Goal: Task Accomplishment & Management: Use online tool/utility

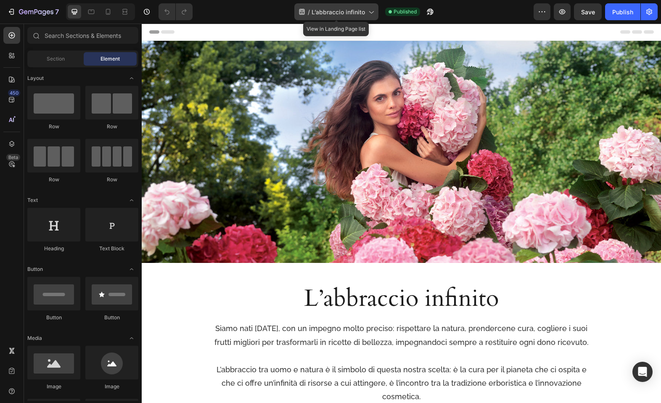
click at [342, 15] on span "L’abbraccio infinito" at bounding box center [338, 12] width 53 height 9
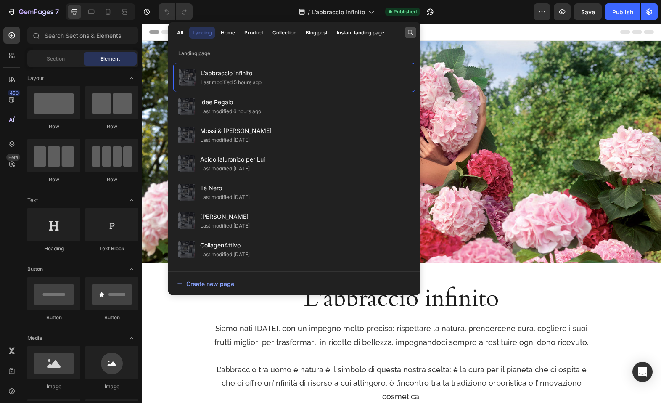
click at [412, 30] on icon "button" at bounding box center [410, 32] width 7 height 7
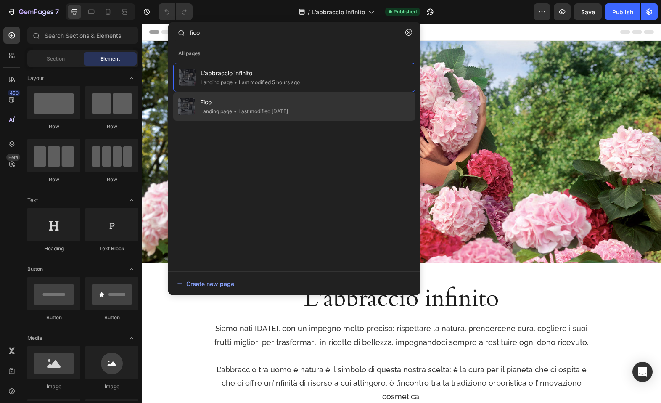
type input "fico"
click at [238, 108] on div "• Last modified 20 days ago" at bounding box center [260, 111] width 56 height 8
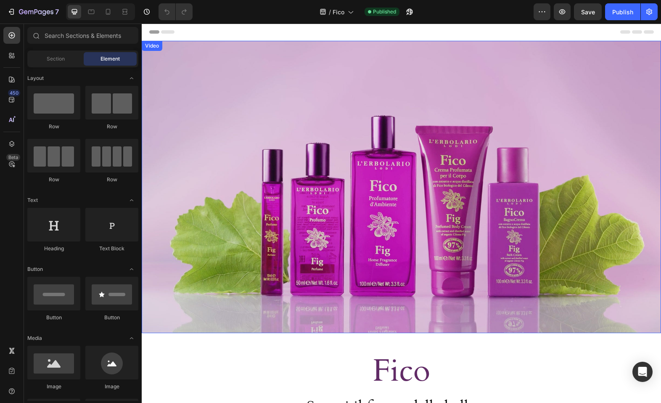
click at [232, 124] on video at bounding box center [401, 187] width 519 height 292
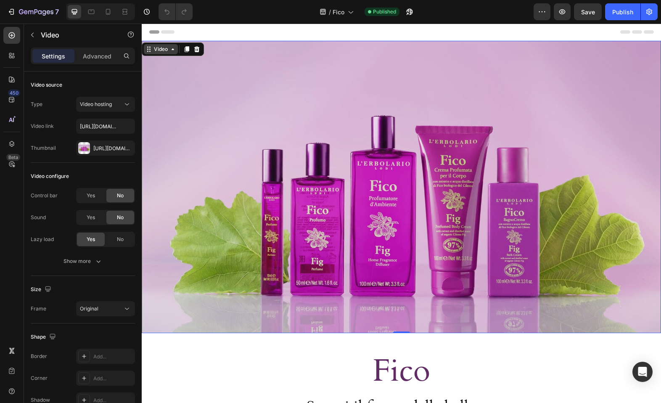
click at [169, 51] on div "Video" at bounding box center [160, 49] width 17 height 8
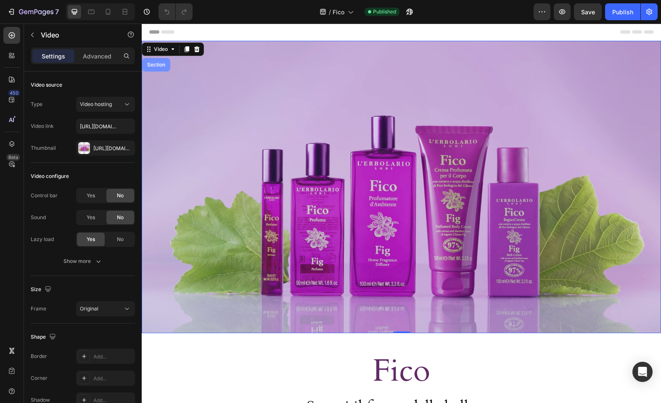
click at [159, 69] on div "Section" at bounding box center [156, 64] width 28 height 13
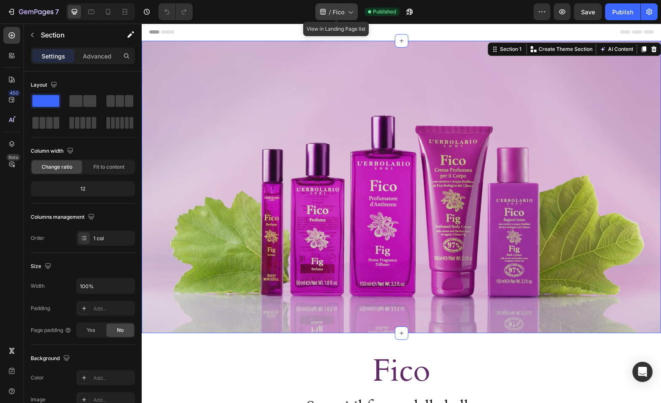
click at [323, 13] on icon at bounding box center [322, 12] width 5 height 6
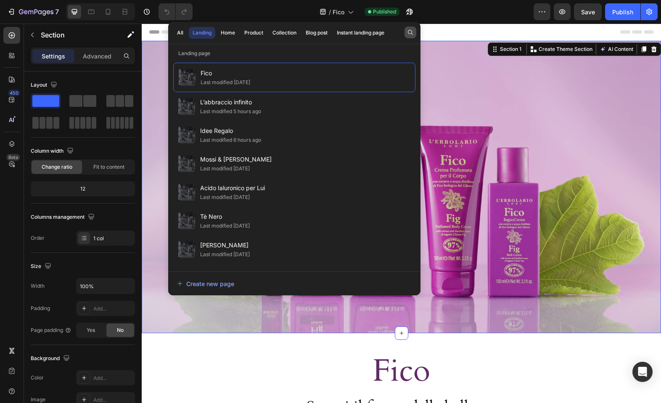
click at [406, 33] on button "button" at bounding box center [411, 32] width 12 height 12
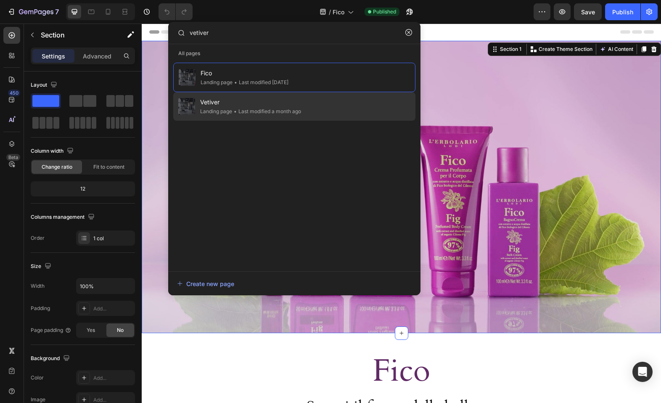
type input "vetiver"
click at [289, 104] on span "Vetiver" at bounding box center [250, 102] width 101 height 10
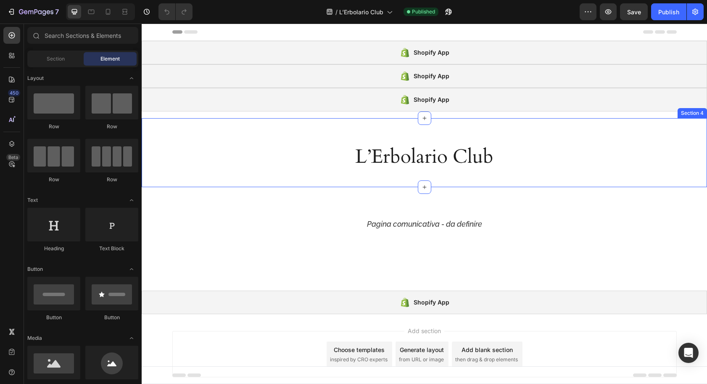
click at [372, 123] on div "L’Erbolario Club Heading Section 4" at bounding box center [425, 152] width 566 height 69
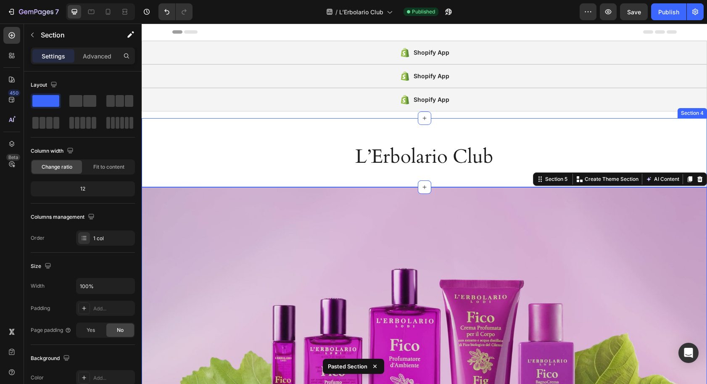
click at [302, 124] on div "L’Erbolario Club Heading Section 4" at bounding box center [425, 152] width 566 height 69
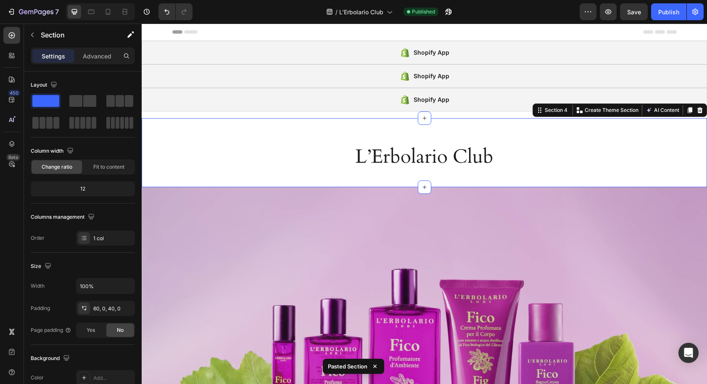
drag, startPoint x: 702, startPoint y: 109, endPoint x: 658, endPoint y: 143, distance: 55.7
click at [700, 110] on icon at bounding box center [700, 110] width 5 height 6
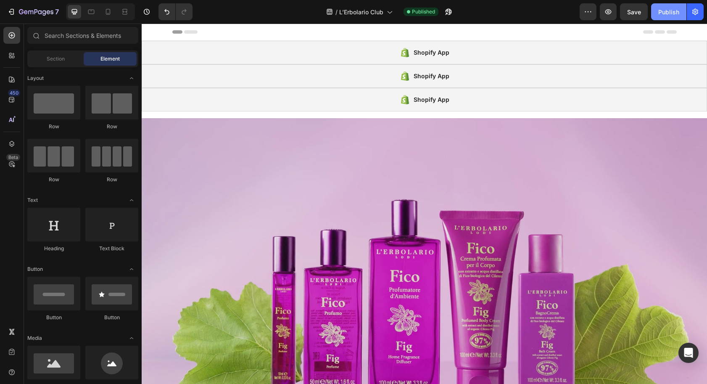
click at [662, 14] on div "Publish" at bounding box center [669, 12] width 21 height 9
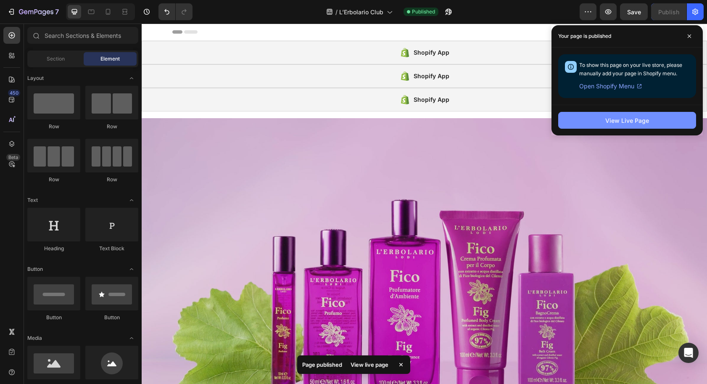
click at [600, 122] on button "View Live Page" at bounding box center [628, 120] width 138 height 17
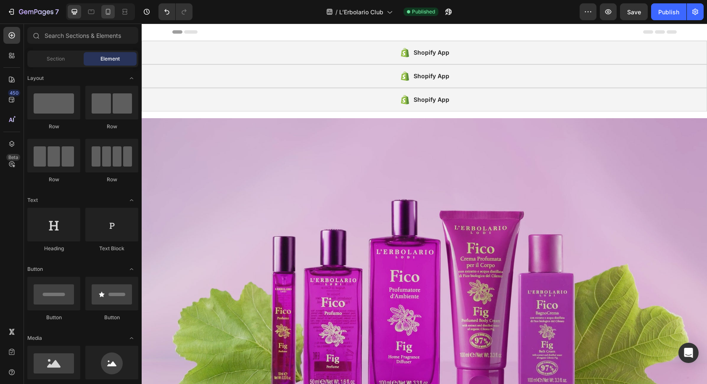
click at [106, 14] on icon at bounding box center [108, 12] width 8 height 8
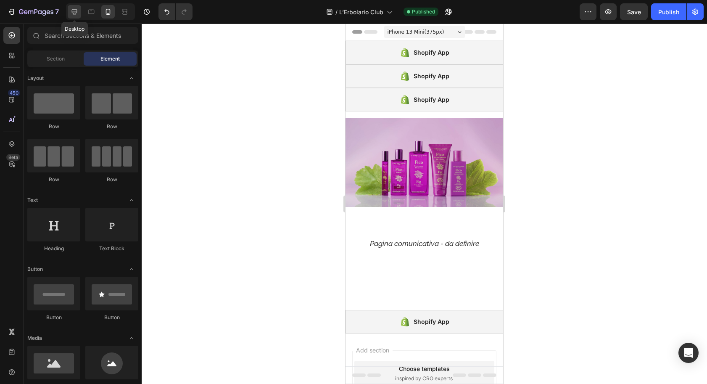
click at [75, 13] on icon at bounding box center [74, 11] width 5 height 5
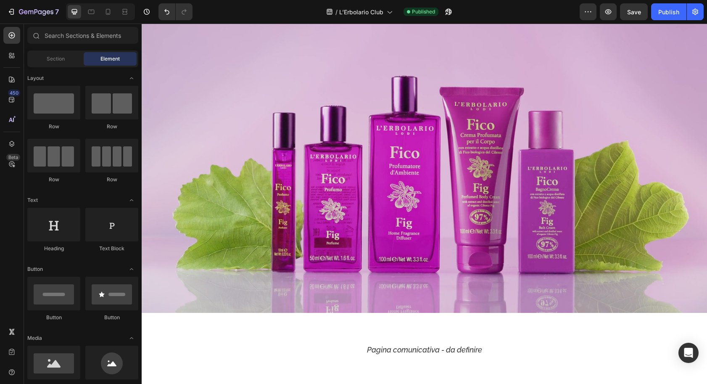
scroll to position [148, 0]
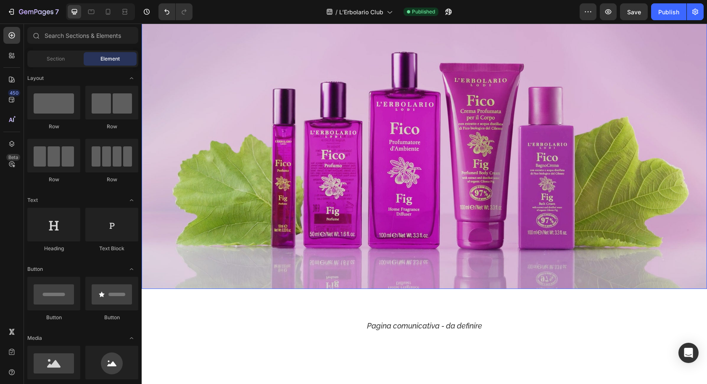
click at [242, 185] on video at bounding box center [425, 130] width 566 height 318
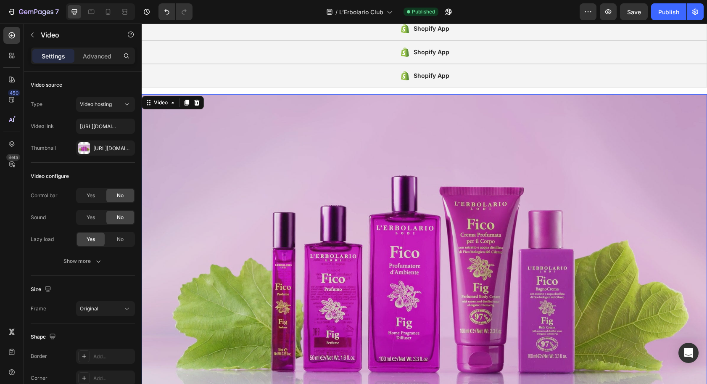
scroll to position [24, 0]
click at [164, 102] on div "Video" at bounding box center [160, 102] width 17 height 8
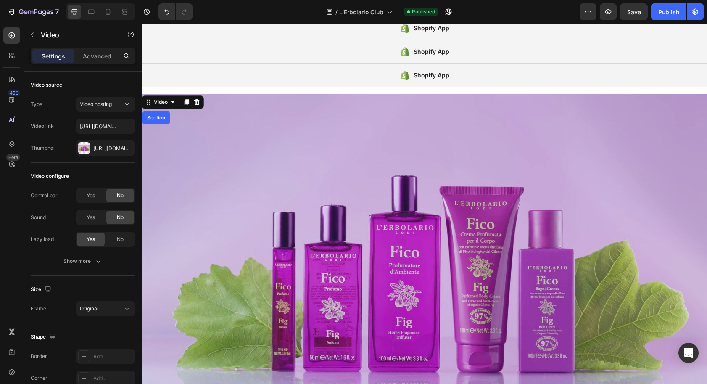
click at [160, 119] on div "Section" at bounding box center [156, 117] width 21 height 5
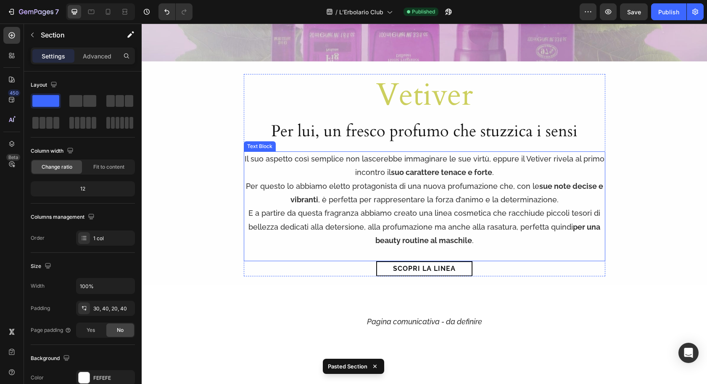
scroll to position [384, 0]
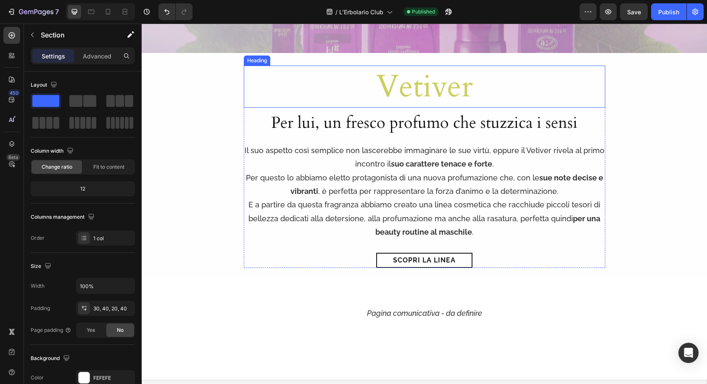
click at [432, 91] on h1 "Vetiver" at bounding box center [425, 87] width 362 height 42
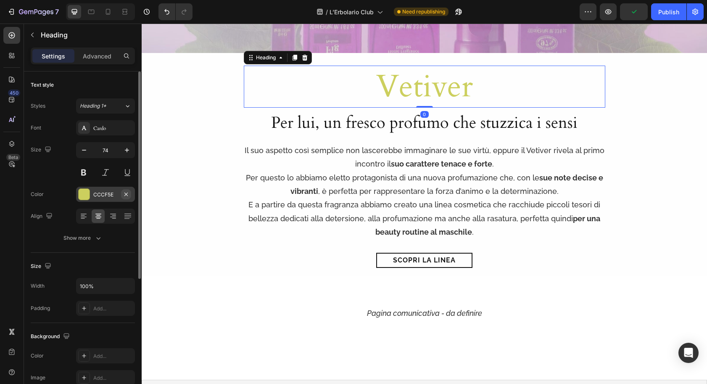
drag, startPoint x: 119, startPoint y: 195, endPoint x: 125, endPoint y: 193, distance: 6.8
click at [119, 195] on div "CCCF5E" at bounding box center [105, 194] width 59 height 15
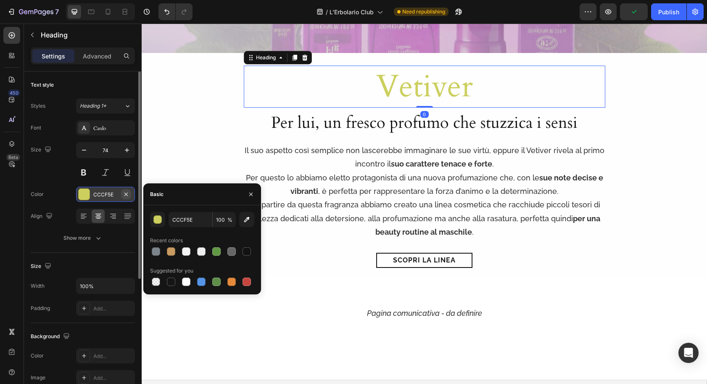
click at [127, 193] on icon "button" at bounding box center [126, 194] width 7 height 7
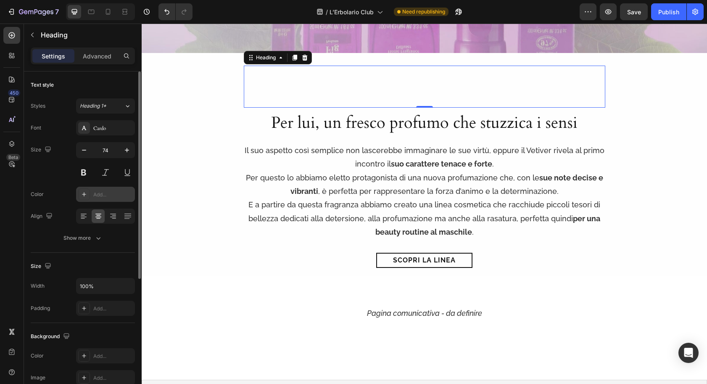
click at [401, 87] on h1 "Vetiver" at bounding box center [425, 87] width 362 height 42
click at [405, 87] on p "Vetiver" at bounding box center [425, 86] width 360 height 40
click at [371, 91] on p "Vetiver" at bounding box center [425, 86] width 360 height 40
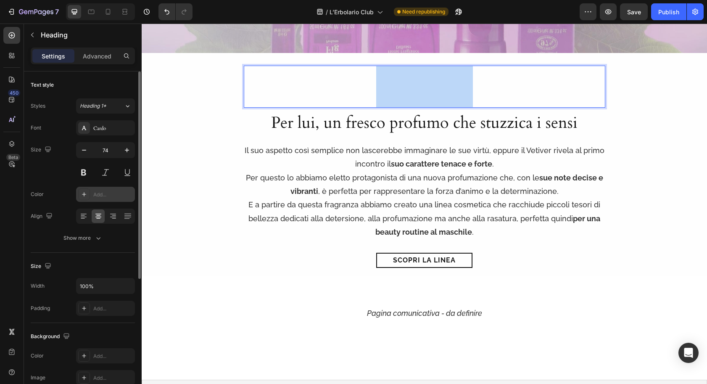
click at [371, 91] on p "Vetiver" at bounding box center [425, 86] width 360 height 40
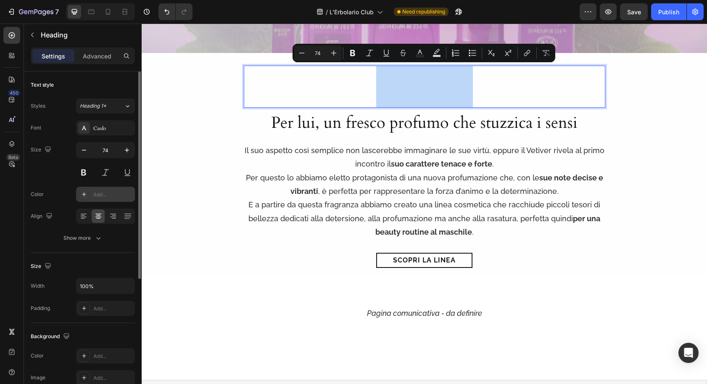
click at [371, 91] on p "Vetiver" at bounding box center [425, 86] width 360 height 40
click at [401, 91] on p "Vetiver" at bounding box center [425, 86] width 360 height 40
click at [400, 91] on p "Vetiver" at bounding box center [425, 86] width 360 height 40
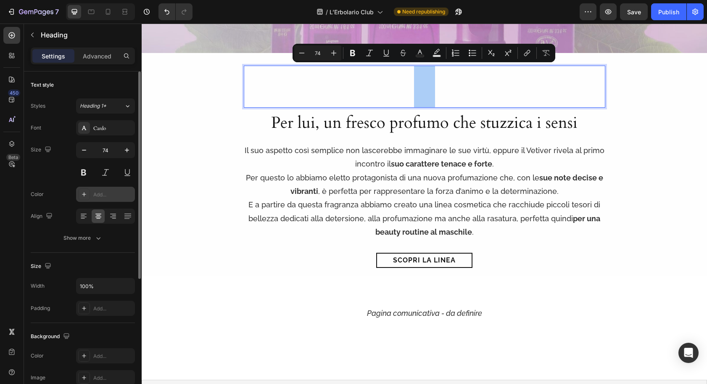
click at [104, 194] on div "Add..." at bounding box center [113, 195] width 40 height 8
type input "1D1D1D"
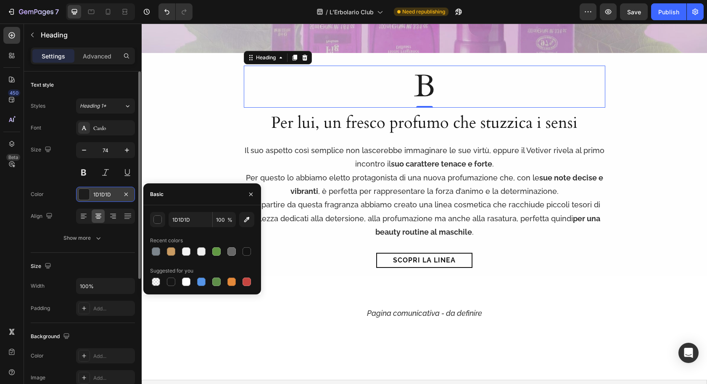
click at [425, 96] on p "B" at bounding box center [425, 86] width 360 height 40
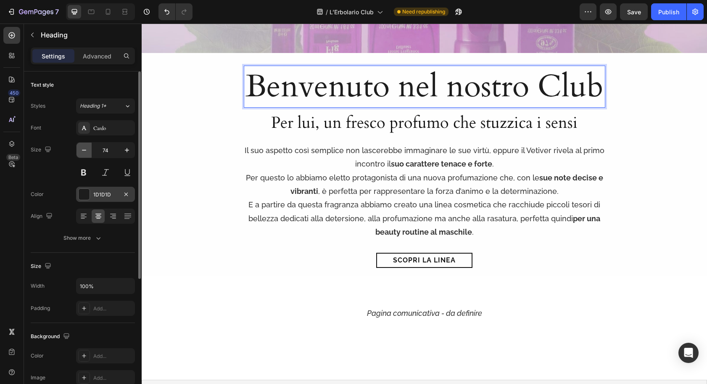
click at [86, 151] on icon "button" at bounding box center [84, 150] width 8 height 8
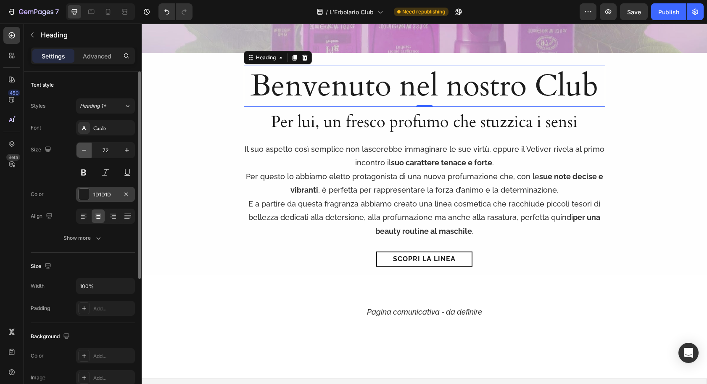
click at [86, 151] on icon "button" at bounding box center [84, 150] width 8 height 8
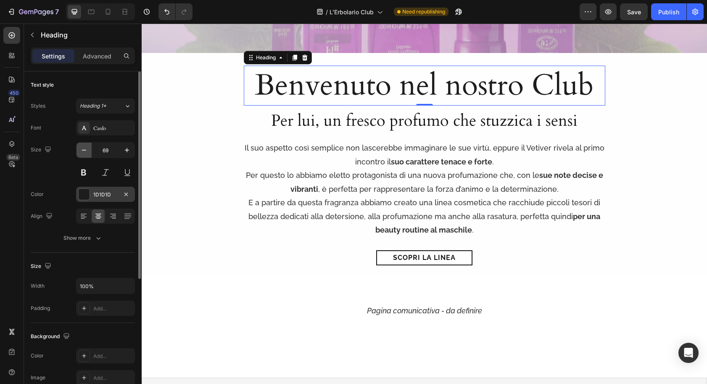
click at [86, 151] on icon "button" at bounding box center [84, 150] width 8 height 8
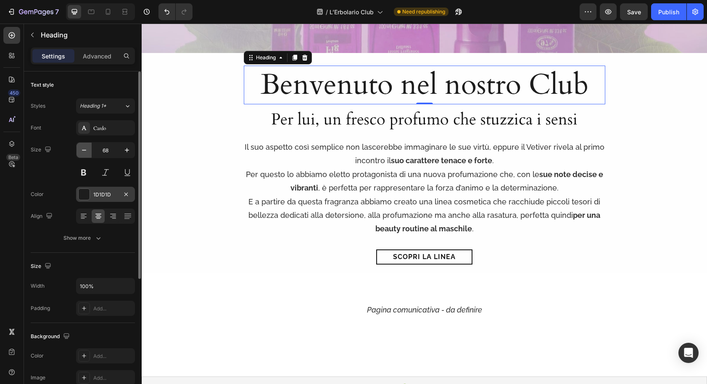
click at [86, 151] on icon "button" at bounding box center [84, 150] width 8 height 8
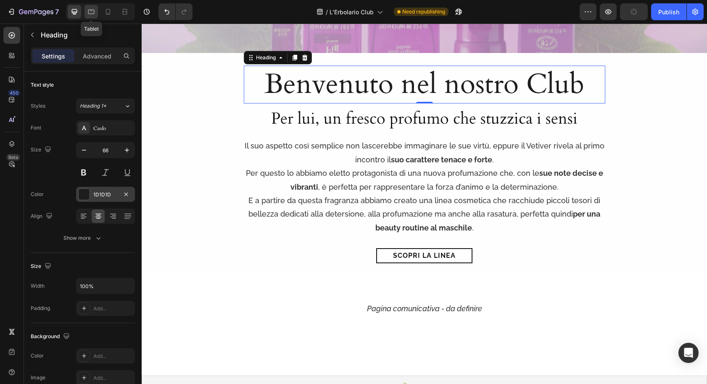
click at [93, 11] on icon at bounding box center [91, 12] width 8 height 8
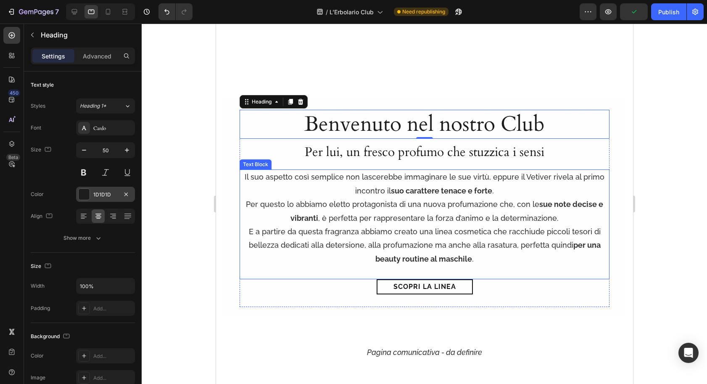
scroll to position [239, 0]
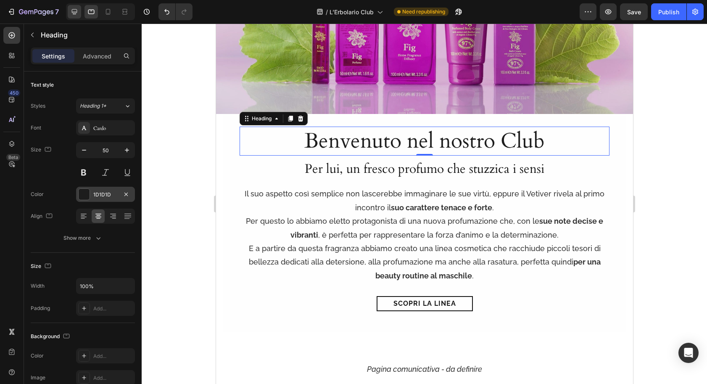
click at [76, 9] on div at bounding box center [74, 11] width 13 height 13
type input "66"
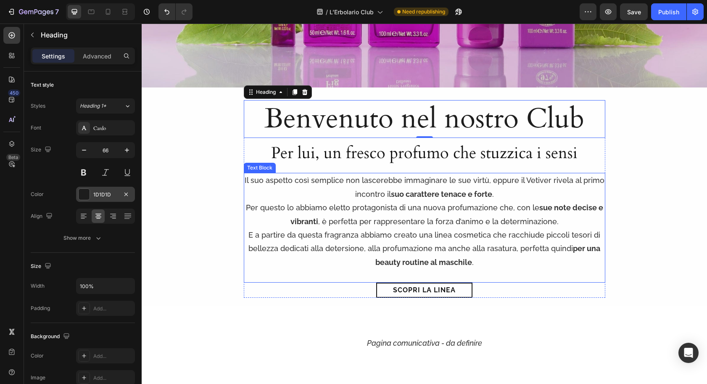
scroll to position [396, 0]
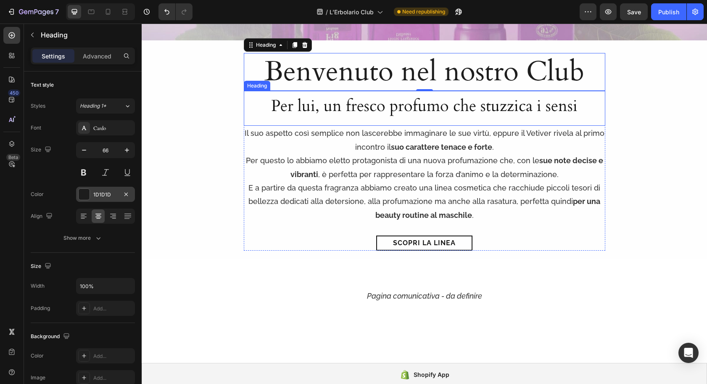
click at [298, 108] on h2 "Per lui, un fresco profumo che stuzzica i sensi" at bounding box center [425, 106] width 362 height 22
click at [298, 109] on h2 "Per lui, un fresco profumo che stuzzica i sensi" at bounding box center [425, 106] width 362 height 22
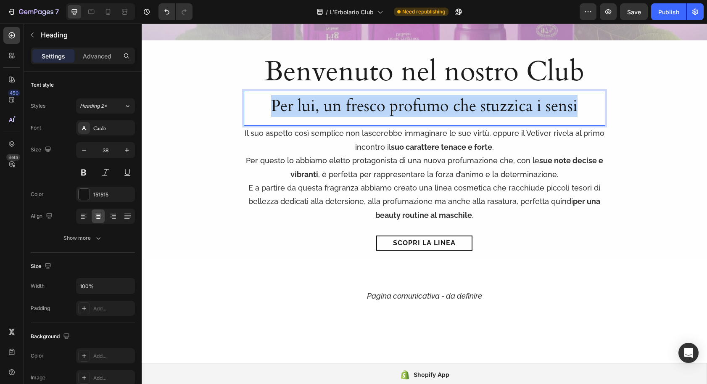
click at [298, 109] on p "Per lui, un fresco profumo che stuzzica i sensi" at bounding box center [425, 106] width 360 height 21
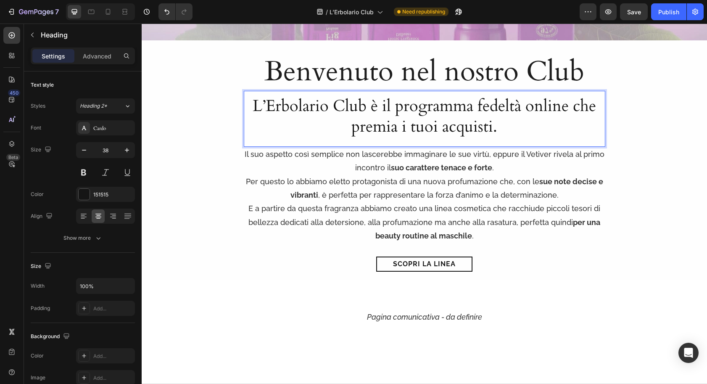
click at [573, 109] on p "L’Erbolario Club è il programma fedeltà online che premia i tuoi acquisti." at bounding box center [425, 117] width 360 height 42
click at [115, 288] on input "100%" at bounding box center [106, 285] width 58 height 15
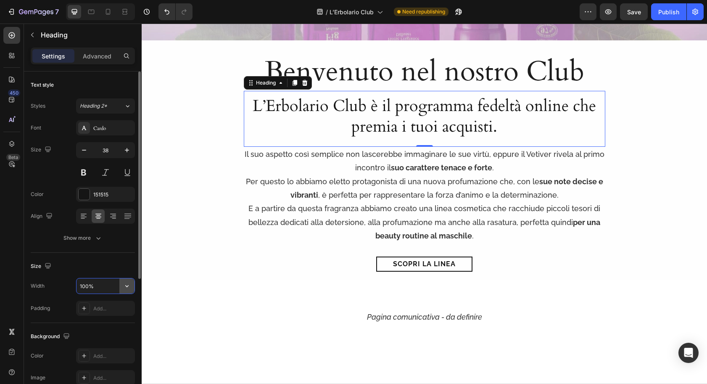
click at [123, 287] on icon "button" at bounding box center [127, 286] width 8 height 8
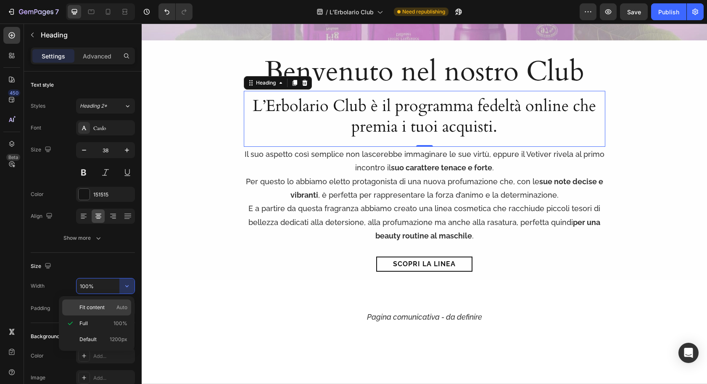
click at [100, 305] on span "Fit content" at bounding box center [91, 308] width 25 height 8
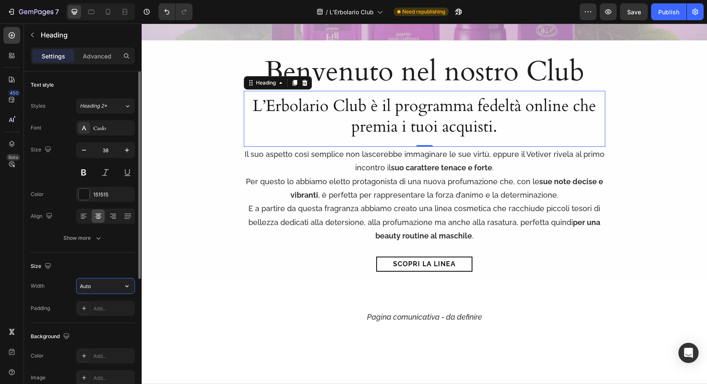
click at [109, 286] on input "Auto" at bounding box center [106, 285] width 58 height 15
click at [102, 287] on input "Auto" at bounding box center [106, 285] width 58 height 15
type input "900"
click at [102, 289] on input "900" at bounding box center [106, 285] width 58 height 15
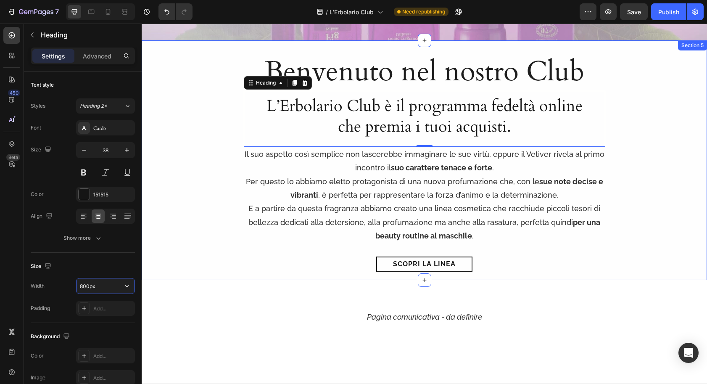
type input "800"
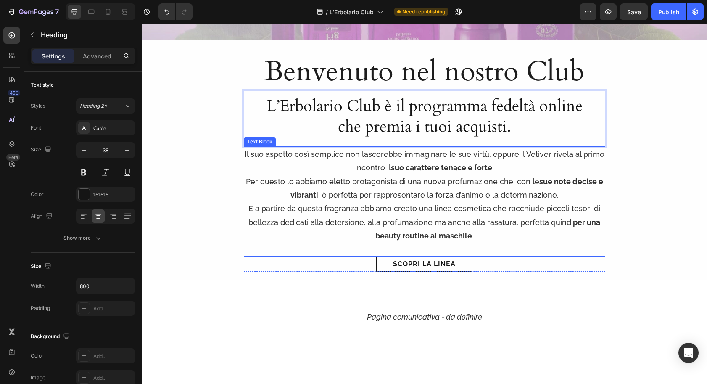
drag, startPoint x: 354, startPoint y: 169, endPoint x: 352, endPoint y: 185, distance: 16.5
click at [354, 169] on p "Il suo aspetto così semplice non lascerebbe immaginare le sue virtù, eppure il …" at bounding box center [425, 161] width 360 height 27
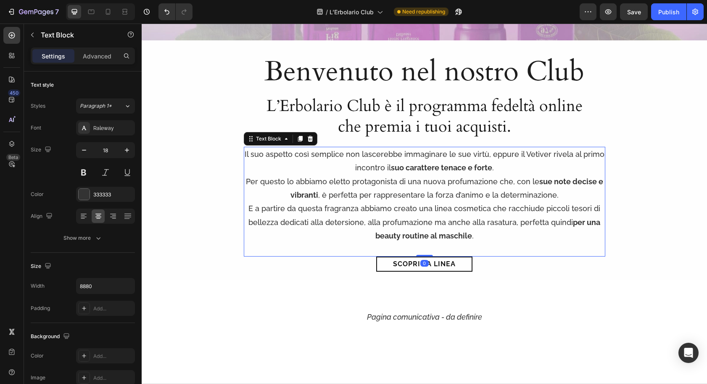
click at [352, 186] on p "Per questo lo abbiamo eletto protagonista di una nuova profumazione che, con le…" at bounding box center [425, 188] width 360 height 27
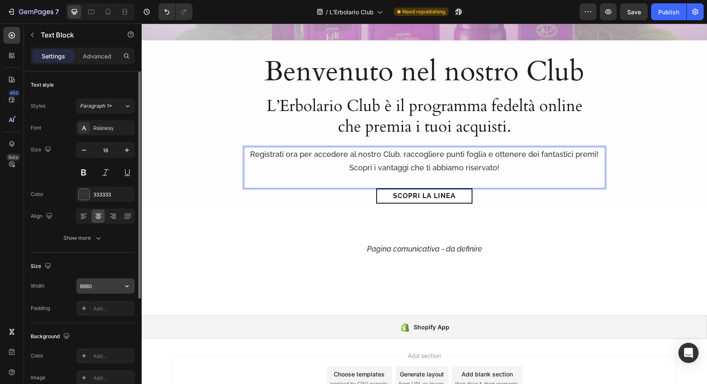
click at [106, 288] on input "8880" at bounding box center [106, 285] width 58 height 15
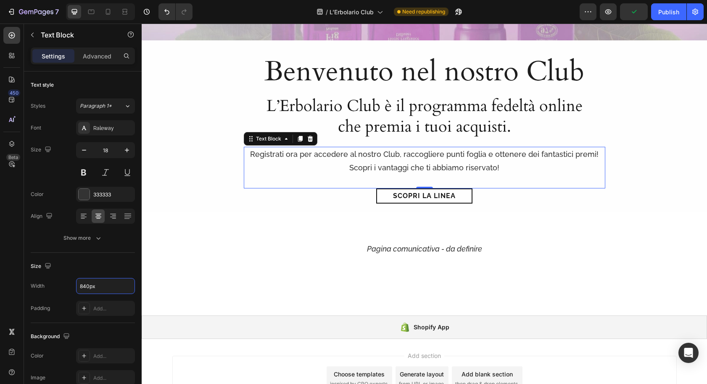
type input "840"
drag, startPoint x: 301, startPoint y: 156, endPoint x: 297, endPoint y: 159, distance: 5.5
click at [301, 156] on p "Registrati ora per accedere al nostro Club, raccogliere punti foglia e ottenere…" at bounding box center [425, 161] width 352 height 27
click at [255, 153] on p "Registrati ora per accedere al nostro Club, raccogliere punti foglia e ottenere…" at bounding box center [425, 161] width 352 height 27
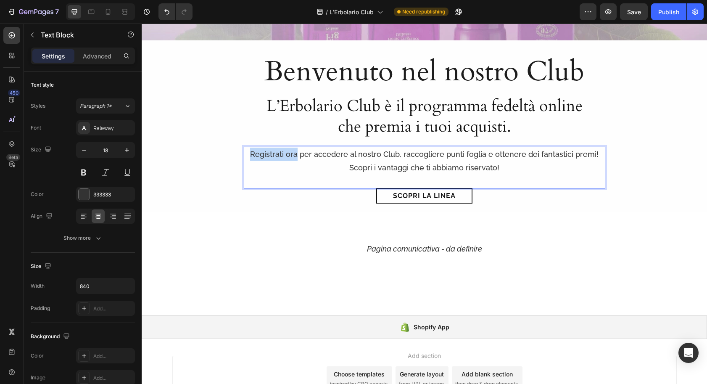
click at [300, 154] on p "Registrati ora per accedere al nostro Club, raccogliere punti foglia e ottenere…" at bounding box center [425, 161] width 352 height 27
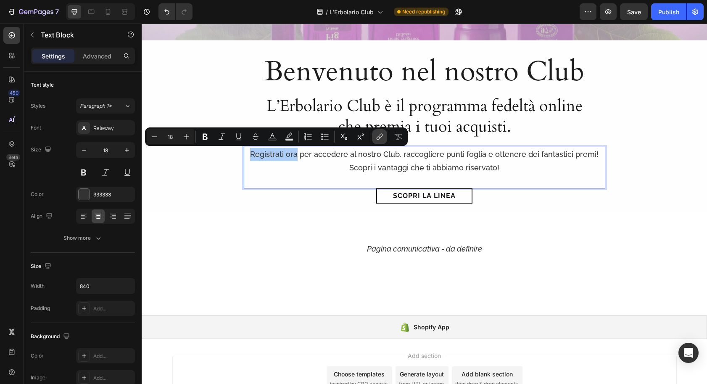
click at [379, 137] on icon "Editor contextual toolbar" at bounding box center [380, 136] width 8 height 8
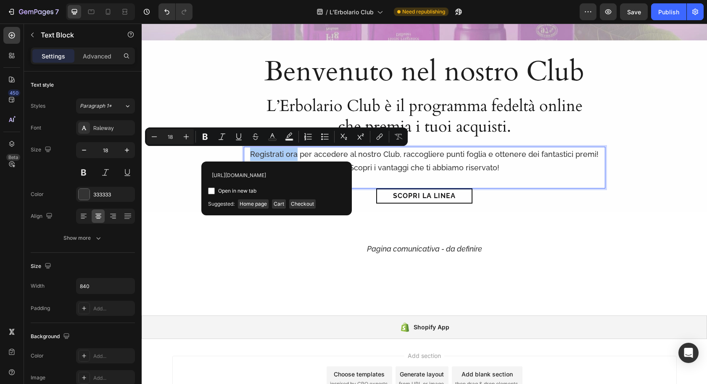
scroll to position [0, 13]
type input "[URL][DOMAIN_NAME]"
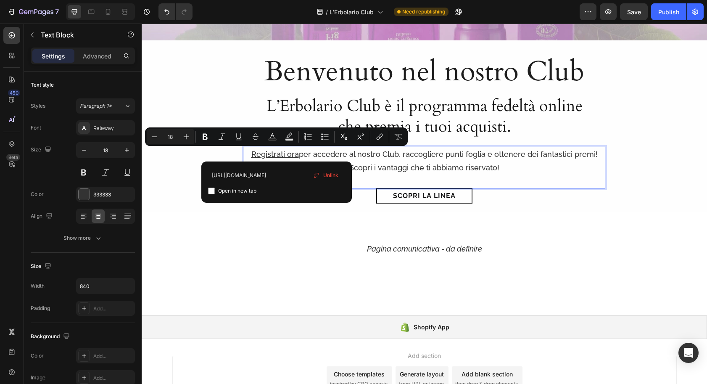
click at [409, 170] on p "Registrati ora per accedere al nostro Club, raccogliere punti foglia e ottenere…" at bounding box center [425, 161] width 352 height 27
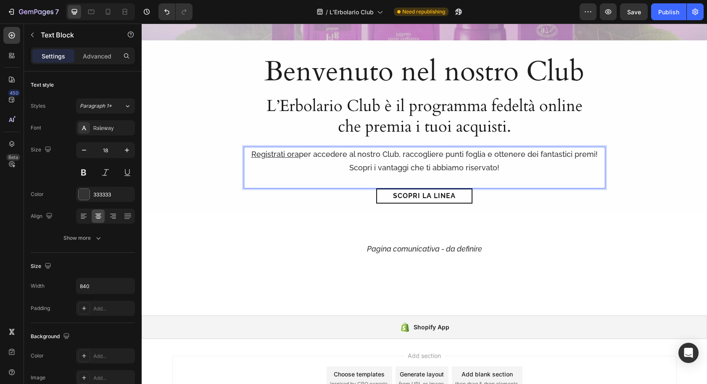
click at [301, 155] on p "Registrati ora per accedere al nostro Club, raccogliere punti foglia e ottenere…" at bounding box center [425, 161] width 352 height 27
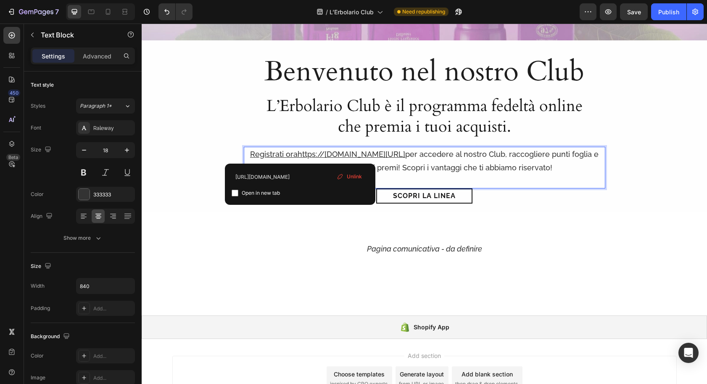
click at [252, 153] on p "Registrati orahttps://erbolariocom.myshopify.com/account per accedere al nostro…" at bounding box center [425, 161] width 352 height 27
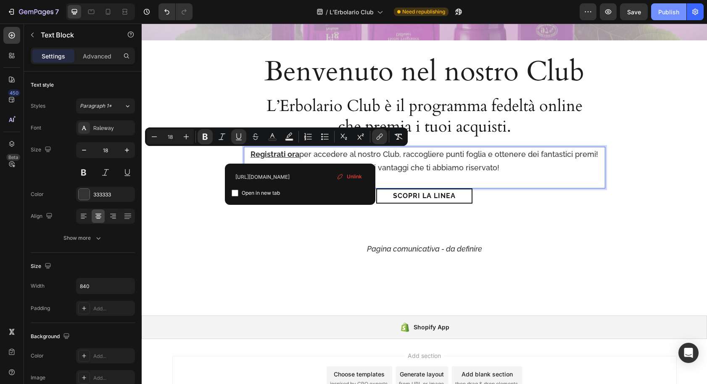
click at [670, 13] on div "Publish" at bounding box center [669, 12] width 21 height 9
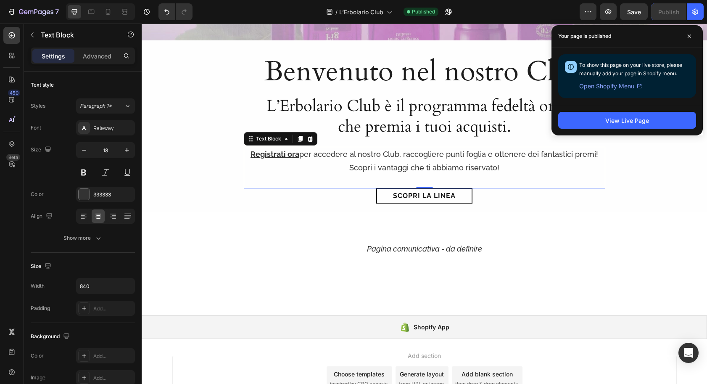
drag, startPoint x: 283, startPoint y: 178, endPoint x: 291, endPoint y: 177, distance: 8.0
click at [283, 178] on div "Registrati ora per accedere al nostro Club, raccogliere punti foglia e ottenere…" at bounding box center [425, 168] width 362 height 42
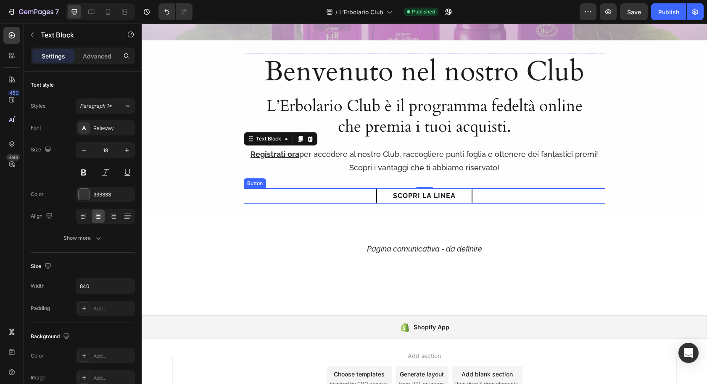
click at [360, 195] on div "Scopri la linea Button" at bounding box center [425, 195] width 362 height 15
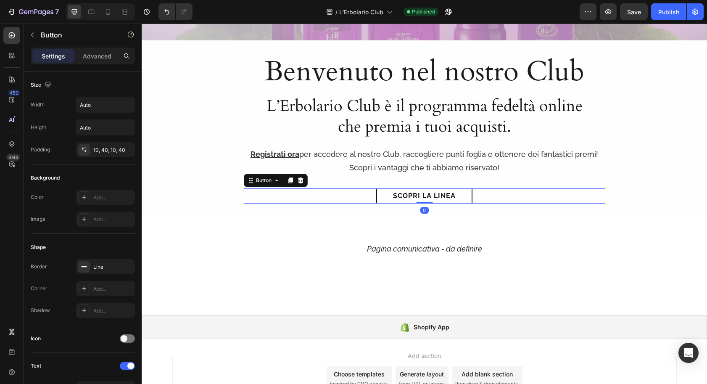
click at [301, 178] on icon at bounding box center [300, 180] width 5 height 6
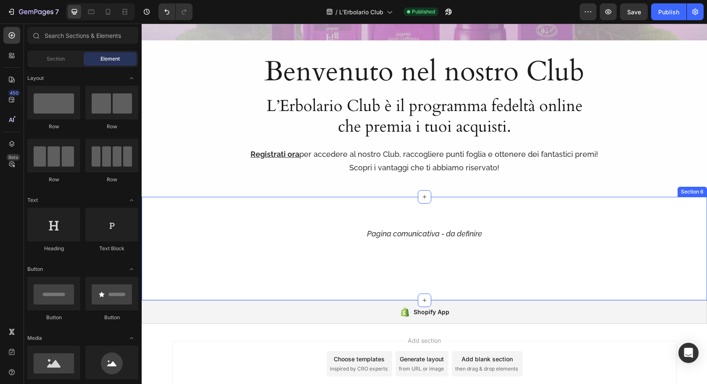
click at [322, 207] on div "Pagina comunicativa - da definire Text Block Section 6" at bounding box center [425, 248] width 566 height 103
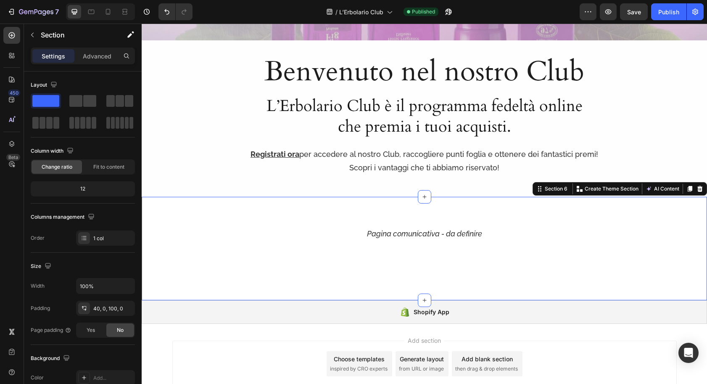
click at [702, 188] on icon at bounding box center [700, 188] width 5 height 6
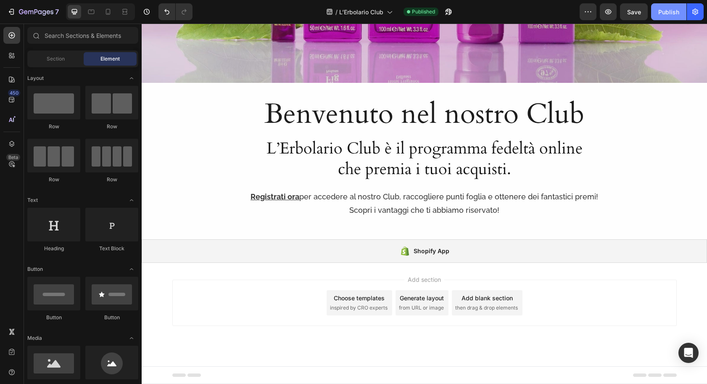
click at [665, 11] on div "Publish" at bounding box center [669, 12] width 21 height 9
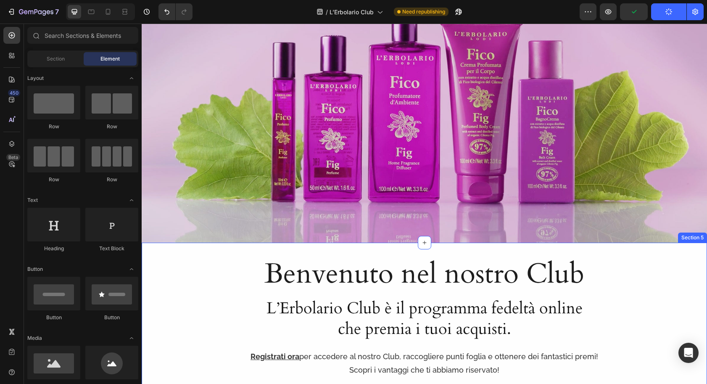
scroll to position [303, 0]
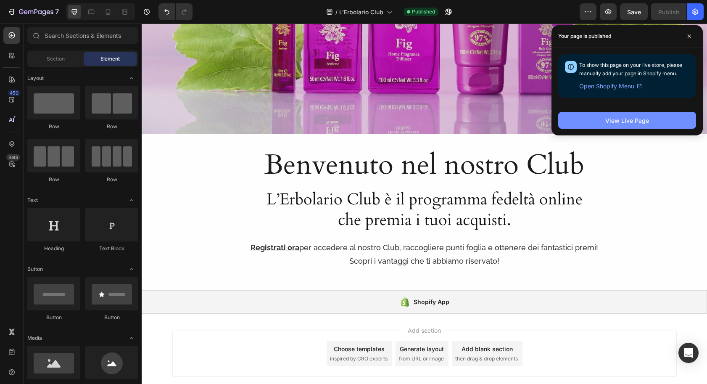
click at [575, 124] on button "View Live Page" at bounding box center [628, 120] width 138 height 17
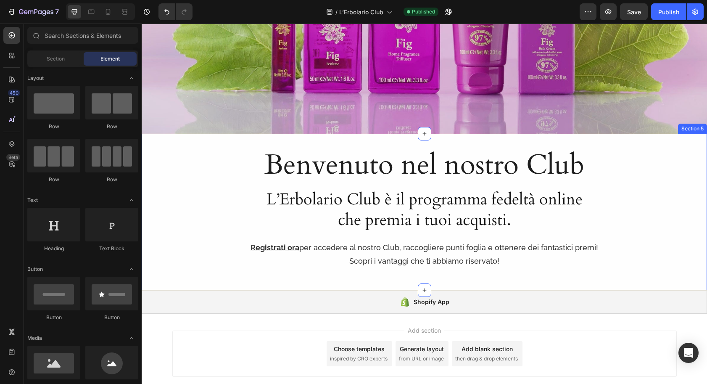
scroll to position [340, 0]
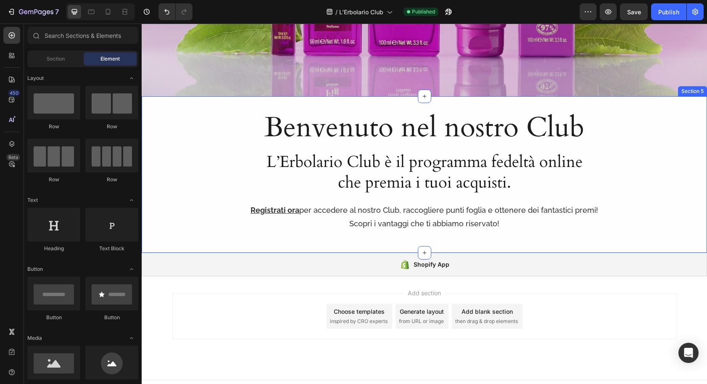
click at [176, 219] on div "Benvenuto nel nostro Club Heading L’Erbolario Club è il programma fedeltà onlin…" at bounding box center [425, 176] width 532 height 135
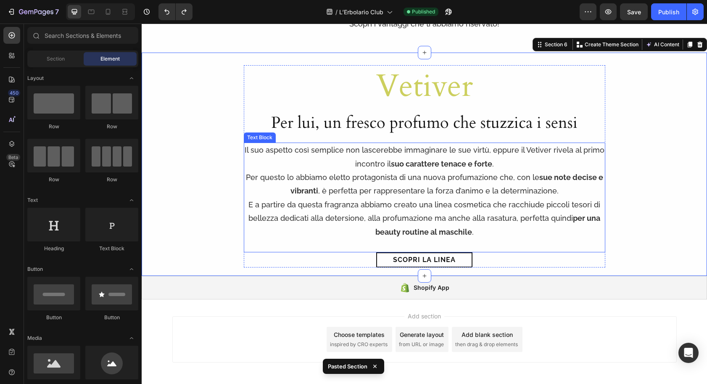
scroll to position [354, 0]
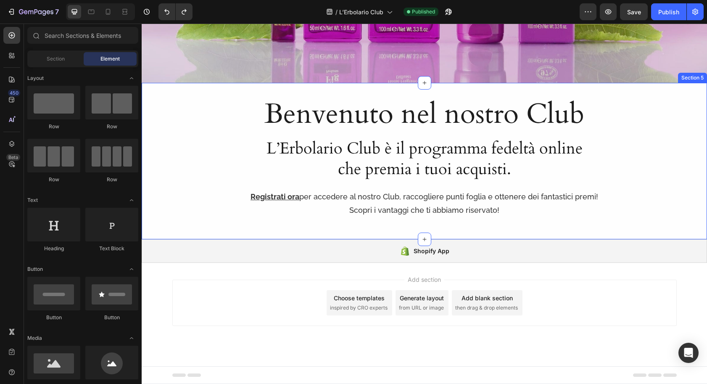
click at [162, 170] on div "Benvenuto nel nostro Club Heading L’Erbolario Club è il programma fedeltà onlin…" at bounding box center [425, 162] width 532 height 135
click at [162, 167] on div "Benvenuto nel nostro Club Heading L’Erbolario Club è il programma fedeltà onlin…" at bounding box center [425, 162] width 532 height 135
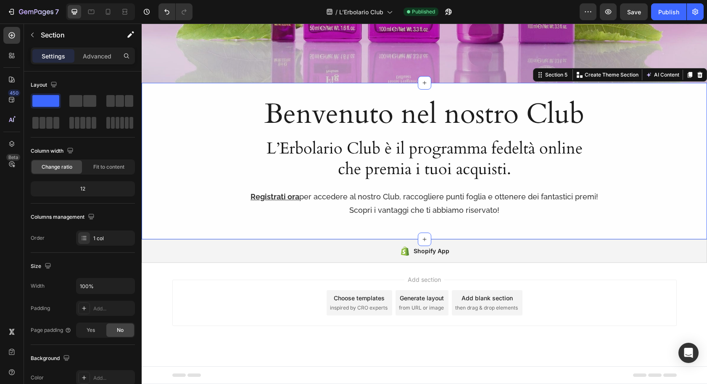
scroll to position [425, 0]
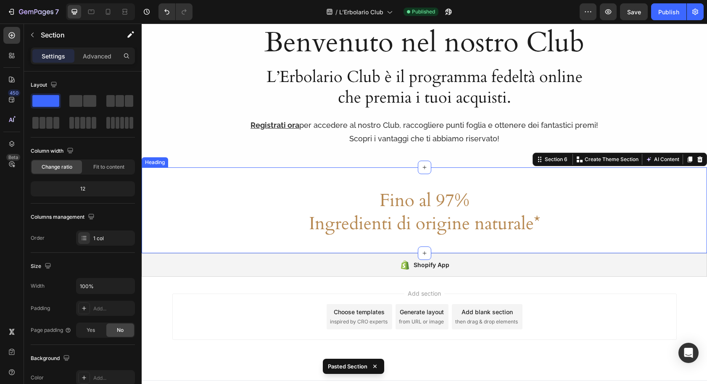
click at [173, 223] on h2 "Fino al 97% Ingredienti di origine naturale*" at bounding box center [425, 212] width 532 height 48
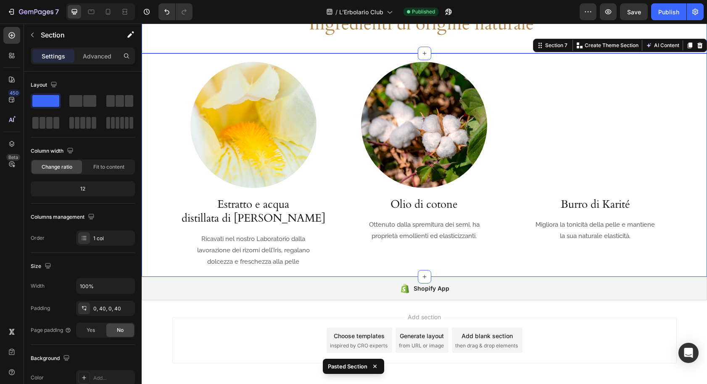
scroll to position [625, 0]
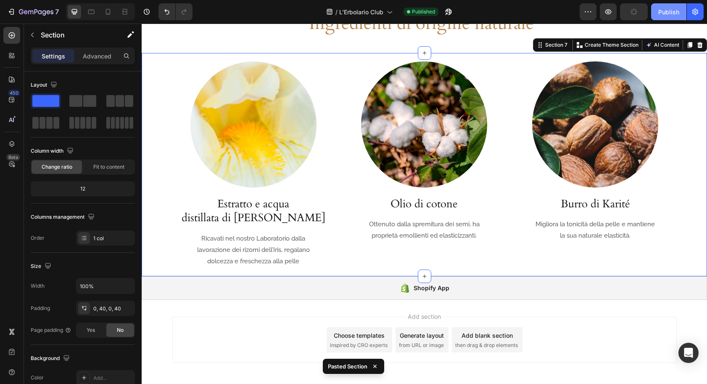
click at [668, 13] on div "Publish" at bounding box center [669, 12] width 21 height 9
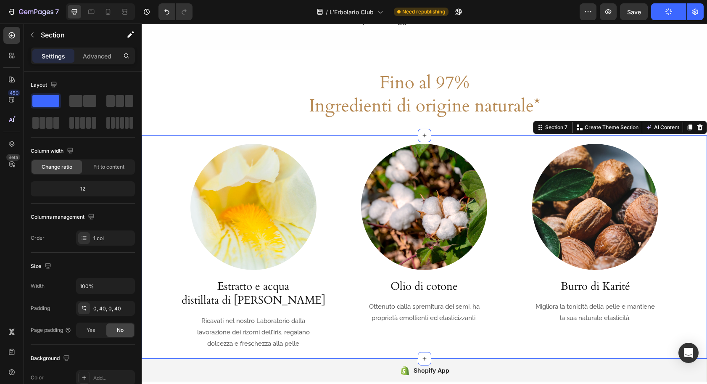
scroll to position [537, 0]
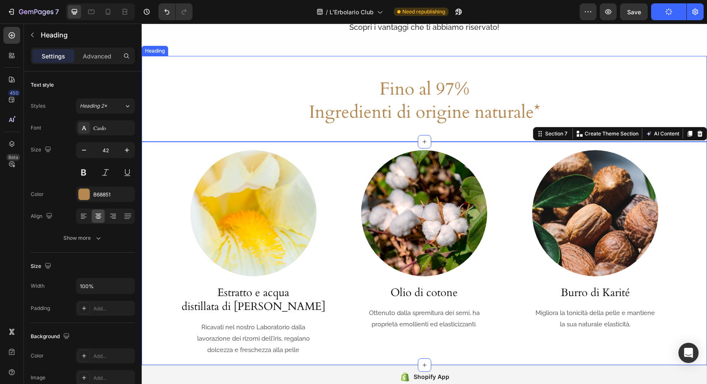
click at [381, 87] on h2 "Fino al 97% Ingredienti di origine naturale*" at bounding box center [425, 101] width 532 height 48
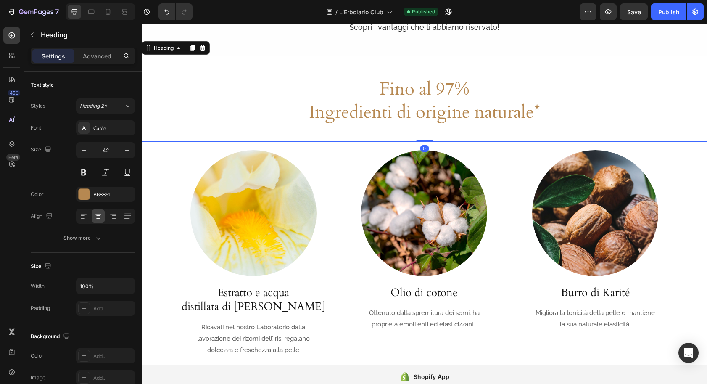
click at [399, 92] on h2 "Fino al 97% Ingredienti di origine naturale*" at bounding box center [425, 101] width 532 height 48
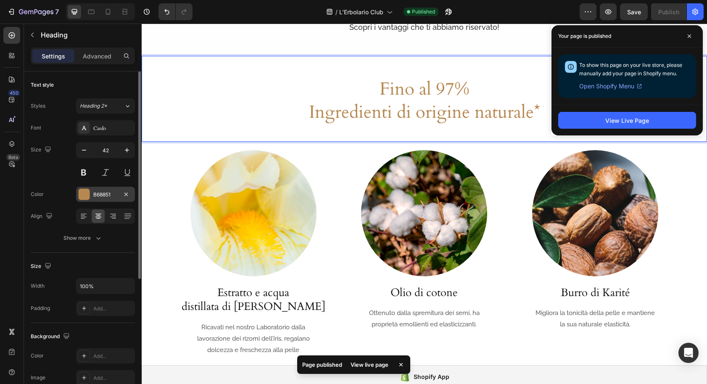
click at [107, 195] on div "B68851" at bounding box center [105, 195] width 24 height 8
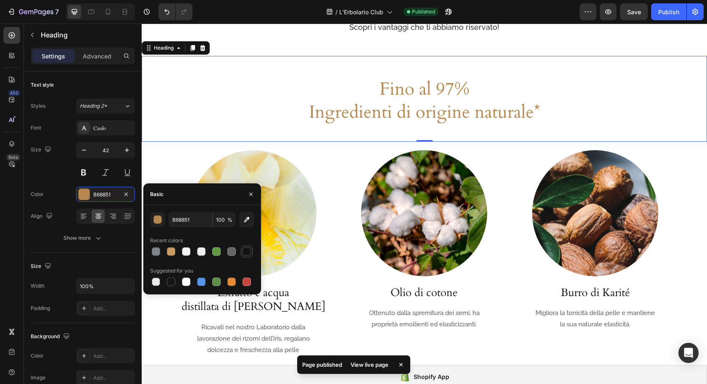
click at [252, 254] on div at bounding box center [247, 252] width 12 height 12
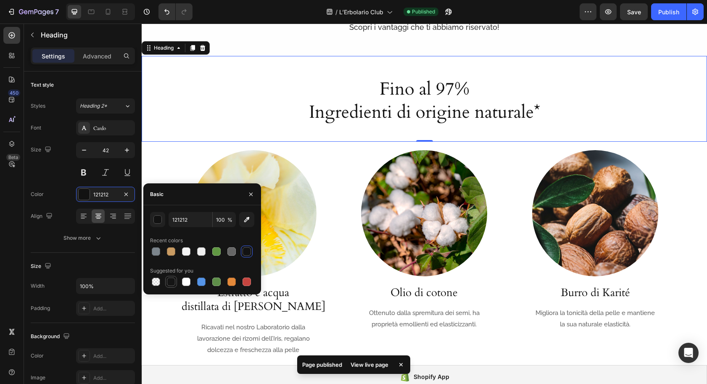
click at [169, 280] on div at bounding box center [171, 282] width 8 height 8
type input "151515"
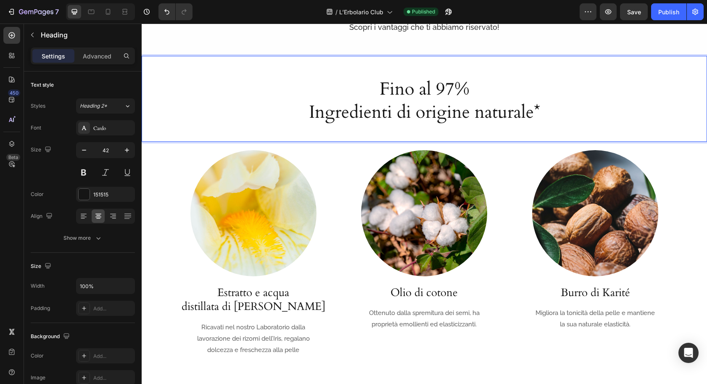
scroll to position [440, 0]
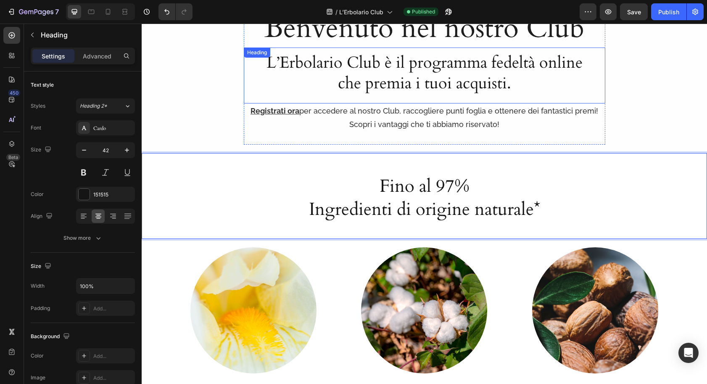
click at [363, 61] on h2 "L’Erbolario Club è il programma fedeltà online che premia i tuoi acquisti." at bounding box center [425, 73] width 336 height 43
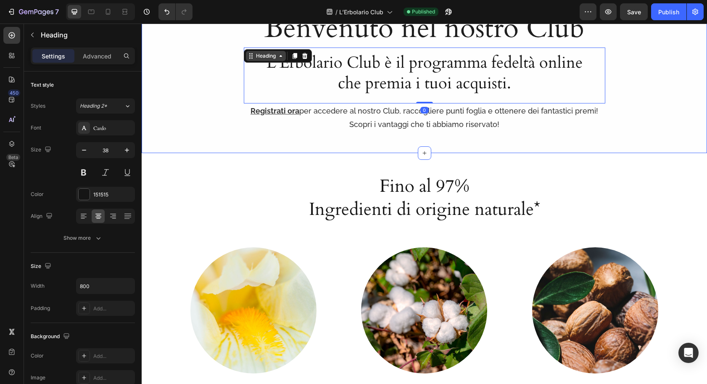
scroll to position [406, 0]
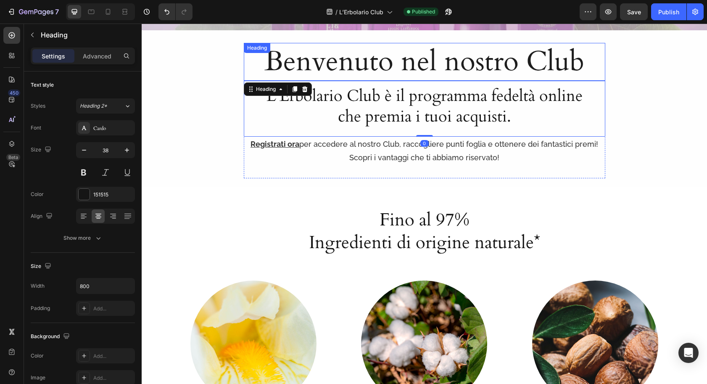
click at [299, 66] on h1 "Benvenuto nel nostro Club" at bounding box center [425, 62] width 362 height 38
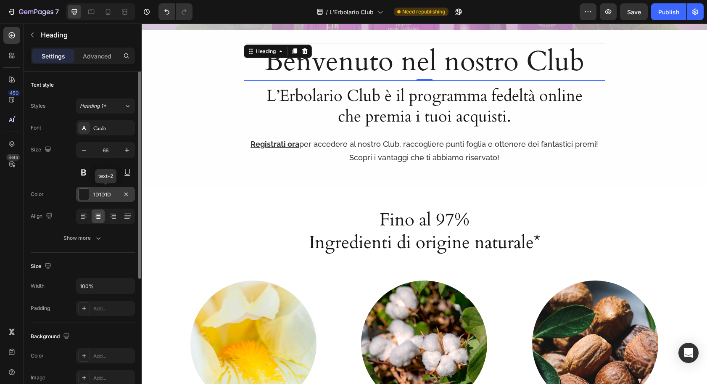
click at [106, 195] on div "1D1D1D" at bounding box center [105, 195] width 24 height 8
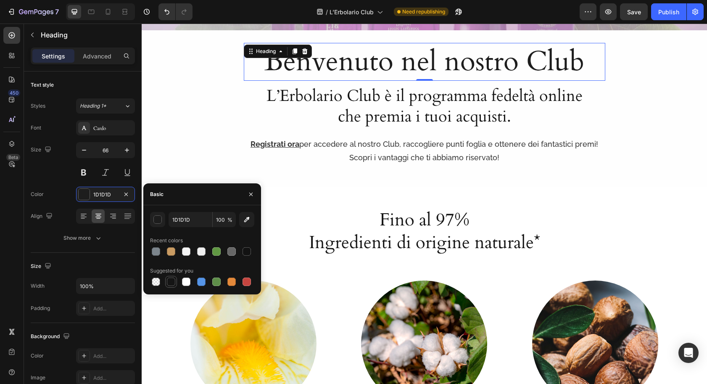
click at [169, 279] on div at bounding box center [171, 282] width 8 height 8
type input "151515"
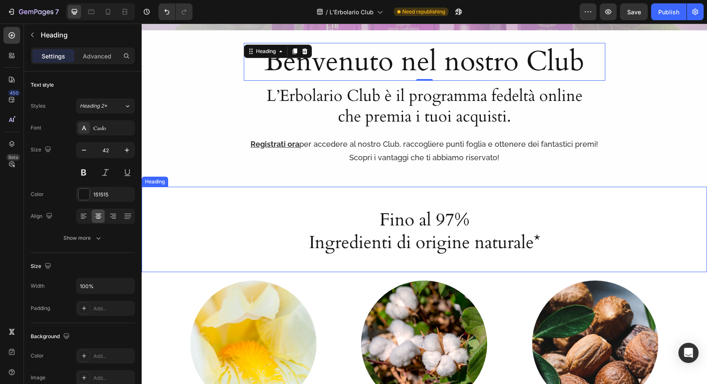
click at [387, 225] on p "Fino al 97% Ingredienti di origine naturale*" at bounding box center [424, 232] width 530 height 46
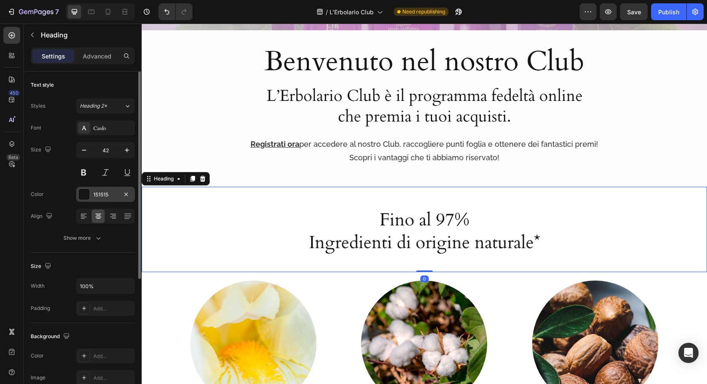
click at [97, 196] on div "151515" at bounding box center [105, 195] width 24 height 8
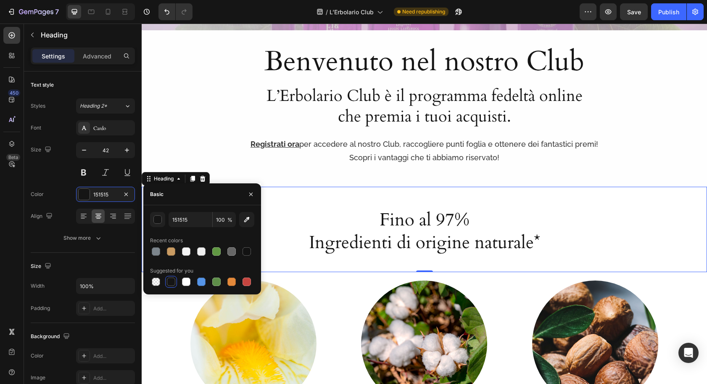
click at [169, 281] on div at bounding box center [171, 282] width 8 height 8
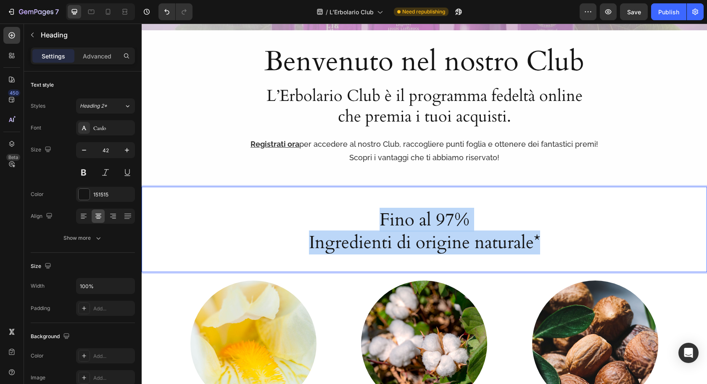
drag, startPoint x: 397, startPoint y: 221, endPoint x: 546, endPoint y: 238, distance: 150.8
click at [547, 239] on p "Fino al 97% Ingredienti di origine naturale*" at bounding box center [424, 232] width 530 height 46
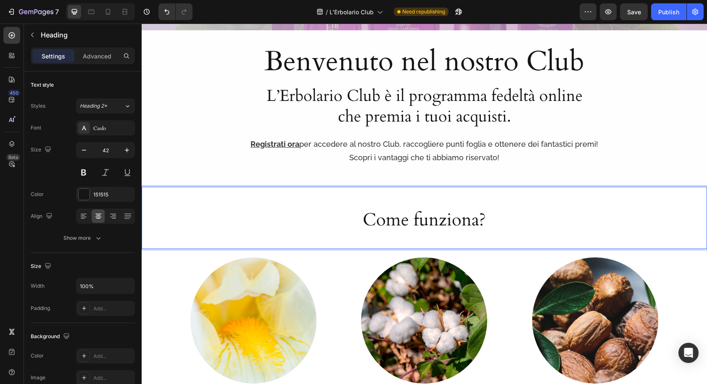
drag, startPoint x: 636, startPoint y: 14, endPoint x: 631, endPoint y: 21, distance: 8.9
click at [635, 14] on span "Save" at bounding box center [635, 11] width 14 height 7
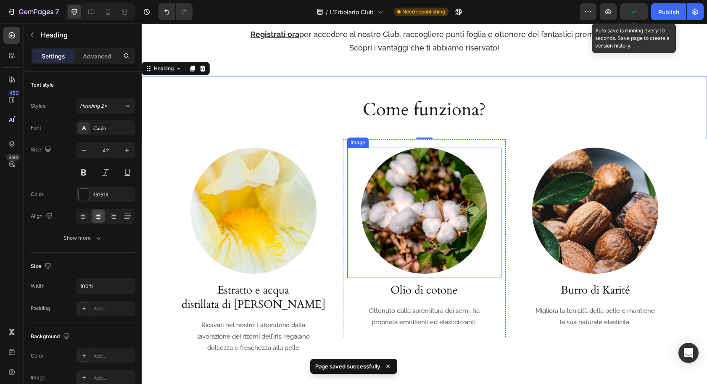
scroll to position [529, 0]
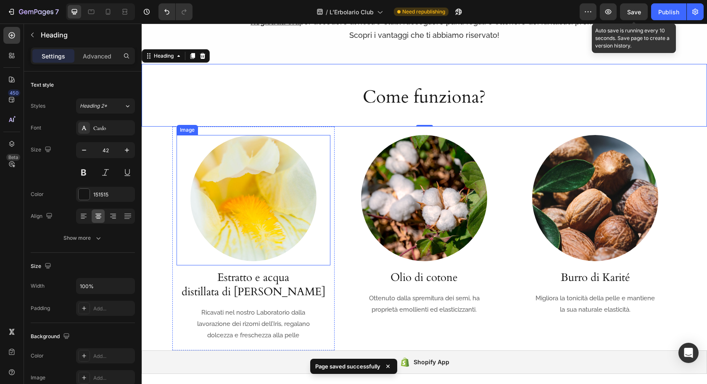
click at [252, 210] on img at bounding box center [254, 198] width 126 height 126
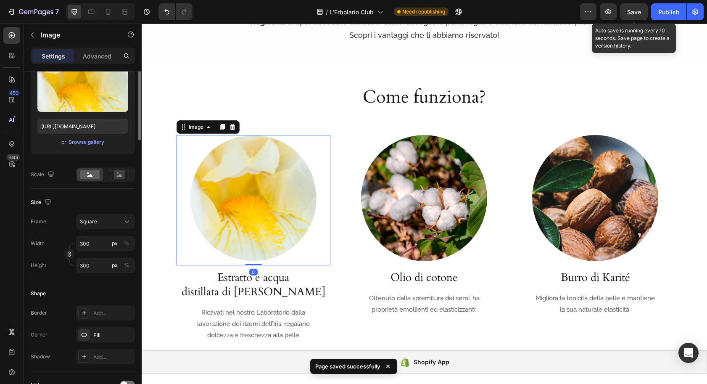
scroll to position [111, 0]
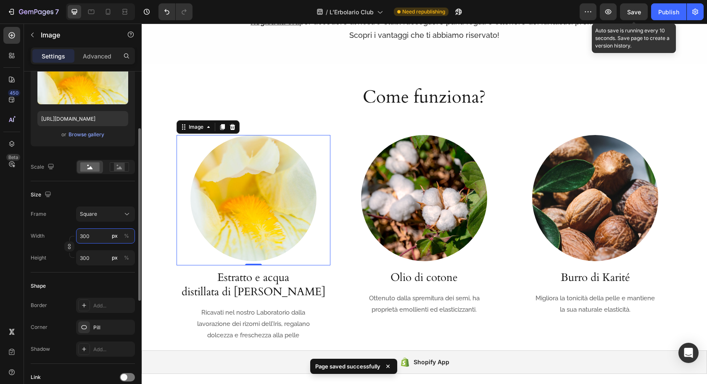
click at [98, 240] on input "300" at bounding box center [105, 235] width 59 height 15
type input "1"
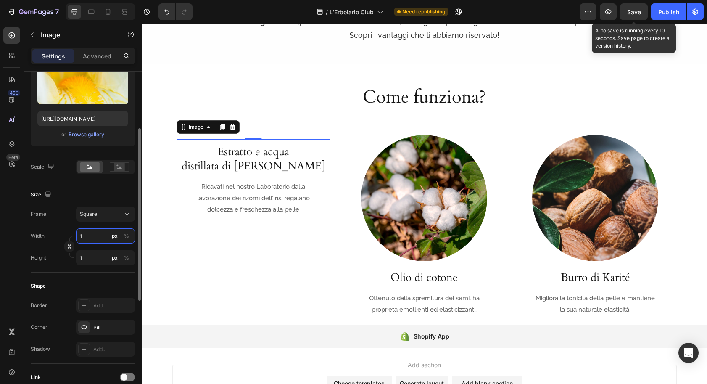
type input "15"
type input "150"
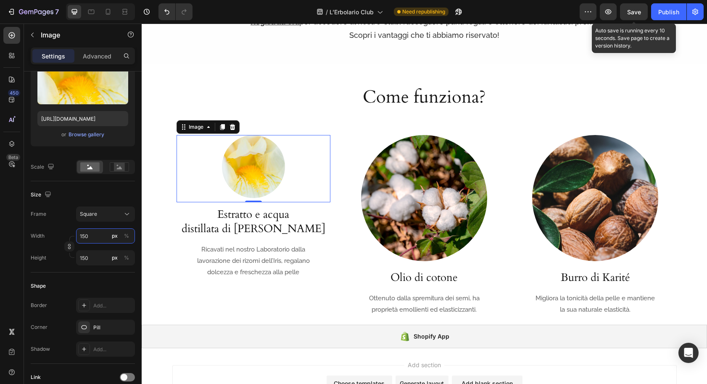
type input "150"
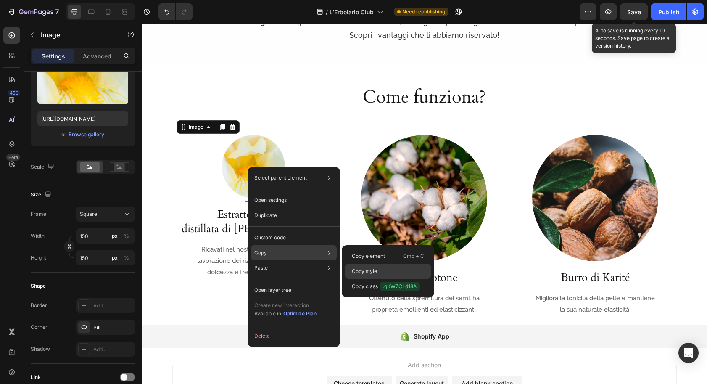
click at [355, 269] on p "Copy style" at bounding box center [364, 271] width 25 height 8
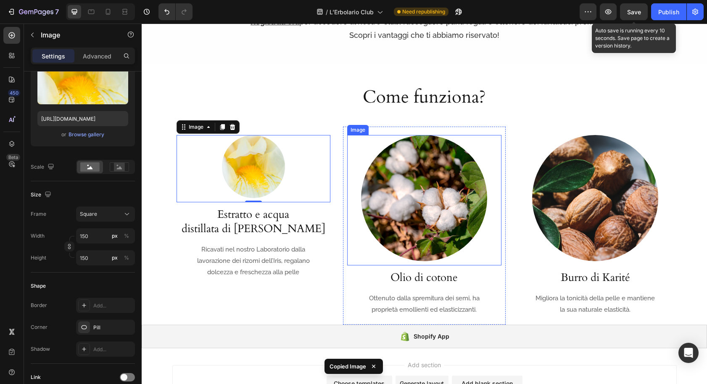
click at [388, 208] on img at bounding box center [424, 198] width 126 height 126
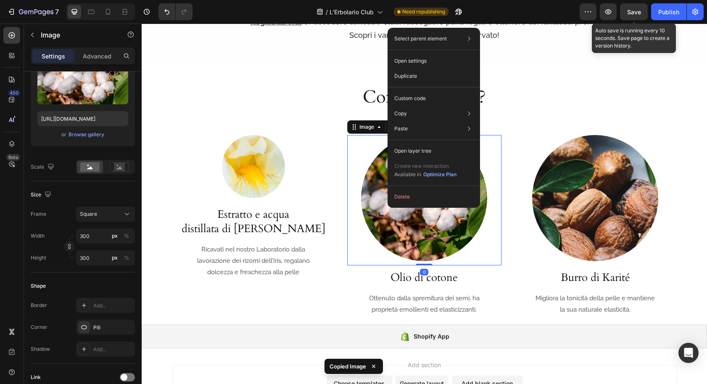
drag, startPoint x: 388, startPoint y: 208, endPoint x: 392, endPoint y: 214, distance: 7.4
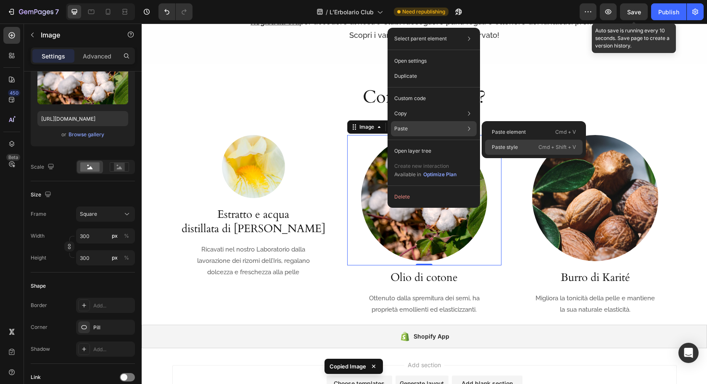
click at [511, 146] on p "Paste style" at bounding box center [505, 147] width 26 height 8
type input "150"
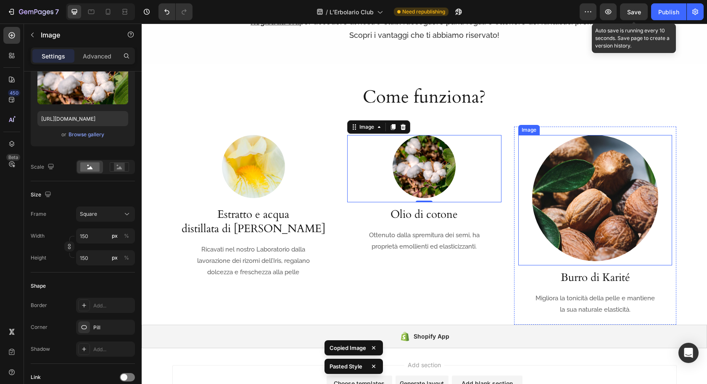
click at [587, 187] on img at bounding box center [595, 198] width 126 height 126
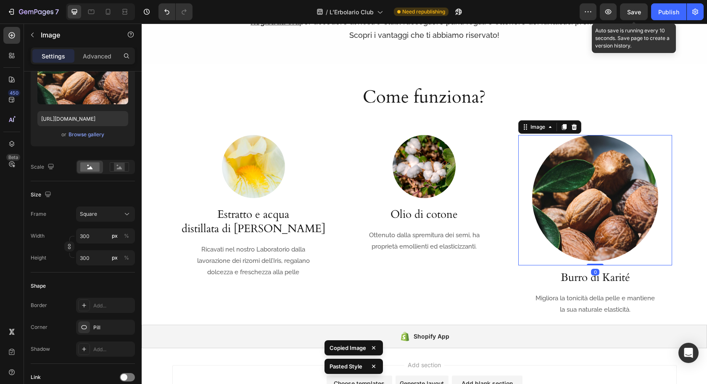
type input "150"
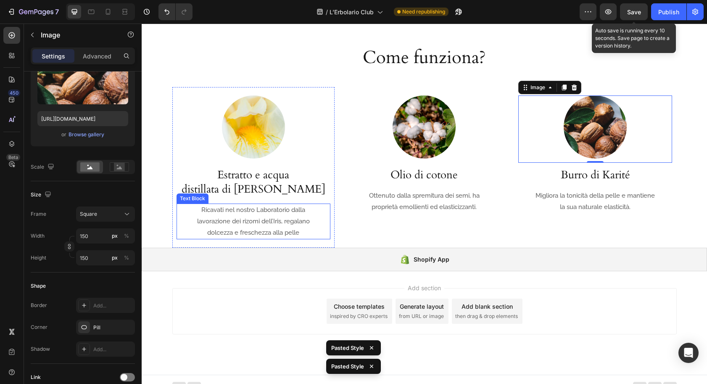
scroll to position [570, 0]
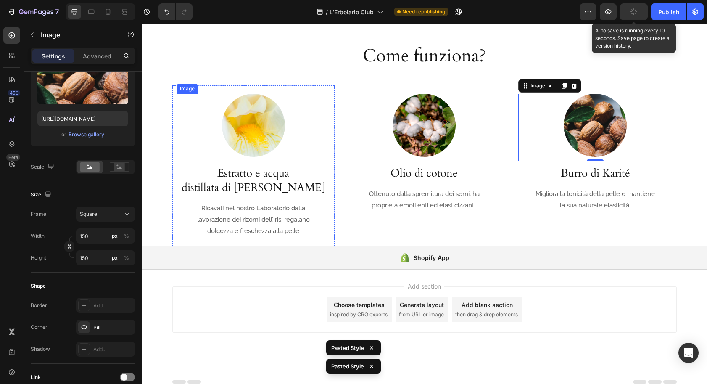
drag, startPoint x: 256, startPoint y: 131, endPoint x: 247, endPoint y: 122, distance: 12.5
click at [255, 131] on img at bounding box center [253, 125] width 63 height 63
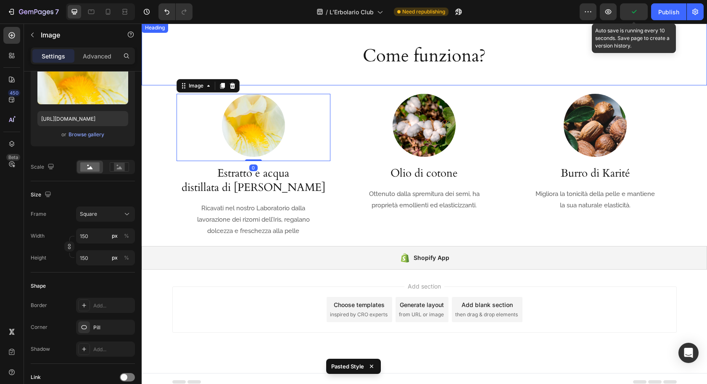
scroll to position [576, 0]
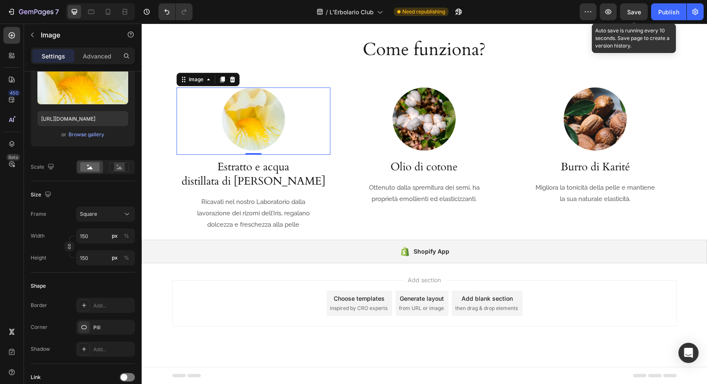
click at [250, 117] on img at bounding box center [253, 118] width 63 height 63
click at [107, 120] on input "https://cdn.shopify.com/s/files/1/0919/9966/6474/files/canvas-iris-bianco-iris.…" at bounding box center [82, 118] width 91 height 15
paste input "placeholder-icon-circle.png?v=1756298486"
type input "[URL][DOMAIN_NAME]"
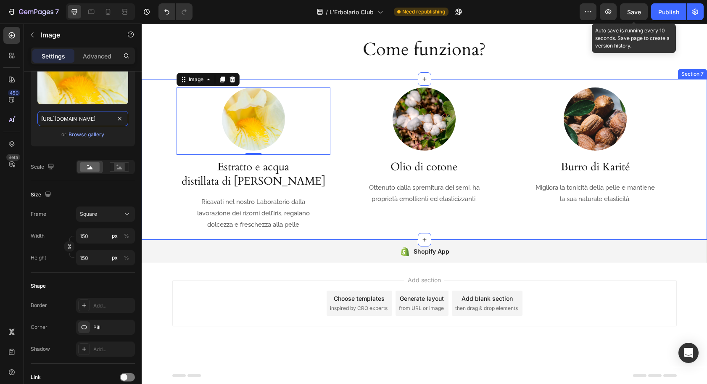
scroll to position [0, 167]
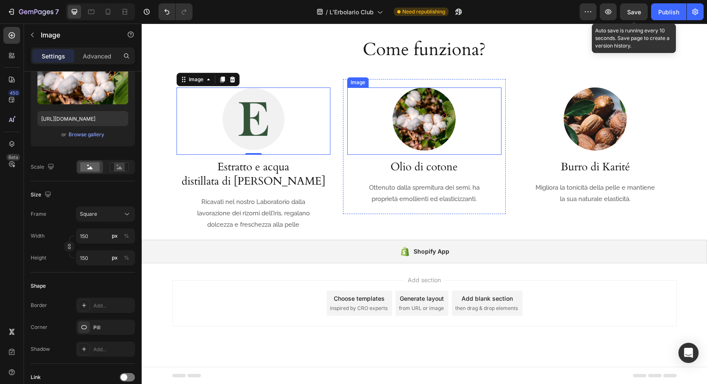
click at [454, 134] on div at bounding box center [424, 118] width 154 height 63
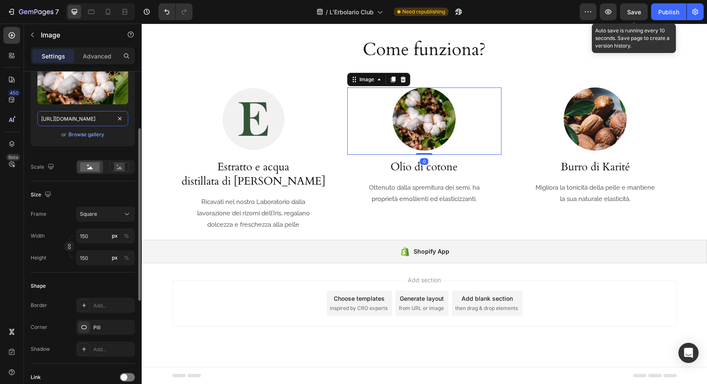
click at [82, 120] on input "https://cdn.shopify.com/s/files/1/0919/9966/6474/files/canvas-iris-bianco-coton…" at bounding box center [82, 118] width 91 height 15
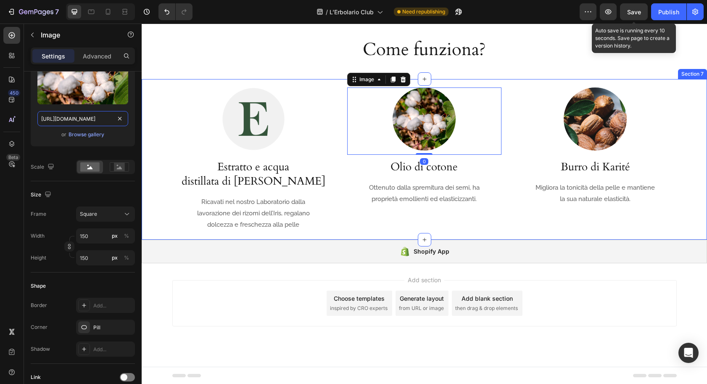
paste input "placeholder-icon-circle.png?v=1756298486"
type input "[URL][DOMAIN_NAME]"
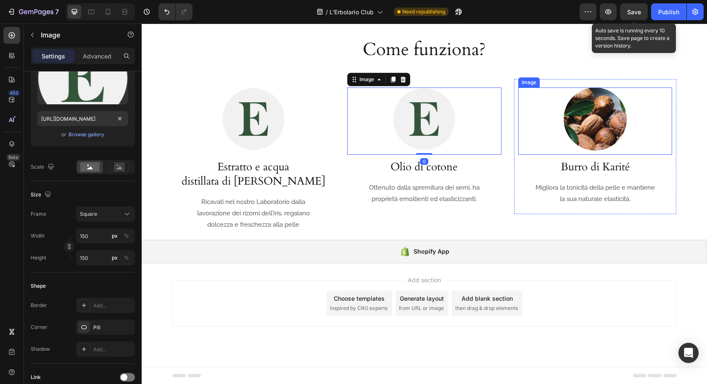
drag, startPoint x: 579, startPoint y: 135, endPoint x: 559, endPoint y: 140, distance: 20.8
click at [578, 135] on img at bounding box center [595, 118] width 63 height 63
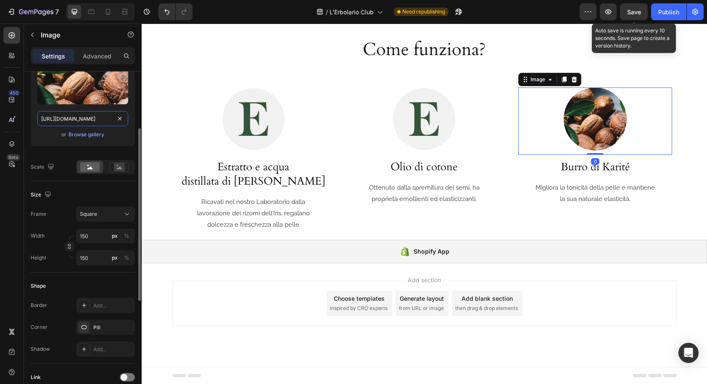
click at [89, 121] on input "https://cdn.shopify.com/s/files/1/0919/9966/6474/files/canvas-iris-bianco-karit…" at bounding box center [82, 118] width 91 height 15
paste input "placeholder-icon-circle.png?v=1756298486"
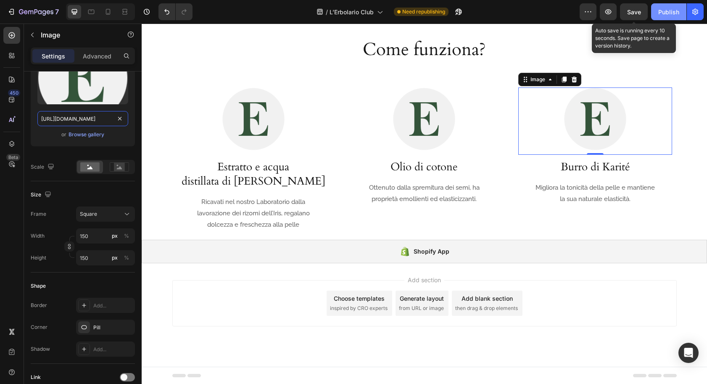
type input "[URL][DOMAIN_NAME]"
click at [669, 14] on div "Publish" at bounding box center [669, 12] width 21 height 9
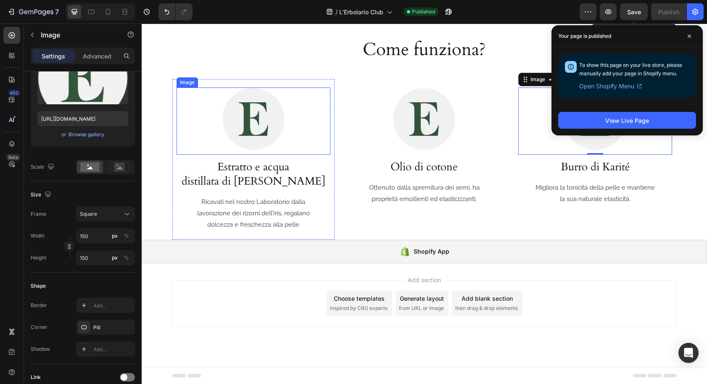
click at [252, 126] on img at bounding box center [253, 118] width 63 height 63
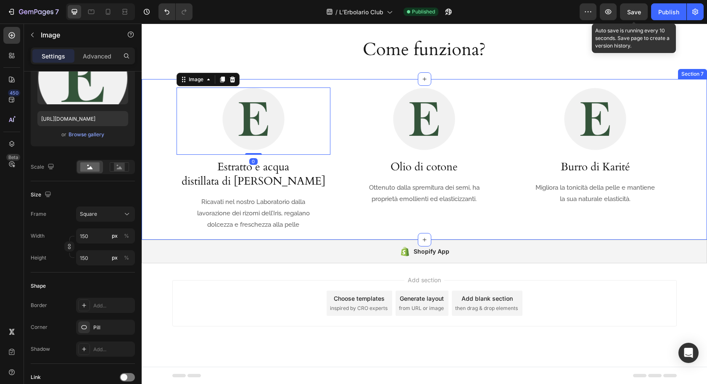
click at [155, 167] on div "Image 0 Estratto e acqua distillata di Iris Bianco Heading Ricavati nel nostro …" at bounding box center [425, 159] width 566 height 161
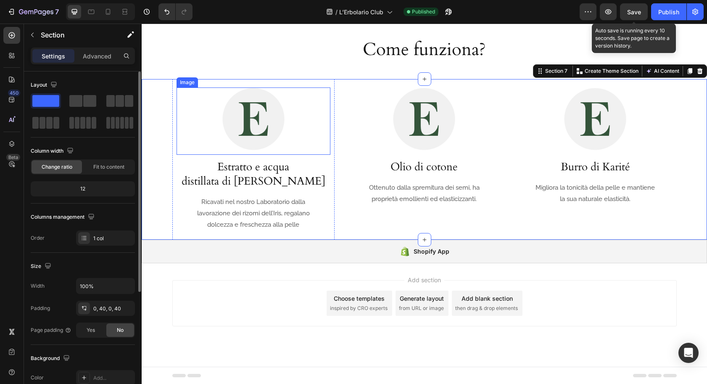
click at [199, 131] on div at bounding box center [254, 118] width 154 height 63
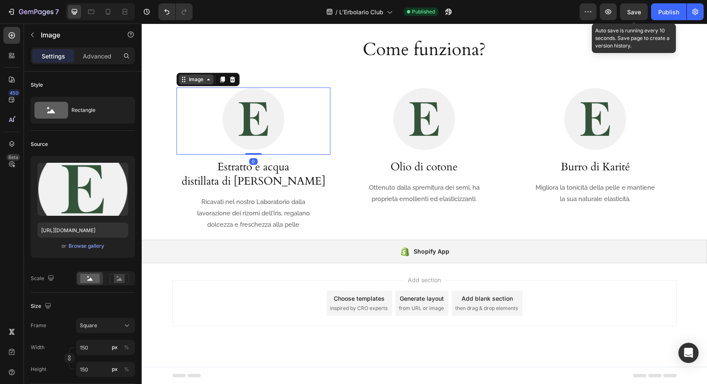
click at [195, 79] on div "Image" at bounding box center [196, 80] width 18 height 8
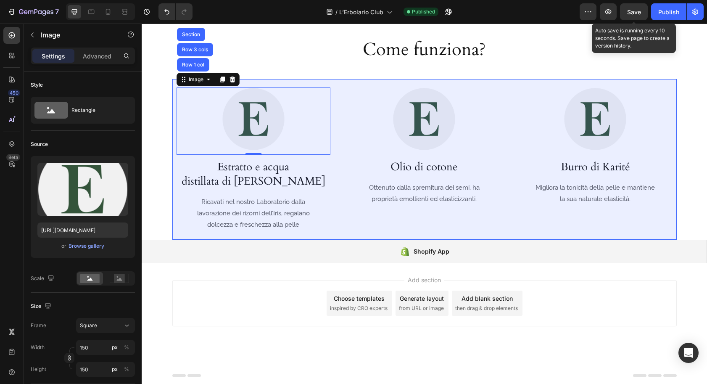
click at [193, 51] on div "Row 3 cols" at bounding box center [194, 49] width 29 height 5
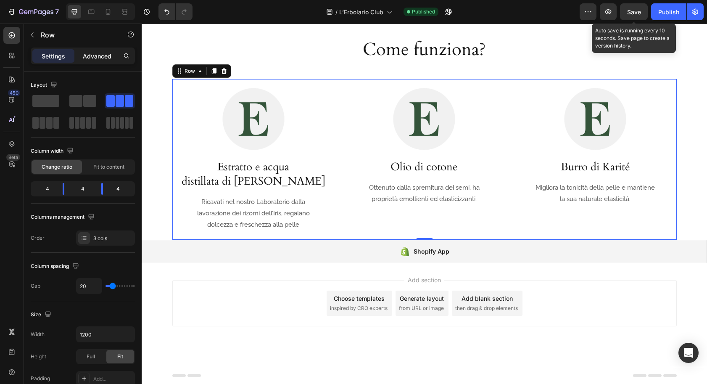
click at [97, 53] on p "Advanced" at bounding box center [97, 56] width 29 height 9
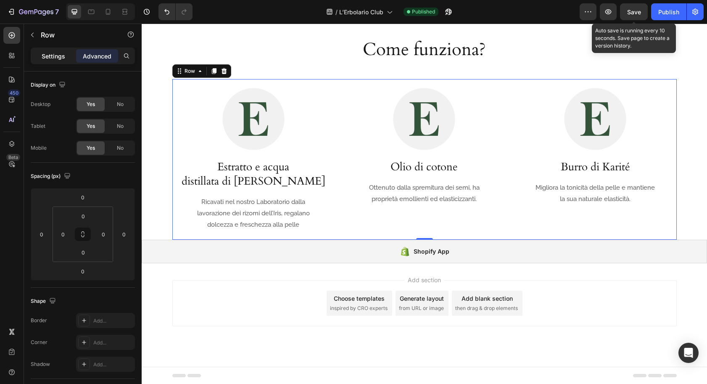
click at [49, 56] on p "Settings" at bounding box center [54, 56] width 24 height 9
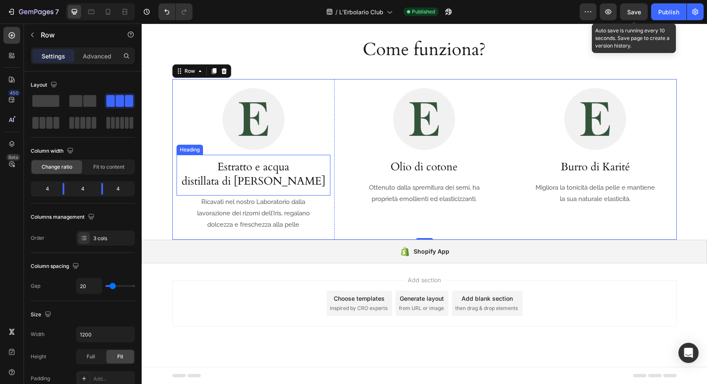
click at [237, 178] on h3 "Estratto e acqua distillata di Iris Bianco" at bounding box center [254, 174] width 154 height 30
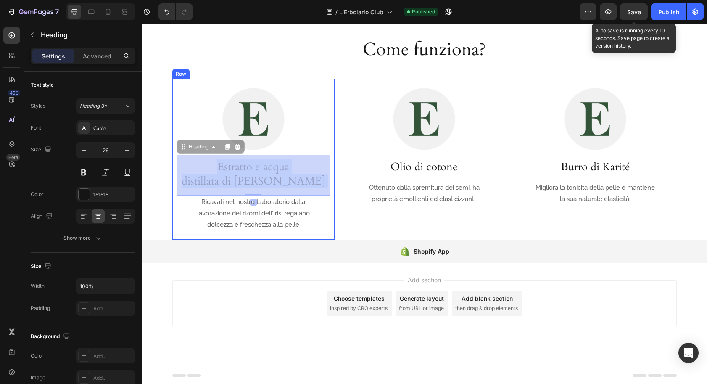
drag, startPoint x: 219, startPoint y: 164, endPoint x: 311, endPoint y: 183, distance: 94.4
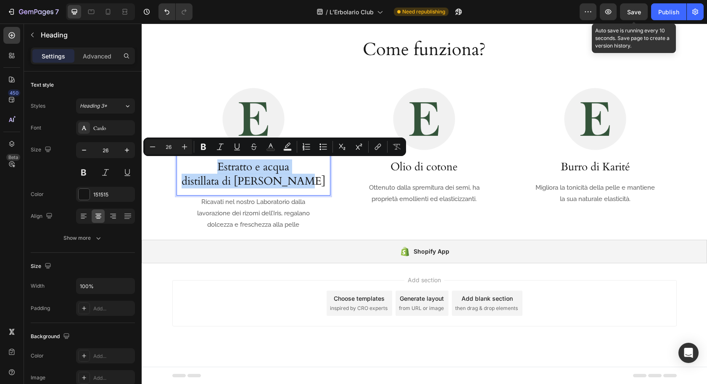
drag, startPoint x: 226, startPoint y: 167, endPoint x: 305, endPoint y: 183, distance: 80.9
click at [305, 183] on p "Estratto e acqua distillata di Iris Bianco" at bounding box center [253, 174] width 153 height 29
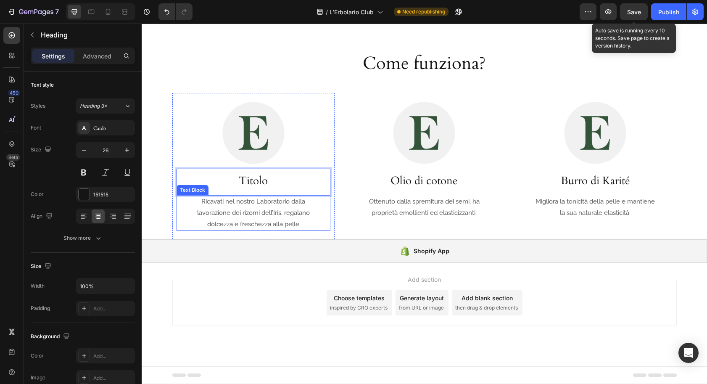
click at [229, 207] on p "Ricavati nel nostro Laboratorio dalla lavorazione dei rizomi dell’Iris, regalan…" at bounding box center [253, 213] width 124 height 34
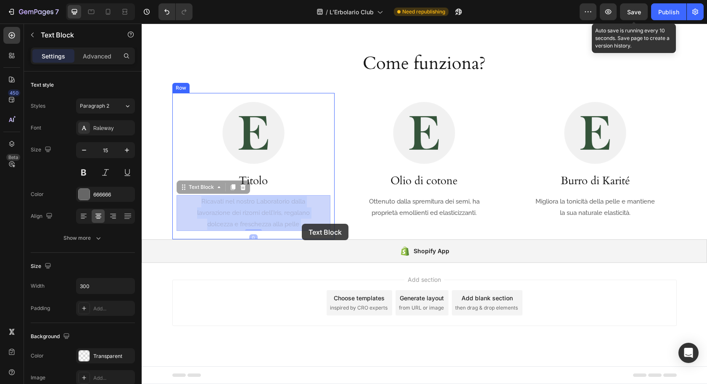
drag, startPoint x: 205, startPoint y: 201, endPoint x: 306, endPoint y: 224, distance: 103.6
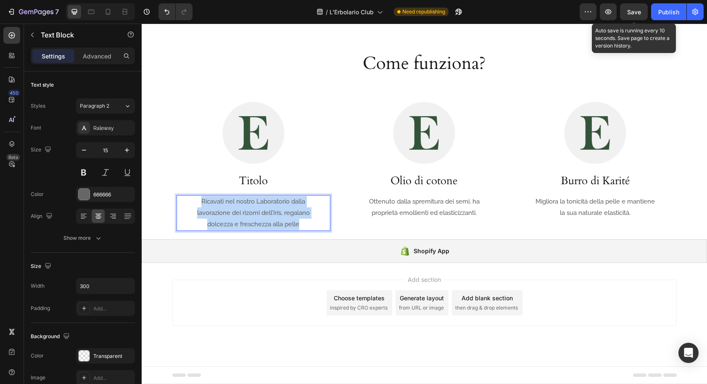
drag, startPoint x: 201, startPoint y: 200, endPoint x: 299, endPoint y: 223, distance: 100.2
click at [299, 223] on p "Ricavati nel nostro Laboratorio dalla lavorazione dei rizomi dell’Iris, regalan…" at bounding box center [253, 213] width 124 height 34
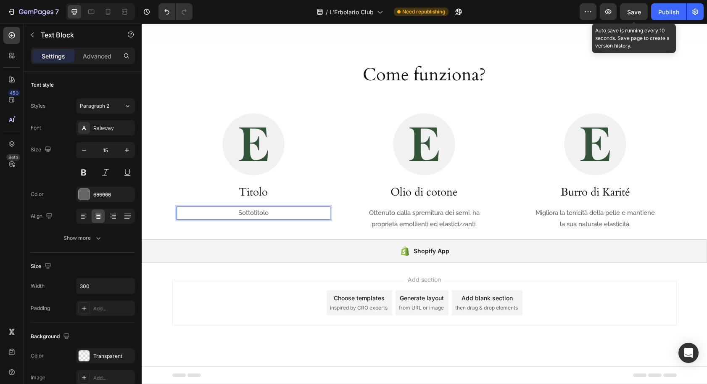
scroll to position [547, 0]
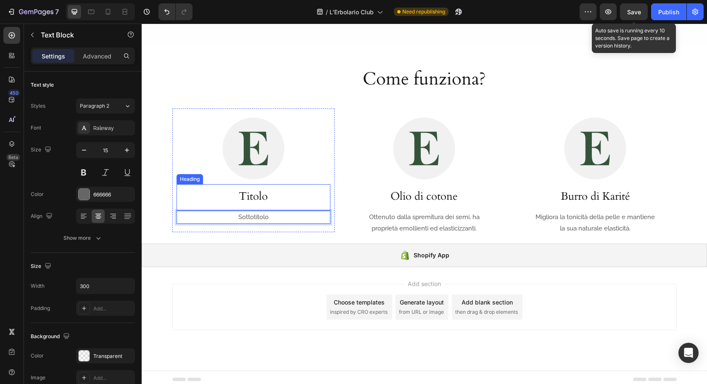
click at [291, 201] on p "Titolo" at bounding box center [253, 196] width 153 height 14
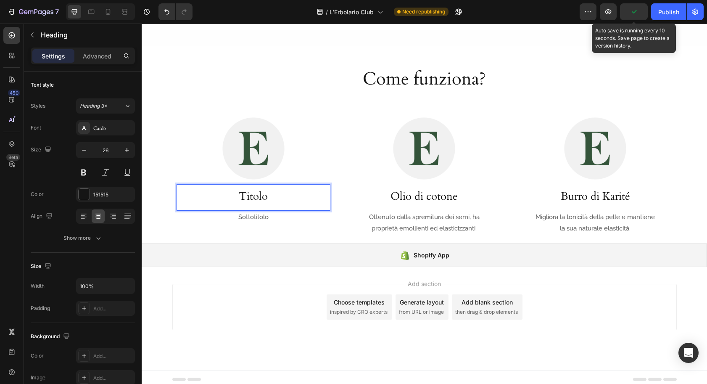
click at [267, 199] on p "Titolo" at bounding box center [253, 196] width 153 height 14
click at [263, 202] on p "Titolo" at bounding box center [253, 196] width 153 height 14
drag, startPoint x: 263, startPoint y: 202, endPoint x: 281, endPoint y: 202, distance: 17.2
click at [263, 202] on p "Titolo" at bounding box center [253, 196] width 153 height 14
copy p "Titolo"
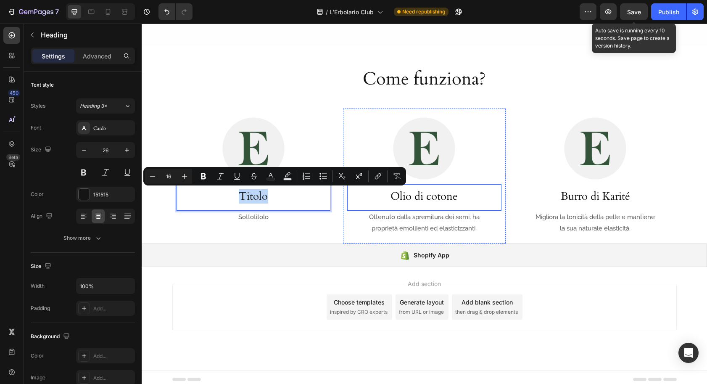
click at [421, 196] on h3 "Olio di cotone" at bounding box center [424, 196] width 154 height 16
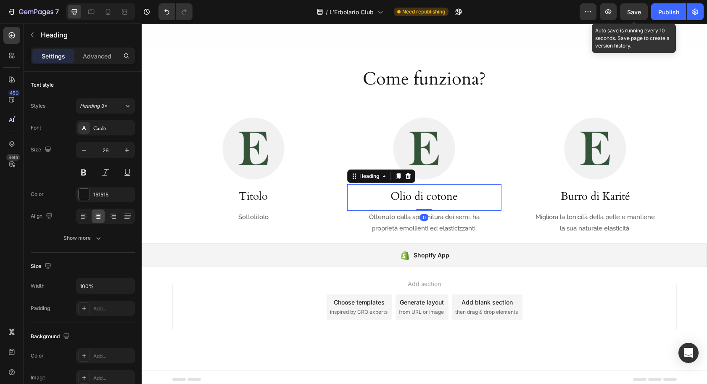
click at [421, 196] on h3 "Olio di cotone" at bounding box center [424, 196] width 154 height 16
click at [421, 196] on p "Olio di cotone" at bounding box center [424, 196] width 153 height 14
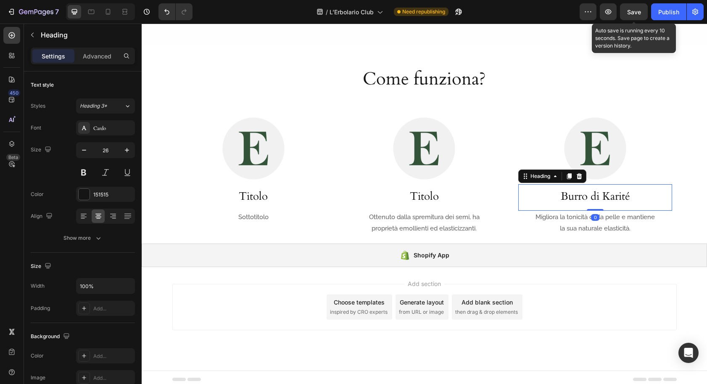
click at [579, 196] on h3 "Burro di Karité" at bounding box center [596, 196] width 154 height 16
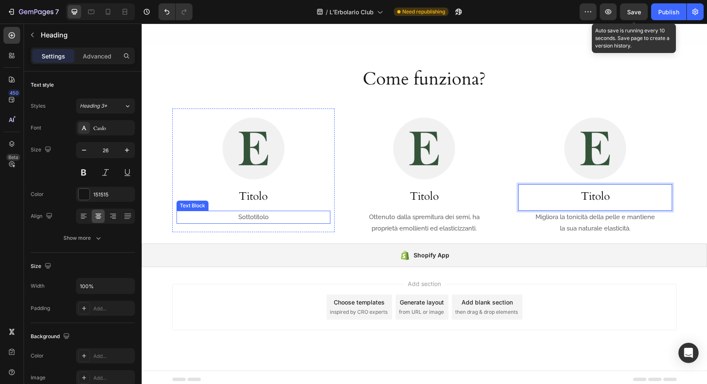
click at [243, 216] on p "Sottotitolo" at bounding box center [253, 217] width 124 height 11
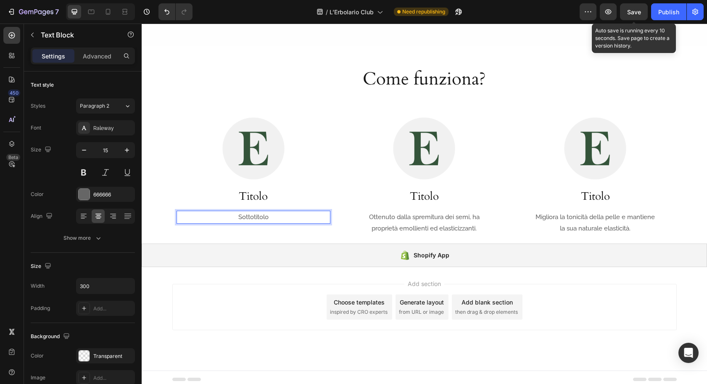
scroll to position [546, 0]
click at [393, 226] on p "Ottenuto dalla spremitura dei semi, ha proprietà emollienti ed elasticizzanti." at bounding box center [424, 223] width 124 height 23
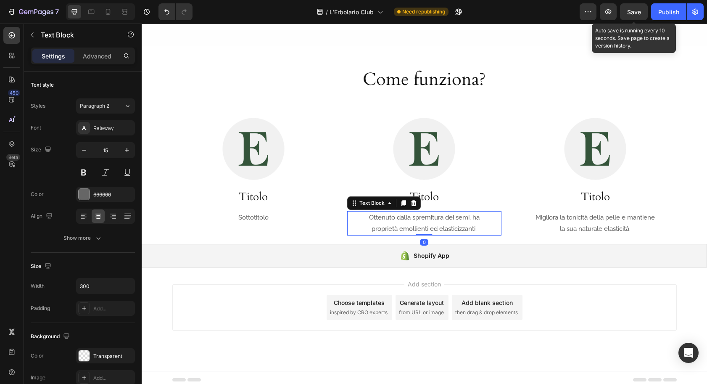
click at [398, 220] on p "Ottenuto dalla spremitura dei semi, ha proprietà emollienti ed elasticizzanti." at bounding box center [424, 223] width 124 height 23
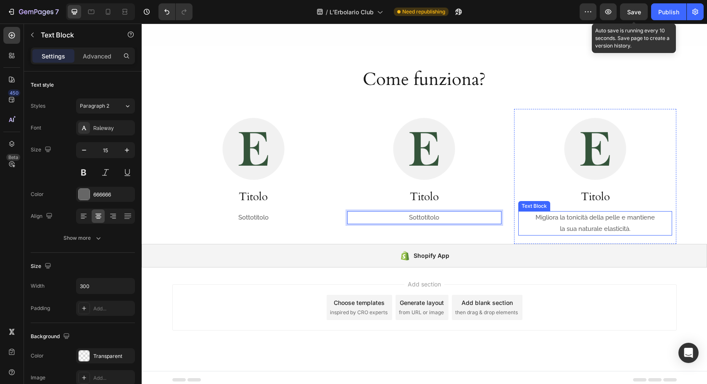
click at [539, 222] on p "Migliora la tonicità della pelle e mantiene la sua naturale elasticità." at bounding box center [595, 223] width 124 height 23
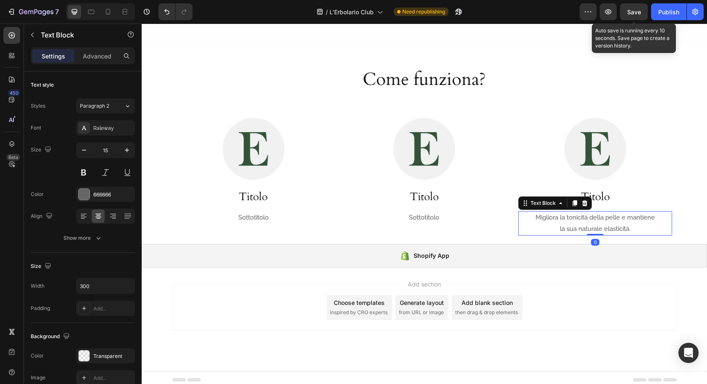
click at [548, 221] on p "Migliora la tonicità della pelle e mantiene la sua naturale elasticità." at bounding box center [595, 223] width 124 height 23
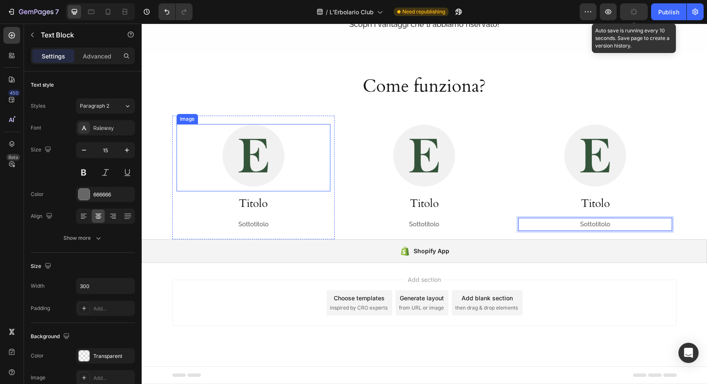
click at [172, 124] on div "Image Titolo Heading Sottotitolo Text Block Row" at bounding box center [253, 178] width 163 height 124
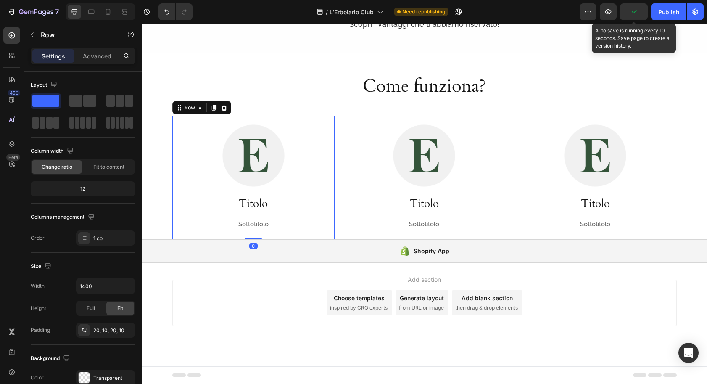
click at [175, 124] on div "Image Titolo Heading Sottotitolo Text Block Row 0" at bounding box center [253, 178] width 163 height 124
click at [248, 153] on img at bounding box center [253, 155] width 63 height 63
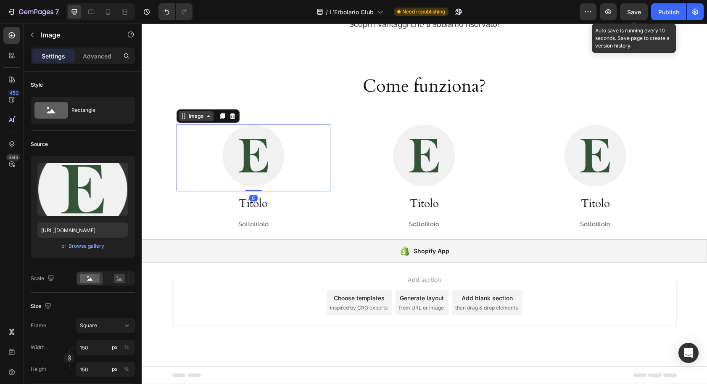
click at [188, 114] on div "Image" at bounding box center [196, 116] width 18 height 8
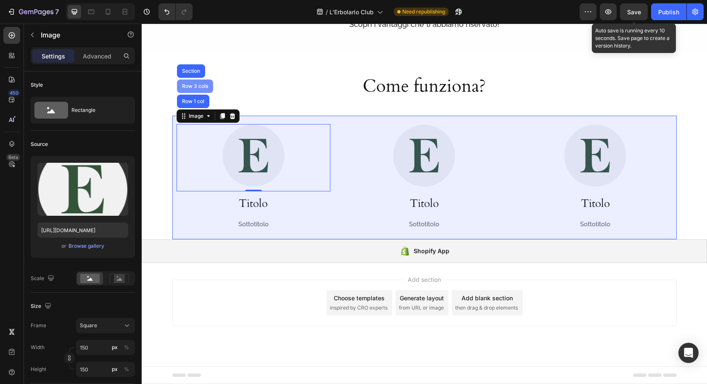
drag, startPoint x: 192, startPoint y: 85, endPoint x: 196, endPoint y: 90, distance: 6.7
click at [192, 85] on div "Row 3 cols" at bounding box center [194, 86] width 29 height 5
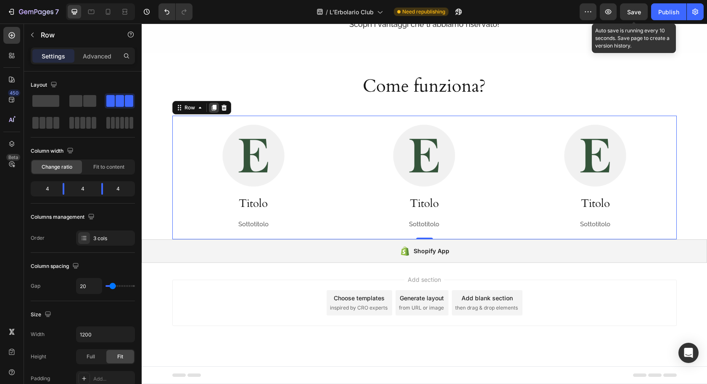
click at [216, 108] on icon at bounding box center [214, 108] width 5 height 6
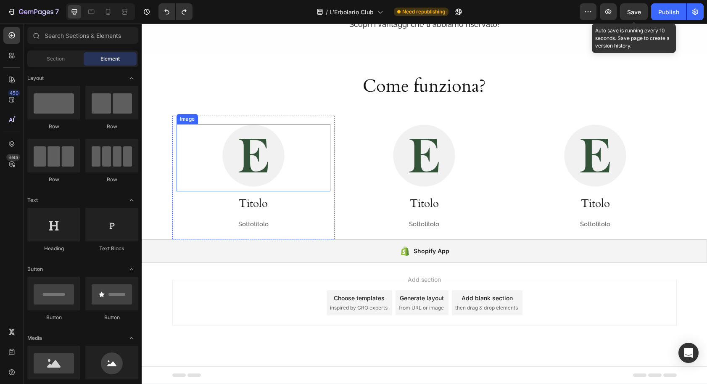
click at [198, 152] on div at bounding box center [254, 155] width 154 height 63
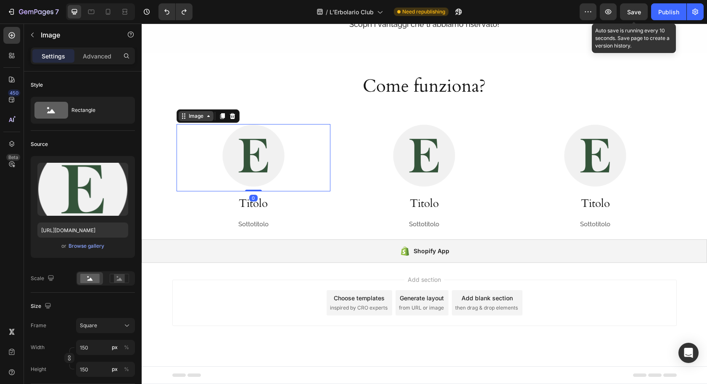
click at [197, 116] on div "Image" at bounding box center [196, 116] width 18 height 8
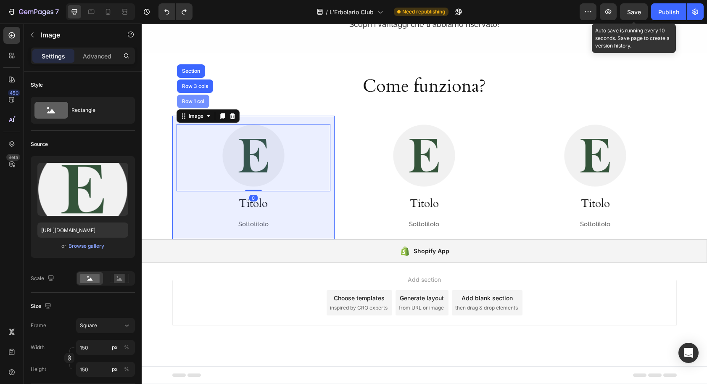
click at [197, 100] on div "Row 1 col" at bounding box center [193, 101] width 26 height 5
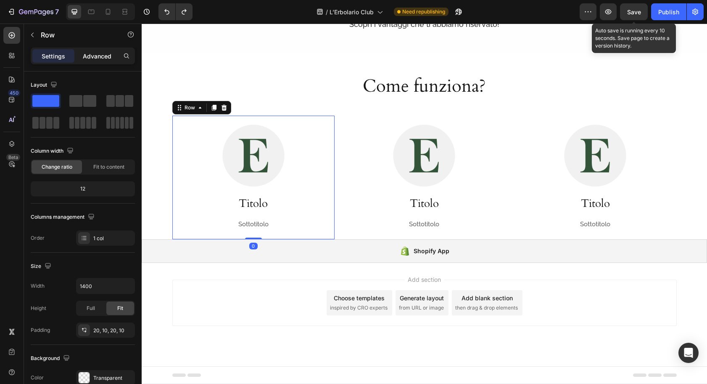
click at [97, 55] on p "Advanced" at bounding box center [97, 56] width 29 height 9
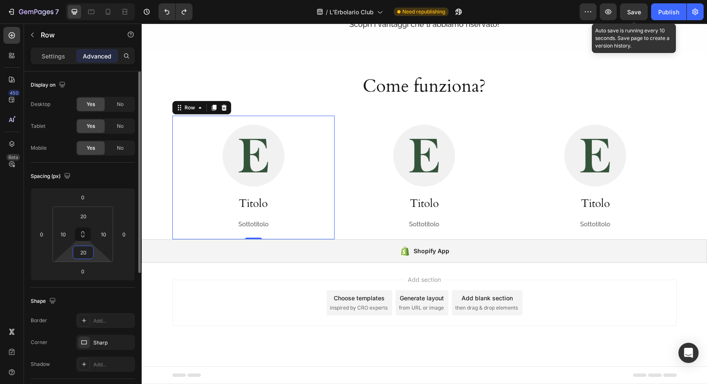
click at [89, 254] on input "20" at bounding box center [83, 252] width 17 height 13
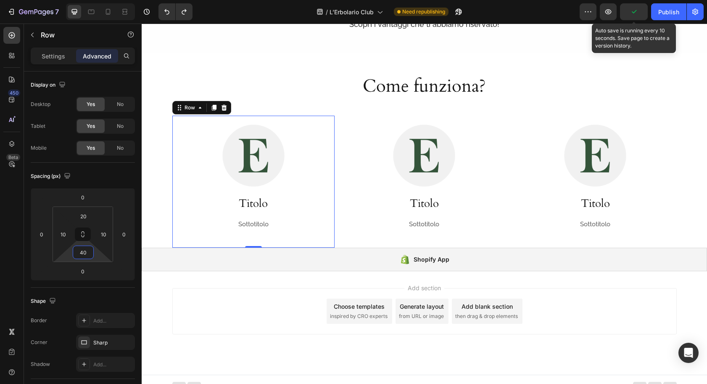
type input "40"
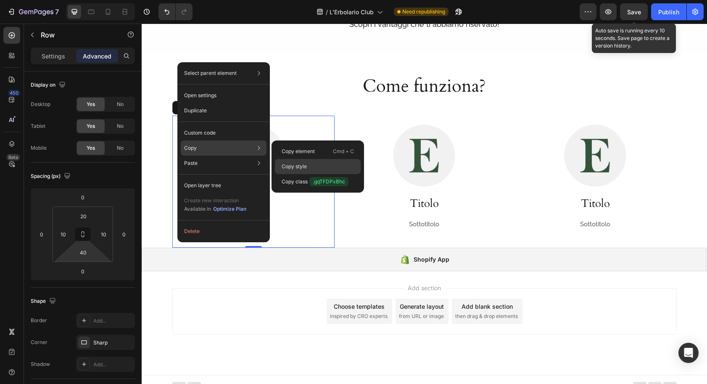
click at [286, 163] on p "Copy style" at bounding box center [294, 167] width 25 height 8
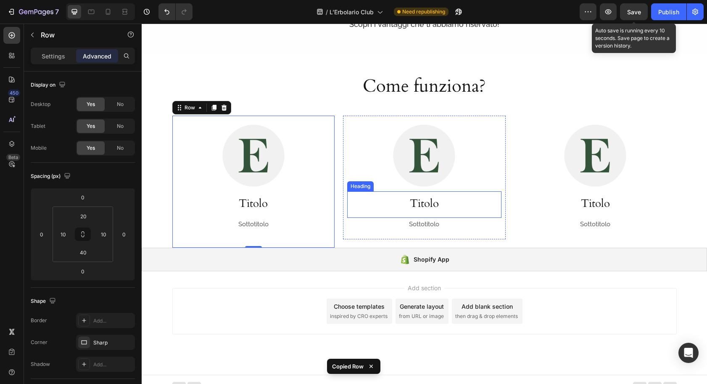
click at [343, 215] on div "Image Titolo Heading Sottotitolo Text Block Row" at bounding box center [424, 178] width 163 height 124
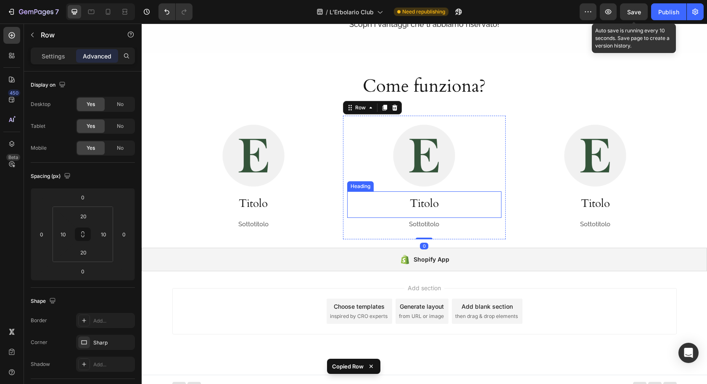
click at [347, 214] on div "Titolo Heading" at bounding box center [424, 204] width 154 height 26
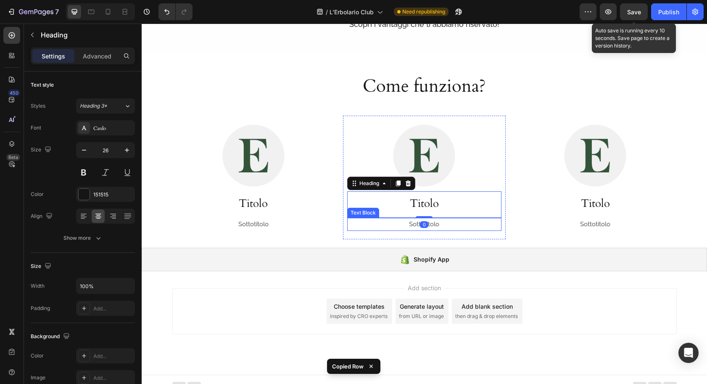
click at [349, 230] on div "Sottotitolo" at bounding box center [424, 224] width 154 height 13
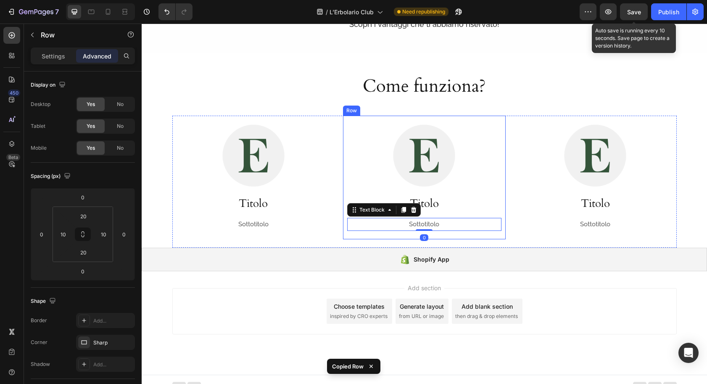
click at [345, 236] on div "Image Titolo Heading Sottotitolo Text Block 0 Row" at bounding box center [424, 178] width 163 height 124
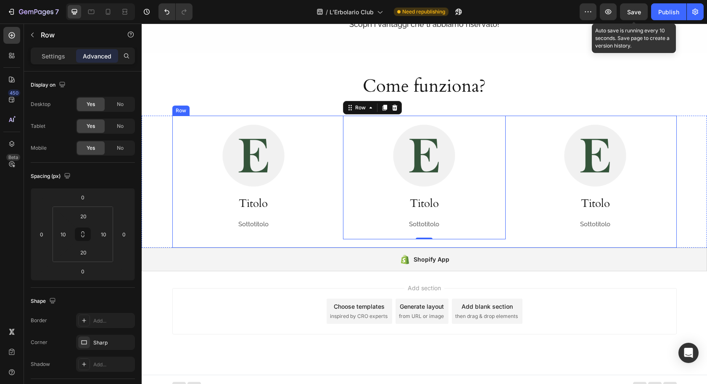
type input "40"
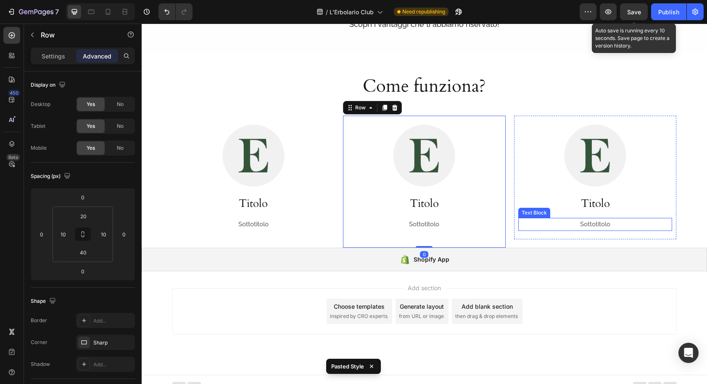
click at [523, 218] on div "Sottotitolo" at bounding box center [596, 224] width 154 height 13
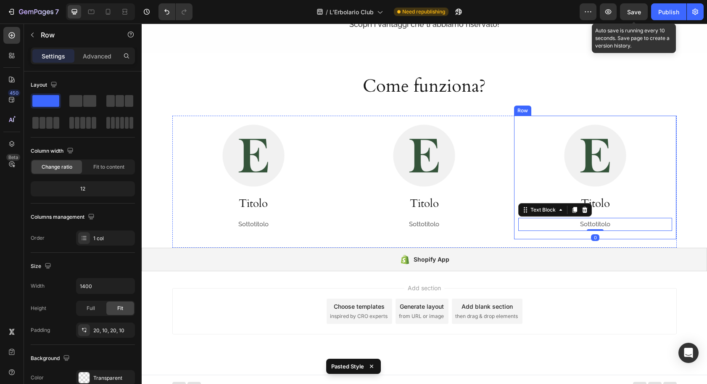
click at [521, 234] on div "Image Titolo Heading Sottotitolo Text Block 0 Row" at bounding box center [595, 178] width 163 height 124
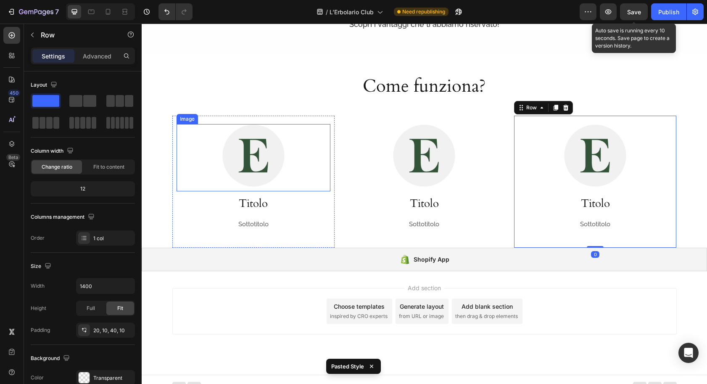
click at [196, 143] on div at bounding box center [254, 155] width 154 height 63
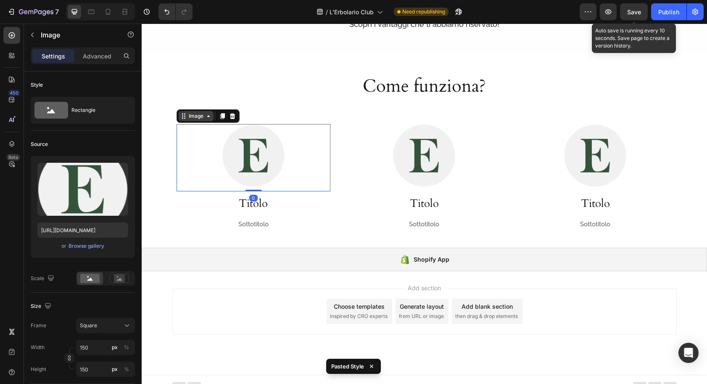
click at [191, 117] on div "Image" at bounding box center [196, 116] width 18 height 8
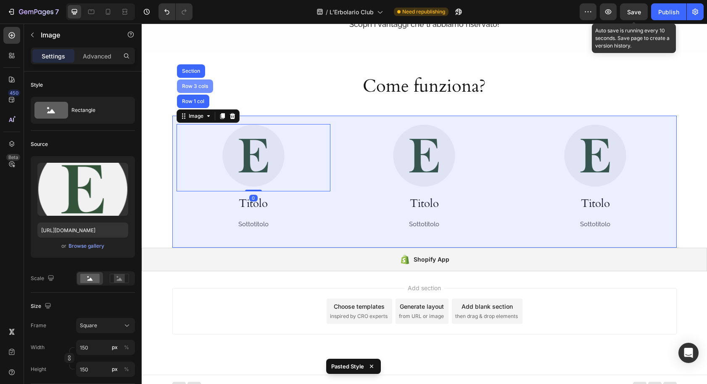
click at [194, 85] on div "Row 3 cols" at bounding box center [194, 86] width 29 height 5
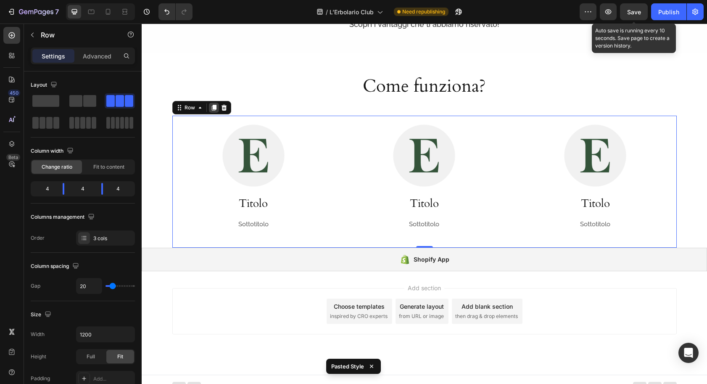
click at [213, 107] on icon at bounding box center [214, 108] width 5 height 6
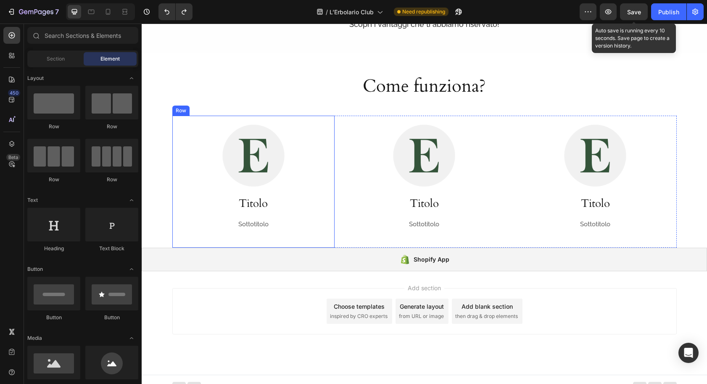
click at [200, 240] on div "Image Titolo Heading Sottotitolo Text Block Row" at bounding box center [253, 182] width 163 height 132
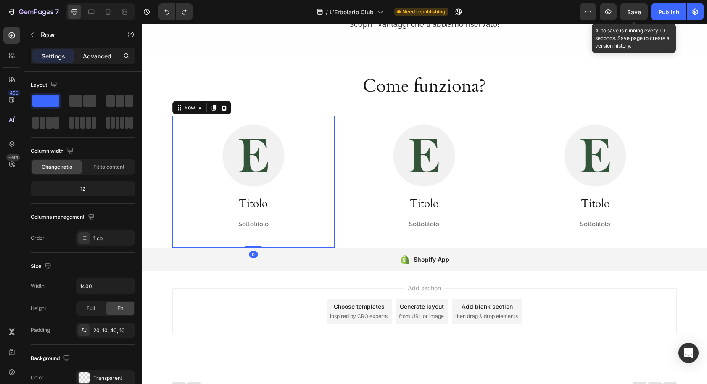
click at [90, 53] on p "Advanced" at bounding box center [97, 56] width 29 height 9
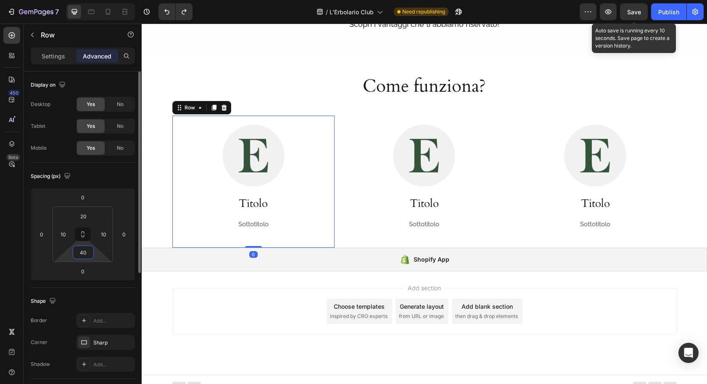
click at [87, 250] on input "40" at bounding box center [83, 252] width 17 height 13
type input "60"
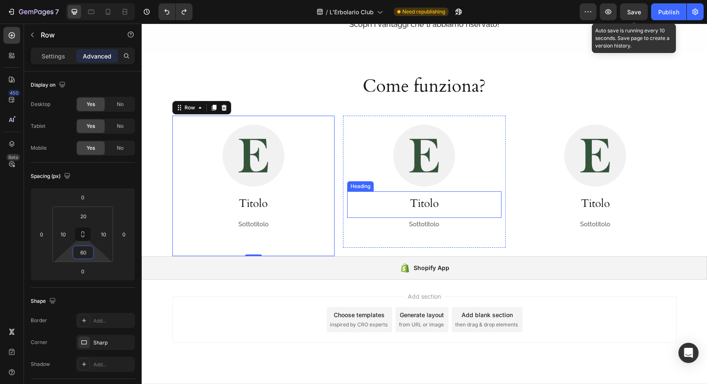
click at [354, 238] on div "Image Titolo Heading Sottotitolo Text Block Row" at bounding box center [424, 182] width 163 height 132
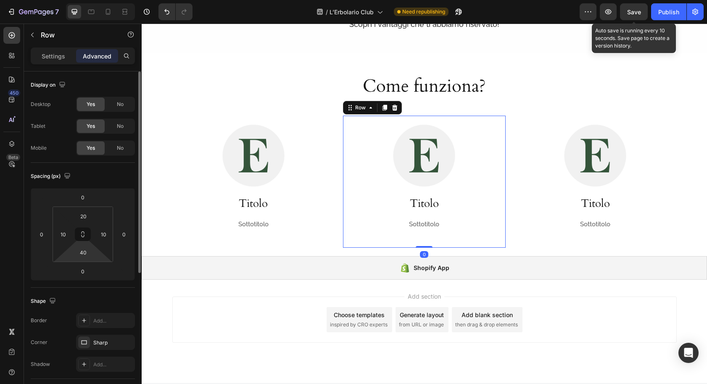
drag, startPoint x: 87, startPoint y: 253, endPoint x: 103, endPoint y: 254, distance: 16.5
click at [87, 252] on input "40" at bounding box center [83, 252] width 17 height 13
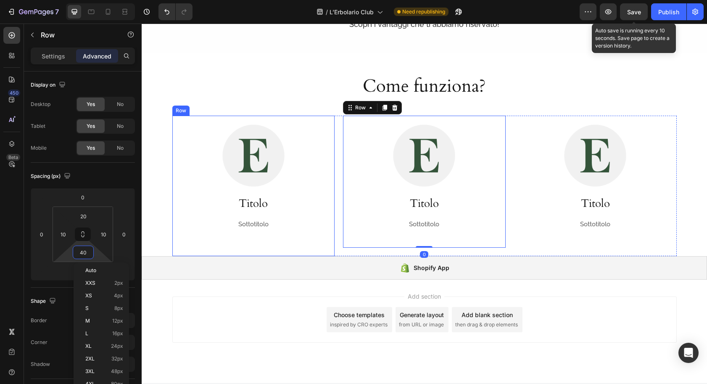
paste input "6"
type input "60"
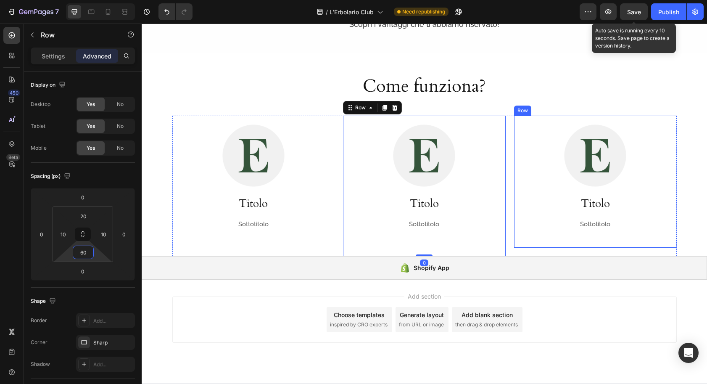
click at [545, 240] on div "Image Titolo Heading Sottotitolo Text Block Row" at bounding box center [595, 182] width 163 height 132
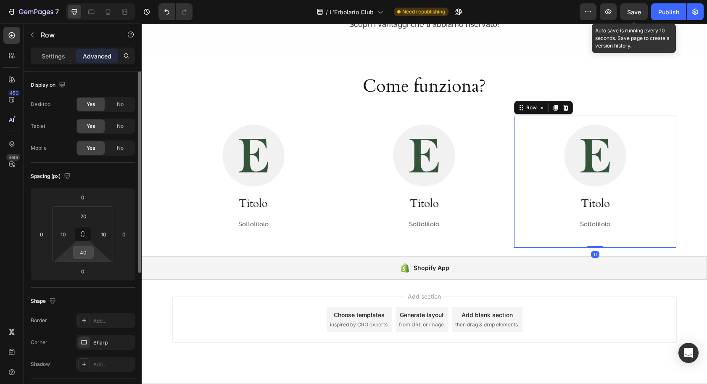
click at [88, 255] on input "40" at bounding box center [83, 252] width 17 height 13
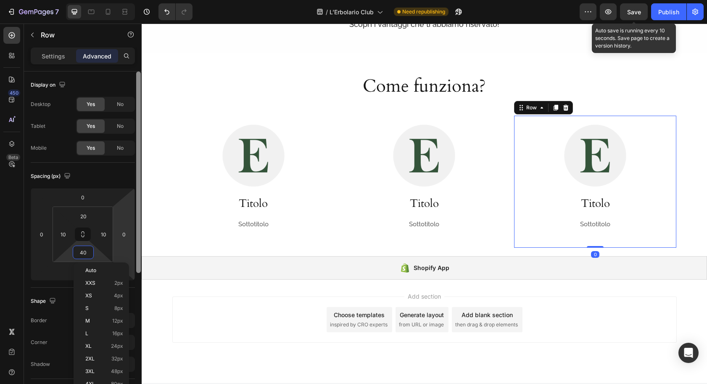
paste input "6"
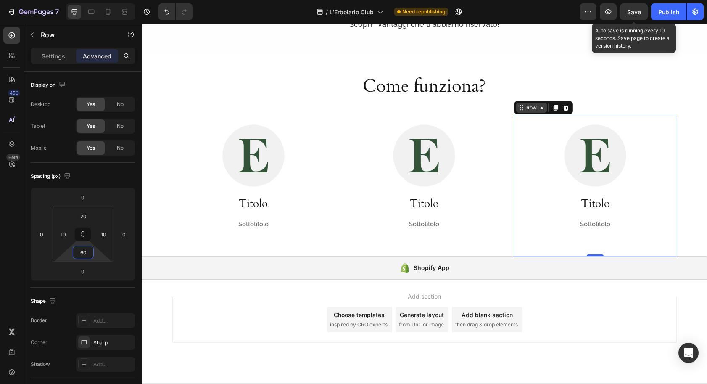
type input "60"
click at [536, 106] on div "Row" at bounding box center [532, 108] width 14 height 8
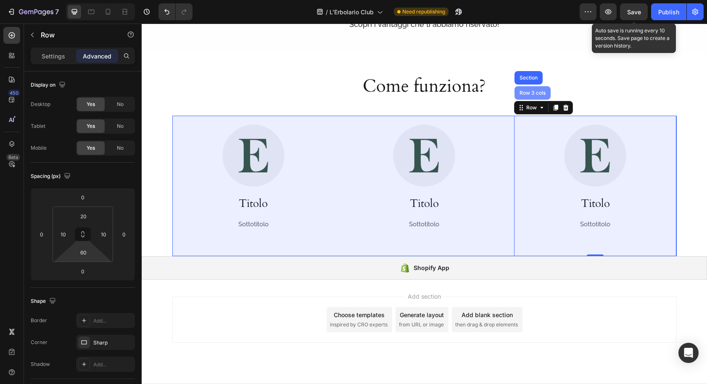
click at [534, 90] on div "Row 3 cols" at bounding box center [532, 92] width 29 height 5
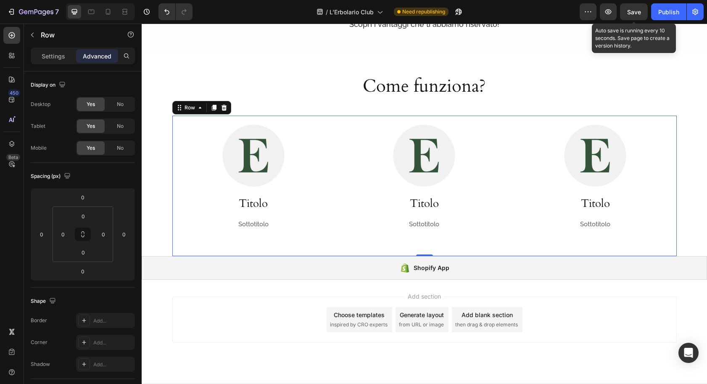
click at [212, 106] on icon at bounding box center [214, 107] width 7 height 7
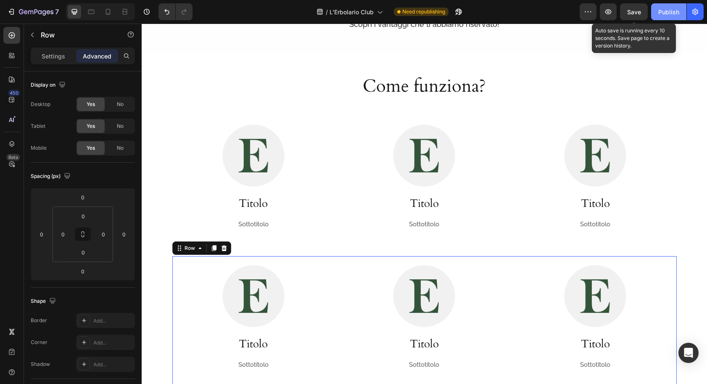
drag, startPoint x: 667, startPoint y: 11, endPoint x: 664, endPoint y: 15, distance: 4.5
click at [666, 12] on div "Publish" at bounding box center [669, 12] width 21 height 9
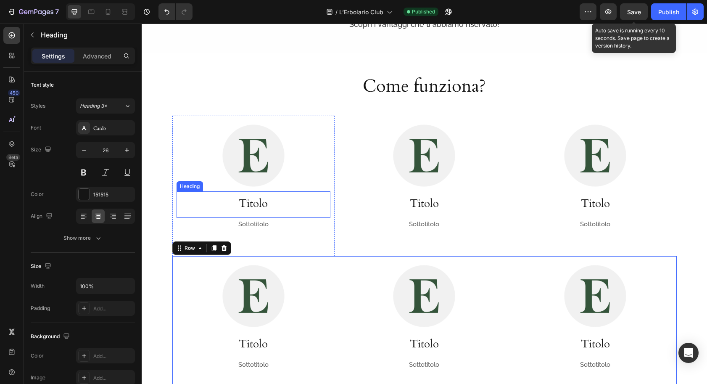
click at [248, 202] on p "Titolo" at bounding box center [253, 203] width 153 height 14
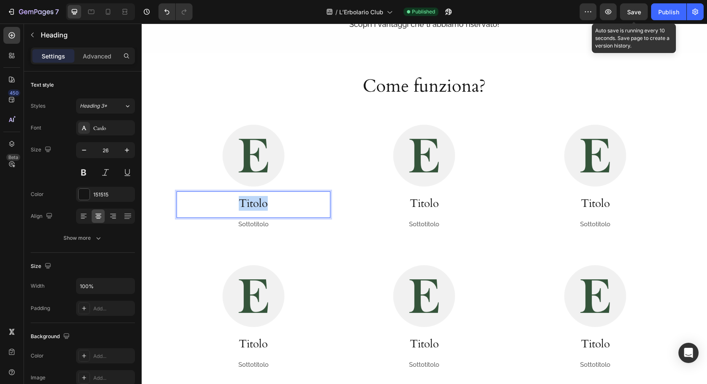
click at [248, 202] on p "Titolo" at bounding box center [253, 203] width 153 height 14
click at [254, 226] on p "Sottotitolo" at bounding box center [253, 224] width 124 height 11
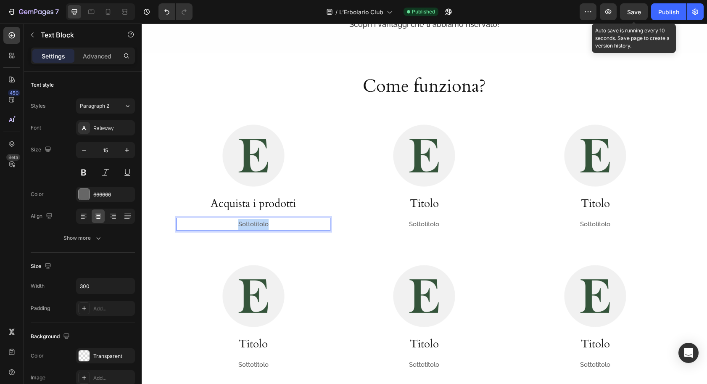
click at [254, 226] on p "Sottotitolo" at bounding box center [253, 224] width 124 height 11
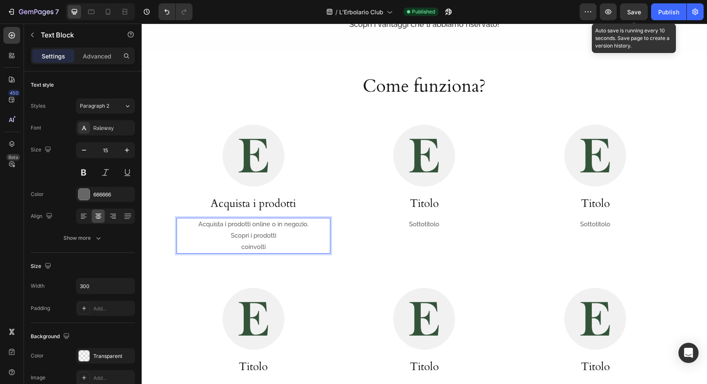
click at [281, 236] on p "Acquista i prodotti online o in negozio. Scopri i prodotti coinvolti" at bounding box center [253, 236] width 124 height 34
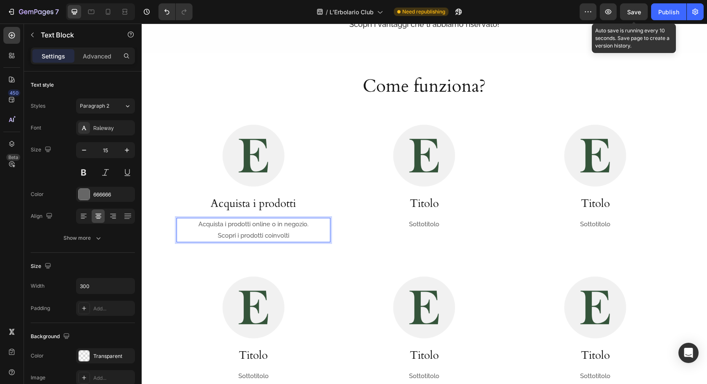
click at [217, 236] on p "Acquista i prodotti online o in negozio. Scopri i prodotti coinvolti" at bounding box center [253, 230] width 124 height 23
drag, startPoint x: 310, startPoint y: 237, endPoint x: 317, endPoint y: 238, distance: 7.2
click at [309, 237] on p "Acquista i prodotti online o in negozio. Scopri i prodotti coinvolti" at bounding box center [253, 230] width 124 height 23
click at [177, 207] on h3 "Acquista i prodotti" at bounding box center [254, 204] width 154 height 16
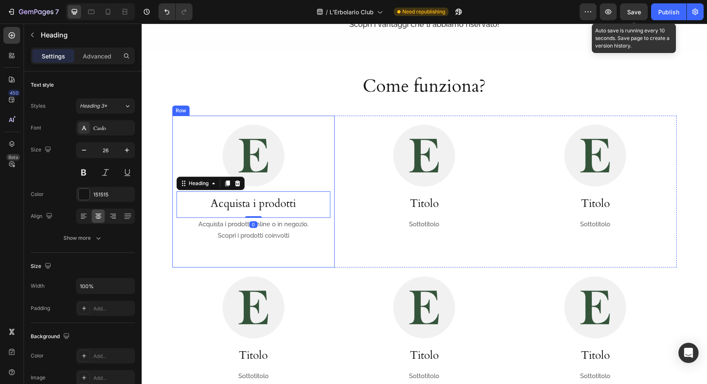
click at [177, 253] on div "Image Acquista i prodotti Heading 0 Acquista i prodotti online o in negozio. Sc…" at bounding box center [253, 192] width 163 height 152
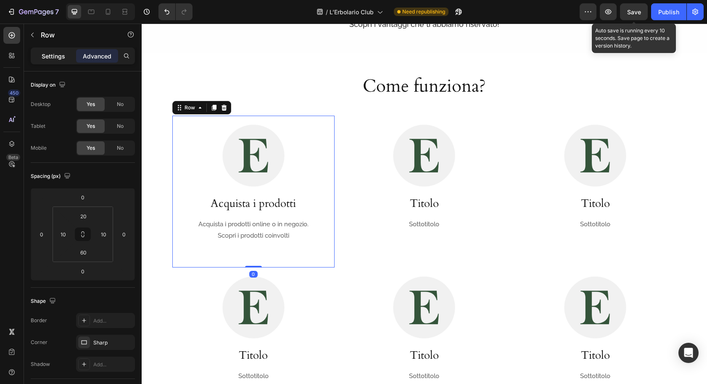
click at [50, 54] on p "Settings" at bounding box center [54, 56] width 24 height 9
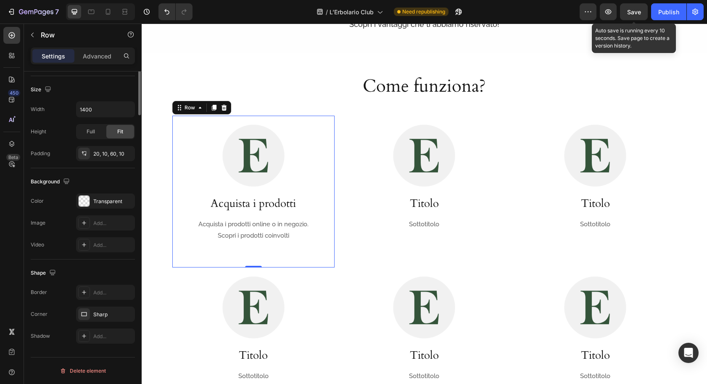
scroll to position [0, 0]
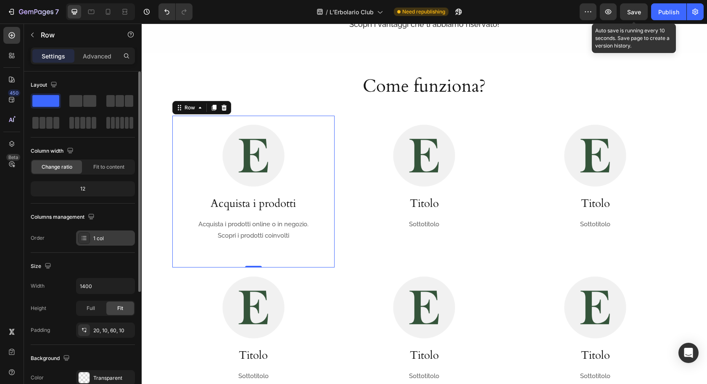
click at [111, 238] on div "1 col" at bounding box center [113, 239] width 40 height 8
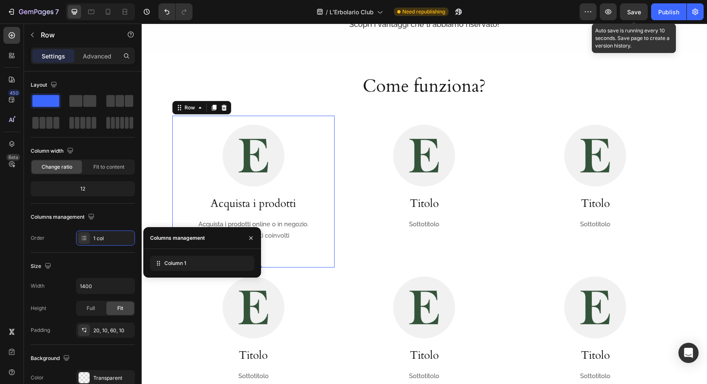
click at [11, 270] on div "450 Beta" at bounding box center [11, 175] width 17 height 297
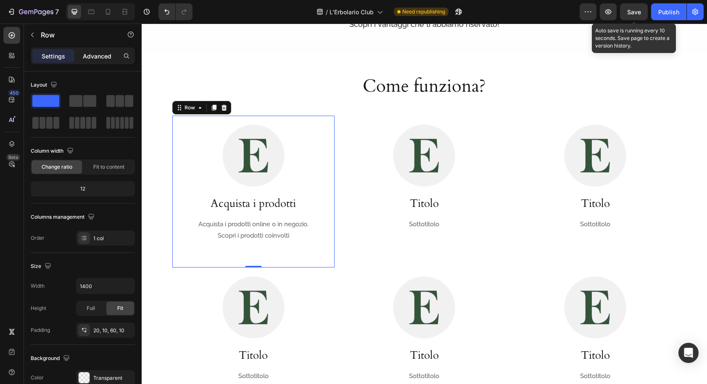
click at [93, 57] on p "Advanced" at bounding box center [97, 56] width 29 height 9
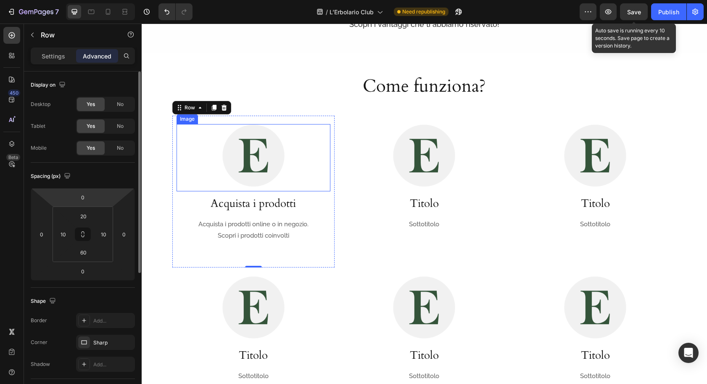
click at [249, 159] on img at bounding box center [253, 155] width 63 height 63
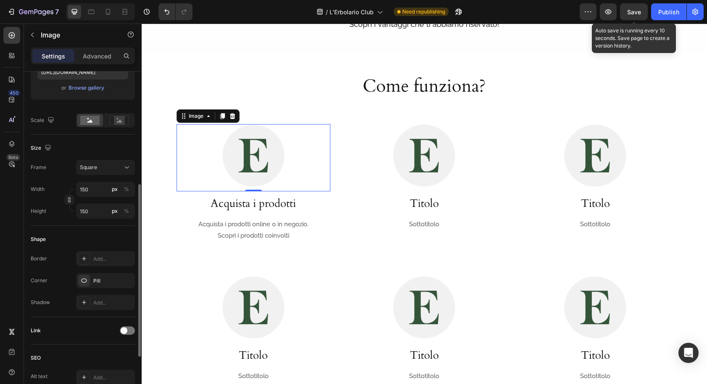
scroll to position [214, 0]
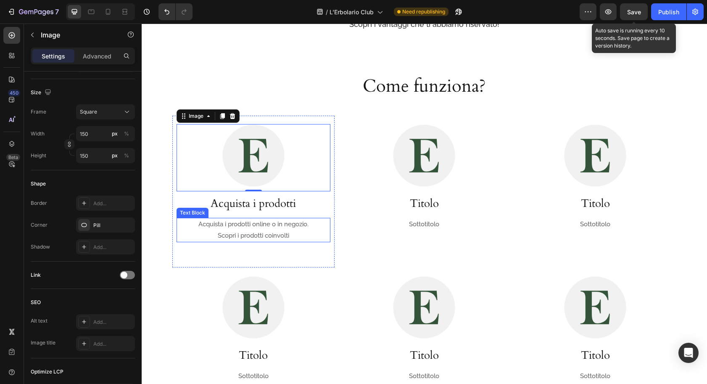
click at [301, 237] on p "Acquista i prodotti online o in negozio. Scopri i prodotti coinvolti" at bounding box center [253, 230] width 124 height 23
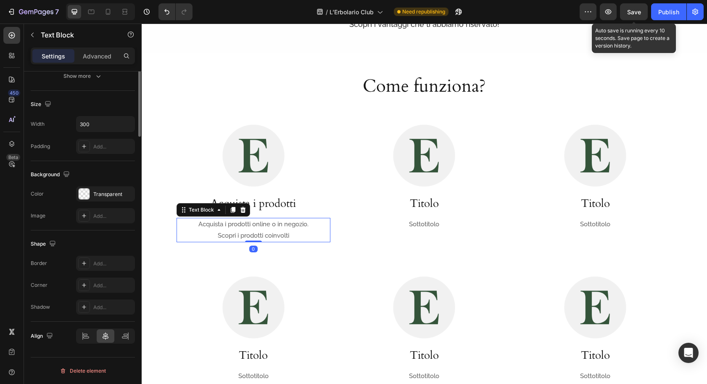
scroll to position [0, 0]
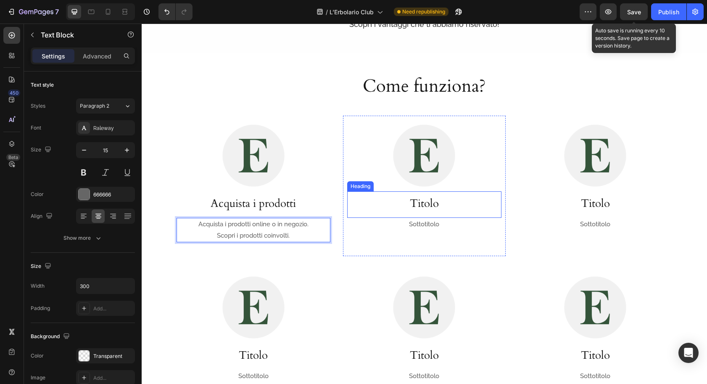
click at [432, 203] on p "Titolo" at bounding box center [424, 203] width 153 height 14
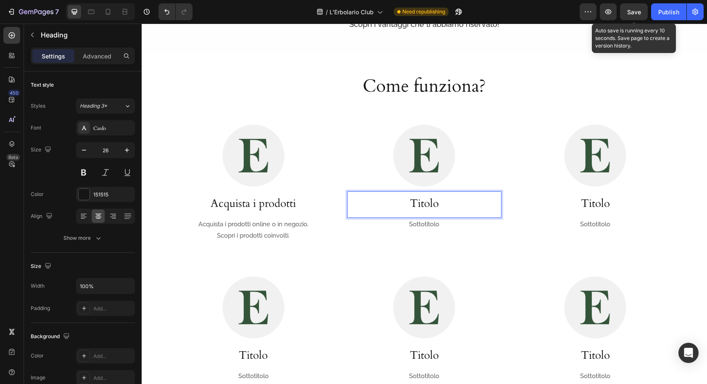
click at [420, 204] on p "Titolo" at bounding box center [424, 203] width 153 height 14
click at [418, 227] on p "Sottotitolo" at bounding box center [424, 224] width 124 height 11
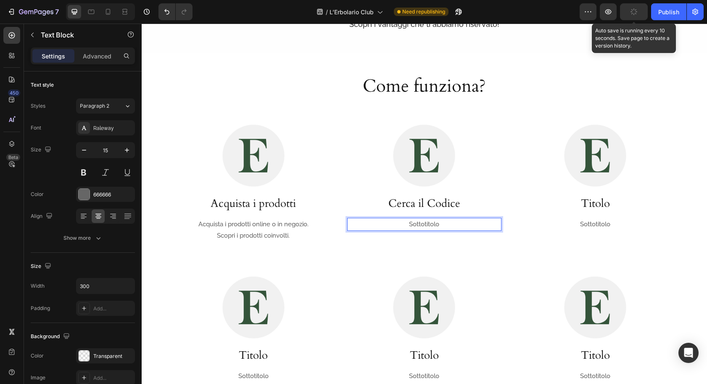
click at [418, 225] on p "Sottotitolo" at bounding box center [424, 224] width 124 height 11
click at [418, 224] on p "Sottotitolo" at bounding box center [424, 224] width 124 height 11
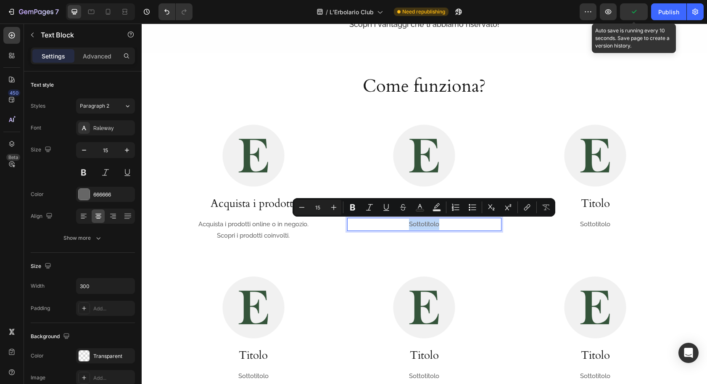
click at [418, 224] on p "Sottotitolo" at bounding box center [424, 224] width 124 height 11
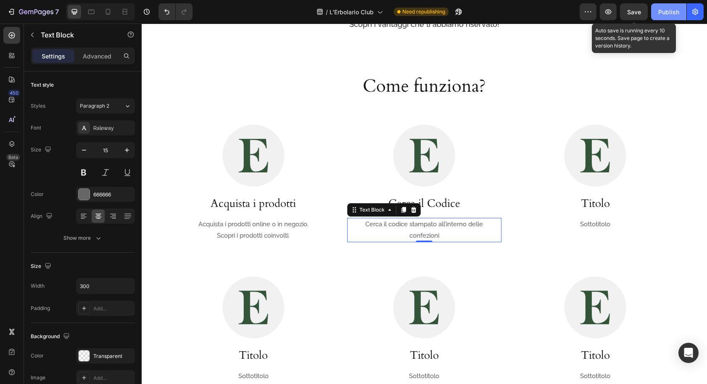
drag, startPoint x: 675, startPoint y: 11, endPoint x: 670, endPoint y: 19, distance: 9.8
click at [674, 11] on div "Publish" at bounding box center [669, 12] width 21 height 9
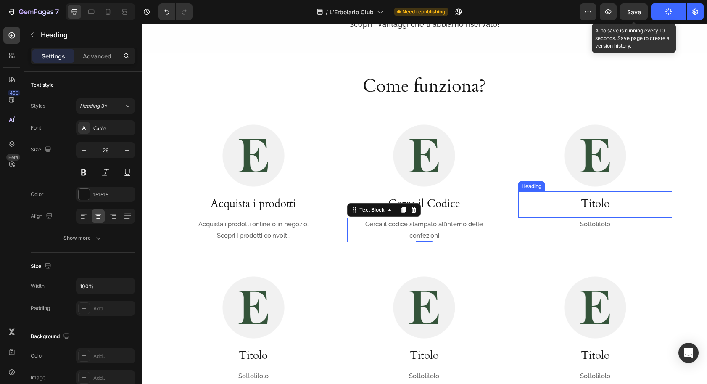
click at [591, 205] on p "Titolo" at bounding box center [595, 203] width 153 height 14
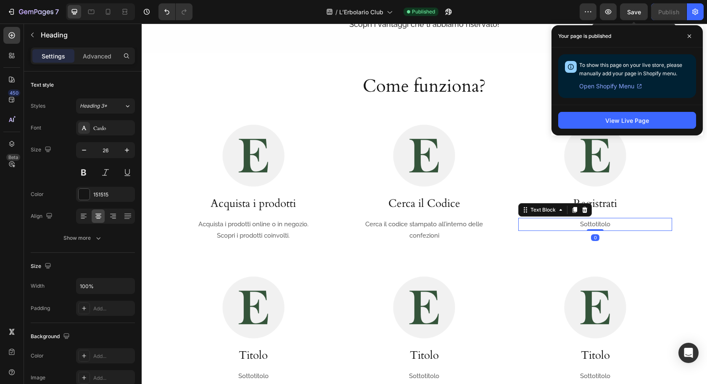
click at [588, 224] on p "Sottotitolo" at bounding box center [595, 224] width 124 height 11
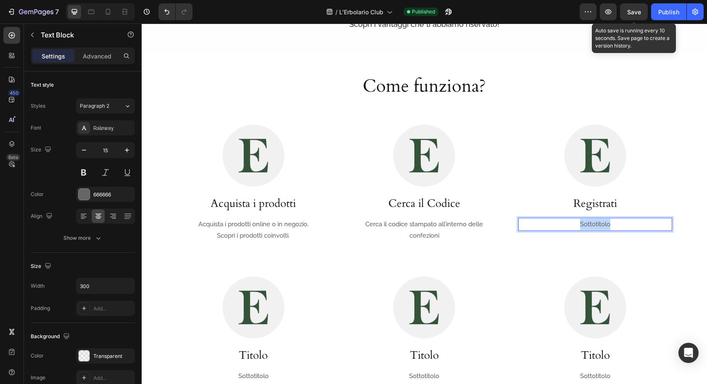
click at [588, 224] on p "Sottotitolo" at bounding box center [595, 224] width 124 height 11
drag, startPoint x: 664, startPoint y: 12, endPoint x: 659, endPoint y: 18, distance: 7.4
click at [661, 14] on div "Publish" at bounding box center [669, 12] width 21 height 9
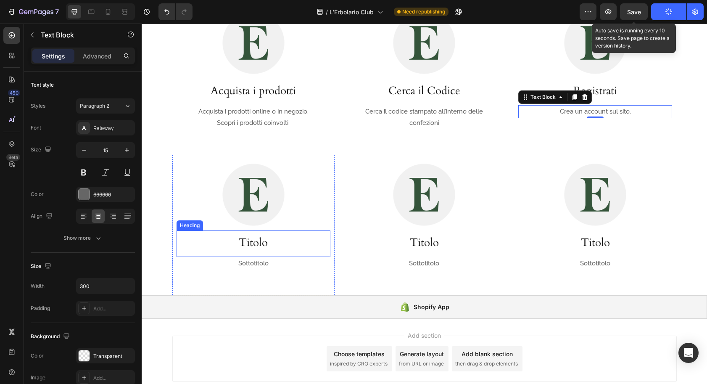
scroll to position [659, 0]
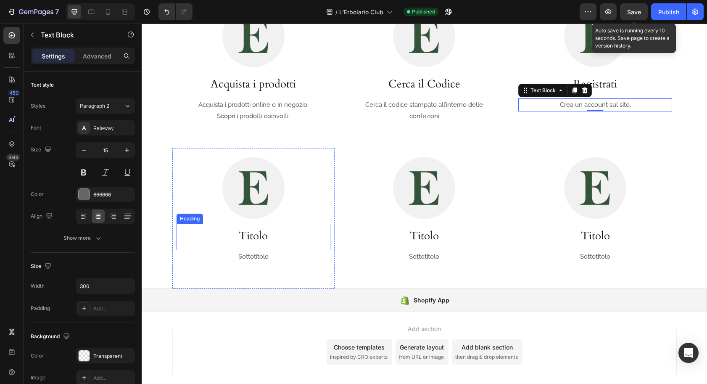
click at [252, 238] on h3 "Titolo" at bounding box center [254, 236] width 154 height 16
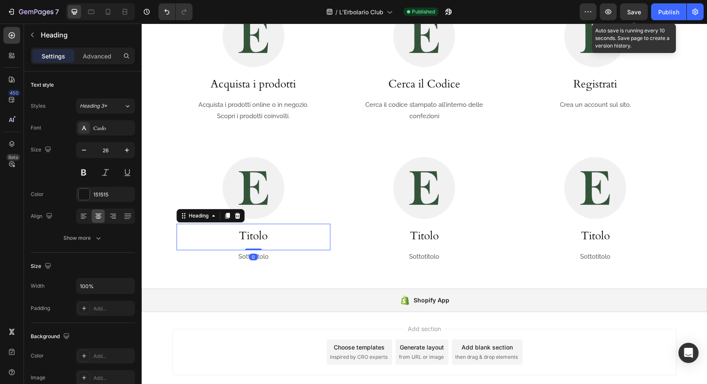
click at [252, 238] on h3 "Titolo" at bounding box center [254, 236] width 154 height 16
click at [252, 238] on p "Titolo" at bounding box center [253, 236] width 153 height 14
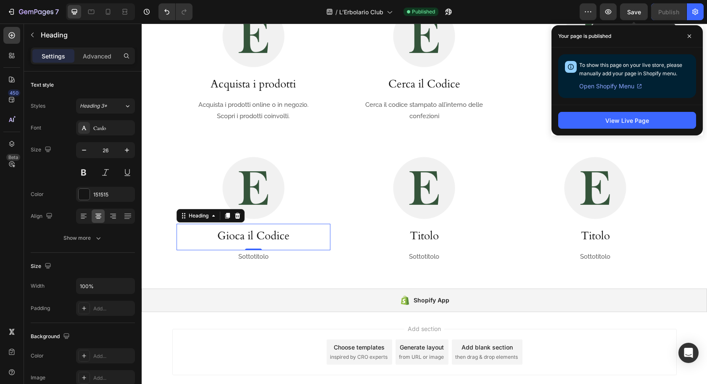
click at [686, 39] on span at bounding box center [689, 35] width 13 height 13
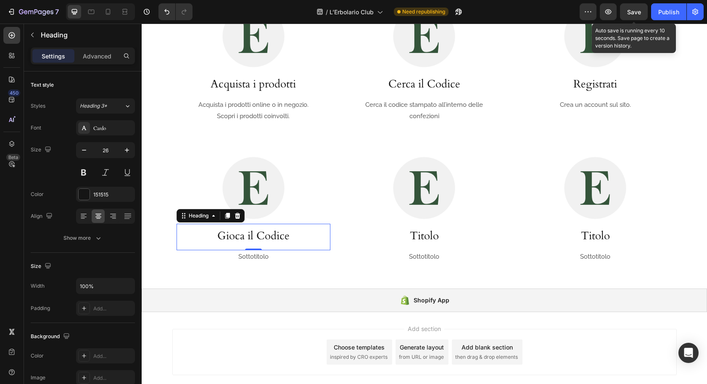
click at [249, 256] on div "0" at bounding box center [253, 257] width 8 height 7
click at [253, 257] on div "0" at bounding box center [253, 257] width 8 height 7
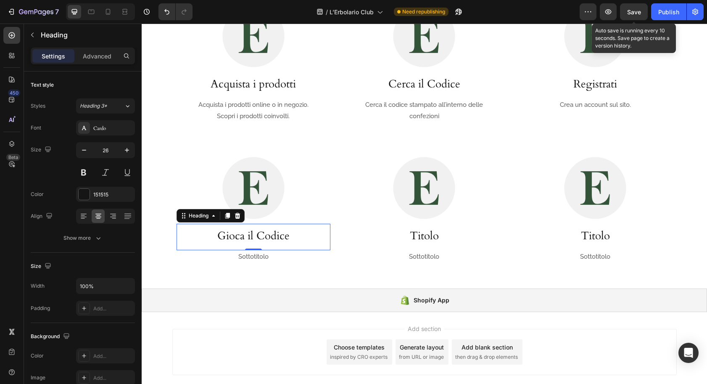
click at [253, 257] on div "0" at bounding box center [253, 257] width 8 height 7
click at [258, 260] on p "Sottotitolo" at bounding box center [253, 256] width 124 height 11
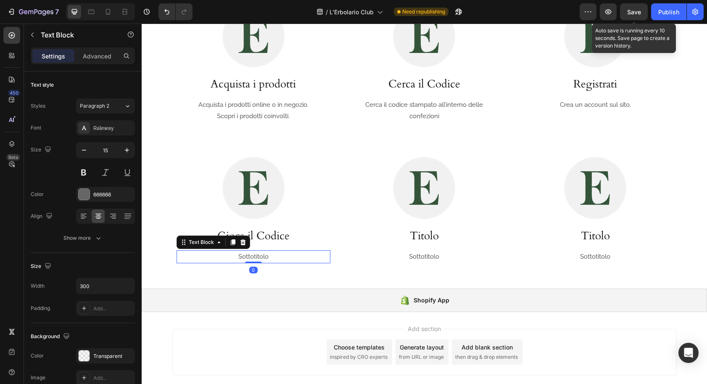
click at [253, 259] on p "Sottotitolo" at bounding box center [253, 256] width 124 height 11
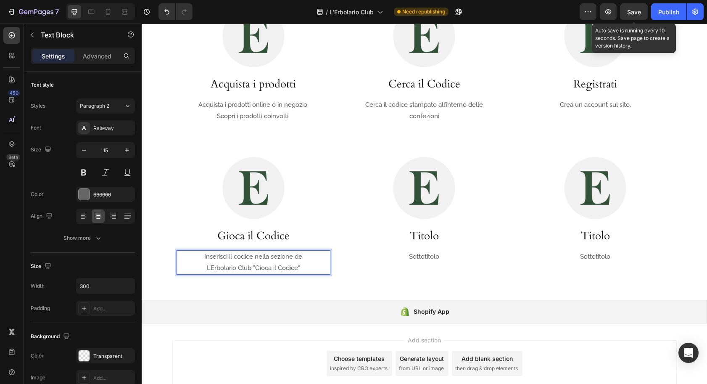
drag, startPoint x: 666, startPoint y: 15, endPoint x: 664, endPoint y: 21, distance: 6.3
click at [665, 16] on button "Publish" at bounding box center [668, 11] width 35 height 17
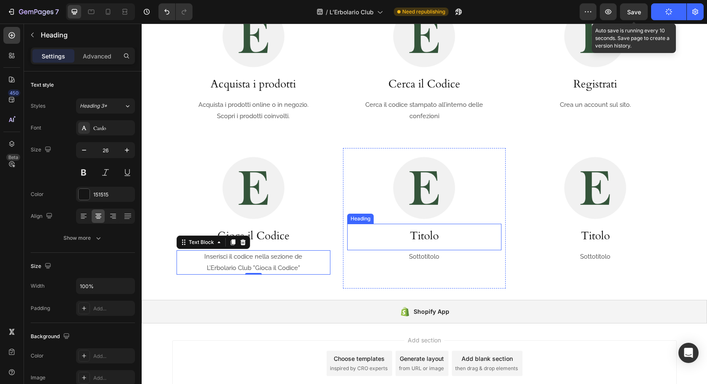
click at [426, 238] on h3 "Titolo" at bounding box center [424, 236] width 154 height 16
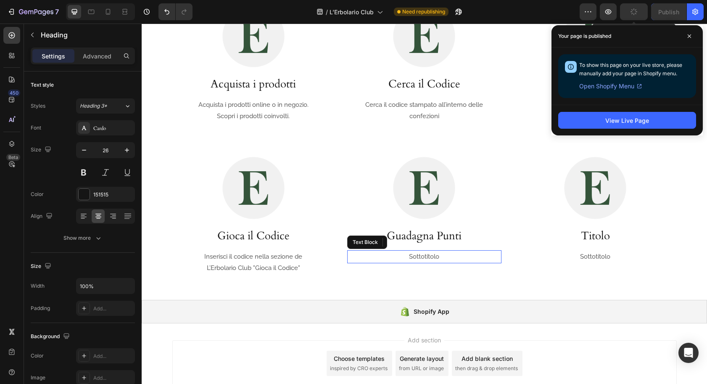
click at [414, 257] on p "Sottotitolo" at bounding box center [424, 256] width 124 height 11
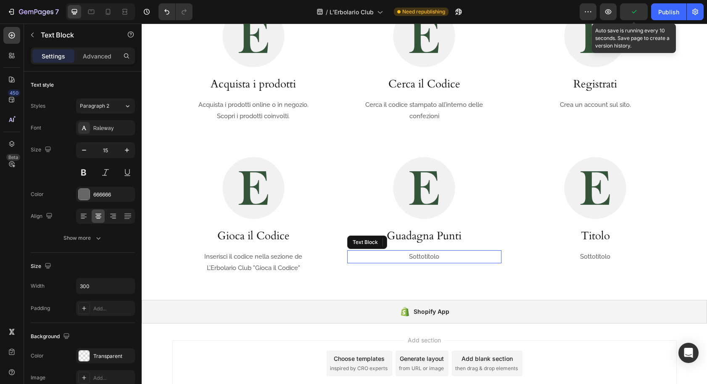
click at [414, 257] on p "Sottotitolo" at bounding box center [424, 256] width 124 height 11
click at [413, 258] on p "Sottotitolo" at bounding box center [424, 256] width 124 height 11
click at [443, 256] on p "Raccogli i punti FOGLIA" at bounding box center [424, 256] width 124 height 11
click at [442, 256] on p "Raccogli i punti FOGLIA" at bounding box center [424, 256] width 124 height 11
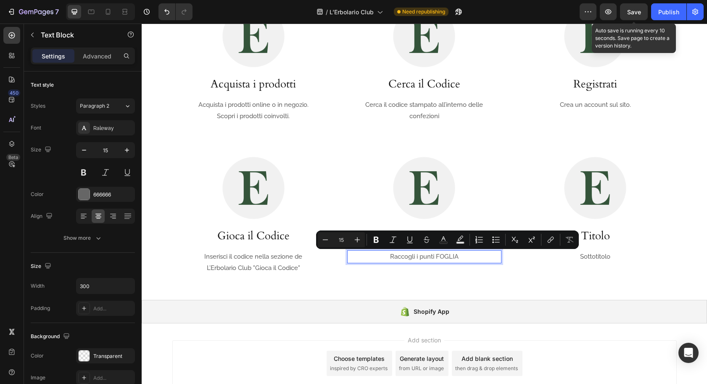
click at [425, 256] on p "Raccogli i punti FOGLIA" at bounding box center [424, 256] width 124 height 11
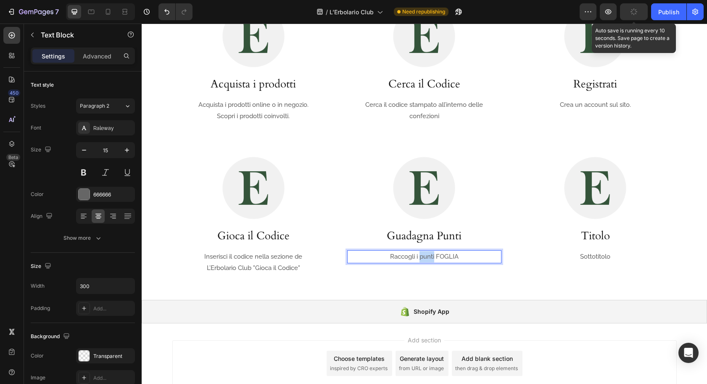
click at [424, 256] on p "Raccogli i punti FOGLIA" at bounding box center [424, 256] width 124 height 11
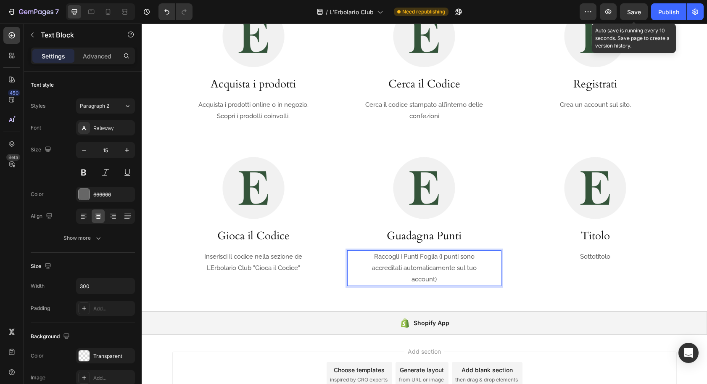
scroll to position [660, 0]
click at [453, 275] on p "Raccogli i Punti Foglia (i punti sono accreditati automaticamente sul tuo accou…" at bounding box center [424, 267] width 124 height 34
drag, startPoint x: 625, startPoint y: 105, endPoint x: 629, endPoint y: 108, distance: 4.5
click at [625, 105] on p "Crea un account sul sito." at bounding box center [595, 103] width 124 height 11
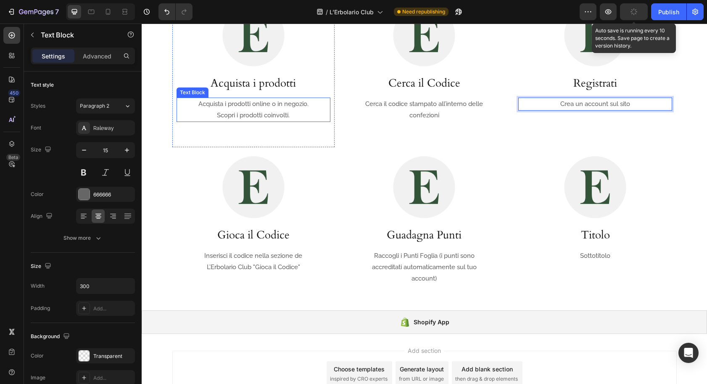
click at [293, 116] on p "Acquista i prodotti online o in negozio. Scopri i prodotti coinvolti." at bounding box center [253, 109] width 124 height 23
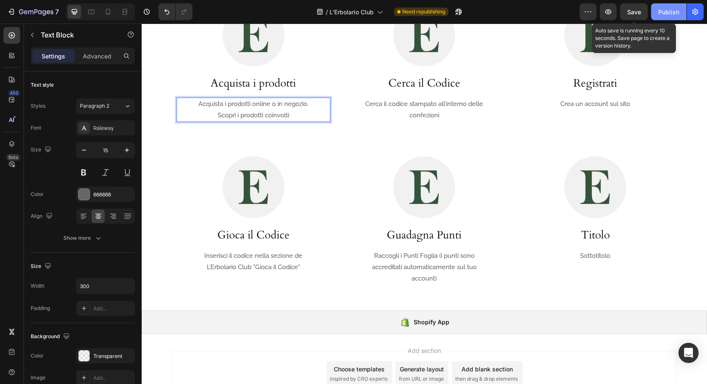
drag, startPoint x: 669, startPoint y: 11, endPoint x: 665, endPoint y: 19, distance: 9.8
click at [669, 11] on div "Publish" at bounding box center [669, 12] width 21 height 9
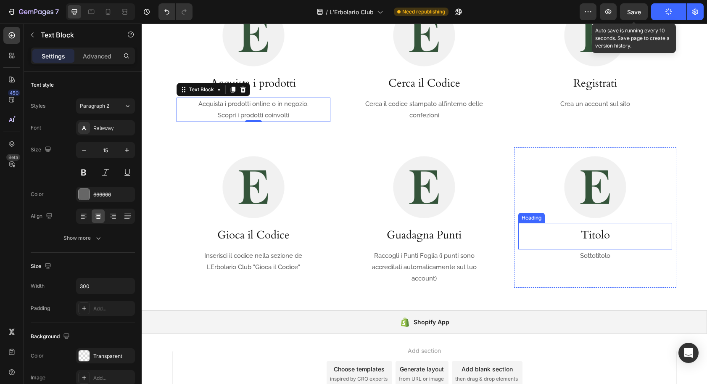
click at [596, 237] on h3 "Titolo" at bounding box center [596, 235] width 154 height 16
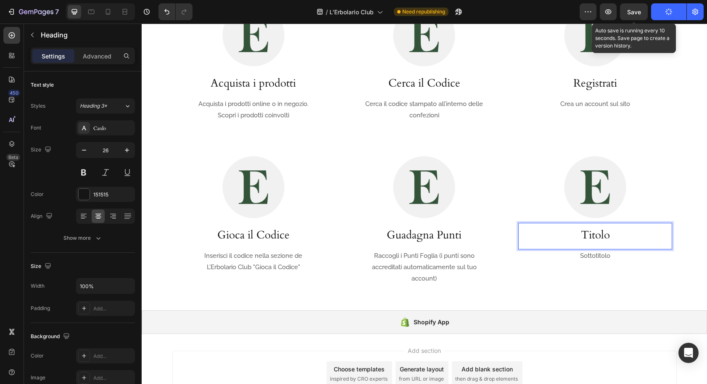
click at [596, 237] on h3 "Titolo" at bounding box center [596, 235] width 154 height 16
click at [596, 237] on p "Titolo" at bounding box center [595, 235] width 153 height 14
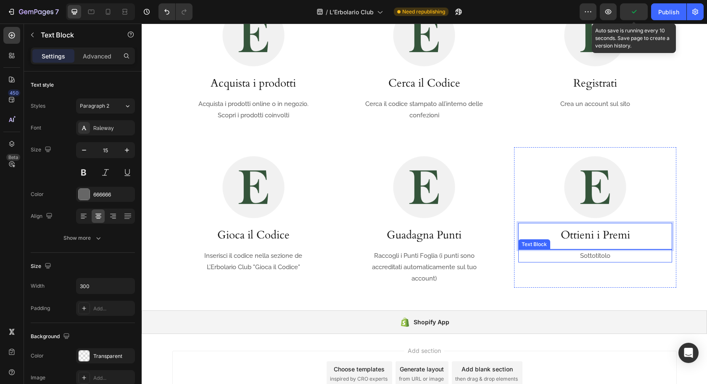
click at [598, 256] on p "Sottotitolo" at bounding box center [595, 255] width 124 height 11
click at [597, 256] on p "Sottotitolo" at bounding box center [595, 255] width 124 height 11
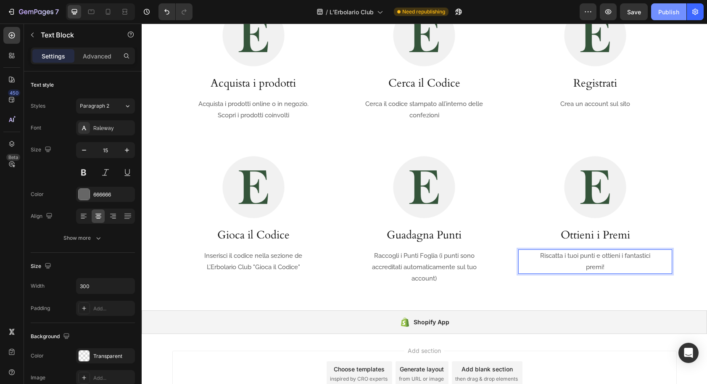
click at [662, 10] on div "Publish" at bounding box center [669, 12] width 21 height 9
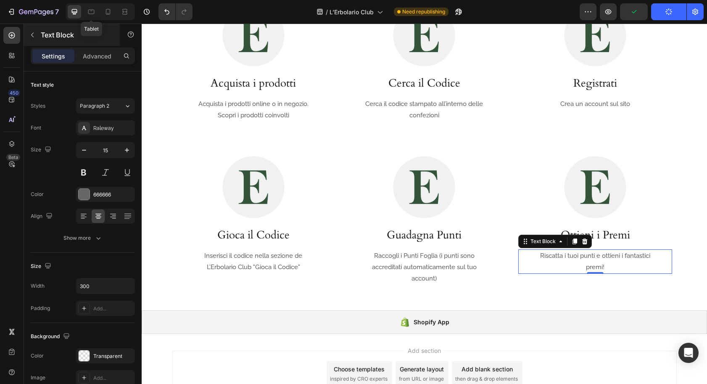
drag, startPoint x: 92, startPoint y: 9, endPoint x: 111, endPoint y: 34, distance: 31.2
click at [92, 9] on icon at bounding box center [91, 12] width 8 height 8
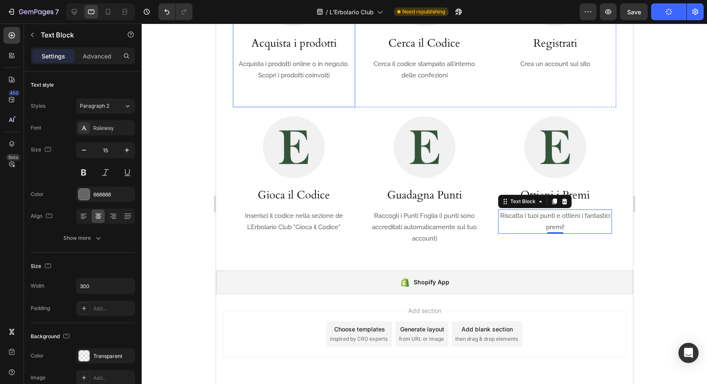
scroll to position [731, 0]
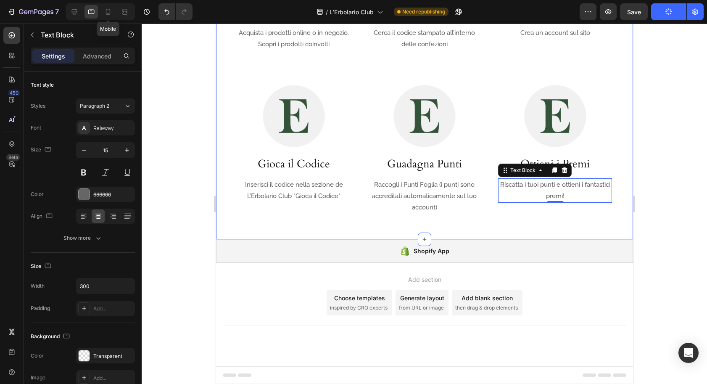
click at [109, 14] on icon at bounding box center [108, 12] width 8 height 8
type input "14"
type input "100%"
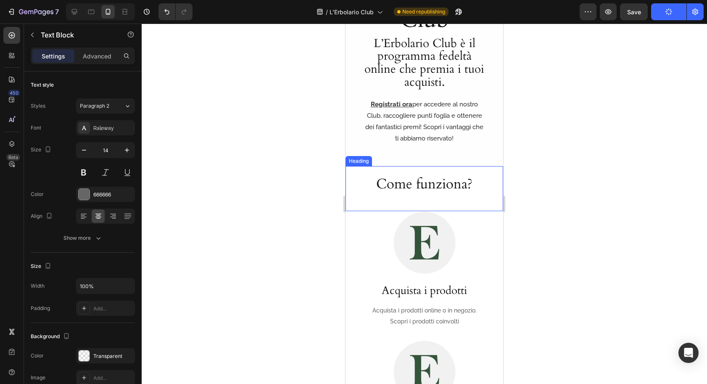
scroll to position [481, 0]
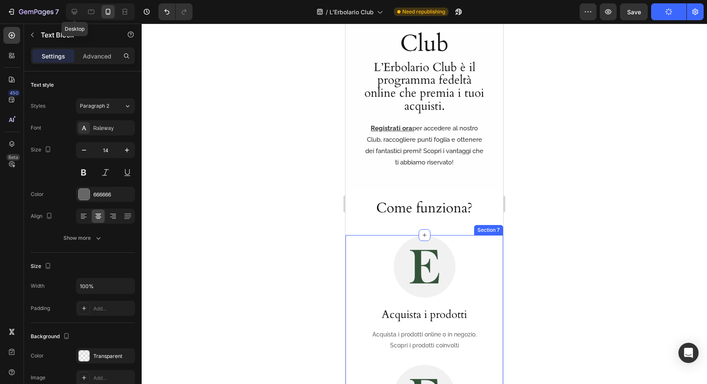
click at [73, 10] on icon at bounding box center [74, 12] width 8 height 8
type input "15"
type input "300"
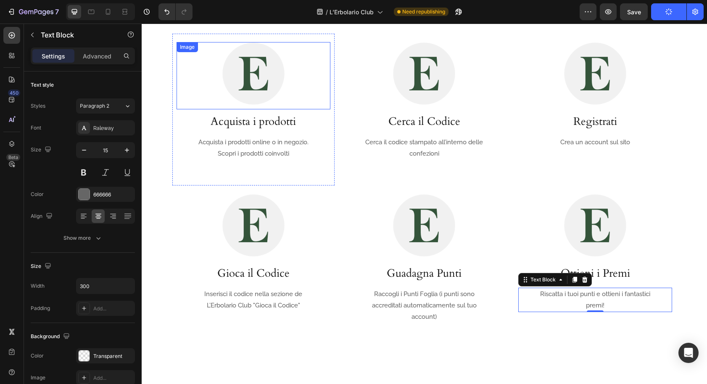
scroll to position [524, 0]
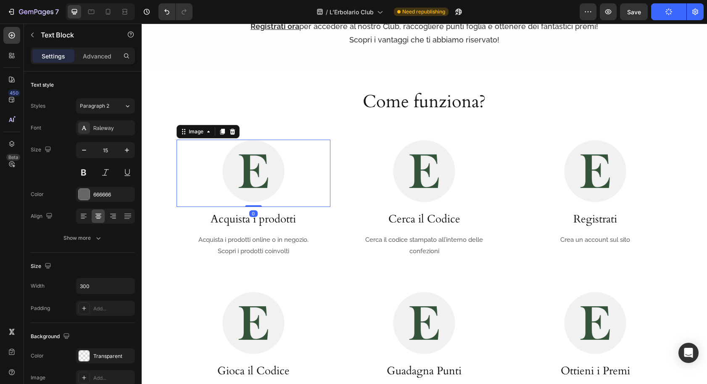
click at [250, 167] on img at bounding box center [253, 171] width 63 height 63
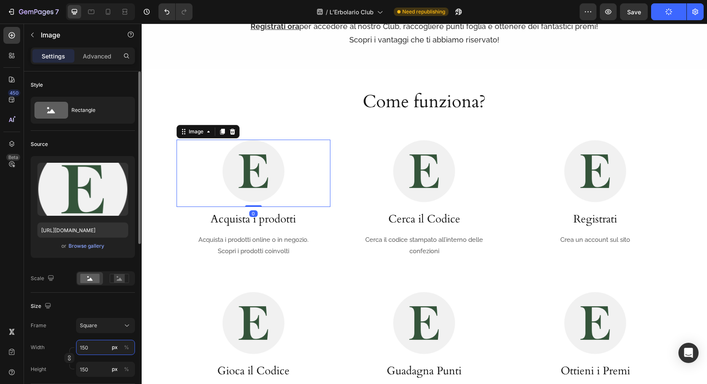
click at [93, 347] on input "150" at bounding box center [105, 347] width 59 height 15
type input "1501"
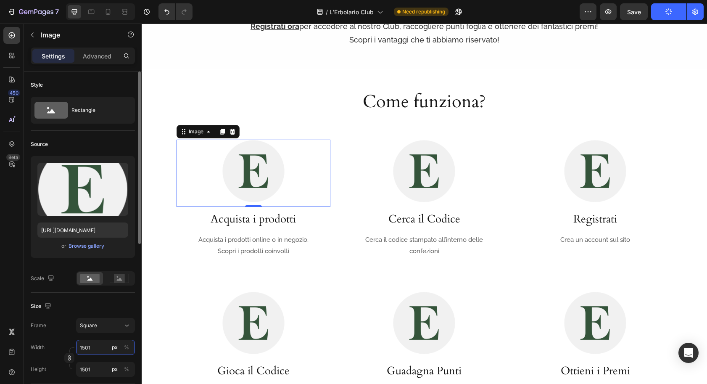
type input "15012"
type input "150120"
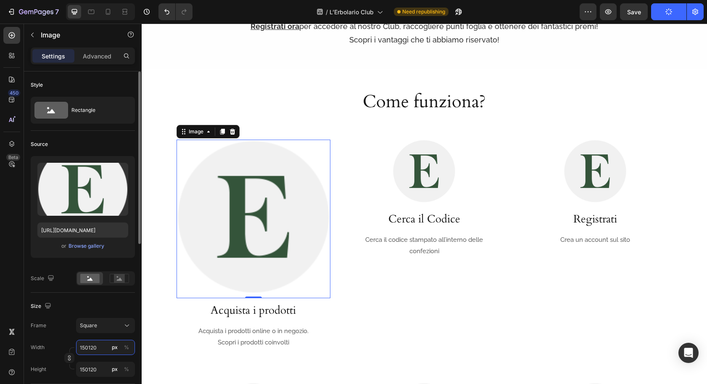
type input "1"
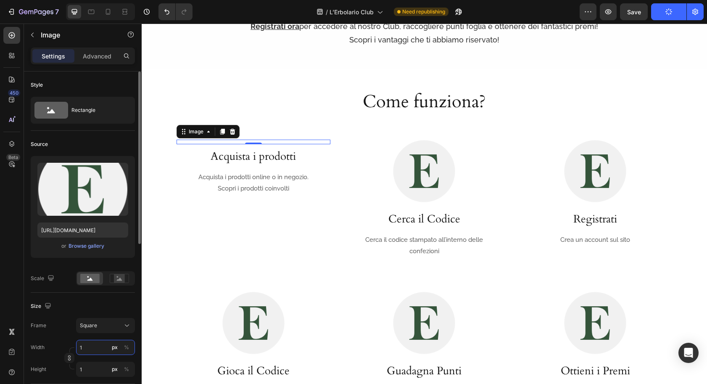
type input "12"
type input "120"
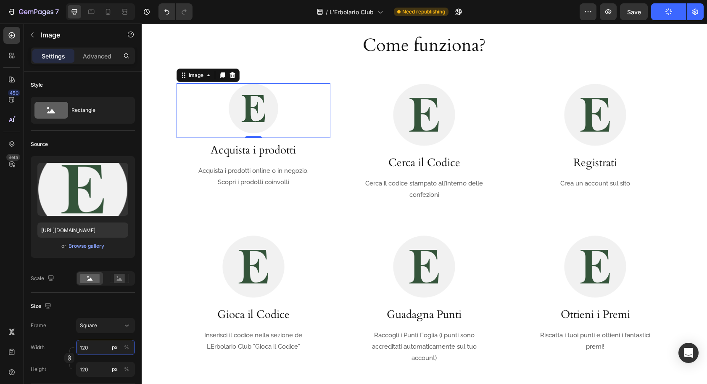
scroll to position [585, 0]
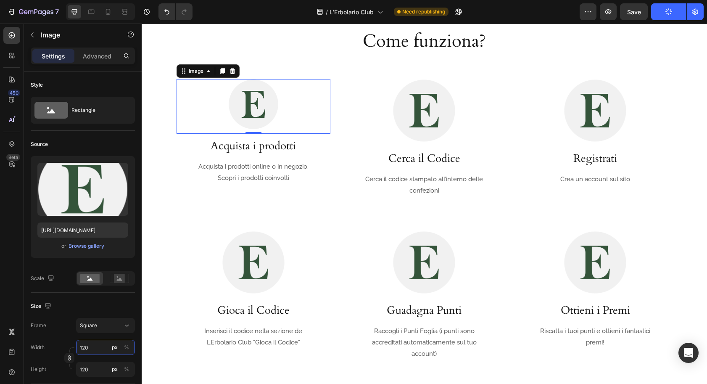
type input "120"
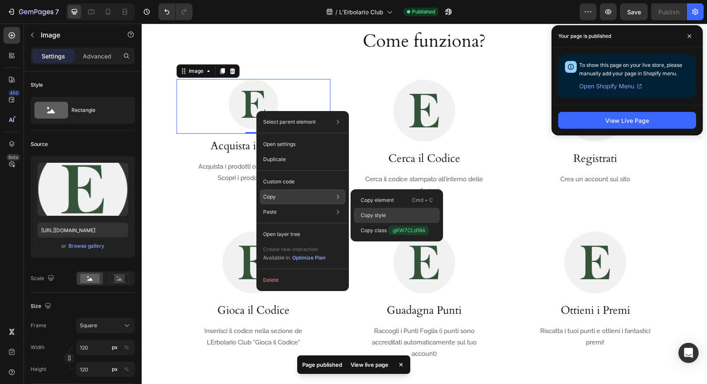
click at [367, 212] on p "Copy style" at bounding box center [373, 216] width 25 height 8
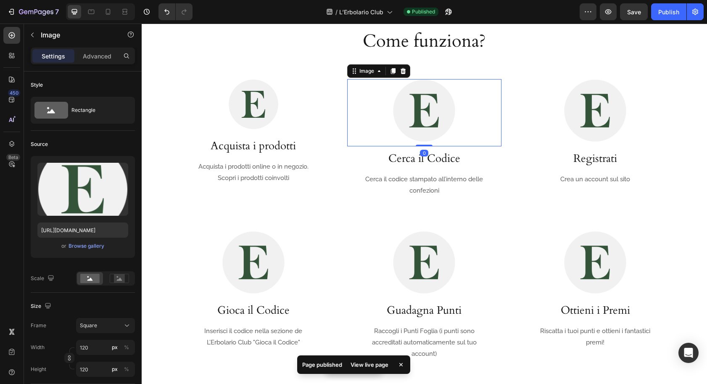
click at [409, 122] on img at bounding box center [424, 110] width 63 height 63
type input "120"
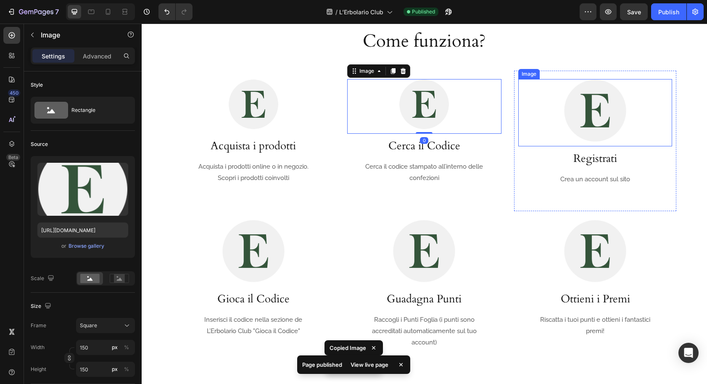
click at [583, 116] on img at bounding box center [595, 110] width 63 height 63
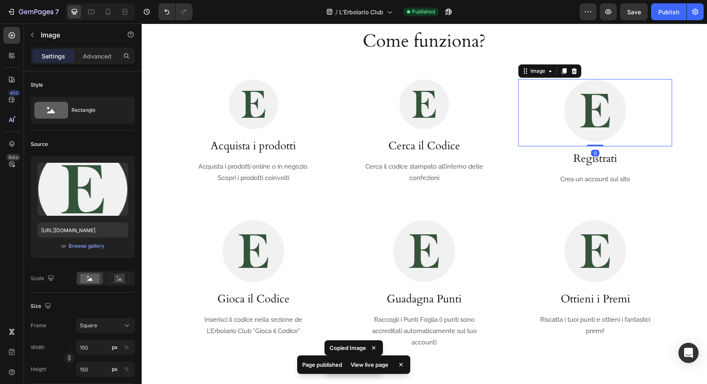
type input "120"
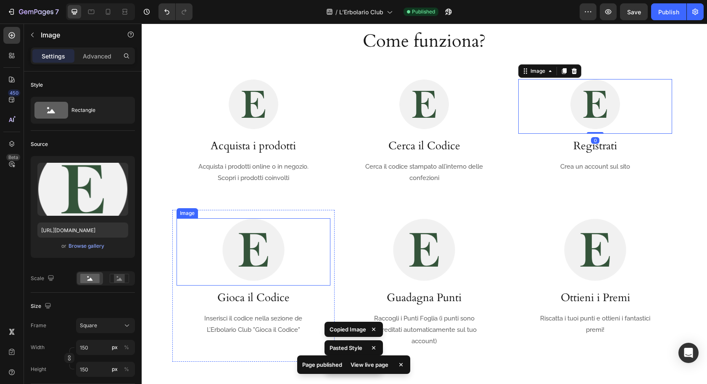
click at [273, 234] on img at bounding box center [253, 249] width 63 height 63
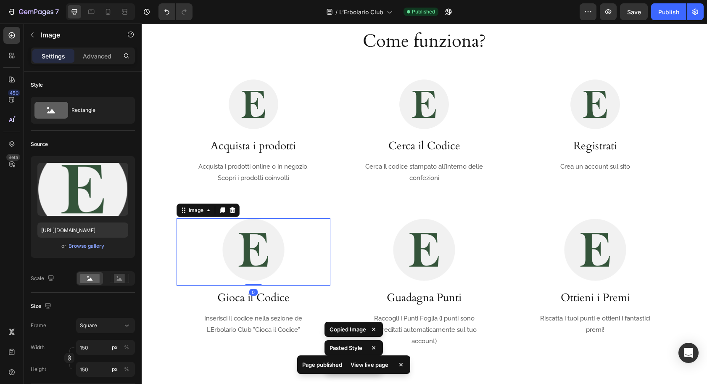
type input "120"
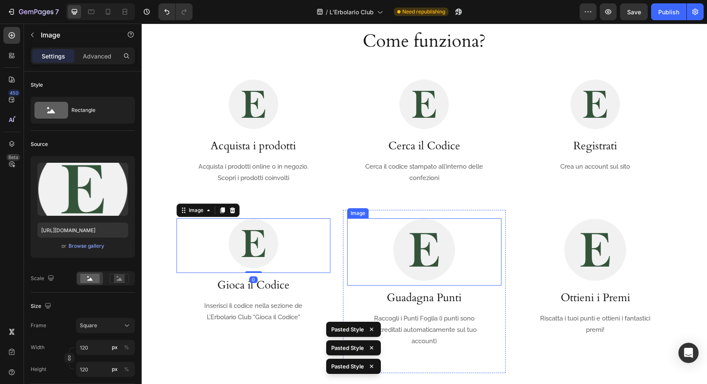
click at [419, 261] on img at bounding box center [424, 249] width 63 height 63
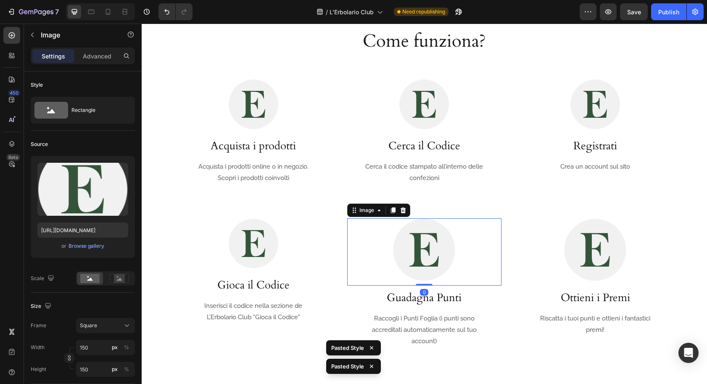
type input "120"
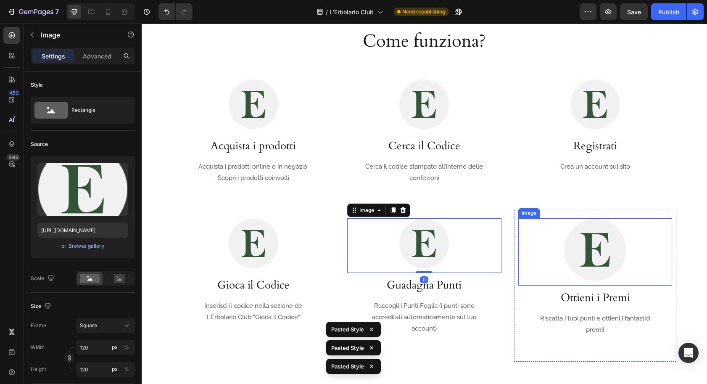
click at [566, 260] on img at bounding box center [595, 249] width 63 height 63
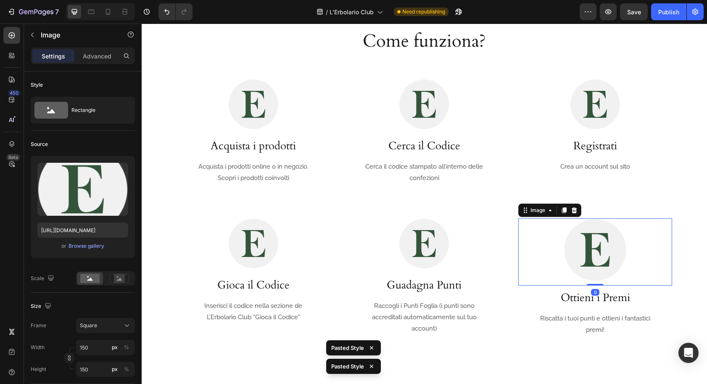
type input "120"
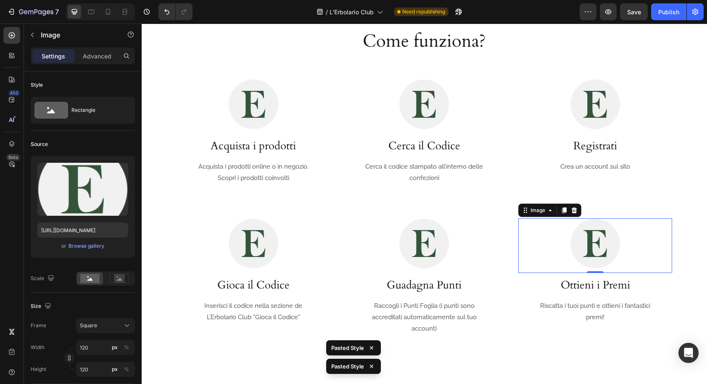
drag, startPoint x: 666, startPoint y: 13, endPoint x: 665, endPoint y: 22, distance: 9.8
click at [666, 12] on div "Publish" at bounding box center [669, 12] width 21 height 9
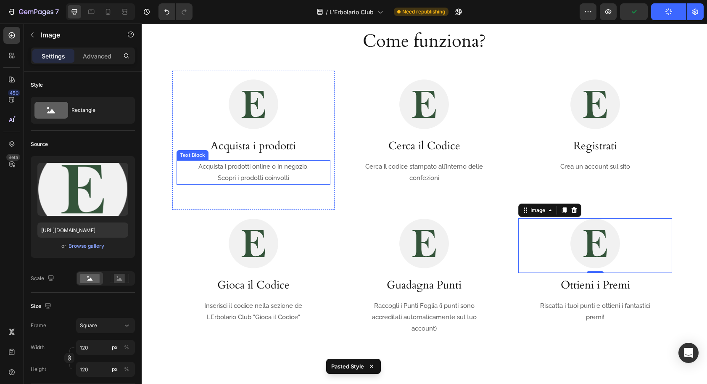
click at [314, 179] on p "Acquista i prodotti online o in negozio. Scopri i prodotti coinvolti" at bounding box center [253, 172] width 124 height 23
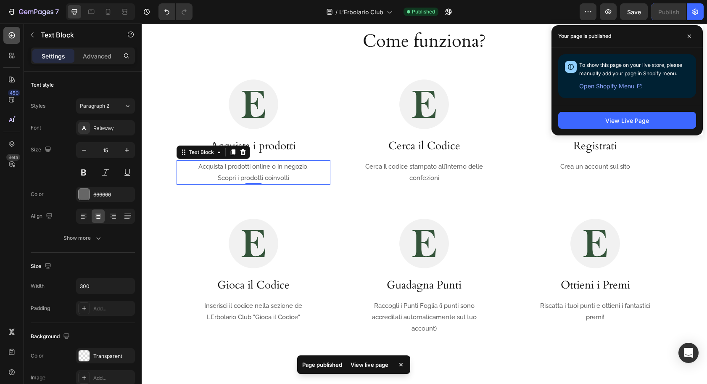
click at [13, 34] on icon at bounding box center [12, 35] width 8 height 8
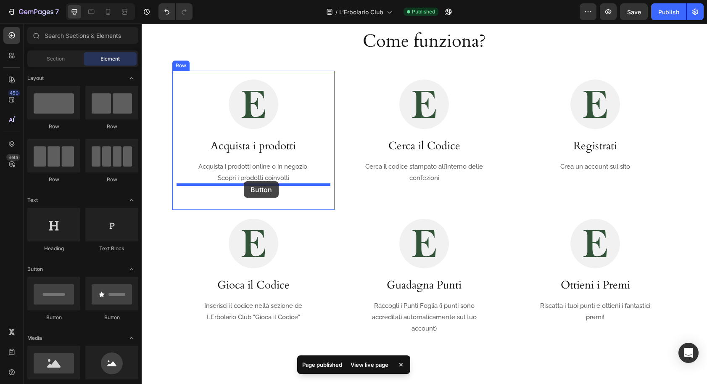
drag, startPoint x: 271, startPoint y: 273, endPoint x: 244, endPoint y: 181, distance: 95.8
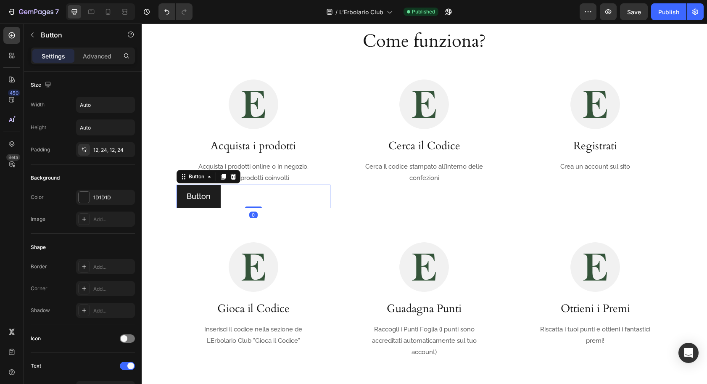
click at [249, 196] on div "Button Button 0" at bounding box center [254, 197] width 154 height 24
click at [197, 196] on p "Button" at bounding box center [199, 196] width 24 height 13
click at [197, 197] on p "Button" at bounding box center [199, 196] width 24 height 13
click at [177, 185] on button "Prodotti" at bounding box center [201, 197] width 48 height 24
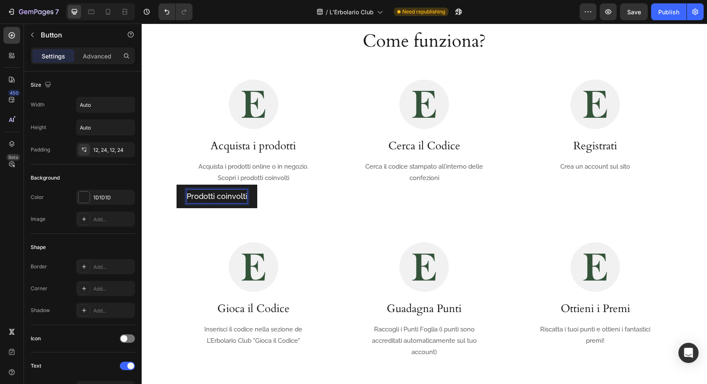
click at [252, 197] on button "Prodotti coinvolti" at bounding box center [217, 197] width 81 height 24
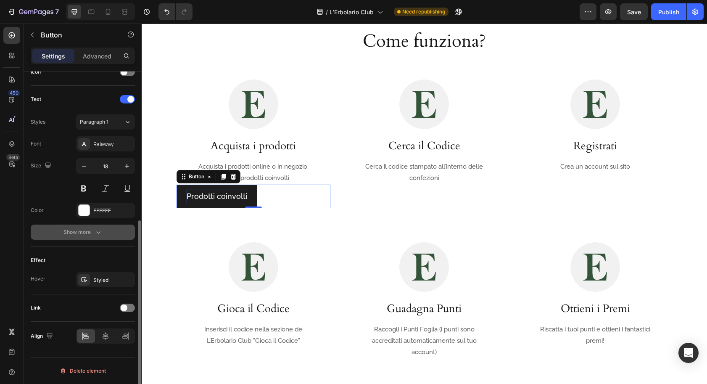
scroll to position [266, 0]
click at [81, 188] on button at bounding box center [83, 188] width 15 height 15
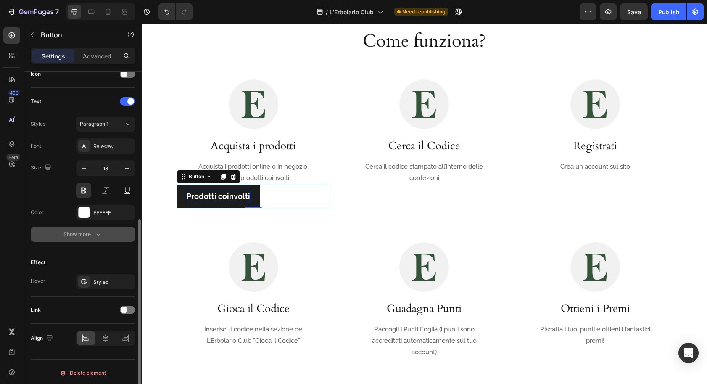
click at [77, 235] on div "Show more" at bounding box center [83, 234] width 39 height 8
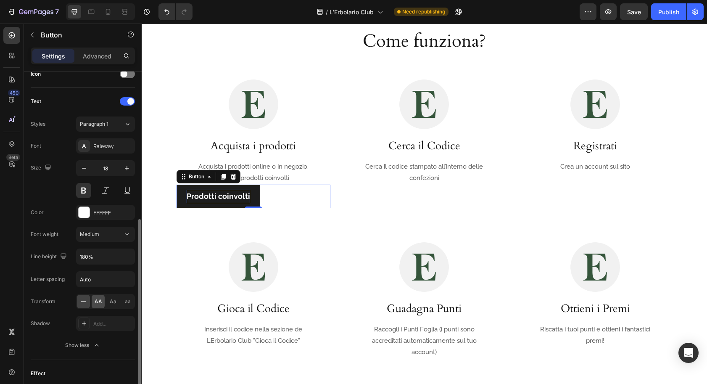
click at [102, 303] on div "AA" at bounding box center [98, 301] width 13 height 13
click at [101, 260] on input "180%" at bounding box center [106, 256] width 58 height 15
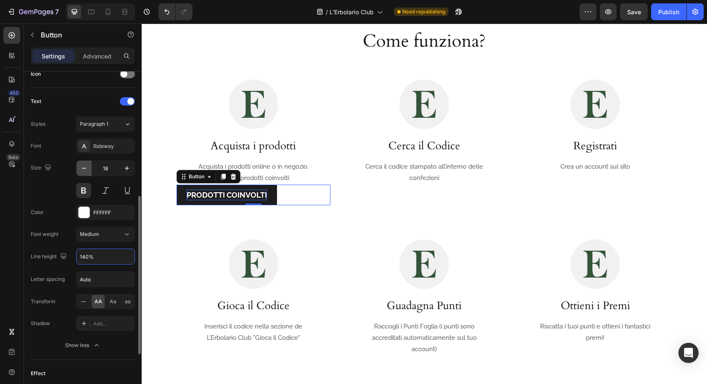
type input "140%"
click at [83, 166] on icon "button" at bounding box center [84, 168] width 8 height 8
type input "16"
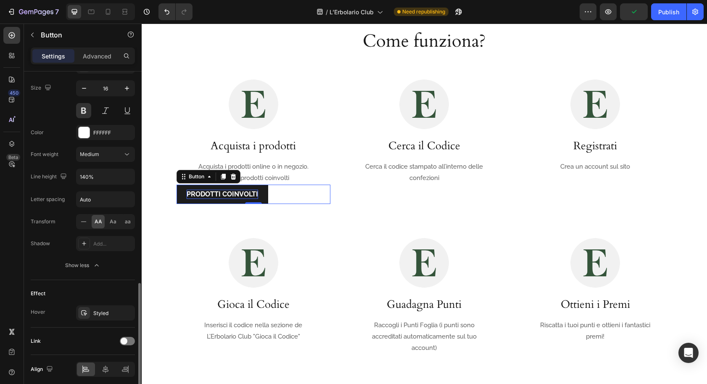
scroll to position [378, 0]
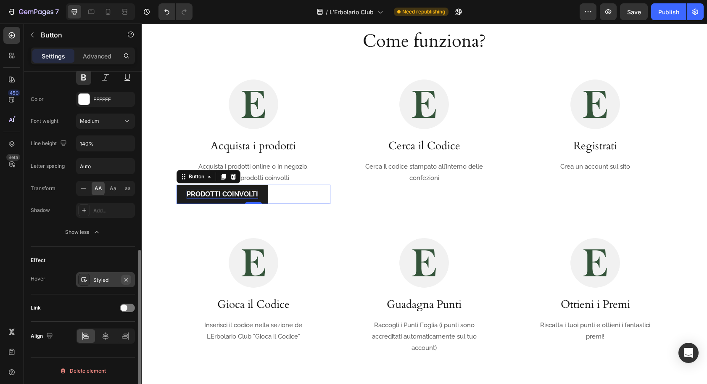
click at [125, 279] on icon "button" at bounding box center [126, 279] width 7 height 7
click at [107, 338] on icon at bounding box center [106, 336] width 6 height 8
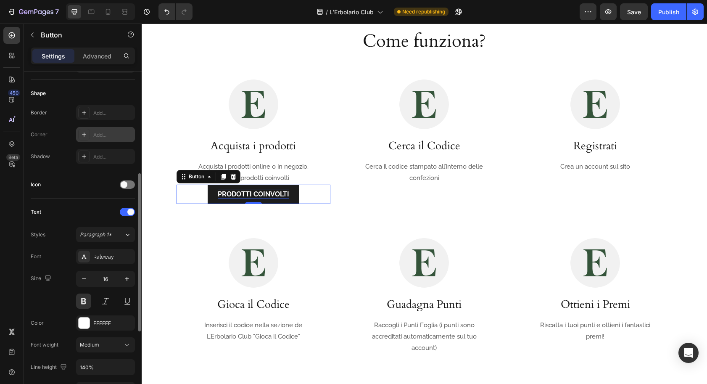
scroll to position [174, 0]
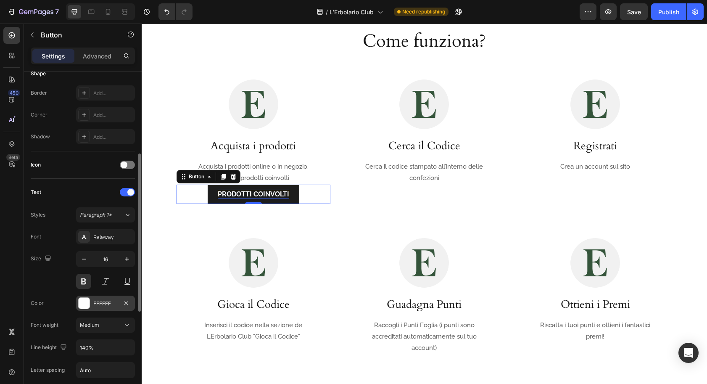
click at [101, 302] on div "FFFFFF" at bounding box center [105, 304] width 24 height 8
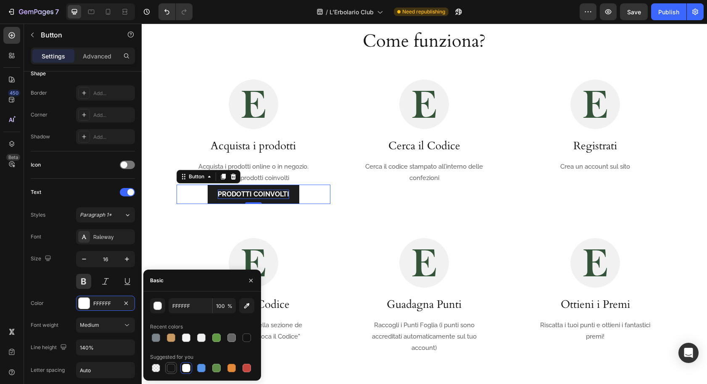
click at [169, 370] on div at bounding box center [171, 368] width 8 height 8
type input "151515"
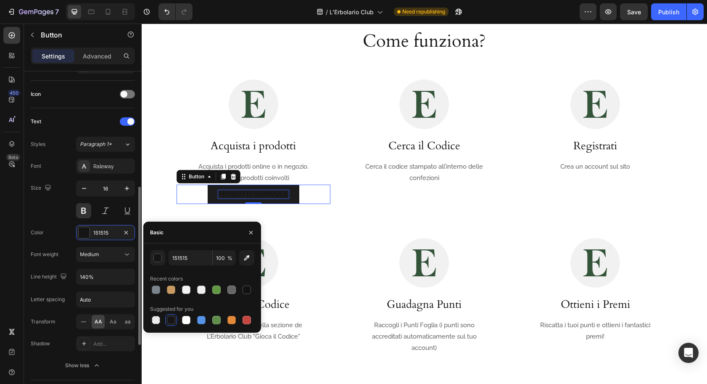
scroll to position [232, 0]
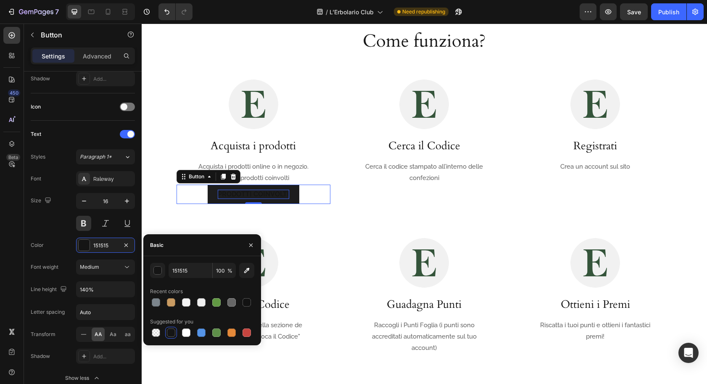
click at [20, 247] on div "450 Beta" at bounding box center [11, 175] width 17 height 297
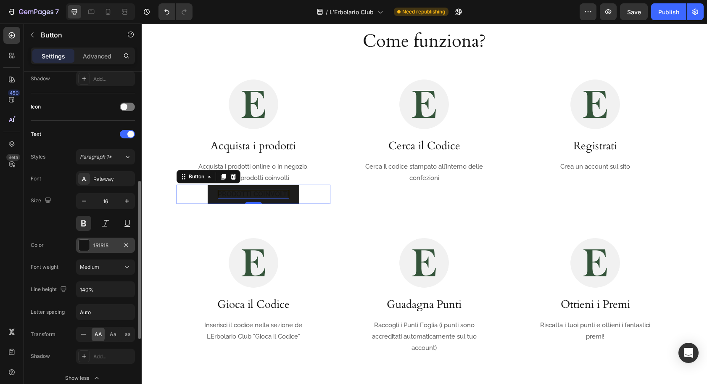
click at [102, 244] on div "151515" at bounding box center [105, 246] width 24 height 8
drag, startPoint x: 102, startPoint y: 57, endPoint x: 99, endPoint y: 66, distance: 9.7
click at [102, 57] on p "Advanced" at bounding box center [97, 56] width 29 height 9
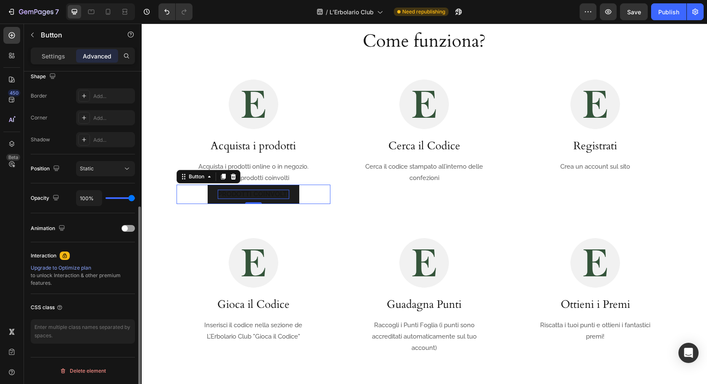
scroll to position [0, 0]
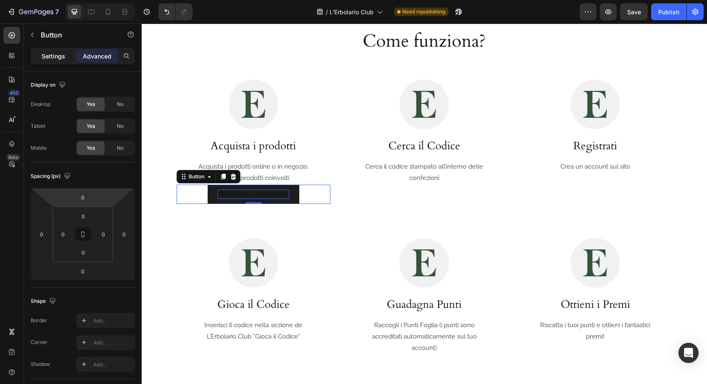
click at [45, 56] on p "Settings" at bounding box center [54, 56] width 24 height 9
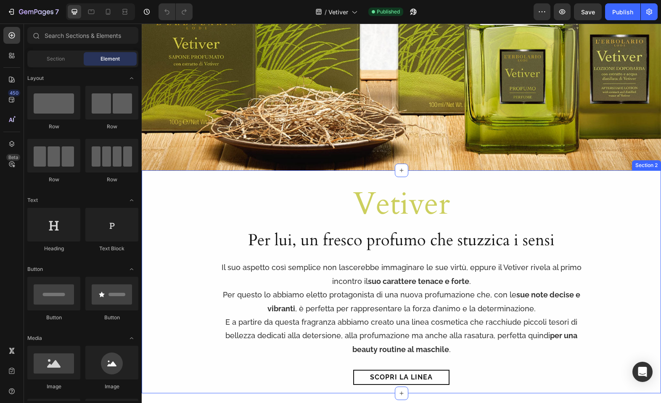
scroll to position [164, 0]
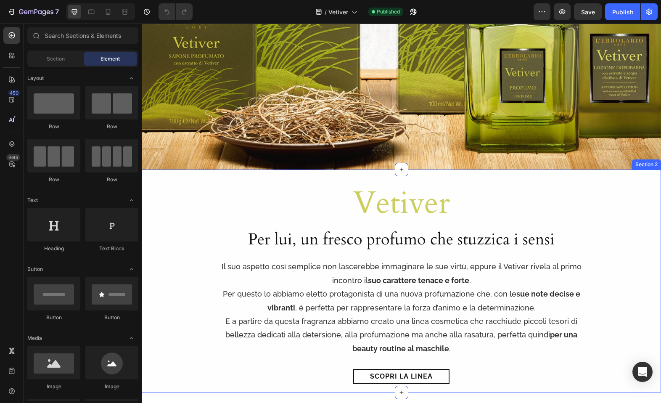
click at [184, 198] on div "Vetiver Heading Per lui, un fresco profumo che stuzzica i sensi Heading Il suo …" at bounding box center [402, 283] width 486 height 202
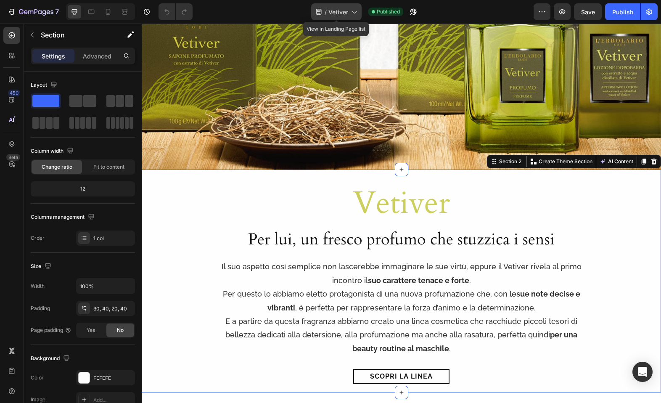
click at [313, 14] on div "/ Vetiver" at bounding box center [336, 11] width 50 height 17
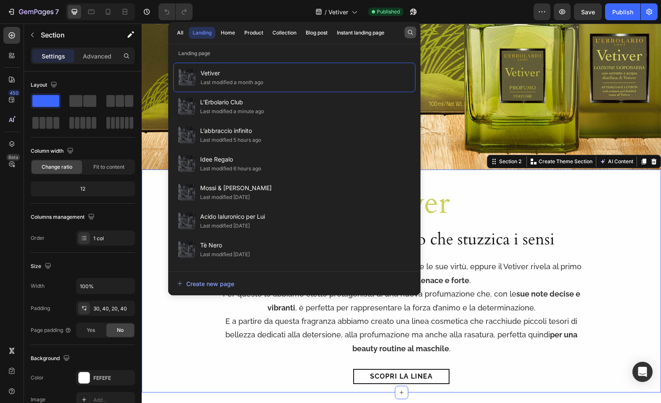
click at [410, 31] on icon "button" at bounding box center [410, 32] width 7 height 7
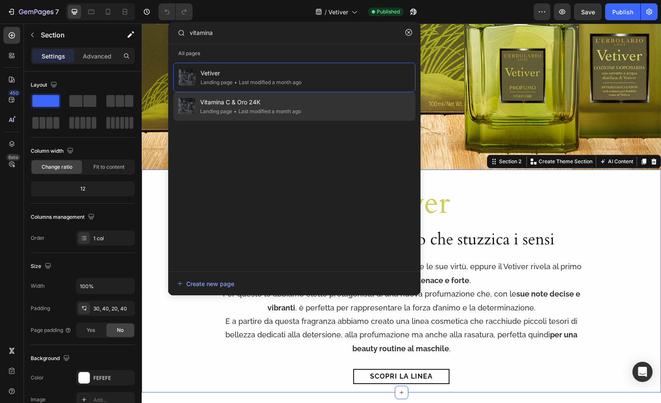
type input "vitamina"
click at [273, 105] on span "Vitamina C & Oro 24K" at bounding box center [250, 102] width 101 height 10
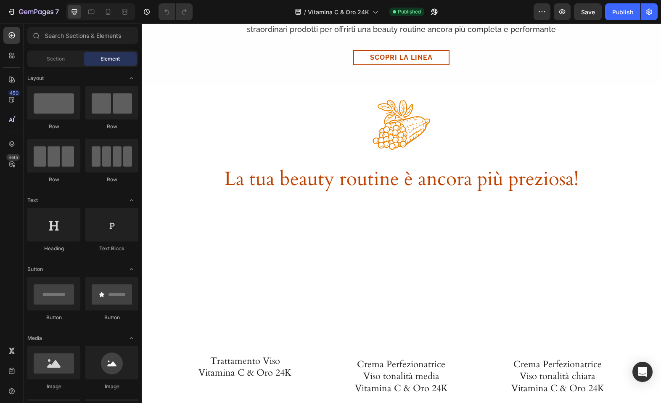
scroll to position [379, 0]
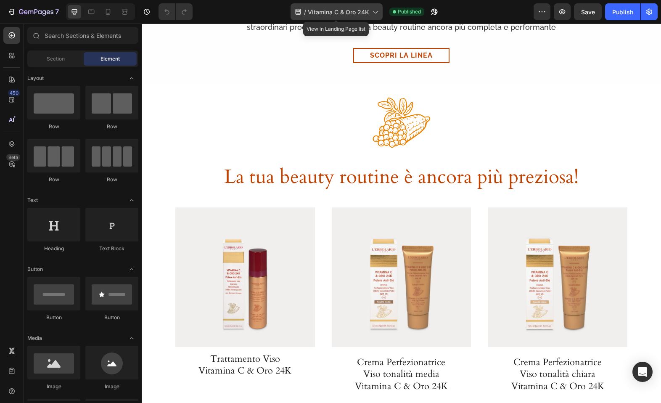
click at [332, 11] on span "Vitamina C & Oro 24K" at bounding box center [338, 12] width 61 height 9
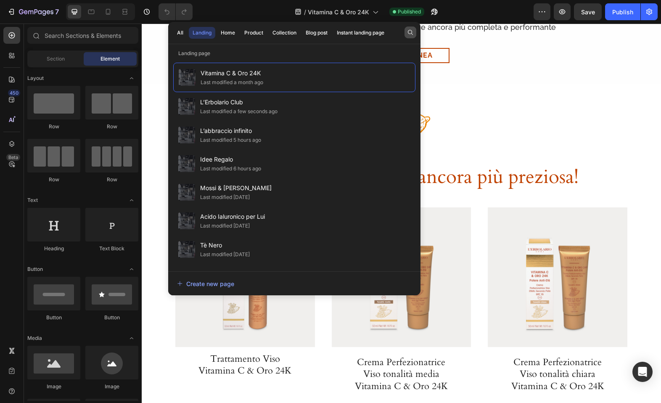
click at [406, 31] on button "button" at bounding box center [411, 32] width 12 height 12
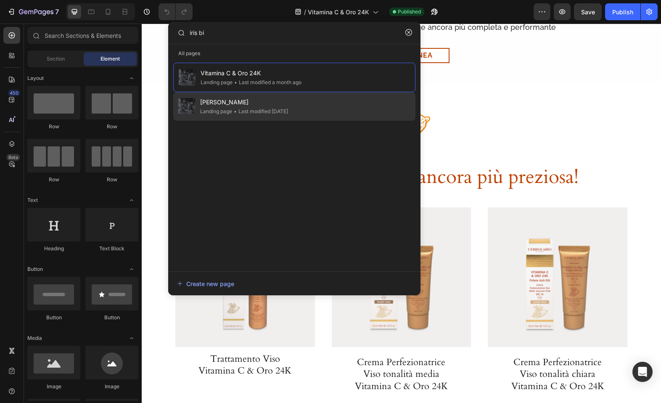
type input "iris bi"
click at [262, 97] on span "[PERSON_NAME]" at bounding box center [244, 102] width 88 height 10
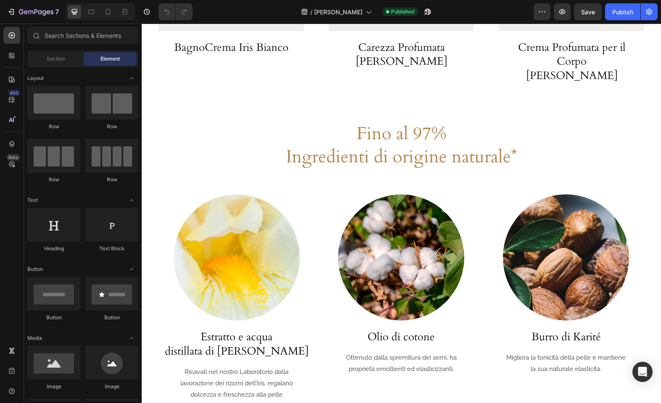
scroll to position [1467, 0]
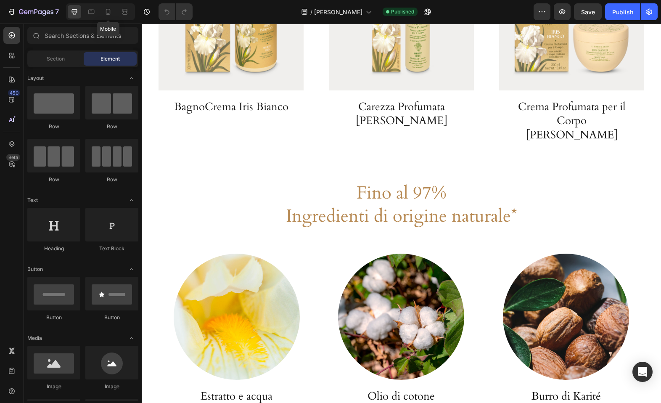
drag, startPoint x: 109, startPoint y: 12, endPoint x: 237, endPoint y: 120, distance: 167.2
click at [109, 12] on icon at bounding box center [108, 12] width 8 height 8
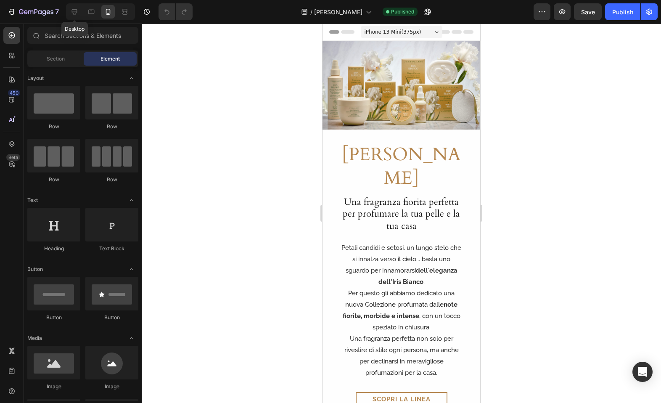
drag, startPoint x: 76, startPoint y: 12, endPoint x: 82, endPoint y: 18, distance: 8.6
click at [76, 12] on icon at bounding box center [74, 11] width 5 height 5
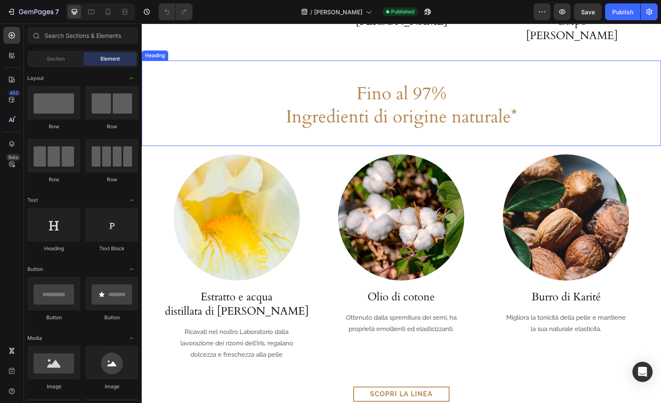
scroll to position [1566, 0]
click at [177, 82] on h2 "Fino al 97% Ingredienti di origine naturale*" at bounding box center [402, 106] width 486 height 48
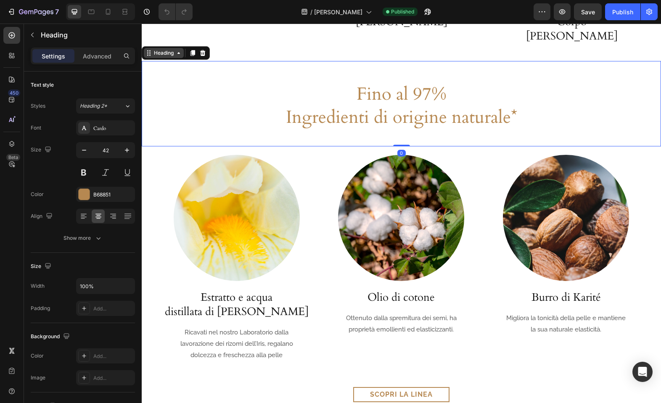
click at [166, 49] on div "Heading" at bounding box center [163, 53] width 23 height 8
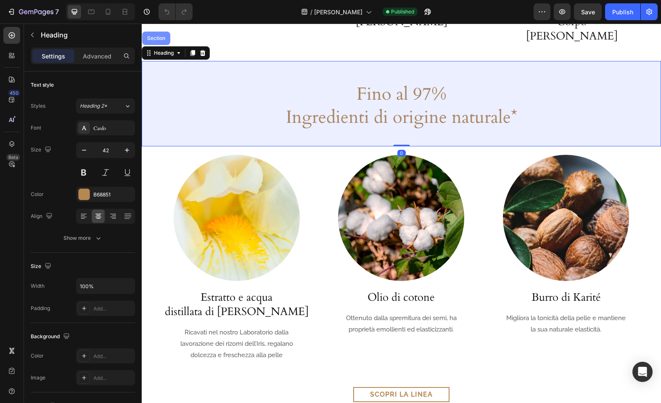
click at [157, 33] on div "Section" at bounding box center [156, 38] width 28 height 13
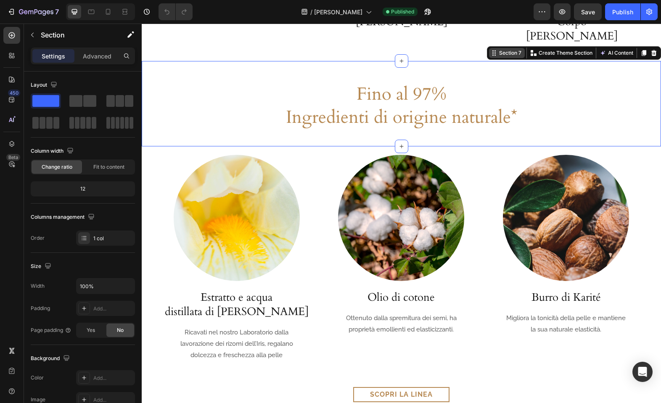
click at [497, 50] on icon at bounding box center [494, 53] width 7 height 7
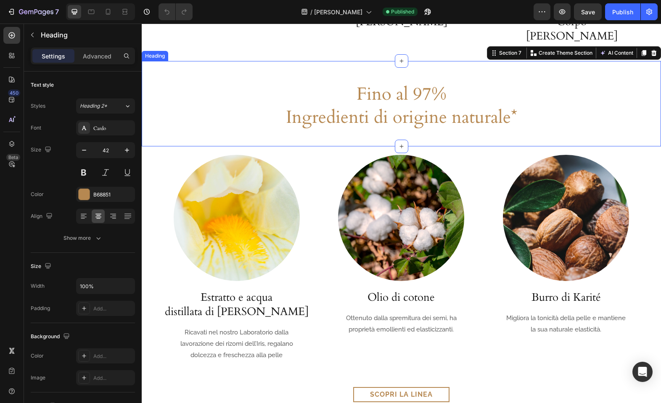
drag, startPoint x: 172, startPoint y: 98, endPoint x: 207, endPoint y: 97, distance: 34.9
click at [171, 98] on h2 "Fino al 97% Ingredienti di origine naturale*" at bounding box center [402, 106] width 486 height 48
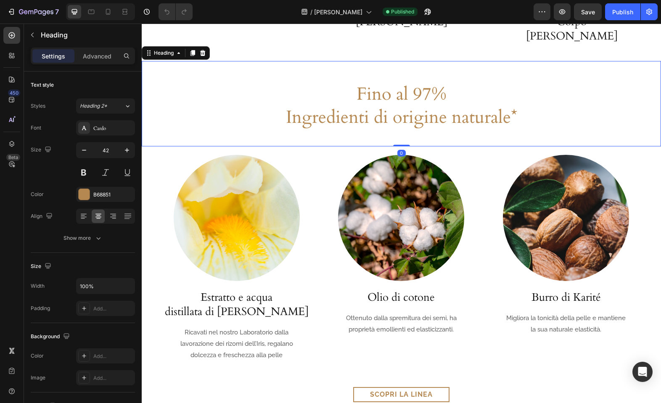
click at [183, 82] on h2 "Fino al 97% Ingredienti di origine naturale*" at bounding box center [402, 106] width 486 height 48
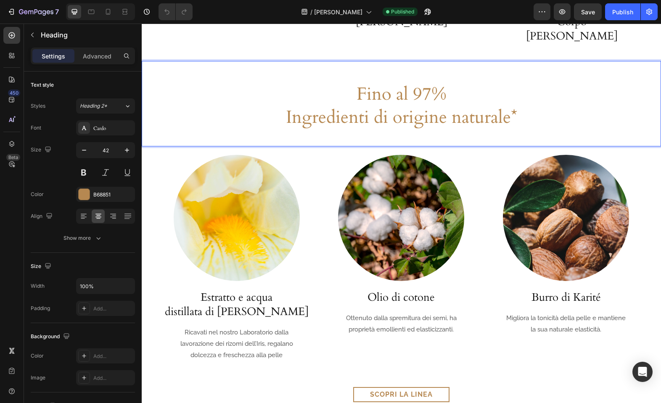
click at [156, 71] on div "Fino al 97% Ingredienti di origine naturale* Heading 0" at bounding box center [401, 103] width 519 height 85
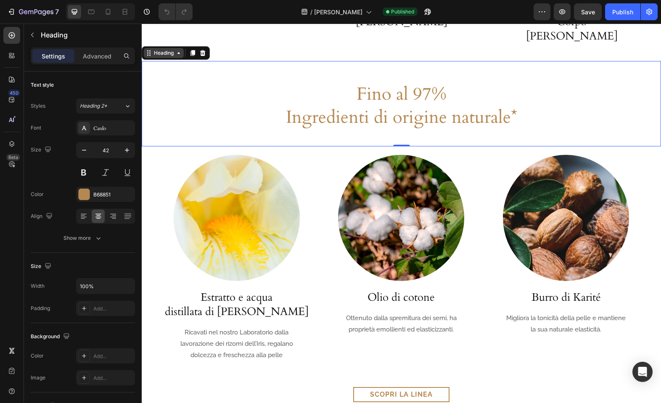
click at [162, 49] on div "Heading" at bounding box center [163, 53] width 23 height 8
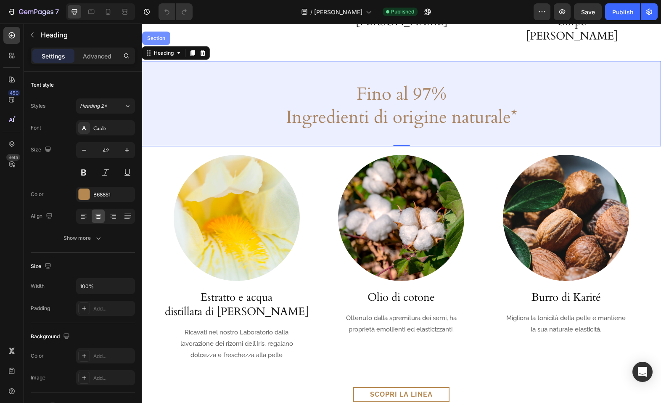
click at [157, 36] on div "Section" at bounding box center [156, 38] width 21 height 5
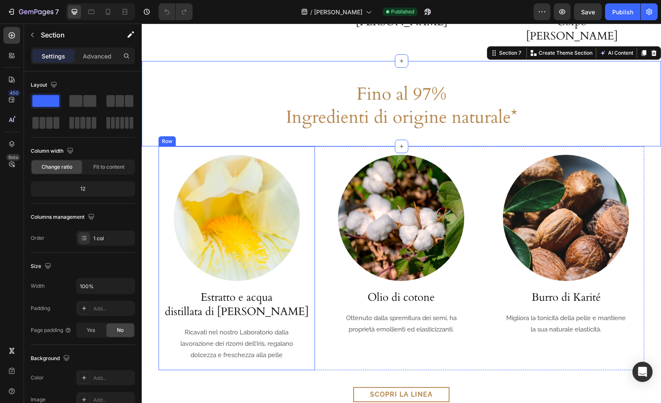
click at [156, 157] on div "Image Estratto e acqua distillata di Iris Bianco Heading Ricavati nel nostro La…" at bounding box center [401, 258] width 519 height 224
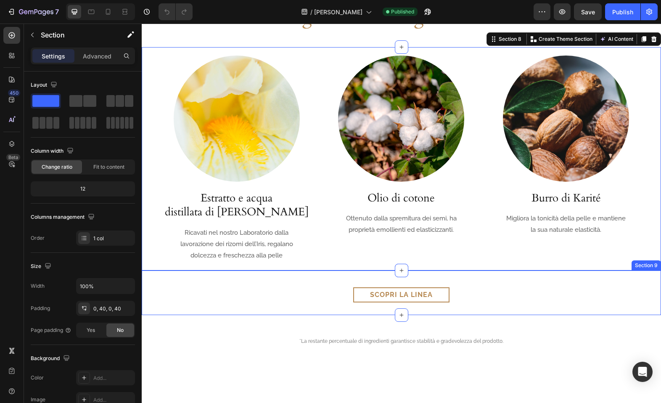
scroll to position [1659, 0]
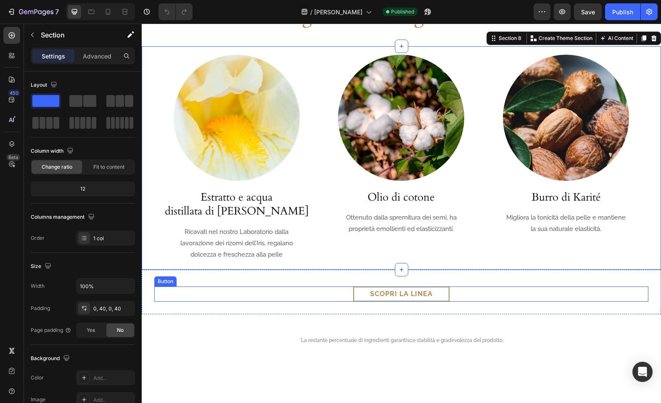
click at [336, 296] on div "Scopri la linea Button" at bounding box center [401, 293] width 494 height 15
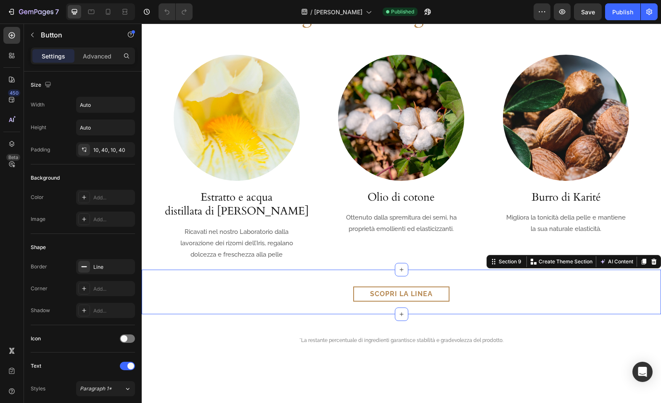
click at [328, 279] on div "Scopri la linea Button Section 9 Create Theme Section AI Content Write with Gem…" at bounding box center [401, 292] width 519 height 45
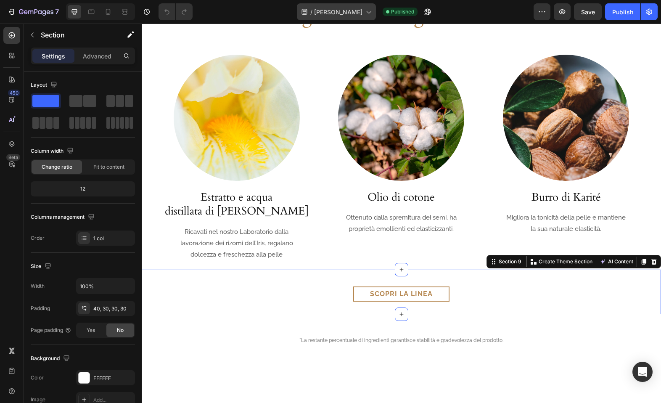
click at [339, 10] on span "[PERSON_NAME]" at bounding box center [338, 12] width 48 height 9
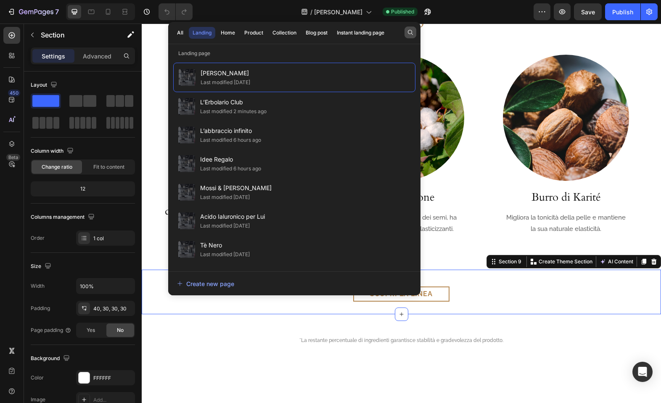
click at [409, 31] on icon "button" at bounding box center [410, 32] width 7 height 7
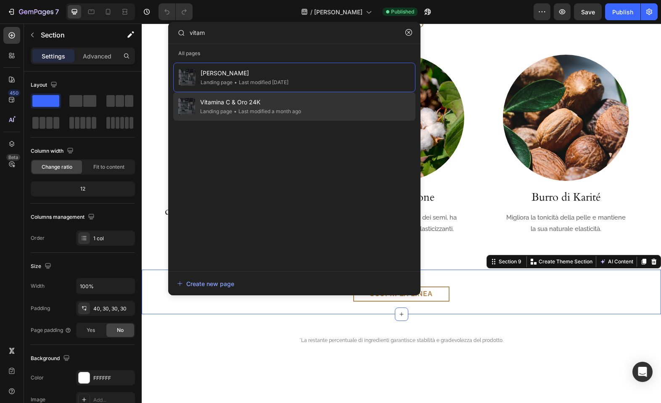
type input "vitam"
click at [256, 105] on span "Vitamina C & Oro 24K" at bounding box center [250, 102] width 101 height 10
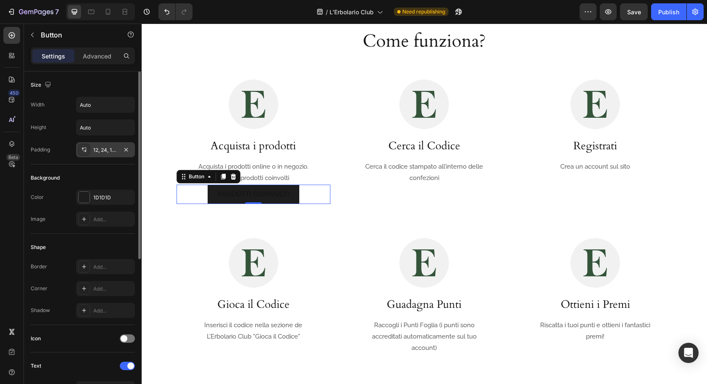
click at [103, 148] on div "12, 24, 12, 24" at bounding box center [105, 150] width 24 height 8
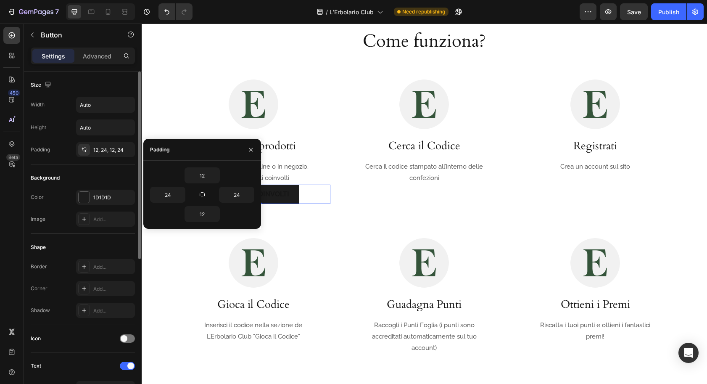
drag, startPoint x: 12, startPoint y: 198, endPoint x: 47, endPoint y: 167, distance: 47.0
click at [12, 198] on div "450 Beta" at bounding box center [11, 175] width 17 height 297
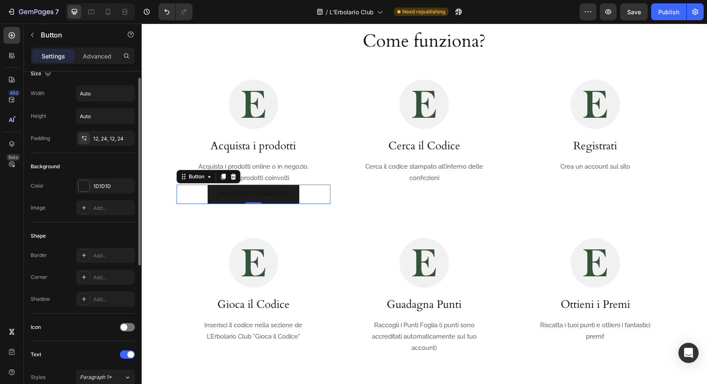
scroll to position [10, 0]
click at [107, 188] on div "1D1D1D" at bounding box center [105, 188] width 24 height 8
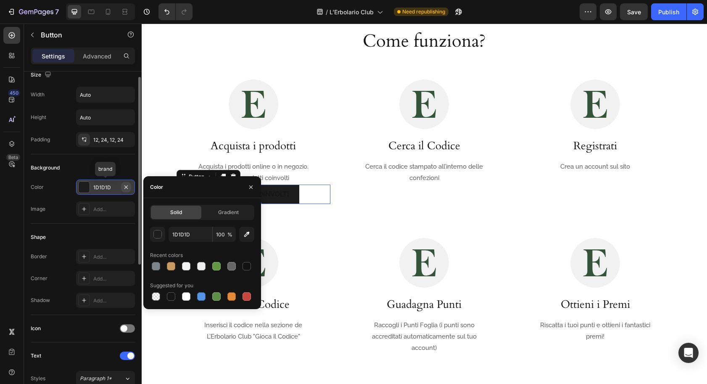
click at [129, 186] on icon "button" at bounding box center [126, 187] width 7 height 7
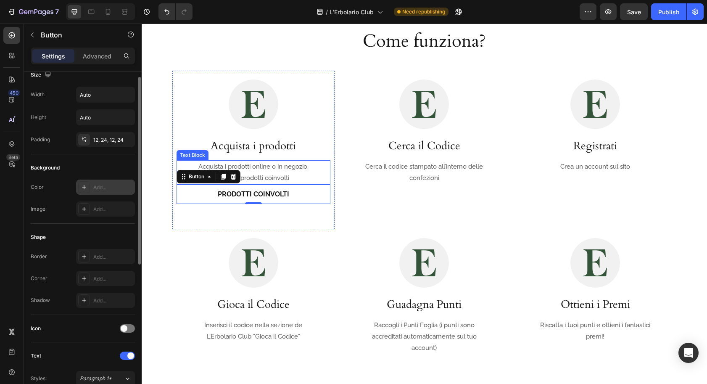
click at [270, 180] on p "Acquista i prodotti online o in negozio. Scopri i prodotti coinvolti" at bounding box center [253, 172] width 124 height 23
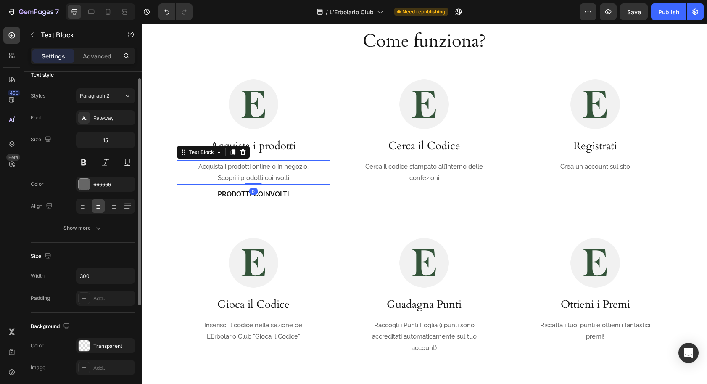
scroll to position [0, 0]
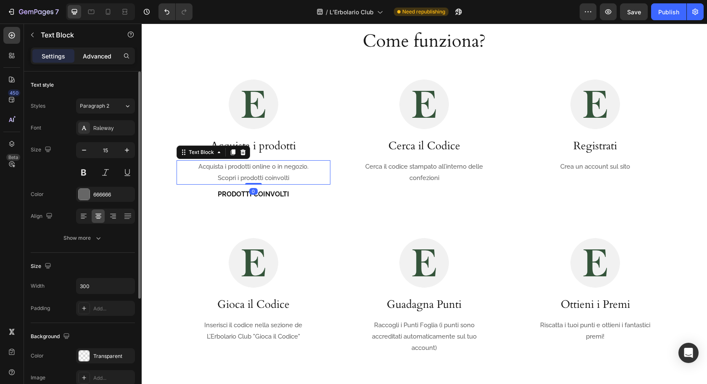
click at [95, 56] on p "Advanced" at bounding box center [97, 56] width 29 height 9
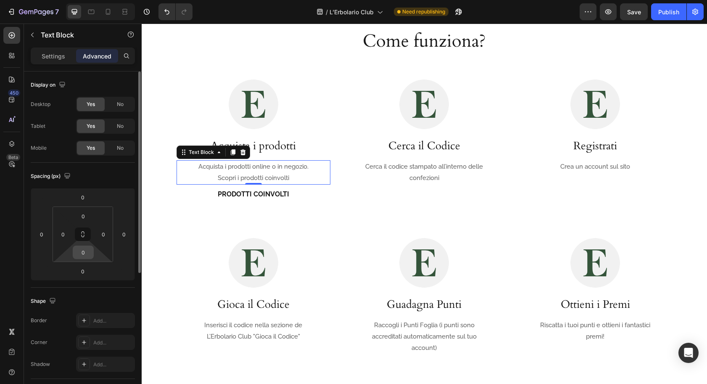
click at [85, 250] on input "0" at bounding box center [83, 252] width 17 height 13
type input "10"
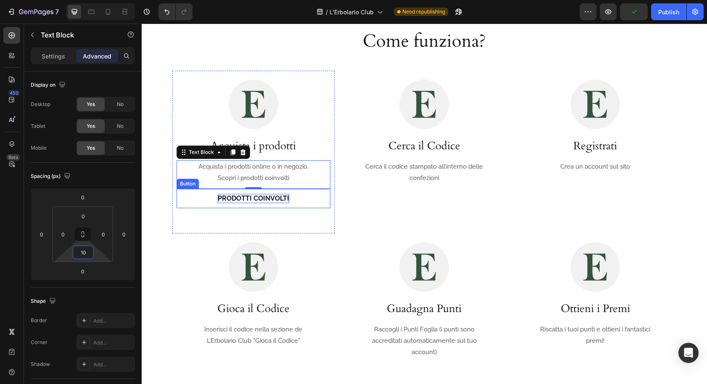
click at [228, 199] on p "Prodotti coinvolti" at bounding box center [253, 198] width 71 height 9
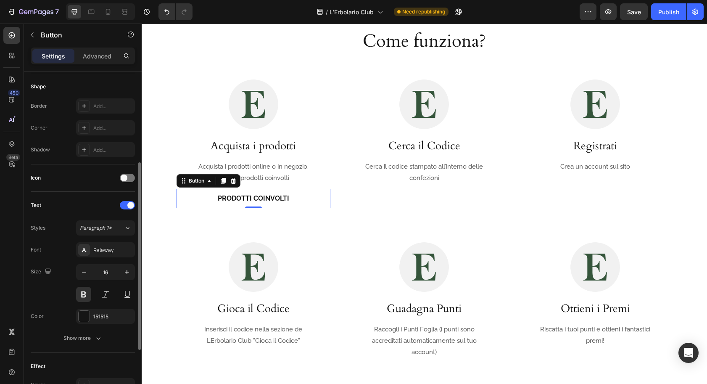
scroll to position [162, 0]
click at [85, 271] on icon "button" at bounding box center [84, 271] width 8 height 8
type input "15"
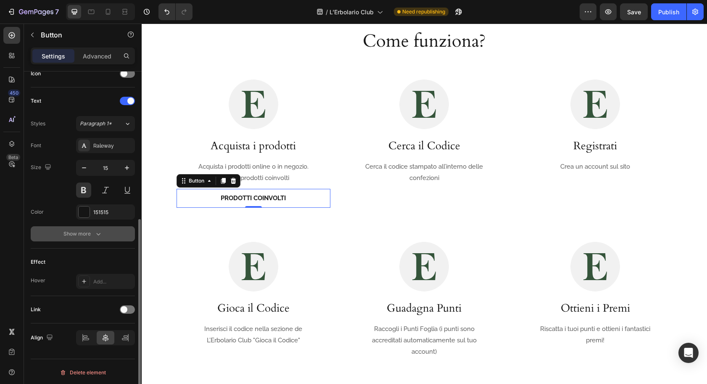
click at [84, 232] on div "Show more" at bounding box center [83, 234] width 39 height 8
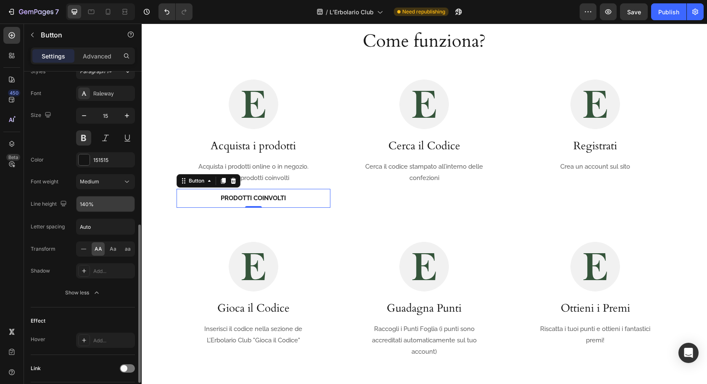
scroll to position [320, 0]
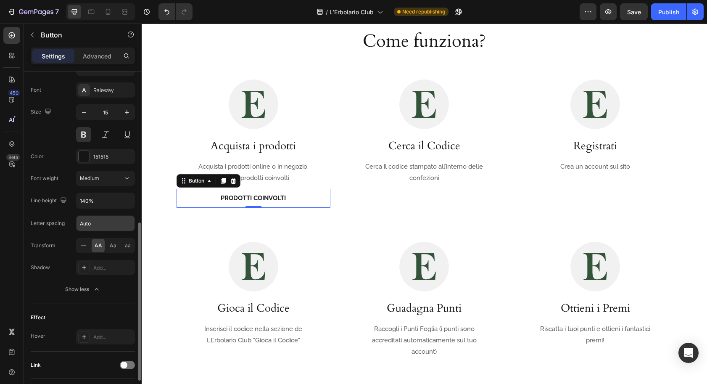
click at [90, 223] on input "Auto" at bounding box center [106, 223] width 58 height 15
type input "1"
click at [81, 108] on icon "button" at bounding box center [84, 112] width 8 height 8
type input "14"
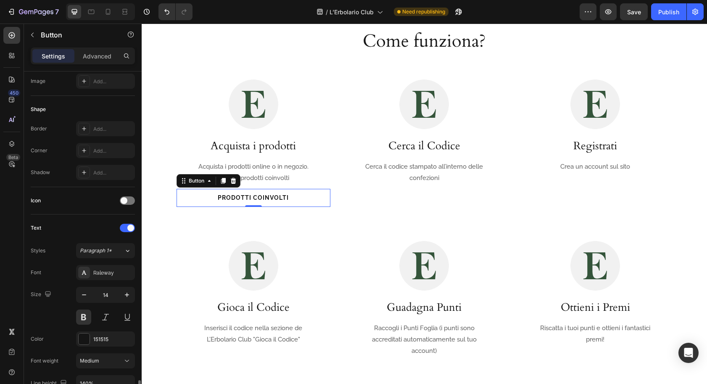
scroll to position [0, 0]
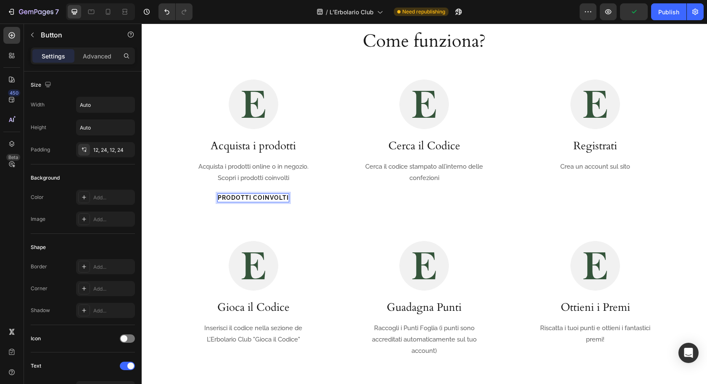
click at [294, 199] on button "Prodotti coinvolti" at bounding box center [253, 198] width 91 height 19
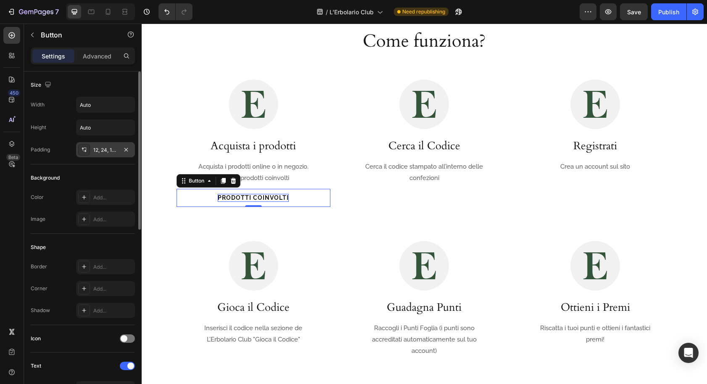
click at [110, 151] on div "12, 24, 12, 24" at bounding box center [105, 150] width 24 height 8
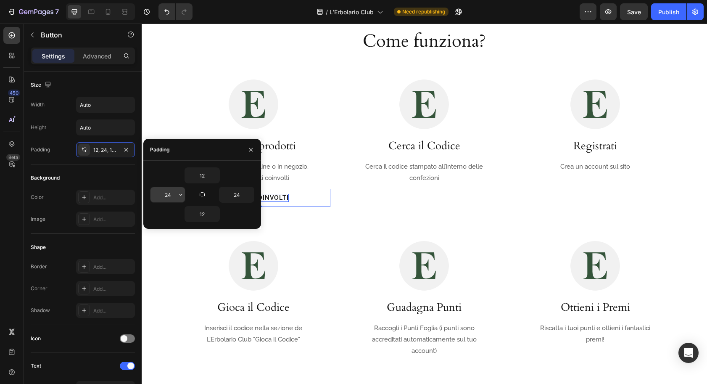
click at [171, 194] on input "24" at bounding box center [168, 194] width 34 height 15
type input "20"
click at [232, 193] on input "24" at bounding box center [237, 194] width 34 height 15
type input "20"
click at [312, 199] on div "Prodotti coinvolti Button 0" at bounding box center [254, 198] width 154 height 19
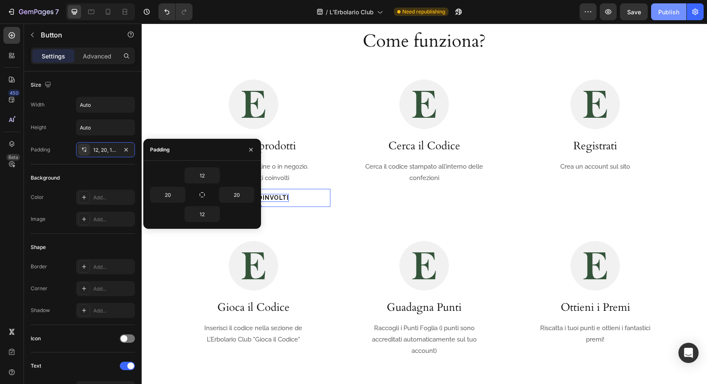
click at [659, 16] on div "Publish" at bounding box center [669, 12] width 21 height 9
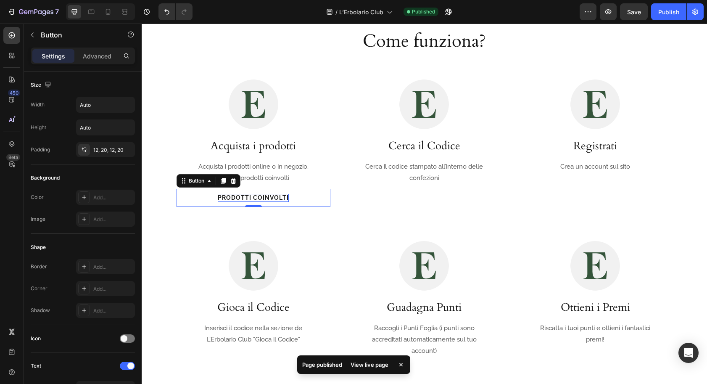
click at [294, 198] on button "Prodotti coinvolti" at bounding box center [253, 198] width 88 height 19
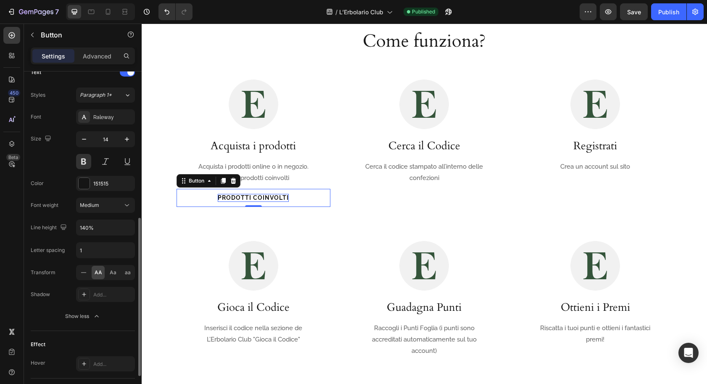
scroll to position [378, 0]
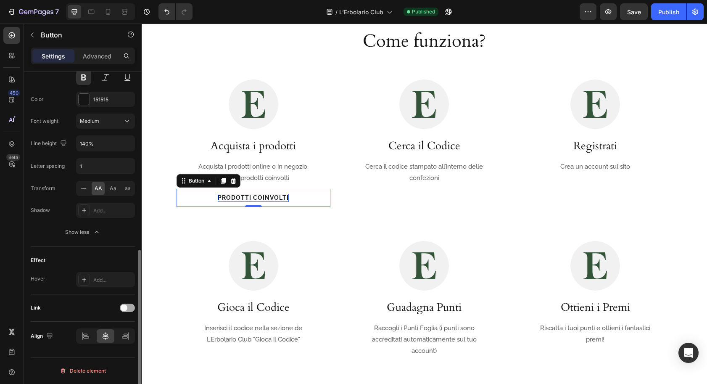
click at [126, 307] on span at bounding box center [124, 308] width 7 height 7
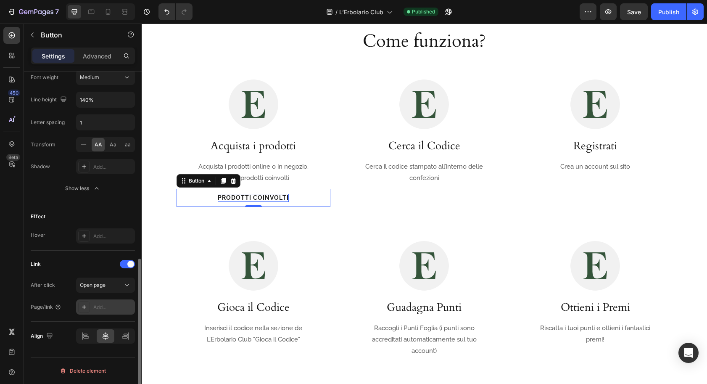
click at [106, 307] on div "Add..." at bounding box center [113, 308] width 40 height 8
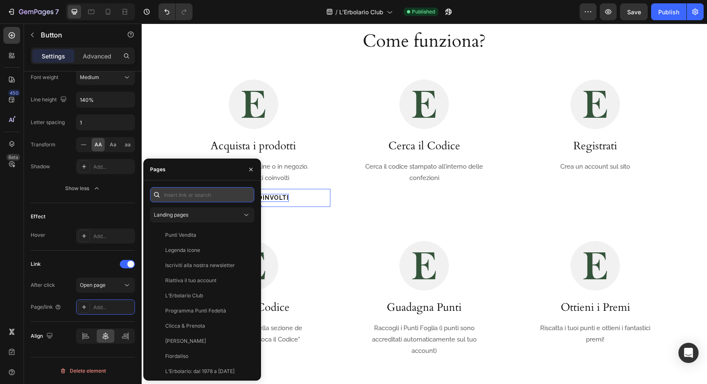
click at [183, 195] on input "text" at bounding box center [202, 194] width 104 height 15
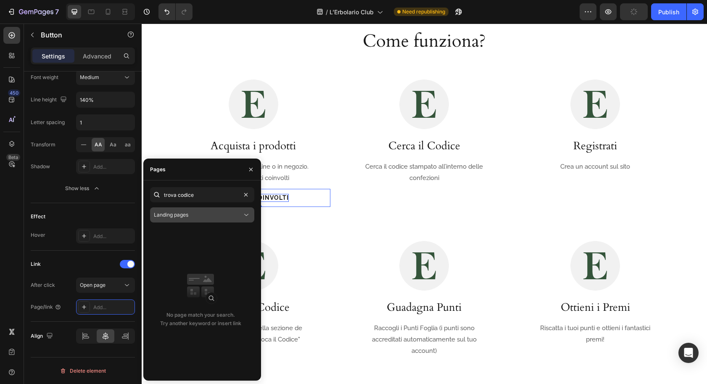
click at [185, 217] on span "Landing pages" at bounding box center [171, 215] width 34 height 6
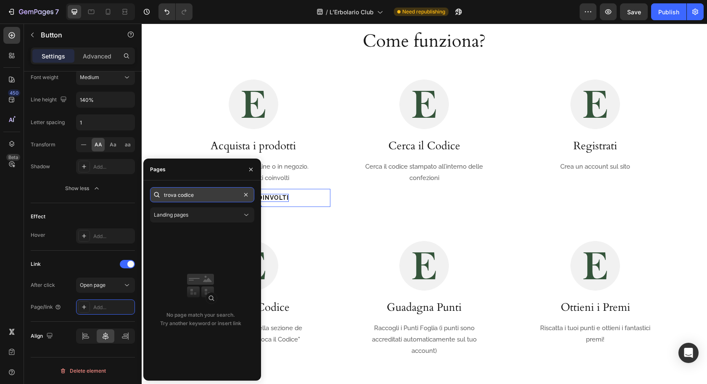
click at [204, 195] on input "trova codice" at bounding box center [202, 194] width 104 height 15
click at [203, 195] on input "trova codice" at bounding box center [202, 194] width 104 height 15
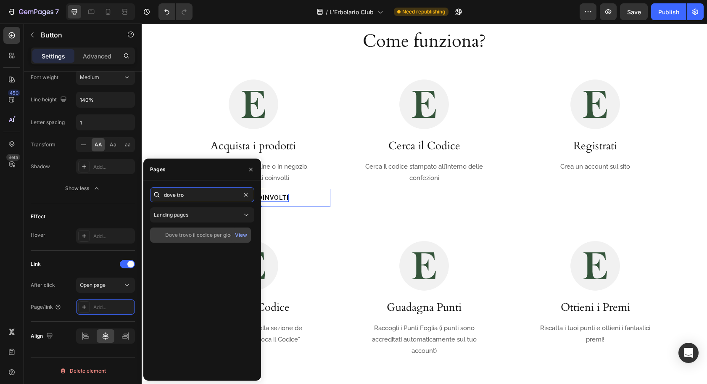
type input "dove tro"
click at [214, 236] on div "Dove trovo il codice per giocare a L’Erbolario Club?" at bounding box center [205, 235] width 81 height 8
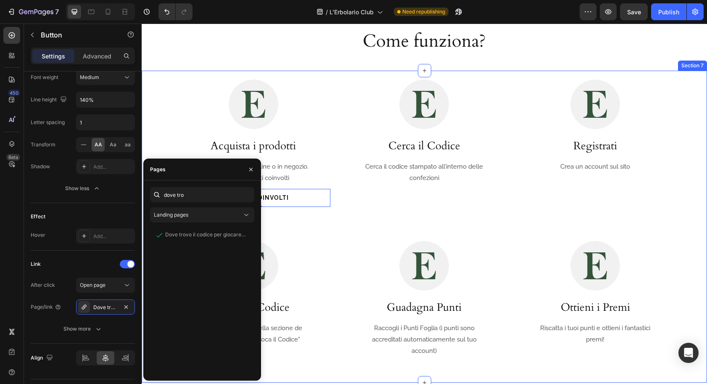
click at [159, 134] on div "Image Acquista i prodotti Heading Acquista i prodotti online o in negozio. Scop…" at bounding box center [425, 227] width 532 height 312
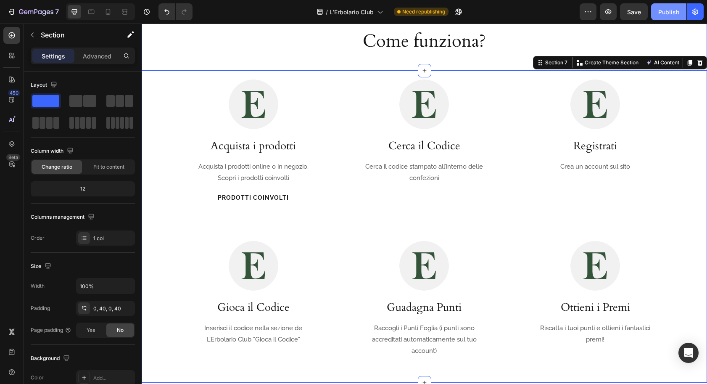
drag, startPoint x: 667, startPoint y: 11, endPoint x: 659, endPoint y: 20, distance: 12.0
click at [666, 13] on div "Publish" at bounding box center [669, 12] width 21 height 9
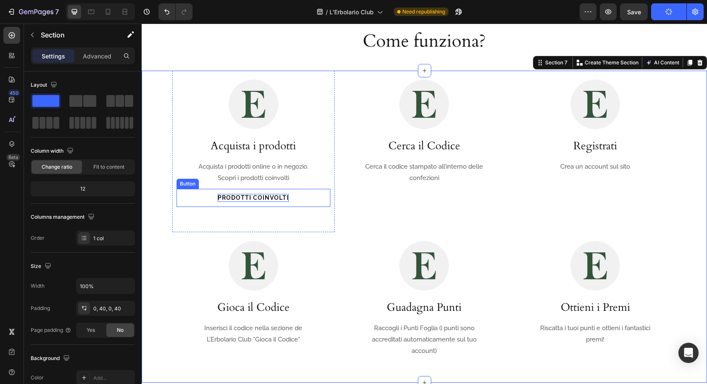
click at [261, 195] on p "Prodotti coinvolti" at bounding box center [253, 198] width 71 height 8
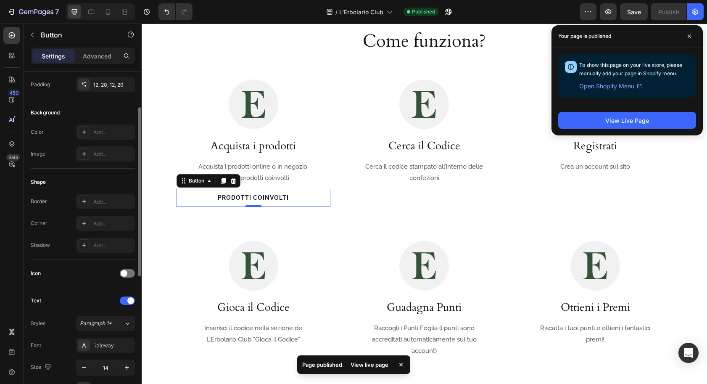
scroll to position [69, 0]
click at [130, 270] on div at bounding box center [127, 270] width 15 height 8
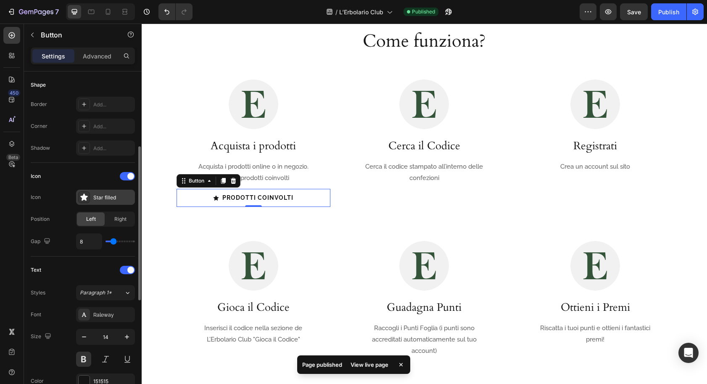
scroll to position [166, 0]
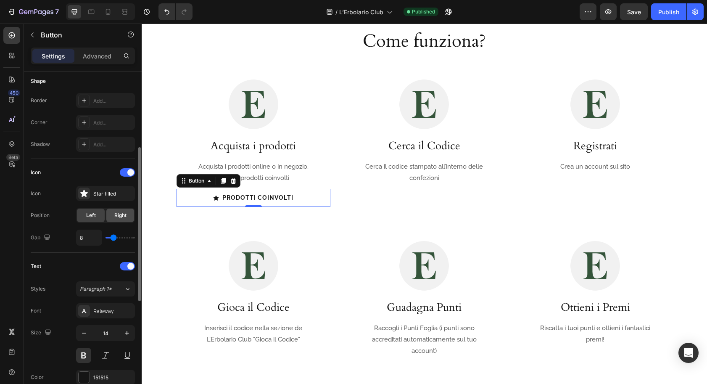
click at [119, 217] on span "Right" at bounding box center [120, 216] width 12 height 8
click at [105, 191] on div "Star filled" at bounding box center [113, 194] width 40 height 8
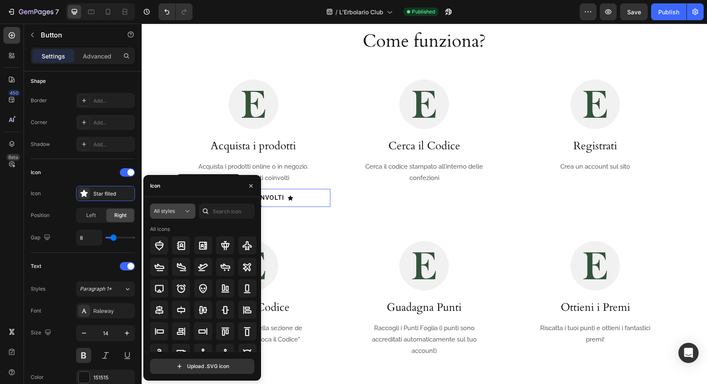
click at [187, 213] on icon at bounding box center [187, 211] width 8 height 8
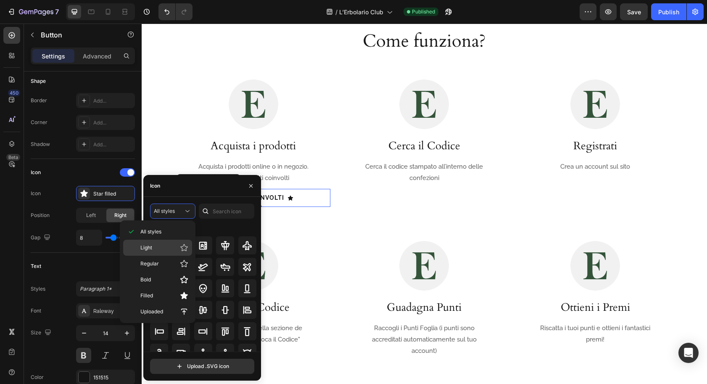
click at [163, 246] on p "Light" at bounding box center [164, 248] width 48 height 8
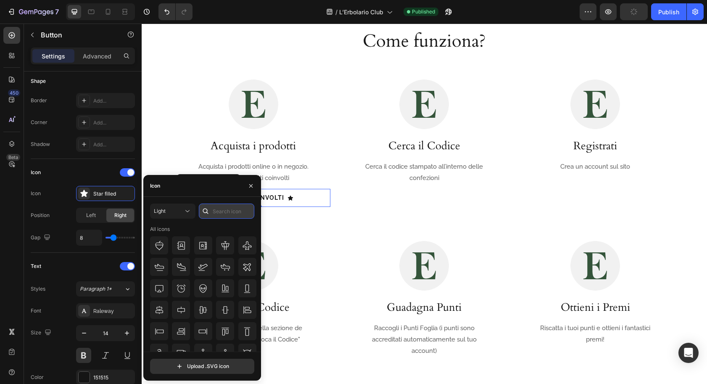
click at [218, 211] on input "text" at bounding box center [227, 211] width 56 height 15
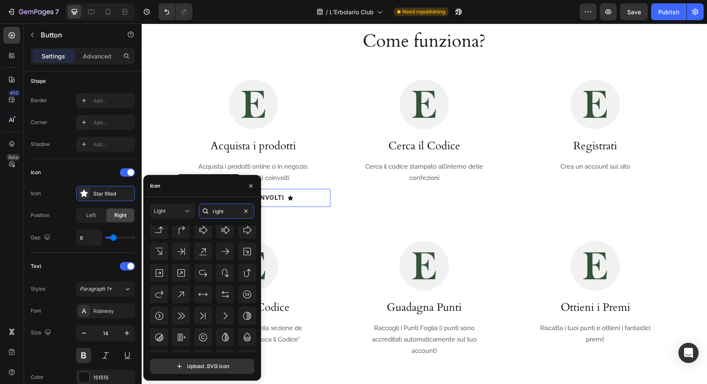
scroll to position [86, 0]
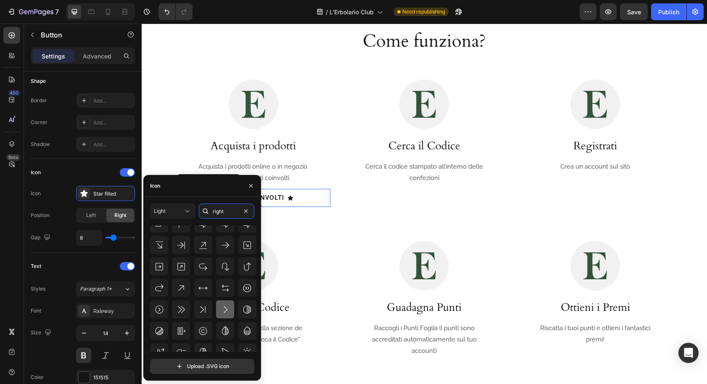
type input "right"
click at [222, 307] on icon at bounding box center [225, 310] width 10 height 10
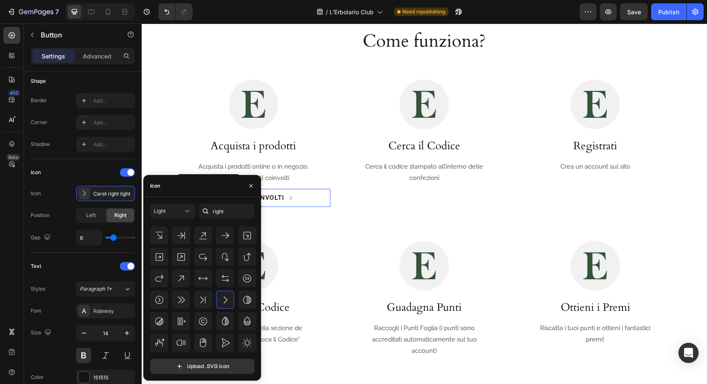
scroll to position [92, 0]
click at [84, 237] on input "8" at bounding box center [89, 237] width 25 height 15
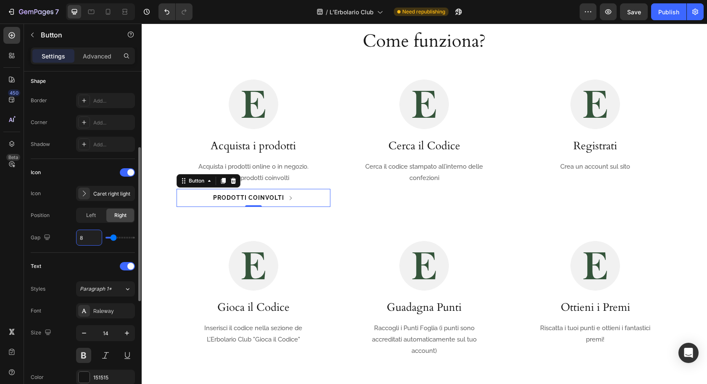
type input "6"
click at [12, 220] on div "450 Beta" at bounding box center [11, 175] width 17 height 297
drag, startPoint x: 664, startPoint y: 12, endPoint x: 660, endPoint y: 21, distance: 9.8
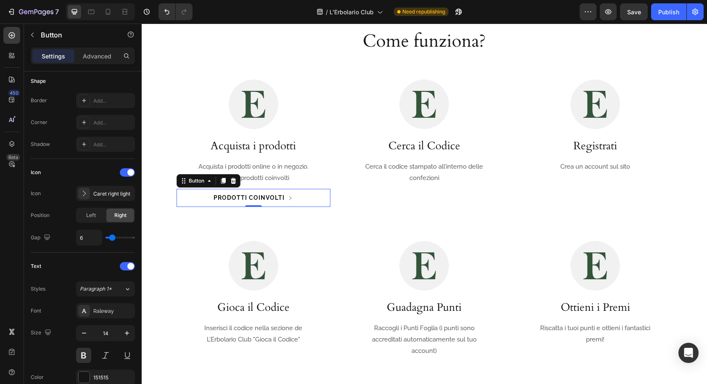
click at [663, 13] on div "Publish" at bounding box center [669, 12] width 21 height 9
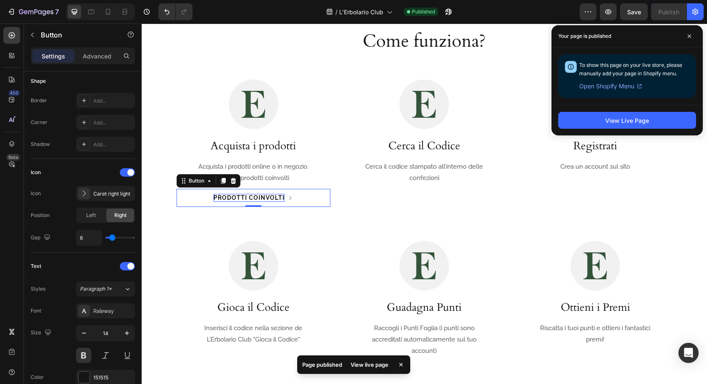
click at [218, 198] on p "Prodotti coinvolti" at bounding box center [249, 198] width 71 height 8
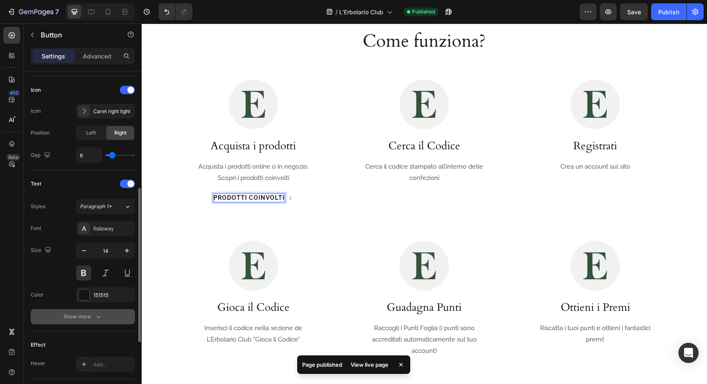
scroll to position [250, 0]
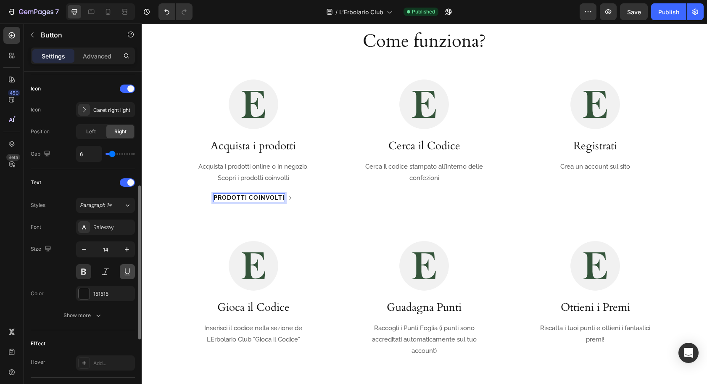
click at [125, 272] on button at bounding box center [127, 271] width 15 height 15
drag, startPoint x: 127, startPoint y: 270, endPoint x: 122, endPoint y: 274, distance: 6.0
click at [125, 271] on button at bounding box center [127, 271] width 15 height 15
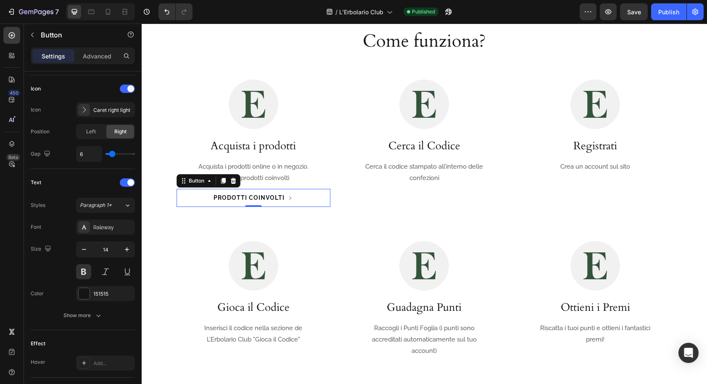
click at [207, 197] on link "Prodotti coinvolti" at bounding box center [253, 198] width 96 height 19
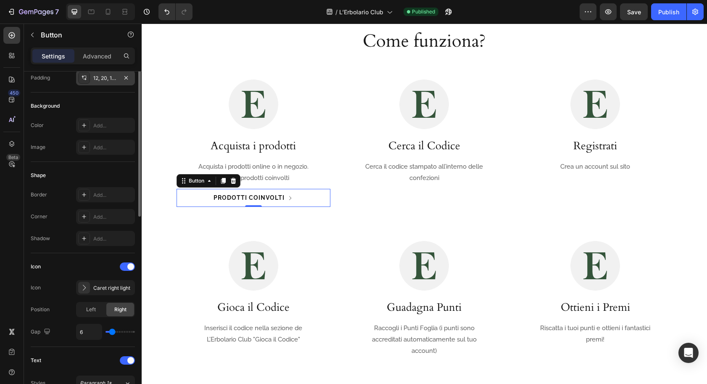
scroll to position [0, 0]
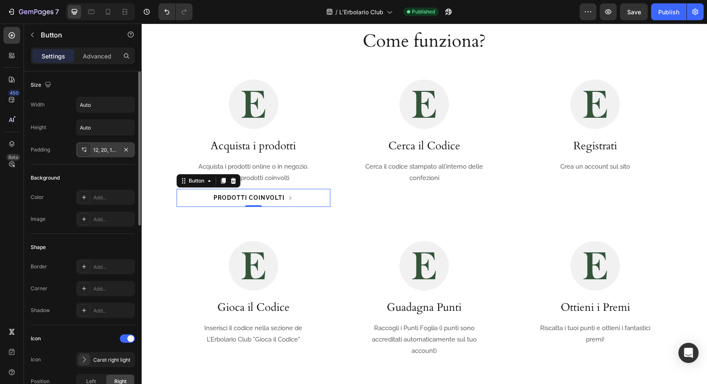
click at [102, 152] on div "12, 20, 12, 20" at bounding box center [105, 150] width 24 height 8
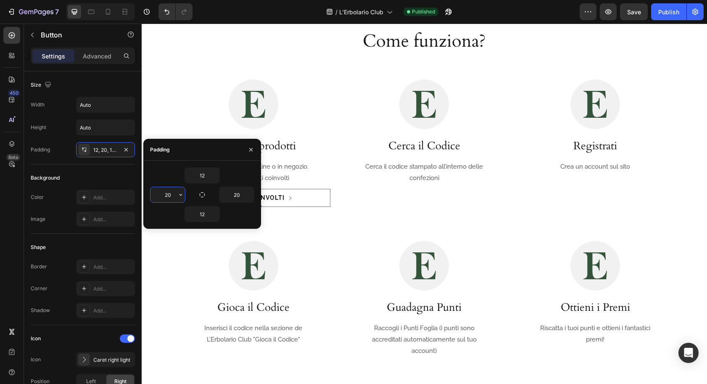
click at [174, 198] on input "20" at bounding box center [168, 194] width 34 height 15
type input "0"
click at [246, 193] on icon "button" at bounding box center [249, 194] width 7 height 7
click at [236, 195] on input "20" at bounding box center [237, 194] width 34 height 15
click at [236, 196] on input "20" at bounding box center [237, 194] width 34 height 15
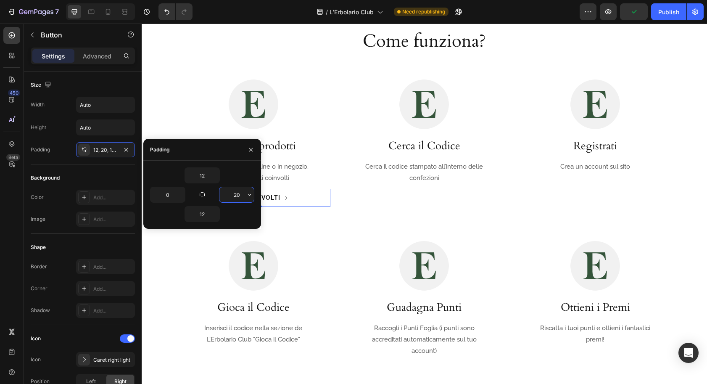
click at [236, 196] on input "20" at bounding box center [237, 194] width 34 height 15
type input "0"
click at [204, 215] on input "12" at bounding box center [202, 214] width 34 height 15
type input "10"
click at [201, 178] on input "12" at bounding box center [202, 175] width 34 height 15
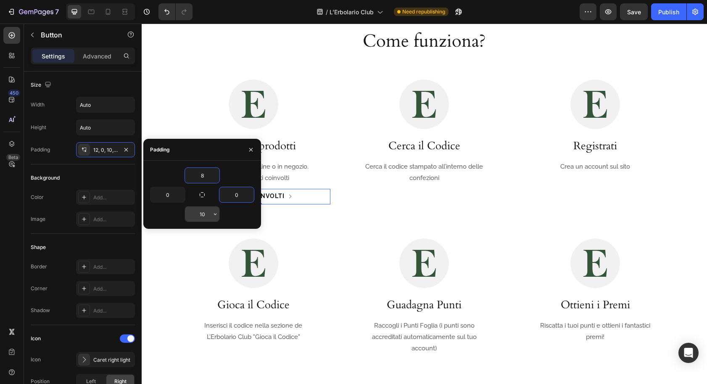
type input "8"
click at [202, 214] on input "10" at bounding box center [202, 214] width 34 height 15
click at [201, 214] on input "10" at bounding box center [202, 214] width 34 height 15
click at [201, 215] on input "10" at bounding box center [202, 214] width 34 height 15
type input "8"
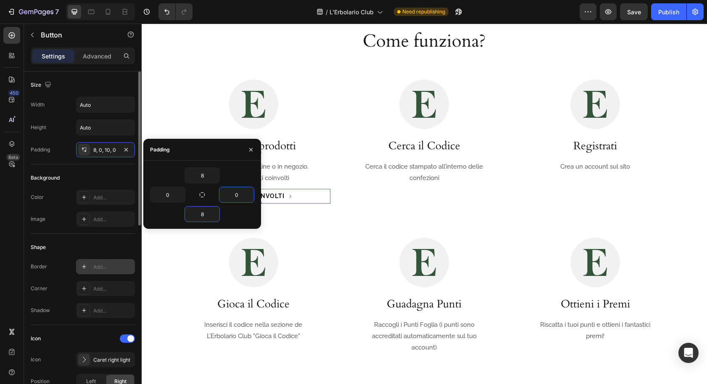
click at [101, 268] on div "Add..." at bounding box center [113, 267] width 40 height 8
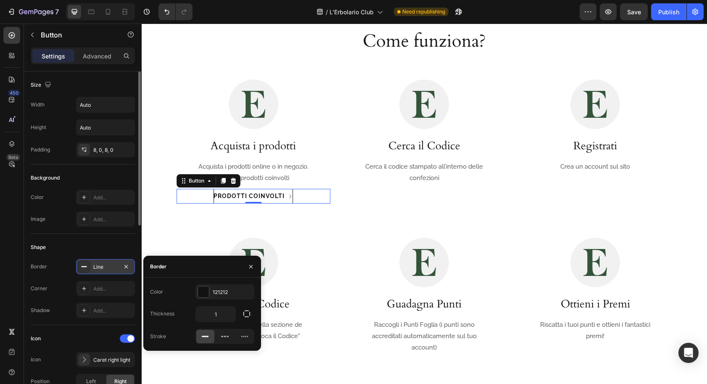
click at [248, 315] on icon "button" at bounding box center [247, 314] width 8 height 8
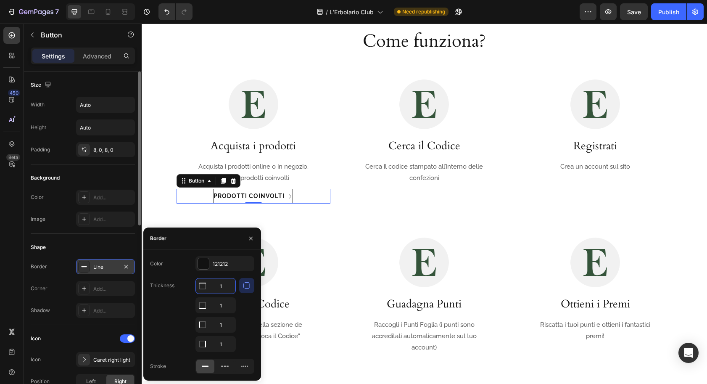
click at [216, 288] on input "1" at bounding box center [216, 285] width 40 height 15
type input "0"
click at [223, 307] on input "1" at bounding box center [216, 305] width 40 height 15
paste input "0"
type input "0"
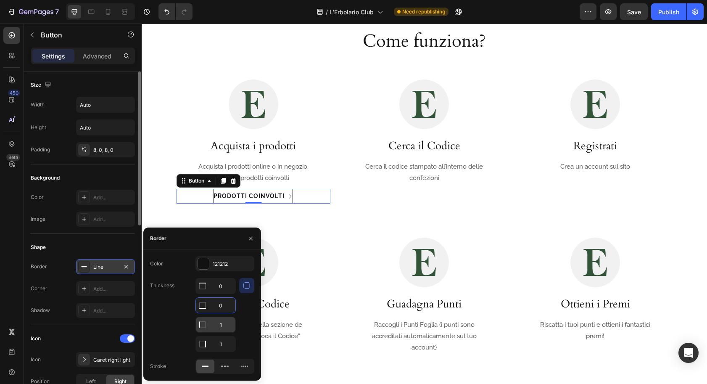
click at [221, 294] on input "1" at bounding box center [216, 285] width 40 height 15
paste input "0"
type input "0"
click at [222, 294] on input "1" at bounding box center [216, 285] width 40 height 15
click at [221, 342] on input "1" at bounding box center [216, 343] width 40 height 15
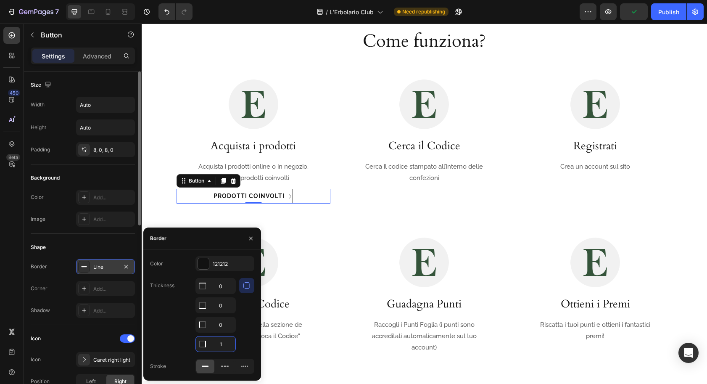
paste input "0"
type input "0"
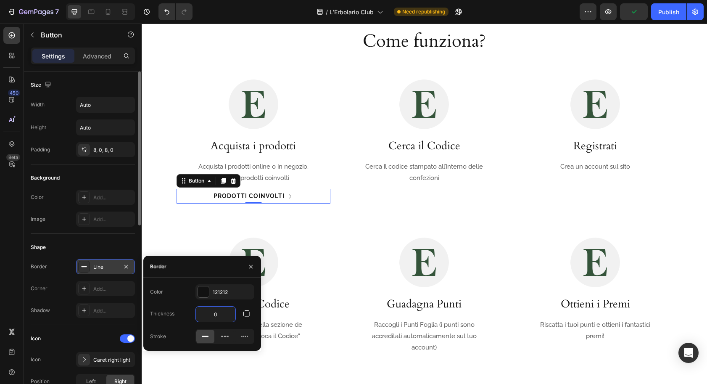
click at [222, 310] on input "0" at bounding box center [216, 314] width 40 height 15
click at [222, 314] on input "10" at bounding box center [216, 314] width 40 height 15
type input "1"
click at [244, 314] on icon "button" at bounding box center [247, 314] width 8 height 8
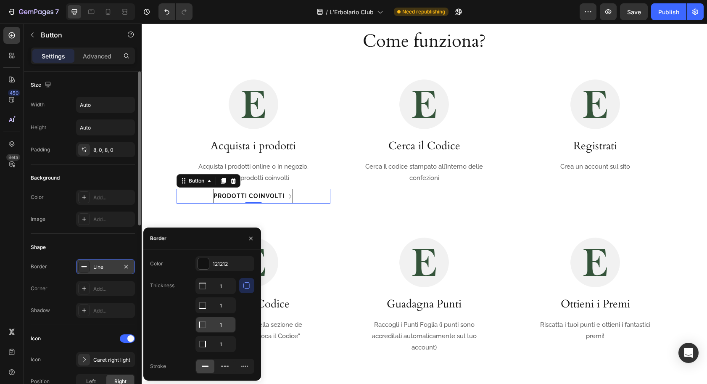
click at [223, 294] on input "1" at bounding box center [216, 285] width 40 height 15
paste input "0"
type input "0"
click at [222, 294] on input "1" at bounding box center [216, 285] width 40 height 15
paste input "0"
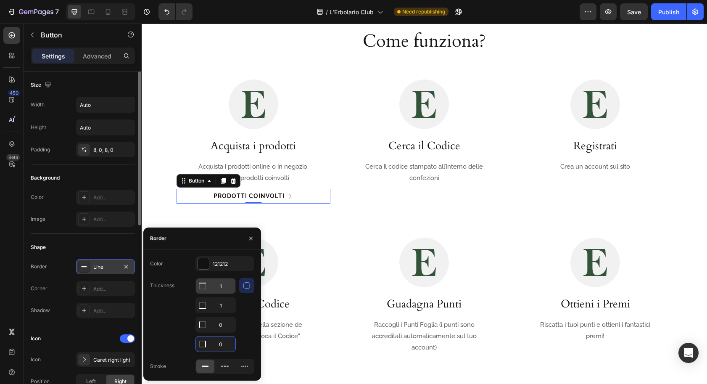
type input "0"
click at [222, 286] on input "1" at bounding box center [216, 285] width 40 height 15
paste input "0"
type input "0"
click at [217, 263] on div "121212" at bounding box center [225, 264] width 24 height 8
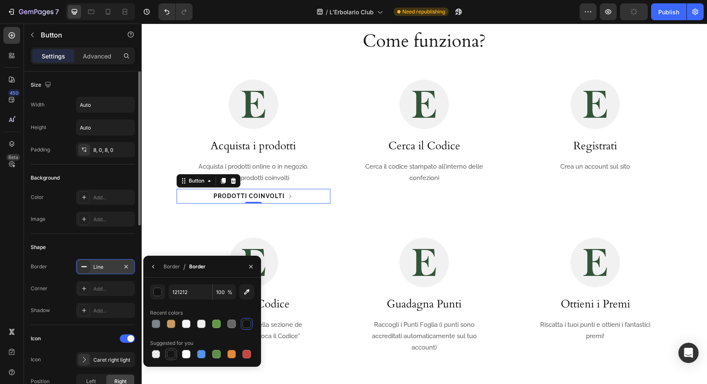
click at [167, 356] on div at bounding box center [171, 354] width 8 height 8
type input "151515"
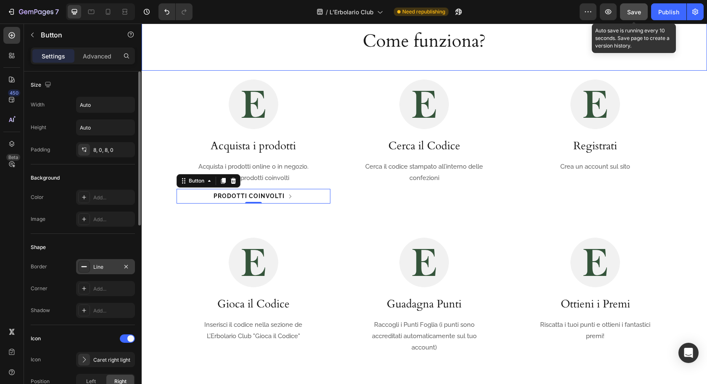
click at [635, 12] on span "Save" at bounding box center [635, 11] width 14 height 7
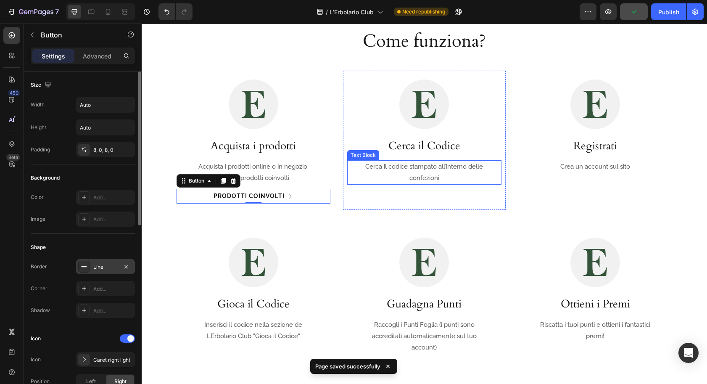
drag, startPoint x: 384, startPoint y: 184, endPoint x: 381, endPoint y: 188, distance: 4.3
click at [383, 184] on div "Cerca il codice stampato all’interno delle confezioni" at bounding box center [424, 172] width 126 height 24
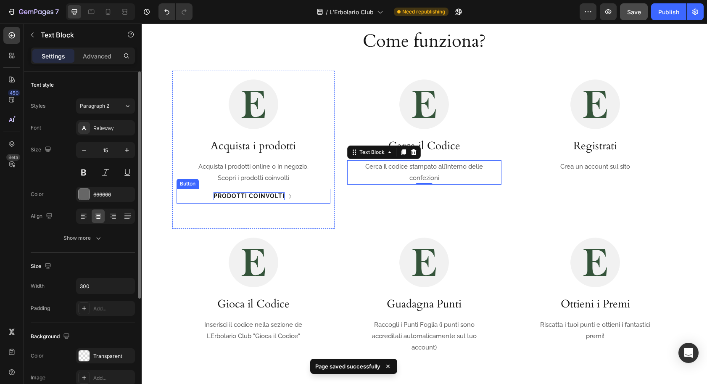
click at [267, 199] on p "Prodotti coinvolti" at bounding box center [249, 196] width 71 height 8
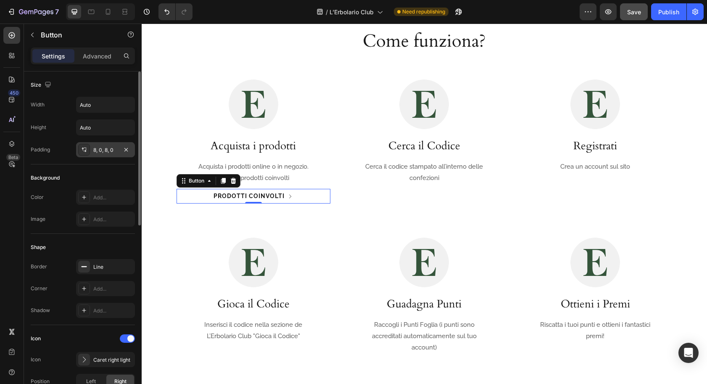
click at [101, 149] on div "8, 0, 8, 0" at bounding box center [105, 150] width 24 height 8
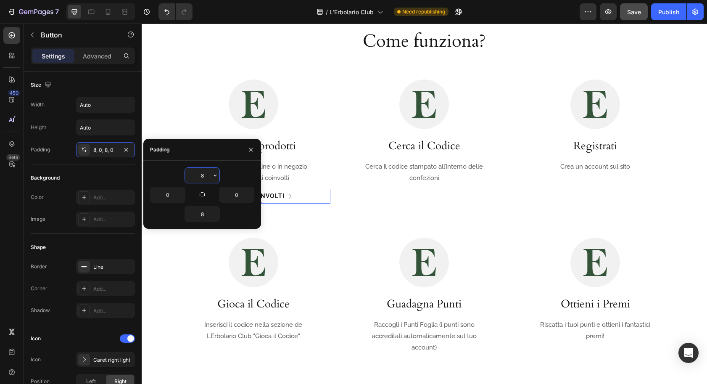
click at [207, 179] on input "8" at bounding box center [202, 175] width 34 height 15
click at [201, 179] on input "8" at bounding box center [202, 175] width 34 height 15
type input "6"
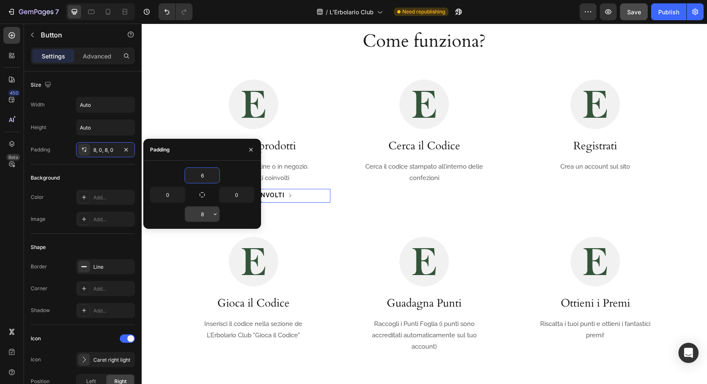
click at [202, 214] on input "8" at bounding box center [202, 214] width 34 height 15
click at [201, 214] on input "8" at bounding box center [202, 214] width 34 height 15
type input "6"
drag, startPoint x: 13, startPoint y: 217, endPoint x: 73, endPoint y: 200, distance: 62.7
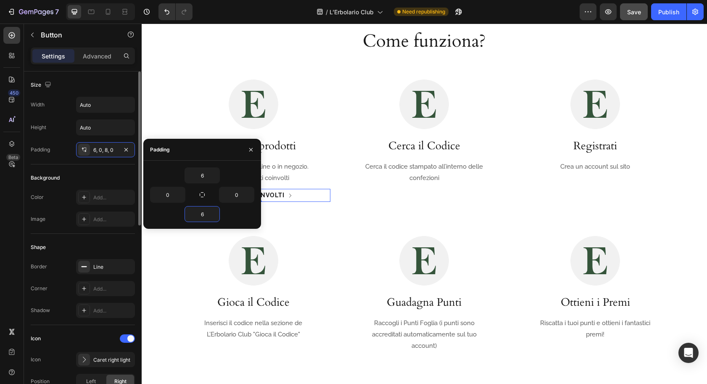
click at [11, 217] on div "450 Beta" at bounding box center [11, 175] width 17 height 297
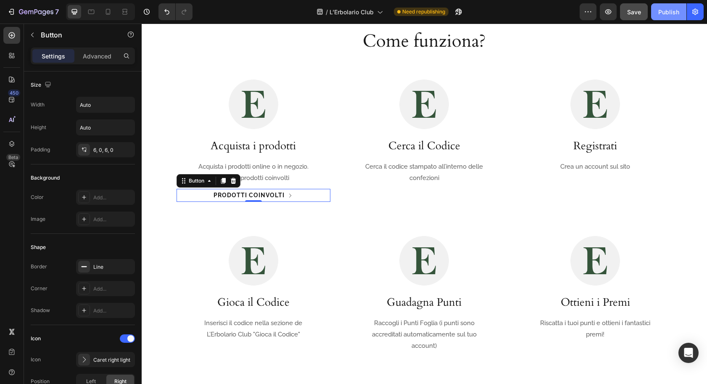
drag, startPoint x: 670, startPoint y: 11, endPoint x: 662, endPoint y: 16, distance: 9.6
click at [666, 13] on div "Publish" at bounding box center [669, 12] width 21 height 9
drag, startPoint x: 381, startPoint y: 188, endPoint x: 372, endPoint y: 179, distance: 12.2
click at [381, 188] on div "Image Cerca il Codice Heading Cerca il codice stampato all’interno delle confez…" at bounding box center [424, 140] width 163 height 139
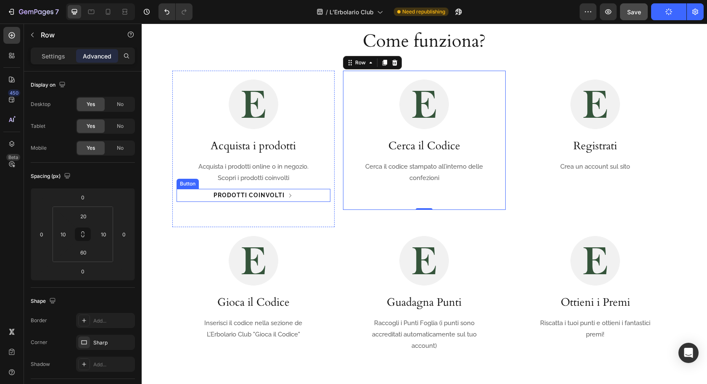
click at [302, 195] on div "Prodotti coinvolti Button" at bounding box center [254, 195] width 154 height 13
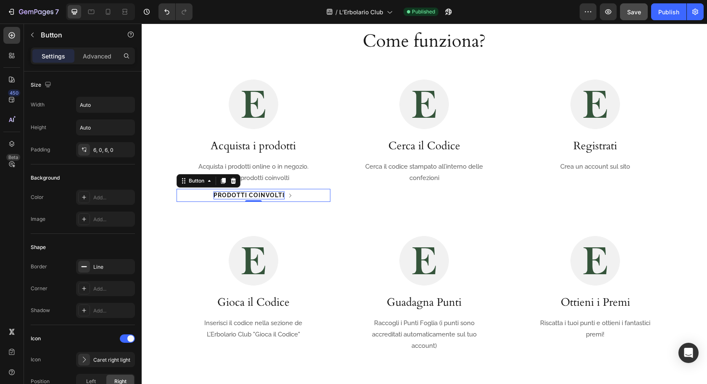
click at [204, 195] on div "Prodotti coinvolti Button 0" at bounding box center [254, 195] width 154 height 13
click at [108, 269] on div "Line" at bounding box center [105, 267] width 24 height 8
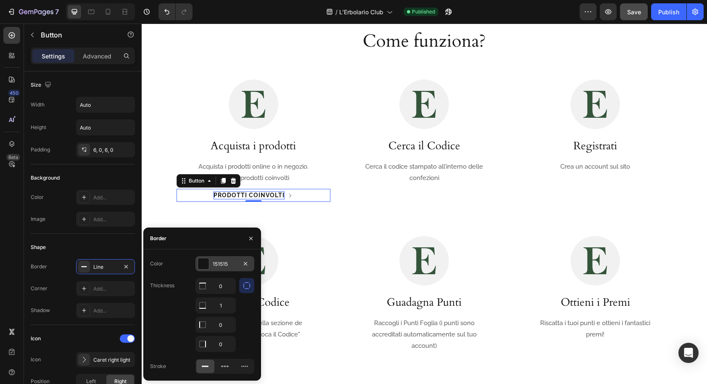
click at [220, 269] on div "151515" at bounding box center [225, 263] width 59 height 15
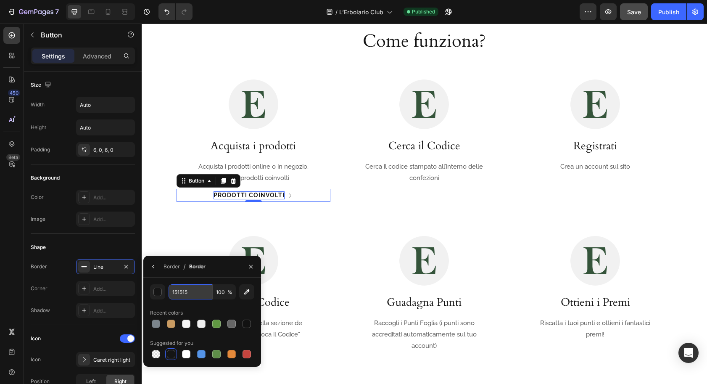
click at [195, 294] on input "151515" at bounding box center [191, 291] width 44 height 15
type input "333333"
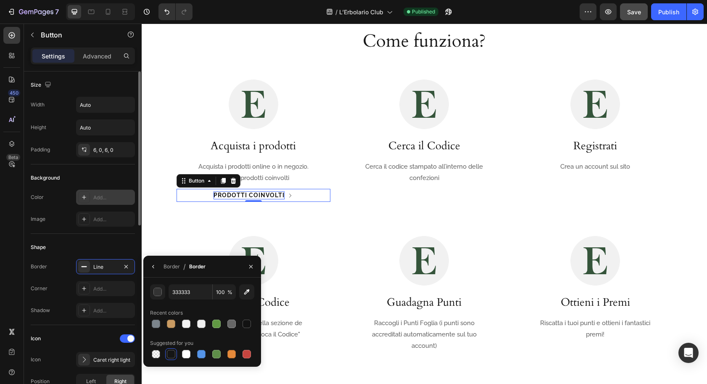
drag, startPoint x: 10, startPoint y: 245, endPoint x: 80, endPoint y: 193, distance: 87.2
click at [9, 244] on div "450 Beta" at bounding box center [11, 175] width 17 height 297
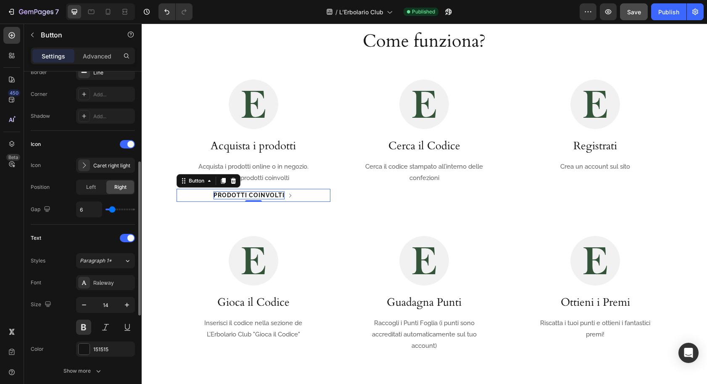
scroll to position [196, 0]
click at [98, 349] on div "151515" at bounding box center [105, 348] width 24 height 8
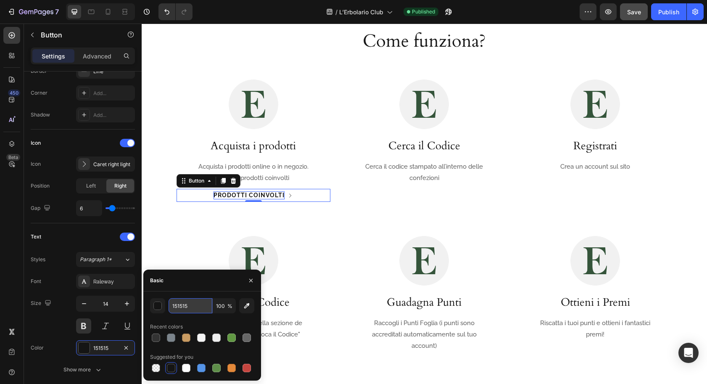
click at [179, 303] on input "151515" at bounding box center [191, 305] width 44 height 15
type input "333333"
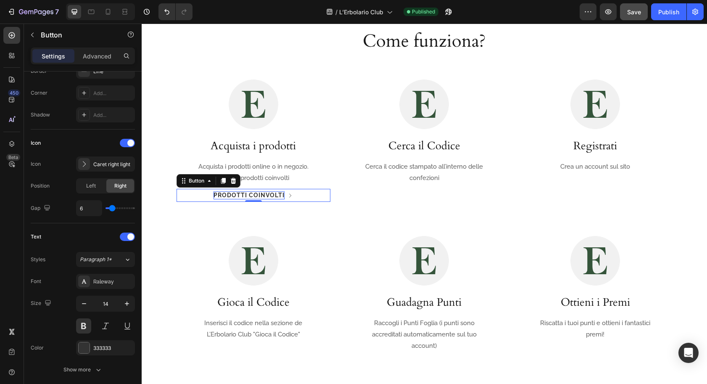
drag, startPoint x: 13, startPoint y: 264, endPoint x: 9, endPoint y: 260, distance: 5.1
click at [9, 261] on div "450 Beta" at bounding box center [11, 175] width 17 height 297
drag, startPoint x: 665, startPoint y: 12, endPoint x: 660, endPoint y: 17, distance: 6.5
click at [664, 12] on div "Publish" at bounding box center [669, 12] width 21 height 9
click at [308, 194] on div "Prodotti coinvolti Button 0" at bounding box center [254, 195] width 154 height 13
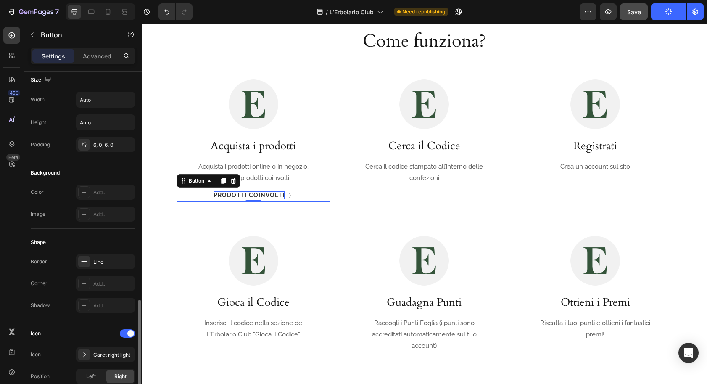
scroll to position [0, 0]
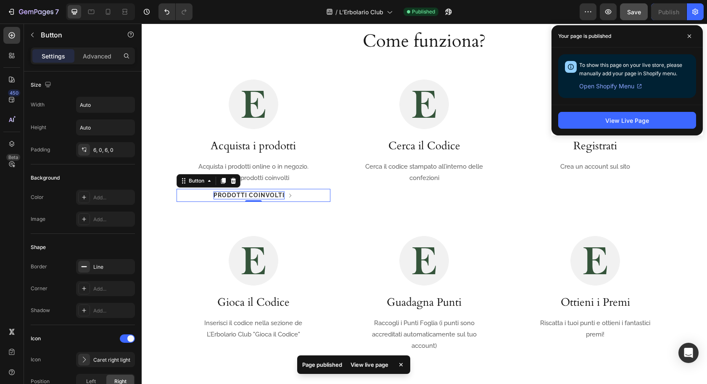
click at [209, 195] on div "Prodotti coinvolti Button 0" at bounding box center [254, 195] width 154 height 13
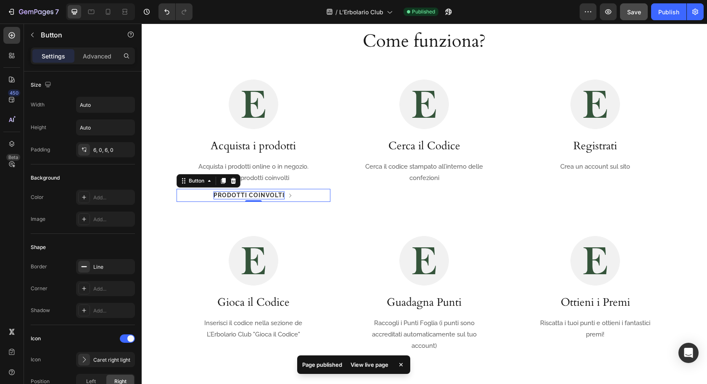
click at [214, 194] on div "Prodotti coinvolti Button 0" at bounding box center [254, 195] width 154 height 13
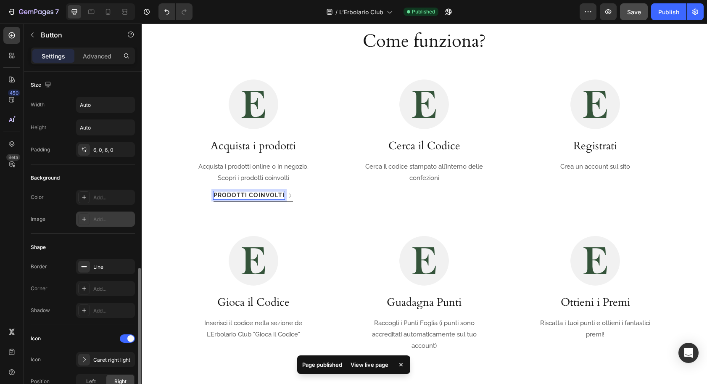
scroll to position [169, 0]
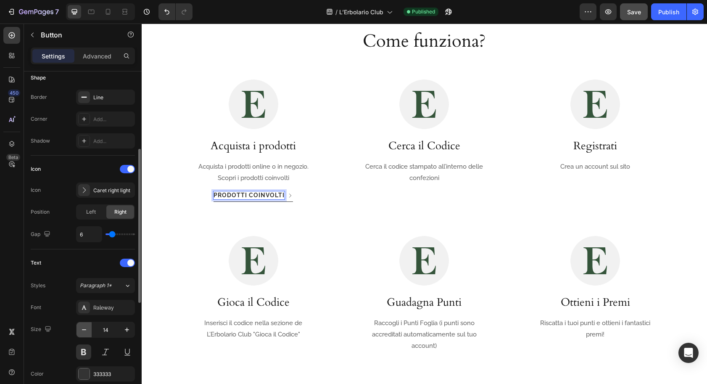
click at [83, 331] on icon "button" at bounding box center [84, 330] width 8 height 8
type input "13"
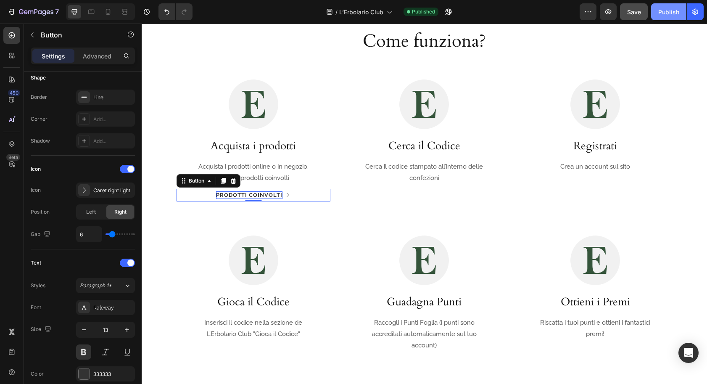
drag, startPoint x: 675, startPoint y: 12, endPoint x: 671, endPoint y: 20, distance: 8.7
click at [673, 16] on div "Publish" at bounding box center [669, 12] width 21 height 9
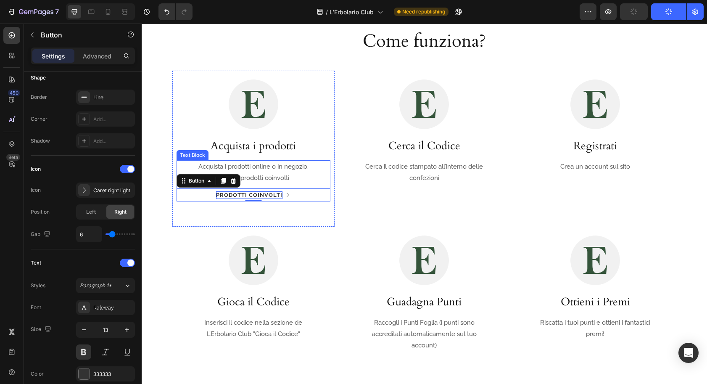
click at [296, 174] on p "Acquista i prodotti online o in negozio. Scopri i prodotti coinvolti" at bounding box center [253, 172] width 124 height 23
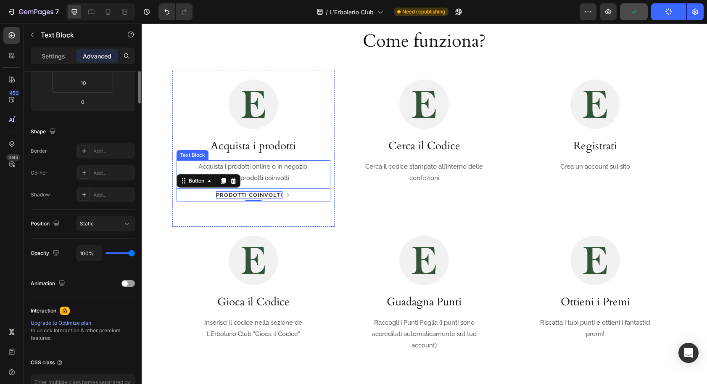
scroll to position [0, 0]
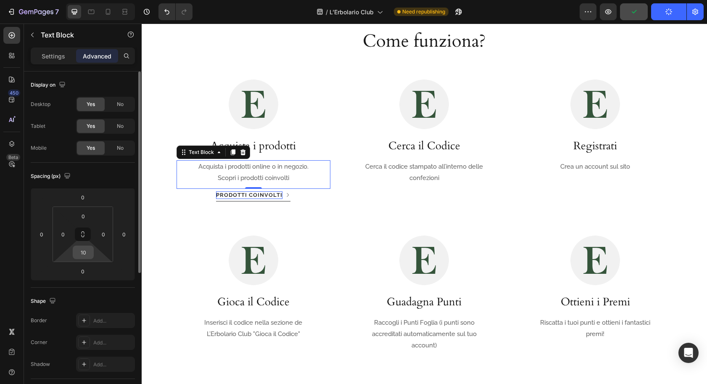
click at [85, 258] on div "10" at bounding box center [83, 252] width 21 height 13
click at [87, 253] on input "10" at bounding box center [83, 252] width 17 height 13
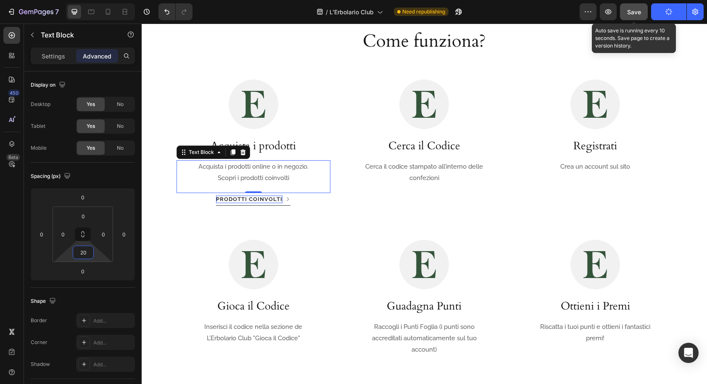
type input "20"
click at [639, 13] on span "Save" at bounding box center [635, 11] width 14 height 7
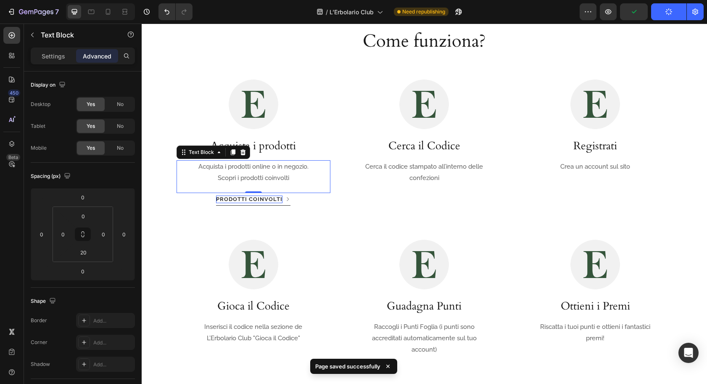
click at [665, 13] on button "Publish" at bounding box center [668, 11] width 35 height 17
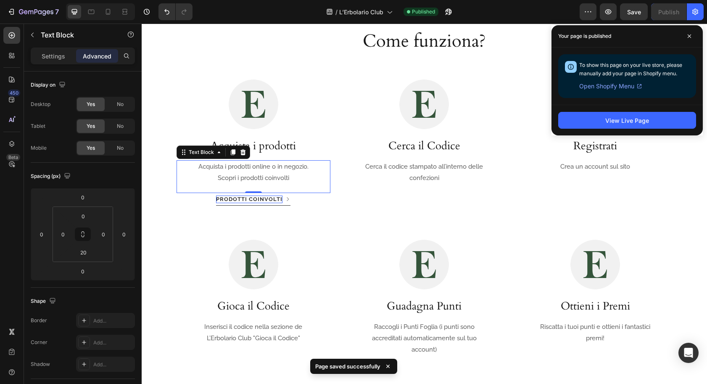
drag, startPoint x: 691, startPoint y: 36, endPoint x: 679, endPoint y: 27, distance: 14.4
click at [691, 35] on icon at bounding box center [690, 36] width 4 height 4
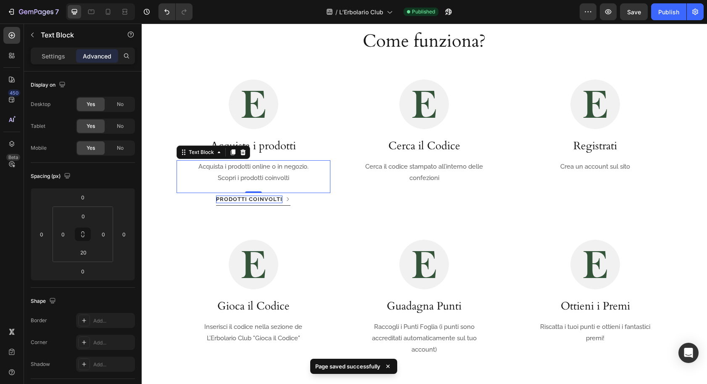
drag, startPoint x: 674, startPoint y: 14, endPoint x: 672, endPoint y: 21, distance: 7.6
click at [674, 14] on div "Publish" at bounding box center [669, 12] width 21 height 9
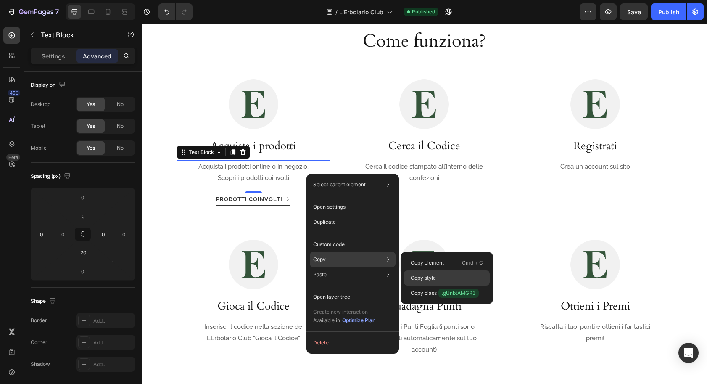
click at [410, 286] on div "Copy style" at bounding box center [447, 293] width 86 height 15
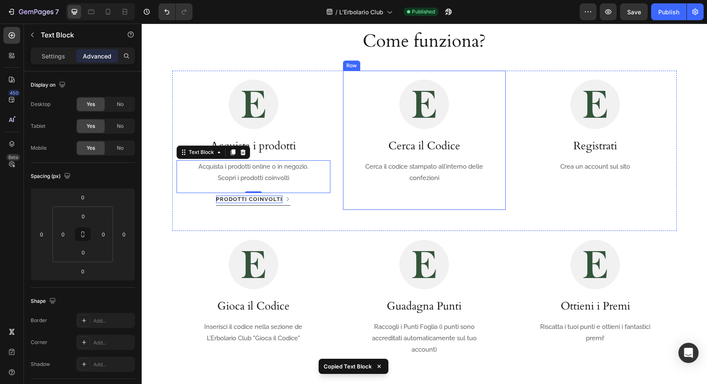
click at [418, 180] on p "Cerca il codice stampato all’interno delle confezioni" at bounding box center [424, 172] width 124 height 23
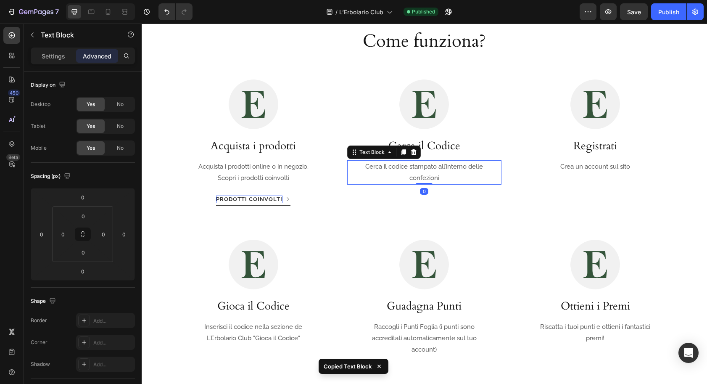
type input "20"
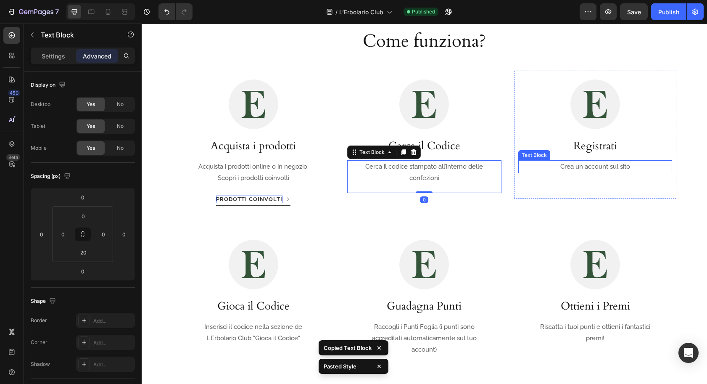
click at [570, 169] on p "Crea un account sul sito" at bounding box center [595, 166] width 124 height 11
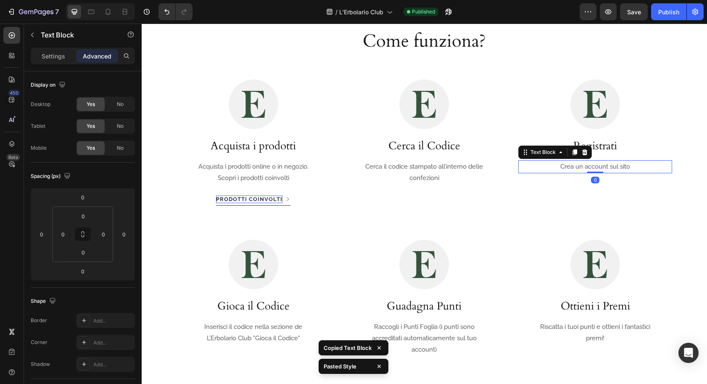
type input "20"
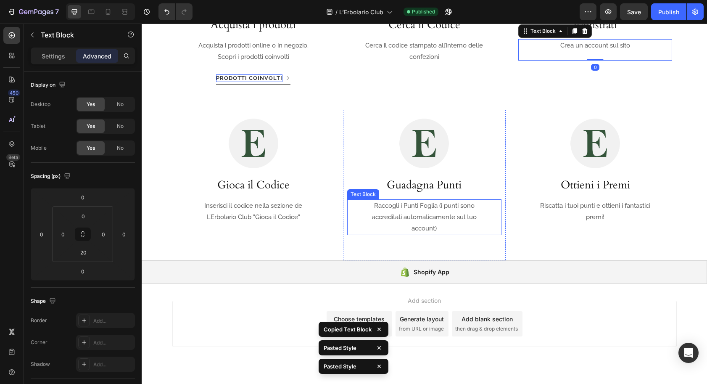
scroll to position [710, 0]
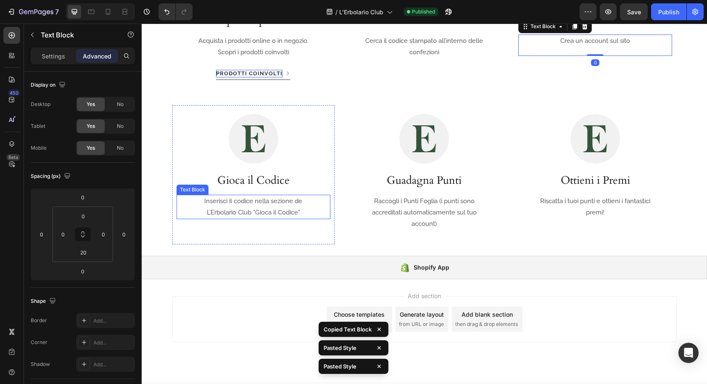
click at [279, 214] on p "Inserisci il codice nella sezione de L’Erbolario Club "Gioca il Codice"" at bounding box center [253, 207] width 124 height 23
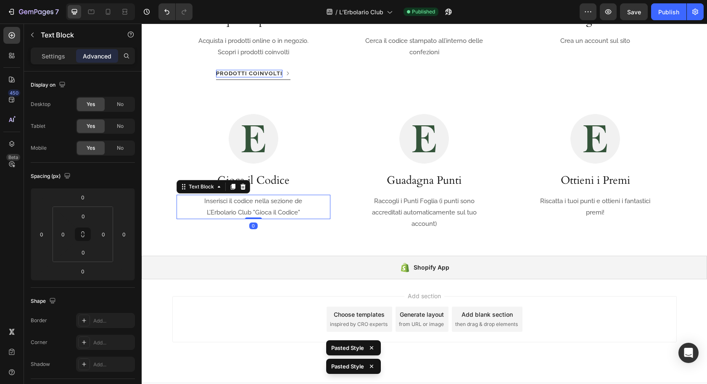
type input "20"
click at [401, 223] on p "Raccogli i Punti Foglia (i punti sono accreditati automaticamente sul tuo accou…" at bounding box center [424, 213] width 124 height 34
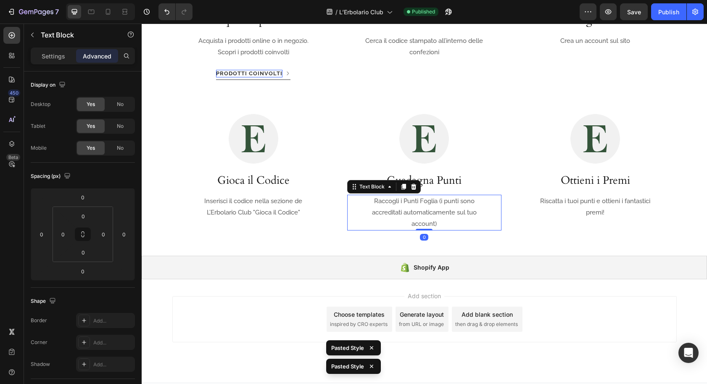
type input "20"
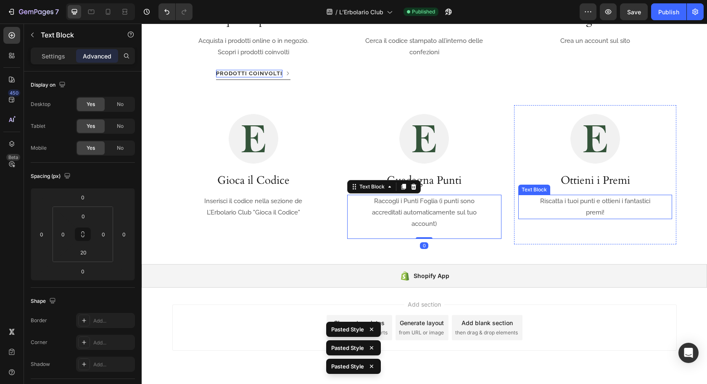
click at [530, 206] on div "Riscatta i tuoi punti e ottieni i fantastici premi!" at bounding box center [596, 207] width 154 height 24
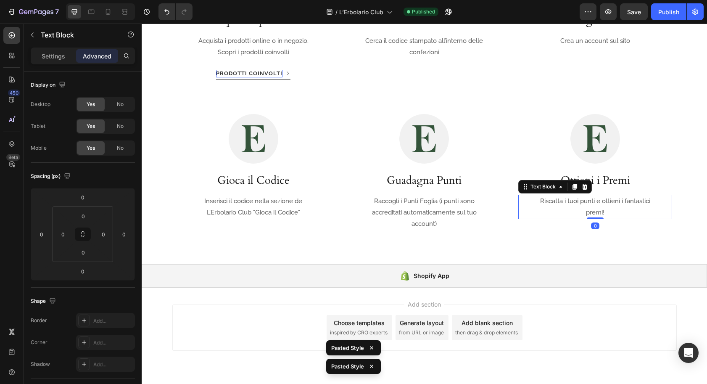
type input "20"
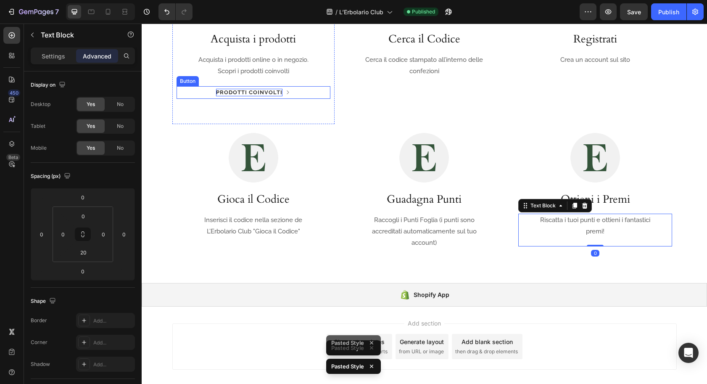
click at [305, 95] on div "Prodotti coinvolti Button" at bounding box center [254, 92] width 154 height 13
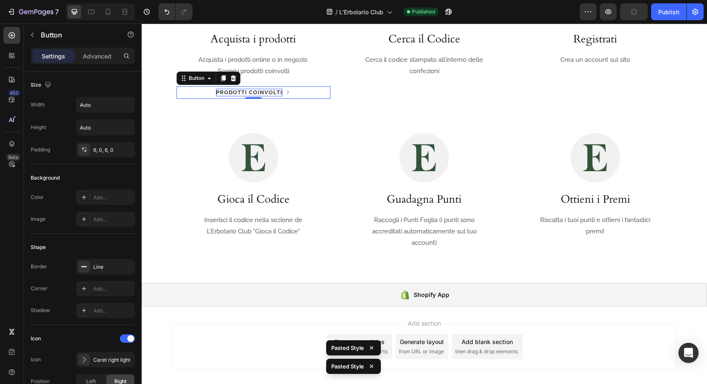
scroll to position [693, 0]
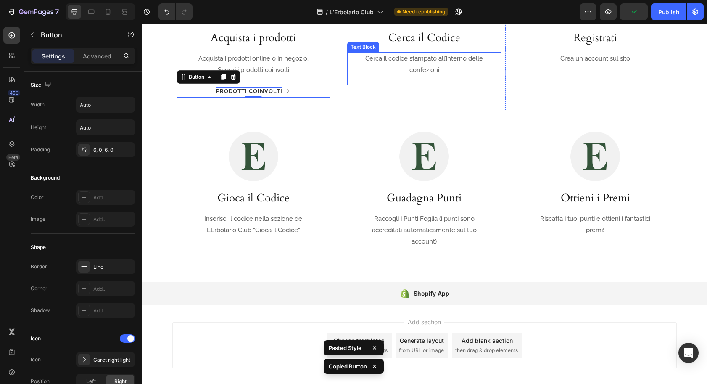
click at [372, 61] on div "Cerca il codice stampato all’interno delle confezioni Text Block" at bounding box center [424, 68] width 154 height 33
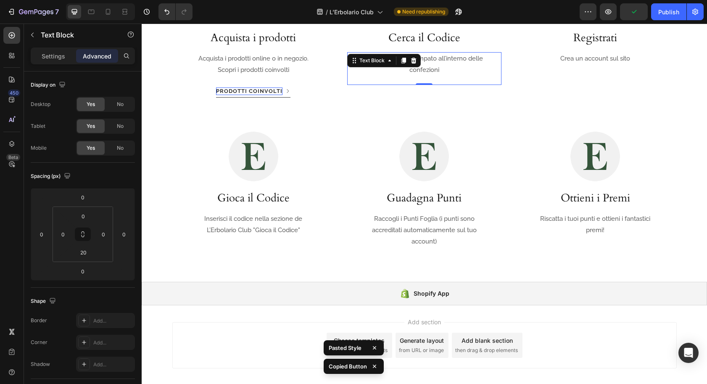
click at [363, 79] on div "Cerca il codice stampato all’interno delle confezioni Text Block 0" at bounding box center [424, 68] width 154 height 33
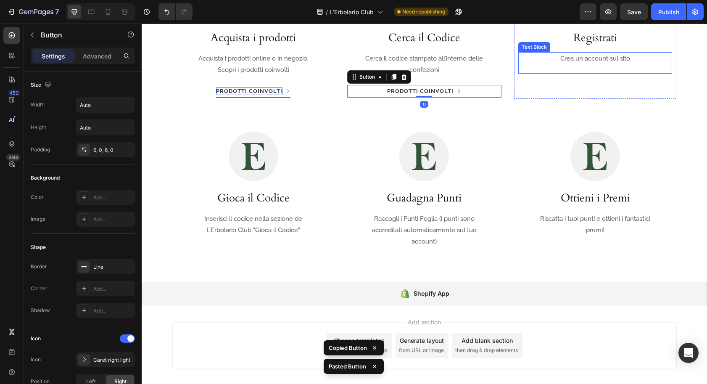
click at [543, 60] on p "Crea un account sul sito" at bounding box center [595, 58] width 124 height 11
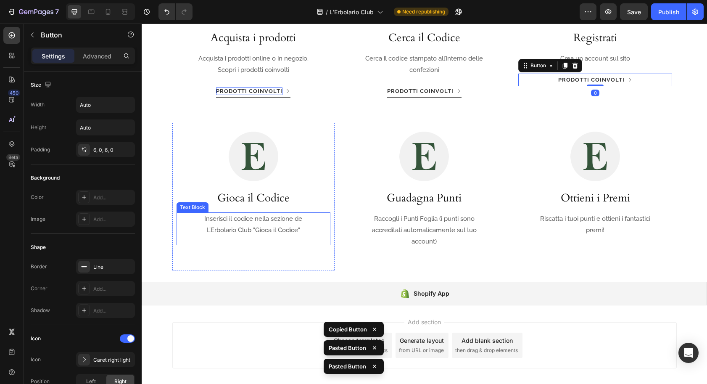
click at [312, 229] on p "Inserisci il codice nella sezione de L’Erbolario Club "Gioca il Codice"" at bounding box center [253, 224] width 124 height 23
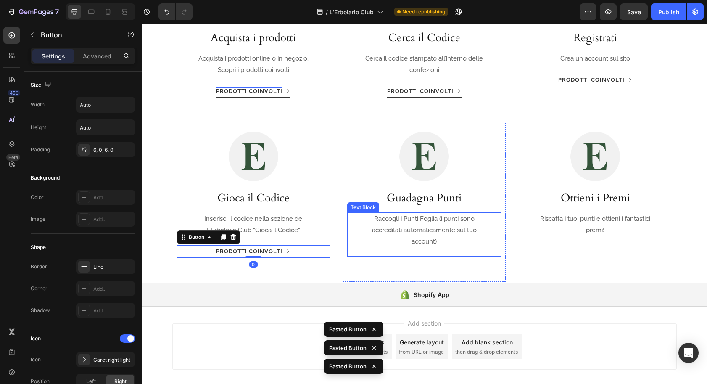
click at [360, 233] on div "Raccogli i Punti Foglia (i punti sono accreditati automaticamente sul tuo accou…" at bounding box center [424, 230] width 154 height 36
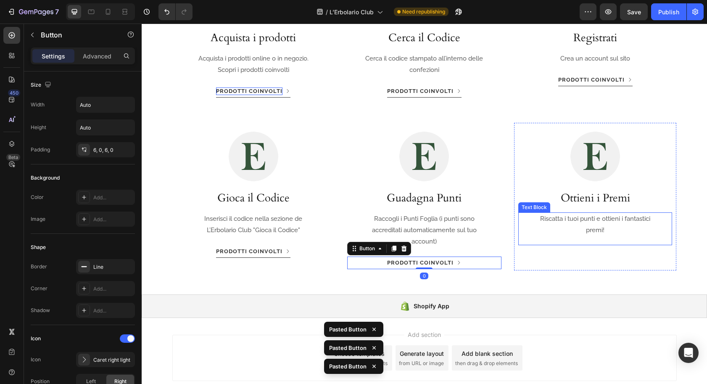
click at [530, 224] on div "Riscatta i tuoi punti e ottieni i fantastici premi!" at bounding box center [596, 224] width 154 height 24
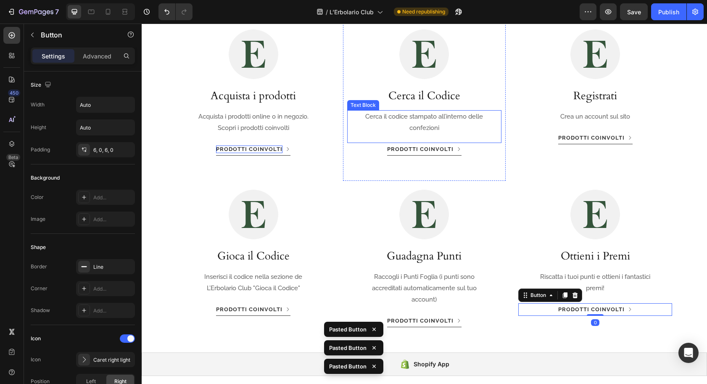
scroll to position [624, 0]
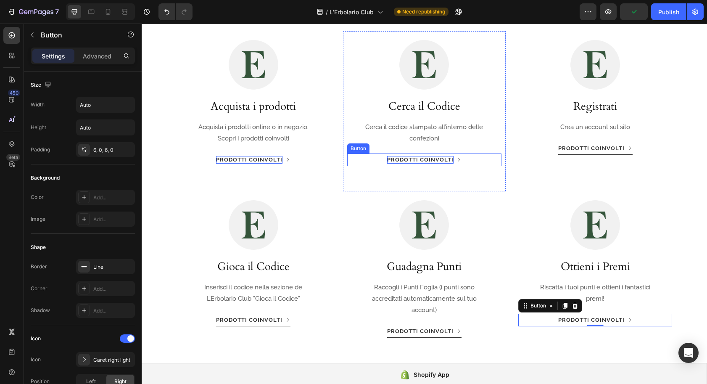
click at [403, 160] on p "Prodotti coinvolti" at bounding box center [420, 160] width 66 height 8
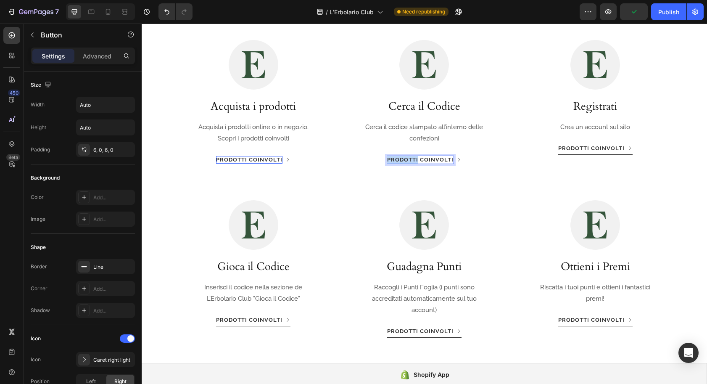
click at [403, 160] on p "Prodotti coinvolti" at bounding box center [420, 160] width 66 height 8
click at [270, 160] on p "Prodotti coinvolti" at bounding box center [249, 160] width 66 height 8
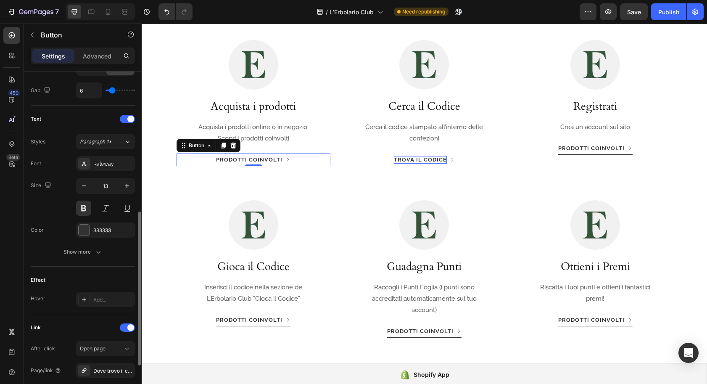
scroll to position [399, 0]
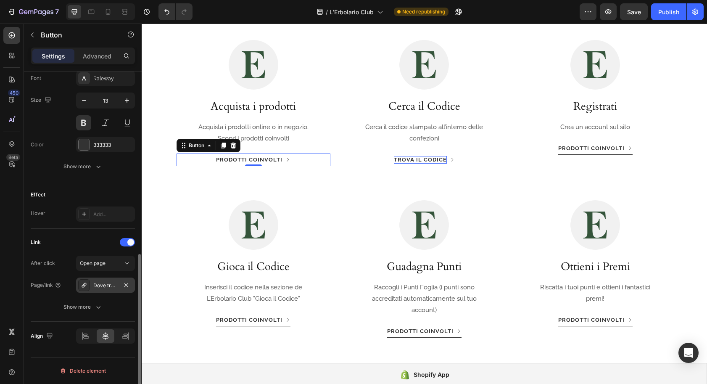
click at [106, 285] on div "Dove trovo il codice per giocare a L’Erbolario Club?" at bounding box center [105, 286] width 24 height 8
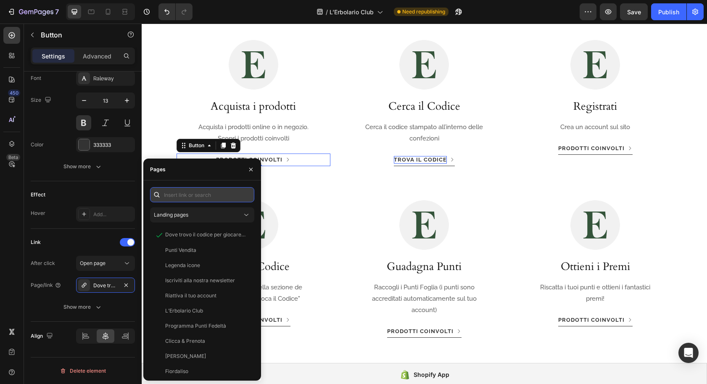
click at [176, 196] on input "text" at bounding box center [202, 194] width 104 height 15
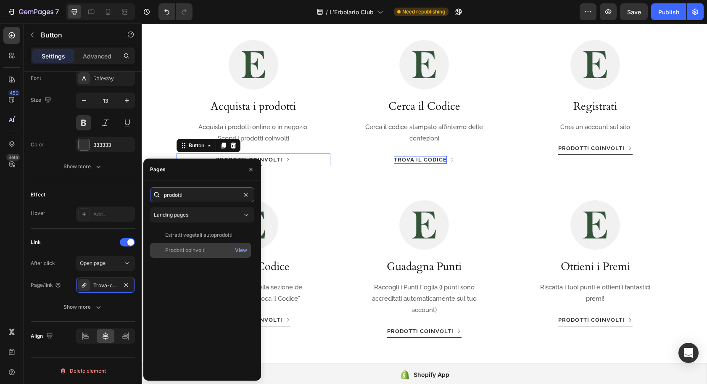
type input "prodotti"
click at [180, 251] on div "Prodotti coinvolti" at bounding box center [185, 250] width 40 height 8
click at [250, 170] on icon "button" at bounding box center [251, 169] width 7 height 7
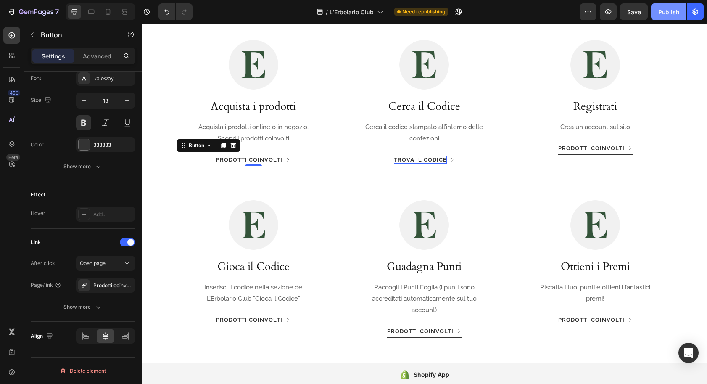
drag, startPoint x: 664, startPoint y: 10, endPoint x: 660, endPoint y: 17, distance: 8.5
click at [663, 11] on div "Publish" at bounding box center [669, 12] width 21 height 9
click at [585, 148] on p "Prodotti coinvolti" at bounding box center [592, 149] width 66 height 8
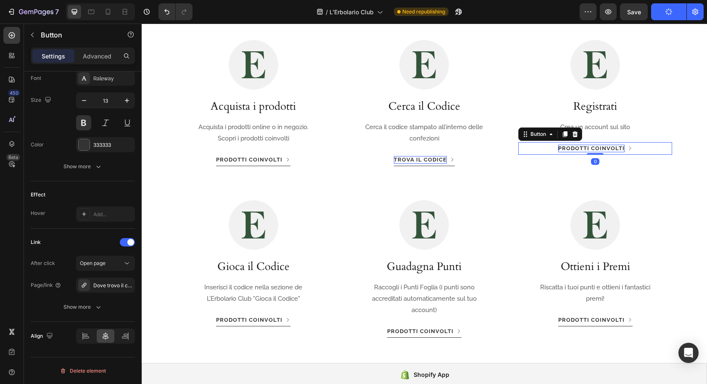
click at [609, 147] on p "Prodotti coinvolti" at bounding box center [592, 149] width 66 height 8
click at [565, 146] on p "Prodotti coinvolti" at bounding box center [592, 149] width 66 height 8
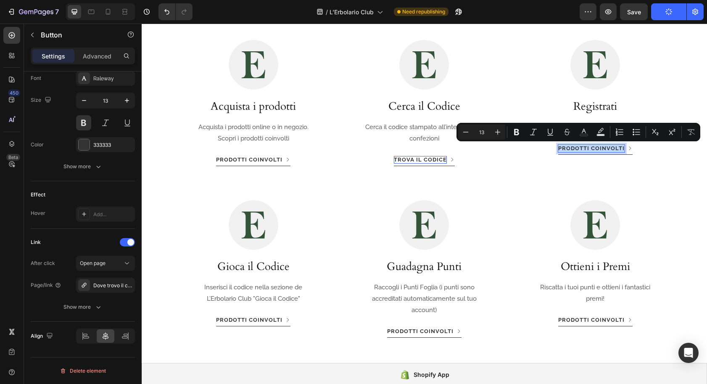
click at [565, 146] on p "Prodotti coinvolti" at bounding box center [592, 149] width 66 height 8
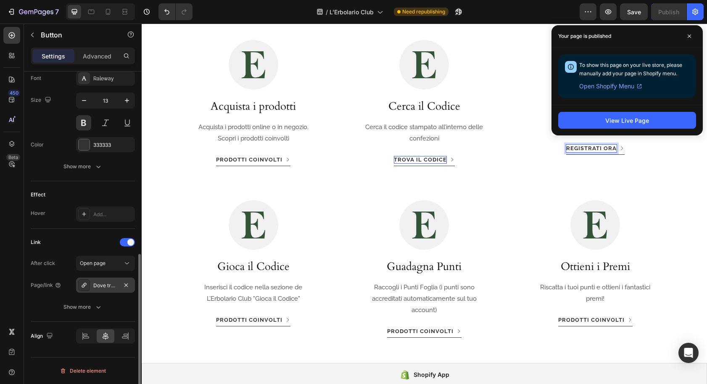
click at [101, 287] on div "Dove trovo il codice per giocare a L’Erbolario Club?" at bounding box center [105, 286] width 24 height 8
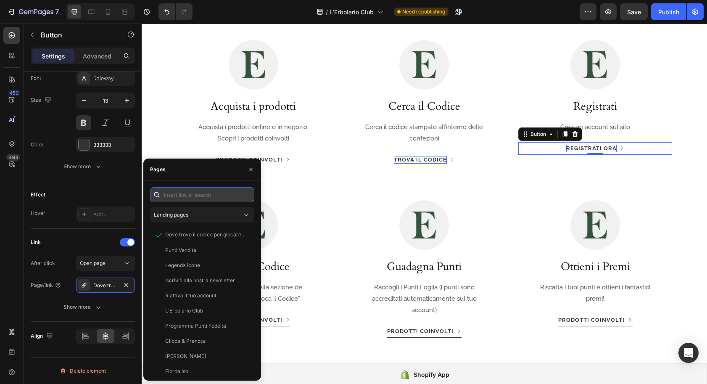
click at [184, 196] on input "text" at bounding box center [202, 194] width 104 height 15
paste input "[URL][DOMAIN_NAME]"
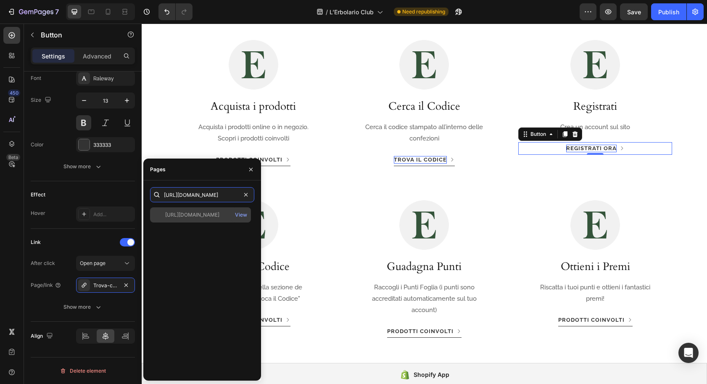
type input "[URL][DOMAIN_NAME]"
click at [202, 213] on div "[URL][DOMAIN_NAME]" at bounding box center [192, 215] width 54 height 8
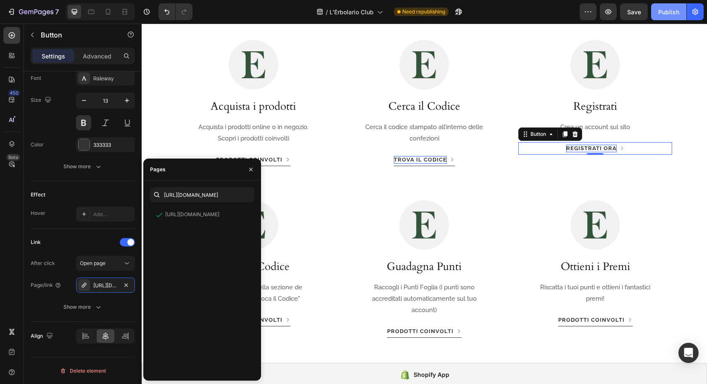
click at [663, 14] on div "Publish" at bounding box center [669, 12] width 21 height 9
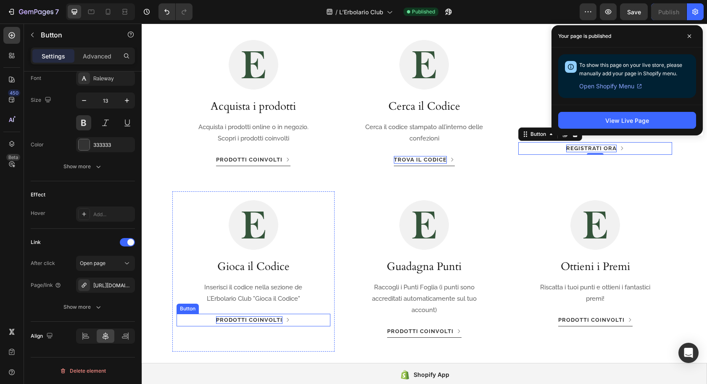
click at [227, 320] on p "Prodotti coinvolti" at bounding box center [249, 320] width 66 height 8
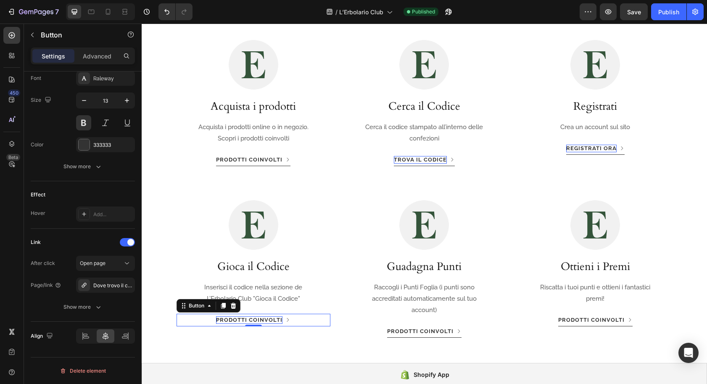
click at [226, 320] on p "Prodotti coinvolti" at bounding box center [249, 320] width 66 height 8
click at [225, 320] on p "Prodotti coinvolti" at bounding box center [249, 320] width 66 height 8
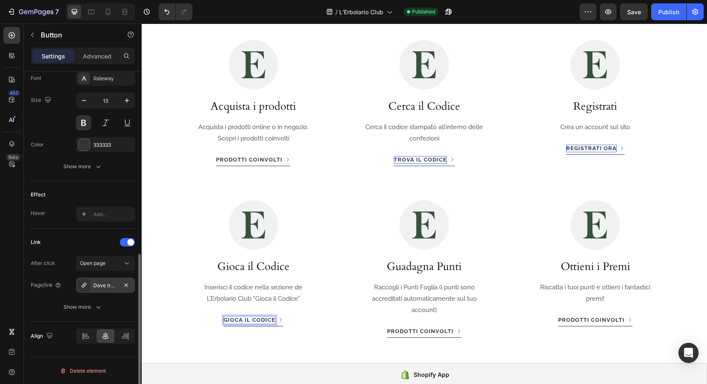
click at [105, 288] on div "Dove trovo il codice per giocare a L’Erbolario Club?" at bounding box center [105, 286] width 24 height 8
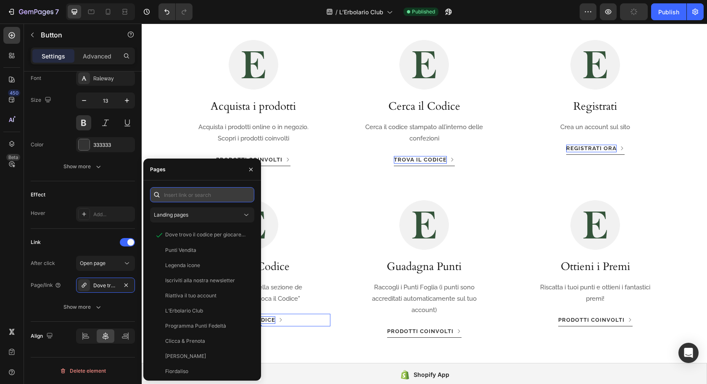
click at [180, 194] on input "text" at bounding box center [202, 194] width 104 height 15
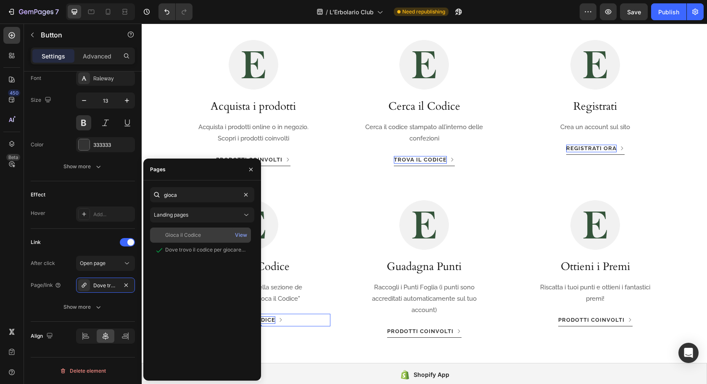
type input "gioca"
click at [188, 232] on div "Gioca il Codice" at bounding box center [183, 235] width 36 height 8
click at [252, 166] on icon "button" at bounding box center [251, 169] width 7 height 7
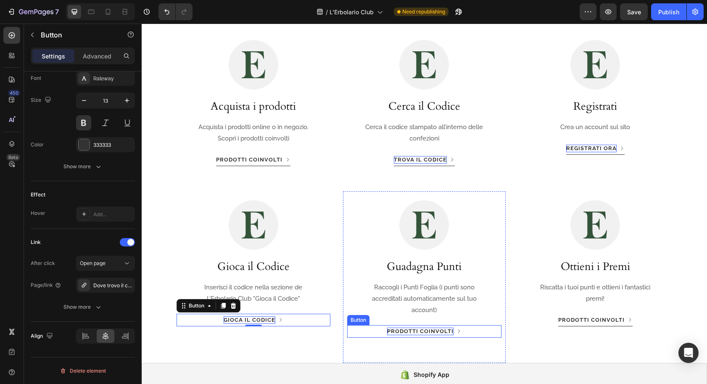
click at [396, 332] on p "Prodotti coinvolti" at bounding box center [420, 332] width 66 height 8
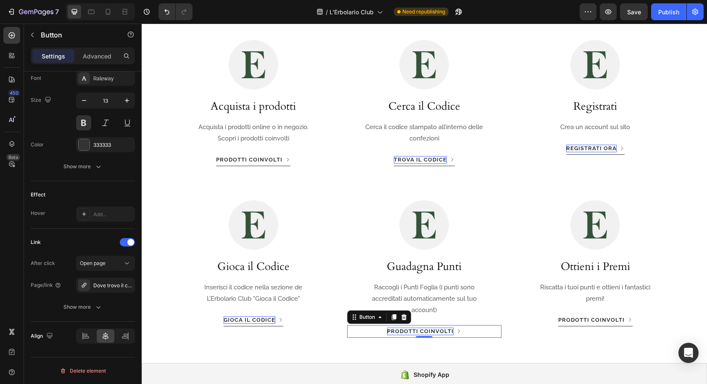
click at [402, 331] on p "Prodotti coinvolti" at bounding box center [420, 332] width 66 height 8
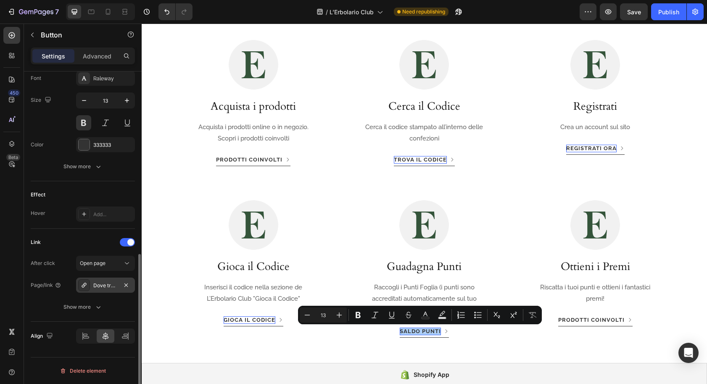
click at [104, 288] on div "Dove trovo il codice per giocare a L’Erbolario Club?" at bounding box center [105, 286] width 24 height 8
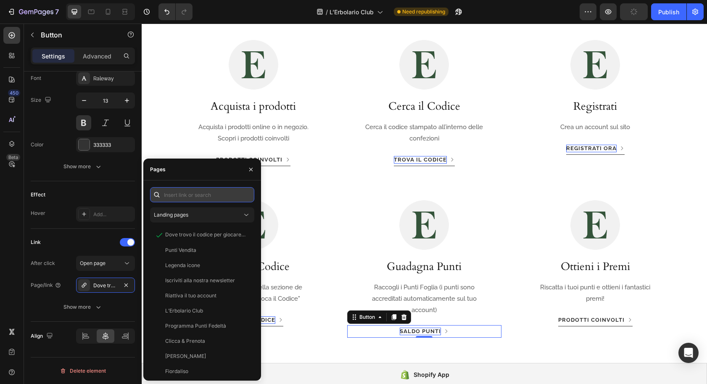
click at [185, 194] on input "text" at bounding box center [202, 194] width 104 height 15
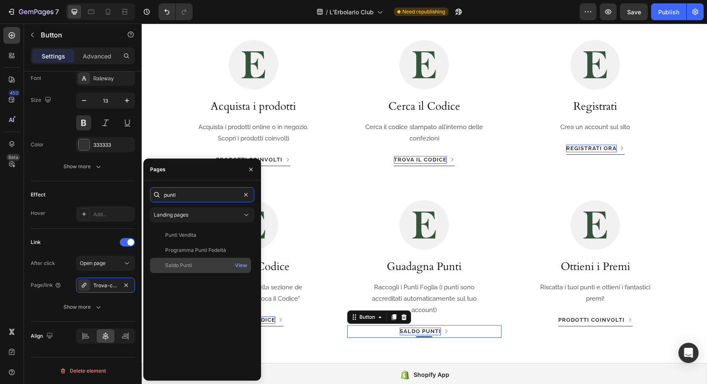
type input "punti"
click at [183, 263] on div "Saldo Punti" at bounding box center [178, 266] width 27 height 8
click at [253, 169] on icon "button" at bounding box center [251, 169] width 7 height 7
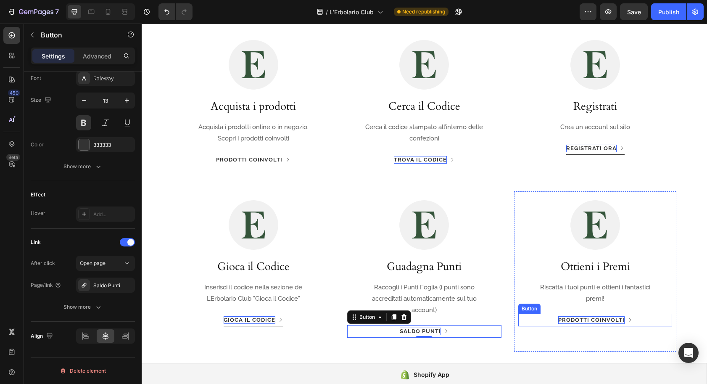
click at [569, 320] on p "Prodotti coinvolti" at bounding box center [592, 320] width 66 height 8
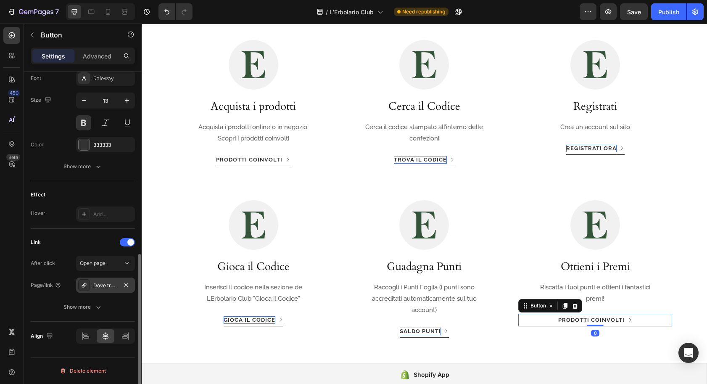
click at [109, 288] on div "Dove trovo il codice per giocare a L’Erbolario Club?" at bounding box center [105, 286] width 24 height 8
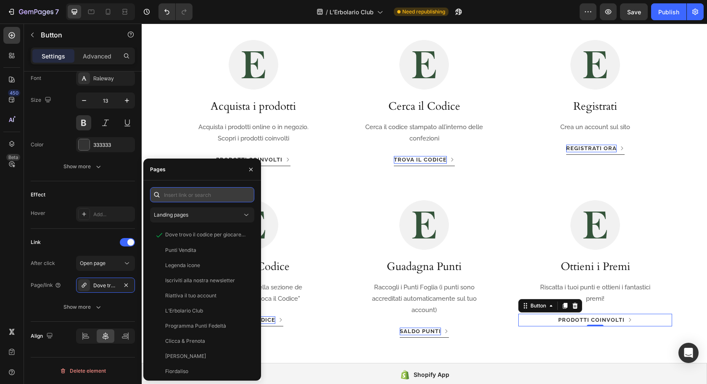
click at [175, 194] on input "text" at bounding box center [202, 194] width 104 height 15
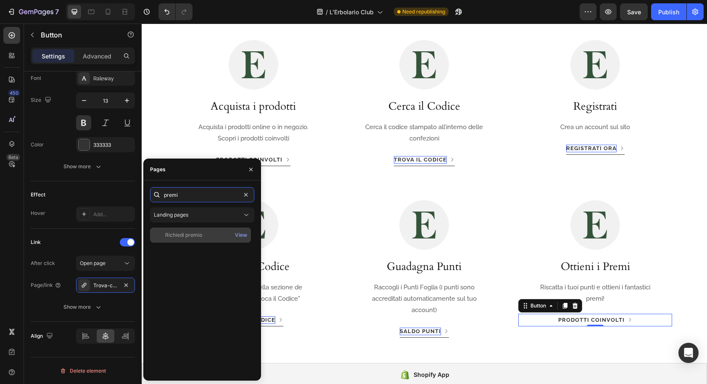
type input "premi"
click at [180, 235] on div "Richiedi premio" at bounding box center [183, 235] width 37 height 8
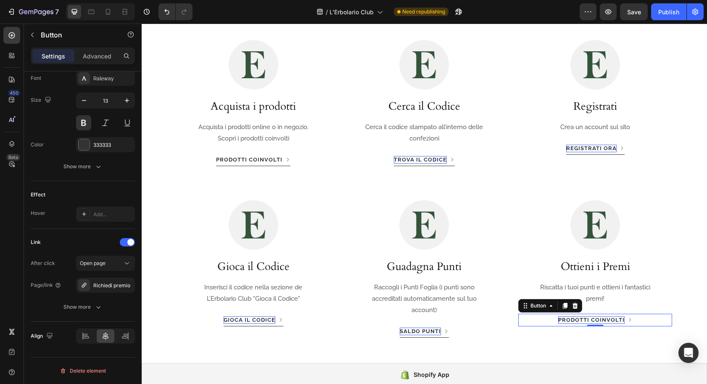
click at [567, 319] on p "Prodotti coinvolti" at bounding box center [592, 320] width 66 height 8
click at [662, 14] on div "Publish" at bounding box center [669, 12] width 21 height 9
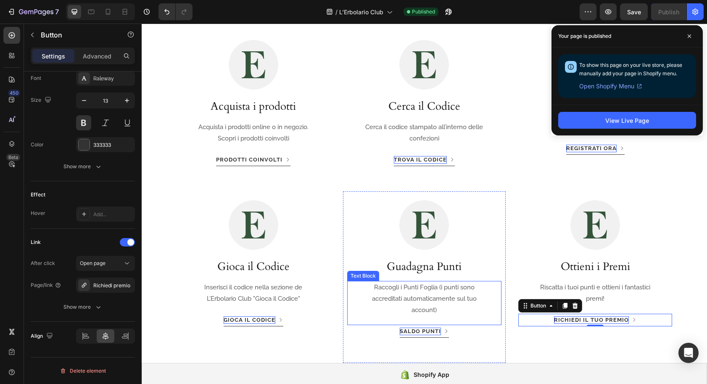
click at [361, 299] on div "Raccogli i Punti Foglia (i punti sono accreditati automaticamente sul tuo accou…" at bounding box center [424, 299] width 126 height 36
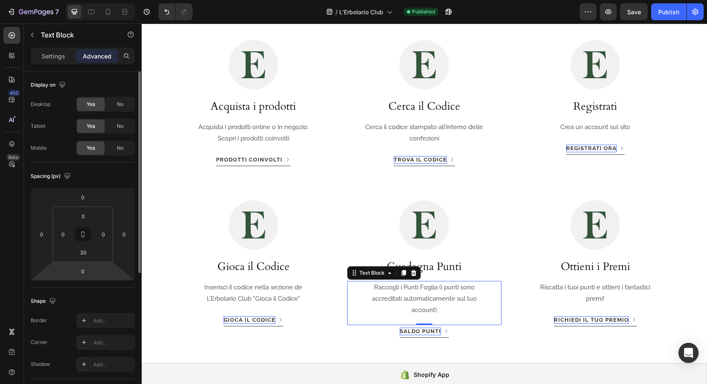
drag, startPoint x: 41, startPoint y: 56, endPoint x: 50, endPoint y: 85, distance: 30.6
click at [41, 56] on div "Settings" at bounding box center [53, 55] width 42 height 13
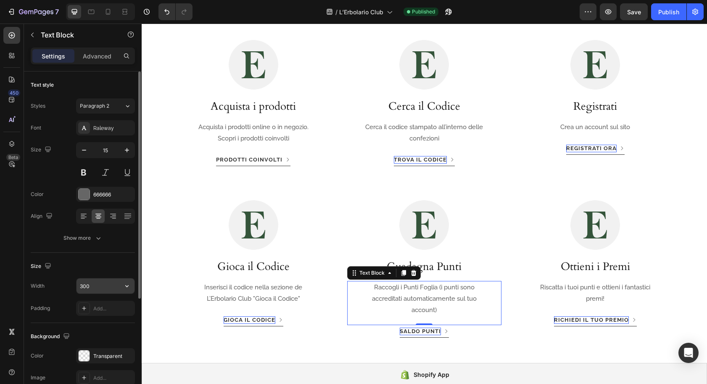
click at [102, 289] on input "300" at bounding box center [106, 285] width 58 height 15
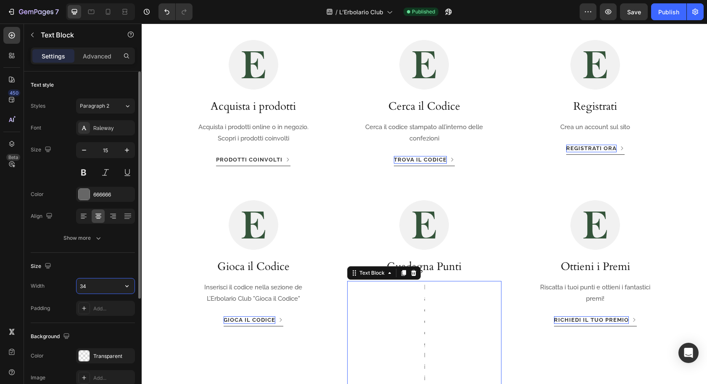
type input "340"
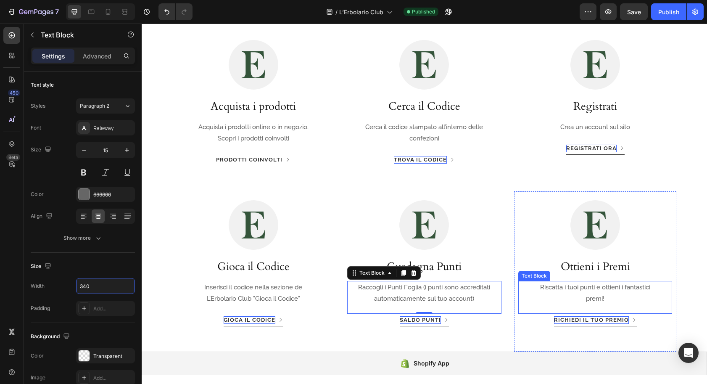
click at [554, 292] on p "Riscatta i tuoi punti e ottieni i fantastici premi!" at bounding box center [595, 293] width 124 height 23
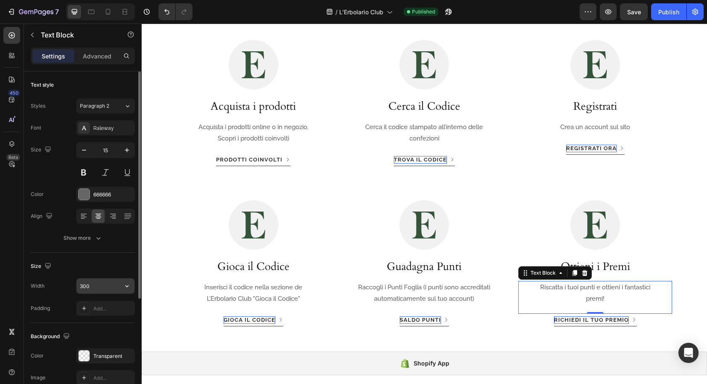
click at [105, 290] on input "300" at bounding box center [106, 285] width 58 height 15
type input "2"
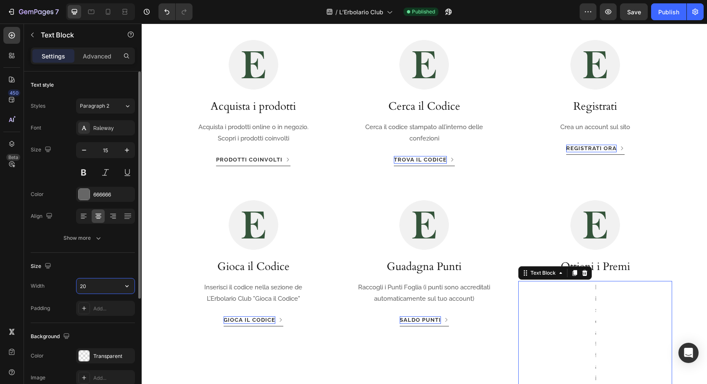
type input "200"
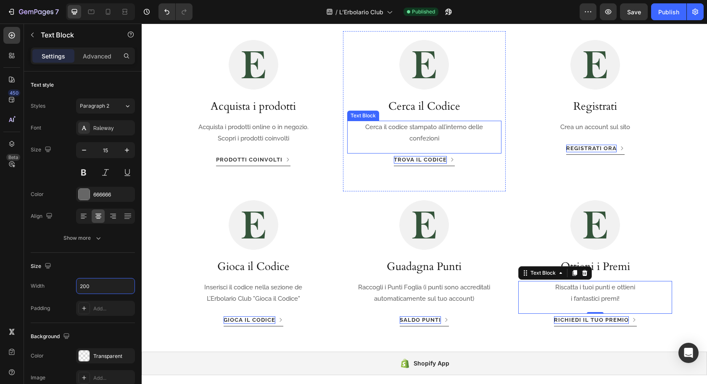
click at [397, 130] on p "Cerca il codice stampato all’interno delle confezioni" at bounding box center [424, 133] width 124 height 23
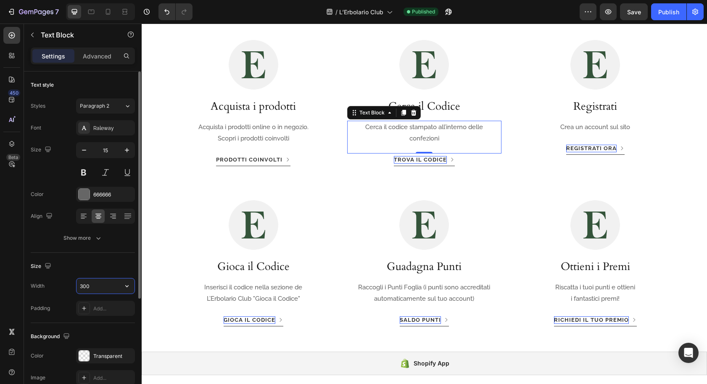
click at [100, 286] on input "300" at bounding box center [106, 285] width 58 height 15
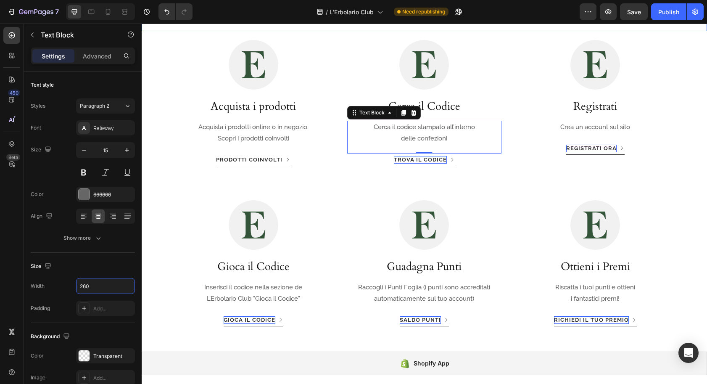
type input "260"
click at [663, 18] on button "Publish" at bounding box center [668, 11] width 35 height 17
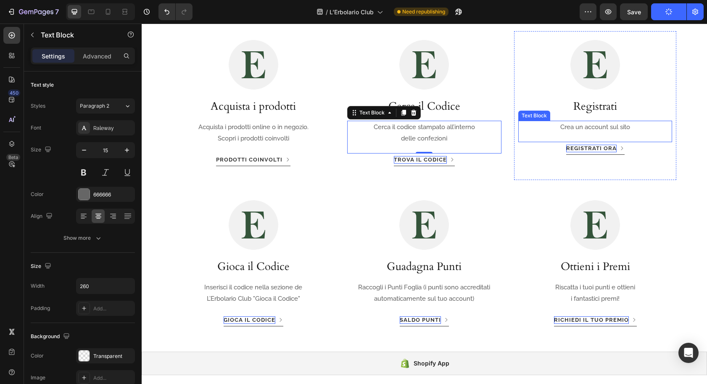
click at [588, 128] on p "Crea un account sul sito" at bounding box center [595, 127] width 124 height 11
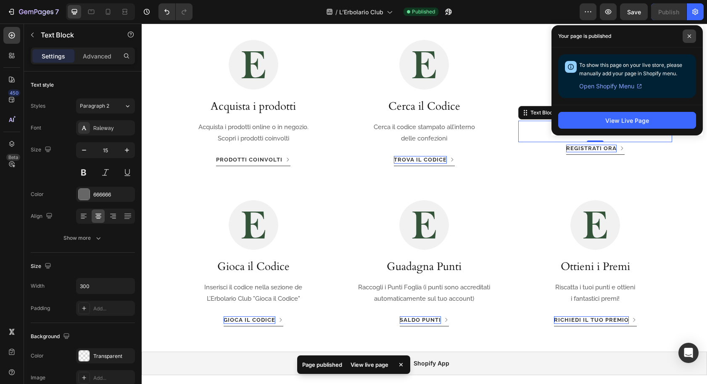
click at [691, 37] on icon at bounding box center [689, 35] width 3 height 3
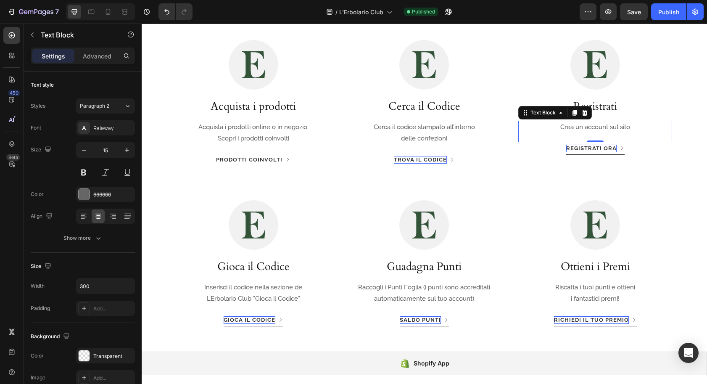
click at [631, 127] on p "Crea un account sul sito" at bounding box center [595, 127] width 124 height 11
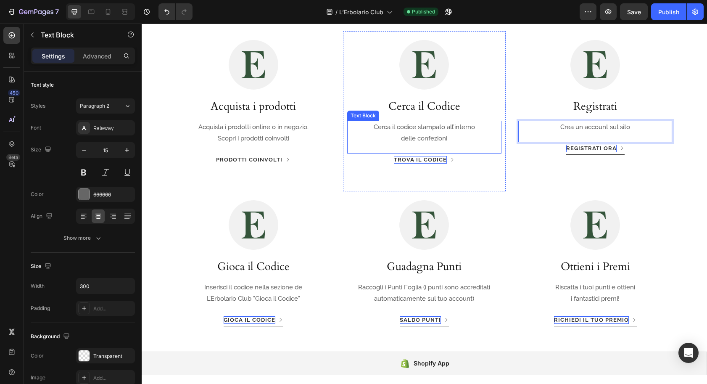
scroll to position [736, 0]
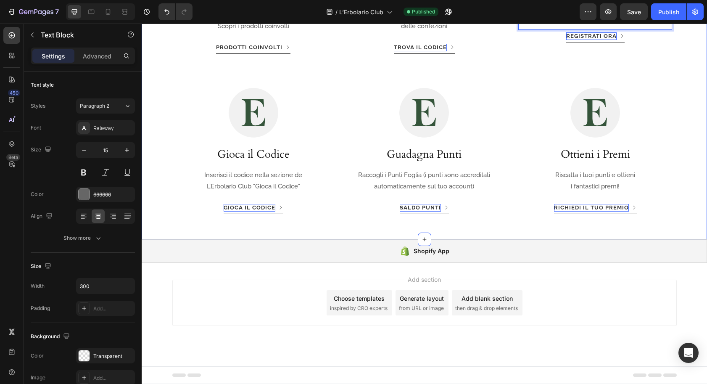
click at [148, 226] on div "Image Acquista i prodotti Heading Acquista i prodotti online o in negozio. Scop…" at bounding box center [425, 79] width 566 height 320
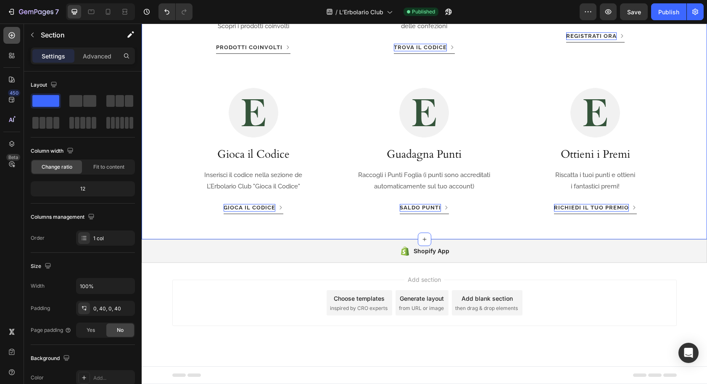
click at [14, 37] on icon at bounding box center [12, 35] width 8 height 8
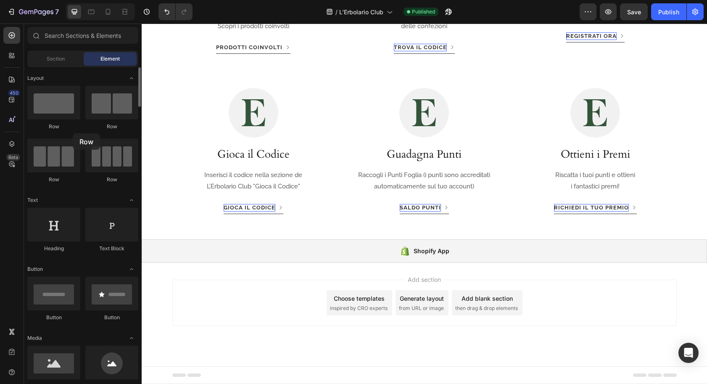
drag, startPoint x: 100, startPoint y: 130, endPoint x: 62, endPoint y: 133, distance: 38.0
click at [62, 208] on div "Row Row Row Row" at bounding box center [82, 234] width 111 height 52
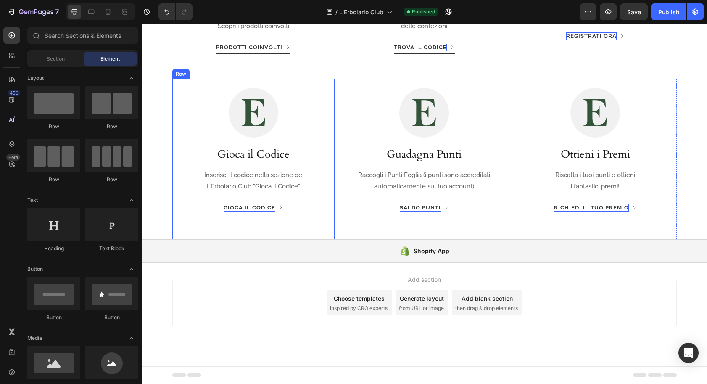
click at [173, 92] on div "Image Gioca il Codice Heading Inserisci il codice nella sezione de L’Erbolario …" at bounding box center [253, 159] width 163 height 160
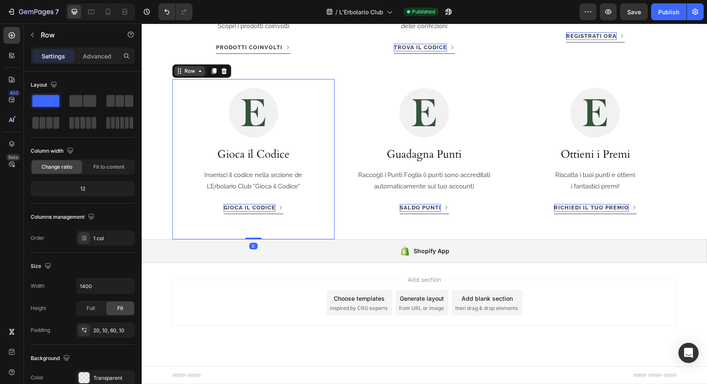
click at [190, 71] on div "Row" at bounding box center [190, 71] width 14 height 8
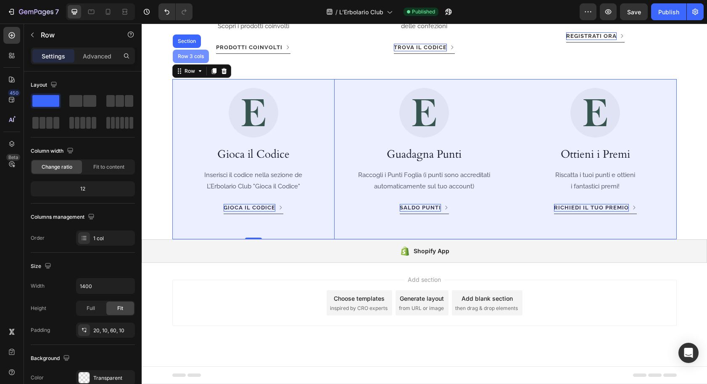
click at [194, 56] on div "Row 3 cols" at bounding box center [190, 56] width 29 height 5
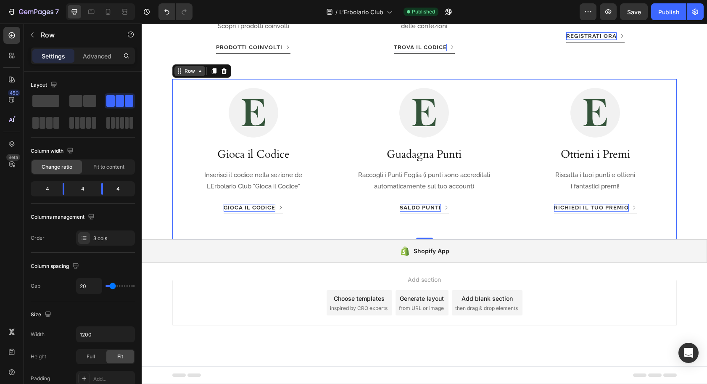
click at [195, 71] on div "Row" at bounding box center [190, 71] width 14 height 8
click at [193, 71] on div "Row" at bounding box center [190, 71] width 14 height 8
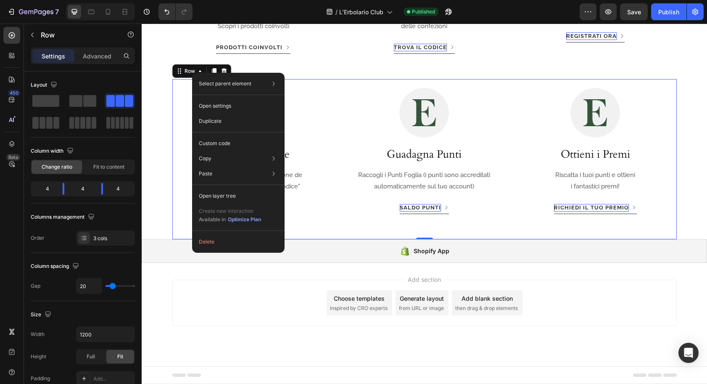
drag, startPoint x: 50, startPoint y: 49, endPoint x: 199, endPoint y: 72, distance: 150.7
click at [193, 73] on div "Select parent element Section Row 3 cols Open settings Duplicate Custom code Co…" at bounding box center [238, 163] width 93 height 180
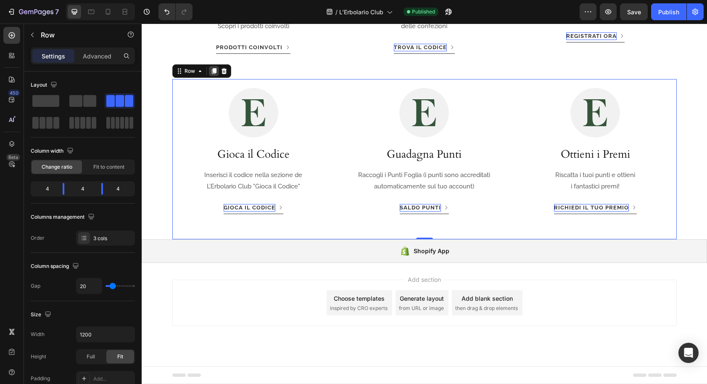
click at [213, 70] on icon at bounding box center [214, 71] width 5 height 6
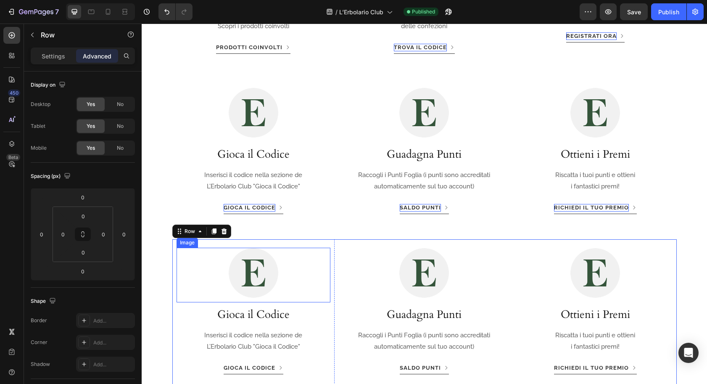
click at [184, 270] on div at bounding box center [254, 273] width 154 height 50
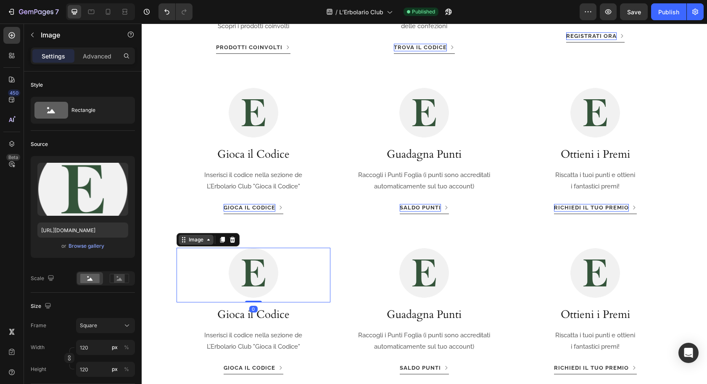
click at [194, 240] on div "Image" at bounding box center [196, 240] width 18 height 8
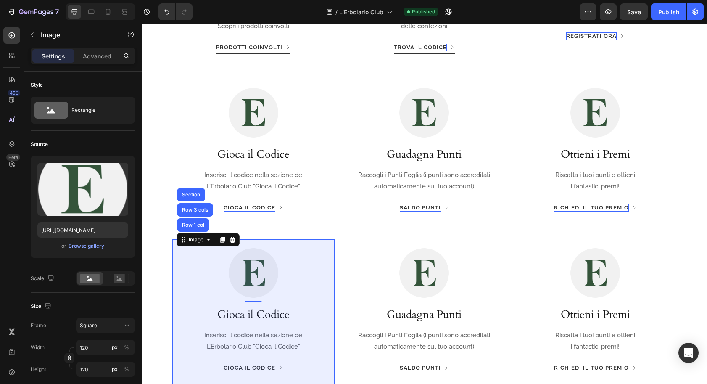
click at [199, 223] on div "Row 1 col" at bounding box center [193, 224] width 26 height 5
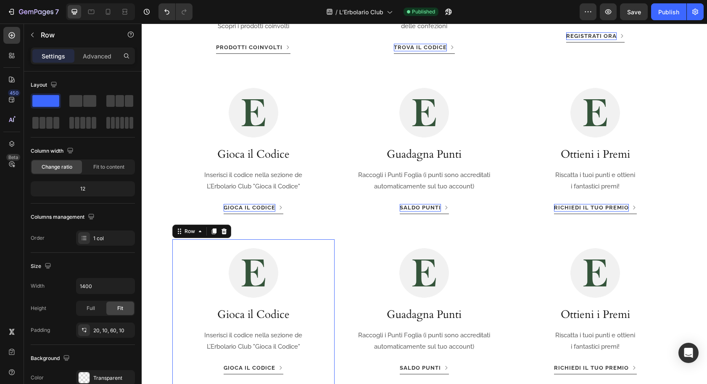
click at [222, 231] on icon at bounding box center [224, 231] width 7 height 7
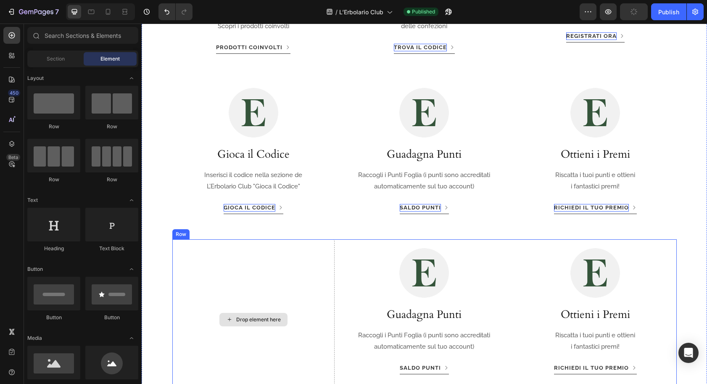
click at [194, 257] on div "Drop element here" at bounding box center [253, 319] width 163 height 160
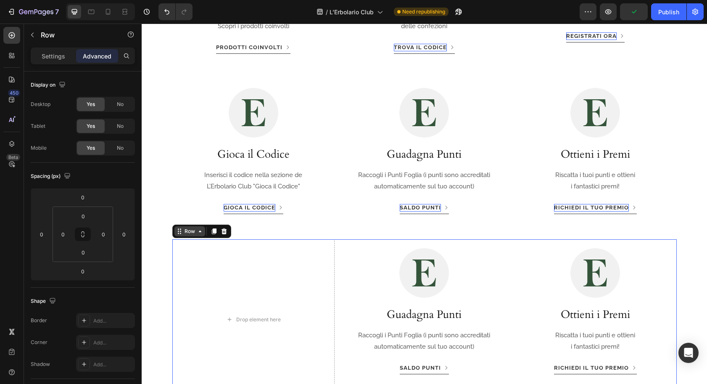
click at [190, 233] on div "Row" at bounding box center [190, 232] width 14 height 8
click at [188, 231] on div "Row" at bounding box center [190, 232] width 14 height 8
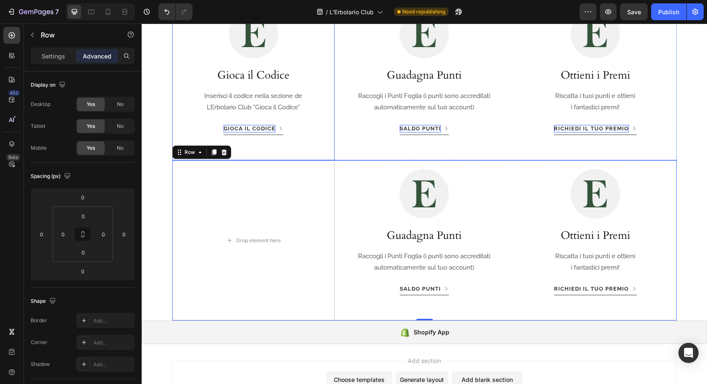
scroll to position [832, 0]
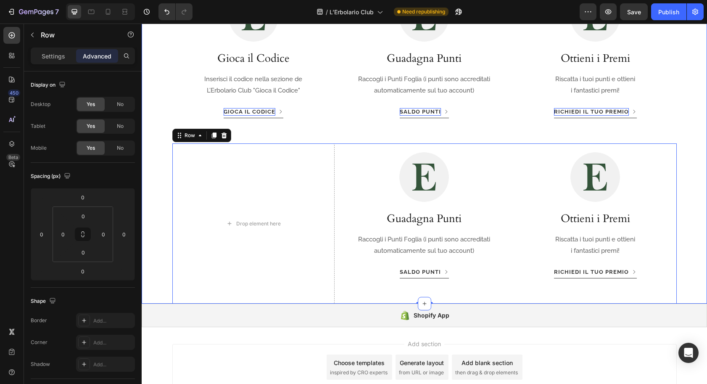
click at [161, 245] on div "Image Acquista i prodotti Heading Acquista i prodotti online o in negozio. Scop…" at bounding box center [425, 63] width 532 height 481
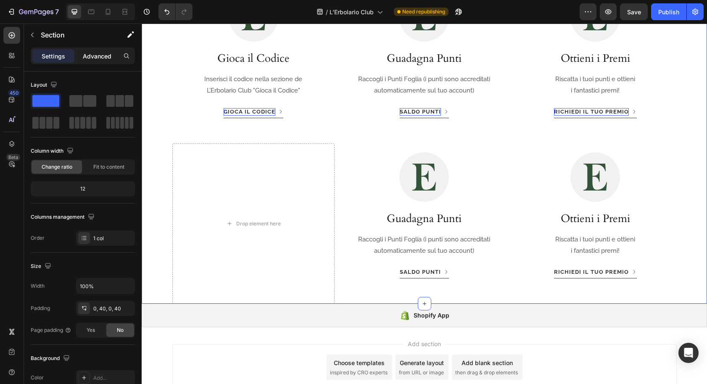
drag, startPoint x: 90, startPoint y: 56, endPoint x: 87, endPoint y: 68, distance: 12.5
click at [90, 56] on p "Advanced" at bounding box center [97, 56] width 29 height 9
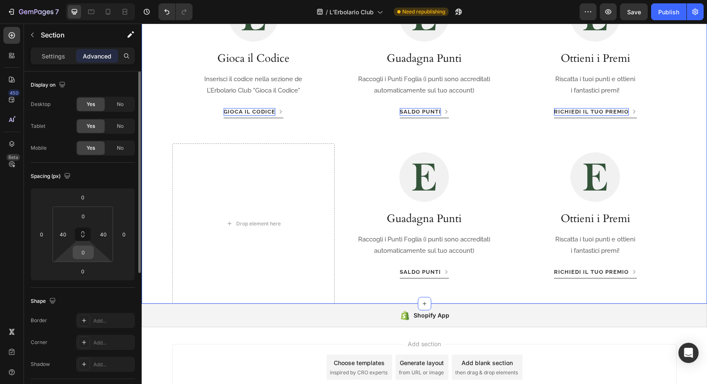
click at [84, 248] on input "0" at bounding box center [83, 252] width 17 height 13
type input "80"
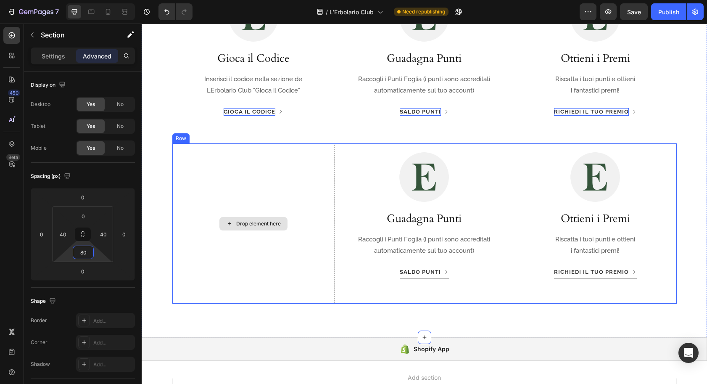
click at [260, 178] on div "Drop element here" at bounding box center [253, 223] width 163 height 160
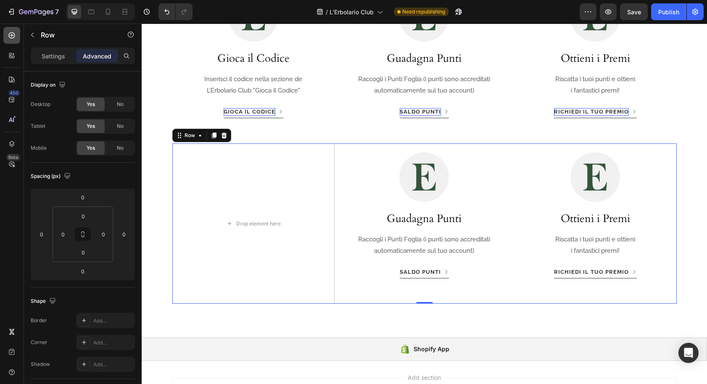
drag, startPoint x: 15, startPoint y: 36, endPoint x: 16, endPoint y: 43, distance: 6.8
click at [14, 36] on icon at bounding box center [12, 35] width 8 height 8
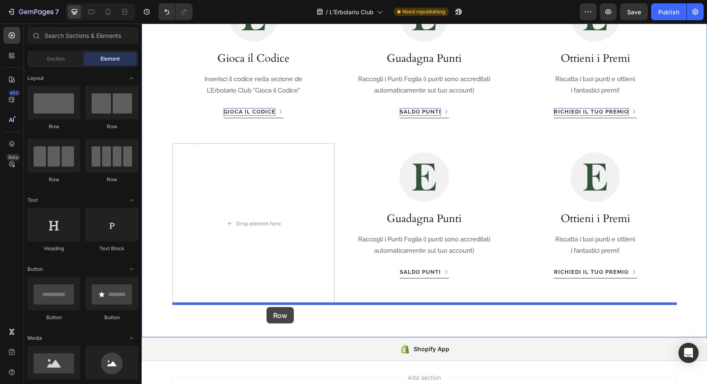
drag, startPoint x: 206, startPoint y: 146, endPoint x: 267, endPoint y: 307, distance: 172.1
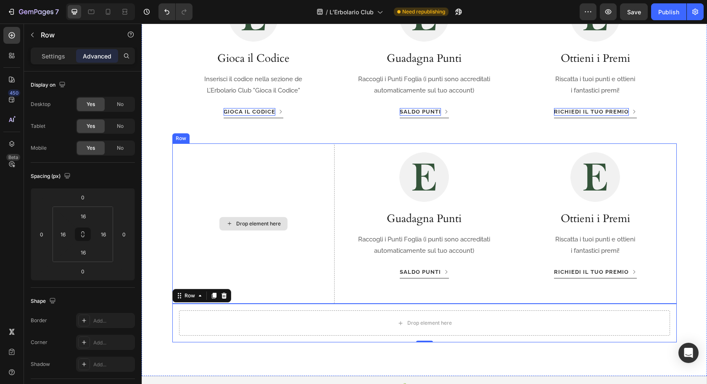
click at [177, 160] on div "Drop element here" at bounding box center [253, 223] width 163 height 160
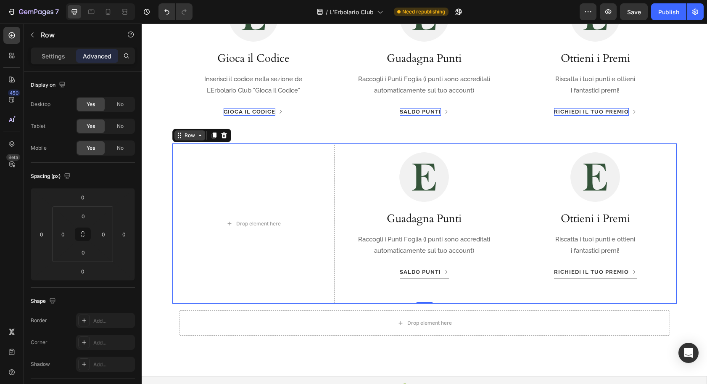
click at [186, 134] on div "Row" at bounding box center [190, 136] width 14 height 8
click at [222, 135] on icon at bounding box center [224, 135] width 7 height 7
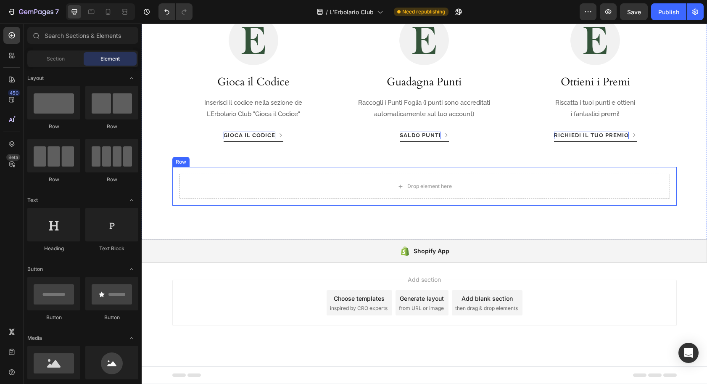
click at [271, 188] on div "Drop element here" at bounding box center [424, 186] width 491 height 25
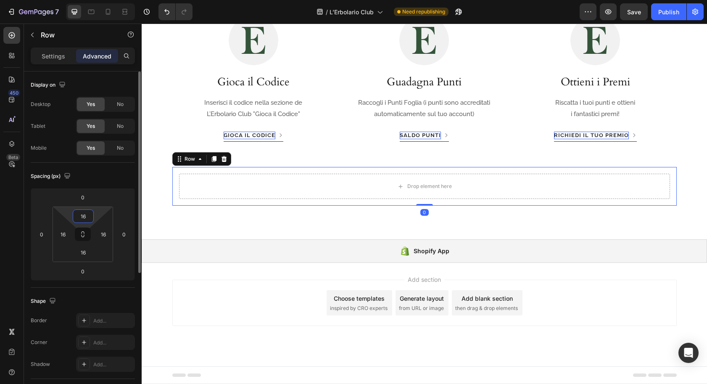
click at [87, 218] on input "16" at bounding box center [83, 216] width 17 height 13
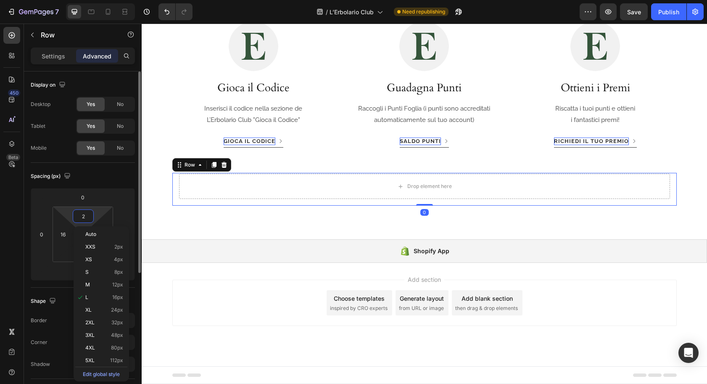
scroll to position [810, 0]
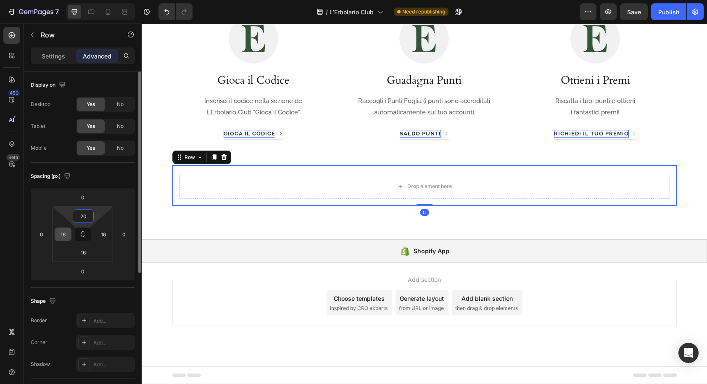
type input "20"
click at [66, 235] on input "16" at bounding box center [63, 234] width 13 height 13
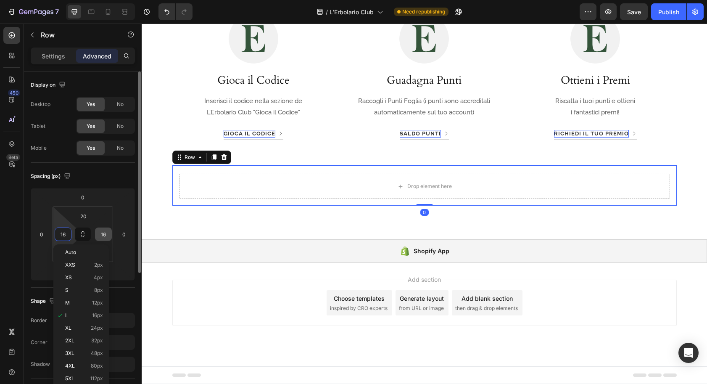
paste input "20"
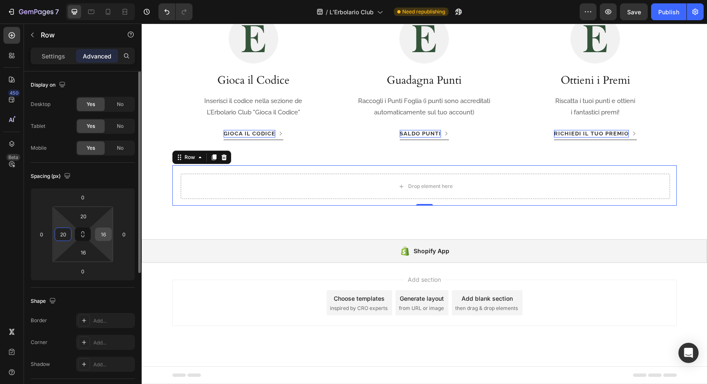
type input "20"
click at [101, 234] on input "16" at bounding box center [103, 234] width 13 height 13
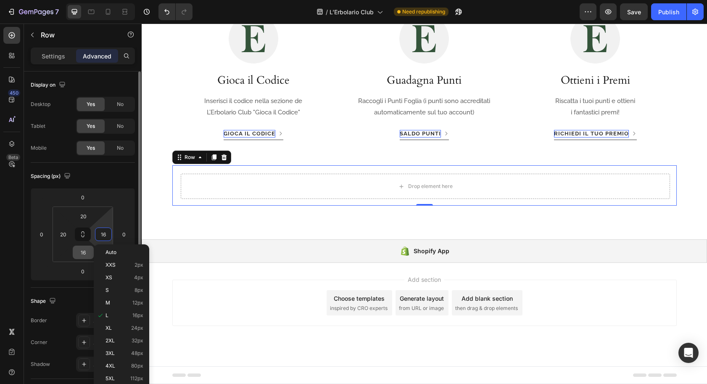
paste input "20"
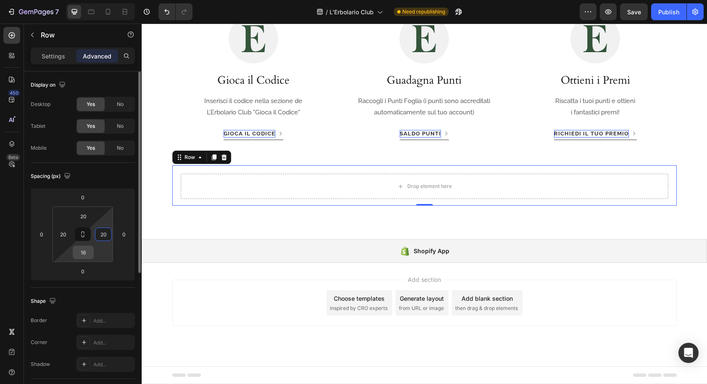
type input "20"
click at [83, 253] on input "16" at bounding box center [83, 252] width 17 height 13
paste input "20"
type input "20"
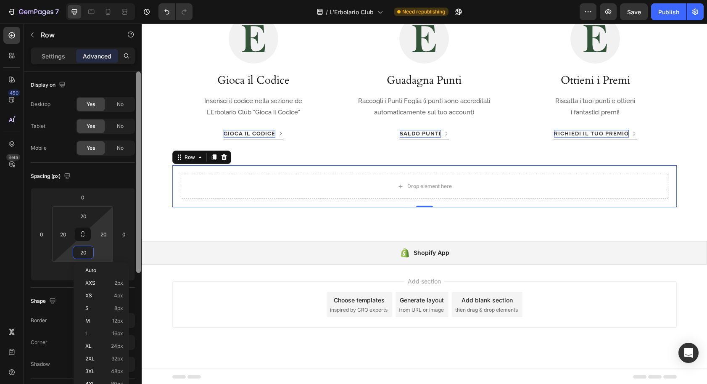
scroll to position [812, 0]
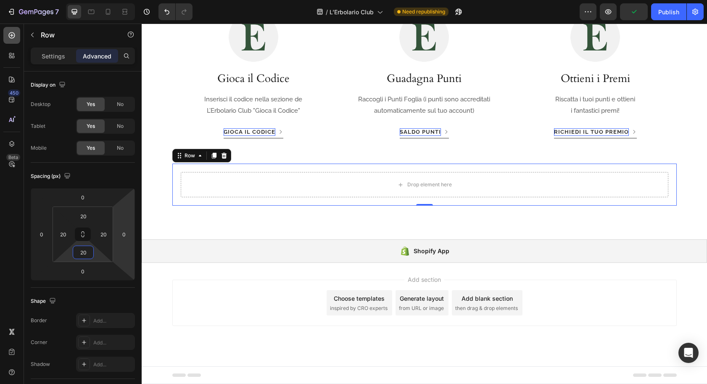
drag, startPoint x: 12, startPoint y: 39, endPoint x: 13, endPoint y: 58, distance: 18.6
click at [12, 40] on div at bounding box center [11, 35] width 17 height 17
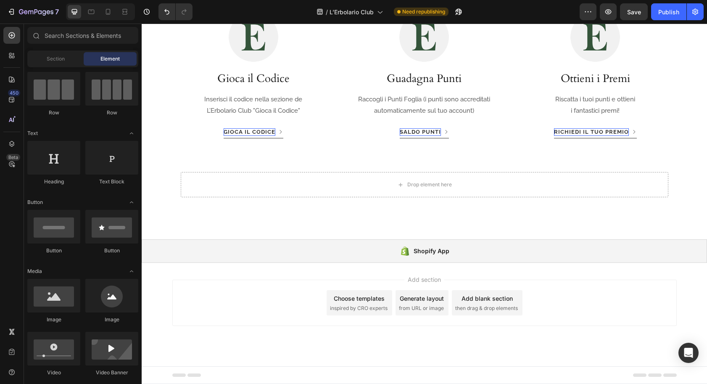
scroll to position [95, 0]
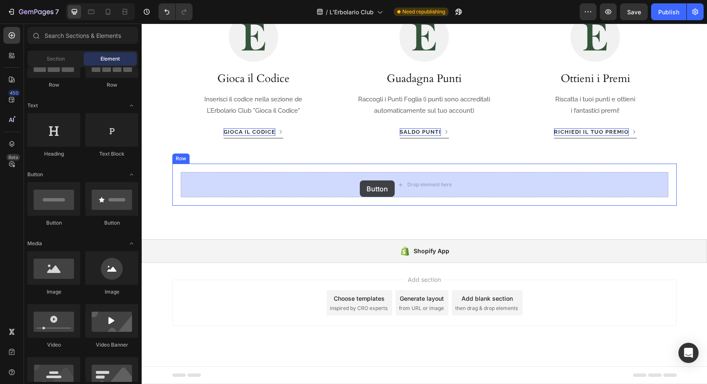
drag, startPoint x: 201, startPoint y: 226, endPoint x: 384, endPoint y: 182, distance: 188.3
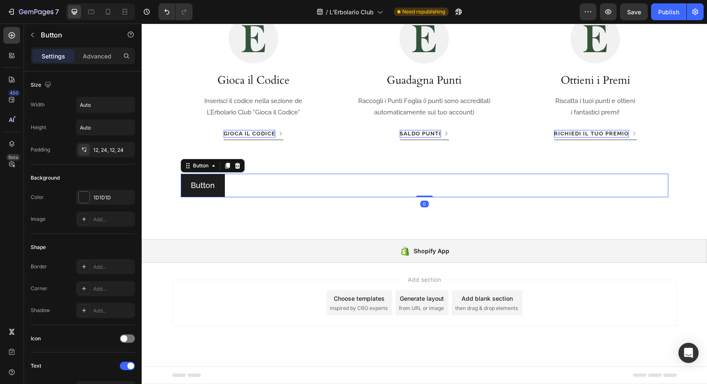
scroll to position [811, 0]
click at [202, 166] on div "Button" at bounding box center [200, 166] width 19 height 8
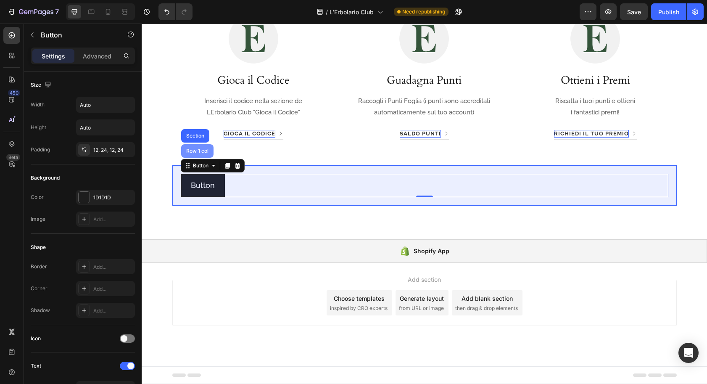
click at [203, 150] on div "Row 1 col" at bounding box center [198, 150] width 26 height 5
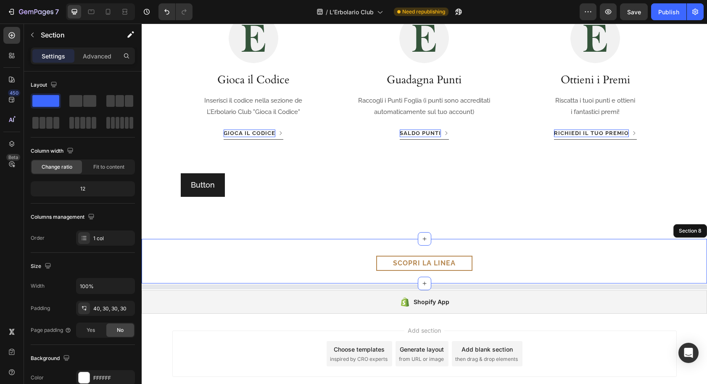
scroll to position [832, 0]
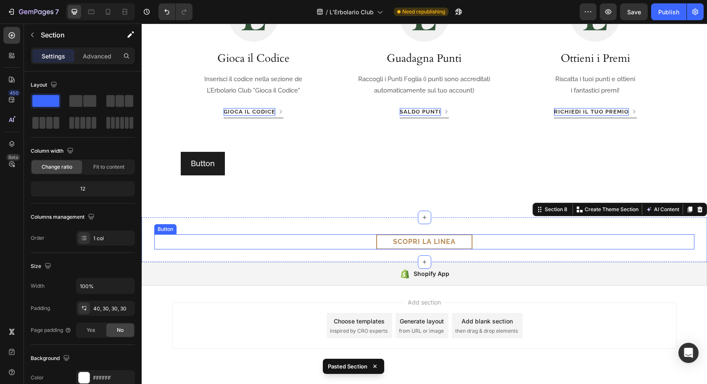
click at [297, 241] on div "Scopri la linea Button" at bounding box center [424, 241] width 540 height 15
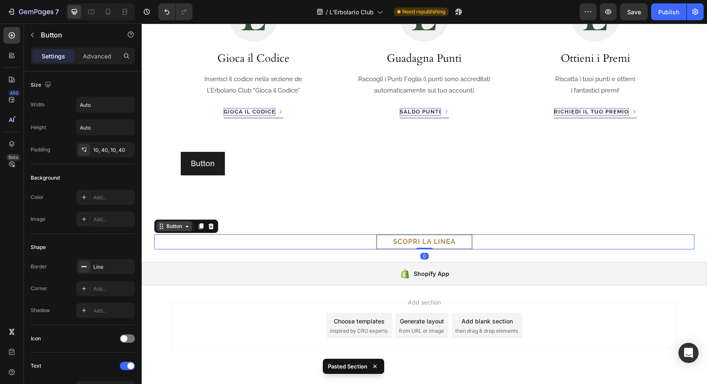
click at [184, 226] on icon at bounding box center [187, 226] width 7 height 7
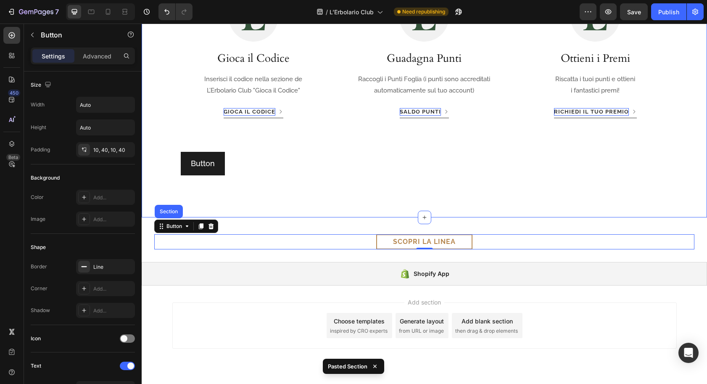
click at [262, 203] on div "Image Acquista i prodotti Heading Acquista i prodotti online o in negozio. Scop…" at bounding box center [425, 20] width 566 height 395
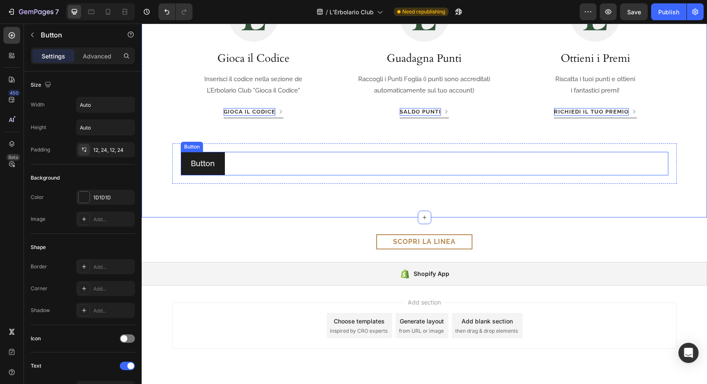
click at [252, 163] on div "Button Button" at bounding box center [425, 164] width 488 height 24
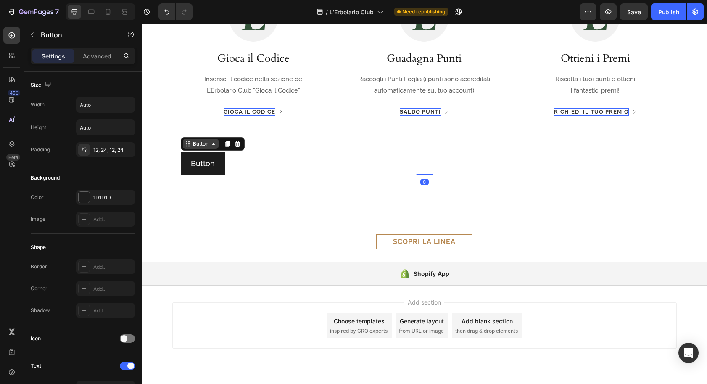
click at [194, 145] on div "Button" at bounding box center [200, 144] width 19 height 8
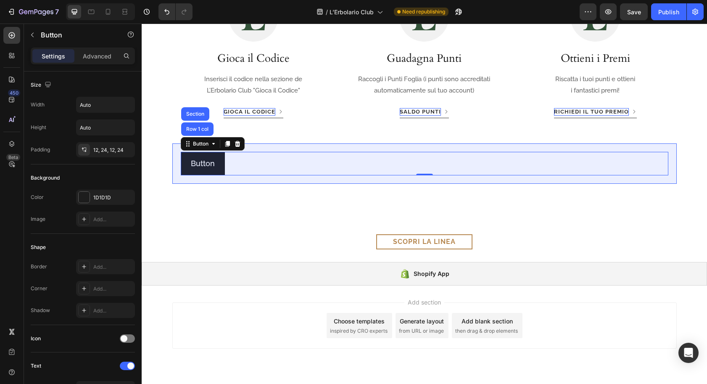
click at [195, 128] on div "Row 1 col" at bounding box center [198, 129] width 26 height 5
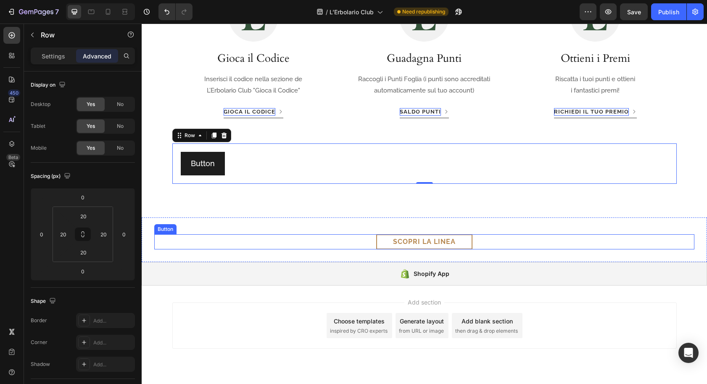
click at [302, 238] on div "Scopri la linea Button" at bounding box center [424, 241] width 540 height 15
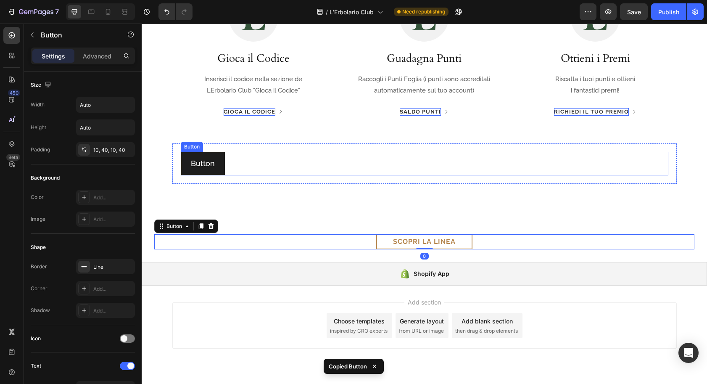
click at [247, 159] on div "Button Button" at bounding box center [425, 164] width 488 height 24
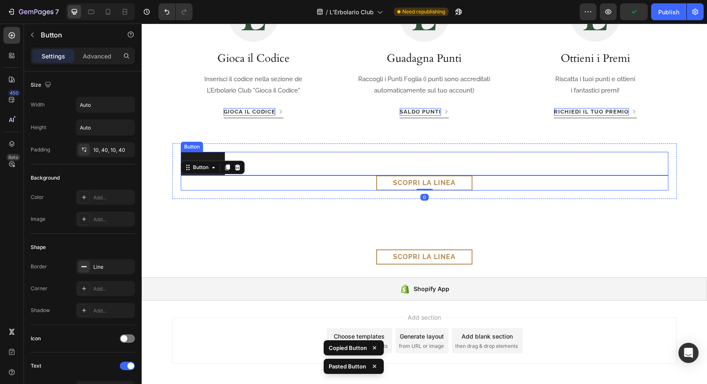
click at [241, 157] on div "Button Button" at bounding box center [425, 164] width 488 height 24
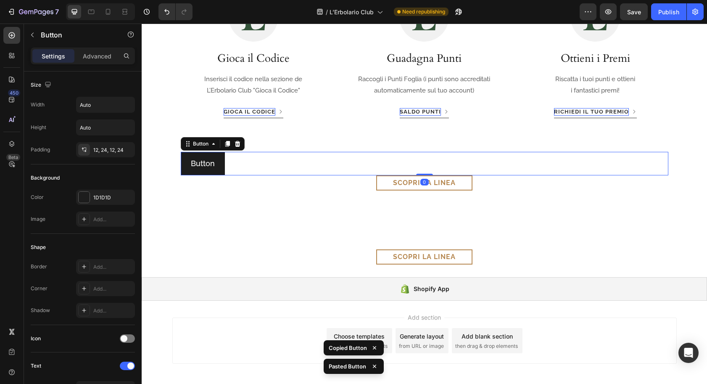
drag, startPoint x: 238, startPoint y: 142, endPoint x: 243, endPoint y: 147, distance: 7.4
click at [238, 142] on icon at bounding box center [237, 144] width 5 height 6
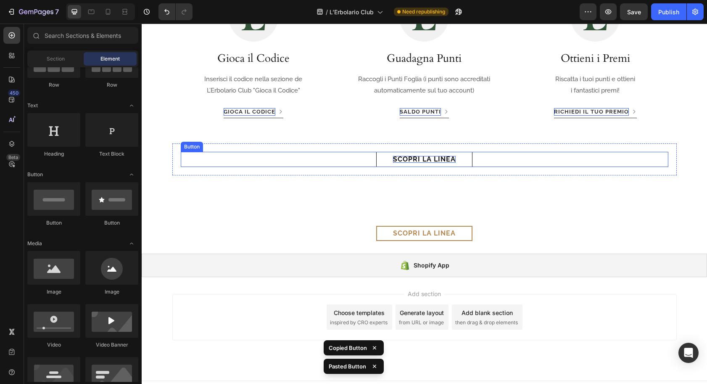
click at [402, 161] on p "Scopri la linea" at bounding box center [424, 159] width 63 height 7
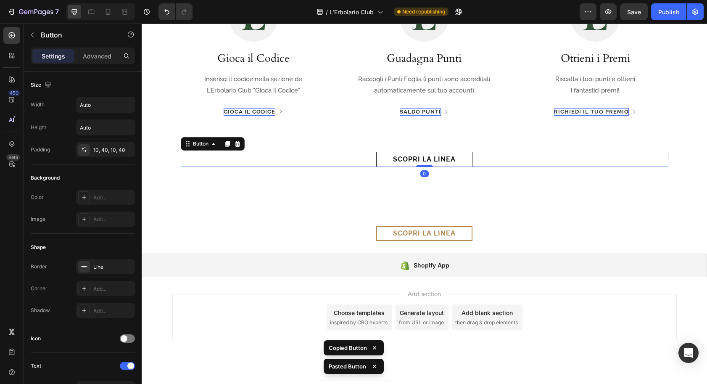
click at [385, 159] on link "Scopri la linea" at bounding box center [424, 159] width 96 height 15
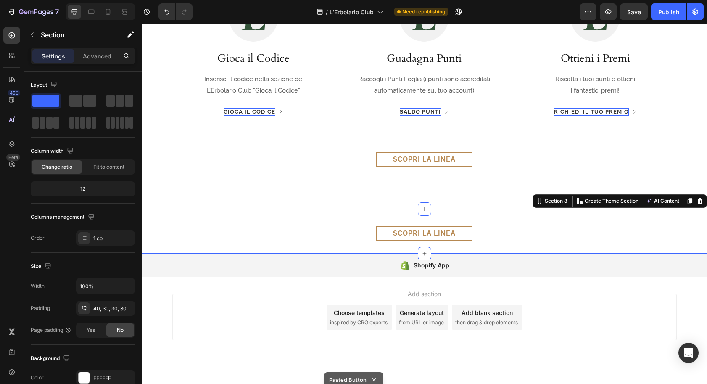
click at [308, 214] on div "Scopri la linea Button Section 8 Create Theme Section AI Content Write with Gem…" at bounding box center [425, 231] width 566 height 45
click at [699, 200] on icon at bounding box center [700, 201] width 5 height 6
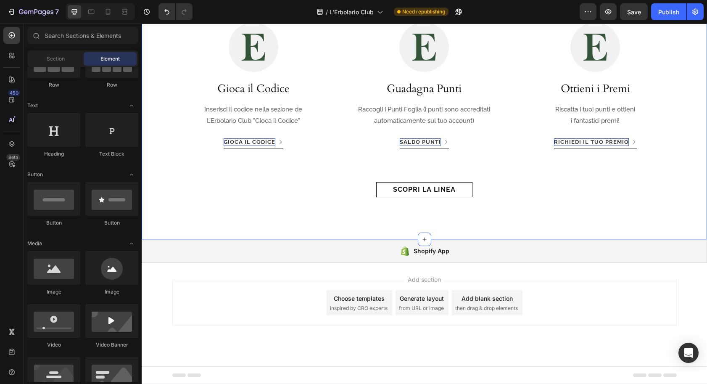
scroll to position [802, 0]
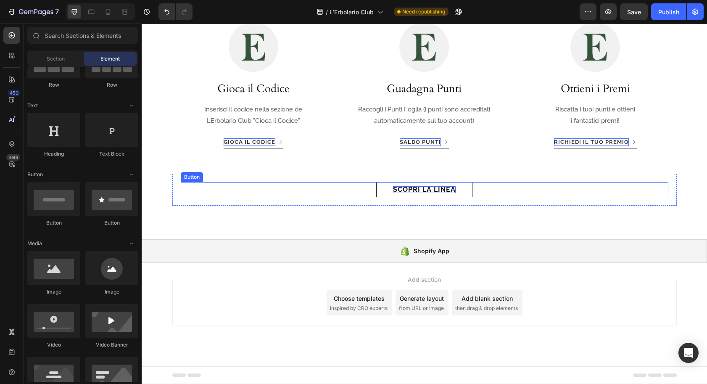
click at [410, 188] on p "Scopri la linea" at bounding box center [424, 189] width 63 height 7
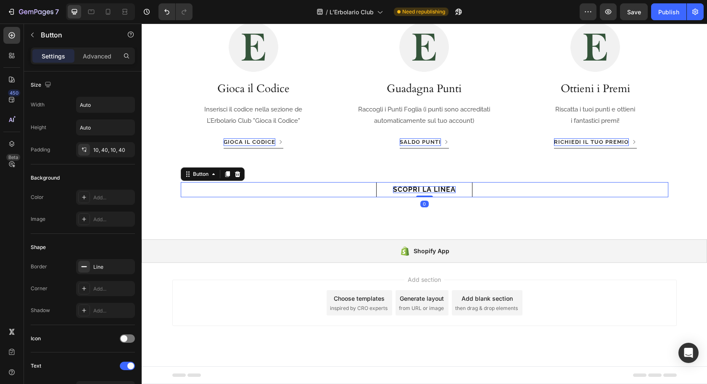
click at [410, 188] on p "Scopri la linea" at bounding box center [424, 189] width 63 height 7
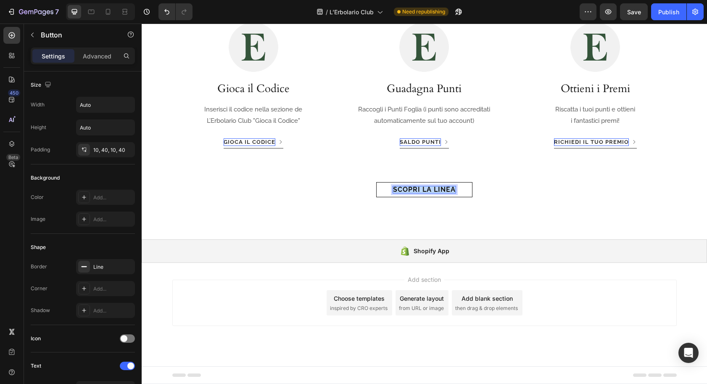
click at [410, 188] on p "Scopri la linea" at bounding box center [424, 189] width 63 height 7
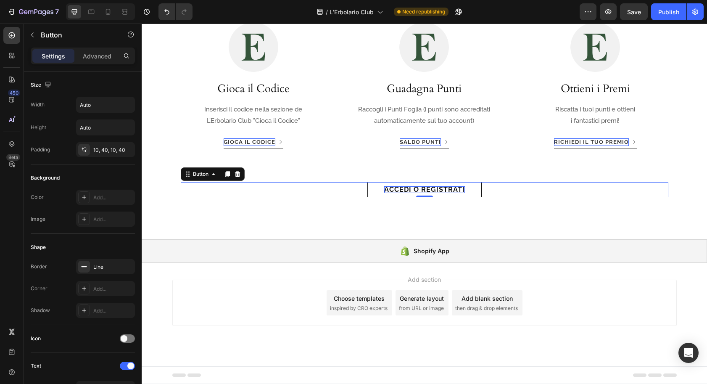
click at [374, 188] on link "Accedi o registrati" at bounding box center [425, 189] width 114 height 15
click at [101, 148] on div "10, 40, 10, 40" at bounding box center [105, 150] width 24 height 8
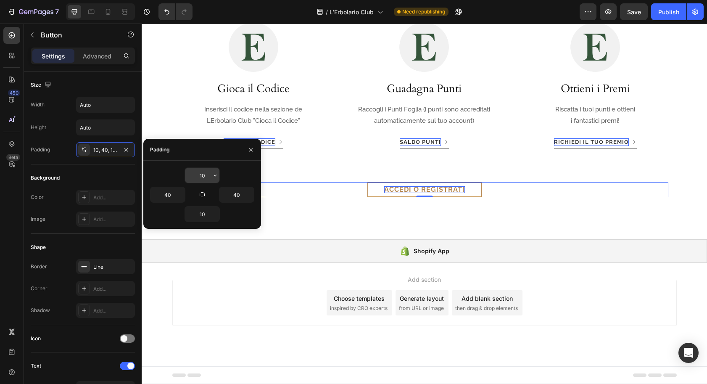
click at [199, 174] on input "10" at bounding box center [202, 175] width 34 height 15
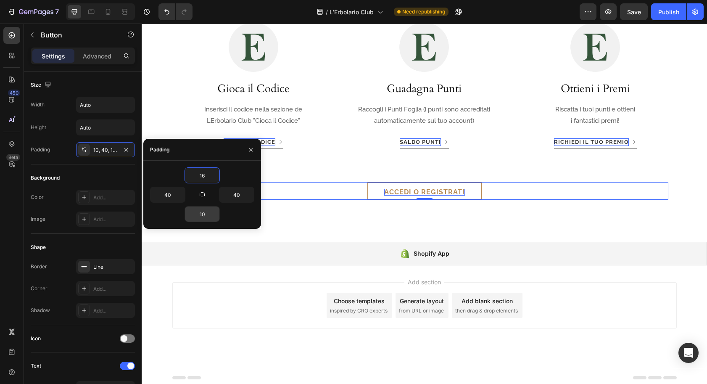
type input "16"
click at [201, 212] on input "10" at bounding box center [202, 214] width 34 height 15
type input "16"
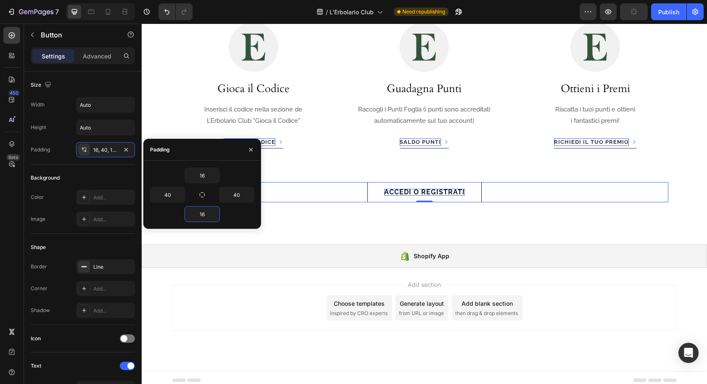
click at [375, 193] on link "Accedi o registrati" at bounding box center [425, 192] width 114 height 20
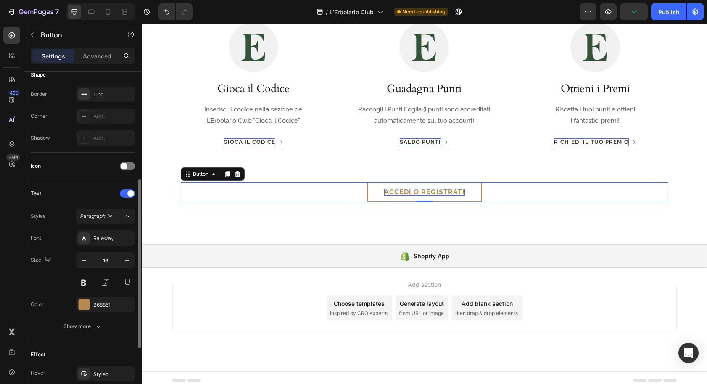
scroll to position [186, 0]
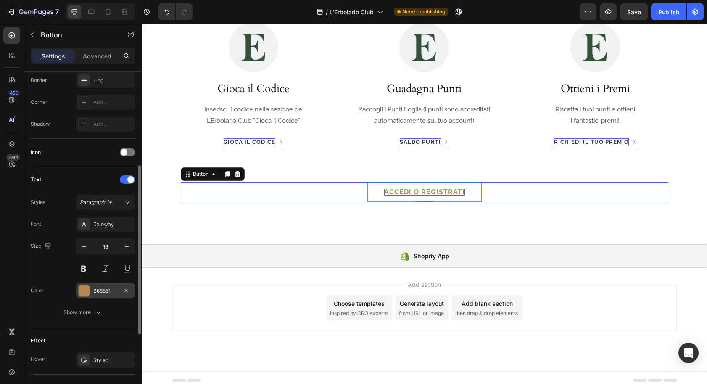
click at [99, 292] on div "B68851" at bounding box center [105, 291] width 24 height 8
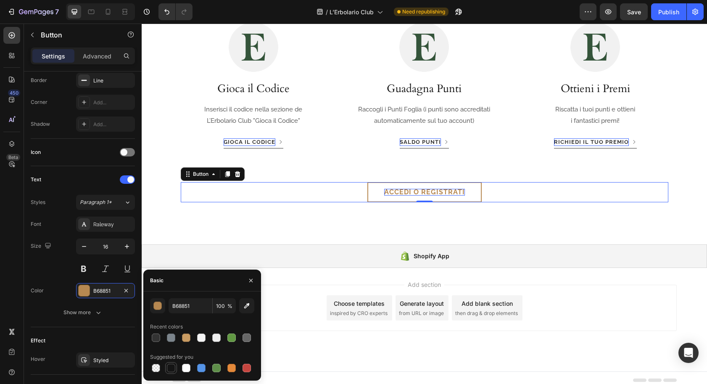
click at [172, 368] on div at bounding box center [171, 368] width 8 height 8
type input "151515"
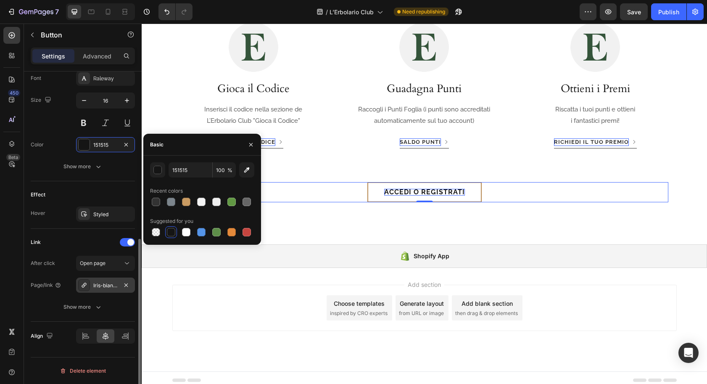
scroll to position [331, 0]
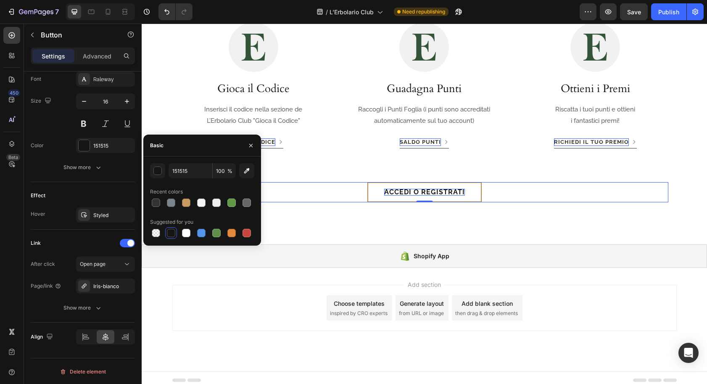
drag, startPoint x: 11, startPoint y: 281, endPoint x: 22, endPoint y: 243, distance: 40.2
click at [11, 281] on div "450 Beta" at bounding box center [11, 175] width 17 height 297
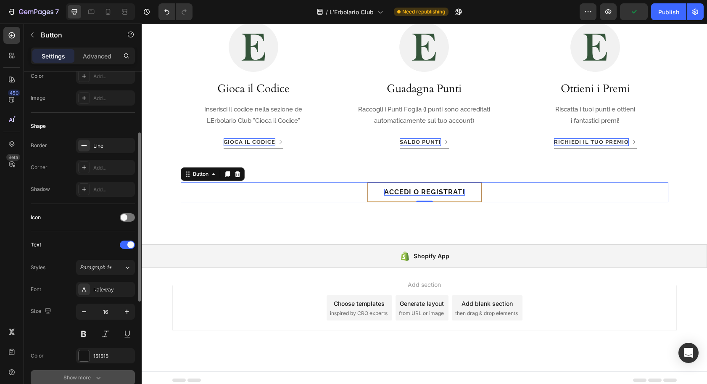
scroll to position [120, 0]
click at [109, 147] on div "Line" at bounding box center [105, 147] width 24 height 8
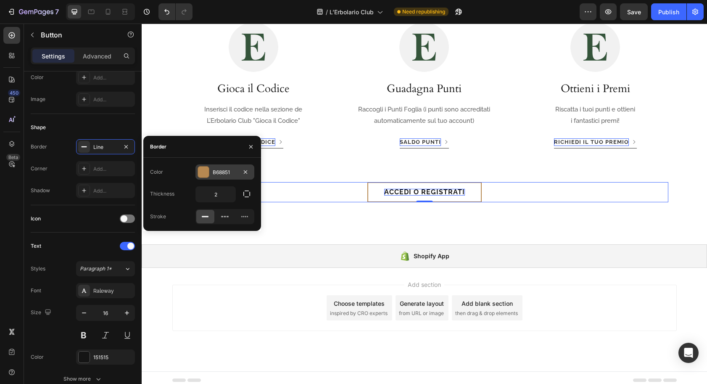
click at [217, 170] on div "B68851" at bounding box center [225, 173] width 24 height 8
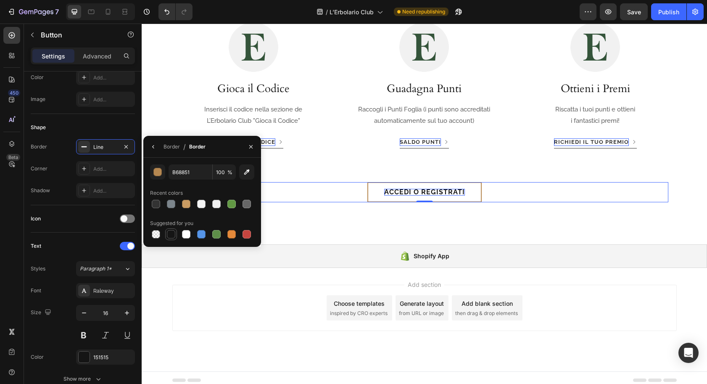
click at [170, 237] on div at bounding box center [171, 234] width 8 height 8
type input "151515"
click at [375, 190] on link "Accedi o registrati" at bounding box center [425, 192] width 114 height 20
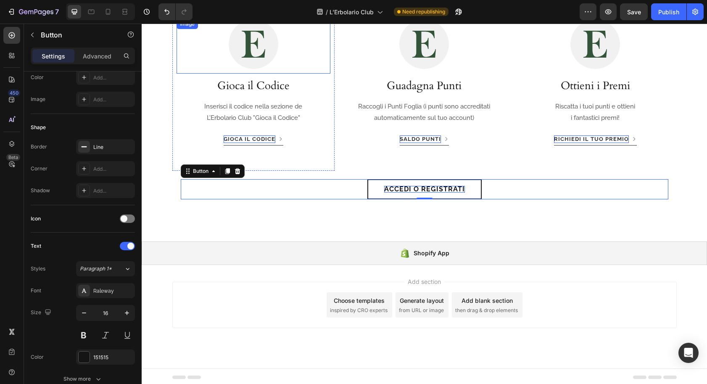
scroll to position [807, 0]
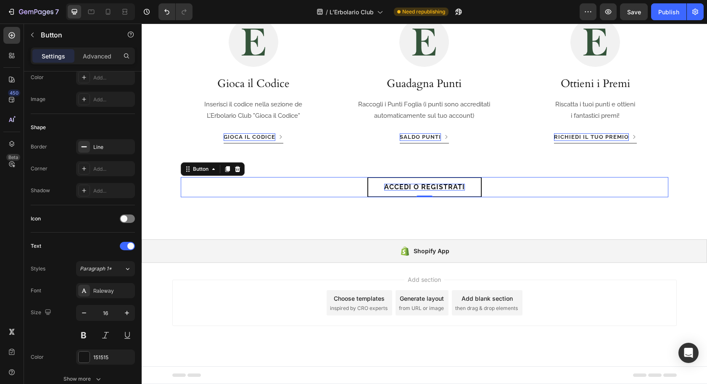
click at [314, 193] on div "Accedi o registrati Button 0" at bounding box center [425, 187] width 488 height 20
drag, startPoint x: 381, startPoint y: 191, endPoint x: 379, endPoint y: 194, distance: 4.3
click at [381, 191] on link "Accedi o registrati" at bounding box center [425, 187] width 114 height 20
click at [372, 191] on link "Accedi o registrati" at bounding box center [425, 187] width 114 height 20
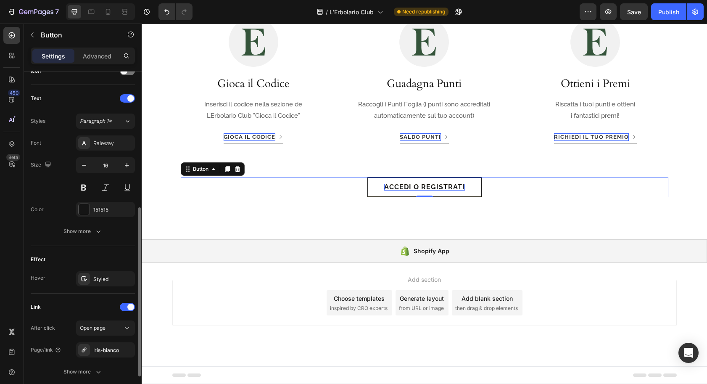
scroll to position [268, 0]
click at [105, 278] on div "Styled" at bounding box center [105, 279] width 24 height 8
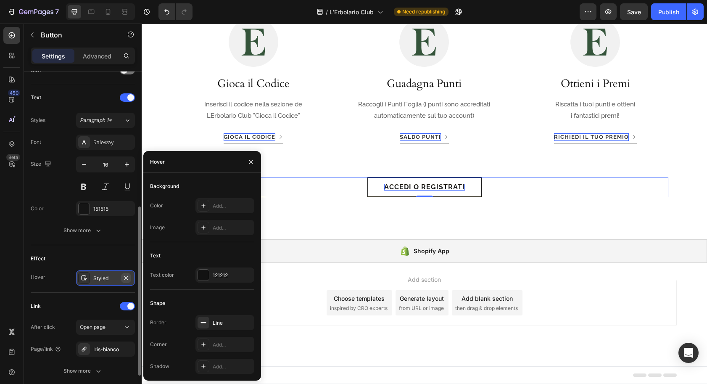
click at [125, 276] on icon "button" at bounding box center [126, 278] width 7 height 7
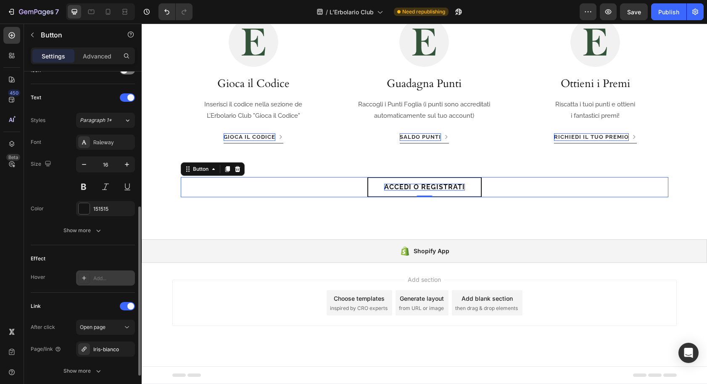
click at [374, 187] on link "Accedi o registrati" at bounding box center [425, 187] width 114 height 20
click at [106, 350] on div "Iris-bianco" at bounding box center [105, 350] width 24 height 8
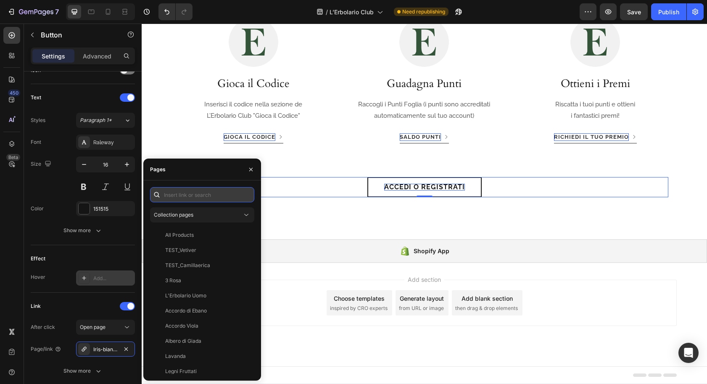
click at [199, 194] on input "text" at bounding box center [202, 194] width 104 height 15
paste input "https://erbolariocom.myshopify.com/account"
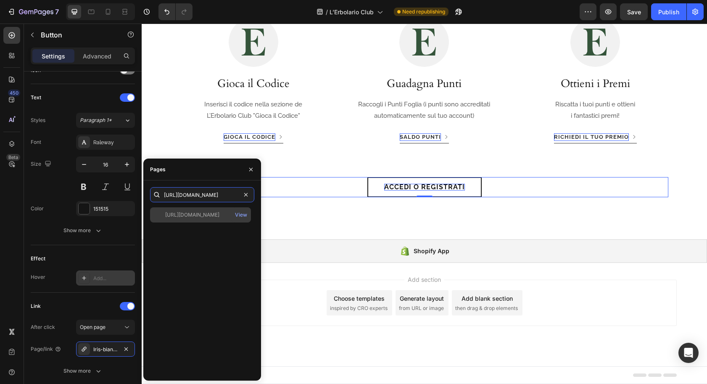
type input "https://erbolariocom.myshopify.com/account"
click at [199, 214] on div "https://erbolariocom.myshopify.com/account" at bounding box center [192, 215] width 54 height 8
click at [252, 167] on icon "button" at bounding box center [251, 169] width 7 height 7
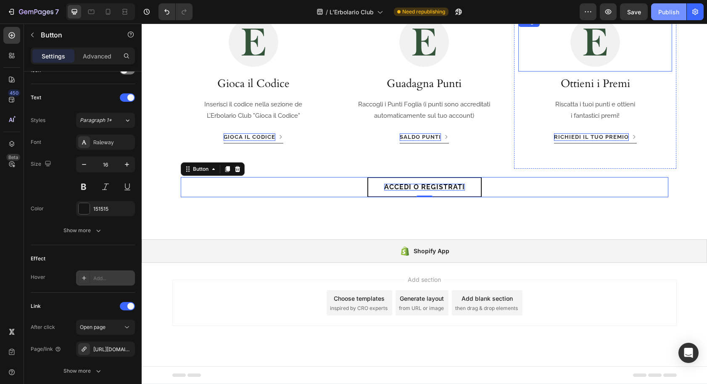
drag, startPoint x: 663, startPoint y: 14, endPoint x: 658, endPoint y: 24, distance: 10.5
click at [663, 14] on div "Publish" at bounding box center [669, 12] width 21 height 9
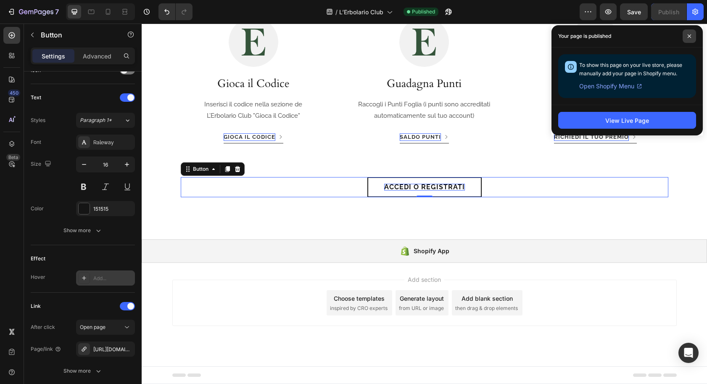
click at [690, 37] on icon at bounding box center [690, 36] width 4 height 4
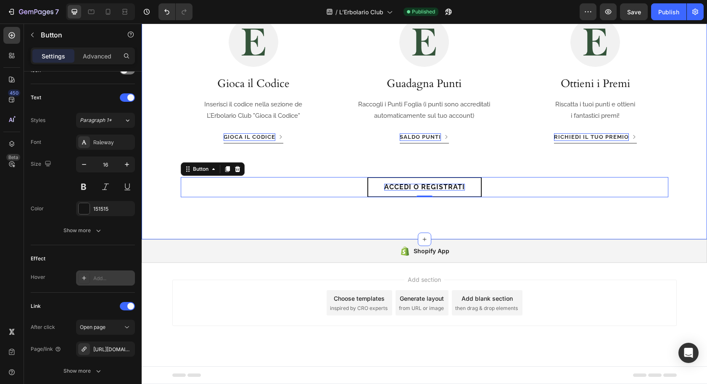
click at [167, 219] on div "Image Acquista i prodotti Heading Acquista i prodotti online o in negozio. Scop…" at bounding box center [425, 43] width 566 height 391
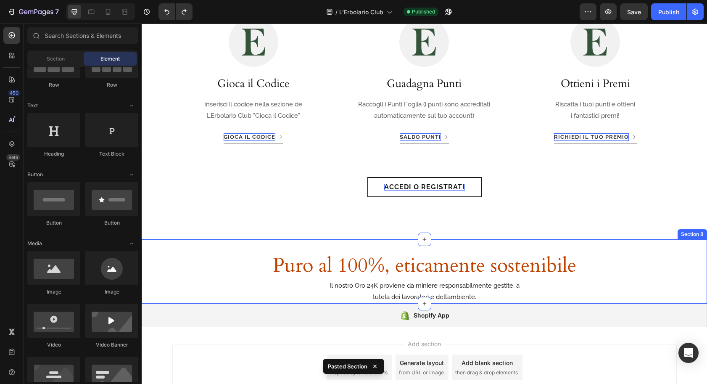
click at [162, 257] on div "Puro al 100%, eticamente sostenibile Heading Il nostro Oro 24K proviene da mini…" at bounding box center [425, 278] width 532 height 52
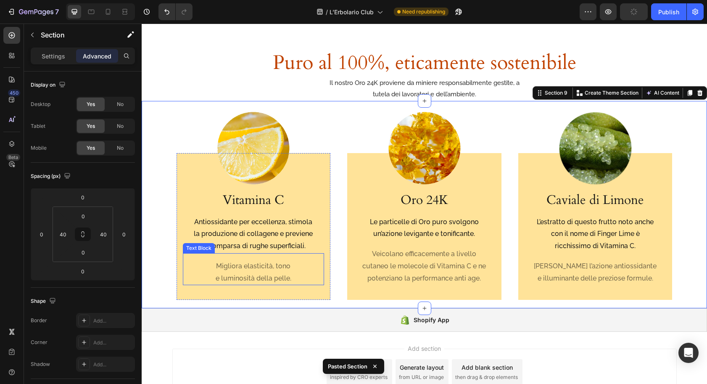
scroll to position [1058, 0]
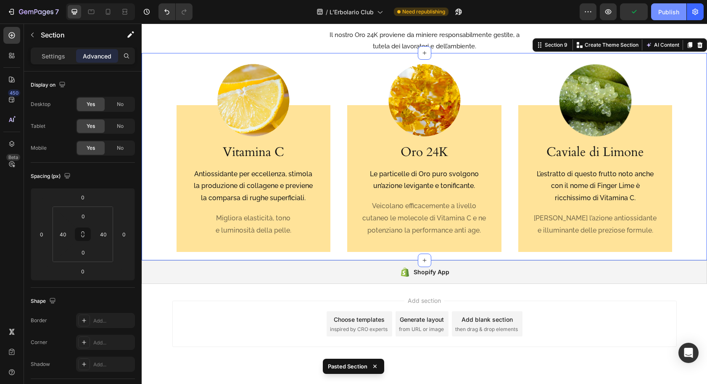
click at [666, 15] on div "Publish" at bounding box center [669, 12] width 21 height 9
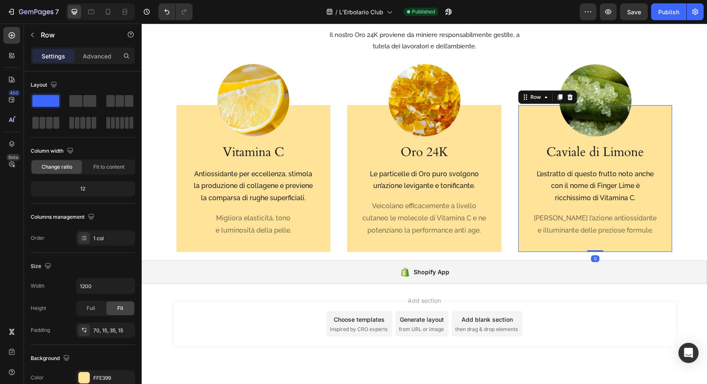
click at [521, 172] on div "Caviale di Limone Heading L’estratto di questo frutto noto anche con il nome di…" at bounding box center [596, 178] width 154 height 147
click at [86, 101] on span at bounding box center [89, 101] width 13 height 12
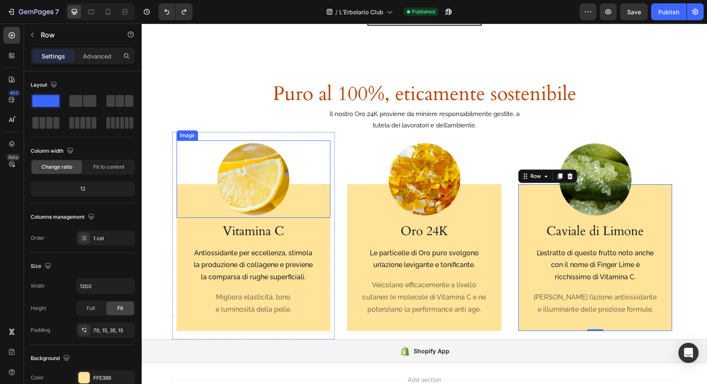
click at [183, 159] on div at bounding box center [254, 178] width 154 height 77
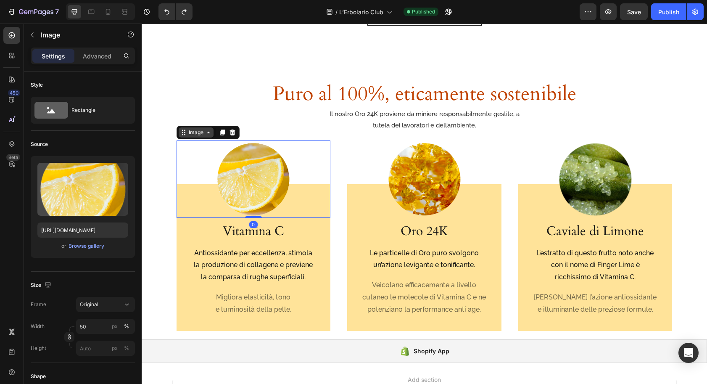
click at [186, 133] on div "Image" at bounding box center [196, 132] width 35 height 10
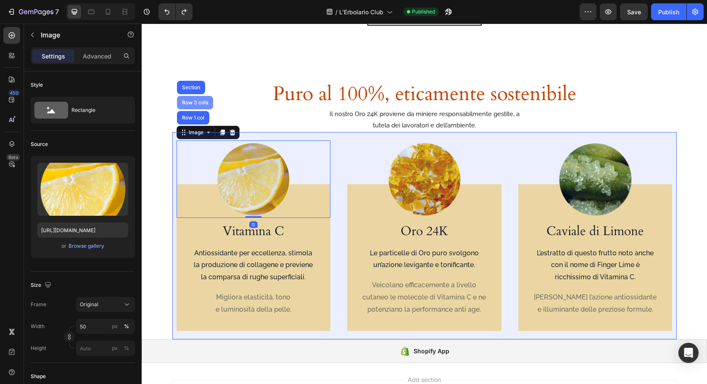
click at [194, 101] on div "Row 3 cols" at bounding box center [194, 102] width 29 height 5
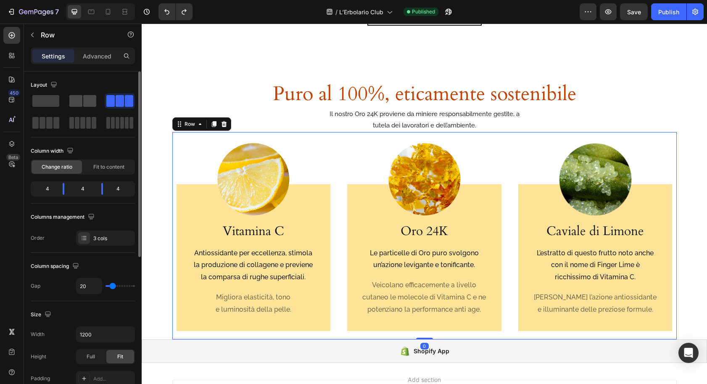
click at [84, 98] on span at bounding box center [89, 101] width 13 height 12
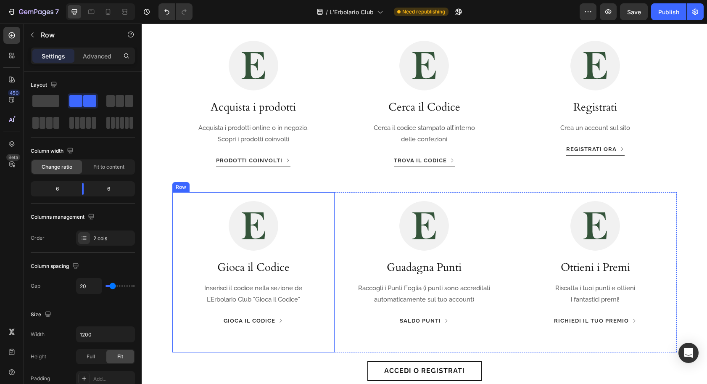
scroll to position [626, 0]
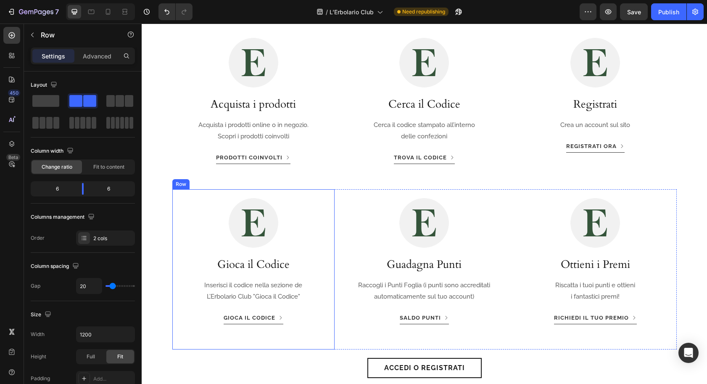
click at [183, 202] on div at bounding box center [254, 223] width 154 height 50
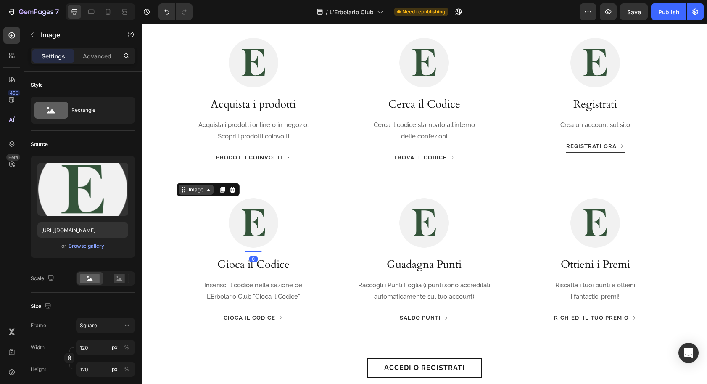
click at [188, 192] on div "Image" at bounding box center [196, 190] width 18 height 8
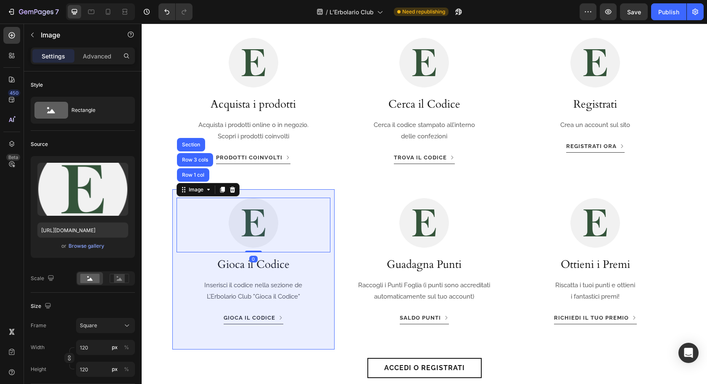
click at [191, 175] on div "Row 1 col" at bounding box center [193, 174] width 26 height 5
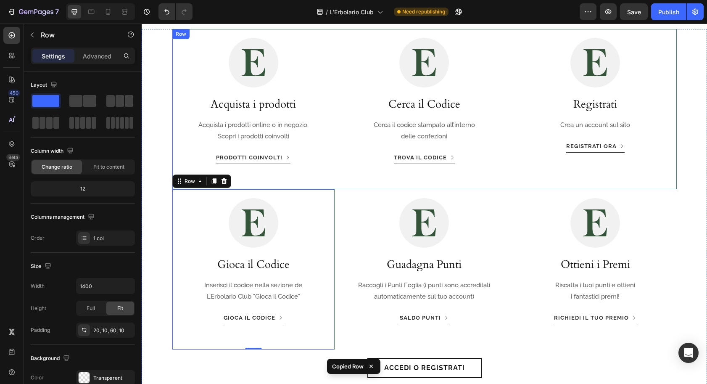
click at [509, 120] on div "Image Acquista i prodotti Heading Acquista i prodotti online o in negozio. Scop…" at bounding box center [424, 109] width 505 height 160
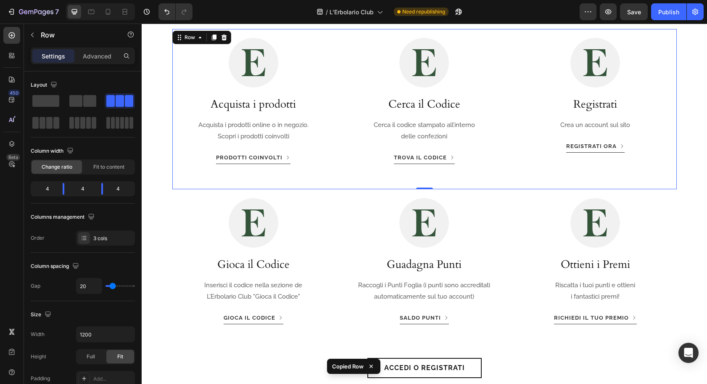
click at [526, 117] on div "Registrati Heading" at bounding box center [596, 105] width 154 height 26
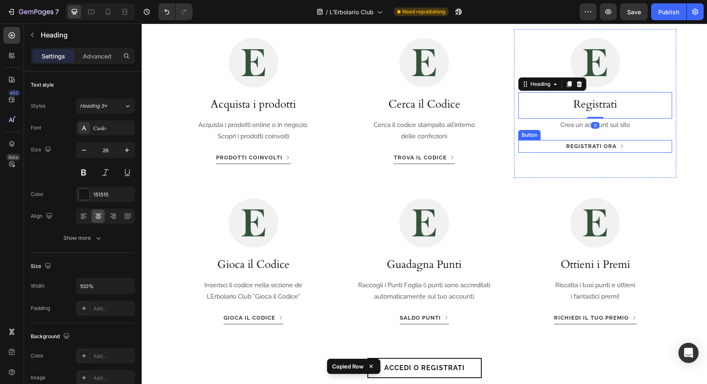
click at [523, 150] on div "Registrati ora Button" at bounding box center [596, 146] width 154 height 13
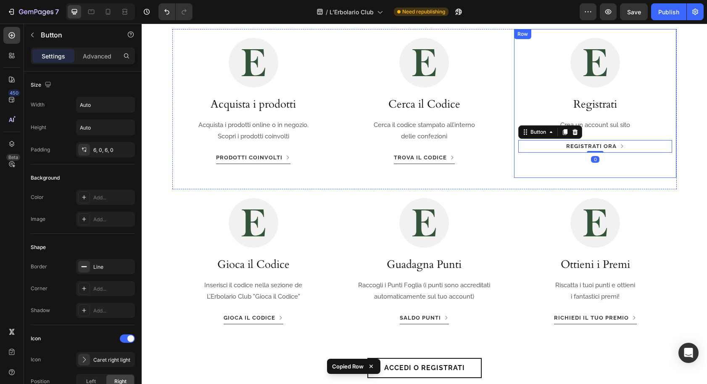
click at [519, 164] on div "Image Registrati Heading Crea un account sul sito Text Block Registrati ora But…" at bounding box center [595, 103] width 163 height 149
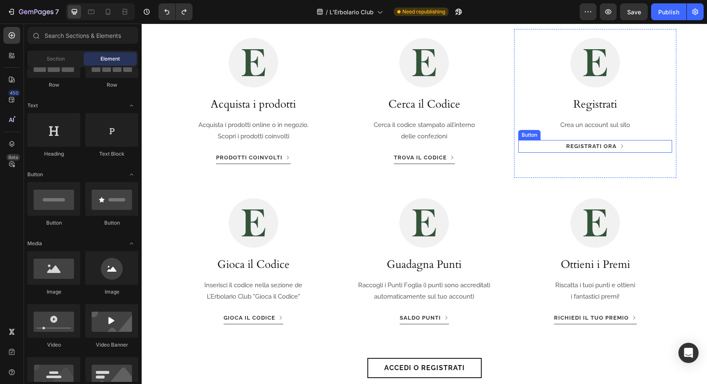
click at [519, 148] on div "Registrati ora Button" at bounding box center [596, 146] width 154 height 13
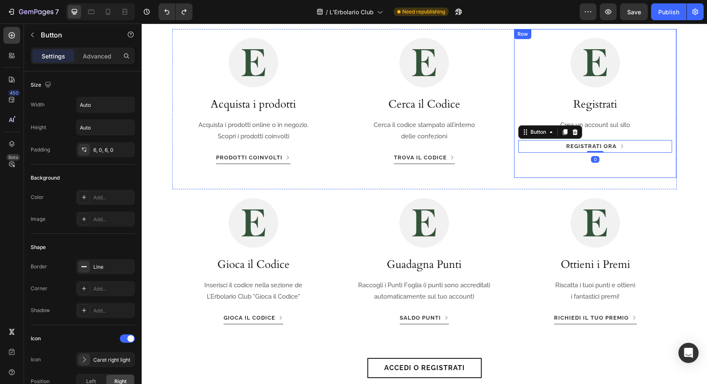
click at [516, 172] on div "Image Registrati Heading Crea un account sul sito Text Block Registrati ora But…" at bounding box center [595, 103] width 163 height 149
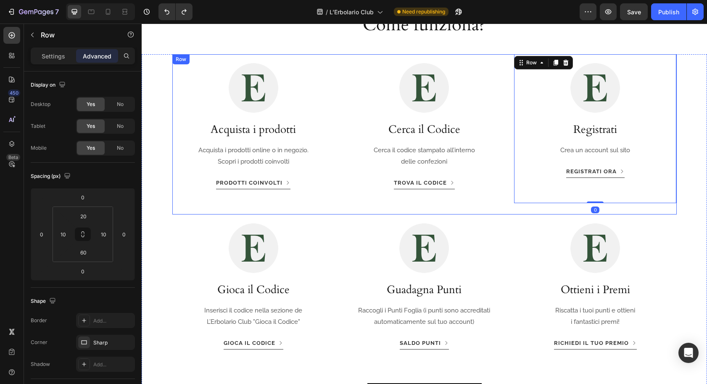
scroll to position [546, 0]
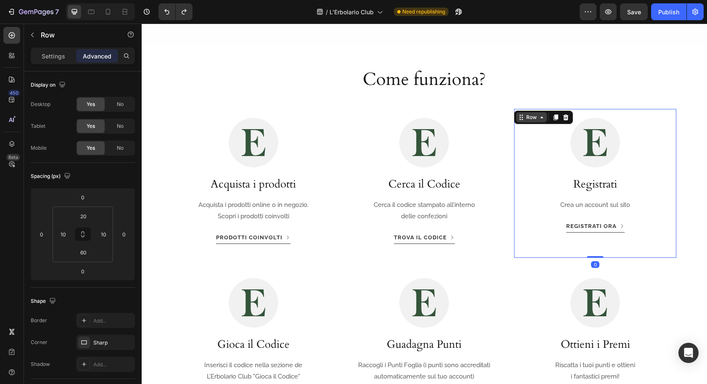
click at [523, 118] on icon at bounding box center [521, 117] width 7 height 7
click at [556, 116] on icon at bounding box center [556, 117] width 5 height 6
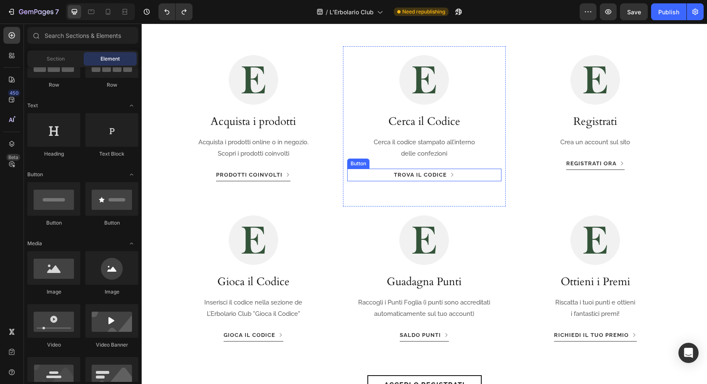
scroll to position [623, 0]
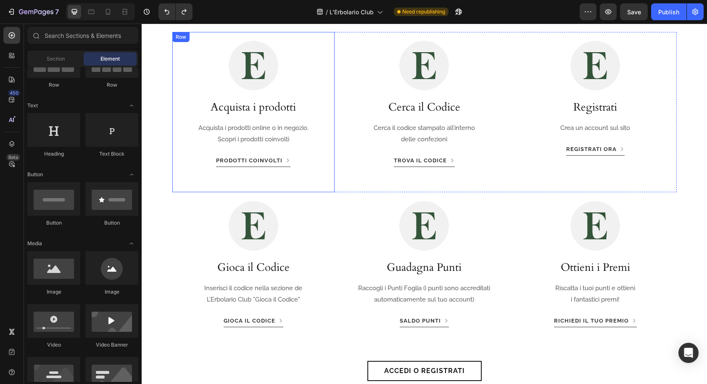
click at [178, 182] on div "Image Acquista i prodotti Heading Acquista i prodotti online o in negozio. Scop…" at bounding box center [253, 112] width 163 height 160
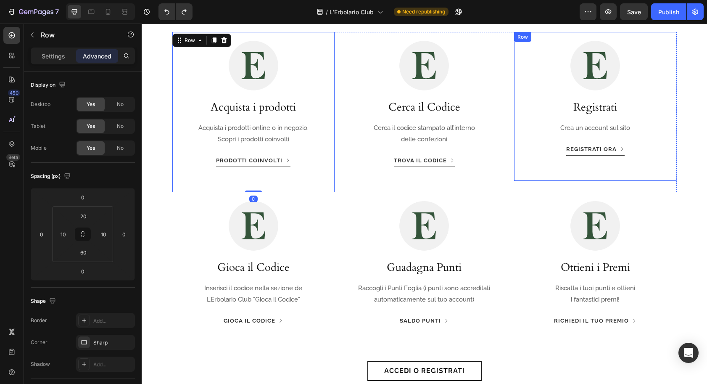
click at [532, 172] on div "Image Registrati Heading Crea un account sul sito Text Block Registrati ora But…" at bounding box center [595, 106] width 163 height 149
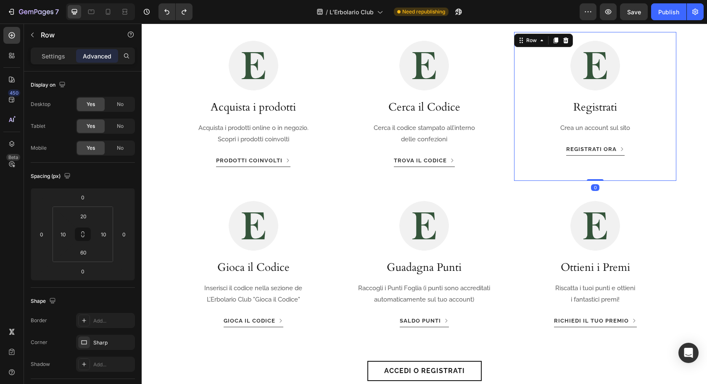
click at [519, 174] on div "Image Registrati Heading Crea un account sul sito Text Block Registrati ora But…" at bounding box center [595, 106] width 163 height 149
click at [525, 41] on div "Row" at bounding box center [532, 41] width 14 height 8
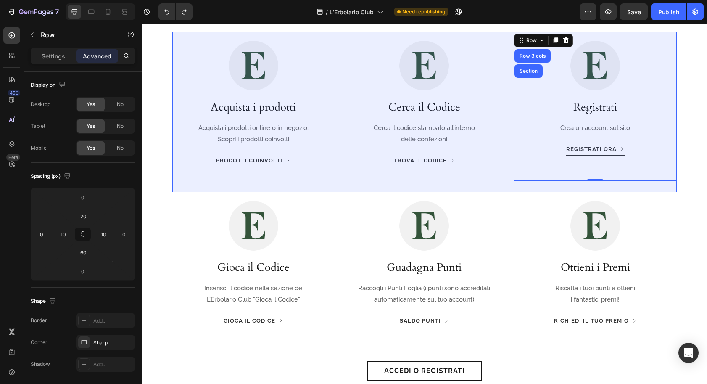
click at [527, 53] on div "Row 3 cols" at bounding box center [533, 55] width 36 height 13
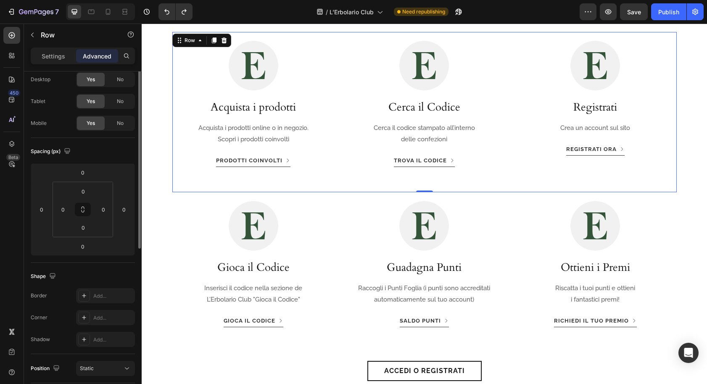
scroll to position [45, 0]
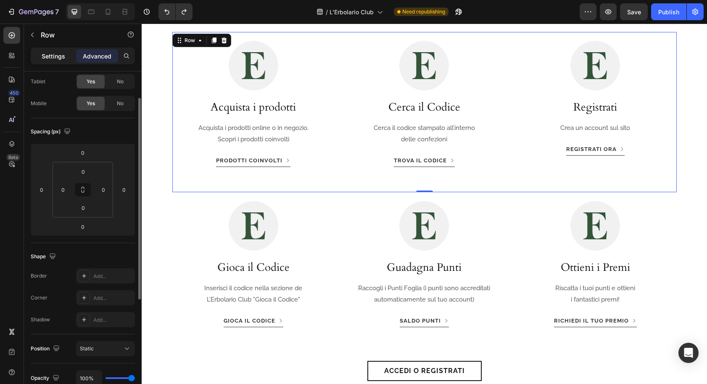
click at [57, 50] on div "Settings" at bounding box center [53, 55] width 42 height 13
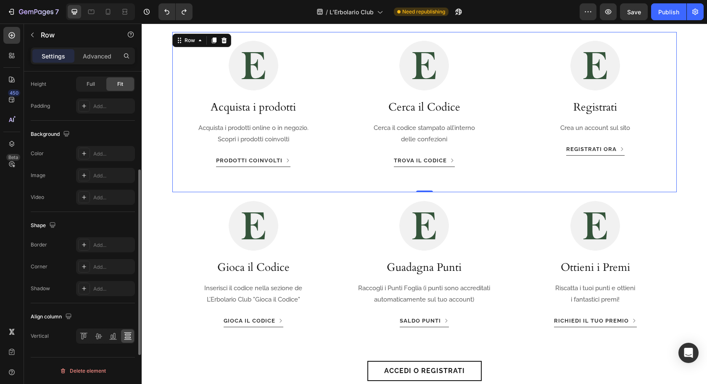
scroll to position [0, 0]
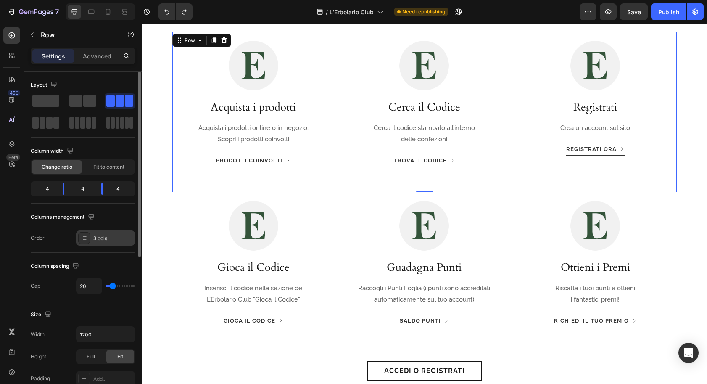
click at [103, 238] on div "3 cols" at bounding box center [113, 239] width 40 height 8
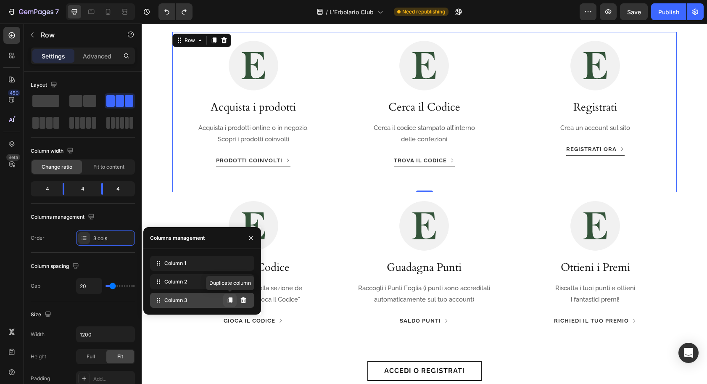
click at [230, 302] on icon at bounding box center [230, 300] width 5 height 6
click at [230, 301] on icon at bounding box center [230, 300] width 5 height 6
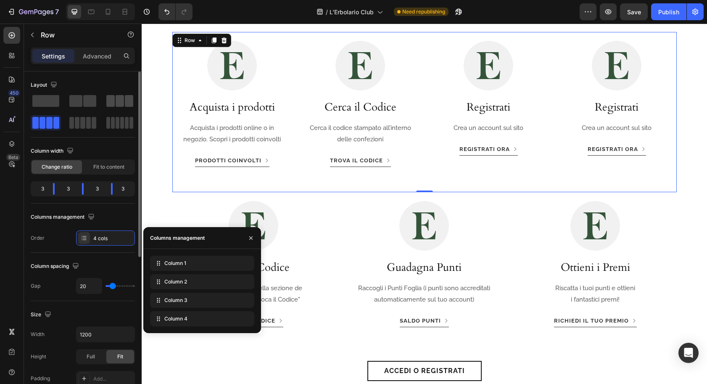
click at [119, 103] on span at bounding box center [120, 101] width 8 height 12
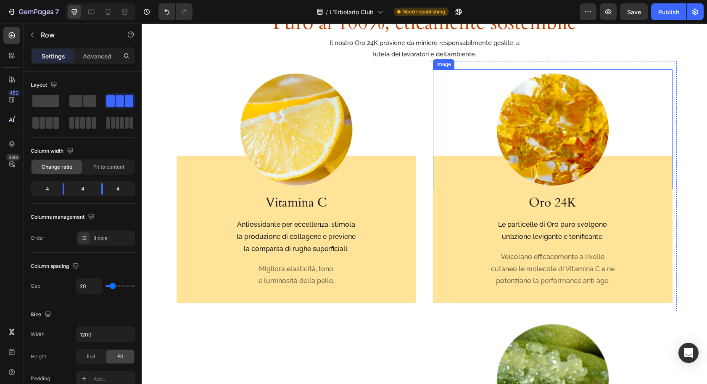
scroll to position [1191, 0]
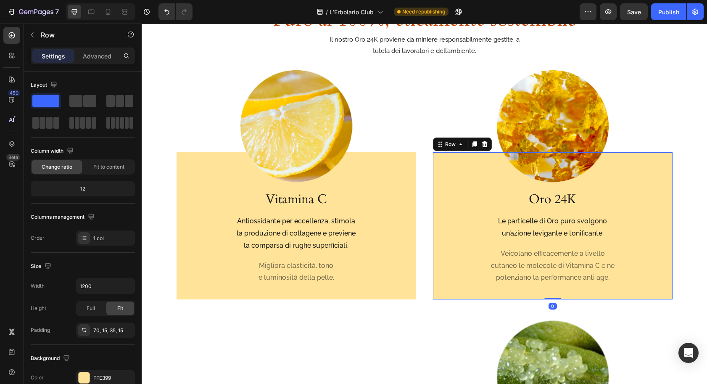
click at [440, 287] on div "Oro 24K Heading Le particelle di Oro puro svolgono un’azione levigante e tonifi…" at bounding box center [553, 225] width 240 height 147
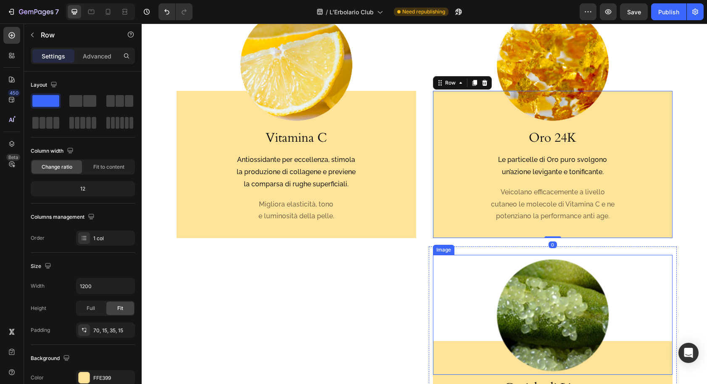
scroll to position [1253, 0]
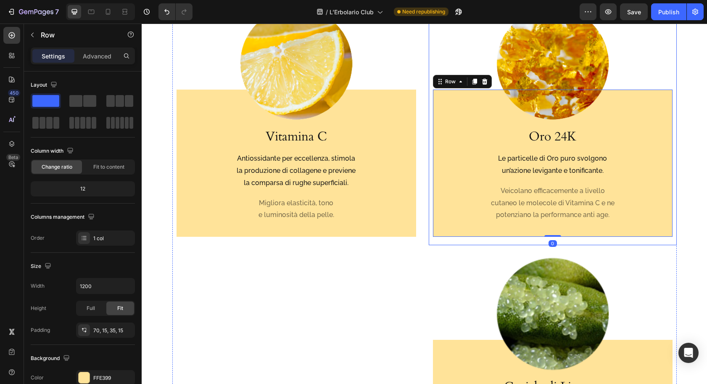
click at [434, 215] on div "Oro 24K Heading Le particelle di Oro puro svolgono un’azione levigante e tonifi…" at bounding box center [553, 163] width 240 height 147
click at [431, 218] on div "Image Oro 24K Heading Le particelle di Oro puro svolgono un’azione levigante e …" at bounding box center [553, 120] width 248 height 250
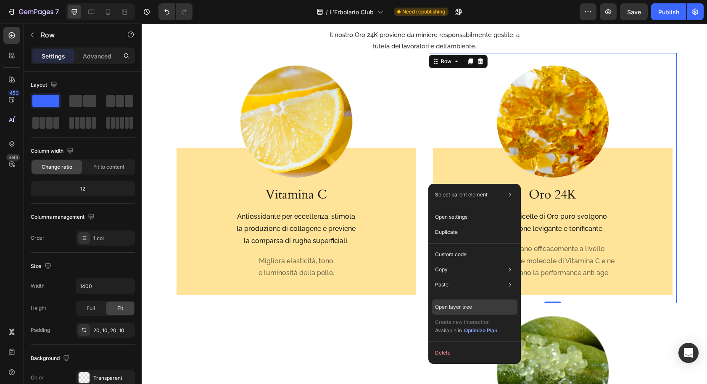
click at [455, 307] on p "Open layer tree" at bounding box center [453, 307] width 37 height 8
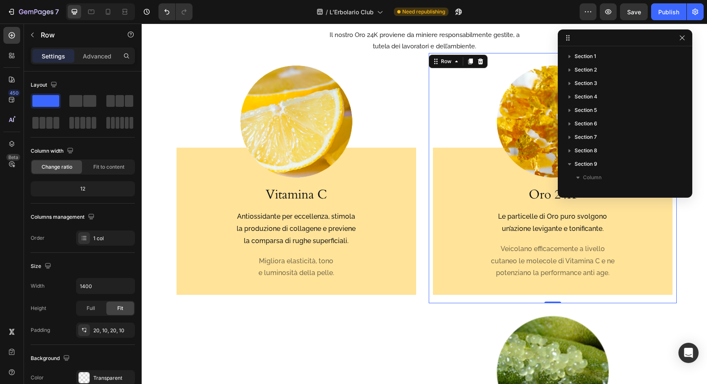
scroll to position [90, 0]
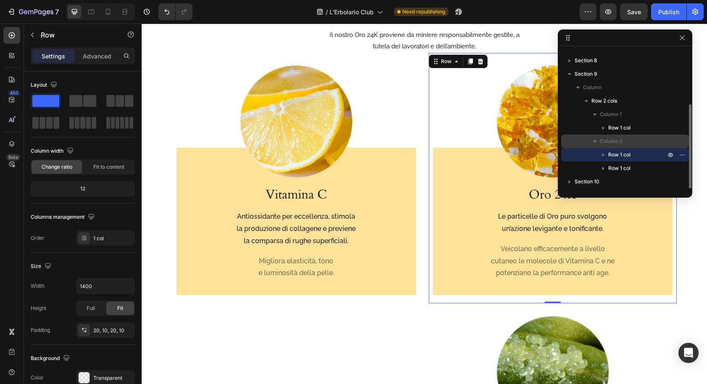
click at [617, 138] on span "Column 2" at bounding box center [611, 141] width 23 height 8
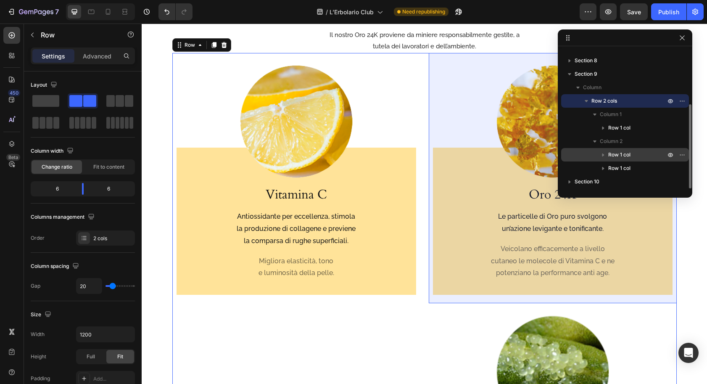
click at [619, 154] on span "Row 1 col" at bounding box center [620, 155] width 22 height 8
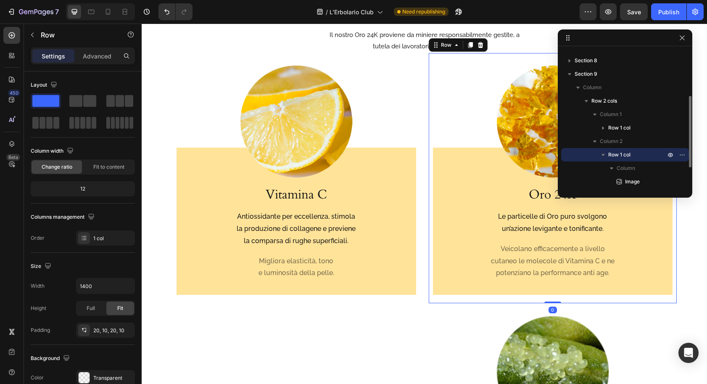
click at [602, 154] on icon "button" at bounding box center [603, 155] width 3 height 2
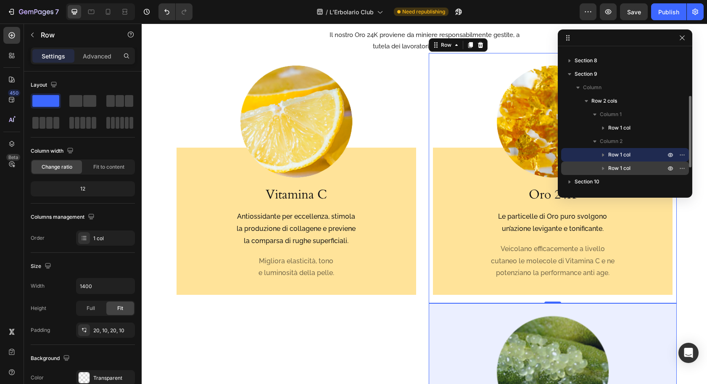
click at [613, 170] on span "Row 1 col" at bounding box center [620, 168] width 22 height 8
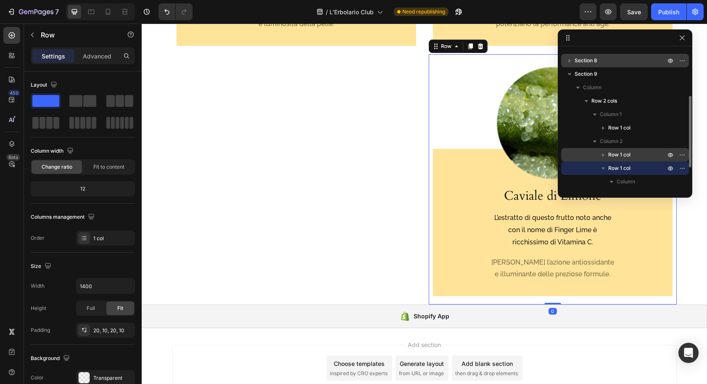
scroll to position [1446, 0]
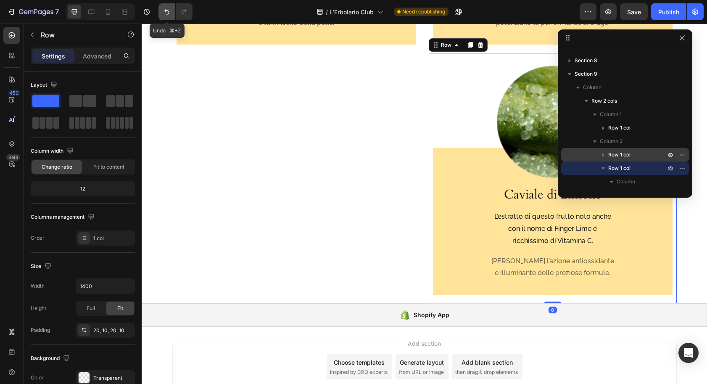
drag, startPoint x: 171, startPoint y: 18, endPoint x: 169, endPoint y: 12, distance: 5.7
click at [171, 17] on button "Undo/Redo" at bounding box center [167, 11] width 17 height 17
click at [169, 12] on icon "Undo/Redo" at bounding box center [167, 12] width 8 height 8
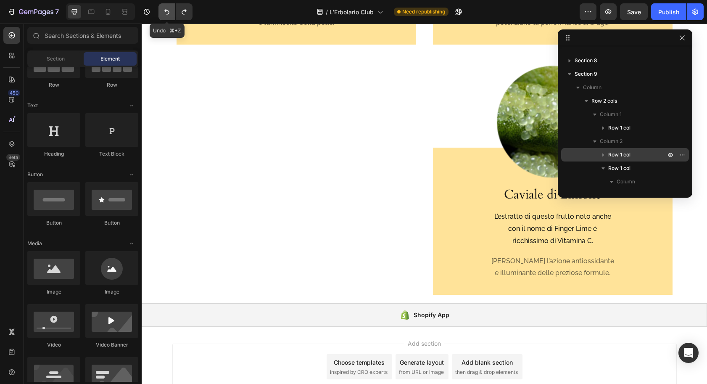
click at [167, 12] on icon "Undo/Redo" at bounding box center [167, 12] width 8 height 8
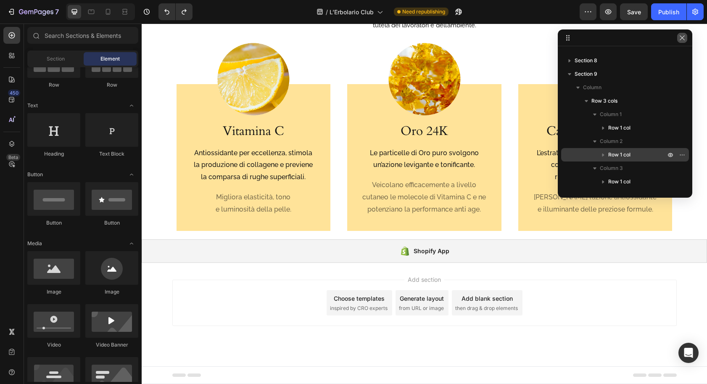
click at [683, 37] on icon "button" at bounding box center [682, 37] width 5 height 5
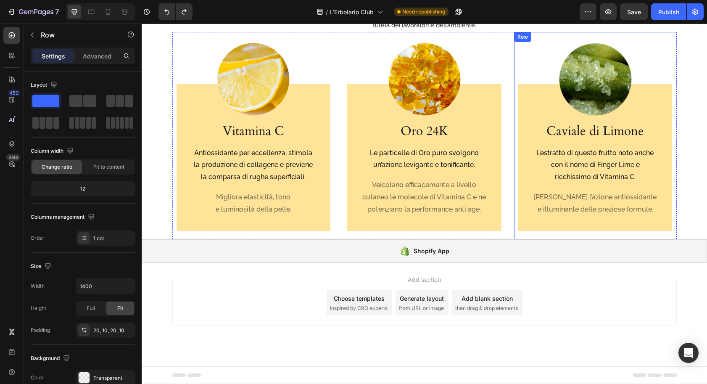
click at [517, 154] on div "Image Caviale di Limone Heading L’estratto di questo frutto noto anche con il n…" at bounding box center [595, 135] width 163 height 207
click at [566, 38] on icon at bounding box center [565, 40] width 5 height 6
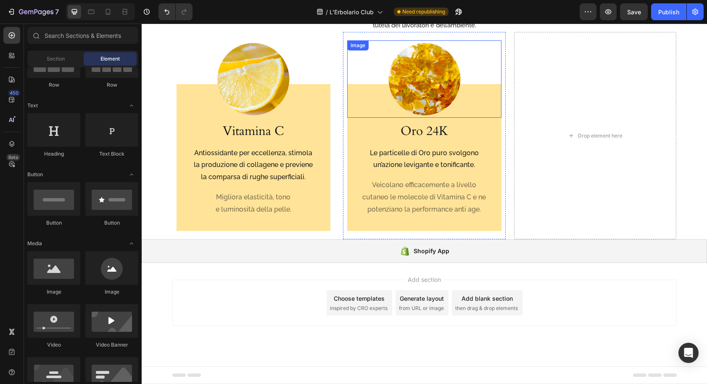
scroll to position [1078, 0]
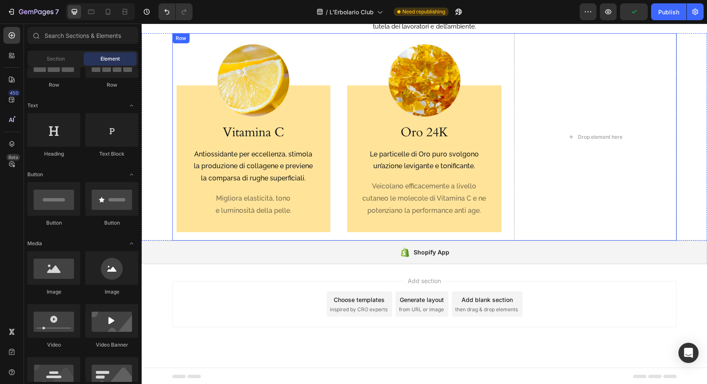
click at [509, 127] on div "Image Vitamina C Heading Antiossidante per eccellenza, stimola la produzione di…" at bounding box center [424, 136] width 505 height 207
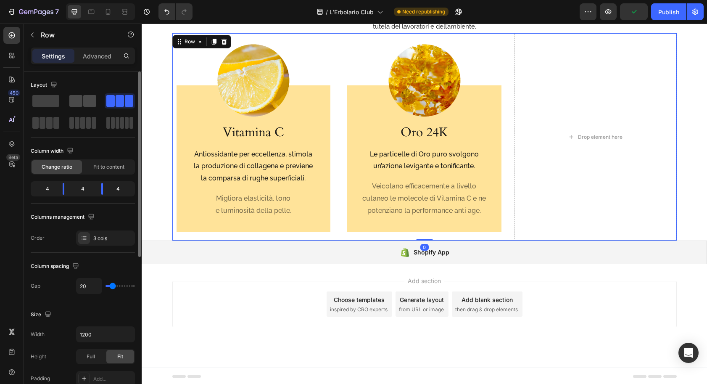
click at [73, 101] on span at bounding box center [75, 101] width 13 height 12
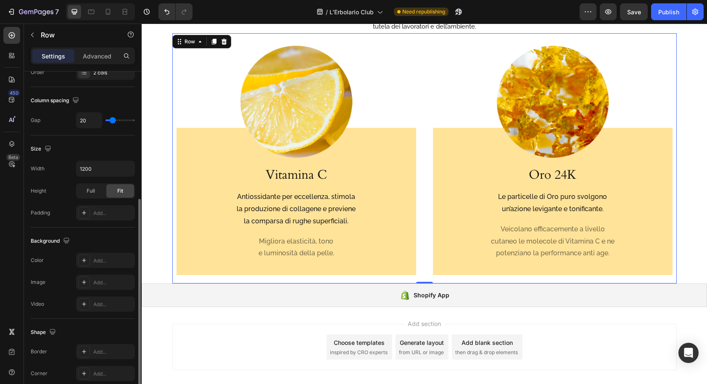
scroll to position [190, 0]
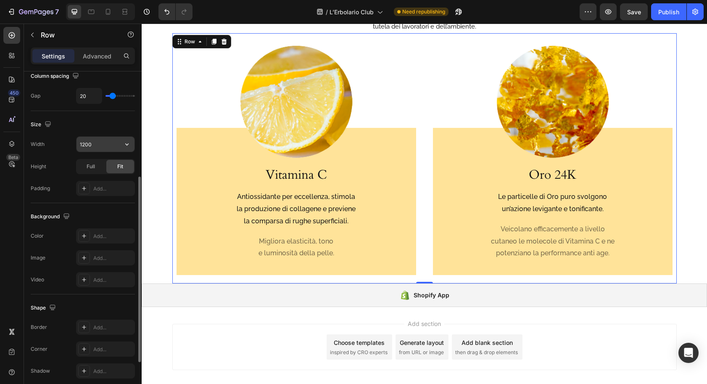
click at [99, 146] on input "1200" at bounding box center [106, 144] width 58 height 15
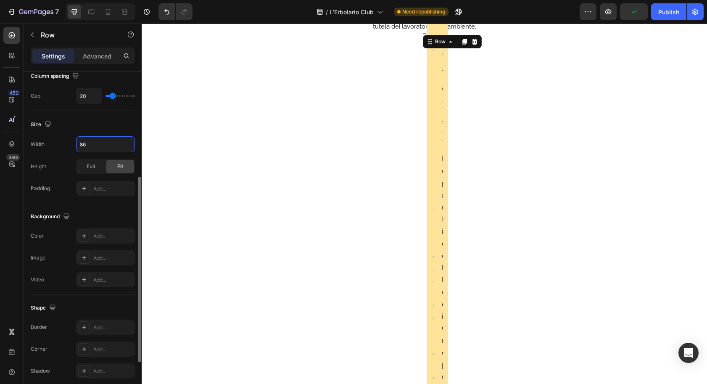
type input "860"
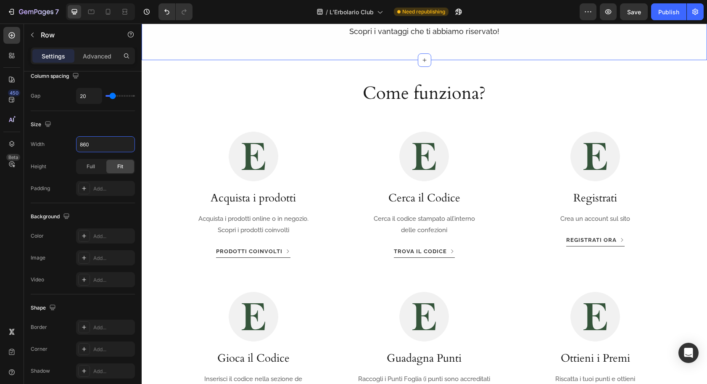
scroll to position [572, 0]
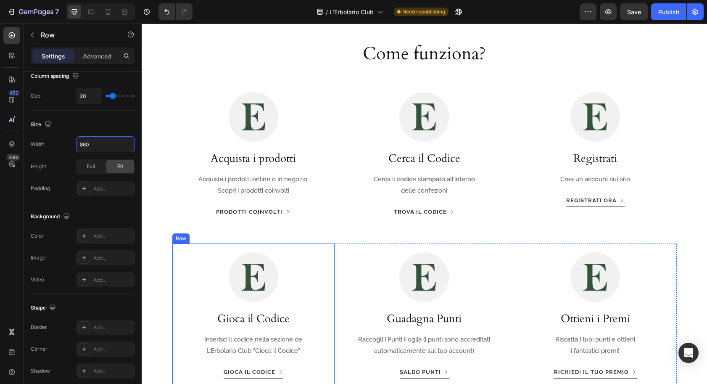
click at [254, 280] on img at bounding box center [253, 277] width 50 height 50
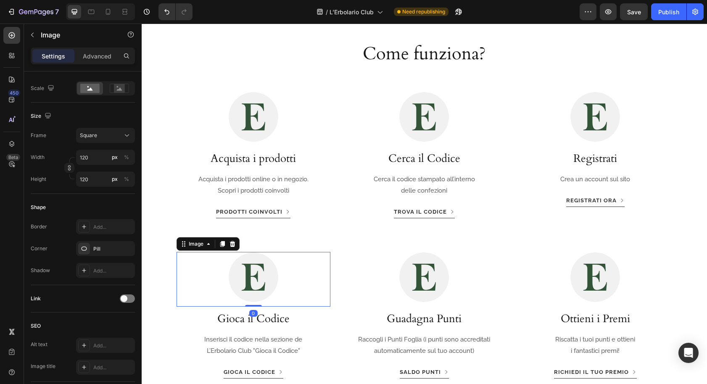
scroll to position [0, 0]
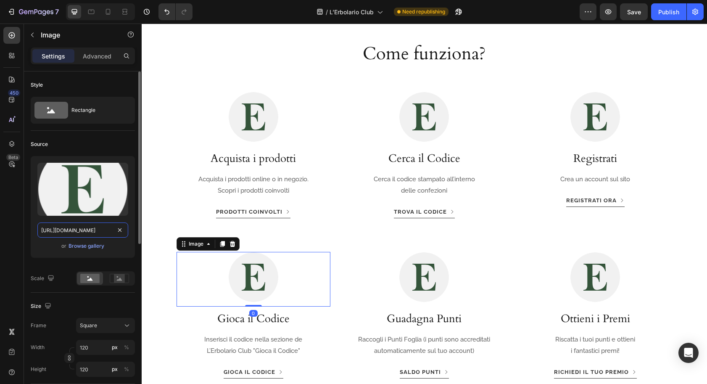
drag, startPoint x: 102, startPoint y: 233, endPoint x: 107, endPoint y: 231, distance: 5.3
click at [102, 233] on input "[URL][DOMAIN_NAME]" at bounding box center [82, 229] width 91 height 15
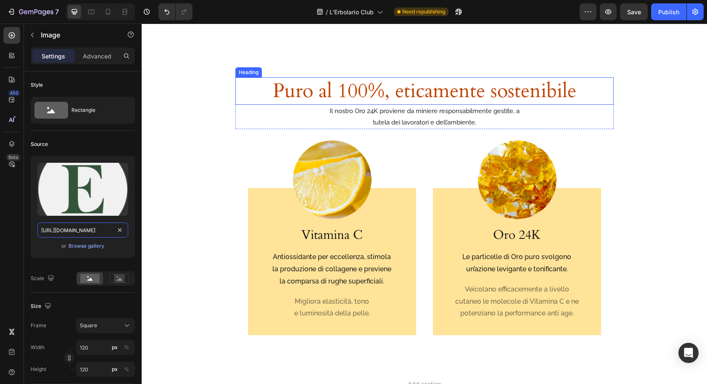
scroll to position [1021, 0]
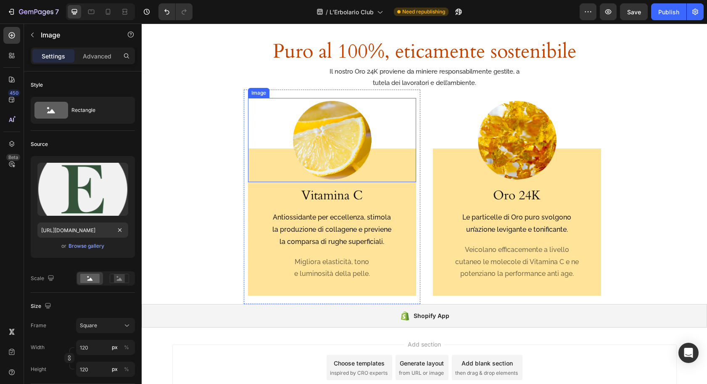
click at [324, 137] on img at bounding box center [332, 140] width 84 height 84
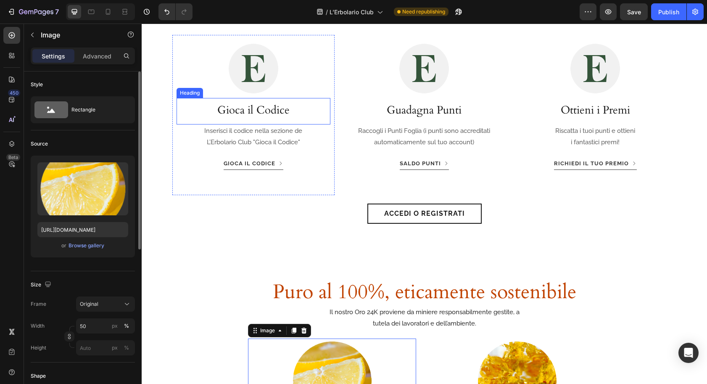
scroll to position [761, 0]
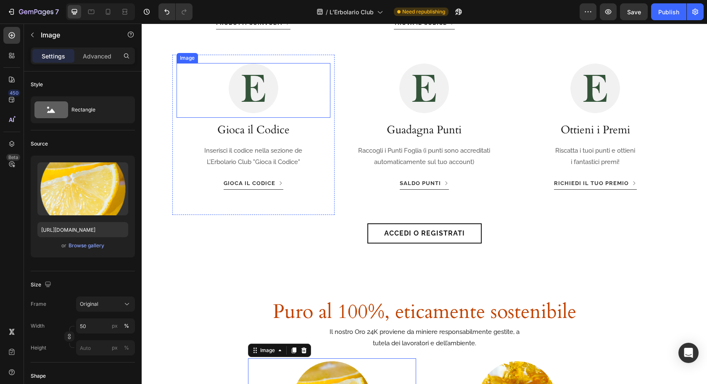
click at [254, 94] on img at bounding box center [253, 88] width 50 height 50
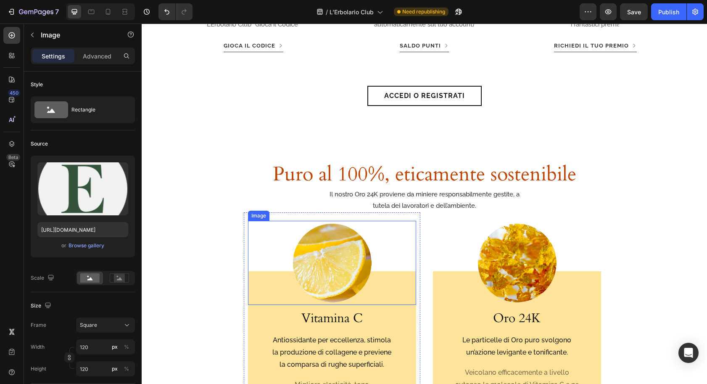
scroll to position [902, 0]
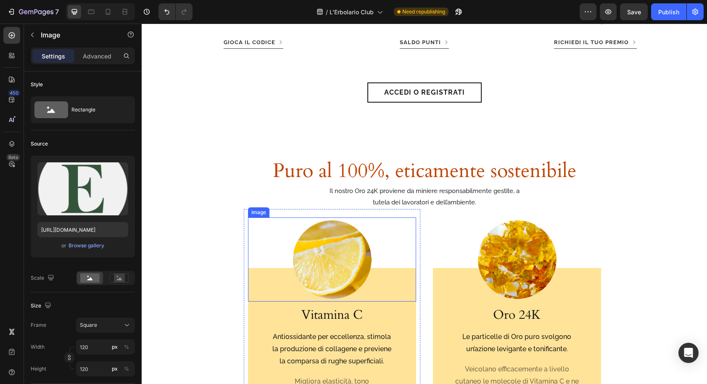
click at [327, 272] on img at bounding box center [332, 259] width 84 height 84
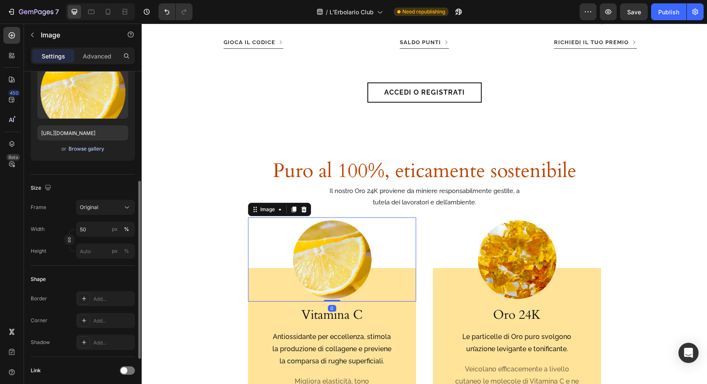
scroll to position [90, 0]
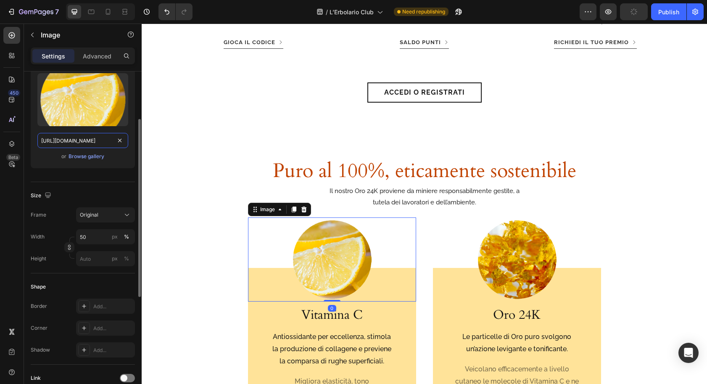
drag, startPoint x: 86, startPoint y: 140, endPoint x: 93, endPoint y: 146, distance: 9.6
click at [86, 140] on input "https://cdn.shopify.com/s/files/1/0919/9966/6474/files/canvass-vitamina-c-oro-2…" at bounding box center [82, 140] width 91 height 15
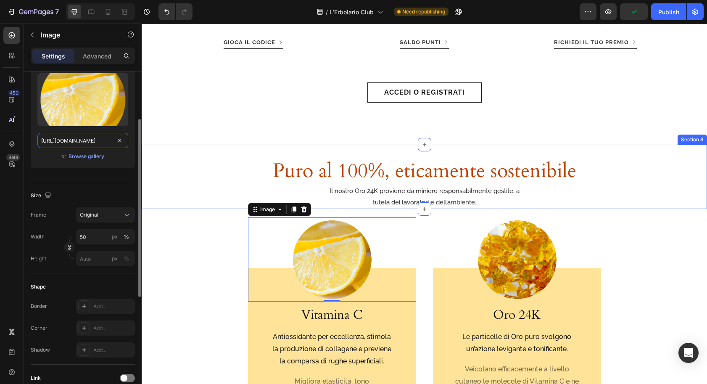
paste input "placeholder-icon-circle.png?v=1756298486"
type input "[URL][DOMAIN_NAME]"
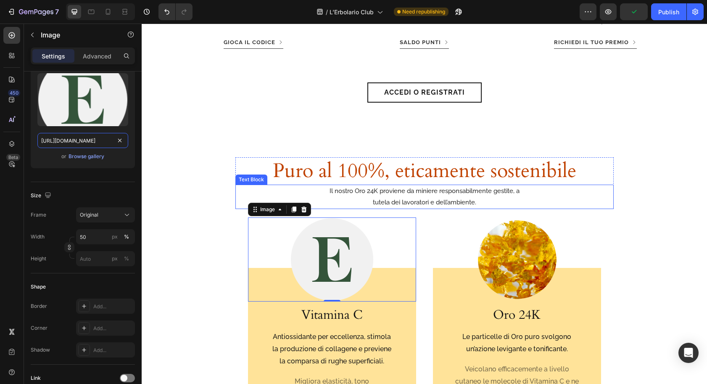
scroll to position [0, 167]
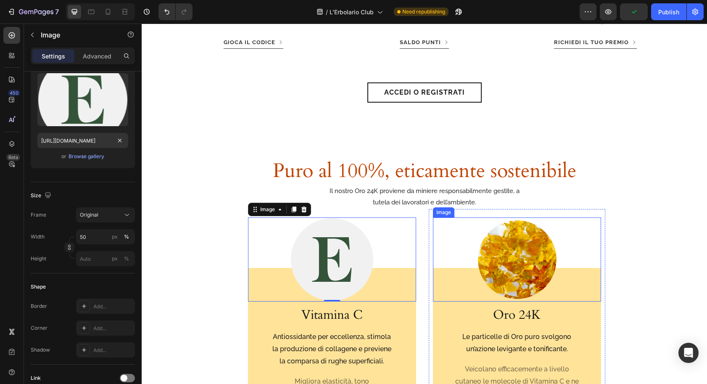
click at [497, 251] on img at bounding box center [517, 259] width 84 height 84
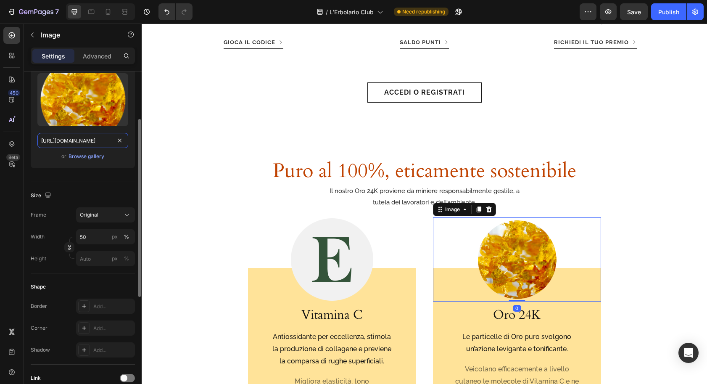
click at [76, 142] on input "https://cdn.shopify.com/s/files/1/0919/9966/6474/files/canvass-vitamina-c-oro-2…" at bounding box center [82, 140] width 91 height 15
paste input "placeholder-icon-circle.png?v=1756298486"
type input "[URL][DOMAIN_NAME]"
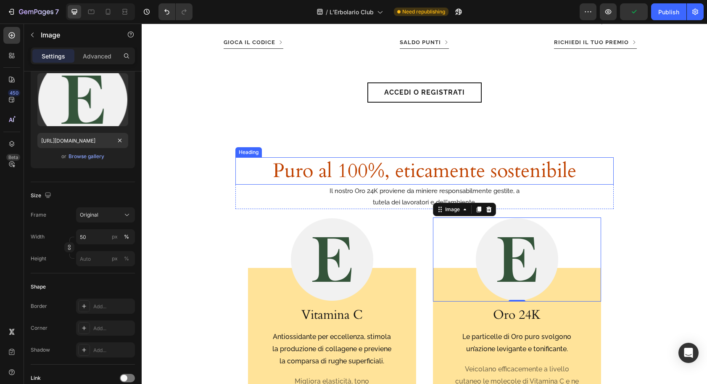
click at [390, 174] on h2 "Puro al 100%, eticamente sostenibile" at bounding box center [425, 170] width 379 height 27
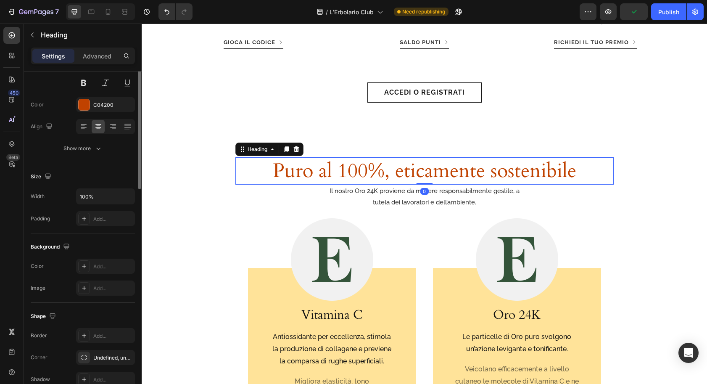
scroll to position [0, 0]
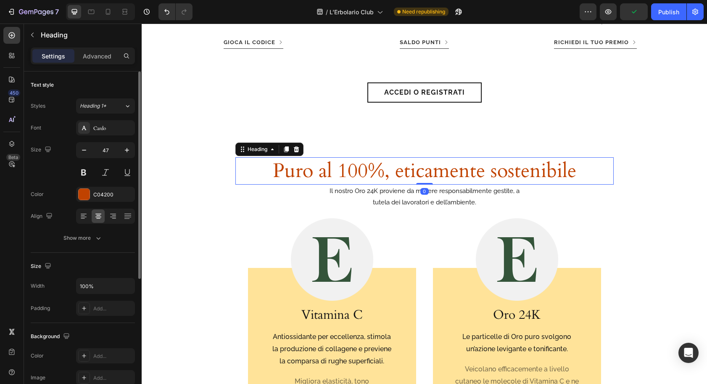
click at [355, 173] on h2 "Puro al 100%, eticamente sostenibile" at bounding box center [425, 170] width 379 height 27
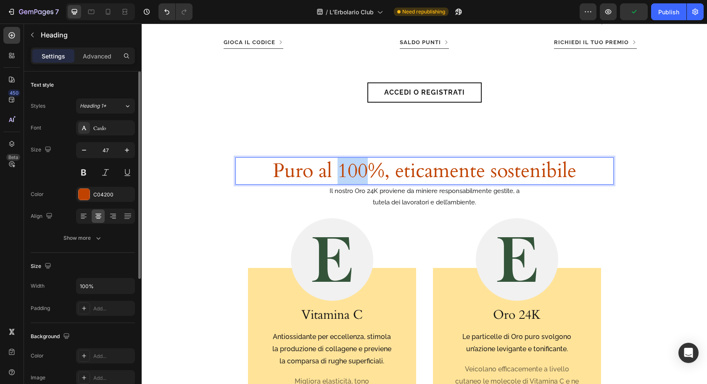
click at [355, 173] on p "Puro al 100%, eticamente sostenibile" at bounding box center [424, 171] width 377 height 26
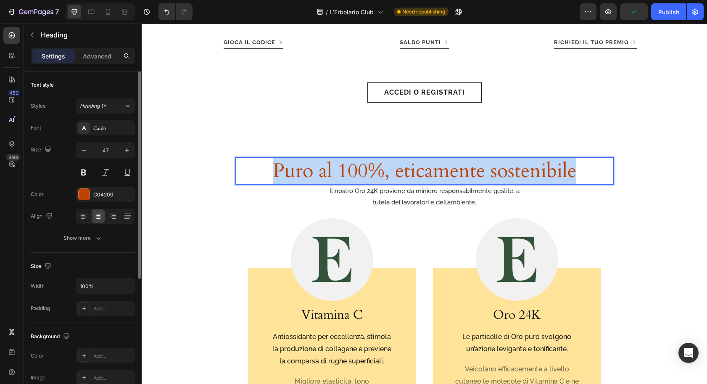
click at [355, 173] on p "Puro al 100%, eticamente sostenibile" at bounding box center [424, 171] width 377 height 26
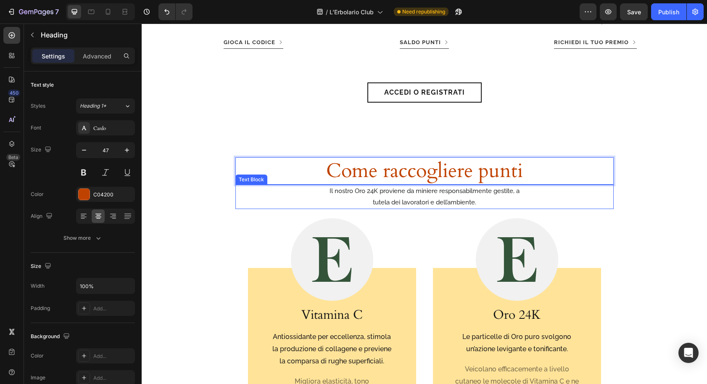
click at [274, 195] on div "Il nostro Oro 24K proviene da miniere responsabilmente gestite, a tutela dei la…" at bounding box center [425, 197] width 379 height 24
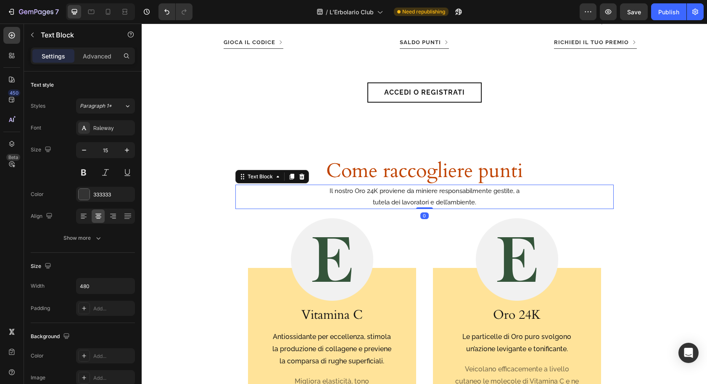
click at [301, 176] on icon at bounding box center [302, 176] width 7 height 7
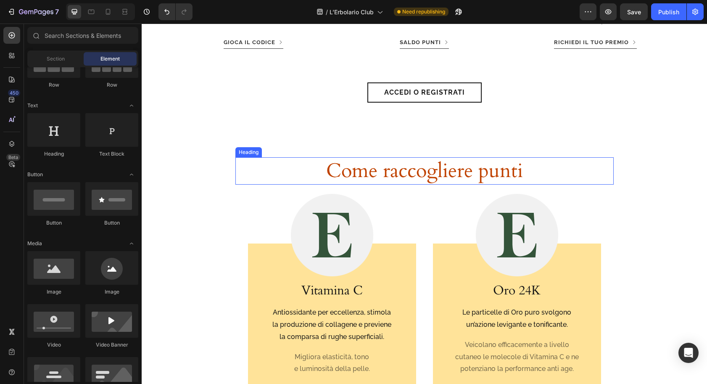
click at [304, 172] on p "Come raccogliere punti" at bounding box center [424, 171] width 377 height 26
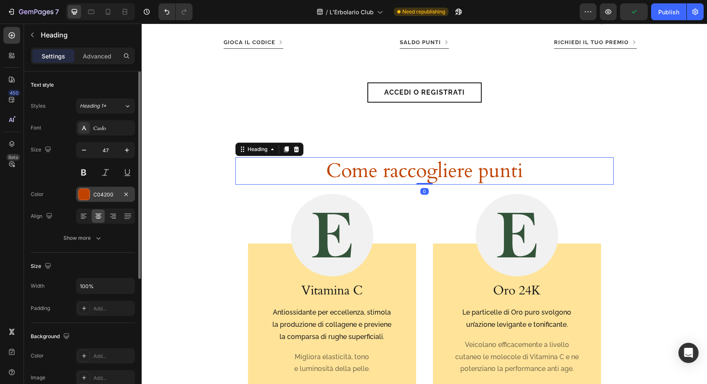
click at [92, 191] on div "C04200" at bounding box center [105, 194] width 59 height 15
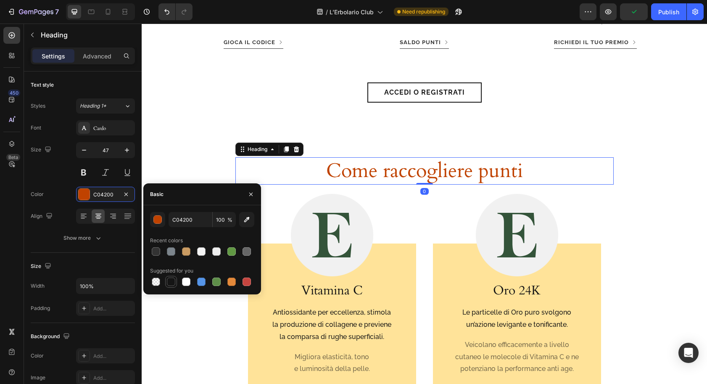
click at [167, 282] on div at bounding box center [171, 282] width 8 height 8
type input "151515"
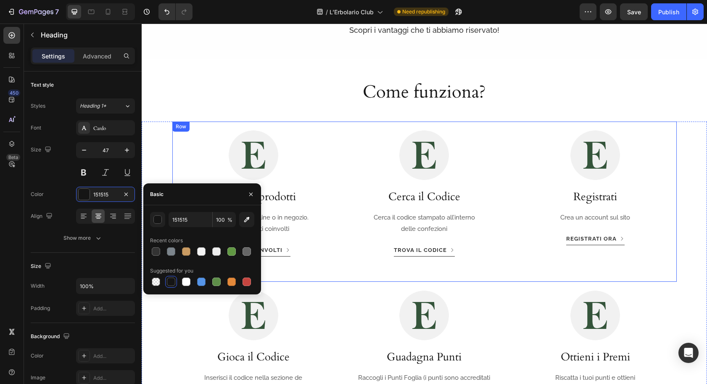
scroll to position [527, 0]
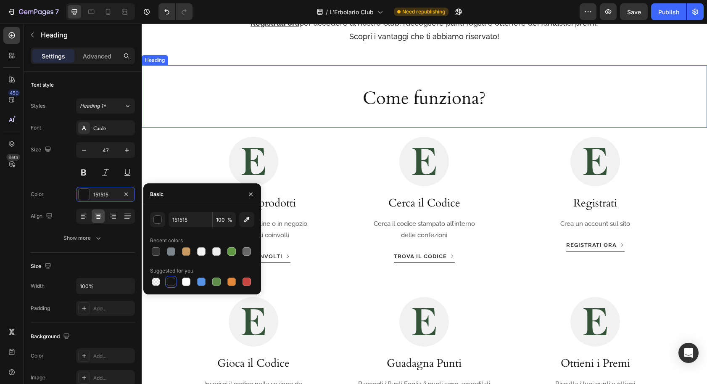
click at [439, 103] on h2 "Come funziona?" at bounding box center [425, 98] width 532 height 25
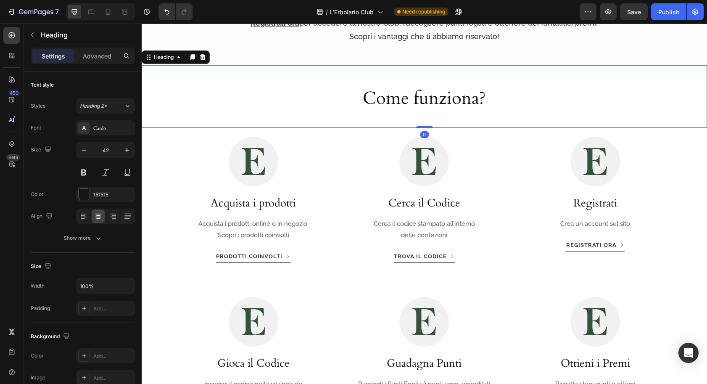
click at [366, 102] on h2 "Come funziona?" at bounding box center [425, 98] width 532 height 25
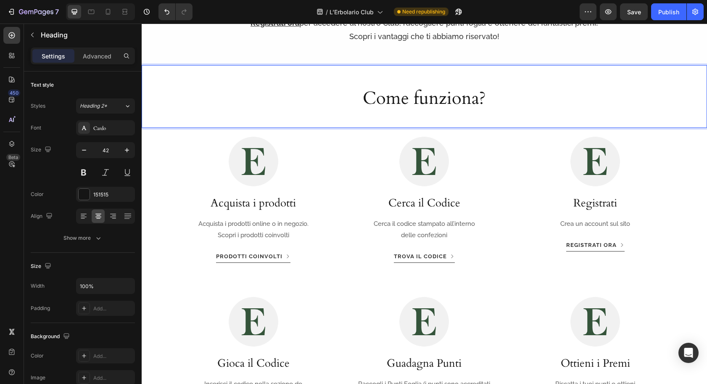
drag, startPoint x: 353, startPoint y: 105, endPoint x: 362, endPoint y: 101, distance: 9.2
click at [353, 105] on p "Come funziona?" at bounding box center [424, 98] width 530 height 23
click at [537, 92] on p "Come funziona?" at bounding box center [424, 98] width 530 height 23
click at [498, 71] on div "Come funziona? Heading 0" at bounding box center [425, 96] width 566 height 63
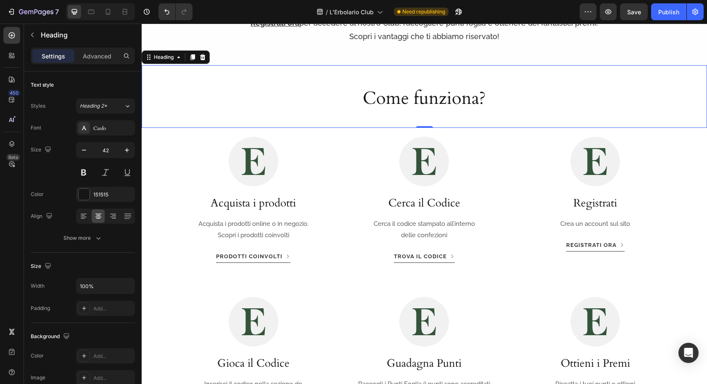
click at [233, 102] on p "Come funziona?" at bounding box center [424, 98] width 530 height 23
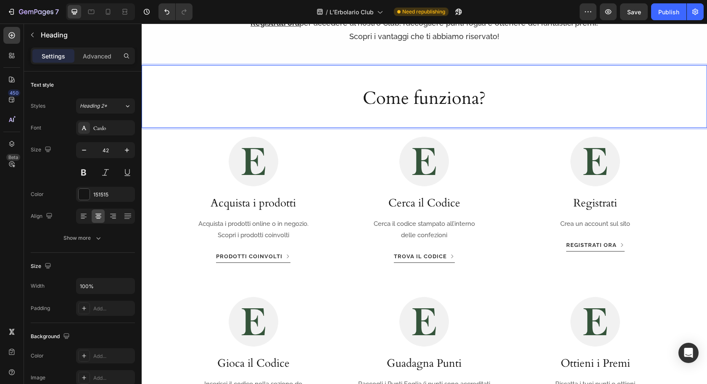
click at [258, 97] on p "Come funziona?" at bounding box center [424, 98] width 530 height 23
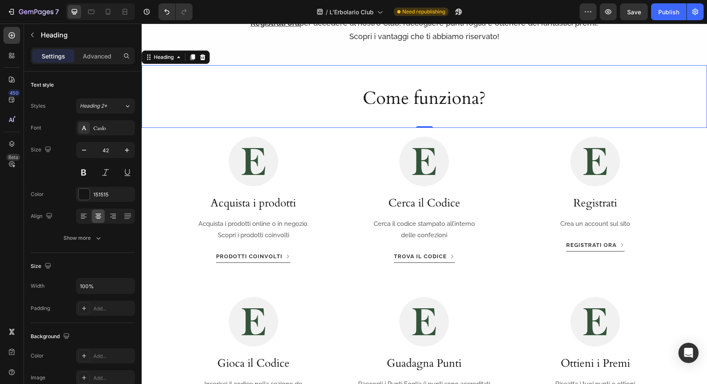
click at [381, 70] on div "Come funziona? Heading 0" at bounding box center [425, 96] width 566 height 63
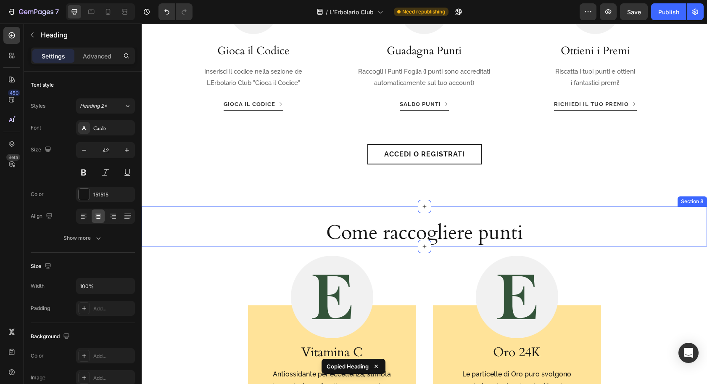
scroll to position [844, 0]
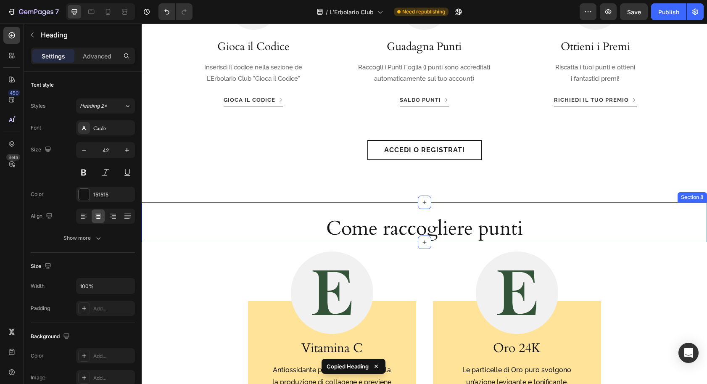
click at [170, 217] on div "Come raccogliere punti Heading Row" at bounding box center [425, 228] width 532 height 27
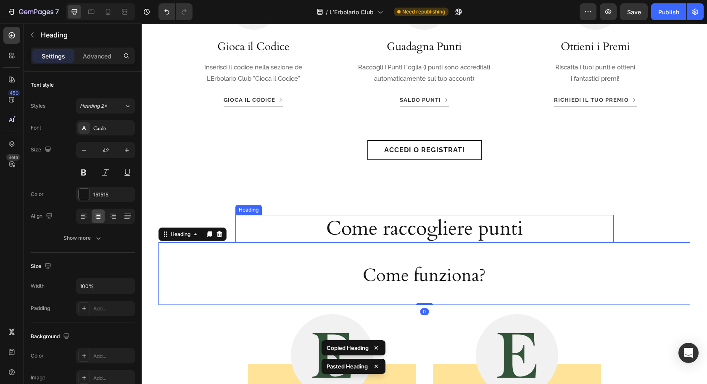
click at [378, 230] on h2 "Come raccogliere punti" at bounding box center [425, 228] width 379 height 27
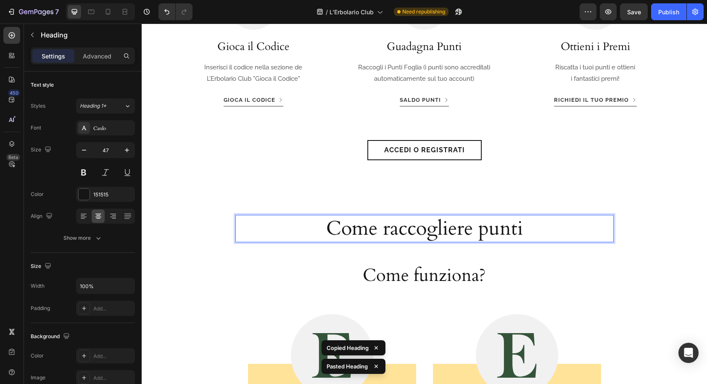
click at [378, 230] on h2 "Come raccogliere punti" at bounding box center [425, 228] width 379 height 27
click at [377, 229] on p "Come raccogliere punti" at bounding box center [424, 229] width 377 height 26
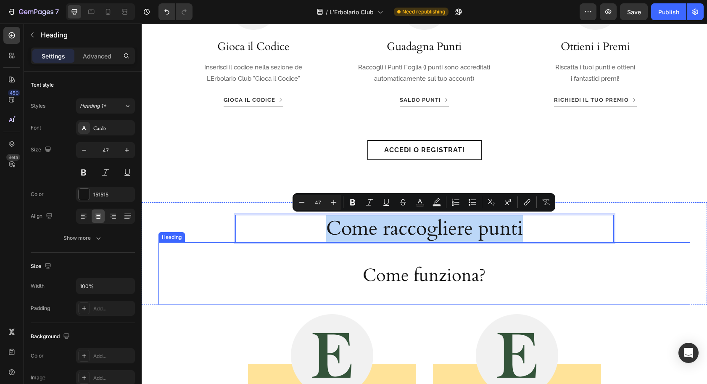
click at [389, 278] on h2 "Come funziona?" at bounding box center [424, 275] width 498 height 25
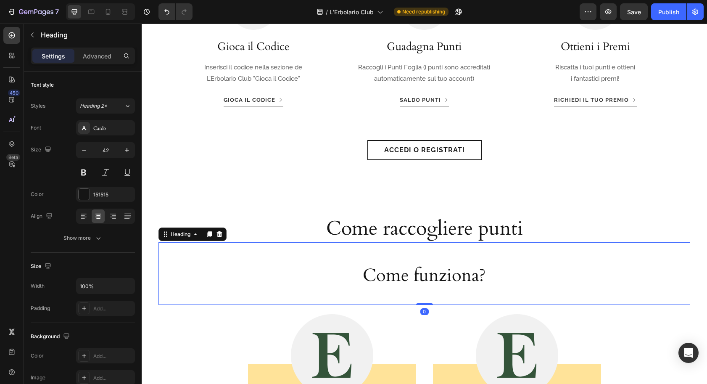
click at [389, 278] on h2 "Come funziona?" at bounding box center [424, 275] width 498 height 25
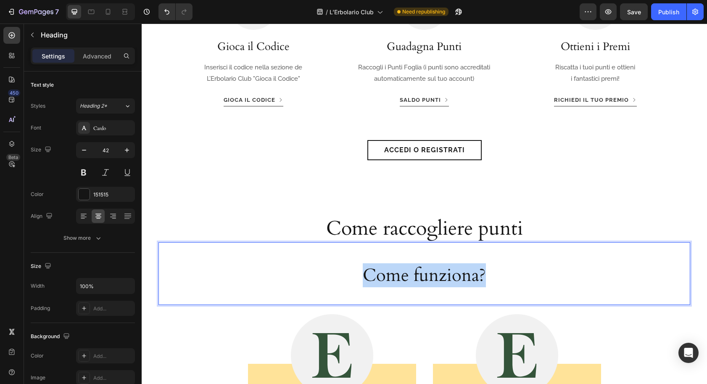
click at [389, 278] on p "Come funziona?" at bounding box center [424, 275] width 497 height 23
click at [390, 277] on p "Come funziona?" at bounding box center [424, 275] width 497 height 23
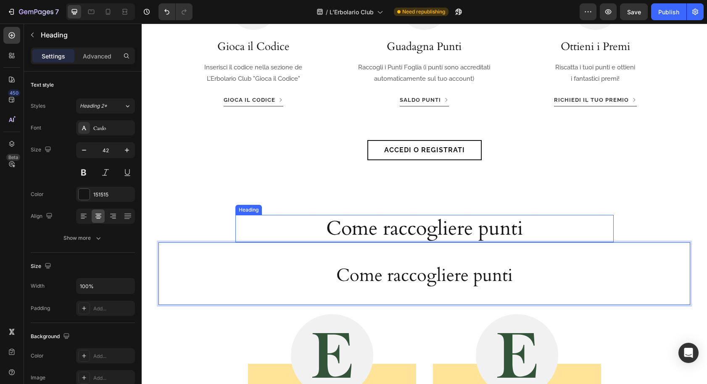
click at [283, 236] on p "Come raccogliere punti" at bounding box center [424, 229] width 377 height 26
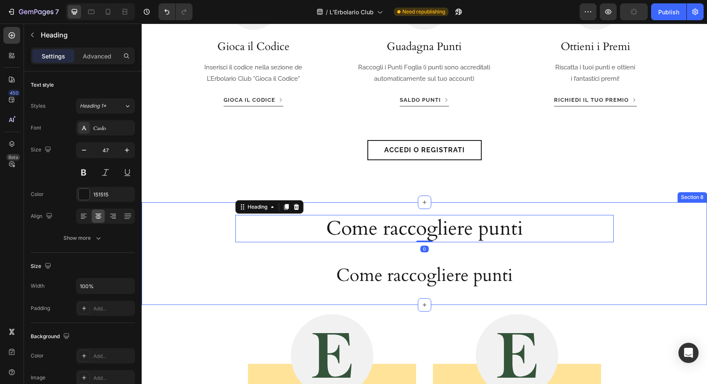
click at [204, 235] on div "Come raccogliere punti Heading 0 Row Come raccogliere punti Heading" at bounding box center [425, 260] width 532 height 90
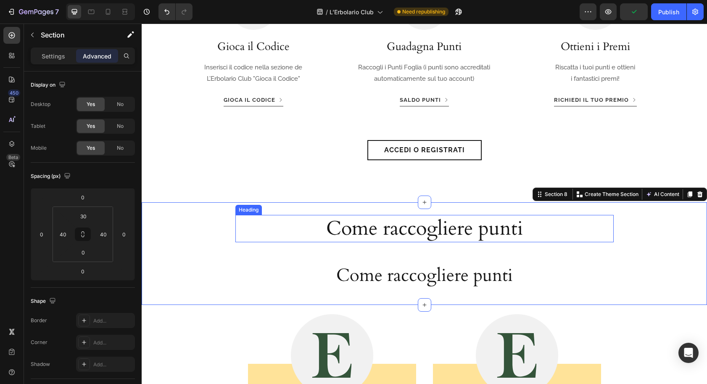
click at [279, 229] on p "Come raccogliere punti" at bounding box center [424, 229] width 377 height 26
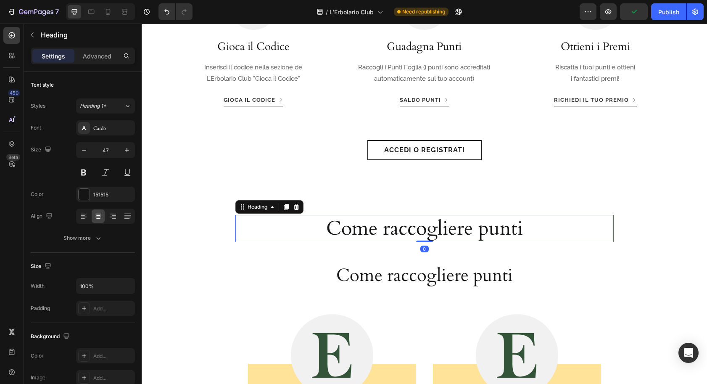
click at [297, 204] on icon at bounding box center [296, 207] width 7 height 7
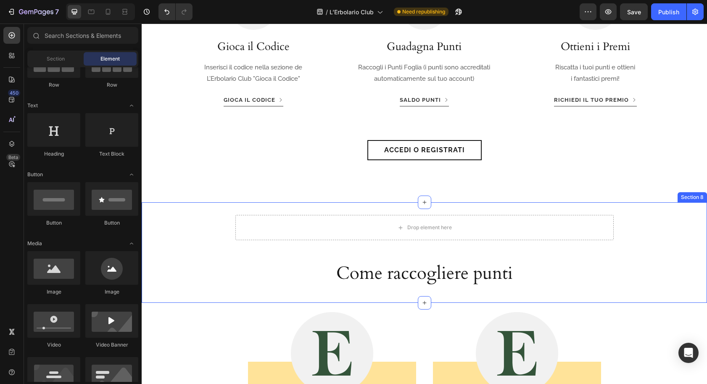
click at [266, 232] on div "Drop element here" at bounding box center [425, 227] width 379 height 25
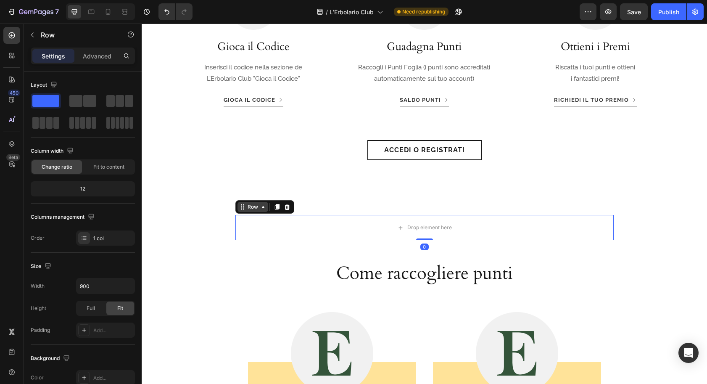
click at [255, 206] on div "Row" at bounding box center [253, 207] width 14 height 8
click at [289, 207] on icon at bounding box center [287, 207] width 7 height 7
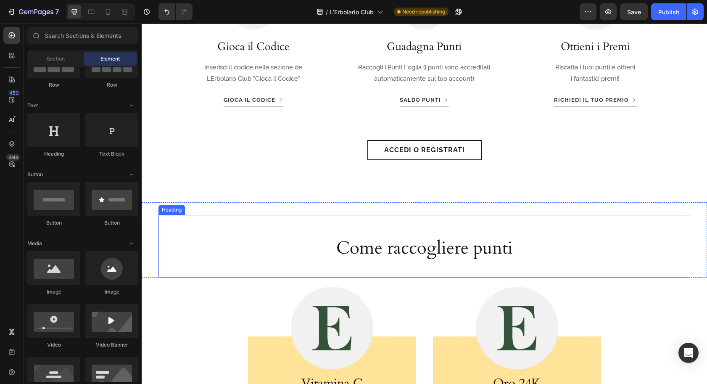
click at [244, 222] on div "Come raccogliere punti Heading" at bounding box center [425, 246] width 532 height 63
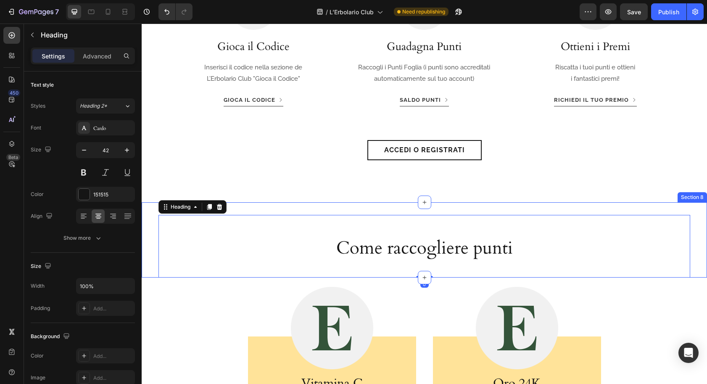
click at [252, 207] on div "Come raccogliere punti Heading 0 Section 8" at bounding box center [425, 239] width 566 height 75
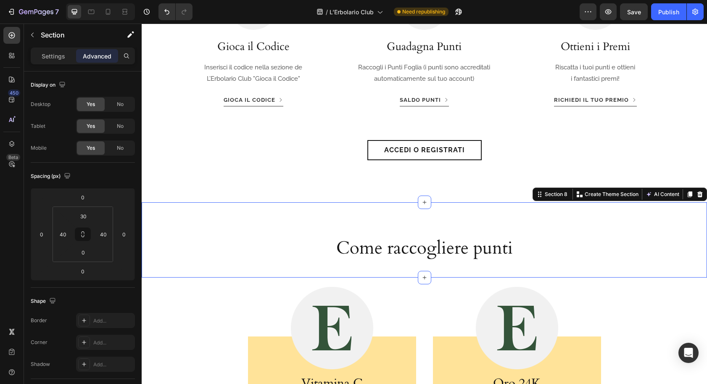
click at [260, 208] on div "Come raccogliere punti Heading Section 8 Create Theme Section AI Content Write …" at bounding box center [425, 239] width 566 height 75
click at [85, 216] on input "30" at bounding box center [83, 216] width 17 height 13
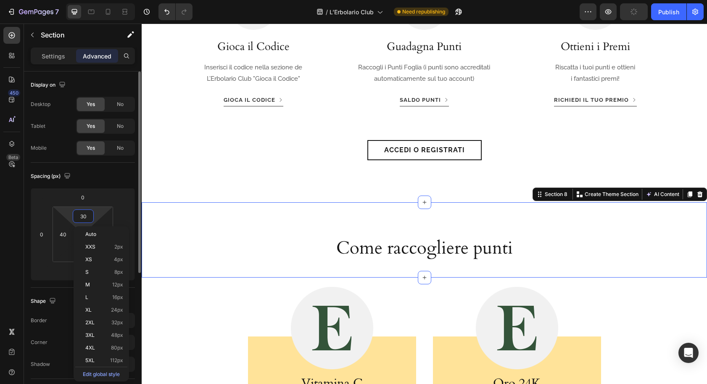
type input "0"
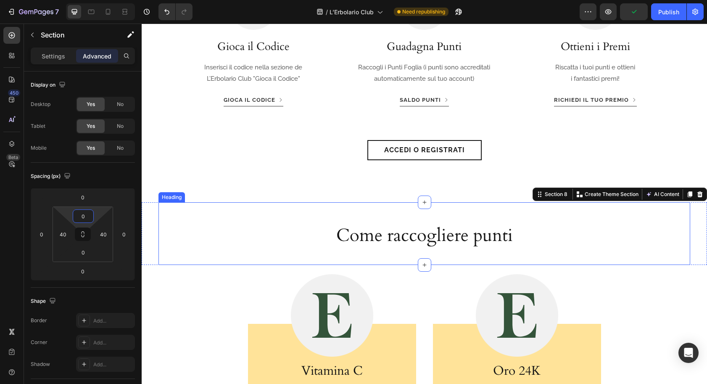
click at [319, 219] on div "Come raccogliere punti Heading" at bounding box center [425, 233] width 532 height 63
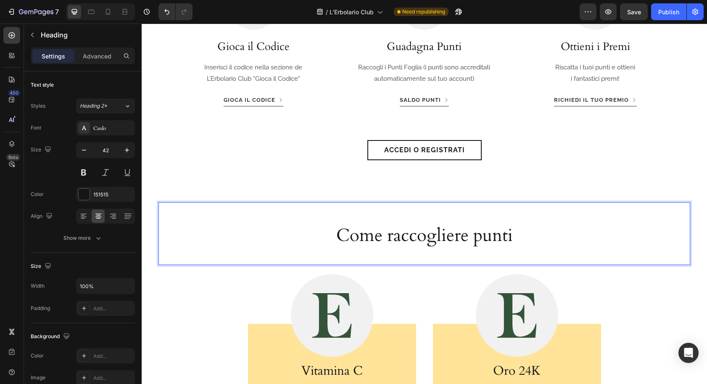
drag, startPoint x: 199, startPoint y: 222, endPoint x: 167, endPoint y: 230, distance: 32.9
click at [199, 222] on div "Come raccogliere punti Heading 0" at bounding box center [425, 233] width 532 height 63
click at [147, 240] on div "Come raccogliere punti Heading 0 Section 8" at bounding box center [425, 233] width 566 height 63
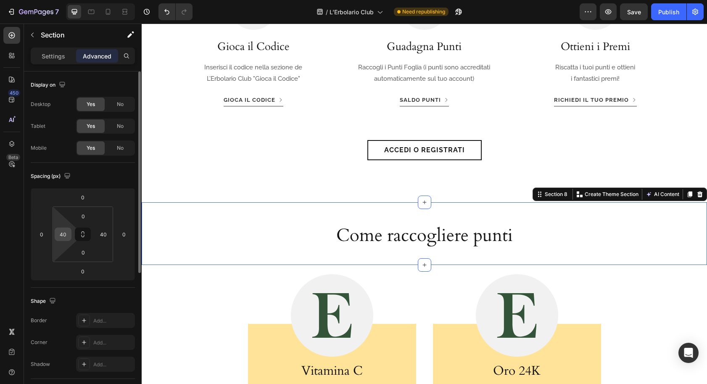
click at [62, 236] on input "40" at bounding box center [63, 234] width 13 height 13
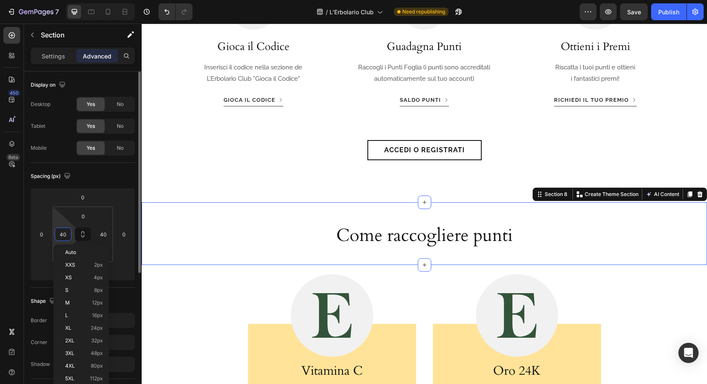
type input "0"
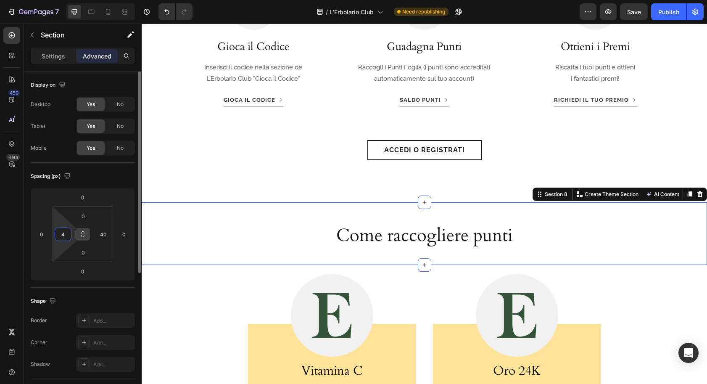
type input "40"
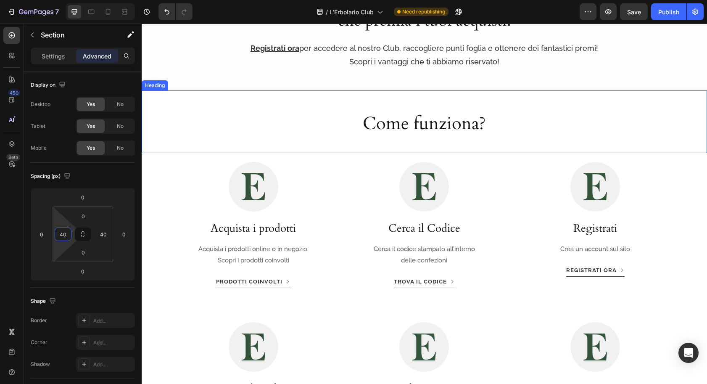
scroll to position [501, 0]
click at [154, 144] on div "Come funziona? Heading" at bounding box center [425, 122] width 566 height 63
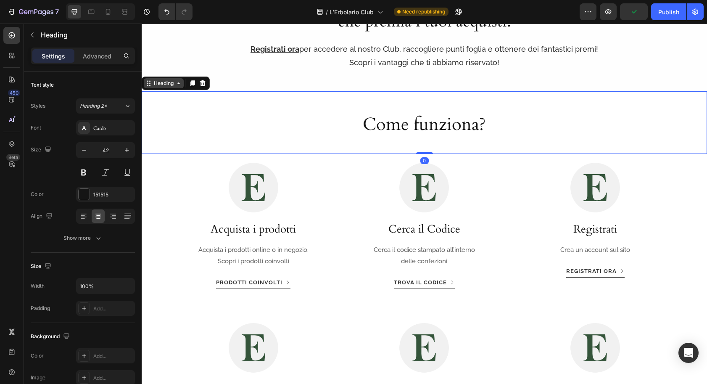
click at [165, 81] on div "Heading" at bounding box center [163, 83] width 23 height 8
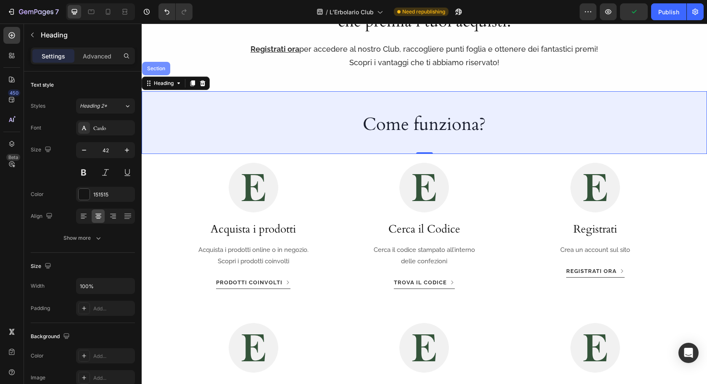
click at [162, 67] on div "Section" at bounding box center [156, 68] width 21 height 5
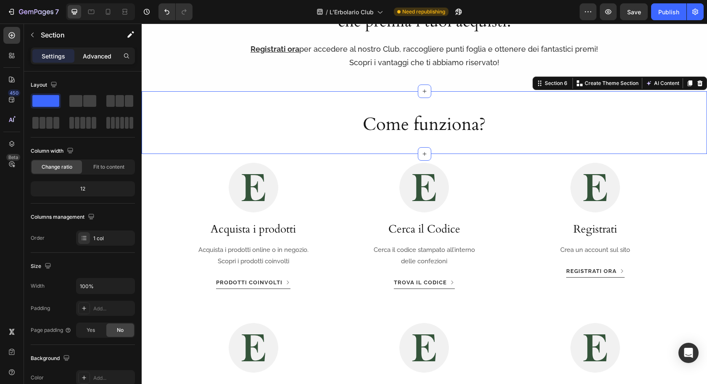
click at [96, 57] on p "Advanced" at bounding box center [97, 56] width 29 height 9
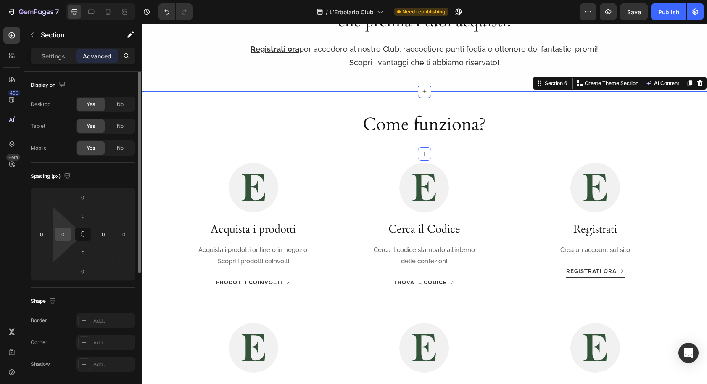
click at [64, 232] on input "0" at bounding box center [63, 234] width 13 height 13
type input "4"
type input "40"
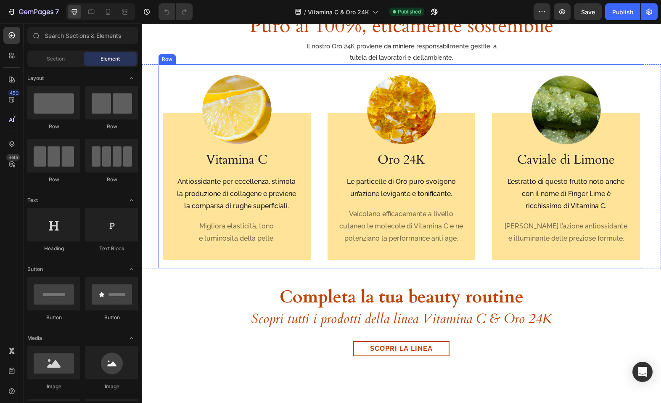
scroll to position [827, 0]
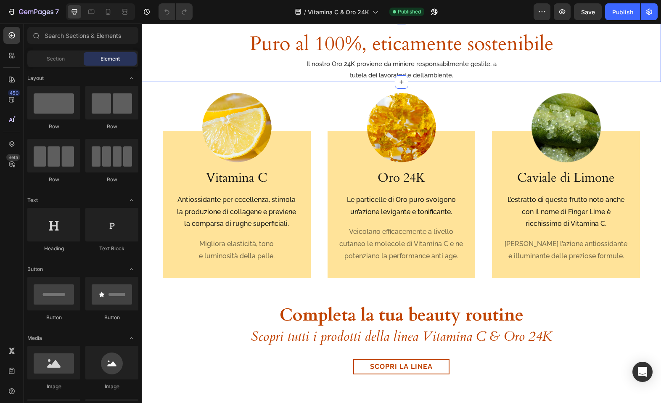
click at [157, 82] on div "Puro al 100%, eticamente sostenibile Heading Il nostro Oro 24K proviene da mini…" at bounding box center [401, 50] width 519 height 64
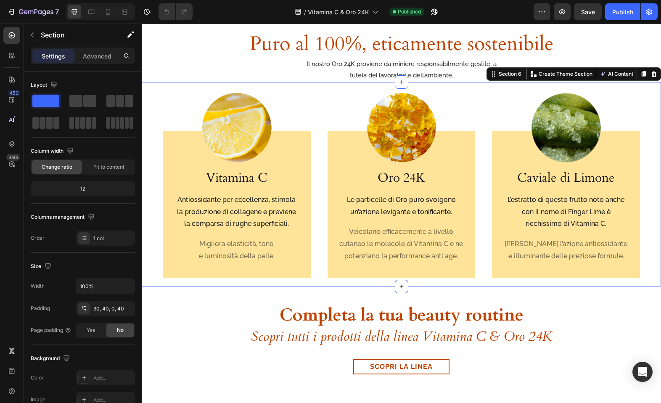
click at [149, 160] on div "Image Vitamina C Heading Antiossidante per eccellenza, stimola la produzione di…" at bounding box center [401, 184] width 519 height 204
click at [152, 155] on div "Image Vitamina C Heading Antiossidante per eccellenza, stimola la produzione di…" at bounding box center [401, 184] width 519 height 204
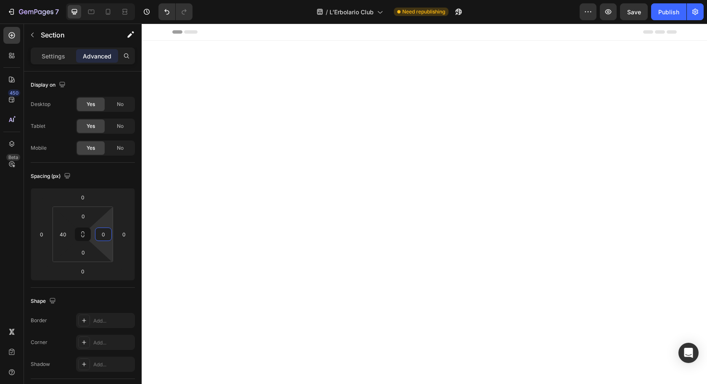
scroll to position [501, 0]
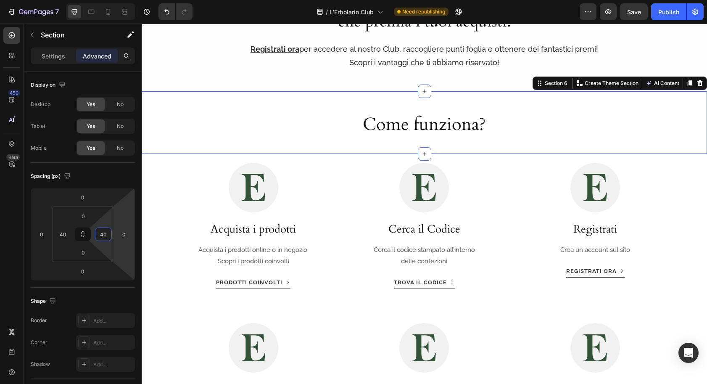
type input "40"
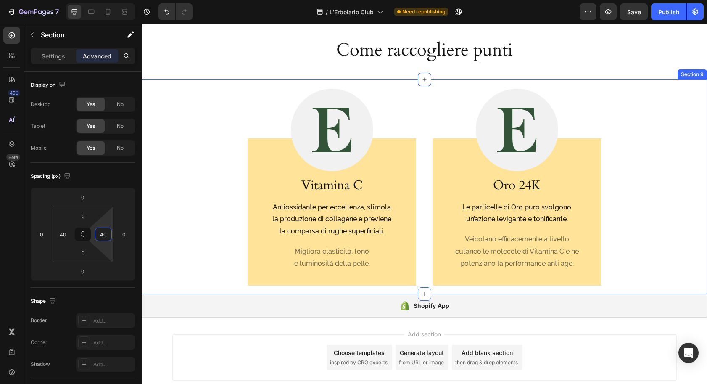
scroll to position [1029, 0]
click at [225, 144] on div "Image Vitamina C Heading Antiossidante per eccellenza, stimola la produzione di…" at bounding box center [425, 187] width 532 height 214
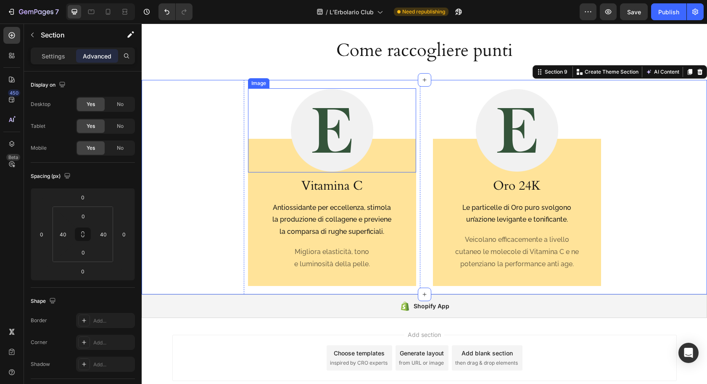
click at [259, 128] on div at bounding box center [332, 130] width 168 height 84
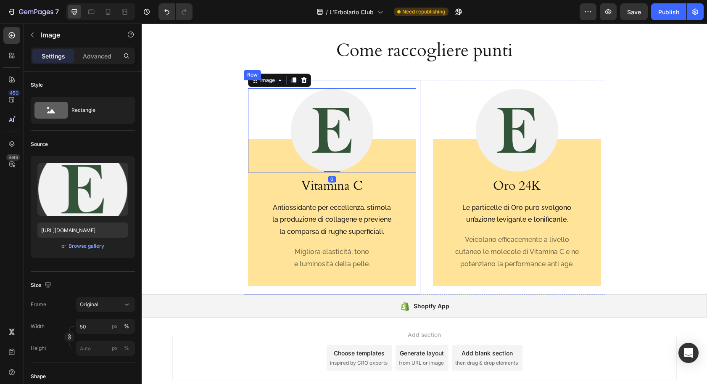
click at [244, 162] on div "Image 0 Vitamina C Heading Antiossidante per eccellenza, stimola la produzione …" at bounding box center [332, 187] width 177 height 214
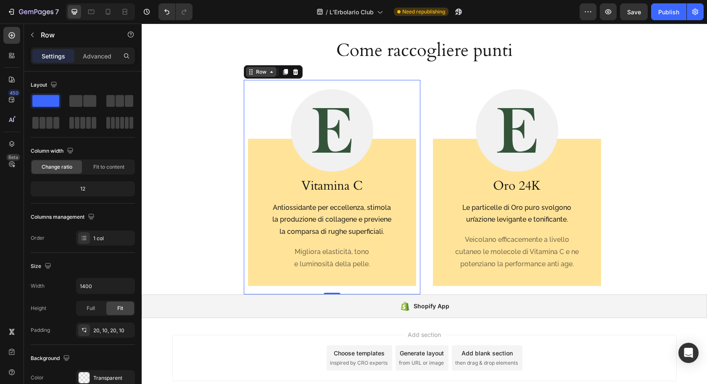
click at [263, 71] on div "Row" at bounding box center [261, 72] width 14 height 8
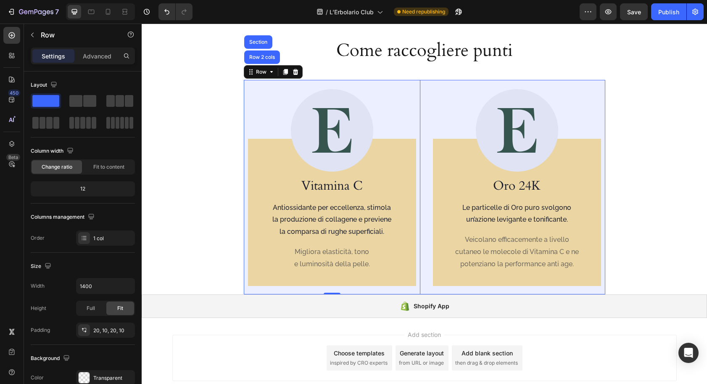
click at [263, 56] on div "Row 2 cols" at bounding box center [262, 57] width 29 height 5
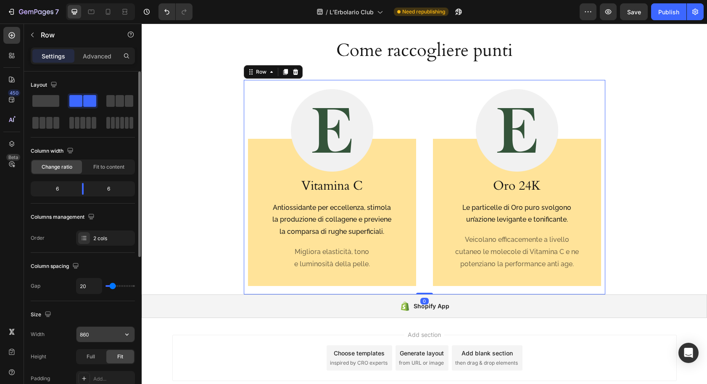
click at [99, 337] on input "860" at bounding box center [106, 334] width 58 height 15
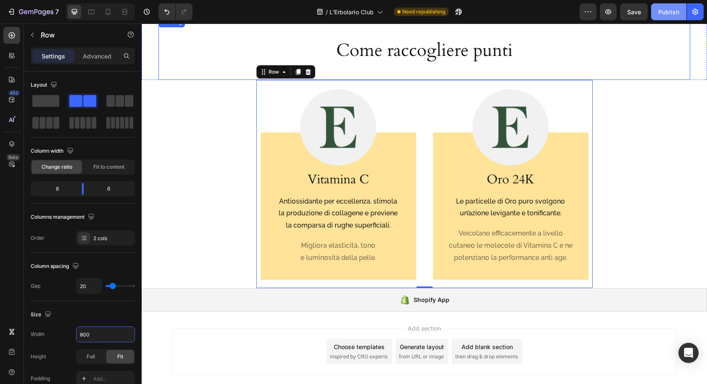
type input "800"
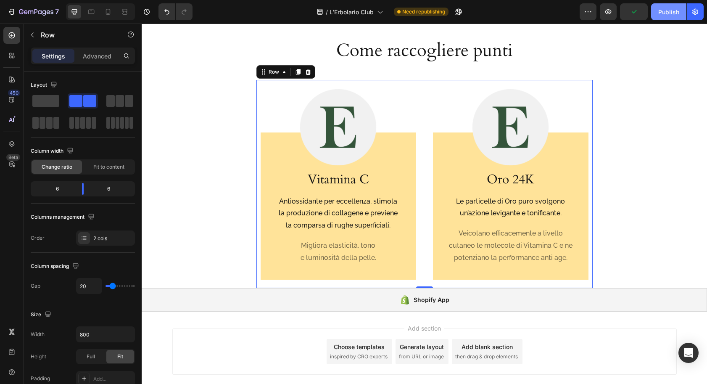
click at [664, 13] on div "Publish" at bounding box center [669, 12] width 21 height 9
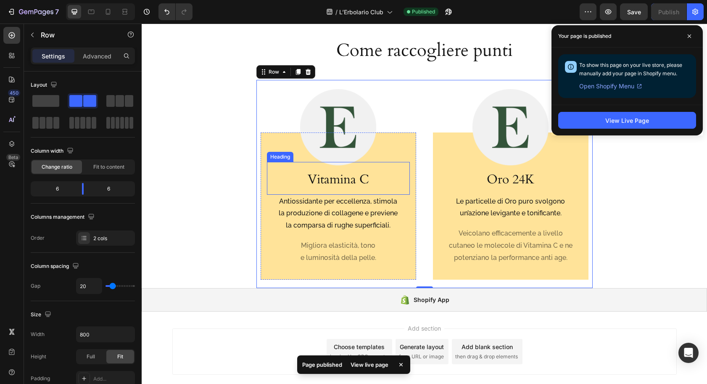
click at [327, 182] on h3 "Vitamina C" at bounding box center [338, 179] width 143 height 18
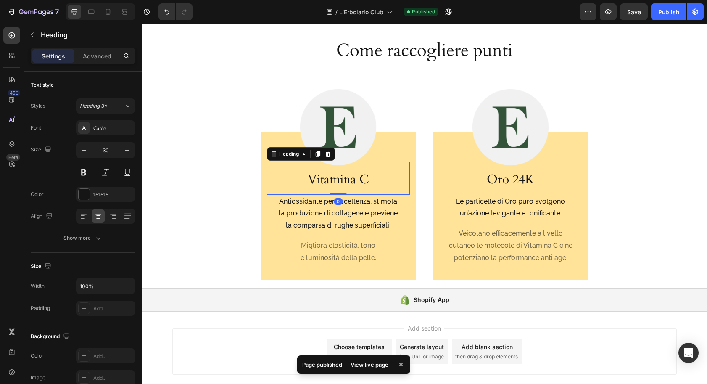
click at [327, 182] on h3 "Vitamina C" at bounding box center [338, 179] width 143 height 18
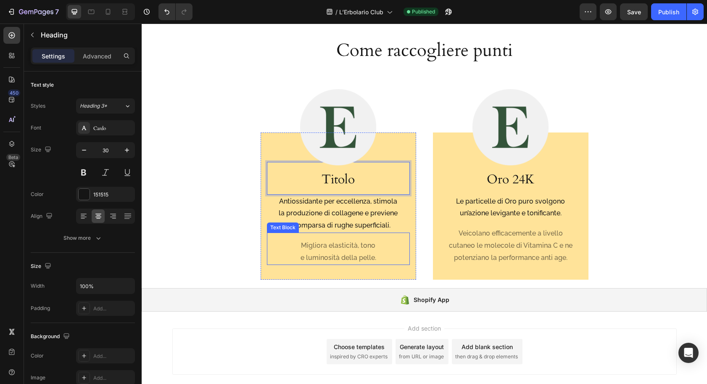
click at [309, 220] on p "Antiossidante per eccellenza, stimola la produzione di collagene e previene la …" at bounding box center [338, 214] width 124 height 36
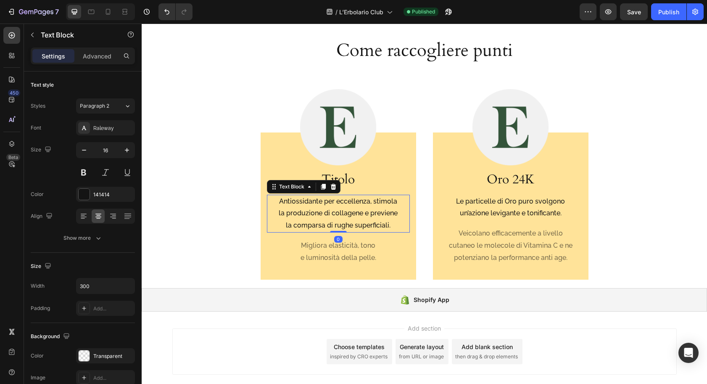
click at [320, 217] on p "Antiossidante per eccellenza, stimola la produzione di collagene e previene la …" at bounding box center [338, 214] width 124 height 36
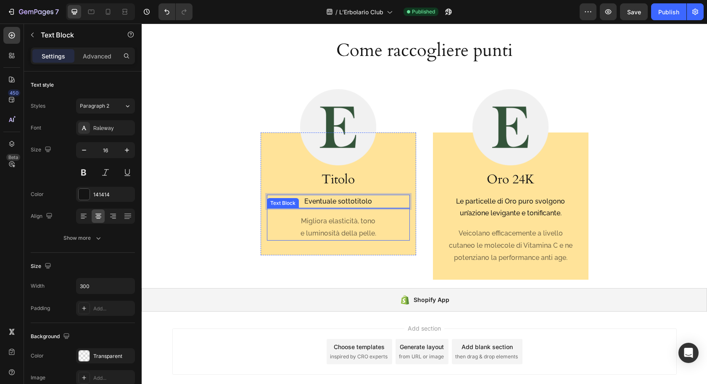
click at [317, 222] on p "Migliora elasticità, tono e luminosità della pelle." at bounding box center [338, 227] width 124 height 24
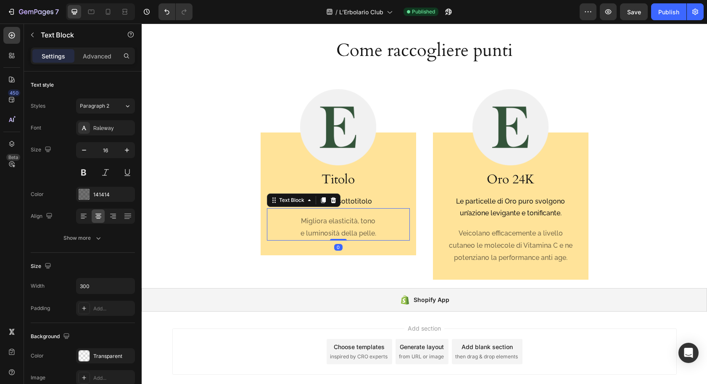
click at [318, 222] on p "Migliora elasticità, tono e luminosità della pelle." at bounding box center [338, 227] width 124 height 24
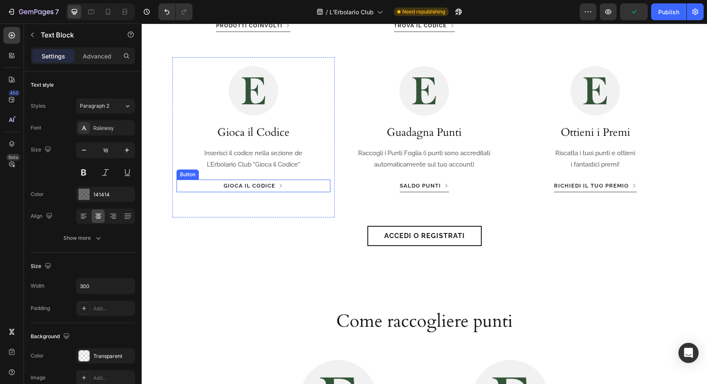
scroll to position [739, 0]
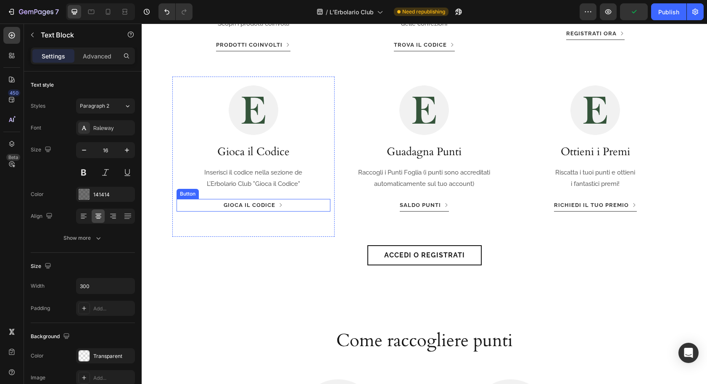
click at [305, 209] on div "gioca il Codice Button" at bounding box center [254, 205] width 154 height 13
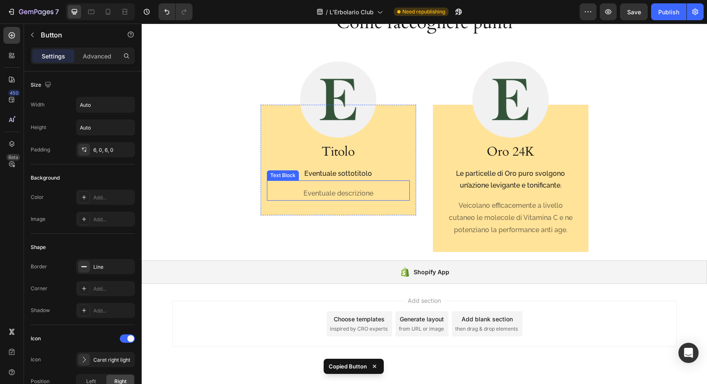
scroll to position [1078, 0]
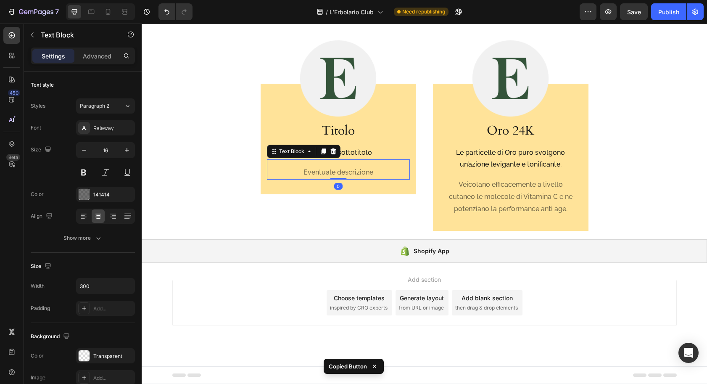
click at [275, 171] on div "Eventuale descrizione" at bounding box center [338, 173] width 126 height 14
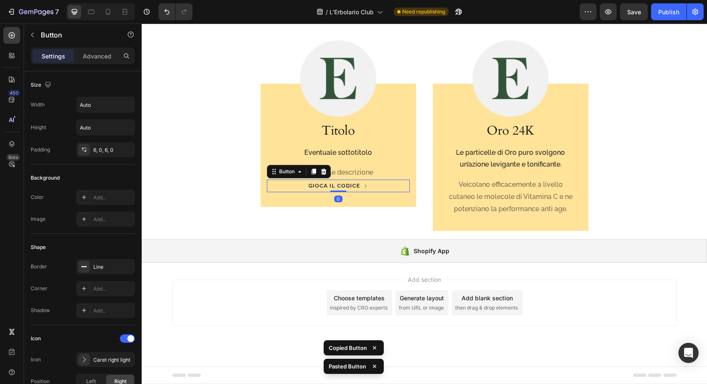
click at [379, 172] on p "Eventuale descrizione" at bounding box center [338, 173] width 124 height 12
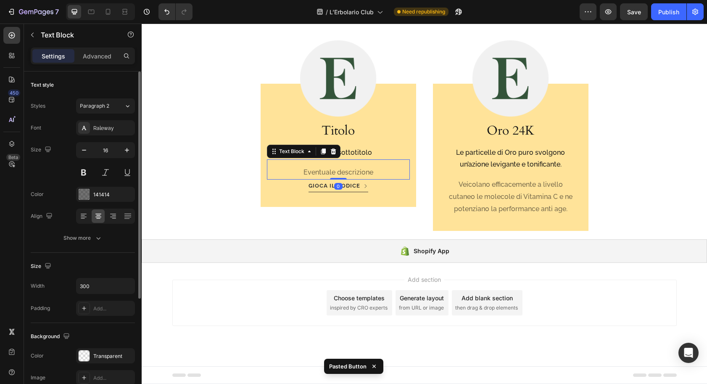
drag, startPoint x: 108, startPoint y: 61, endPoint x: 111, endPoint y: 90, distance: 30.1
click at [108, 61] on div "Advanced" at bounding box center [97, 55] width 42 height 13
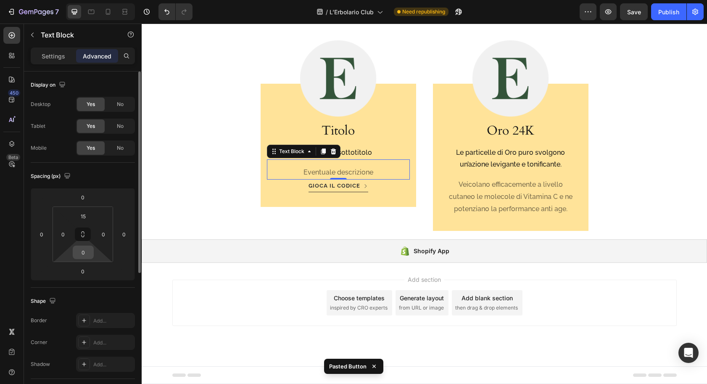
click at [92, 256] on div "0" at bounding box center [83, 252] width 21 height 13
click at [85, 254] on input "0" at bounding box center [83, 252] width 17 height 13
type input "20"
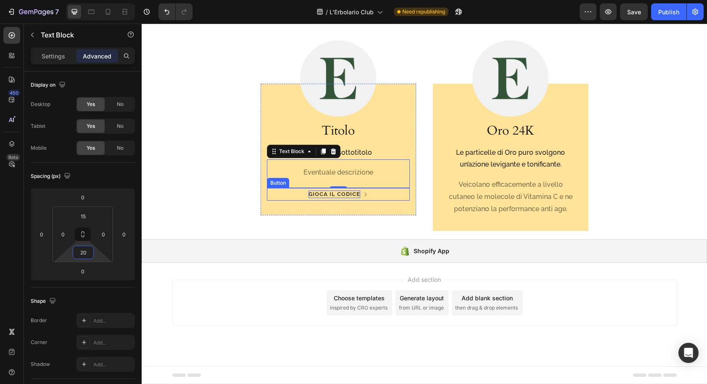
click at [317, 193] on p "gioca il Codice" at bounding box center [335, 195] width 52 height 8
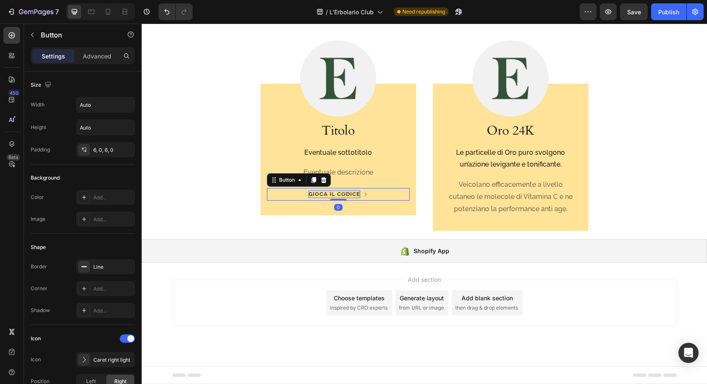
click at [334, 193] on p "gioca il Codice" at bounding box center [335, 195] width 52 height 8
click at [333, 193] on p "gioca il Codice" at bounding box center [335, 195] width 52 height 8
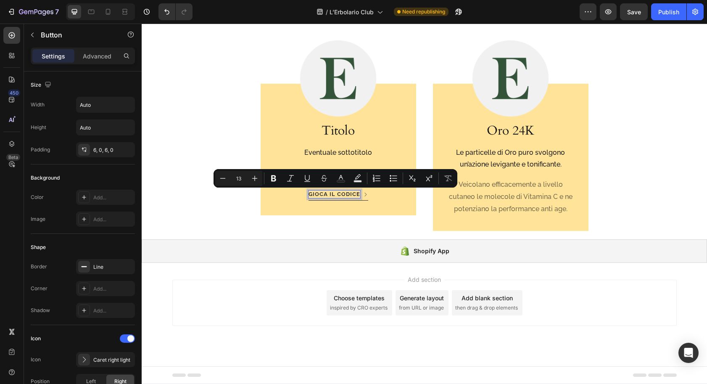
click at [333, 193] on p "gioca il Codice" at bounding box center [335, 195] width 52 height 8
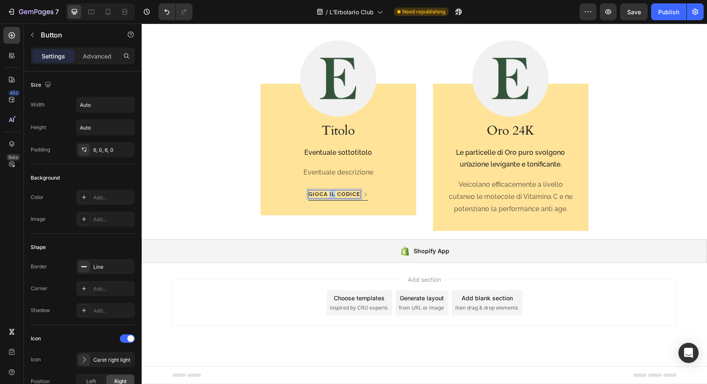
click at [333, 193] on p "gioca il Codice" at bounding box center [335, 195] width 52 height 8
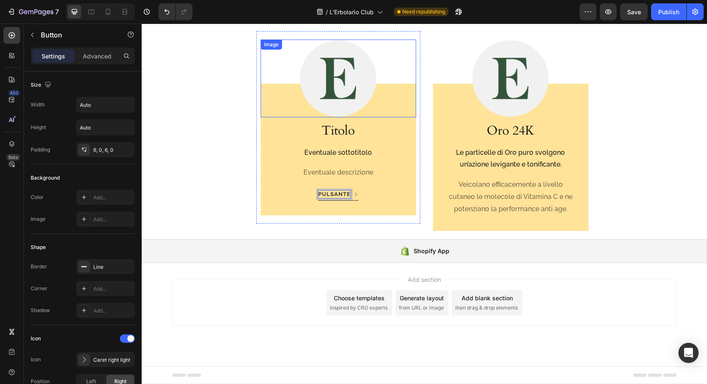
click at [281, 61] on div at bounding box center [339, 79] width 156 height 78
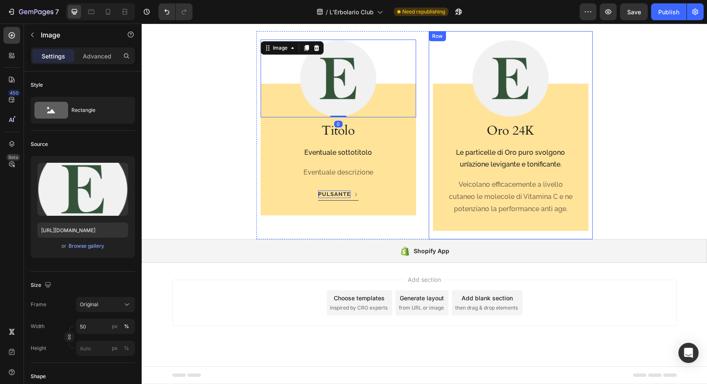
click at [437, 37] on div "Row" at bounding box center [438, 36] width 14 height 8
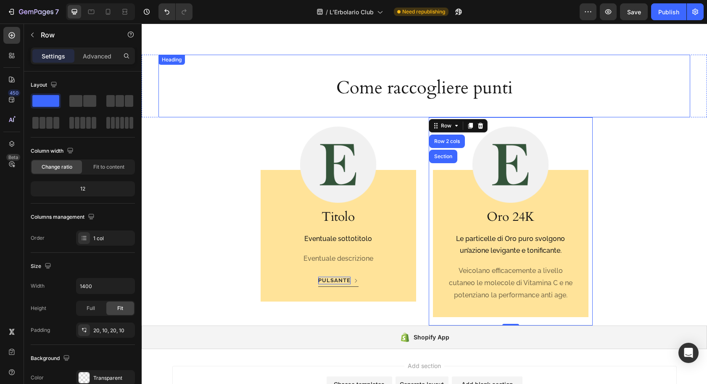
scroll to position [983, 0]
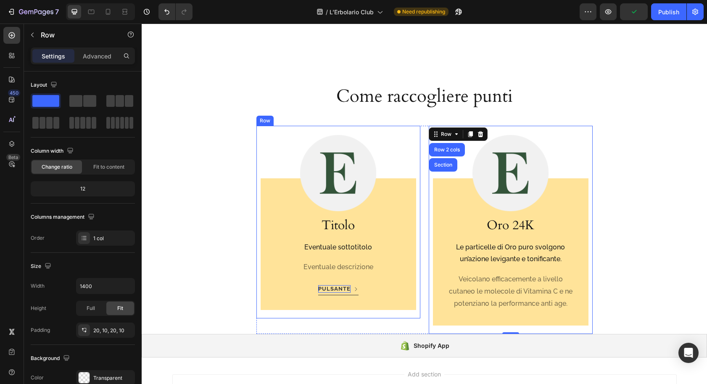
click at [388, 130] on div "Image Titolo Heading Eventuale sottotitolo Text Block Eventuale descrizione Tex…" at bounding box center [339, 222] width 164 height 193
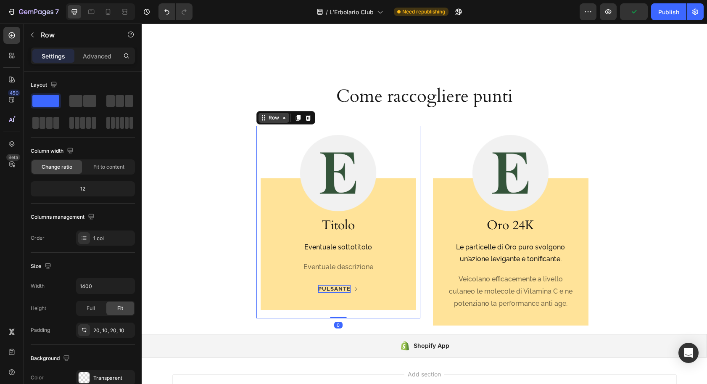
click at [268, 119] on div "Row" at bounding box center [274, 118] width 14 height 8
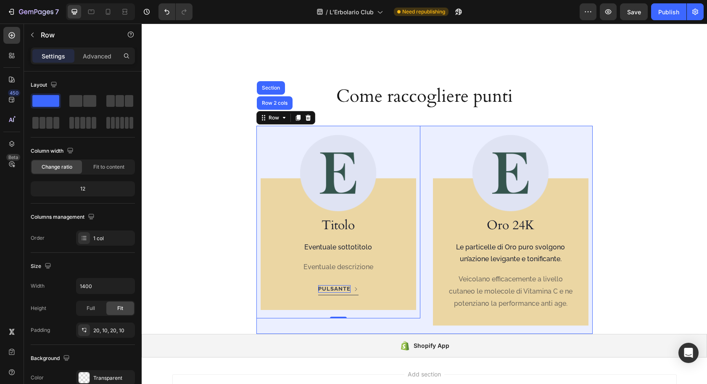
drag, startPoint x: 271, startPoint y: 104, endPoint x: 245, endPoint y: 116, distance: 28.6
click at [270, 104] on div "Row 2 cols" at bounding box center [274, 103] width 29 height 5
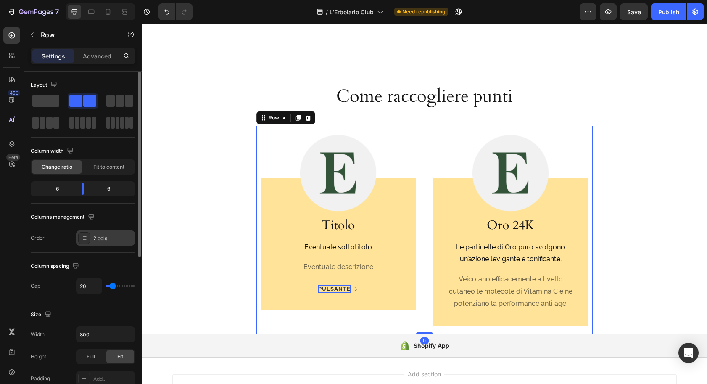
click at [99, 239] on div "2 cols" at bounding box center [113, 239] width 40 height 8
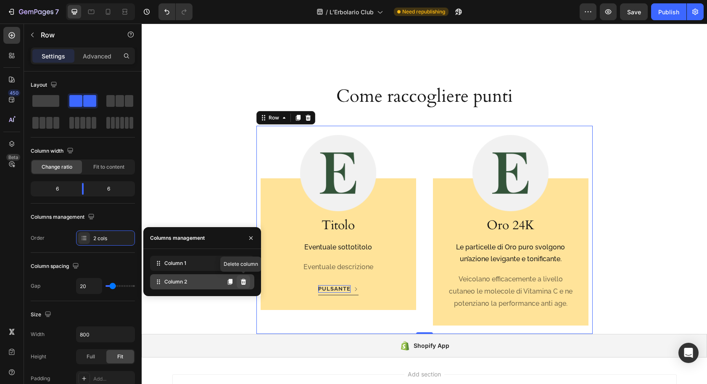
click at [244, 282] on icon at bounding box center [243, 282] width 5 height 6
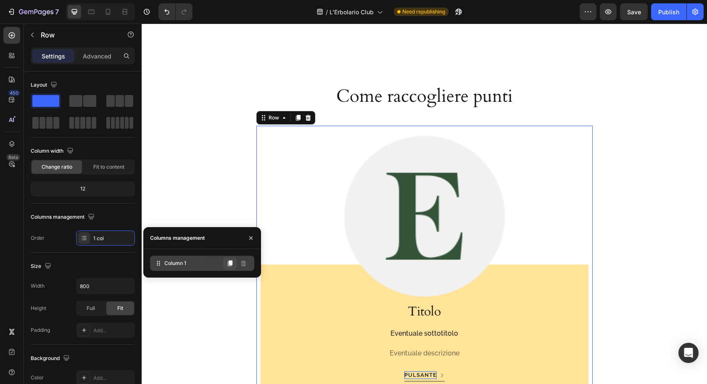
click at [229, 263] on icon at bounding box center [230, 263] width 5 height 6
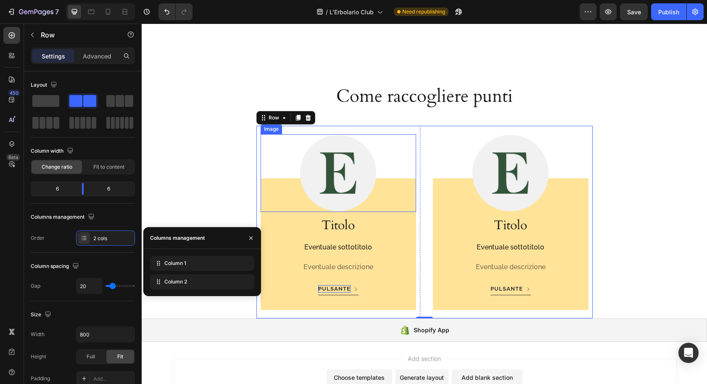
scroll to position [984, 0]
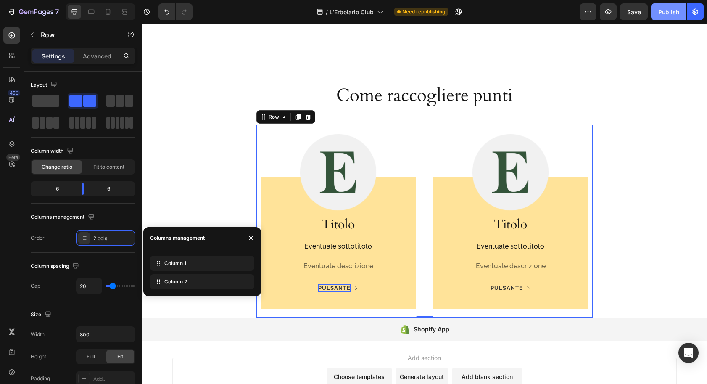
click at [670, 8] on div "Publish" at bounding box center [669, 12] width 21 height 9
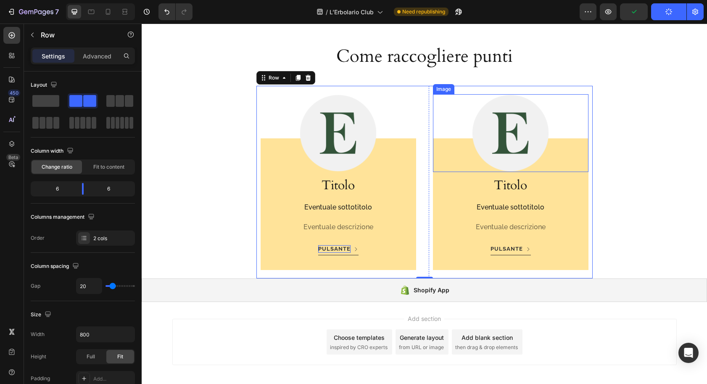
scroll to position [1054, 0]
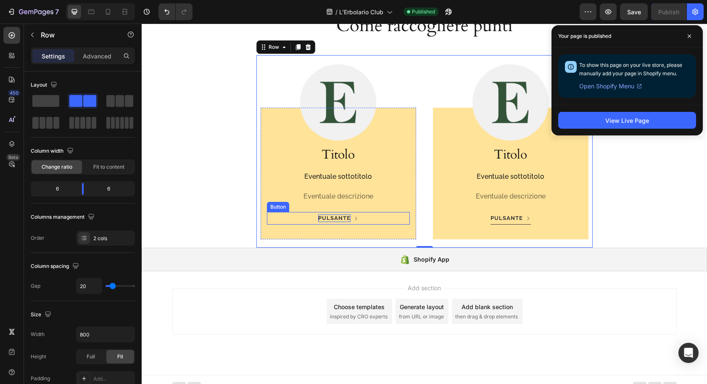
click at [331, 217] on p "pulsante" at bounding box center [334, 218] width 32 height 8
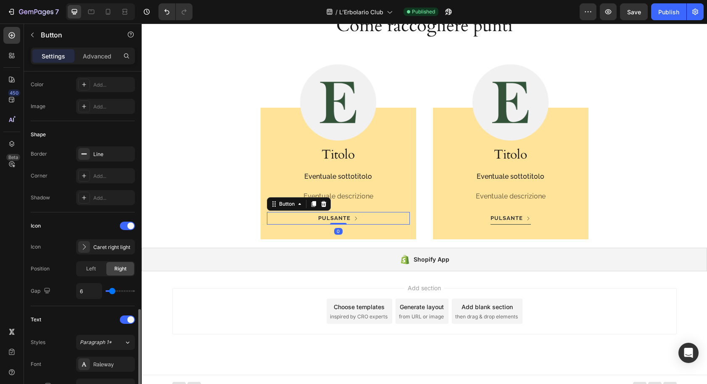
scroll to position [399, 0]
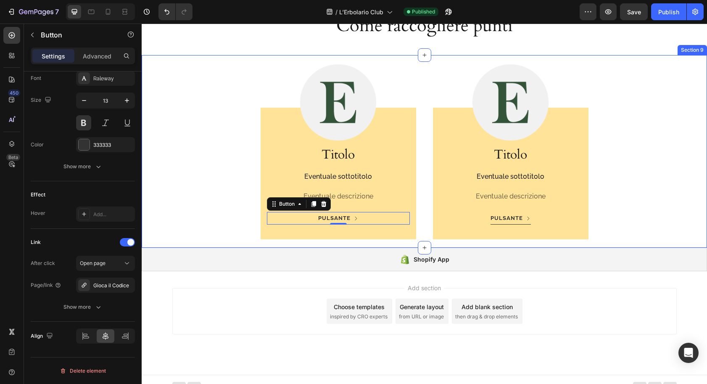
click at [191, 170] on div "Image Titolo Heading Eventuale sottotitolo Text Block Eventuale descrizione Tex…" at bounding box center [425, 151] width 532 height 193
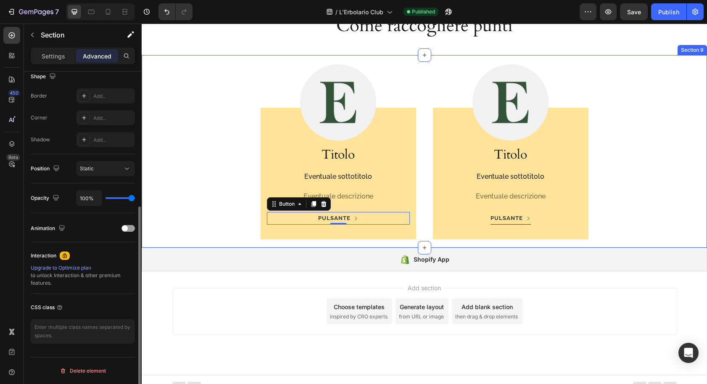
scroll to position [0, 0]
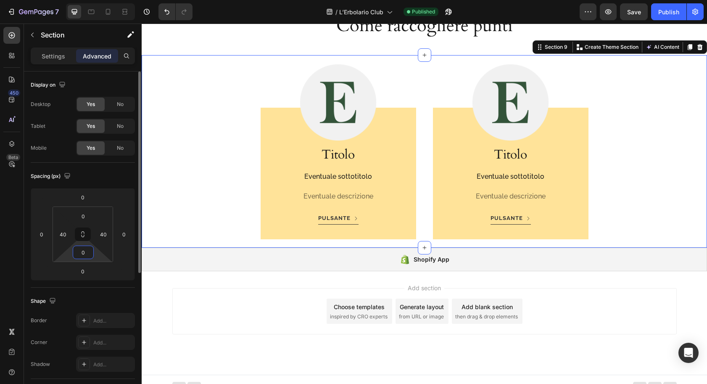
click at [85, 254] on input "0" at bounding box center [83, 252] width 17 height 13
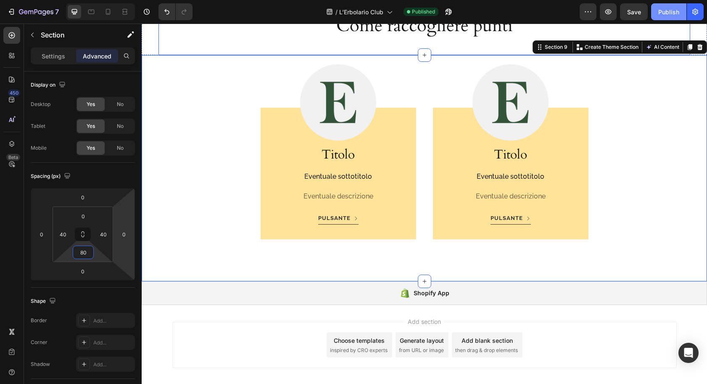
type input "80"
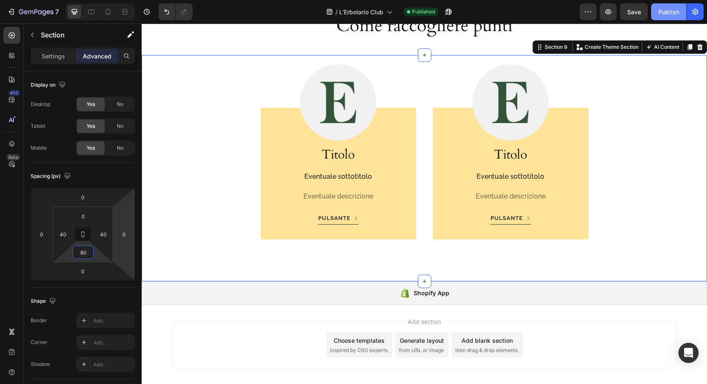
click at [661, 15] on div "Publish" at bounding box center [669, 12] width 21 height 9
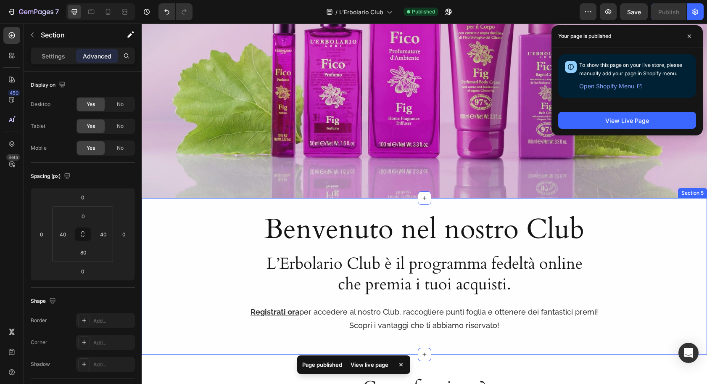
scroll to position [239, 0]
click at [312, 206] on div "Benvenuto nel nostro Club Heading L’Erbolario Club è il programma fedeltà onlin…" at bounding box center [425, 276] width 566 height 156
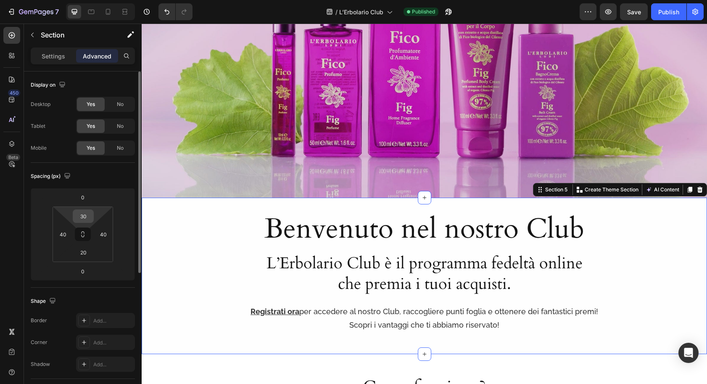
click at [83, 214] on input "30" at bounding box center [83, 216] width 17 height 13
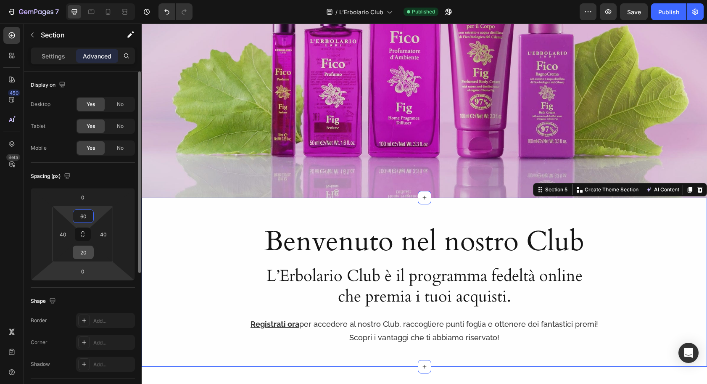
type input "60"
click at [83, 252] on input "20" at bounding box center [83, 252] width 17 height 13
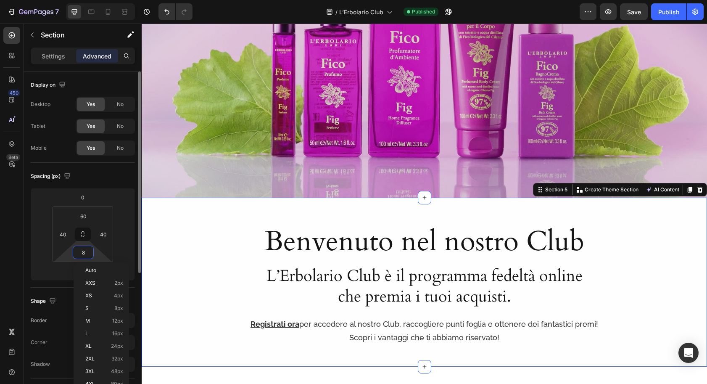
type input "80"
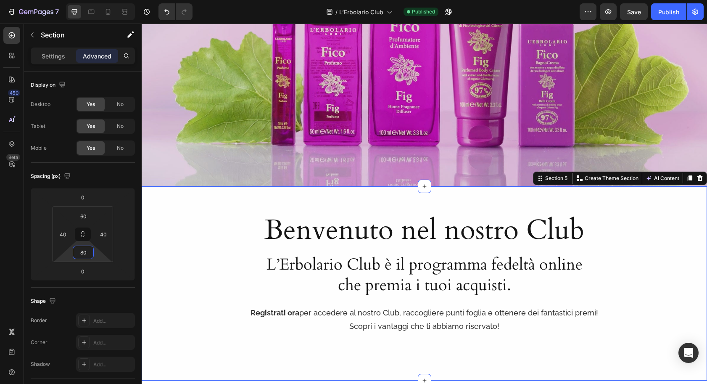
scroll to position [323, 0]
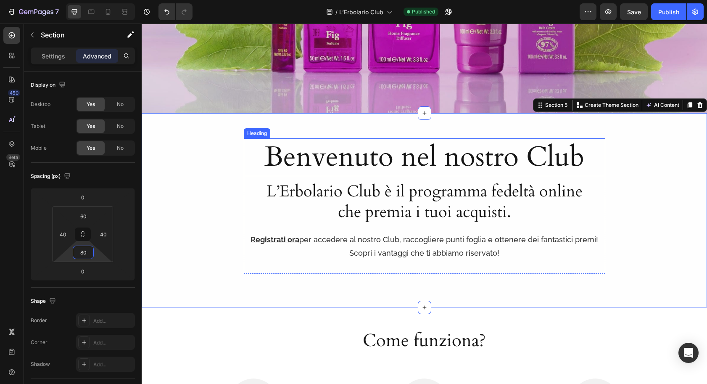
click at [312, 162] on h1 "Benvenuto nel nostro Club" at bounding box center [425, 157] width 362 height 38
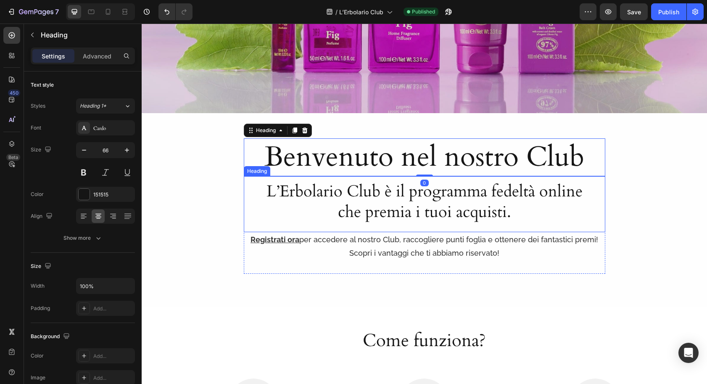
click at [304, 192] on h2 "L’Erbolario Club è il programma fedeltà online che premia i tuoi acquisti." at bounding box center [425, 201] width 336 height 43
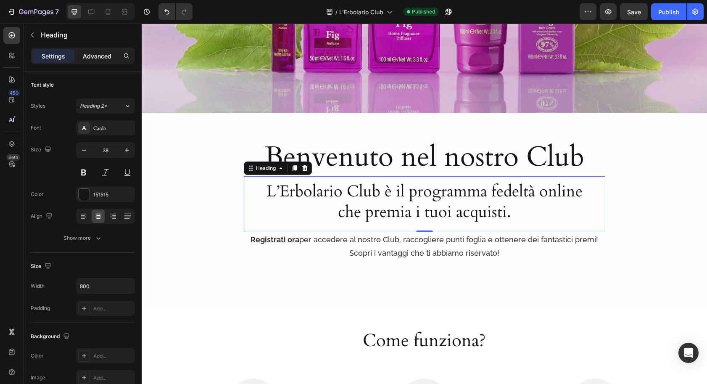
click at [104, 58] on p "Advanced" at bounding box center [97, 56] width 29 height 9
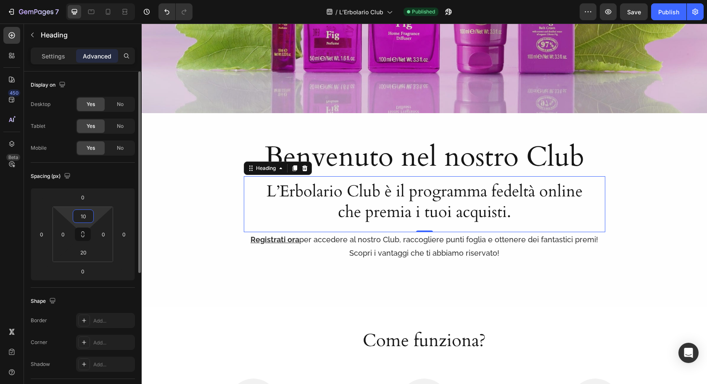
click at [87, 217] on input "10" at bounding box center [83, 216] width 17 height 13
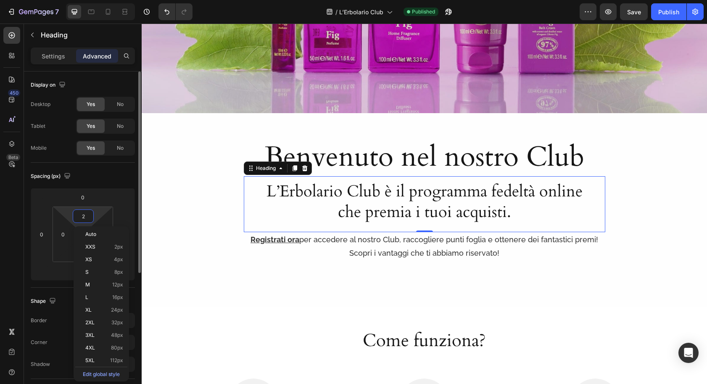
type input "20"
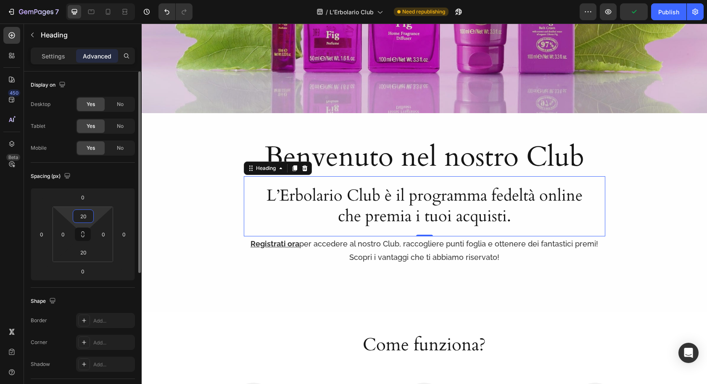
click at [42, 56] on p "Settings" at bounding box center [54, 56] width 24 height 9
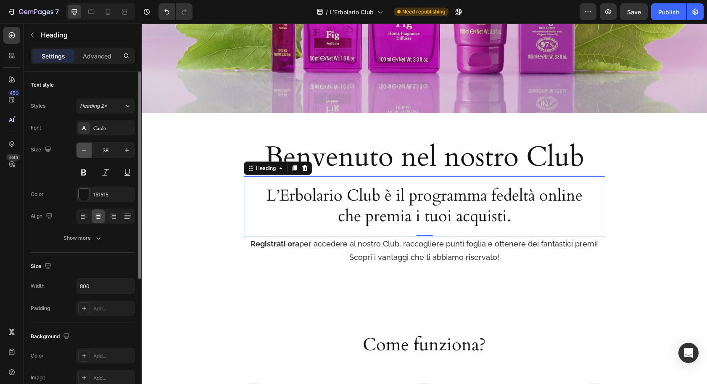
click at [85, 150] on icon "button" at bounding box center [84, 150] width 4 height 1
type input "36"
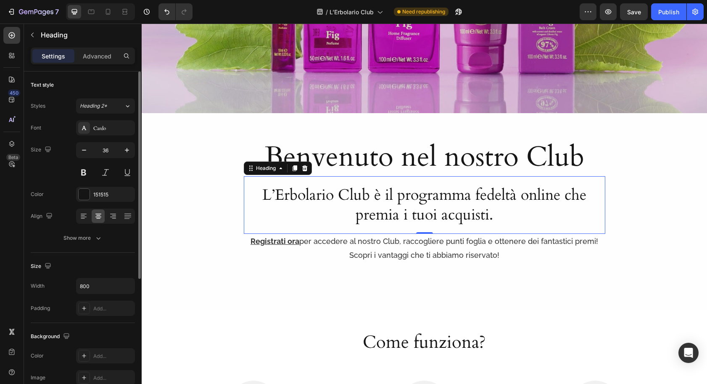
scroll to position [10, 0]
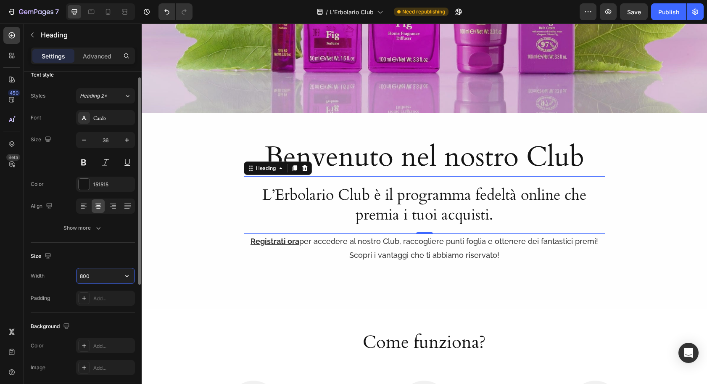
click at [85, 275] on input "800" at bounding box center [106, 275] width 58 height 15
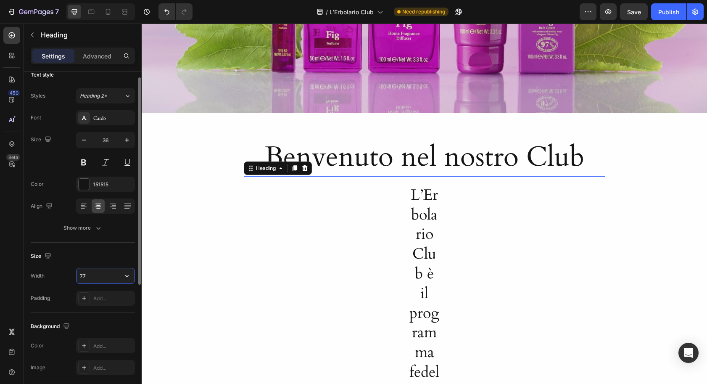
type input "770"
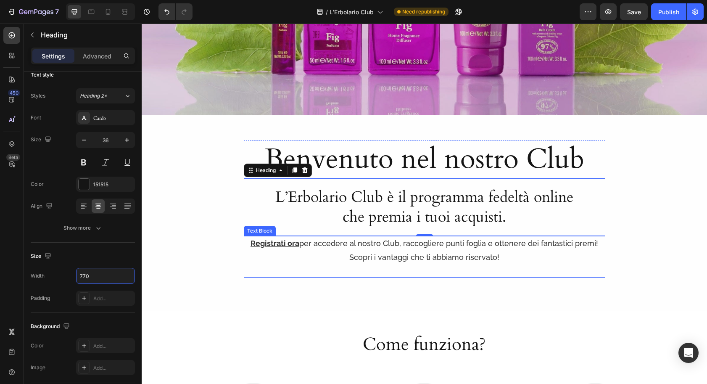
click at [389, 252] on p "Registrati ora per accedere al nostro Club, raccogliere punti foglia e ottenere…" at bounding box center [425, 250] width 352 height 27
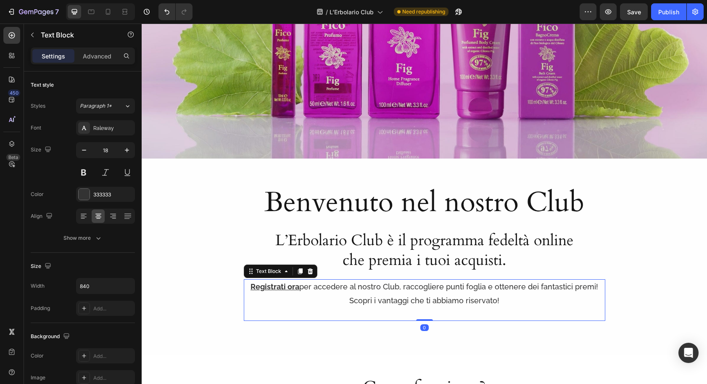
scroll to position [361, 0]
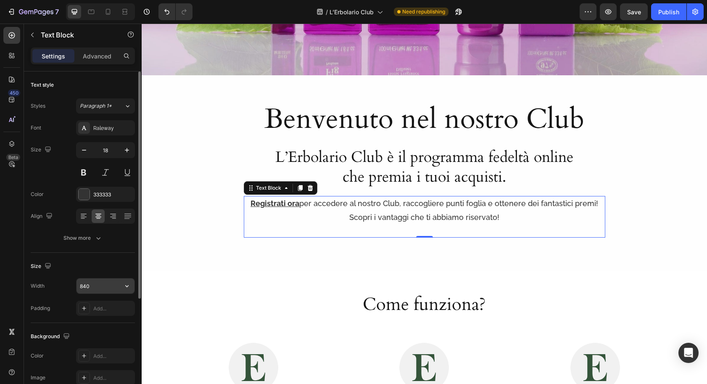
click at [86, 291] on input "840" at bounding box center [106, 285] width 58 height 15
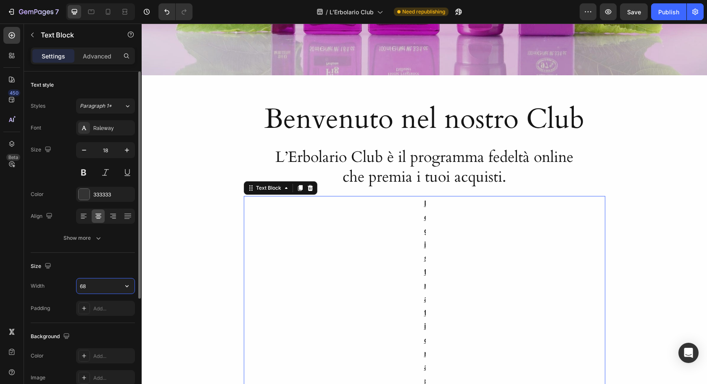
type input "680"
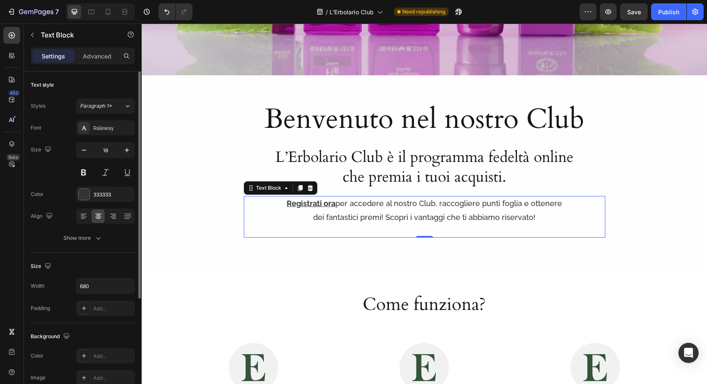
drag, startPoint x: 103, startPoint y: 58, endPoint x: 111, endPoint y: 95, distance: 38.0
click at [103, 58] on p "Advanced" at bounding box center [97, 56] width 29 height 9
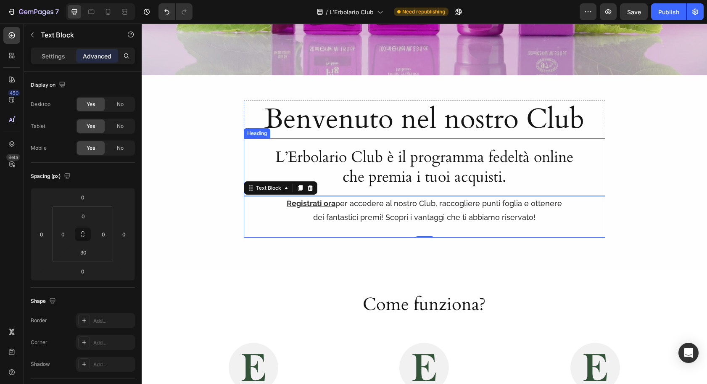
click at [257, 170] on div "L’Erbolario Club è il programma fedeltà online che premia i tuoi acquisti." at bounding box center [425, 167] width 362 height 41
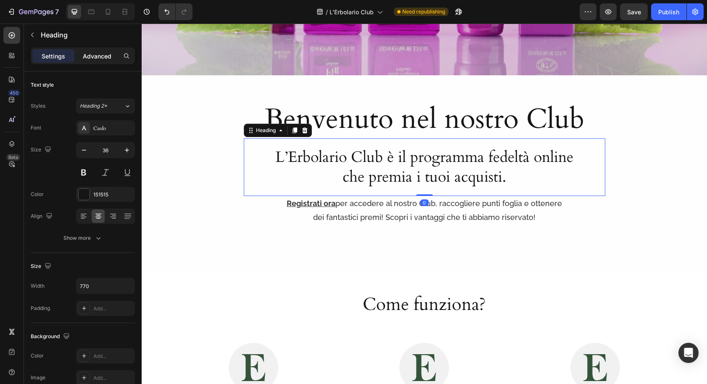
click at [101, 61] on div "Advanced" at bounding box center [97, 55] width 42 height 13
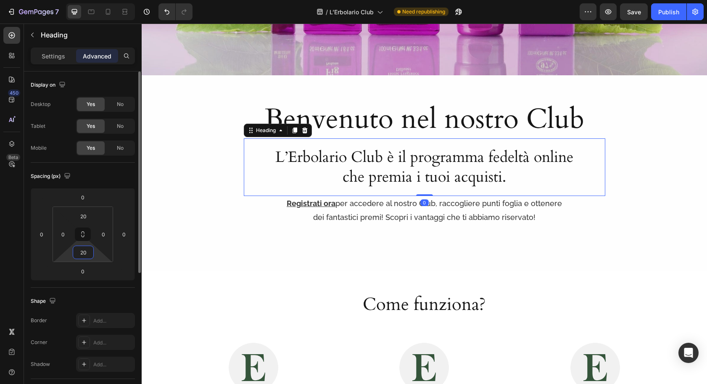
click at [85, 256] on input "20" at bounding box center [83, 252] width 17 height 13
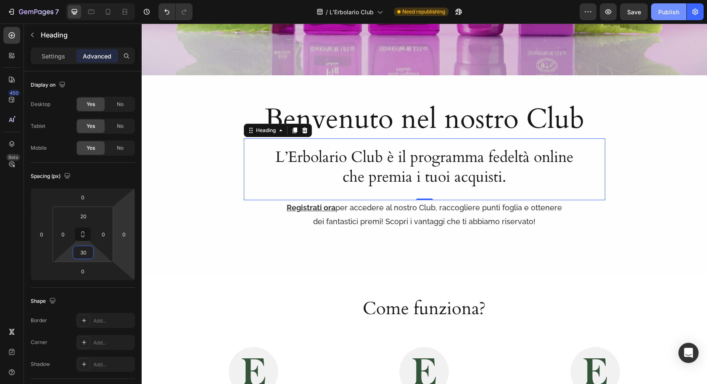
type input "30"
click at [663, 11] on div "Publish" at bounding box center [669, 12] width 21 height 9
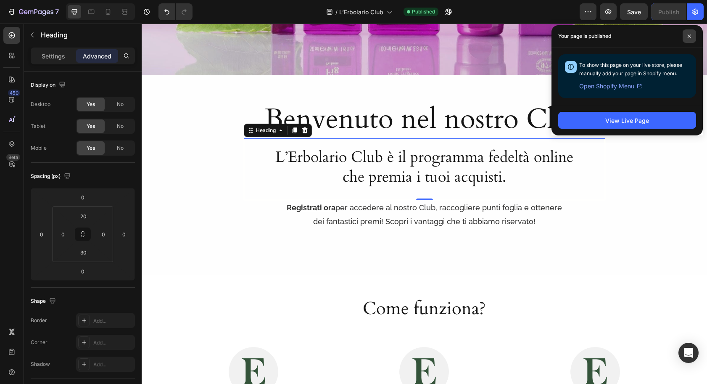
drag, startPoint x: 691, startPoint y: 37, endPoint x: 688, endPoint y: 41, distance: 4.8
click at [691, 37] on icon at bounding box center [690, 36] width 4 height 4
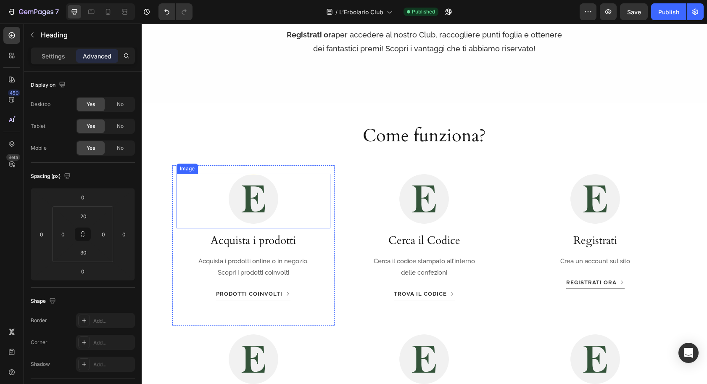
scroll to position [413, 0]
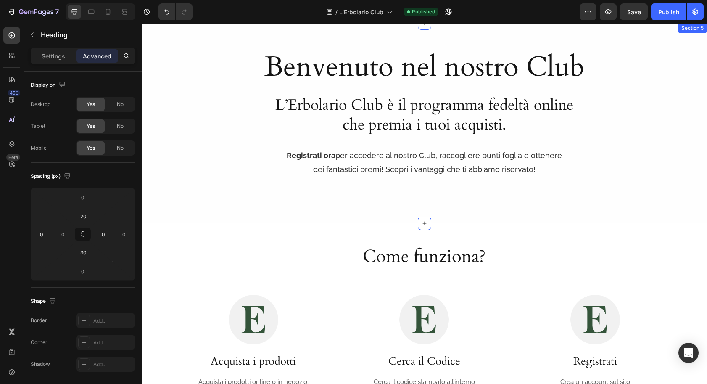
click at [329, 201] on div "Benvenuto nel nostro Club Heading L’Erbolario Club è il programma fedeltà onlin…" at bounding box center [425, 123] width 566 height 200
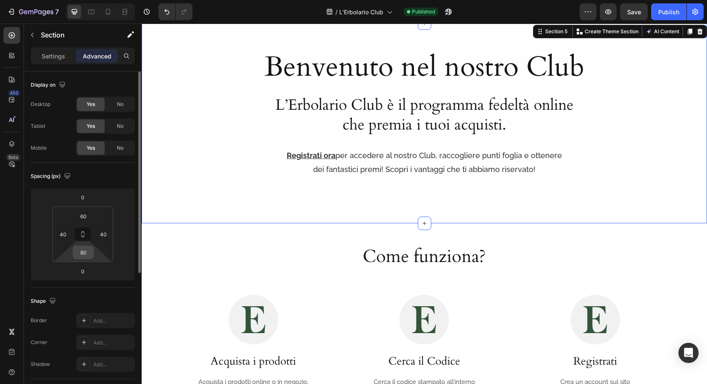
click at [87, 254] on input "80" at bounding box center [83, 252] width 17 height 13
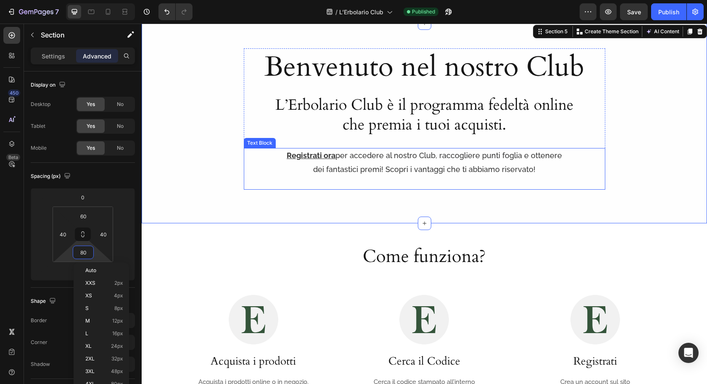
click at [406, 168] on p "Registrati ora per accedere al nostro Club, raccogliere punti foglia e ottenere…" at bounding box center [425, 162] width 284 height 27
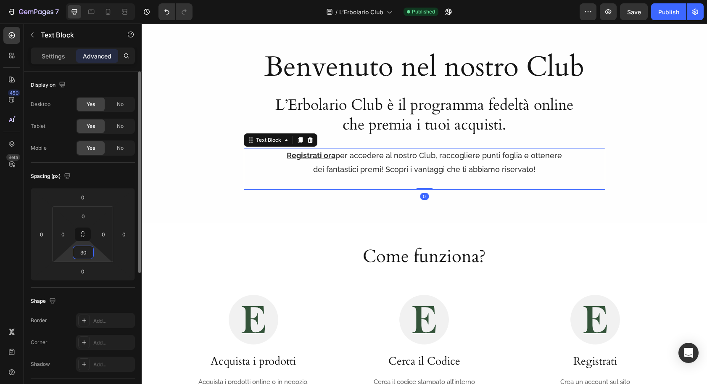
drag, startPoint x: 87, startPoint y: 254, endPoint x: 91, endPoint y: 252, distance: 4.7
click at [88, 254] on input "30" at bounding box center [83, 252] width 17 height 13
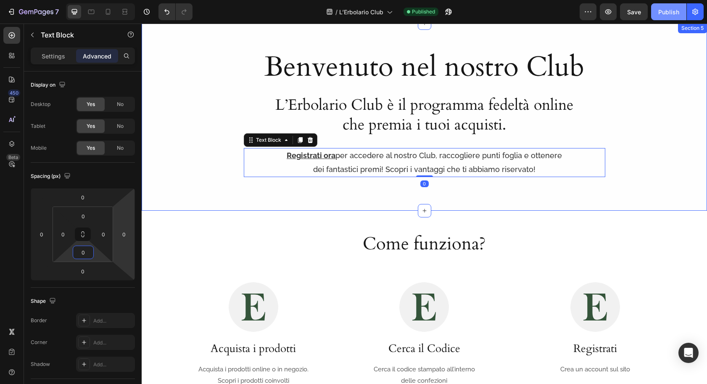
type input "0"
click at [658, 19] on button "Publish" at bounding box center [668, 11] width 35 height 17
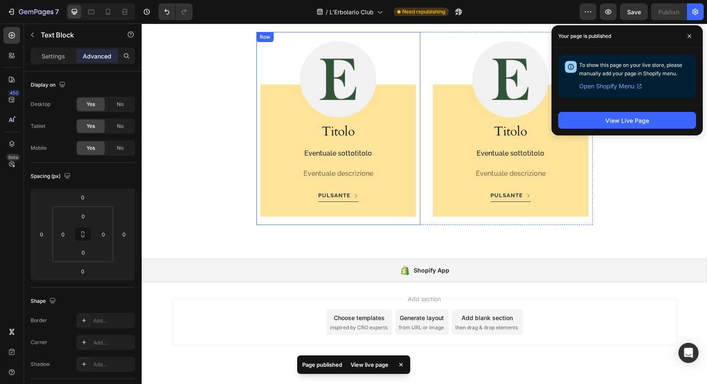
scroll to position [1128, 0]
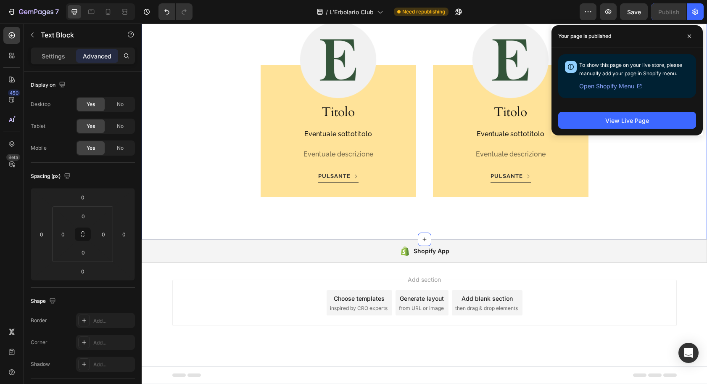
click at [155, 205] on div "Image Titolo Heading Eventuale sottotitolo Text Block Eventuale descrizione Tex…" at bounding box center [425, 126] width 566 height 227
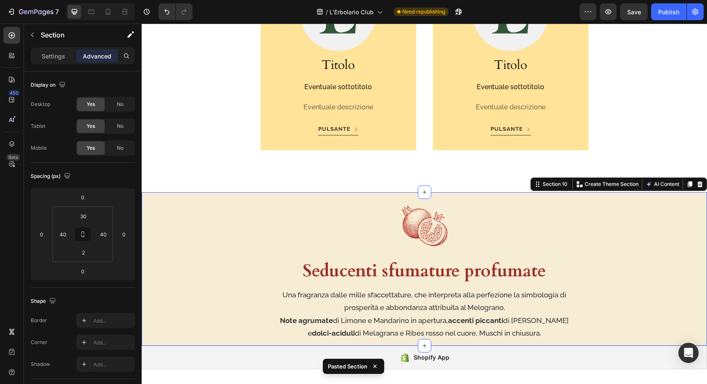
scroll to position [1281, 0]
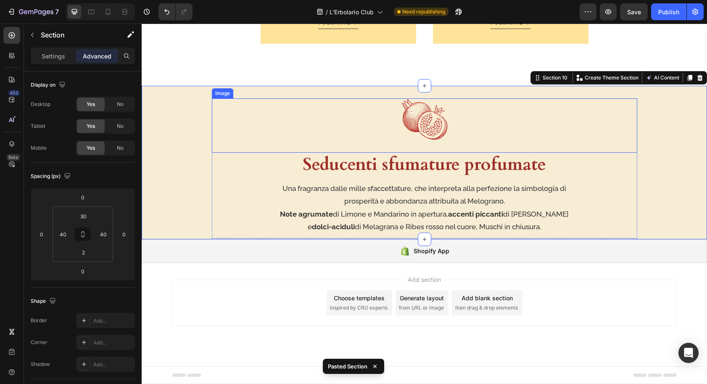
click at [415, 122] on img at bounding box center [425, 119] width 46 height 42
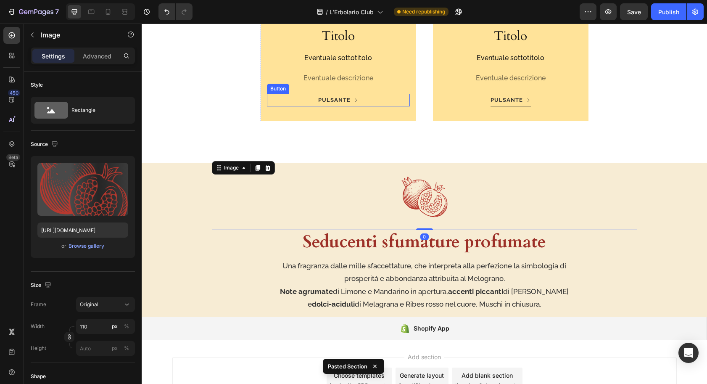
scroll to position [1165, 0]
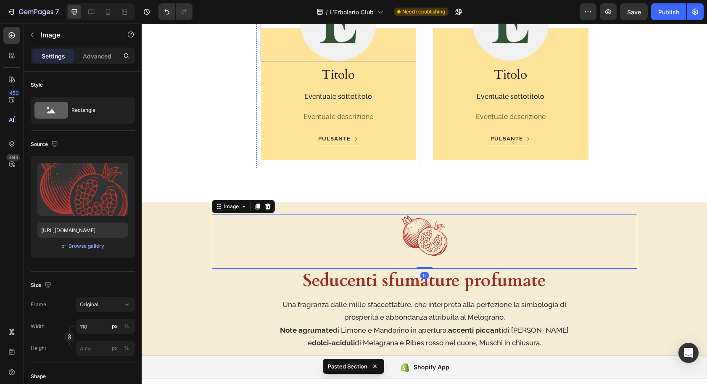
click at [337, 47] on img at bounding box center [338, 23] width 78 height 78
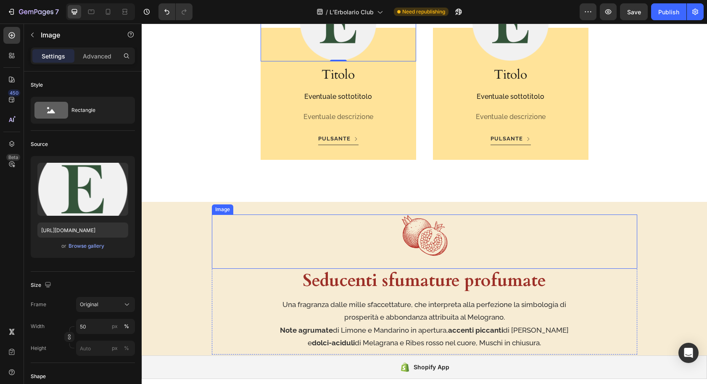
click at [415, 243] on img at bounding box center [425, 235] width 46 height 42
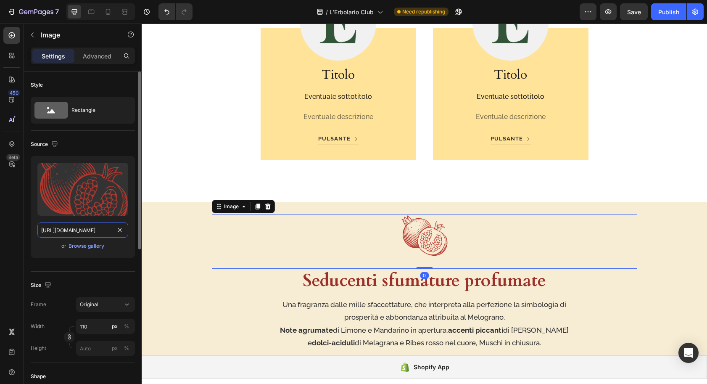
click at [103, 229] on input "https://cdn.shopify.com/s/files/1/0919/9966/6474/files/canvass-melograno-03-ico…" at bounding box center [82, 229] width 91 height 15
paste input "placeholder-icon-circle.png?v=175629848"
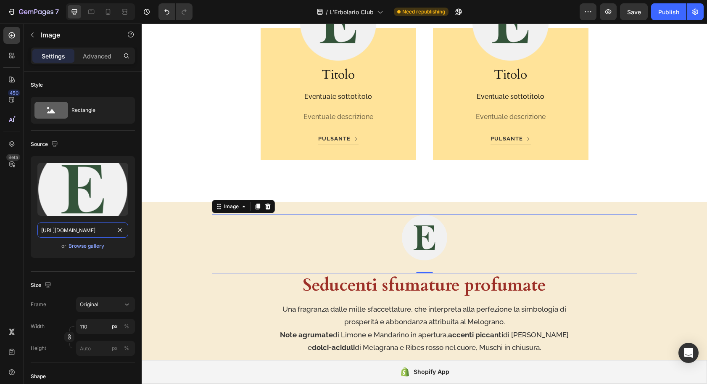
type input "https://cdn.shopify.com/s/files/1/0919/9966/6474/files/placeholder-icon-circle.…"
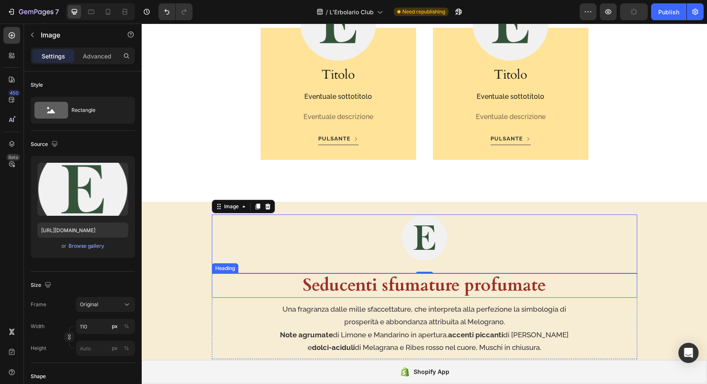
click at [376, 290] on strong "Seducenti sfumature profumate" at bounding box center [425, 285] width 244 height 24
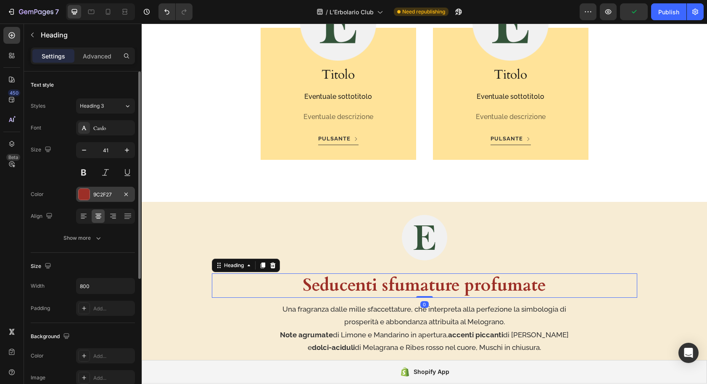
click at [101, 201] on div "9C2F27" at bounding box center [105, 194] width 59 height 15
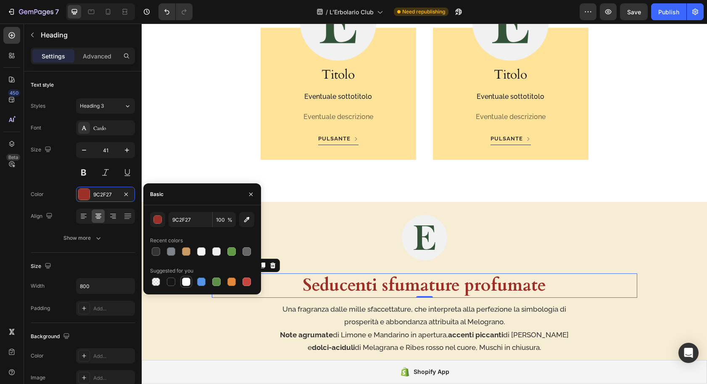
click at [172, 283] on div at bounding box center [171, 282] width 8 height 8
type input "151515"
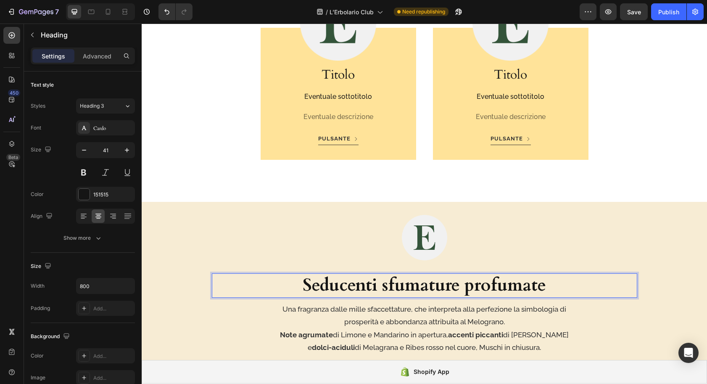
click at [361, 291] on strong "Seducenti sfumature profumate" at bounding box center [425, 285] width 244 height 24
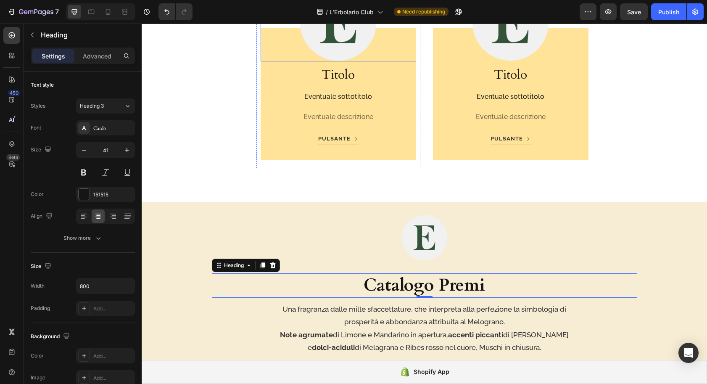
scroll to position [1165, 0]
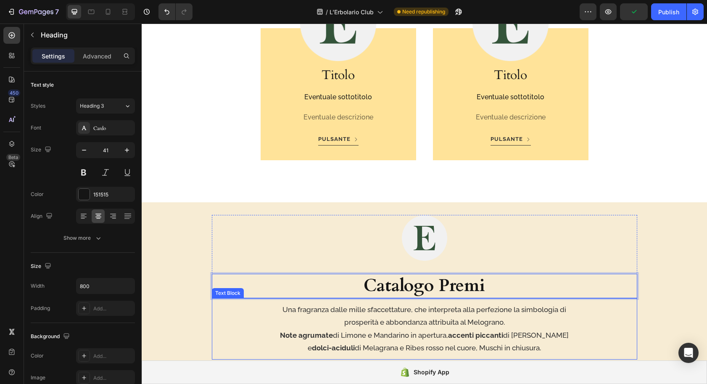
click at [389, 334] on p "Note agrumate di Limone e Mandarino in apertura, accenti piccanti di Pepe rosa …" at bounding box center [424, 342] width 293 height 26
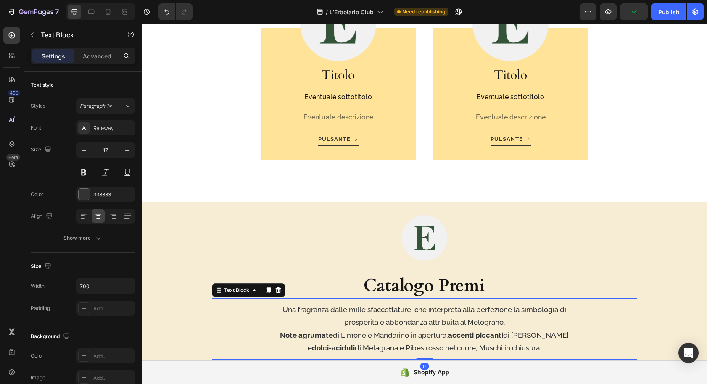
click at [373, 331] on p "Note agrumate di Limone e Mandarino in apertura, accenti piccanti di Pepe rosa …" at bounding box center [424, 342] width 293 height 26
click at [360, 336] on p "Note agrumate di Limone e Mandarino in apertura, accenti piccanti di Pepe rosa …" at bounding box center [424, 342] width 293 height 26
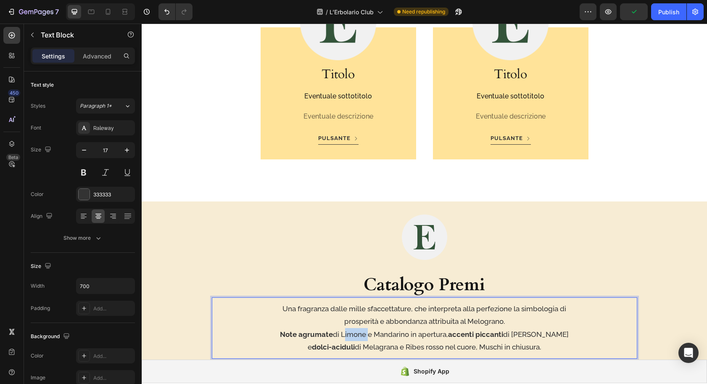
click at [360, 336] on p "Note agrumate di Limone e Mandarino in apertura, accenti piccanti di Pepe rosa …" at bounding box center [424, 341] width 293 height 26
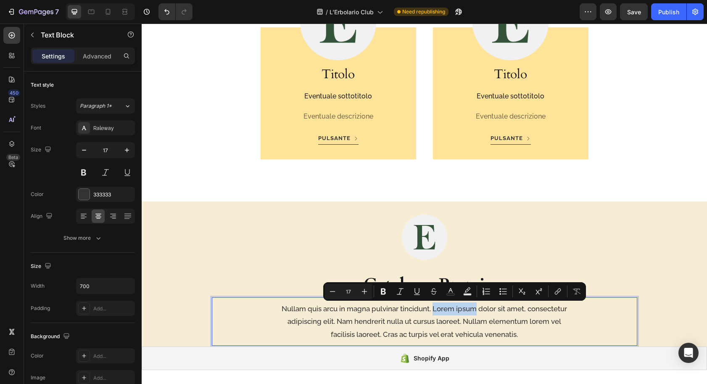
drag, startPoint x: 433, startPoint y: 309, endPoint x: 463, endPoint y: 313, distance: 30.1
click at [475, 310] on p "Nullam quis arcu in magna pulvinar tincidunt. Lorem ipsum dolor sit amet, conse…" at bounding box center [424, 321] width 293 height 39
copy p "Lorem ipsum"
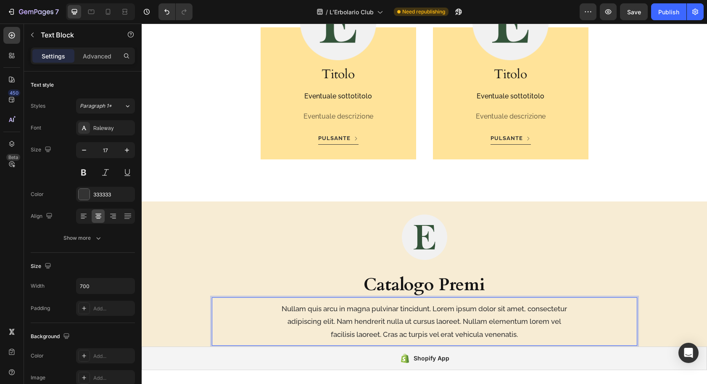
click at [282, 308] on p "Nullam quis arcu in magna pulvinar tincidunt. Lorem ipsum dolor sit amet, conse…" at bounding box center [424, 321] width 293 height 39
drag, startPoint x: 320, startPoint y: 308, endPoint x: 344, endPoint y: 328, distance: 30.4
click at [321, 310] on p "Nullam quis arcu in magna pulvinar tincidunt. Lorem ipsum dolor sit amet, conse…" at bounding box center [424, 321] width 293 height 39
drag, startPoint x: 668, startPoint y: 13, endPoint x: 665, endPoint y: 18, distance: 6.2
click at [668, 13] on div "Publish" at bounding box center [669, 12] width 21 height 9
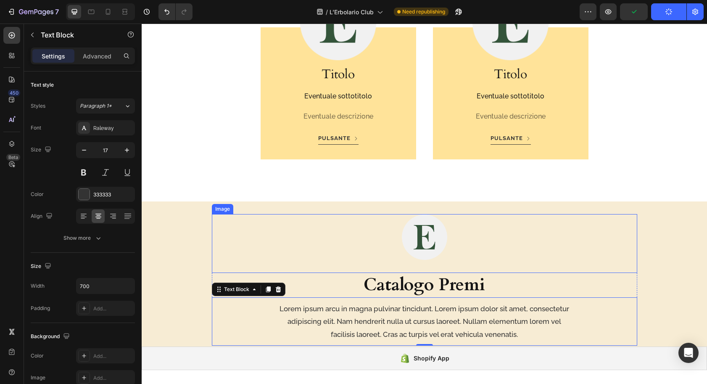
scroll to position [1222, 0]
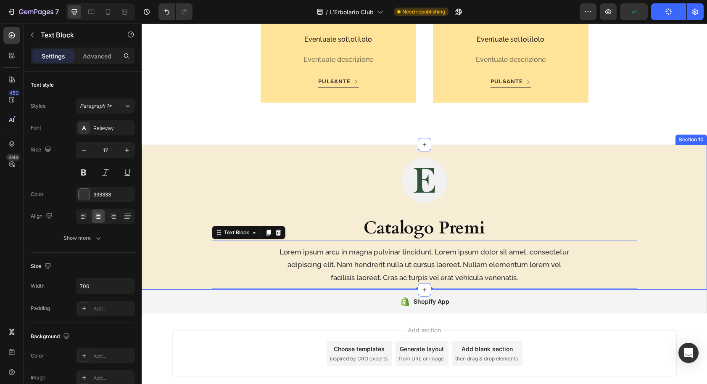
click at [170, 173] on div "Image ⁠⁠⁠⁠⁠⁠⁠ Catalogo Premi Heading Lorem ipsum arcu in magna pulvinar tincidu…" at bounding box center [425, 223] width 532 height 132
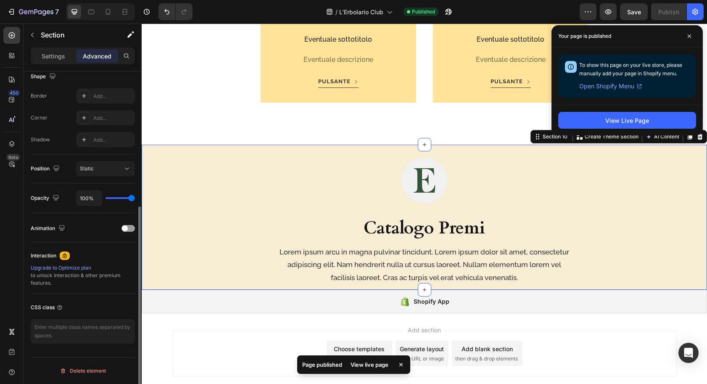
scroll to position [0, 0]
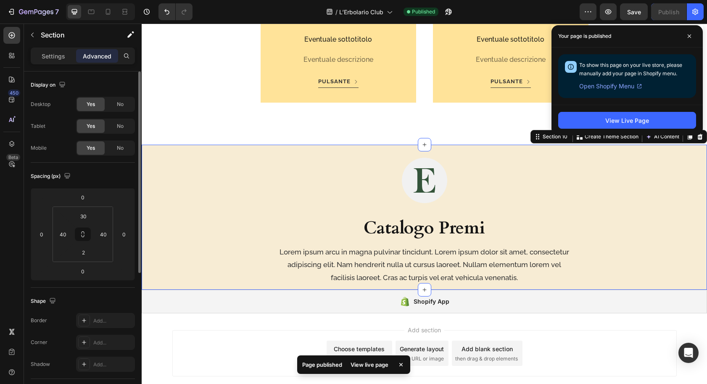
drag, startPoint x: 43, startPoint y: 56, endPoint x: 46, endPoint y: 68, distance: 12.7
click at [43, 57] on p "Settings" at bounding box center [54, 56] width 24 height 9
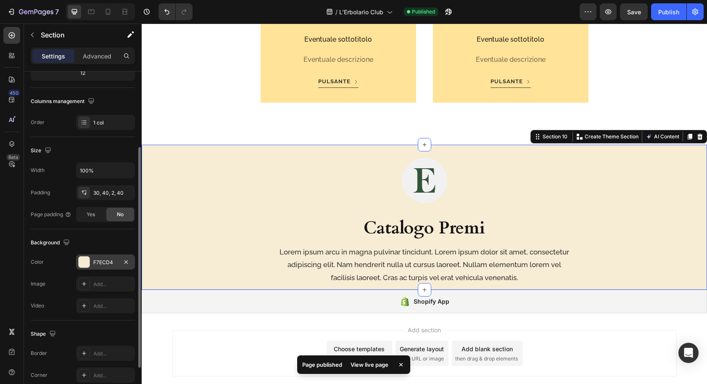
click at [105, 262] on div "F7ECD4" at bounding box center [105, 263] width 24 height 8
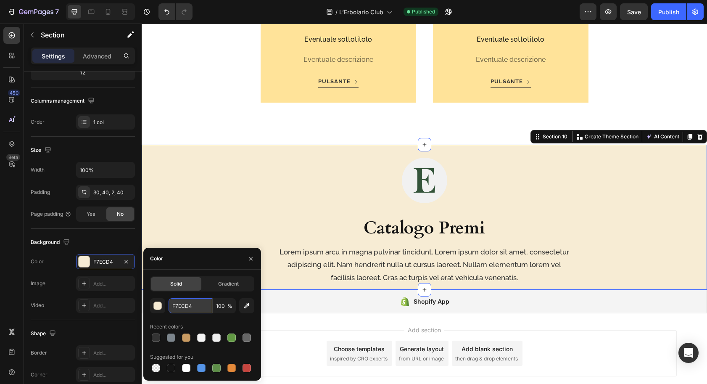
click at [191, 302] on input "F7ECD4" at bounding box center [191, 305] width 44 height 15
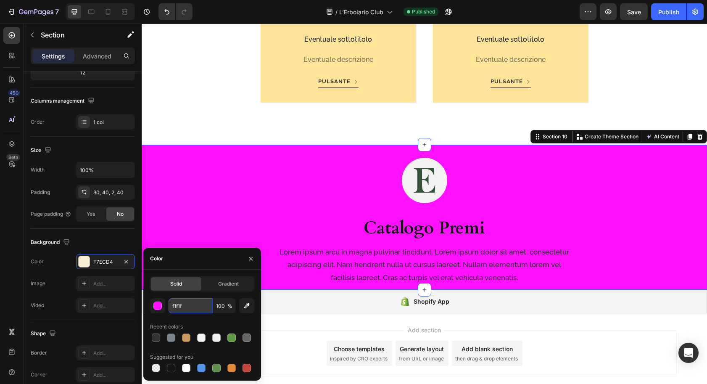
type input "f1f1f1"
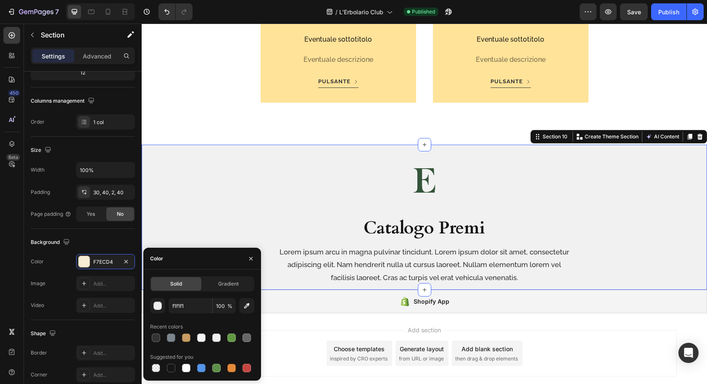
click at [155, 148] on div "Image ⁠⁠⁠⁠⁠⁠⁠ Catalogo Premi Heading Lorem ipsum arcu in magna pulvinar tincidu…" at bounding box center [425, 217] width 566 height 145
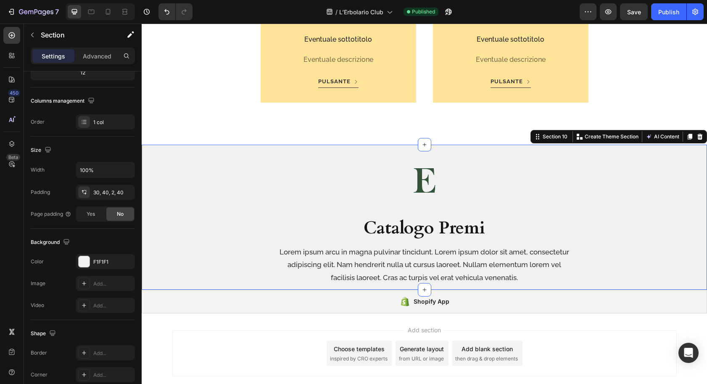
drag, startPoint x: 97, startPoint y: 54, endPoint x: 94, endPoint y: 65, distance: 11.0
click at [97, 54] on p "Advanced" at bounding box center [97, 56] width 29 height 9
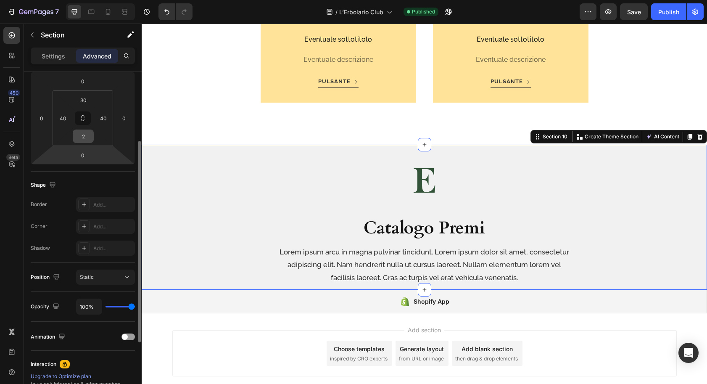
click at [85, 139] on input "2" at bounding box center [83, 136] width 17 height 13
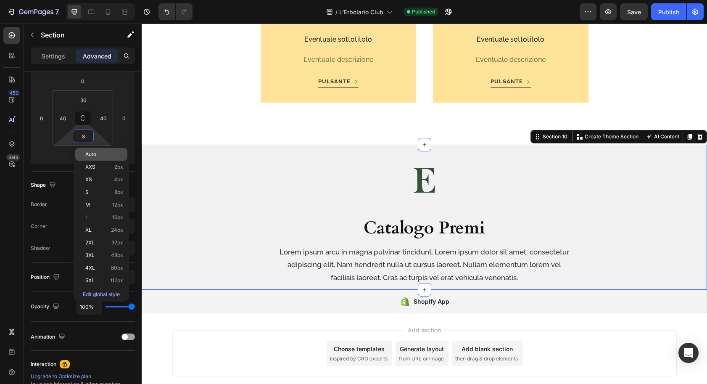
type input "80"
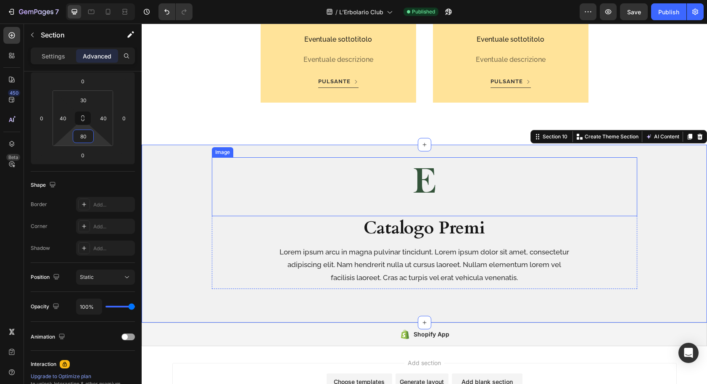
click at [406, 181] on img at bounding box center [425, 180] width 46 height 46
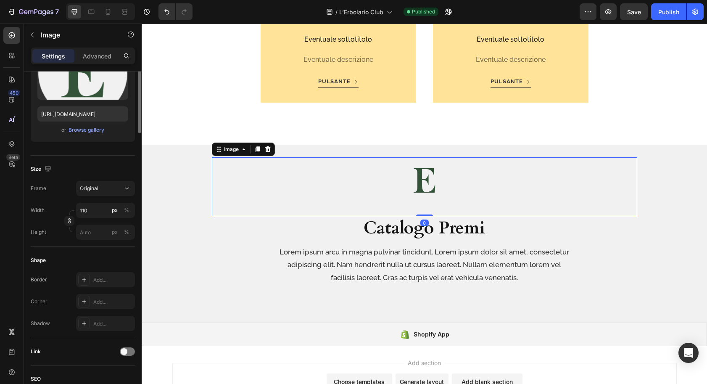
scroll to position [0, 0]
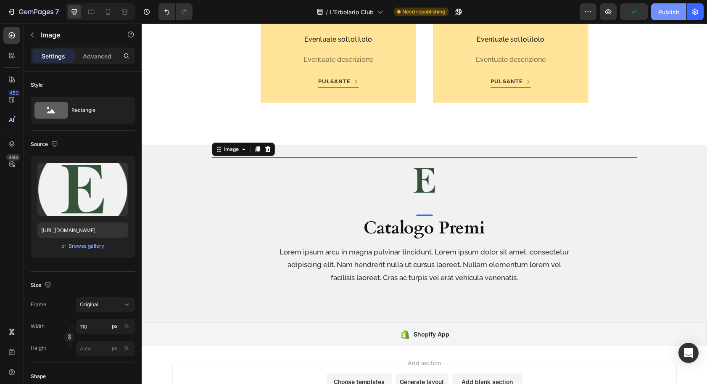
click at [667, 10] on div "Publish" at bounding box center [669, 12] width 21 height 9
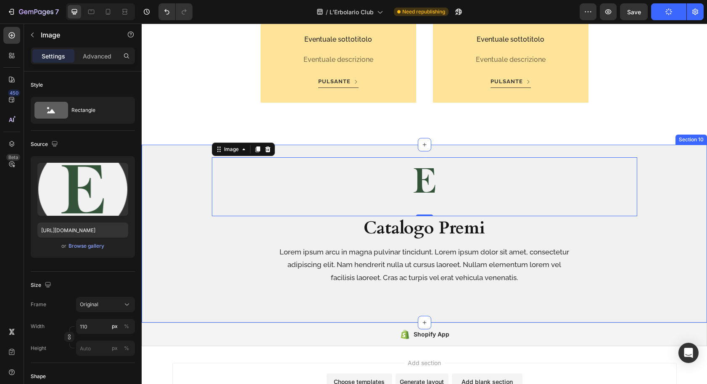
drag, startPoint x: 151, startPoint y: 201, endPoint x: 157, endPoint y: 203, distance: 6.4
click at [151, 201] on div "Image 0 ⁠⁠⁠⁠⁠⁠⁠ Catalogo Premi Heading Lorem ipsum arcu in magna pulvinar tinci…" at bounding box center [425, 234] width 566 height 178
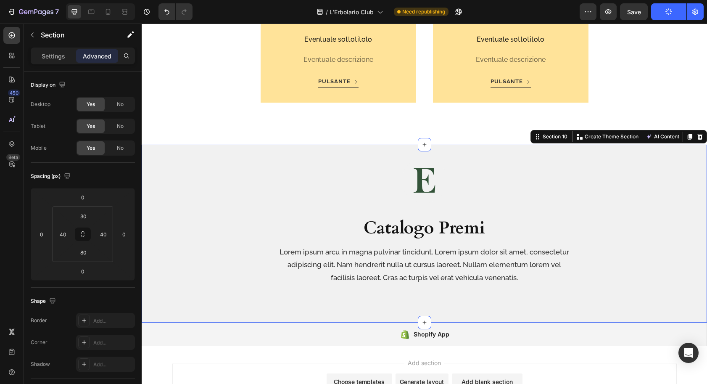
click at [173, 203] on div "Image ⁠⁠⁠⁠⁠⁠⁠ Catalogo Premi Heading Lorem ipsum arcu in magna pulvinar tincidu…" at bounding box center [425, 223] width 532 height 132
click at [58, 56] on p "Settings" at bounding box center [54, 56] width 24 height 9
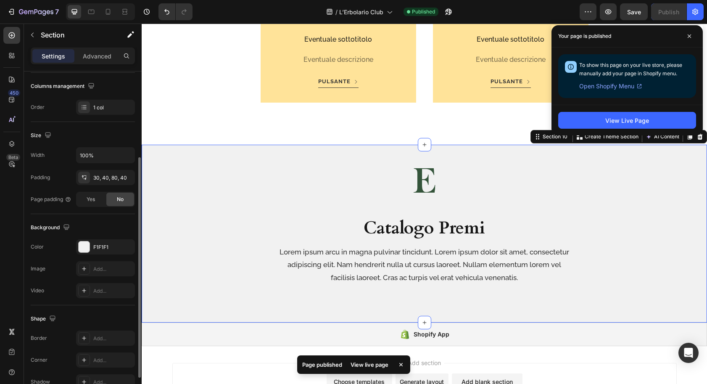
scroll to position [128, 0]
click at [102, 251] on div "F1F1F1" at bounding box center [105, 250] width 24 height 8
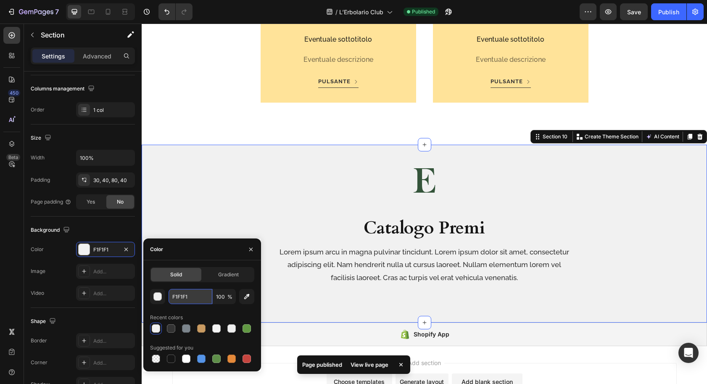
click at [183, 293] on input "F1F1F1" at bounding box center [191, 296] width 44 height 15
click at [188, 296] on input "F1F1F1" at bounding box center [191, 296] width 44 height 15
click at [187, 297] on input "F1F1F1" at bounding box center [191, 296] width 44 height 15
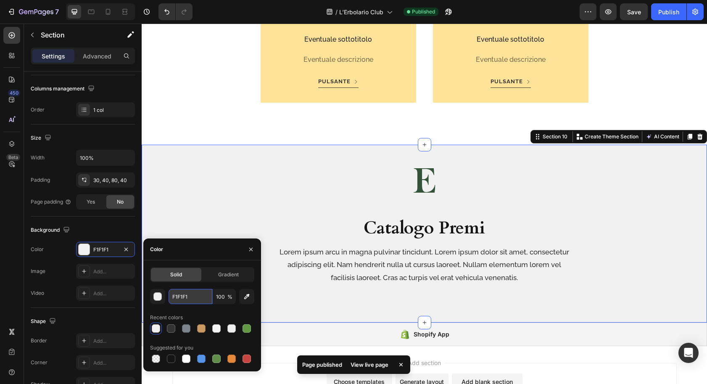
click at [185, 297] on input "F1F1F1" at bounding box center [191, 296] width 44 height 15
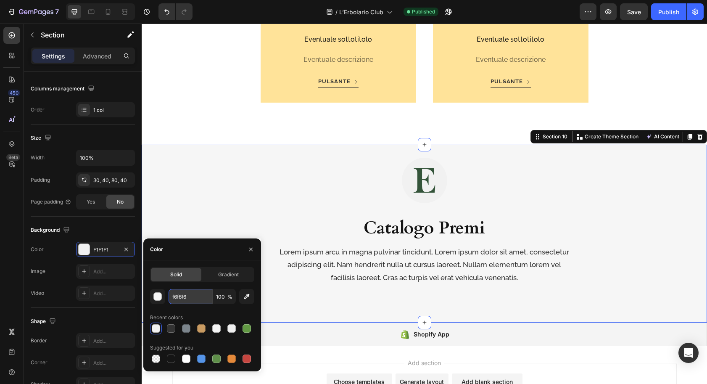
click at [182, 299] on input "f6f6f6" at bounding box center [191, 296] width 44 height 15
drag, startPoint x: 182, startPoint y: 299, endPoint x: 187, endPoint y: 299, distance: 5.5
click at [187, 299] on input "f6f6f6" at bounding box center [191, 296] width 44 height 15
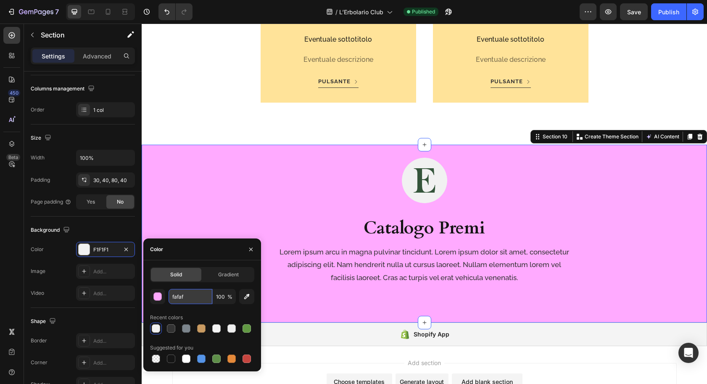
type input "fafafa"
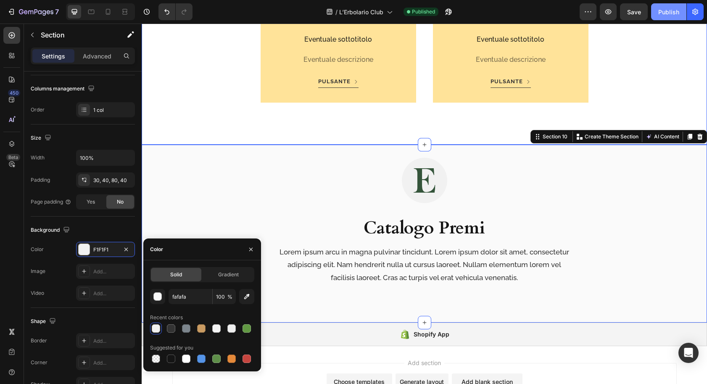
click at [660, 14] on div "Publish" at bounding box center [669, 12] width 21 height 9
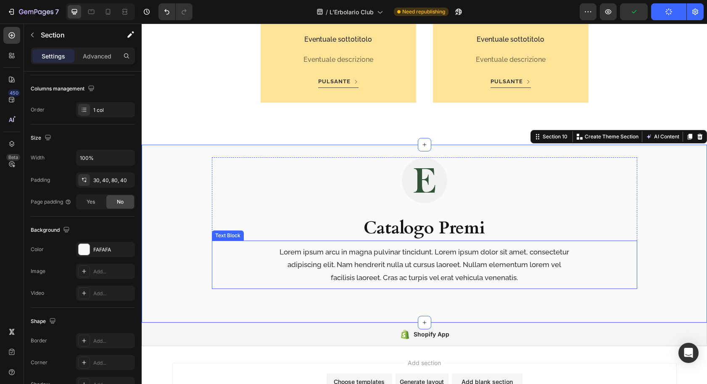
click at [459, 258] on p "Lorem ipsum arcu in magna pulvinar tincidunt. Lorem ipsum dolor sit amet, conse…" at bounding box center [424, 265] width 293 height 39
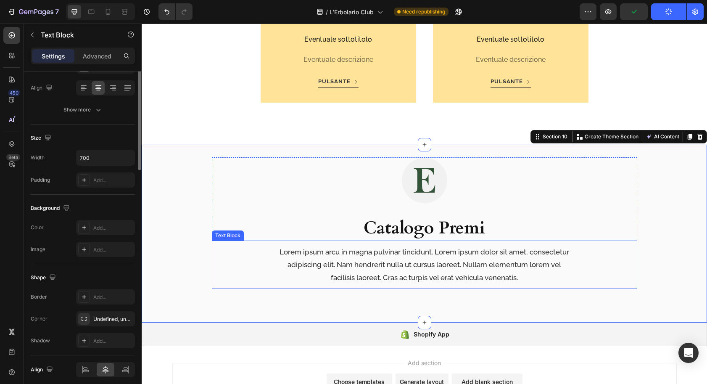
scroll to position [0, 0]
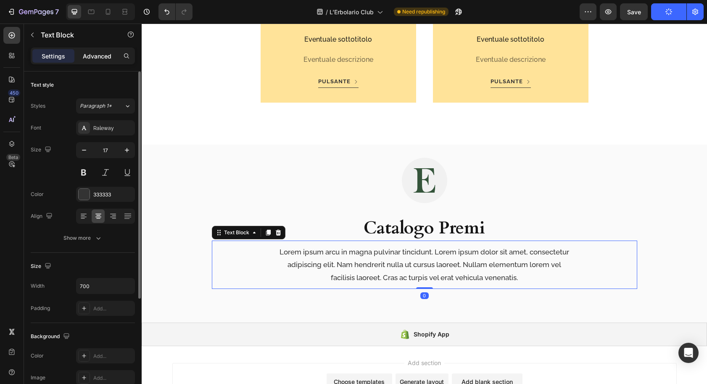
drag, startPoint x: 99, startPoint y: 57, endPoint x: 94, endPoint y: 79, distance: 22.0
click at [99, 57] on p "Advanced" at bounding box center [97, 56] width 29 height 9
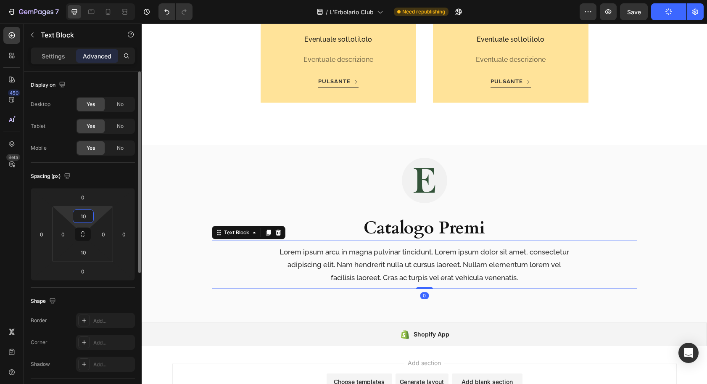
click at [88, 220] on input "10" at bounding box center [83, 216] width 17 height 13
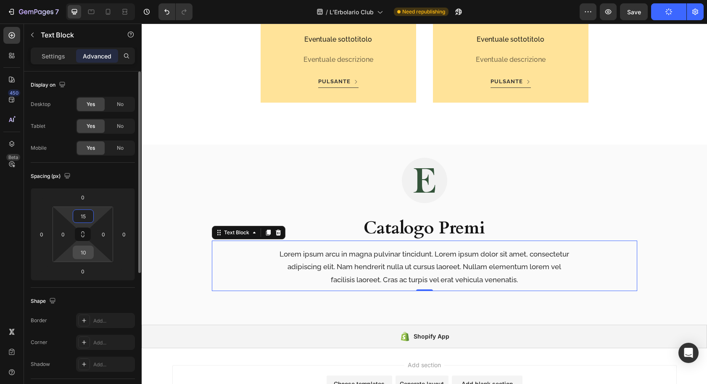
type input "15"
click at [85, 254] on input "10" at bounding box center [83, 252] width 17 height 13
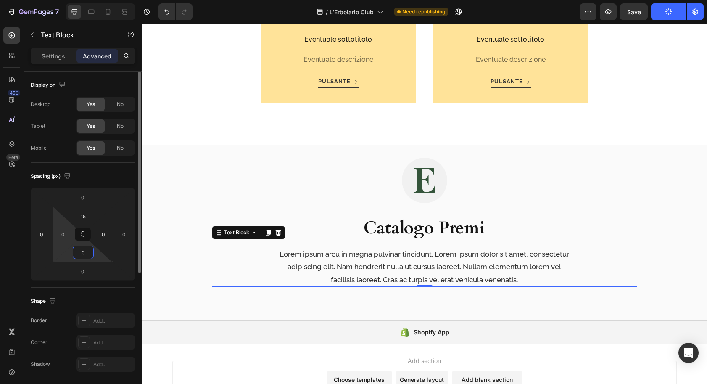
click at [65, 249] on div "15 0 0 0" at bounding box center [83, 235] width 61 height 56
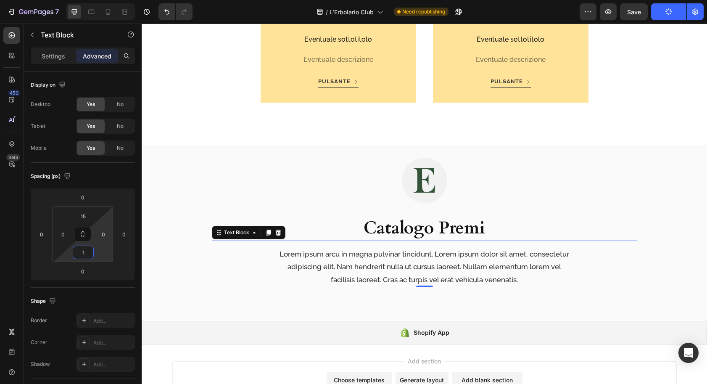
type input "15"
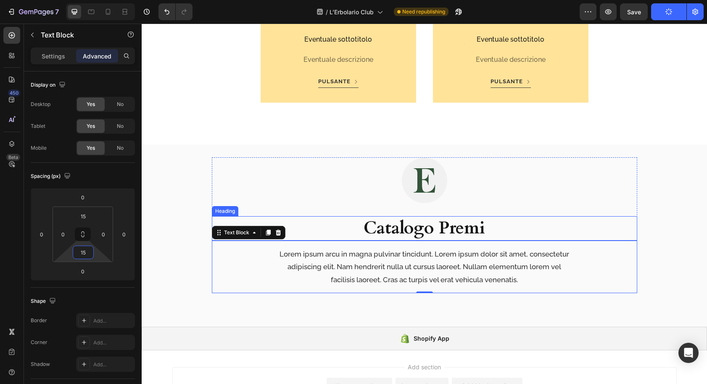
click at [533, 229] on p "⁠⁠⁠⁠⁠⁠⁠ Catalogo Premi" at bounding box center [424, 228] width 335 height 22
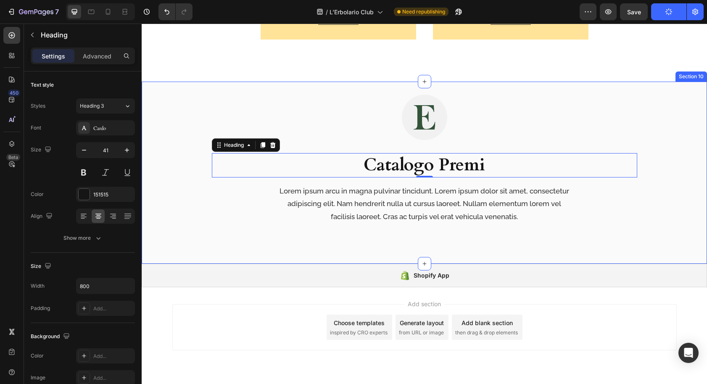
scroll to position [1298, 0]
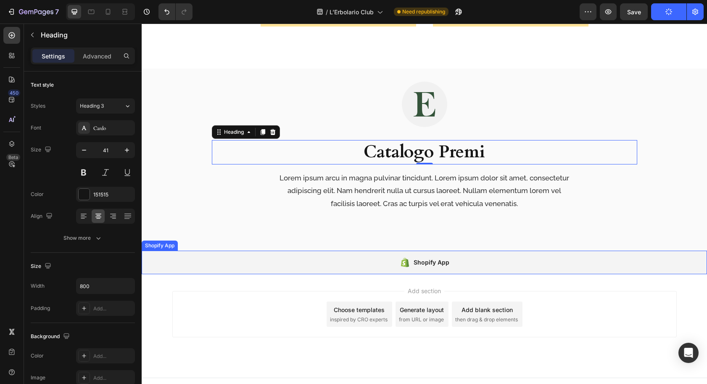
click at [151, 222] on div "Image ⁠⁠⁠⁠⁠⁠⁠ Catalogo Premi Heading 0 Lorem ipsum arcu in magna pulvinar tinci…" at bounding box center [425, 160] width 566 height 182
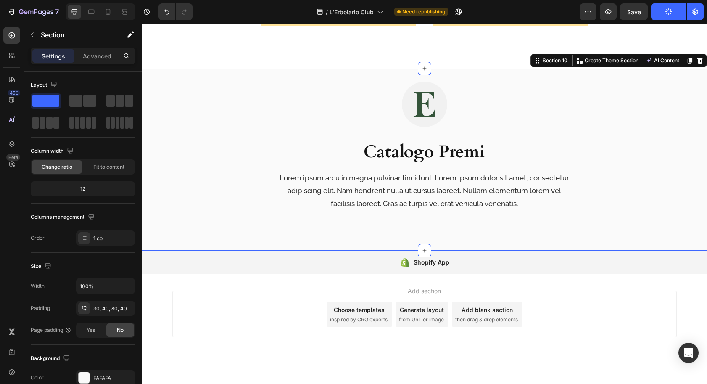
click at [199, 238] on div "Image ⁠⁠⁠⁠⁠⁠⁠ Catalogo Premi Heading Lorem ipsum arcu in magna pulvinar tincidu…" at bounding box center [425, 160] width 566 height 182
click at [689, 60] on icon at bounding box center [690, 61] width 5 height 6
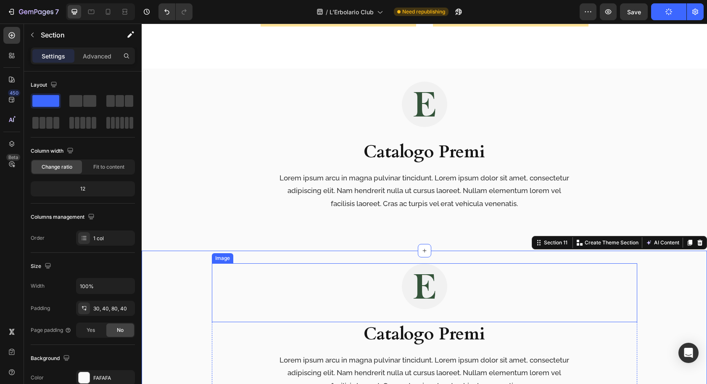
click at [360, 284] on div at bounding box center [425, 286] width 426 height 46
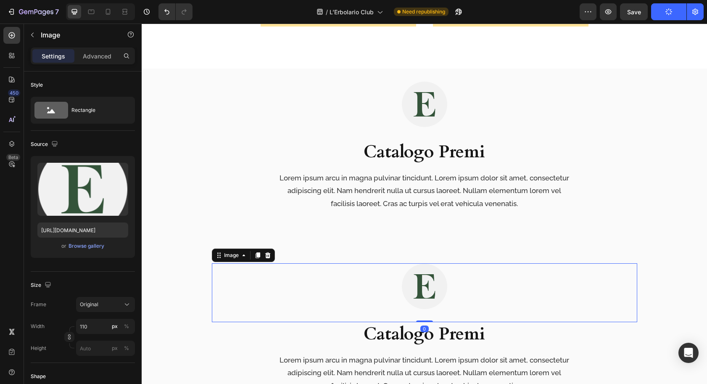
click at [271, 249] on div "Image" at bounding box center [243, 255] width 63 height 13
click at [268, 252] on icon at bounding box center [267, 255] width 5 height 6
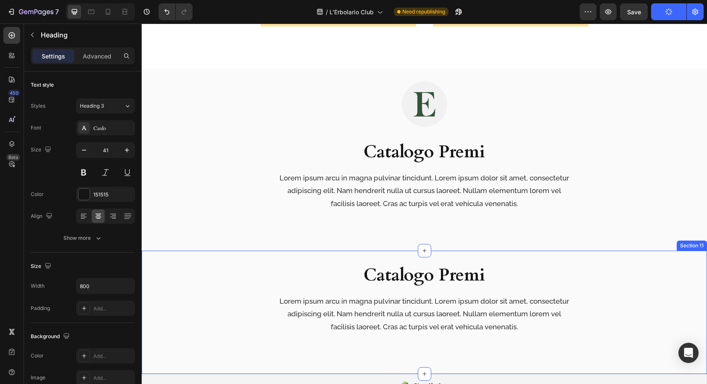
click at [267, 265] on h2 "Catalogo Premi" at bounding box center [425, 275] width 336 height 24
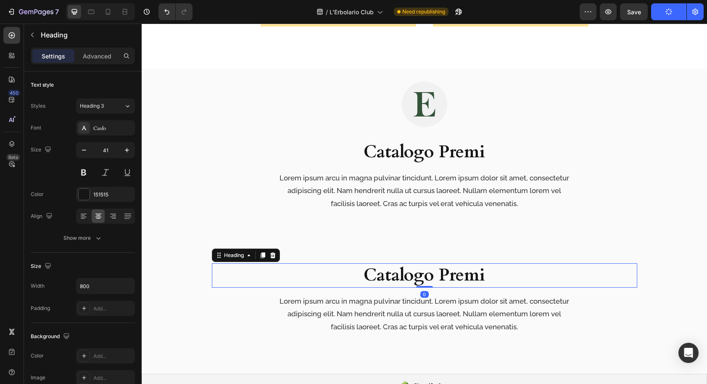
click at [275, 255] on icon at bounding box center [272, 255] width 5 height 6
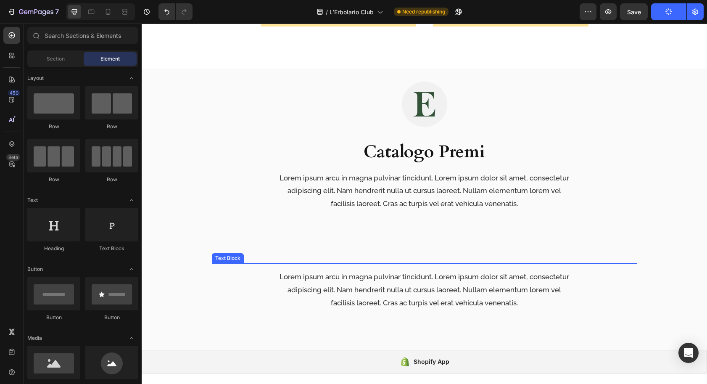
click at [252, 275] on div "Lorem ipsum arcu in magna pulvinar tincidunt. Lorem ipsum dolor sit amet, conse…" at bounding box center [425, 290] width 426 height 40
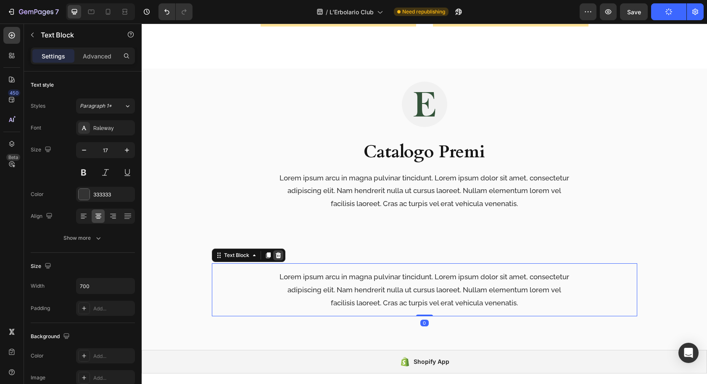
click at [278, 254] on icon at bounding box center [277, 255] width 5 height 6
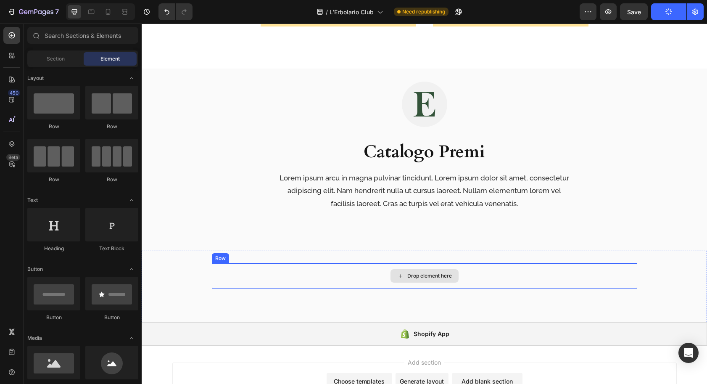
click at [241, 275] on div "Drop element here" at bounding box center [425, 275] width 426 height 25
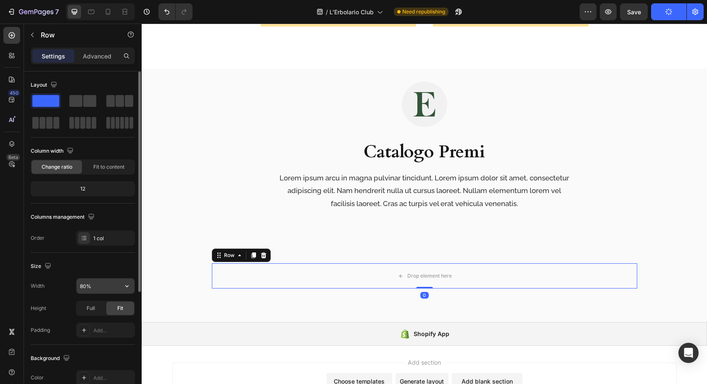
click at [104, 289] on input "80%" at bounding box center [106, 285] width 58 height 15
click at [127, 287] on icon "button" at bounding box center [126, 286] width 3 height 2
click at [117, 306] on span "1200px" at bounding box center [119, 308] width 18 height 8
type input "1200"
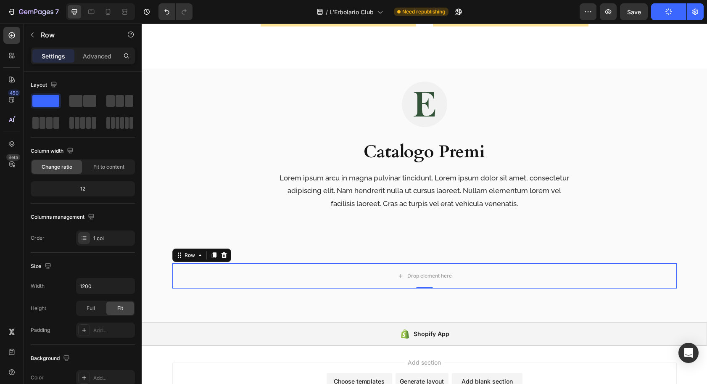
drag, startPoint x: 14, startPoint y: 37, endPoint x: 42, endPoint y: 51, distance: 31.8
click at [14, 37] on icon at bounding box center [12, 35] width 6 height 6
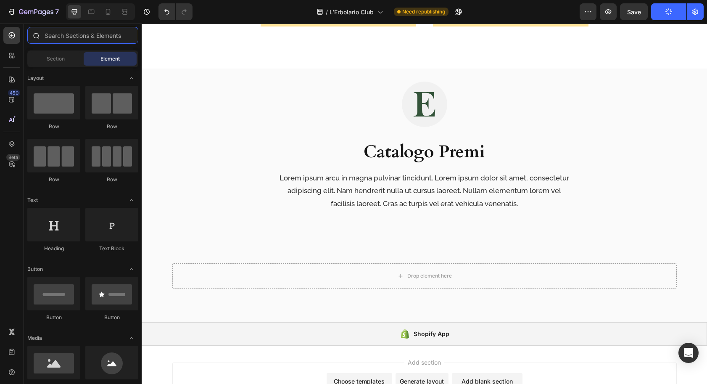
click at [82, 37] on input "text" at bounding box center [82, 35] width 111 height 17
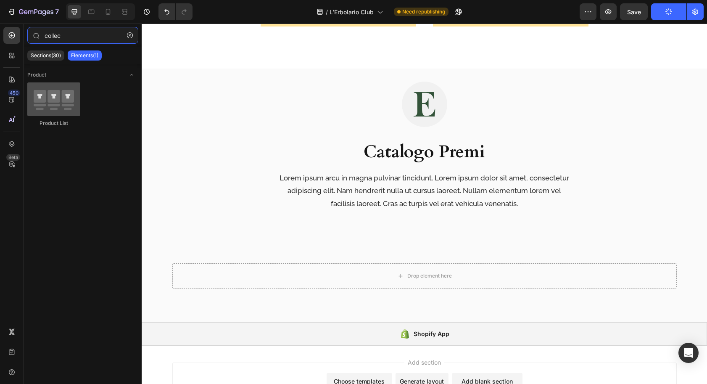
type input "collec"
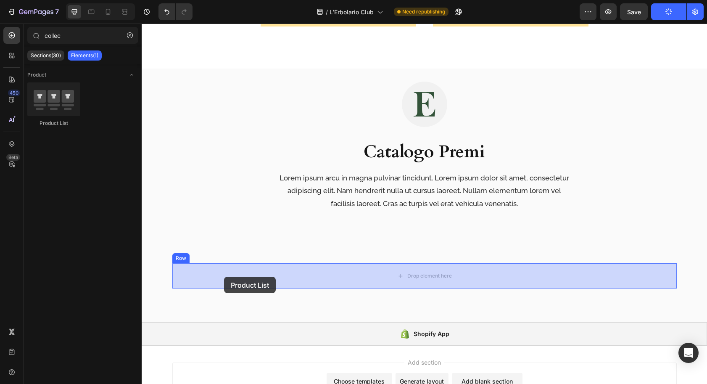
drag, startPoint x: 198, startPoint y: 128, endPoint x: 222, endPoint y: 273, distance: 146.7
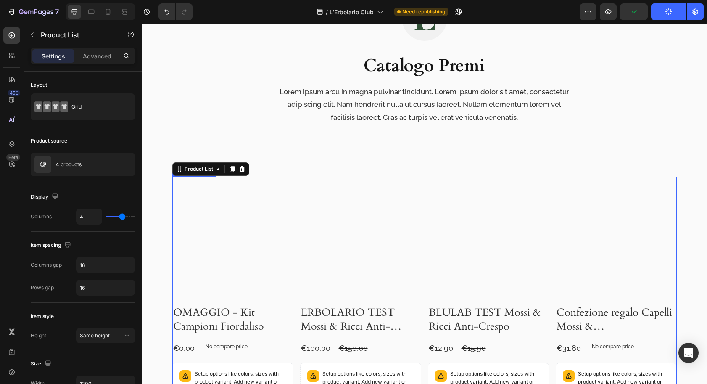
scroll to position [1398, 0]
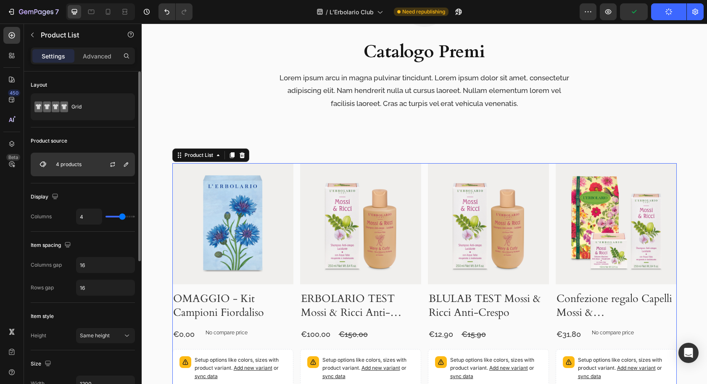
drag, startPoint x: 71, startPoint y: 165, endPoint x: 67, endPoint y: 166, distance: 4.6
click at [72, 165] on p "4 products" at bounding box center [69, 165] width 26 height 6
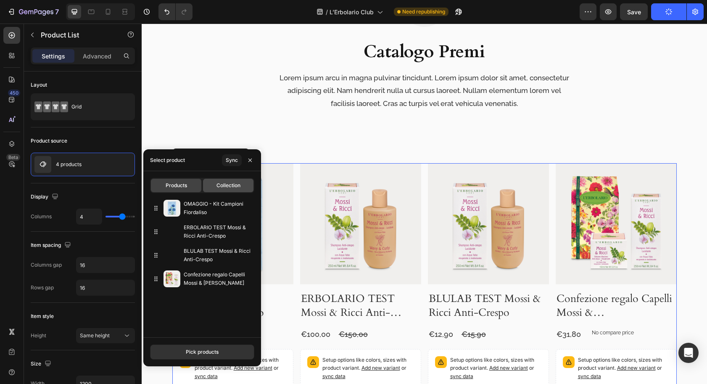
click at [235, 191] on div "Collection" at bounding box center [228, 185] width 50 height 13
type input "10"
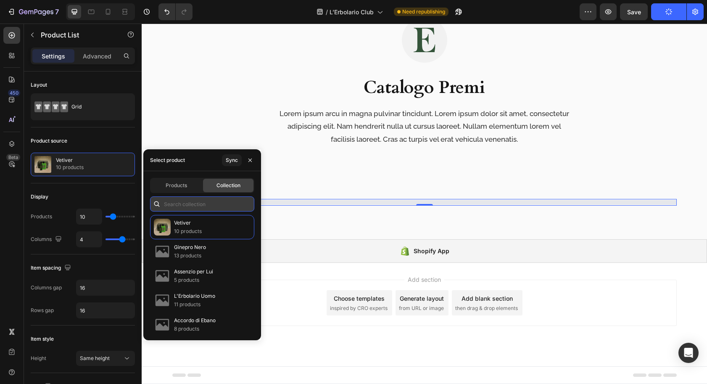
click at [184, 202] on input "text" at bounding box center [202, 203] width 104 height 15
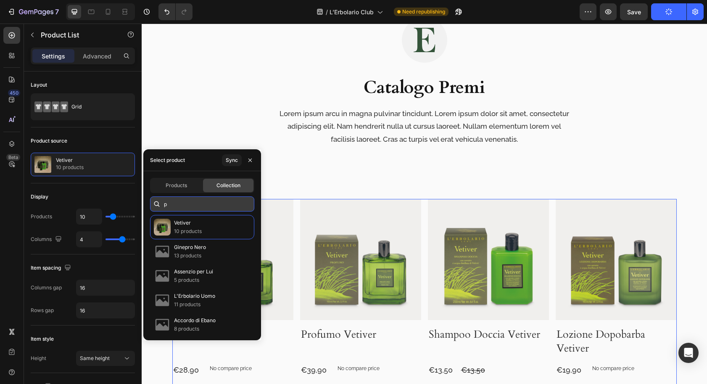
scroll to position [1398, 0]
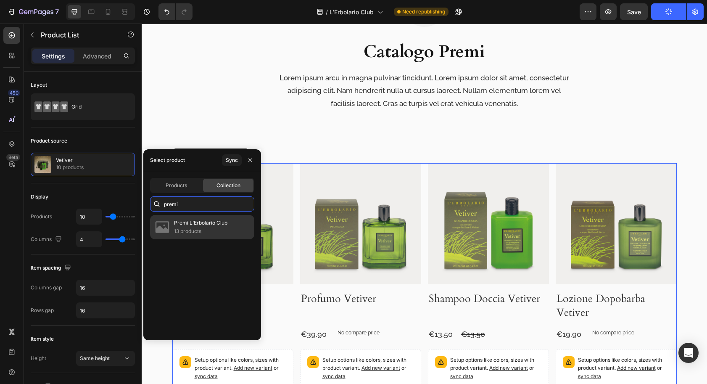
type input "premi"
click at [209, 223] on p "Premi L’Erbolario Club" at bounding box center [200, 223] width 53 height 8
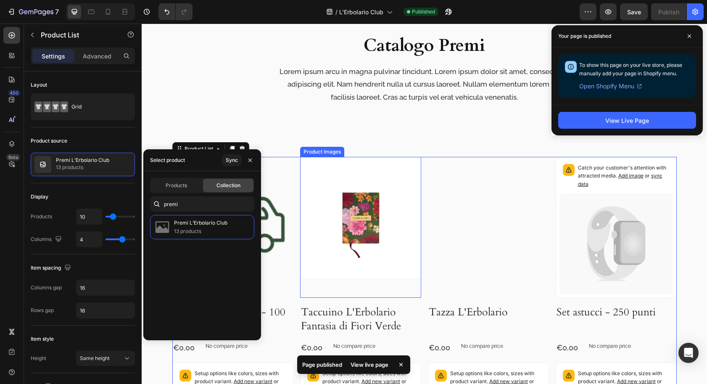
scroll to position [1393, 0]
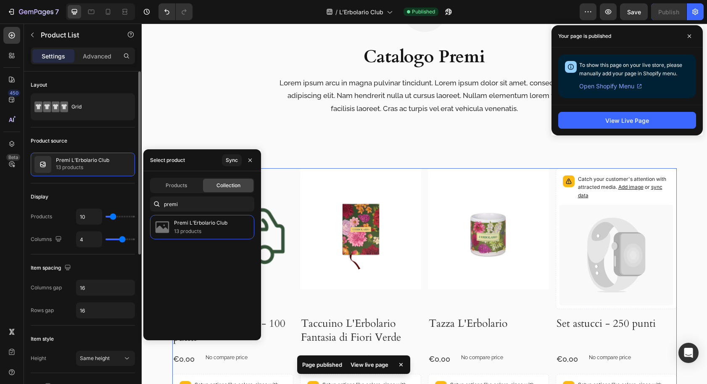
type input "30"
type input "50"
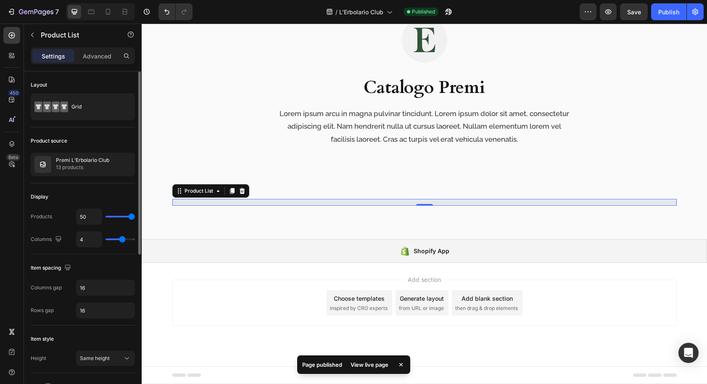
scroll to position [1363, 0]
drag, startPoint x: 151, startPoint y: 217, endPoint x: 171, endPoint y: 217, distance: 20.6
type input "50"
click at [135, 217] on input "range" at bounding box center [120, 217] width 29 height 2
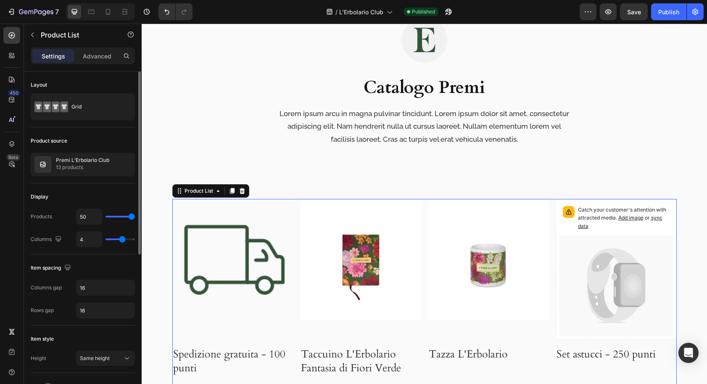
scroll to position [1393, 0]
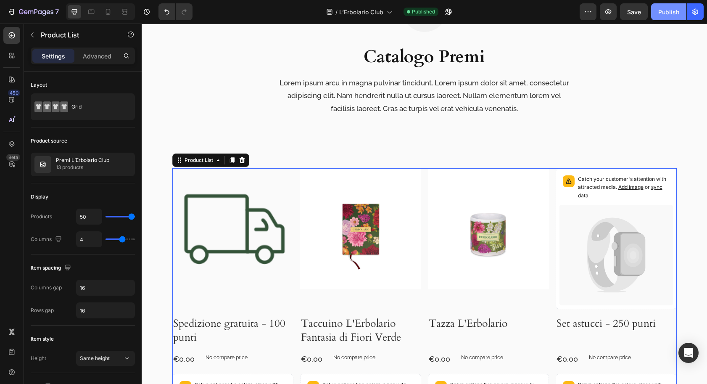
click at [665, 14] on div "Publish" at bounding box center [669, 12] width 21 height 9
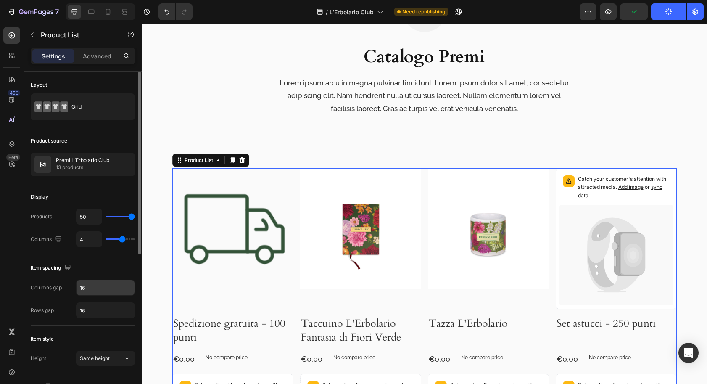
click at [91, 290] on input "16" at bounding box center [106, 287] width 58 height 15
type input "30"
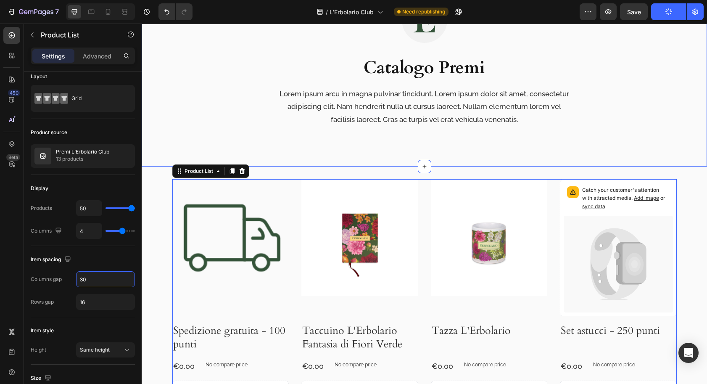
scroll to position [1292, 0]
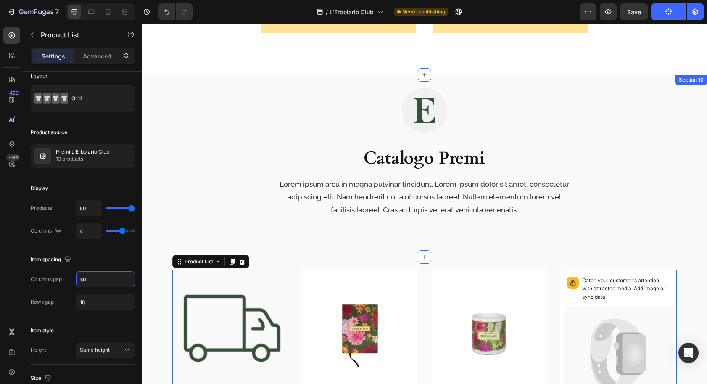
click at [151, 88] on div "Image Catalogo Premi Heading Lorem ipsum arcu in magna pulvinar tincidunt. Lore…" at bounding box center [425, 166] width 566 height 182
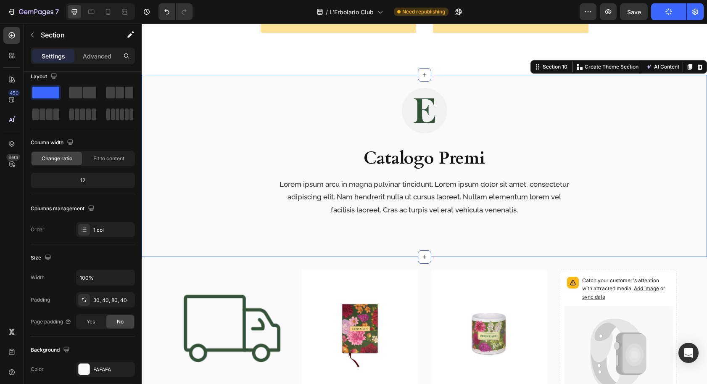
scroll to position [0, 0]
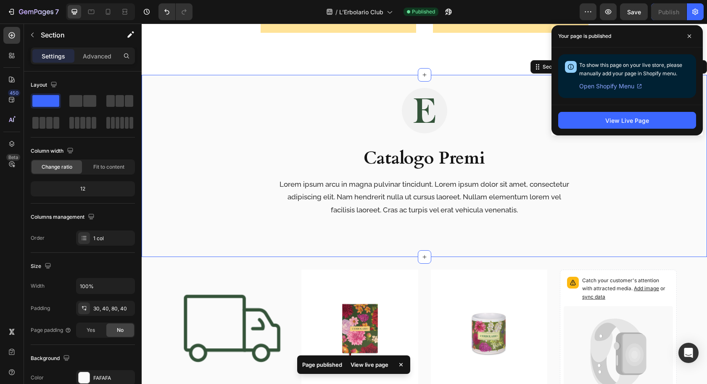
click at [154, 92] on div "Image Catalogo Premi Heading Lorem ipsum arcu in magna pulvinar tincidunt. Lore…" at bounding box center [425, 166] width 566 height 182
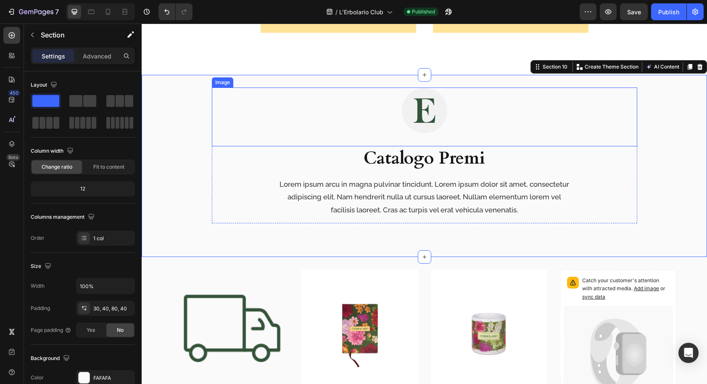
click at [244, 114] on div at bounding box center [425, 110] width 426 height 46
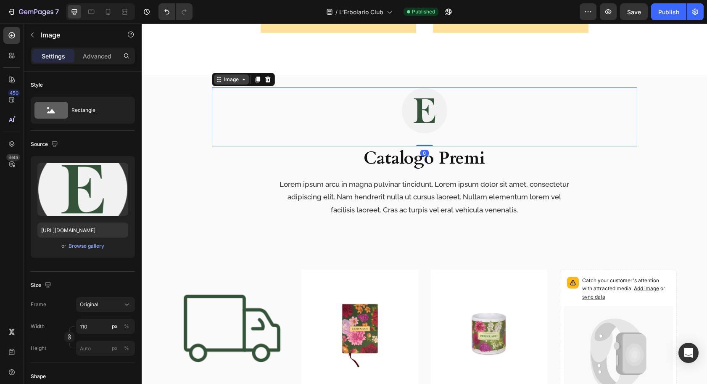
click at [223, 78] on div "Image" at bounding box center [231, 80] width 18 height 8
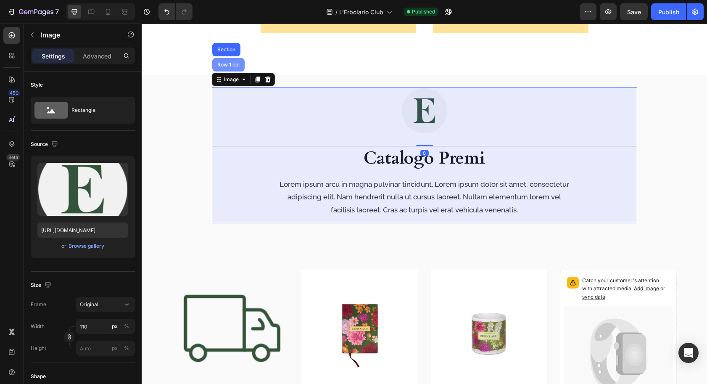
click at [222, 61] on div "Row 1 col" at bounding box center [228, 64] width 32 height 13
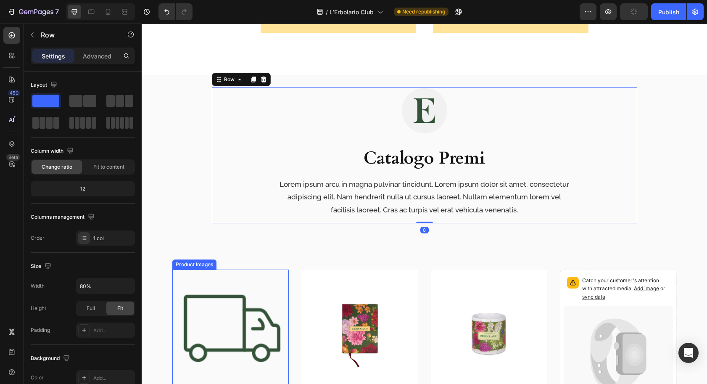
click at [199, 277] on img at bounding box center [230, 328] width 117 height 117
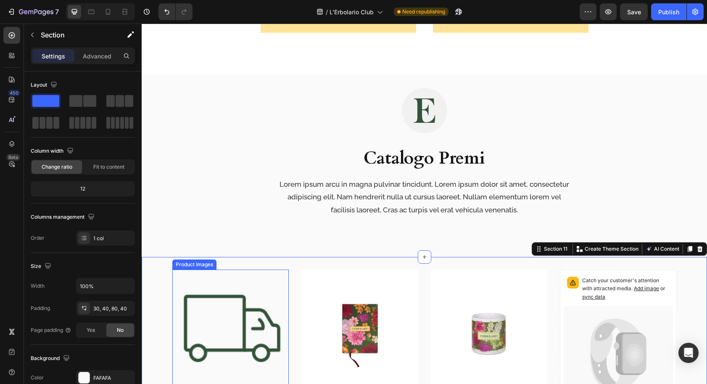
click at [183, 291] on img at bounding box center [230, 328] width 117 height 117
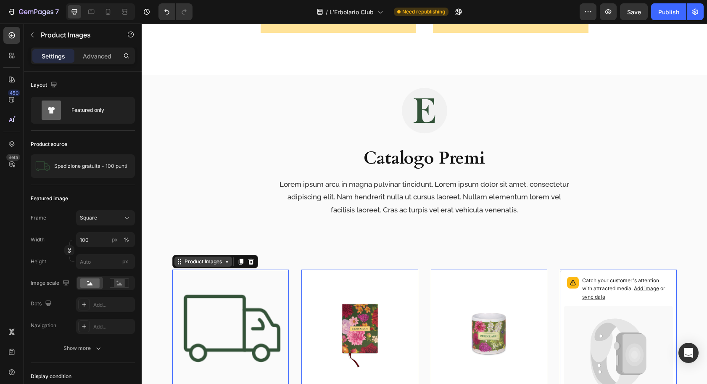
click at [186, 263] on div "Product Images" at bounding box center [203, 262] width 41 height 8
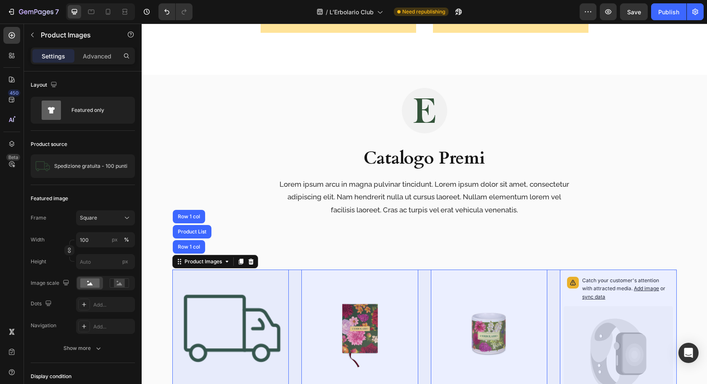
click at [191, 230] on div "Product List" at bounding box center [192, 231] width 32 height 5
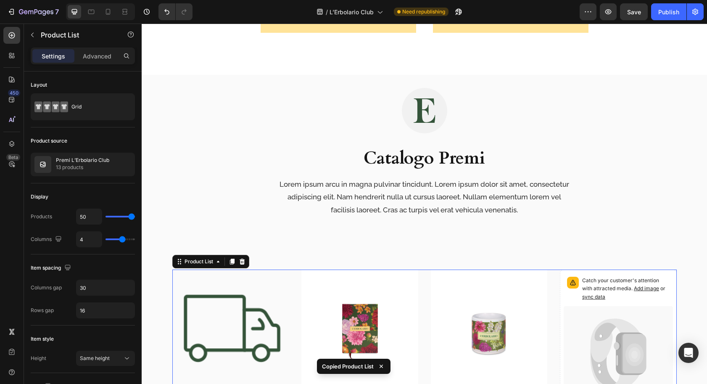
drag, startPoint x: 10, startPoint y: 35, endPoint x: 22, endPoint y: 86, distance: 52.2
click at [10, 35] on icon at bounding box center [12, 35] width 8 height 8
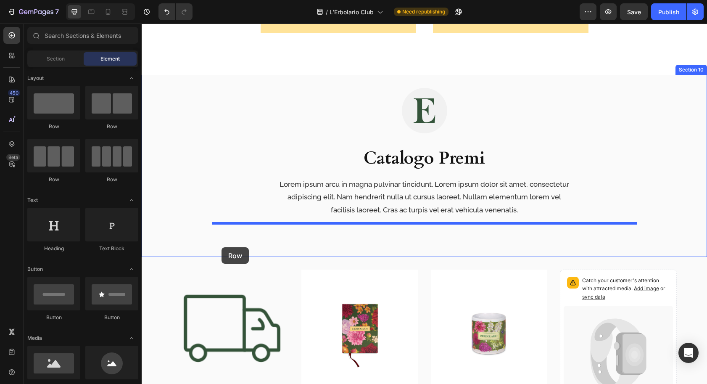
drag, startPoint x: 199, startPoint y: 127, endPoint x: 221, endPoint y: 247, distance: 121.9
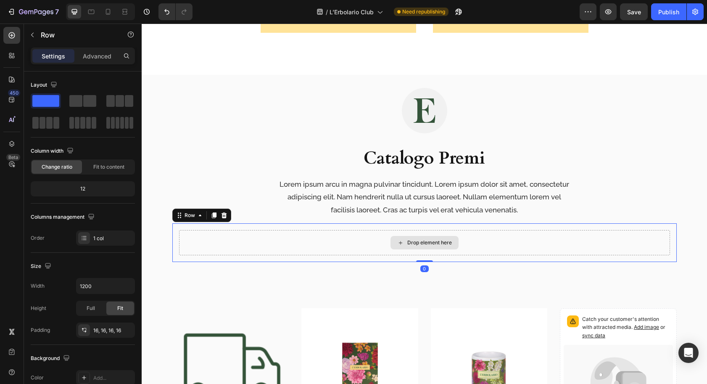
click at [179, 229] on div "Drop element here Row 0" at bounding box center [424, 242] width 505 height 39
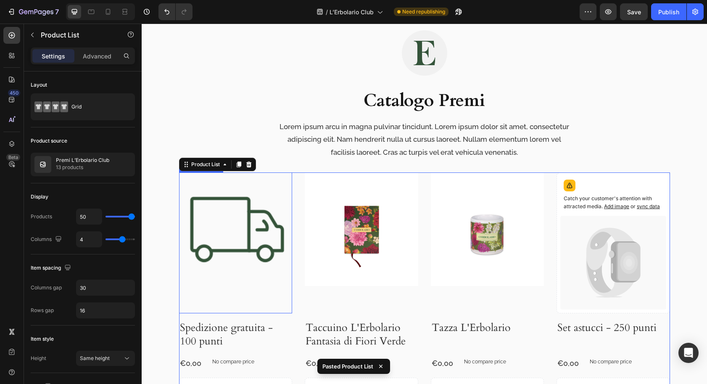
scroll to position [1348, 0]
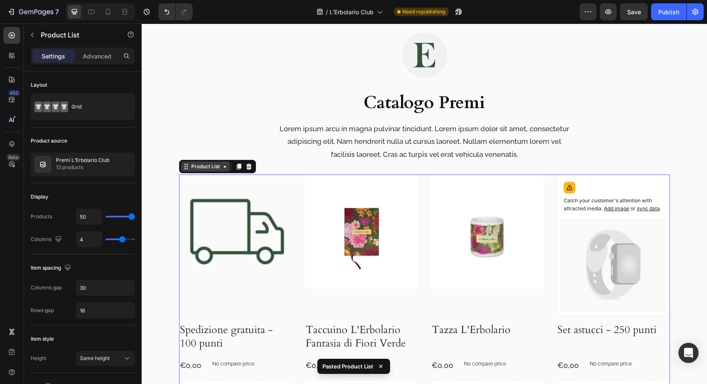
click at [202, 166] on div "Product List" at bounding box center [206, 167] width 32 height 8
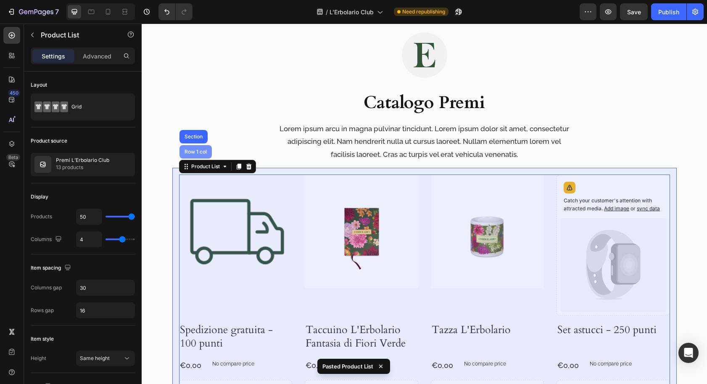
click at [198, 151] on div "Row 1 col" at bounding box center [196, 151] width 26 height 5
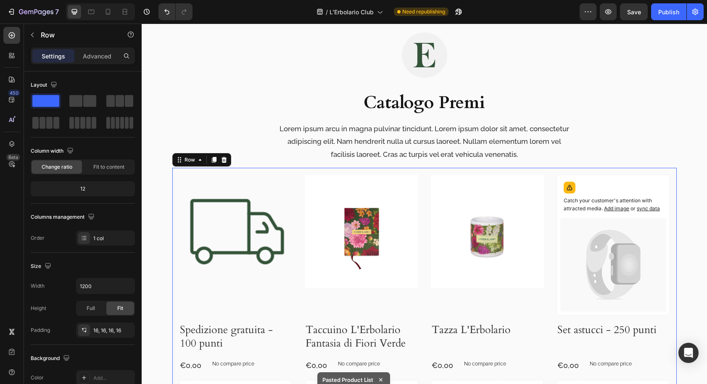
click at [85, 55] on p "Advanced" at bounding box center [97, 56] width 29 height 9
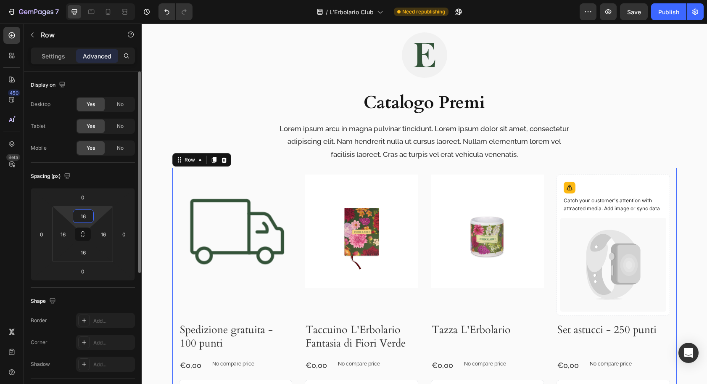
click at [87, 212] on input "16" at bounding box center [83, 216] width 17 height 13
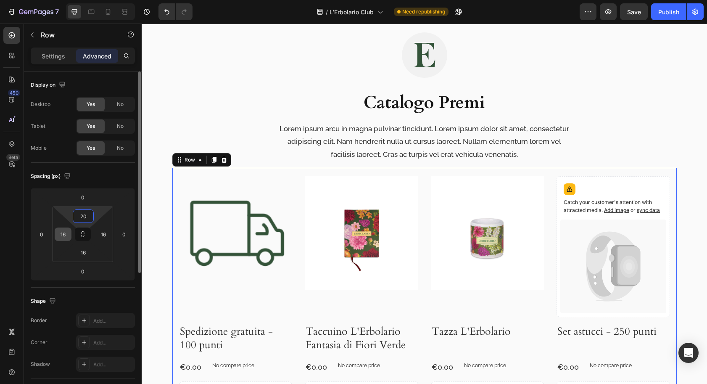
type input "20"
click at [64, 233] on input "16" at bounding box center [63, 234] width 13 height 13
type input "0"
click at [109, 236] on input "16" at bounding box center [103, 234] width 13 height 13
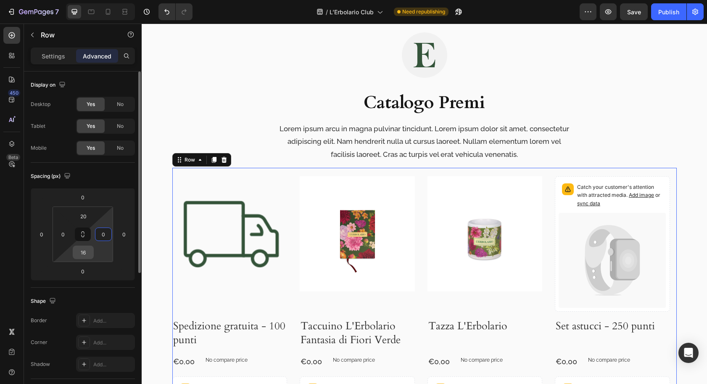
type input "0"
click at [87, 254] on input "16" at bounding box center [83, 252] width 17 height 13
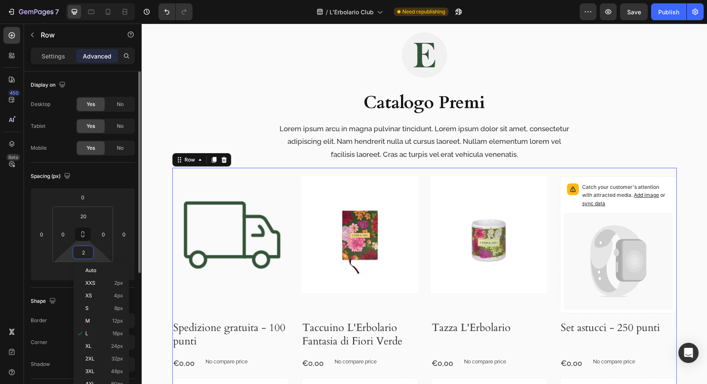
type input "20"
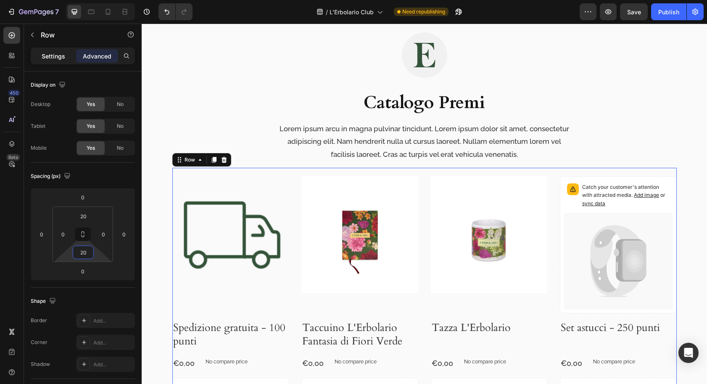
click at [51, 53] on p "Settings" at bounding box center [54, 56] width 24 height 9
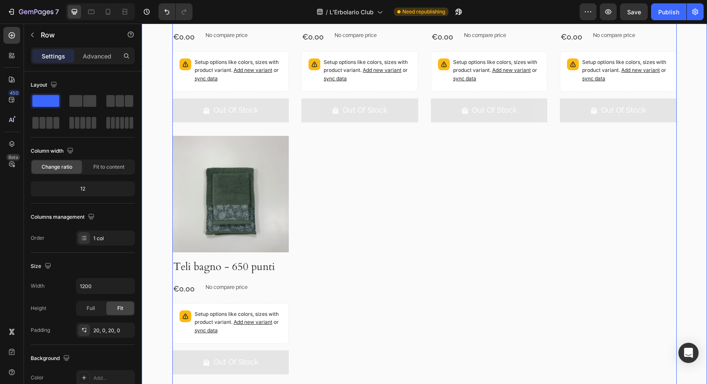
scroll to position [2442, 0]
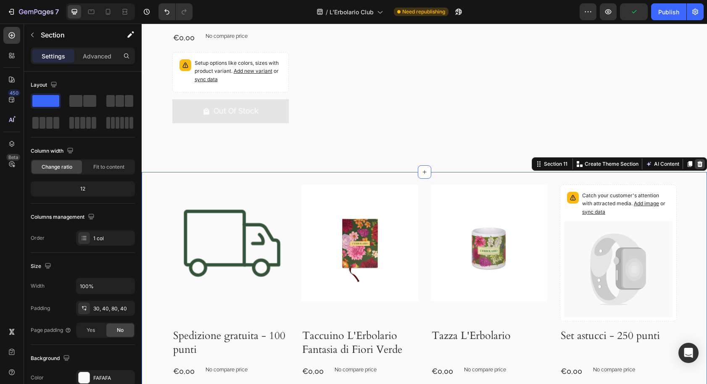
click at [698, 162] on icon at bounding box center [700, 164] width 5 height 6
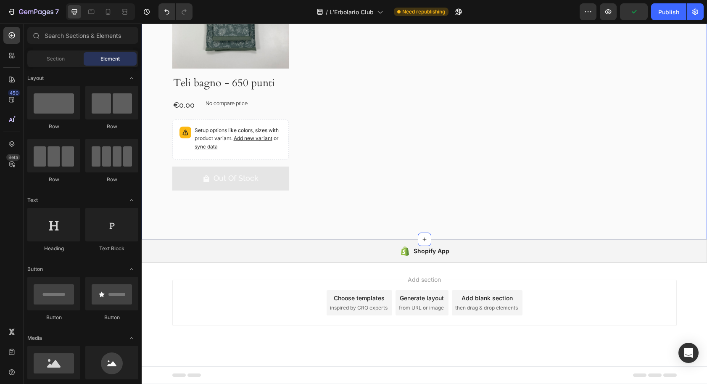
scroll to position [2375, 0]
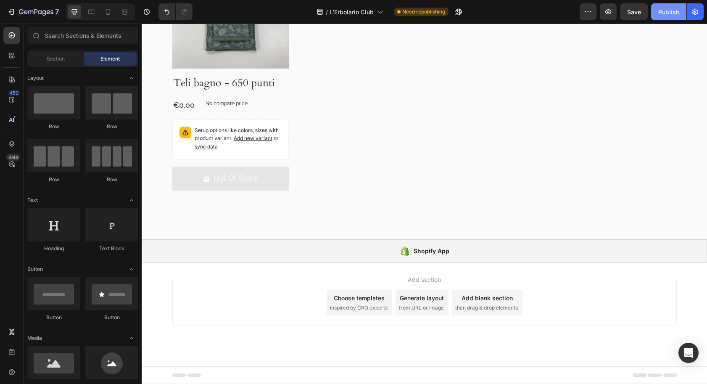
click at [670, 13] on div "Publish" at bounding box center [669, 12] width 21 height 9
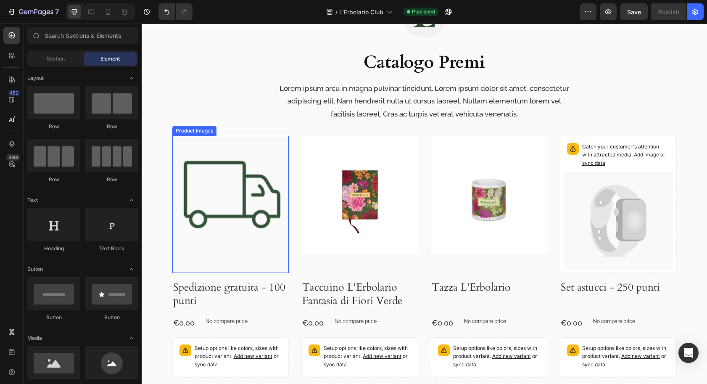
scroll to position [1385, 0]
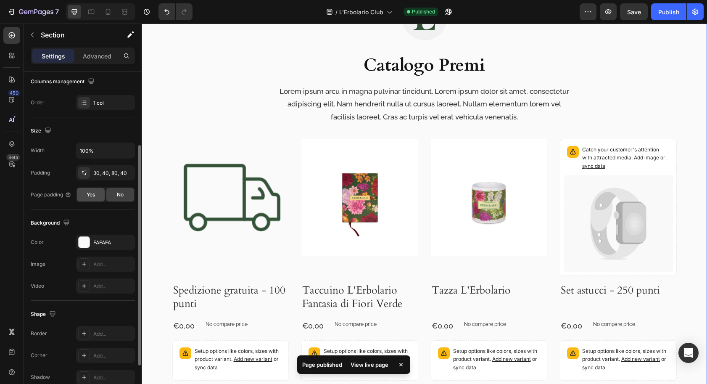
scroll to position [136, 0]
click at [96, 239] on div "FAFAFA" at bounding box center [105, 242] width 24 height 8
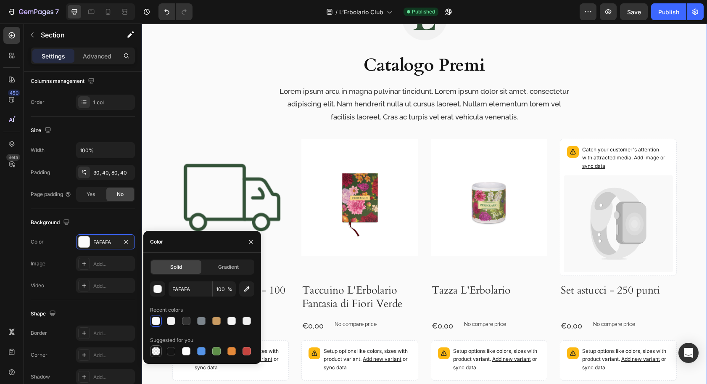
click at [155, 352] on div at bounding box center [156, 351] width 8 height 8
type input "000000"
type input "0"
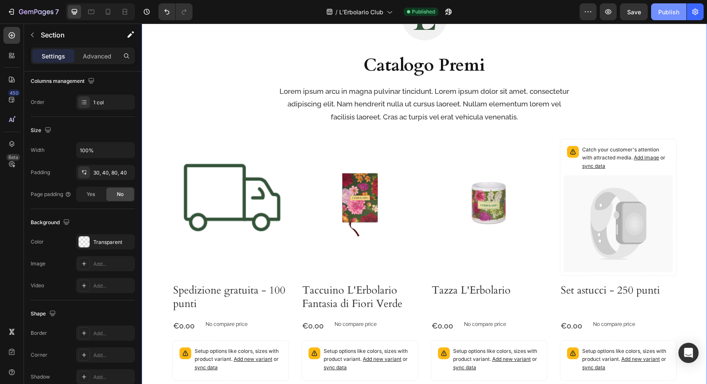
click at [663, 12] on div "Publish" at bounding box center [669, 12] width 21 height 9
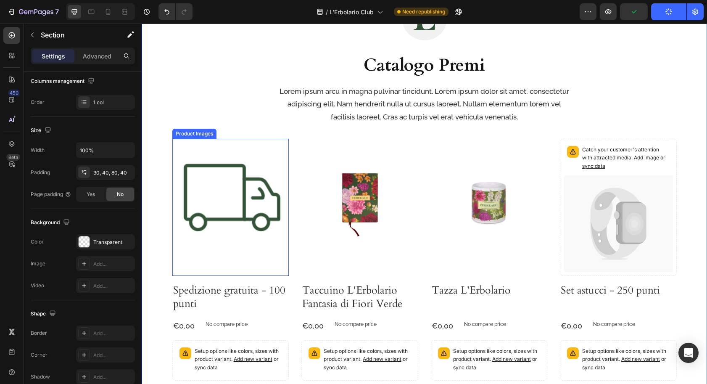
drag, startPoint x: 183, startPoint y: 150, endPoint x: 180, endPoint y: 154, distance: 4.5
click at [183, 150] on img at bounding box center [230, 197] width 117 height 117
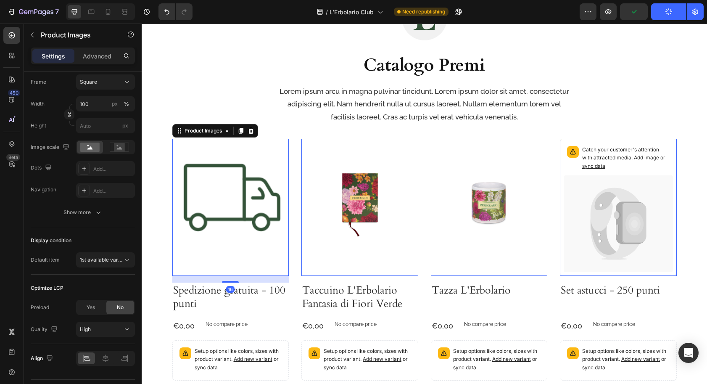
scroll to position [0, 0]
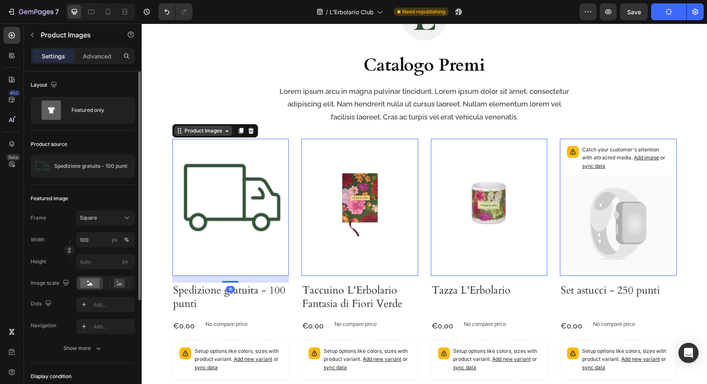
click at [183, 133] on div "Product Images" at bounding box center [203, 131] width 41 height 8
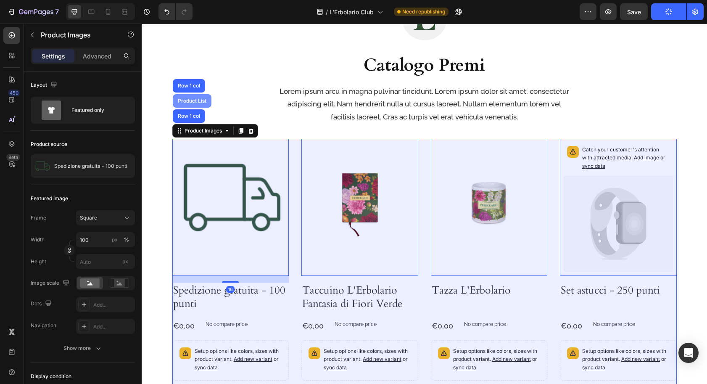
click at [194, 98] on div "Product List" at bounding box center [192, 100] width 39 height 13
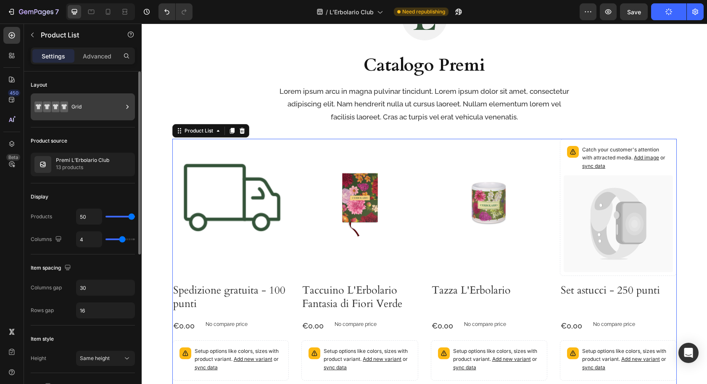
click at [83, 106] on div "Grid" at bounding box center [96, 106] width 51 height 19
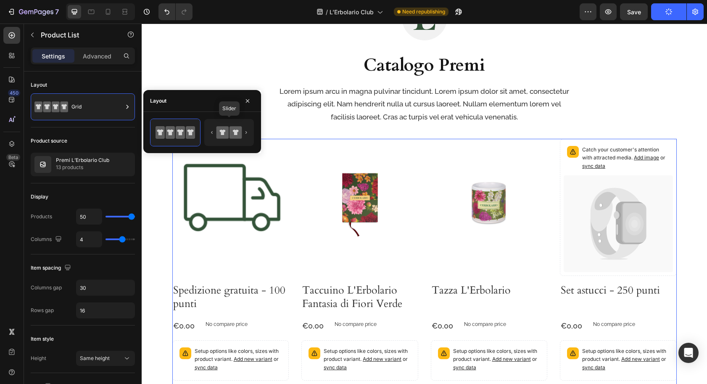
click at [229, 136] on icon at bounding box center [229, 132] width 40 height 17
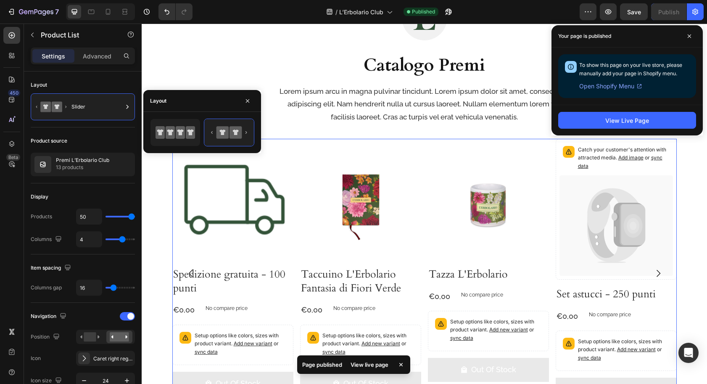
click at [11, 203] on div "450 Beta" at bounding box center [11, 175] width 17 height 297
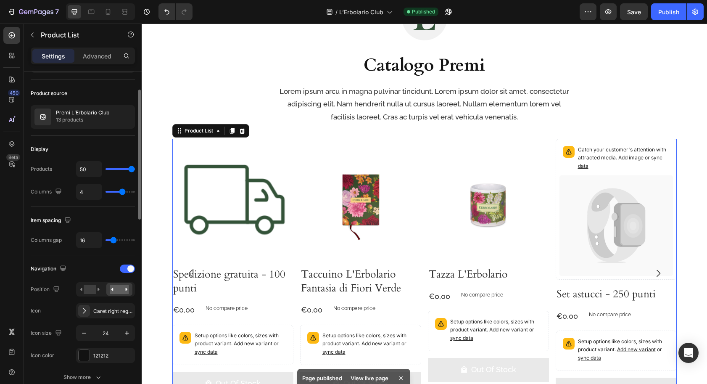
scroll to position [47, 0]
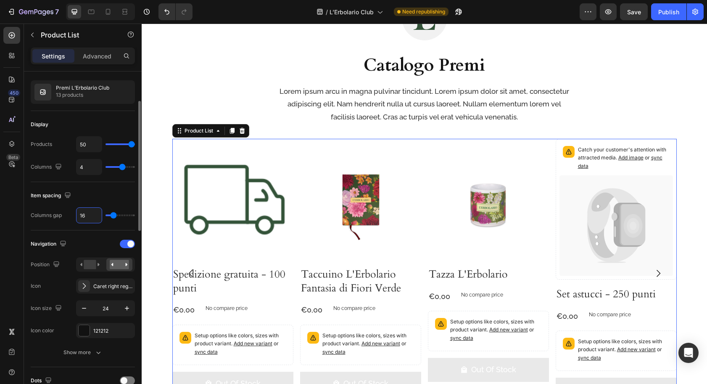
click at [83, 222] on div "Item spacing Columns gap 16" at bounding box center [83, 206] width 104 height 48
type input "30"
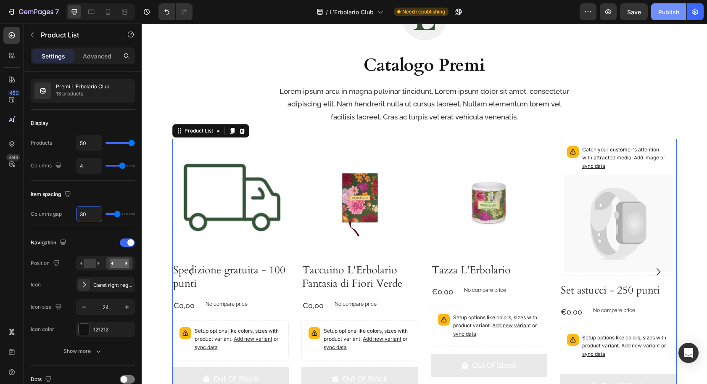
type input "30"
click at [660, 13] on div "Publish" at bounding box center [669, 12] width 21 height 9
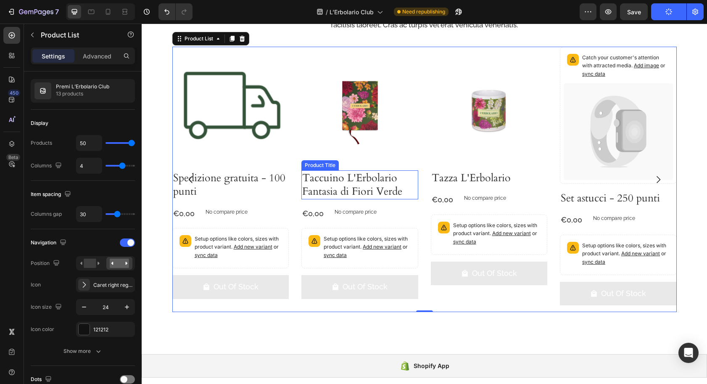
scroll to position [1475, 0]
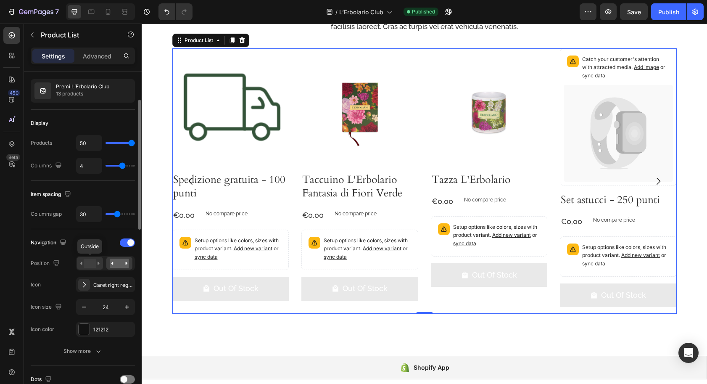
click at [94, 264] on rect at bounding box center [90, 263] width 12 height 9
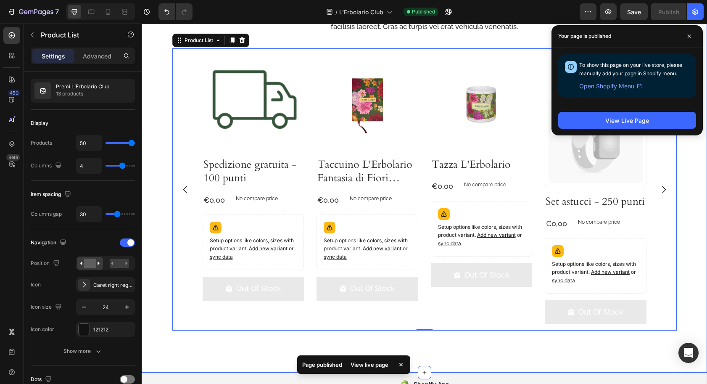
click at [156, 199] on div "Image Catalogo Premi Heading Lorem ipsum arcu in magna pulvinar tincidunt. Lore…" at bounding box center [425, 131] width 566 height 481
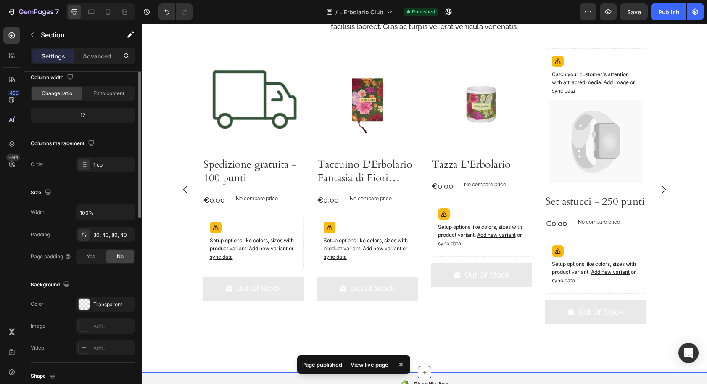
scroll to position [0, 0]
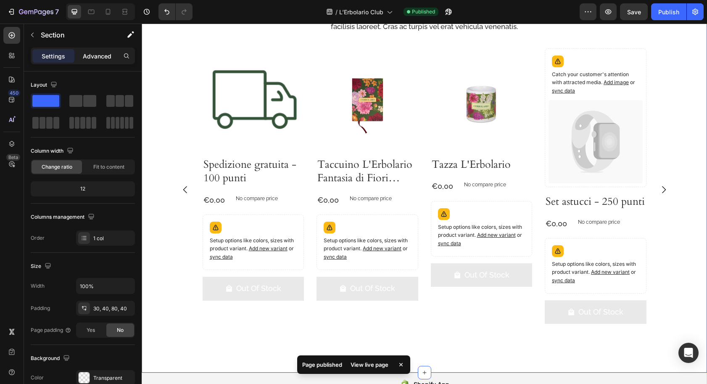
click at [98, 50] on div "Advanced" at bounding box center [97, 55] width 42 height 13
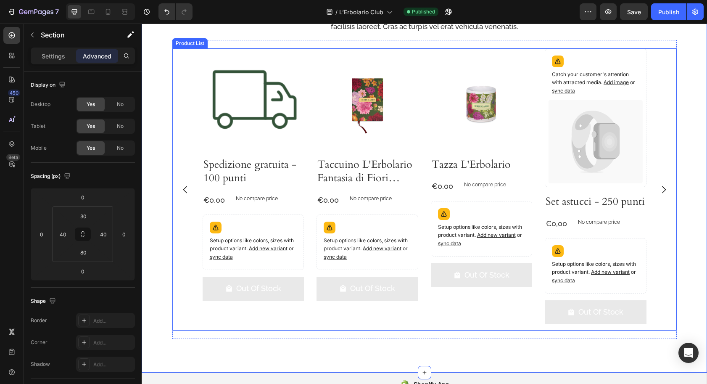
click at [181, 163] on div "Product Images Spedizione gratuita - 100 punti Product Title €0,00 Product Pric…" at bounding box center [424, 189] width 505 height 282
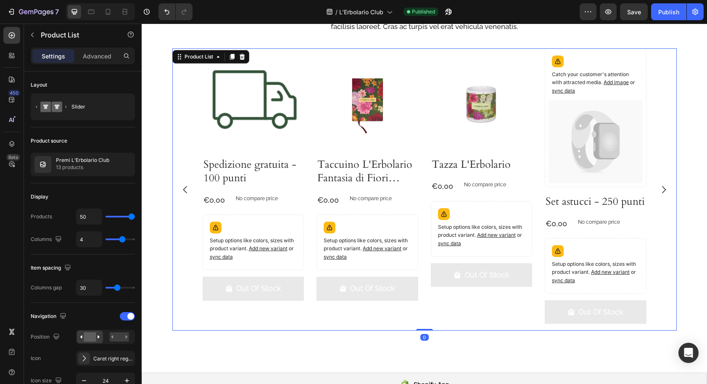
click at [91, 53] on p "Advanced" at bounding box center [97, 56] width 29 height 9
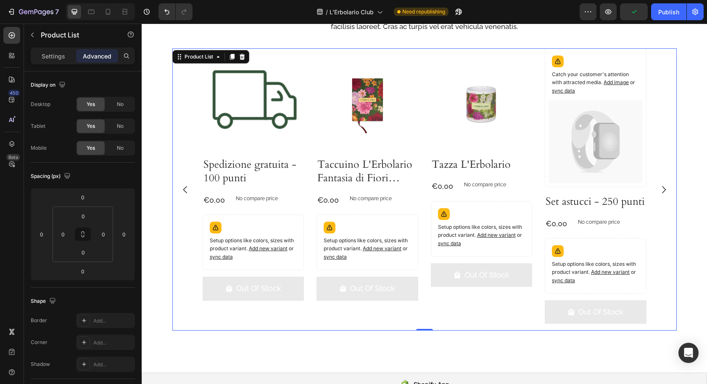
click at [180, 173] on div "Product Images Spedizione gratuita - 100 punti Product Title €0,00 Product Pric…" at bounding box center [424, 189] width 505 height 282
drag, startPoint x: 670, startPoint y: 13, endPoint x: 667, endPoint y: 19, distance: 7.3
click at [670, 13] on div "Publish" at bounding box center [669, 12] width 21 height 9
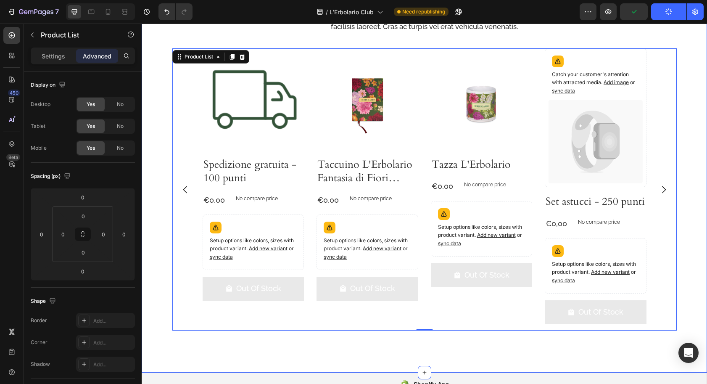
click at [157, 206] on div "Image Catalogo Premi Heading Lorem ipsum arcu in magna pulvinar tincidunt. Lore…" at bounding box center [425, 131] width 566 height 481
click at [185, 156] on div "Product Images Spedizione gratuita - 100 punti Product Title €0,00 Product Pric…" at bounding box center [424, 189] width 505 height 282
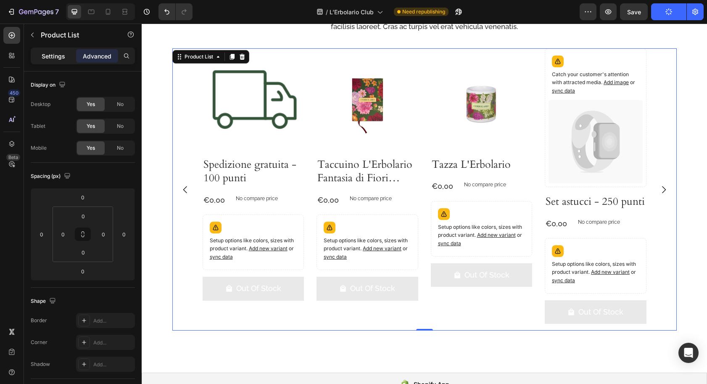
drag, startPoint x: 49, startPoint y: 55, endPoint x: 72, endPoint y: 144, distance: 92.1
click at [49, 55] on p "Settings" at bounding box center [54, 56] width 24 height 9
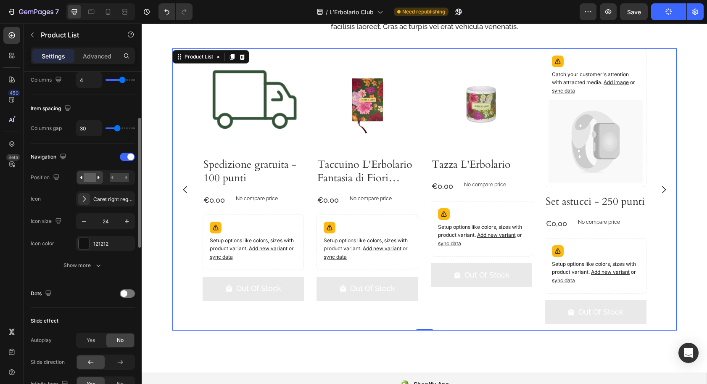
scroll to position [169, 0]
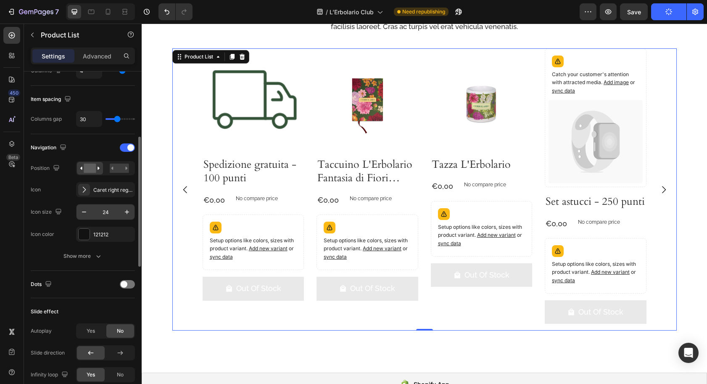
click at [106, 212] on input "24" at bounding box center [106, 211] width 28 height 15
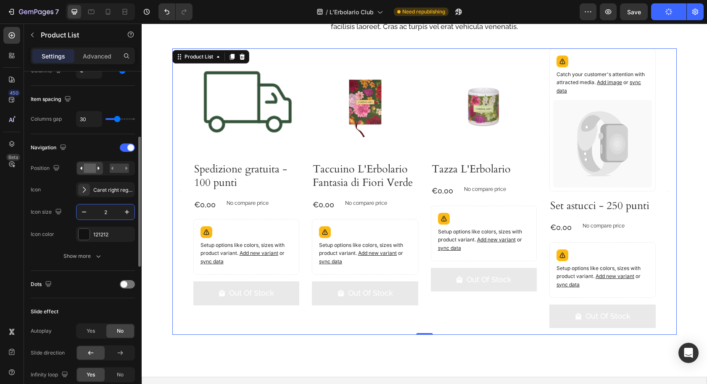
type input "24"
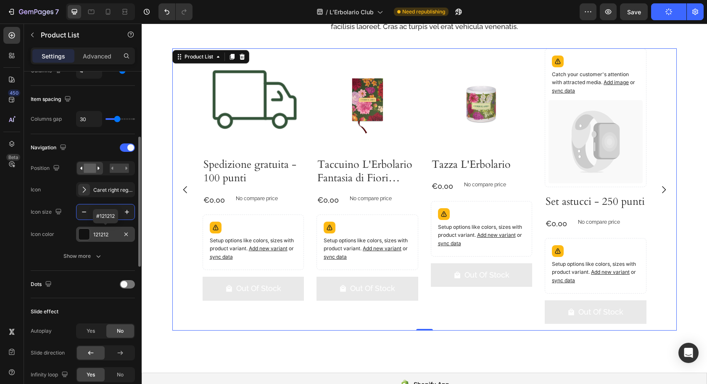
click at [106, 234] on div "121212" at bounding box center [105, 235] width 24 height 8
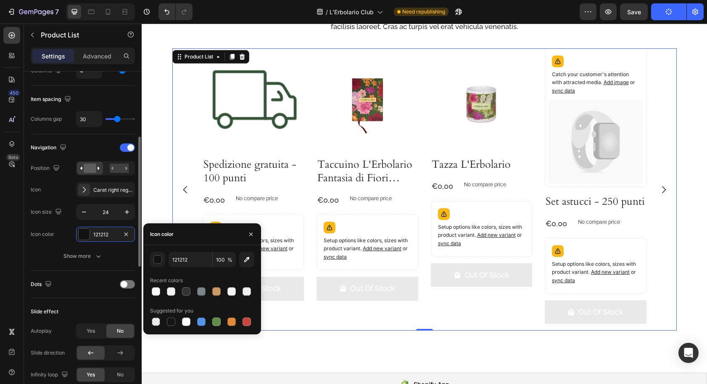
click at [173, 323] on div at bounding box center [171, 322] width 8 height 8
type input "151515"
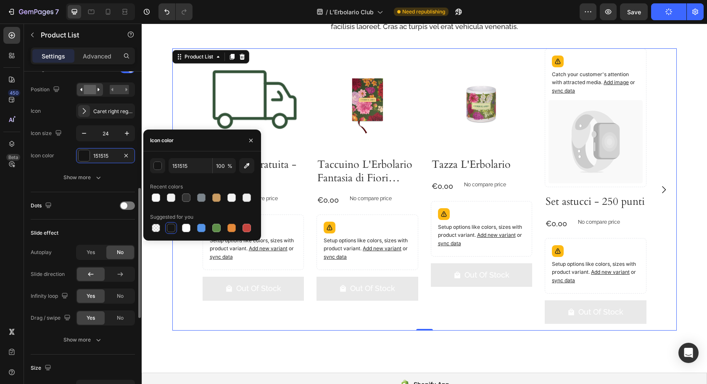
scroll to position [273, 0]
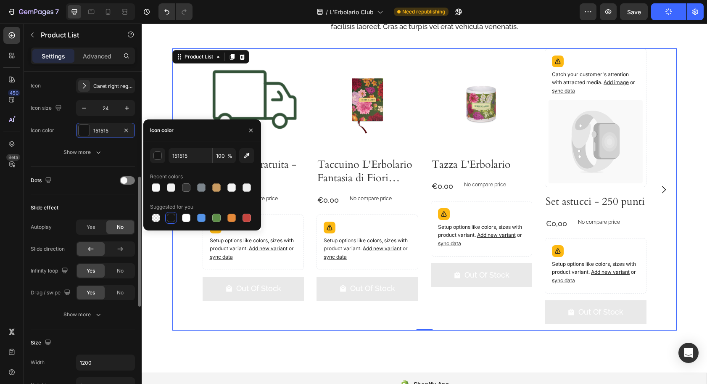
click at [11, 212] on div "450 Beta" at bounding box center [11, 175] width 17 height 297
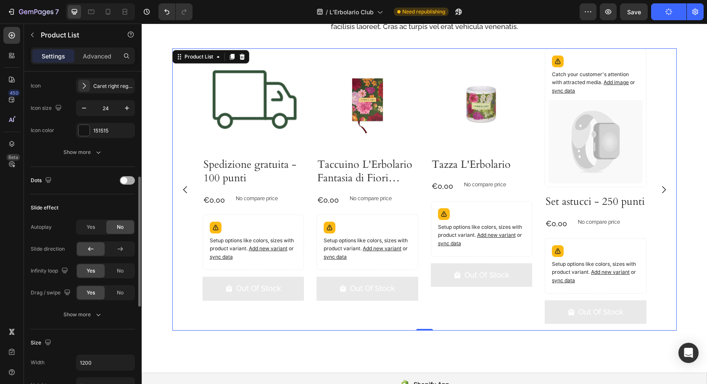
click at [127, 181] on div at bounding box center [127, 180] width 15 height 8
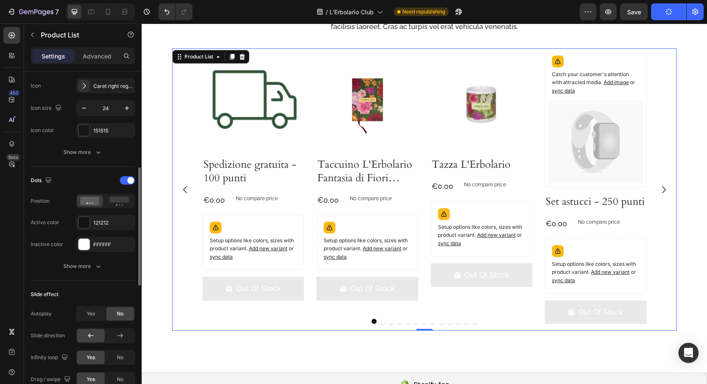
click at [122, 182] on div at bounding box center [127, 180] width 15 height 8
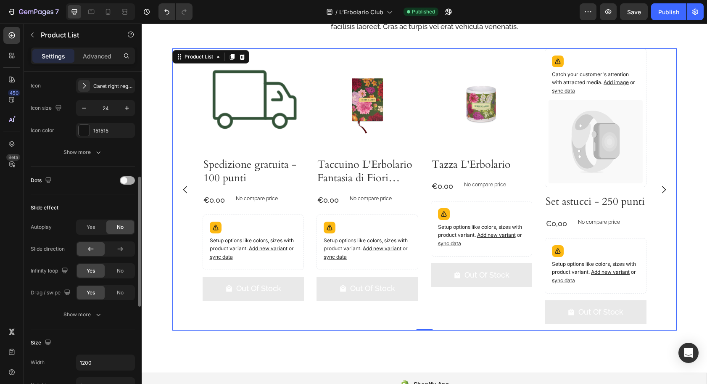
click at [127, 181] on div at bounding box center [127, 180] width 15 height 8
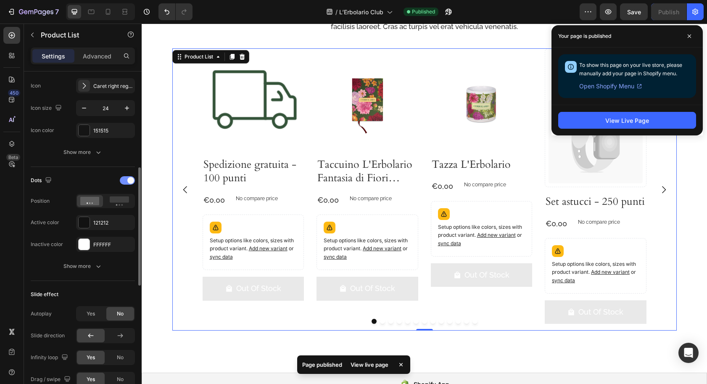
click at [127, 182] on div at bounding box center [127, 180] width 15 height 8
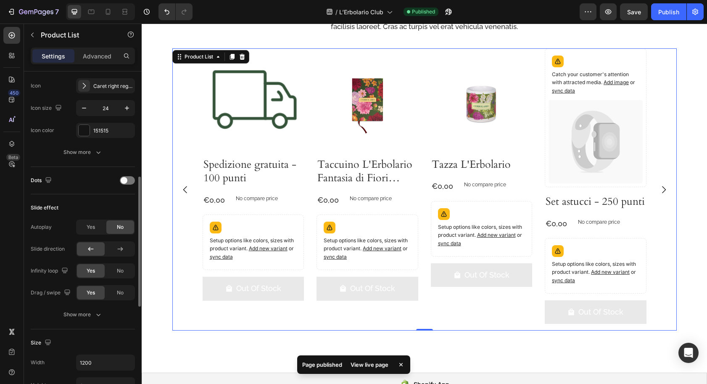
scroll to position [273, 0]
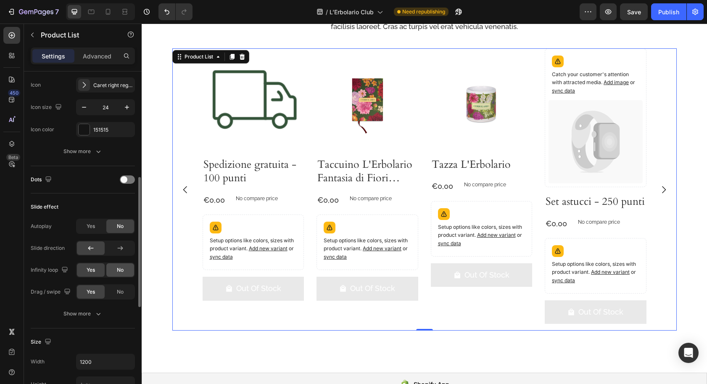
click at [120, 272] on span "No" at bounding box center [120, 270] width 7 height 8
click at [93, 311] on div "Show more" at bounding box center [83, 314] width 39 height 8
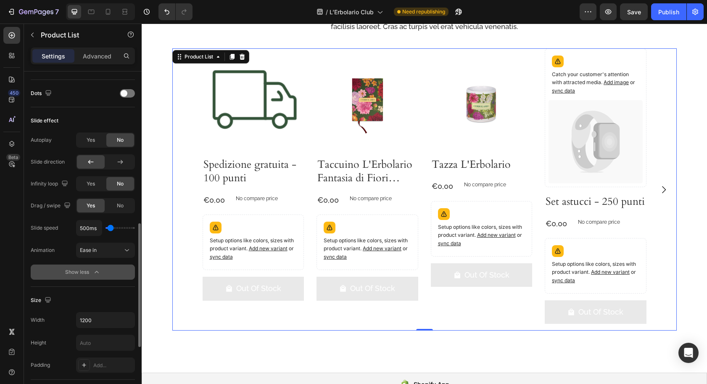
scroll to position [379, 0]
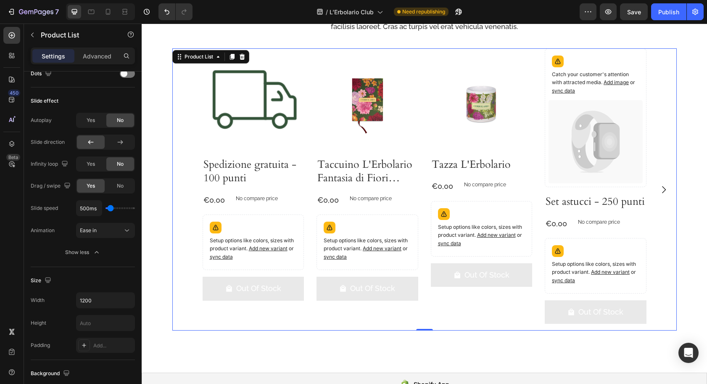
drag, startPoint x: 672, startPoint y: 18, endPoint x: 667, endPoint y: 24, distance: 7.4
click at [671, 18] on button "Publish" at bounding box center [668, 11] width 35 height 17
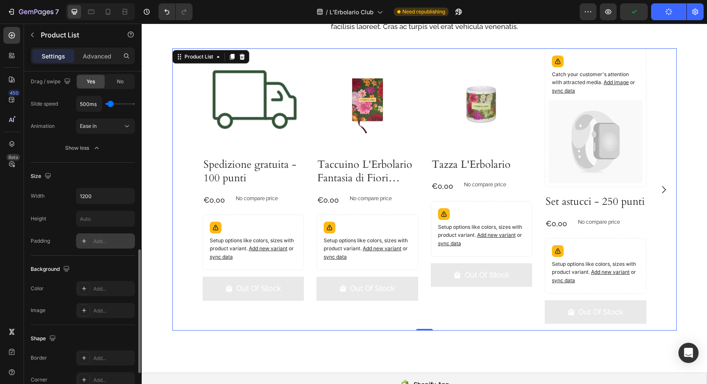
scroll to position [483, 0]
drag, startPoint x: 96, startPoint y: 195, endPoint x: 88, endPoint y: 198, distance: 8.4
click at [96, 195] on input "1200" at bounding box center [106, 196] width 58 height 15
type input "1600"
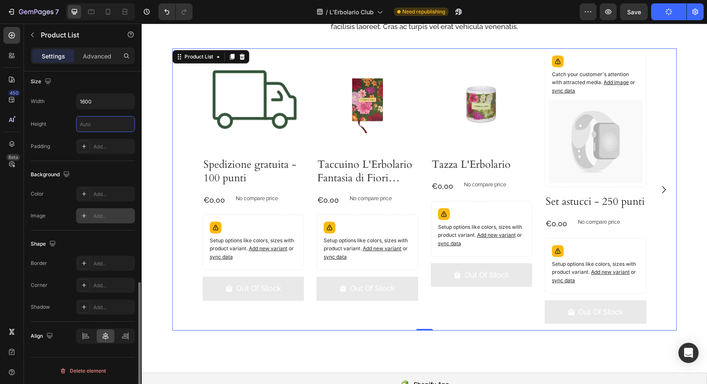
scroll to position [577, 0]
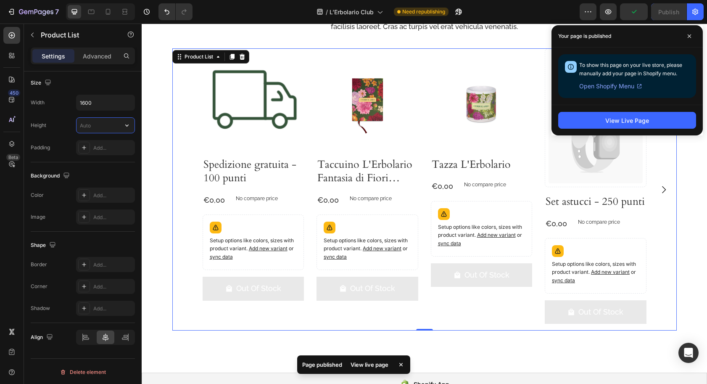
drag, startPoint x: 690, startPoint y: 36, endPoint x: 677, endPoint y: 51, distance: 20.3
click at [690, 37] on icon at bounding box center [690, 36] width 4 height 4
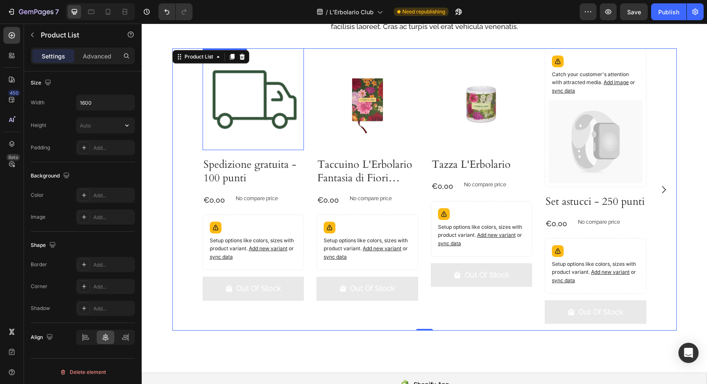
click at [249, 118] on img at bounding box center [254, 99] width 102 height 102
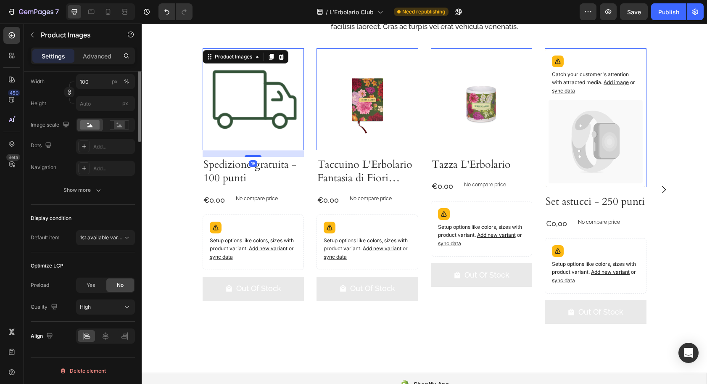
scroll to position [0, 0]
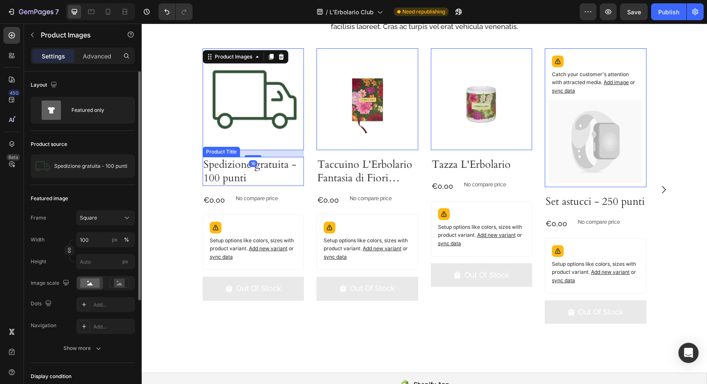
click at [244, 174] on h2 "Spedizione gratuita - 100 punti" at bounding box center [254, 171] width 102 height 29
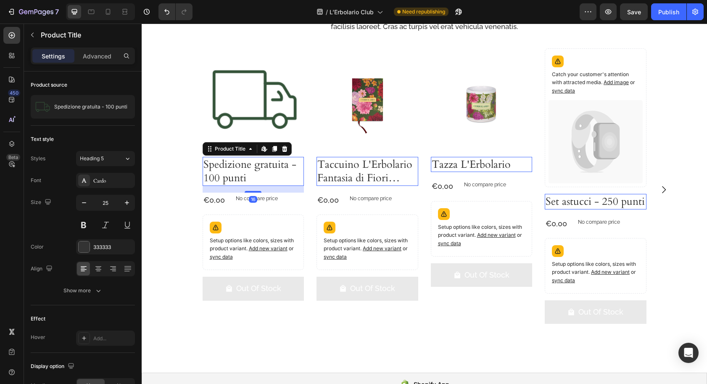
click at [225, 188] on div "16" at bounding box center [254, 189] width 102 height 7
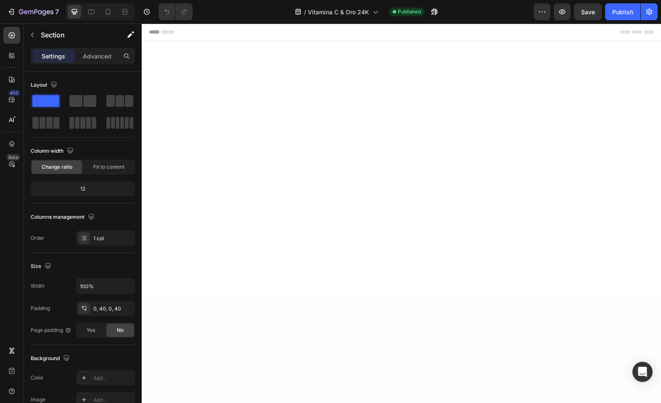
scroll to position [827, 0]
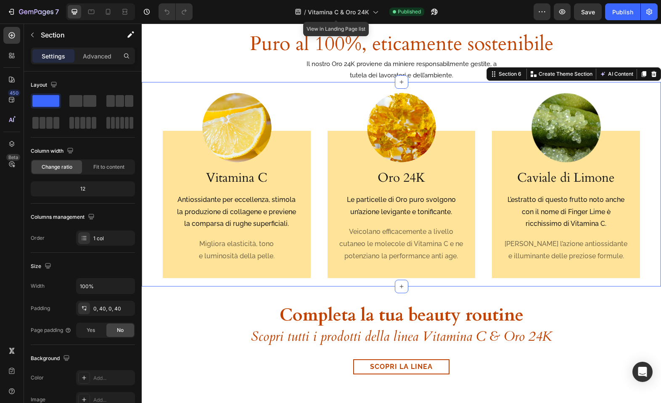
drag, startPoint x: 343, startPoint y: 13, endPoint x: 337, endPoint y: 27, distance: 15.1
click at [343, 13] on span "Vitamina C & Oro 24K" at bounding box center [338, 12] width 61 height 9
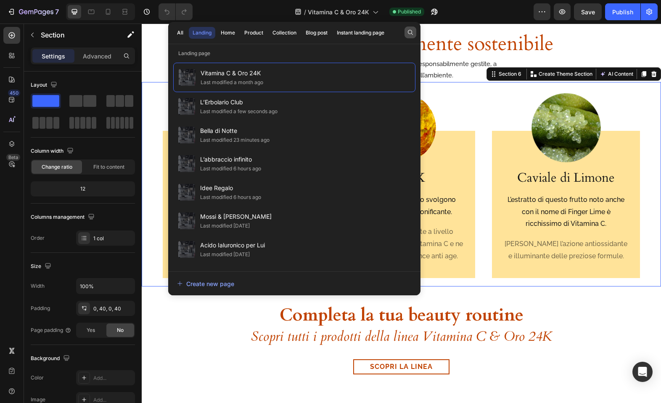
click at [410, 32] on icon "button" at bounding box center [410, 32] width 7 height 7
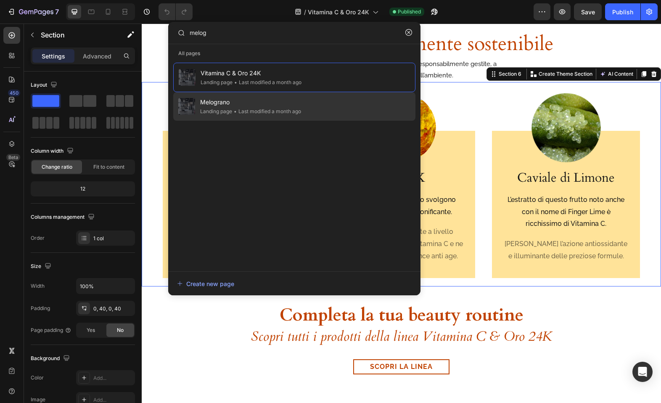
type input "melog"
click at [290, 101] on span "Melograno" at bounding box center [250, 102] width 101 height 10
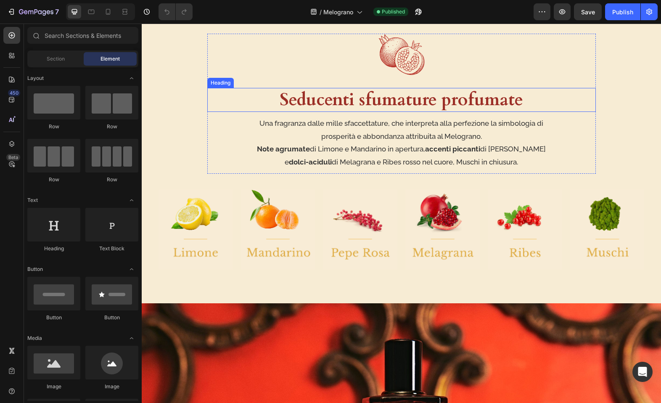
scroll to position [487, 0]
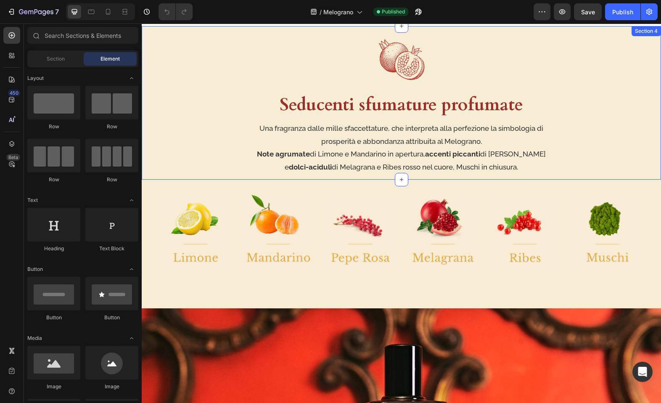
click at [169, 73] on div "Image Seducenti sfumature profumate Heading Una fragranza dalle mille sfaccetta…" at bounding box center [402, 109] width 486 height 140
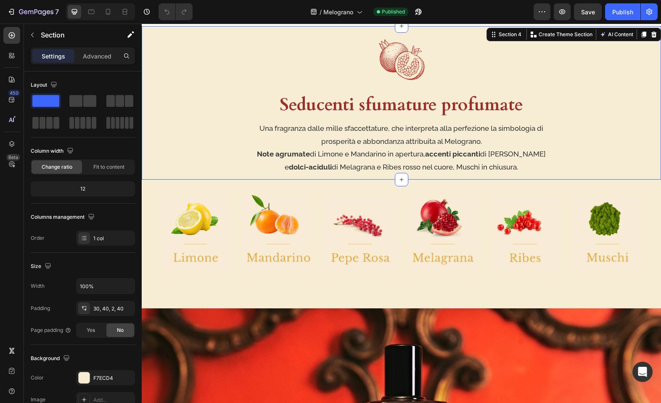
scroll to position [437, 0]
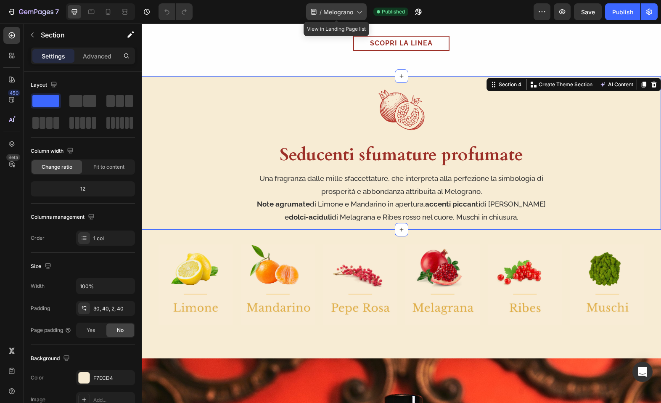
click at [333, 11] on span "Melograno" at bounding box center [338, 12] width 30 height 9
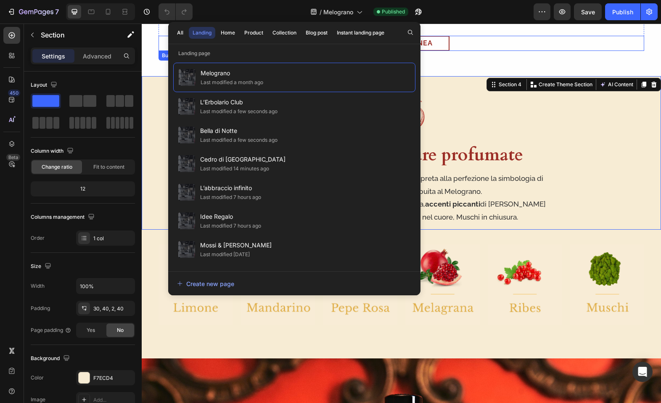
drag, startPoint x: 479, startPoint y: 43, endPoint x: 469, endPoint y: 45, distance: 10.2
click at [479, 43] on div "Scopri la linea Button" at bounding box center [402, 43] width 486 height 15
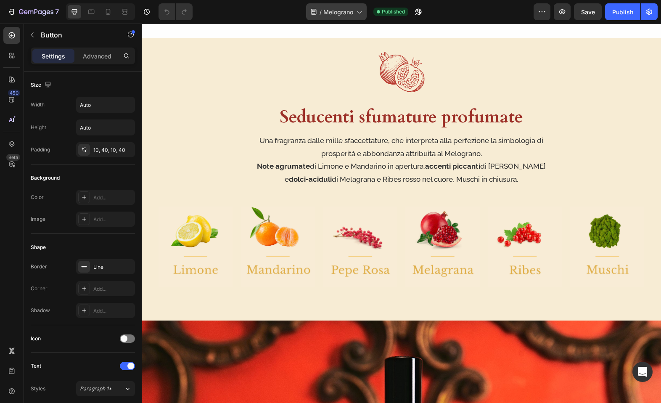
scroll to position [449, 0]
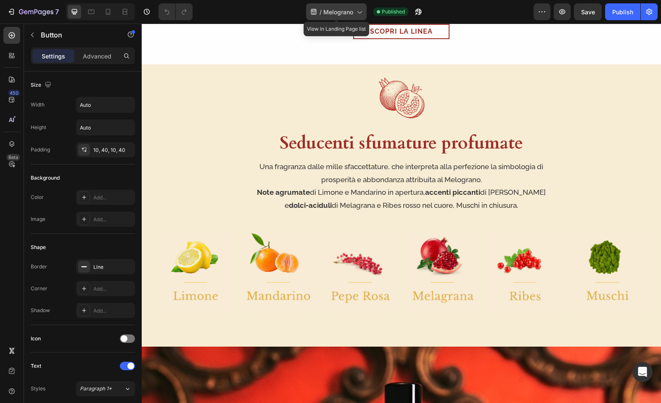
click at [334, 6] on div "/ Melograno" at bounding box center [336, 11] width 61 height 17
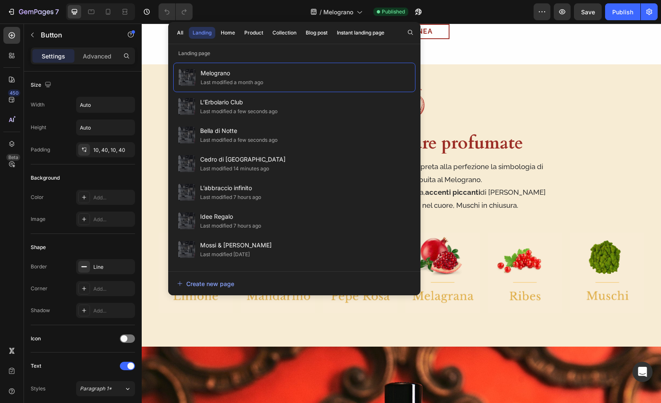
click at [404, 34] on div "All Landing Home Product Collection Blog post Instant landing page" at bounding box center [294, 33] width 252 height 22
click at [410, 33] on icon "button" at bounding box center [410, 32] width 7 height 7
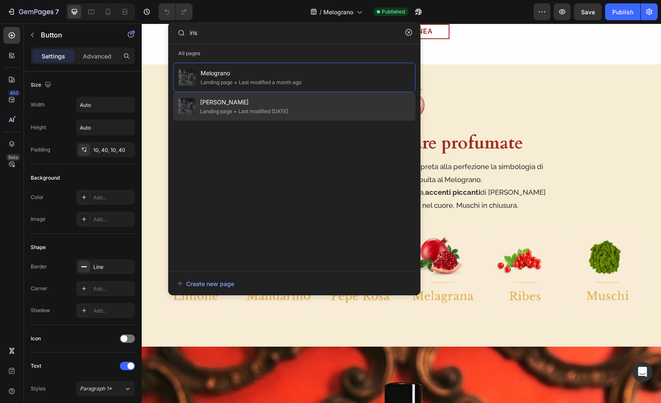
type input "iris"
click at [288, 101] on span "[PERSON_NAME]" at bounding box center [244, 102] width 88 height 10
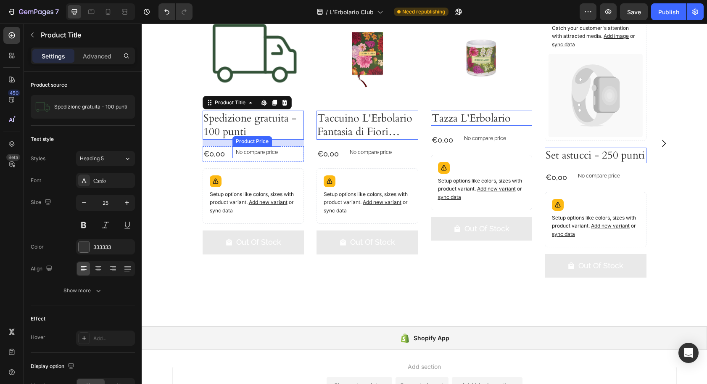
click at [255, 158] on div "No compare price Product Price" at bounding box center [257, 152] width 49 height 12
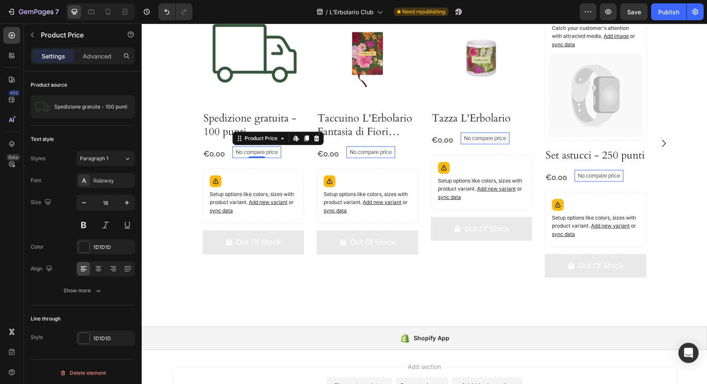
click at [285, 145] on div "Product Price Edit content in Shopify" at bounding box center [278, 138] width 91 height 13
click at [216, 187] on div "Product Images Spedizione gratuita - 100 punti Product Title €0,00 Product Pric…" at bounding box center [254, 131] width 102 height 259
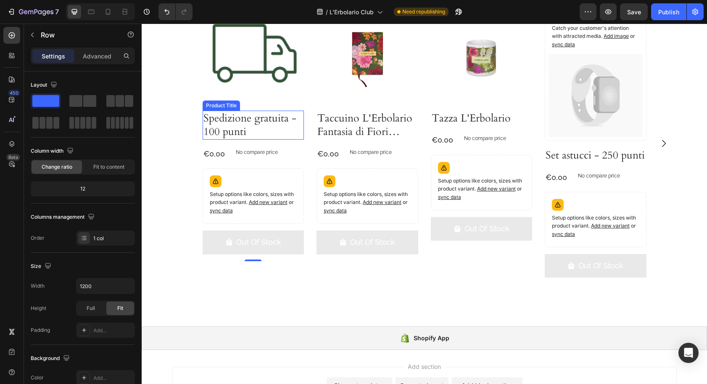
click at [224, 140] on h2 "Spedizione gratuita - 100 punti" at bounding box center [254, 125] width 102 height 29
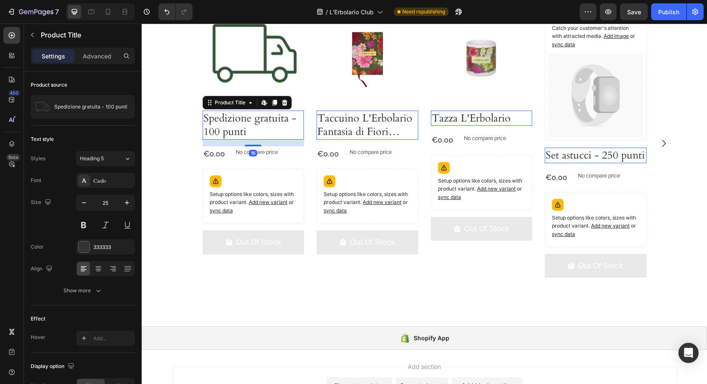
drag, startPoint x: 248, startPoint y: 191, endPoint x: 242, endPoint y: 186, distance: 7.2
click at [251, 140] on div "Spedizione gratuita - 100 punti Product Title Edit content in Shopify 16" at bounding box center [254, 125] width 102 height 29
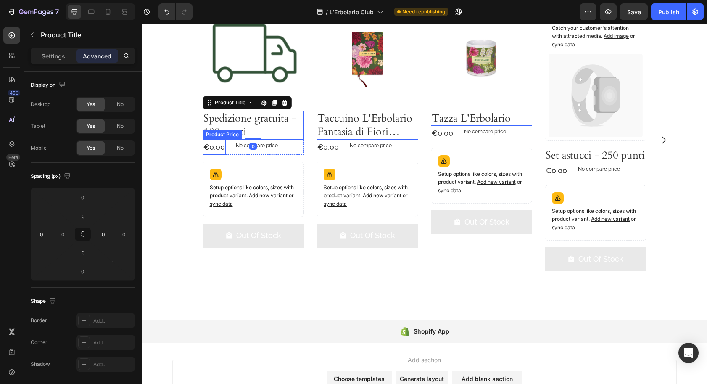
click at [212, 155] on div "€0,00" at bounding box center [214, 147] width 23 height 15
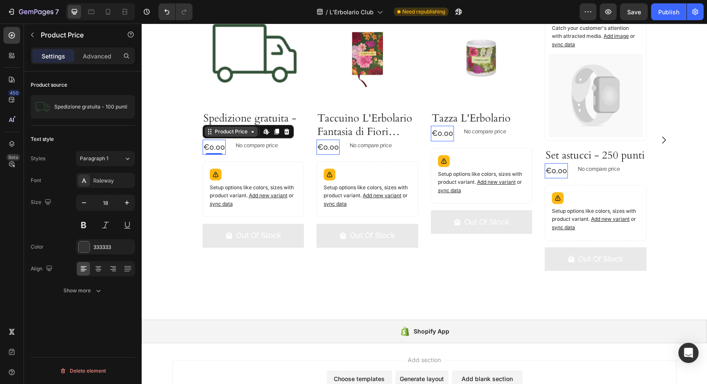
click at [233, 135] on div "Product Price" at bounding box center [231, 132] width 36 height 8
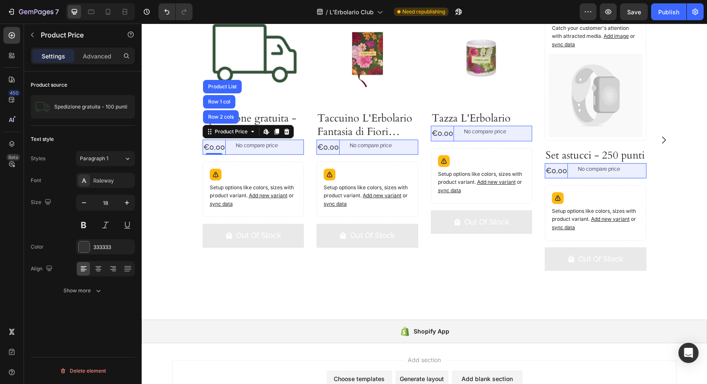
drag, startPoint x: 228, startPoint y: 162, endPoint x: 248, endPoint y: 183, distance: 29.2
click at [228, 119] on div "Row 2 cols" at bounding box center [221, 116] width 29 height 5
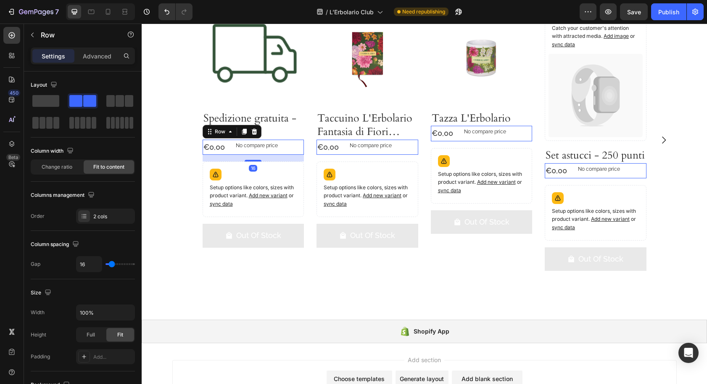
click at [254, 135] on icon at bounding box center [254, 132] width 5 height 6
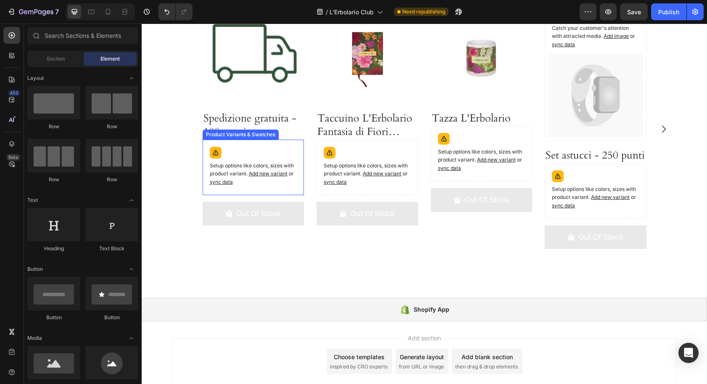
click at [239, 191] on div "Setup options like colors, sizes with product variant. Add new variant or sync …" at bounding box center [254, 167] width 94 height 48
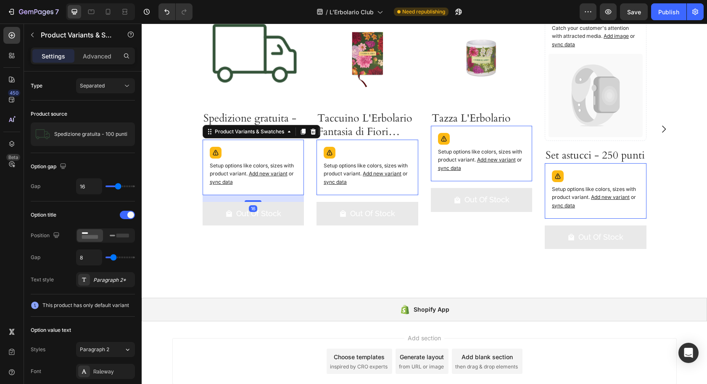
drag, startPoint x: 314, startPoint y: 178, endPoint x: 288, endPoint y: 193, distance: 30.2
click at [314, 135] on icon at bounding box center [313, 131] width 7 height 7
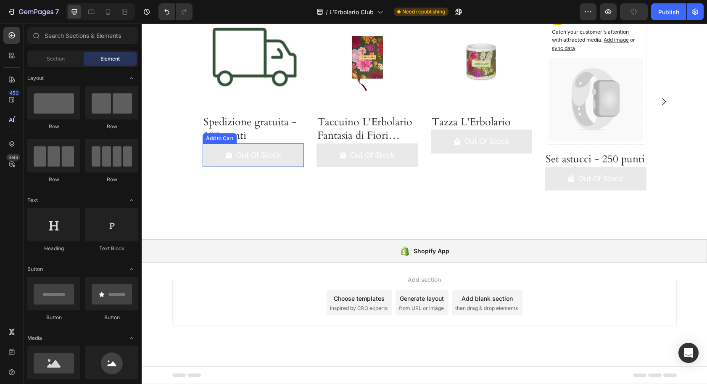
click at [211, 167] on button "Out Of Stock" at bounding box center [254, 155] width 102 height 24
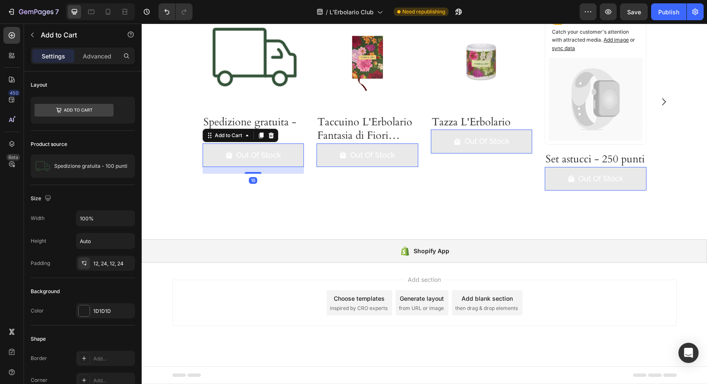
drag, startPoint x: 273, startPoint y: 177, endPoint x: 271, endPoint y: 186, distance: 9.8
click at [273, 138] on icon at bounding box center [270, 135] width 5 height 6
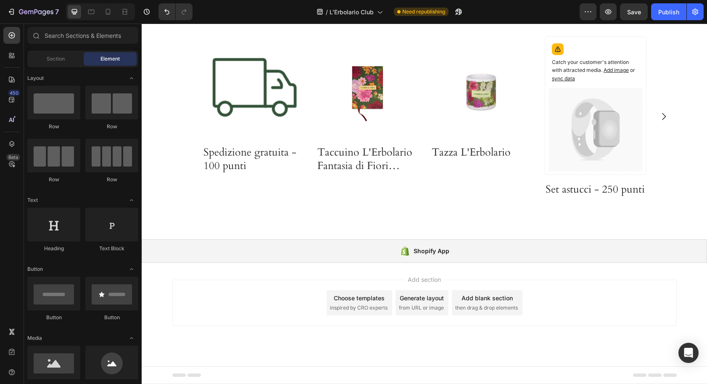
drag, startPoint x: 671, startPoint y: 16, endPoint x: 666, endPoint y: 21, distance: 7.1
click at [670, 16] on div "Publish" at bounding box center [669, 12] width 21 height 9
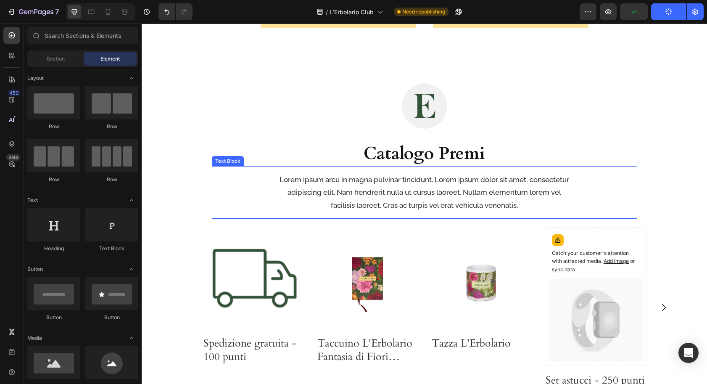
scroll to position [1295, 0]
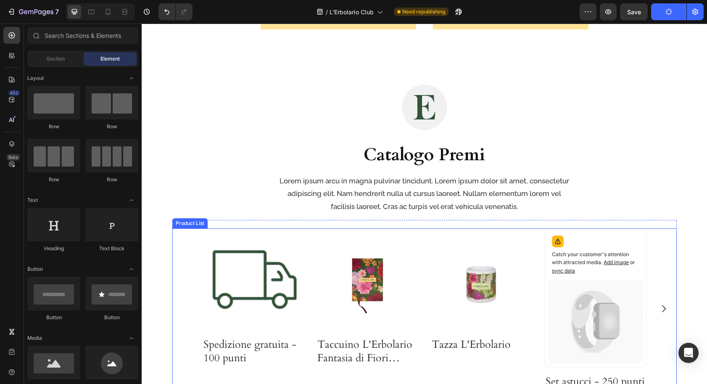
click at [191, 273] on div "Product Images Spedizione gratuita - 100 punti Product Title Row Product List P…" at bounding box center [424, 308] width 505 height 161
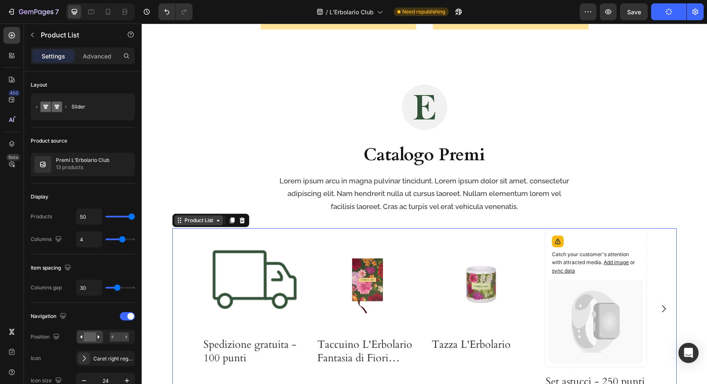
click at [190, 220] on div "Product List" at bounding box center [199, 221] width 32 height 8
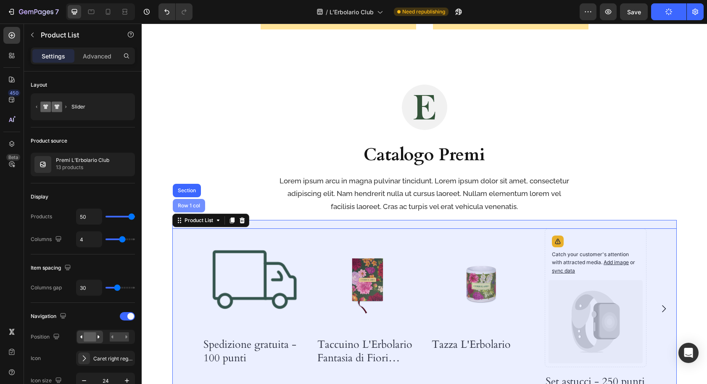
click at [193, 205] on div "Row 1 col" at bounding box center [189, 205] width 26 height 5
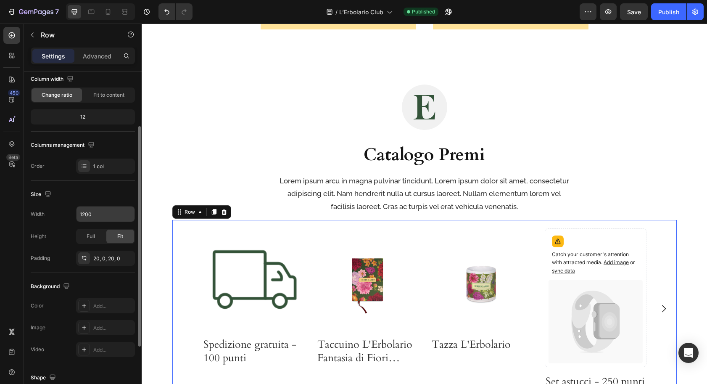
scroll to position [76, 0]
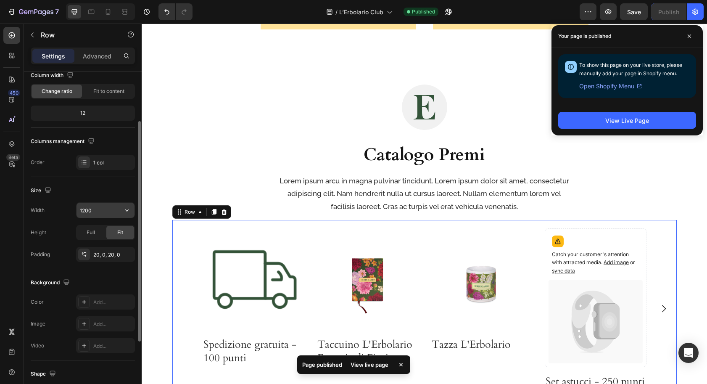
click at [101, 212] on input "1200" at bounding box center [106, 210] width 58 height 15
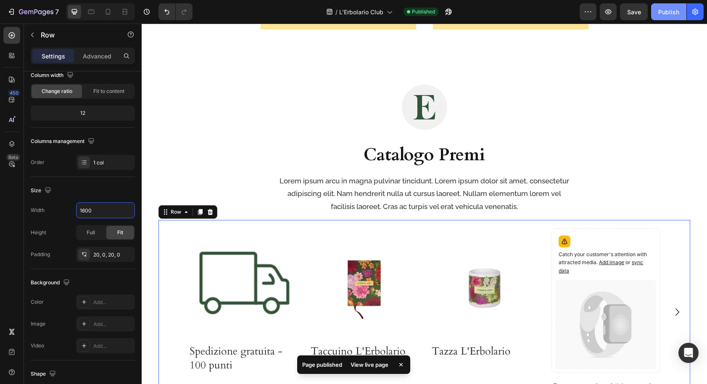
type input "1600"
click at [663, 13] on div "Publish" at bounding box center [669, 12] width 21 height 9
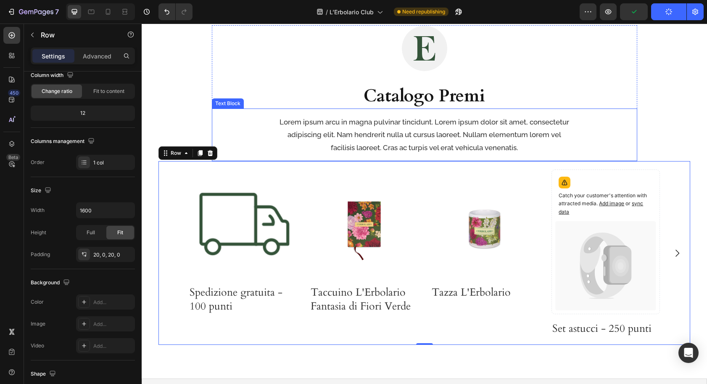
scroll to position [1374, 0]
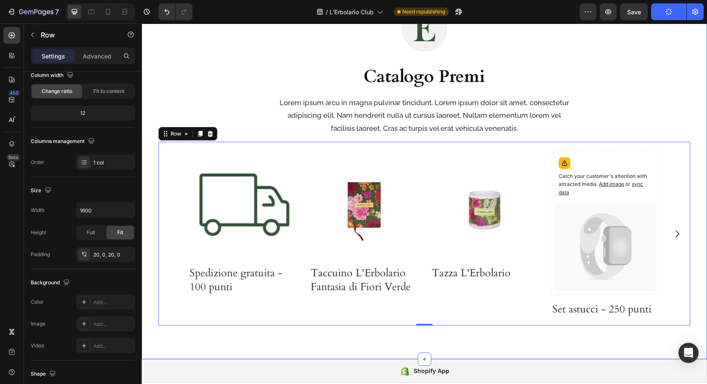
click at [151, 238] on div "Image Catalogo Premi Heading Lorem ipsum arcu in magna pulvinar tincidunt. Lore…" at bounding box center [425, 176] width 566 height 366
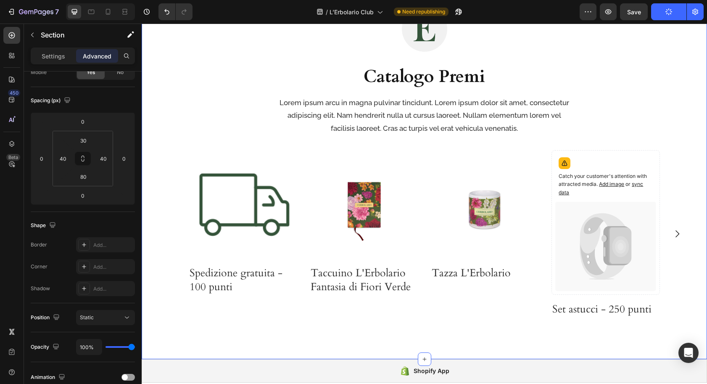
scroll to position [0, 0]
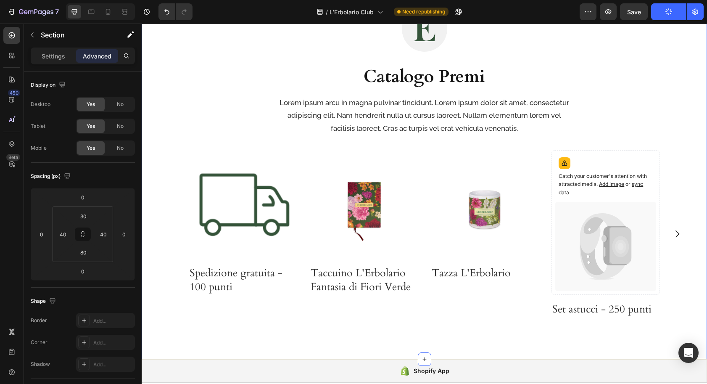
click at [150, 186] on div "Image Catalogo Premi Heading Lorem ipsum arcu in magna pulvinar tincidunt. Lore…" at bounding box center [425, 176] width 566 height 366
click at [59, 238] on input "40" at bounding box center [63, 234] width 13 height 13
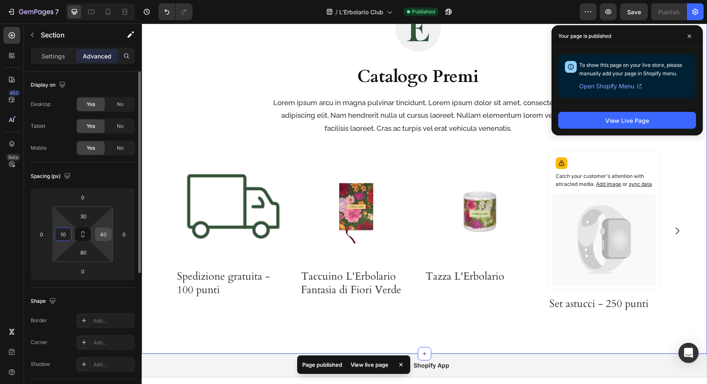
type input "10"
click at [105, 235] on input "40" at bounding box center [103, 234] width 13 height 13
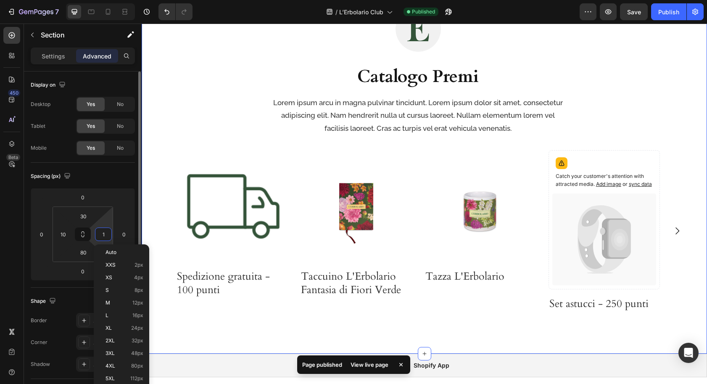
type input "10"
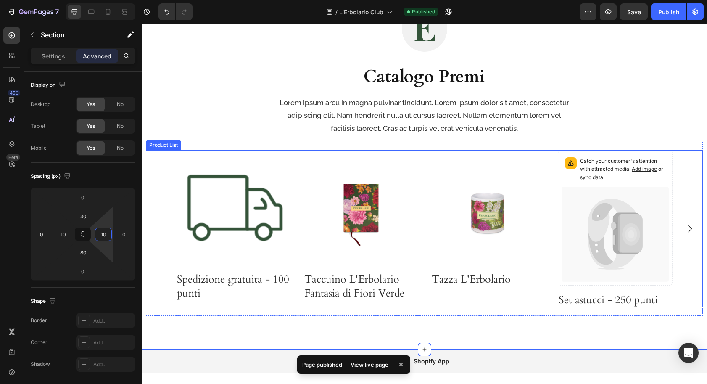
click at [156, 217] on div "Product Images Spedizione gratuita - 100 punti Product Title Row Product List P…" at bounding box center [424, 228] width 557 height 157
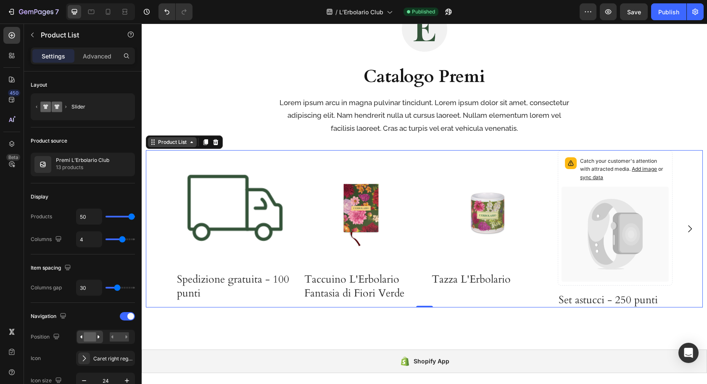
click at [164, 143] on div "Product List" at bounding box center [172, 142] width 32 height 8
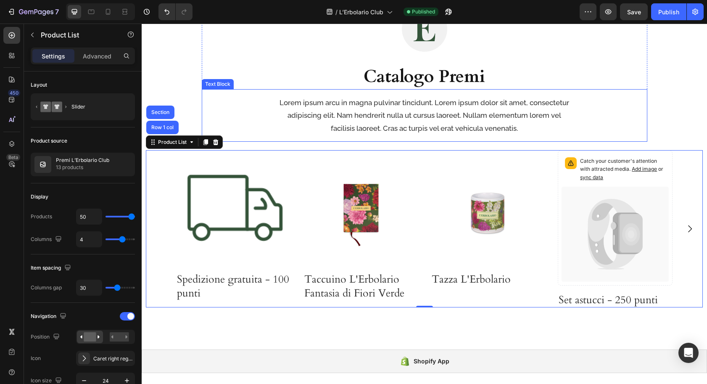
click at [244, 114] on div "Lorem ipsum arcu in magna pulvinar tincidunt. Lorem ipsum dolor sit amet, conse…" at bounding box center [425, 115] width 446 height 40
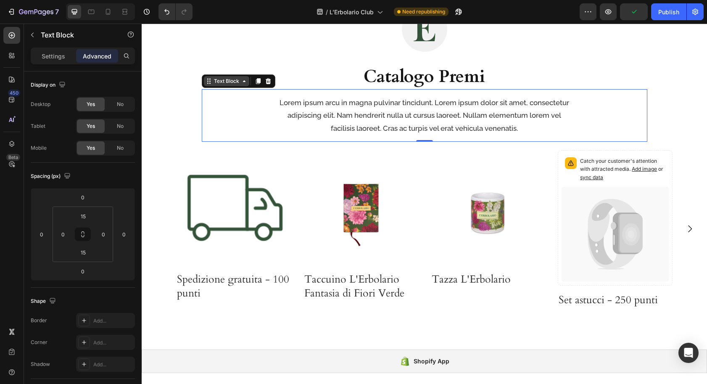
click at [216, 82] on div "Text Block" at bounding box center [226, 81] width 29 height 8
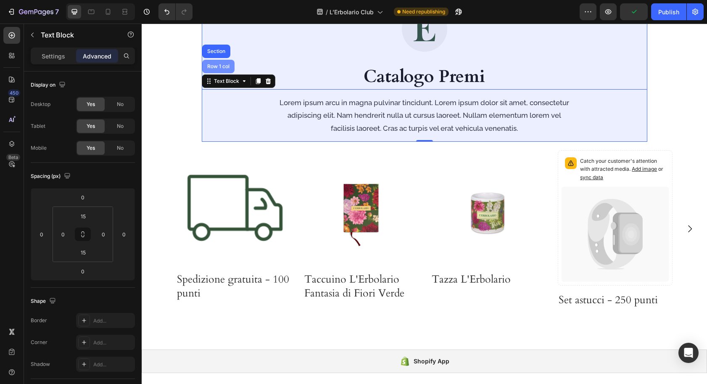
click at [217, 65] on div "Row 1 col" at bounding box center [219, 66] width 26 height 5
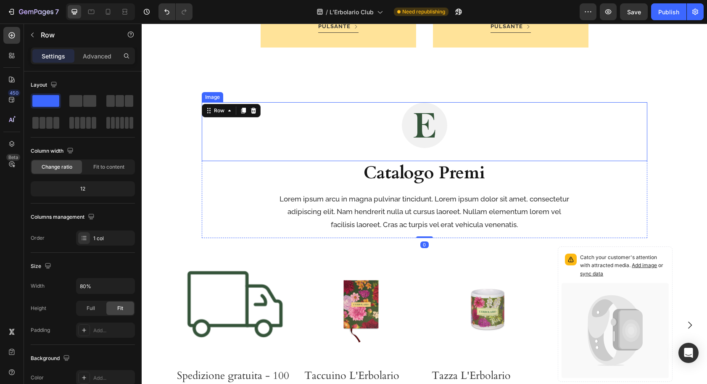
scroll to position [1277, 0]
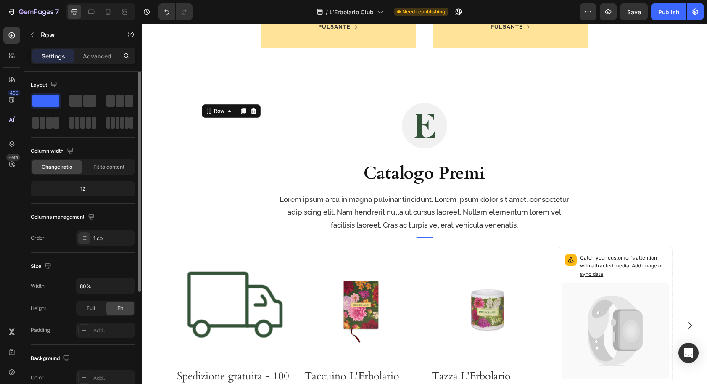
drag, startPoint x: 93, startPoint y: 55, endPoint x: 79, endPoint y: 94, distance: 41.5
click at [92, 56] on p "Advanced" at bounding box center [97, 56] width 29 height 9
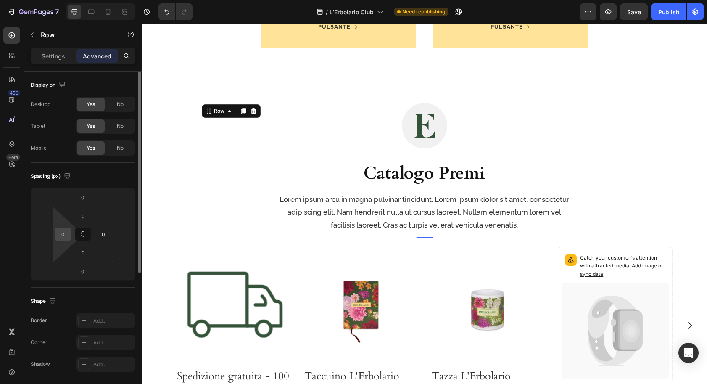
click at [66, 233] on input "0" at bounding box center [63, 234] width 13 height 13
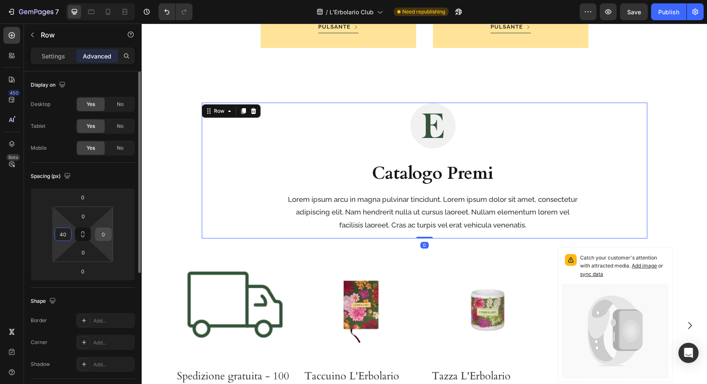
type input "40"
click at [103, 237] on input "0" at bounding box center [103, 234] width 13 height 13
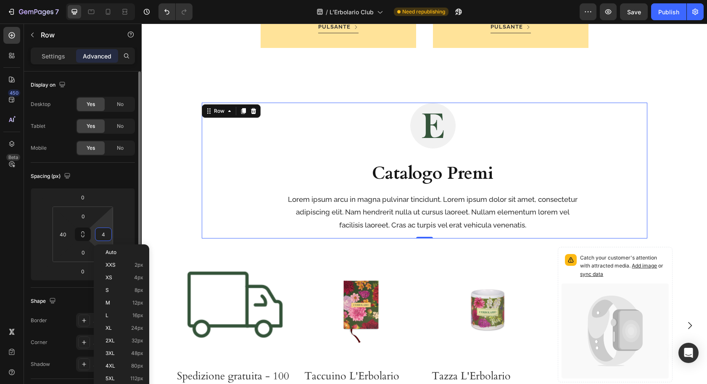
type input "40"
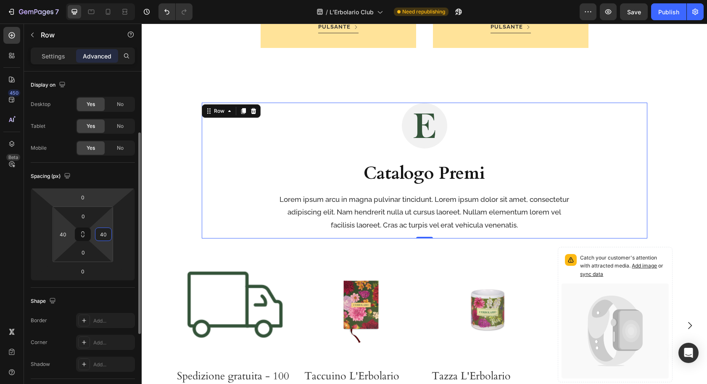
scroll to position [123, 0]
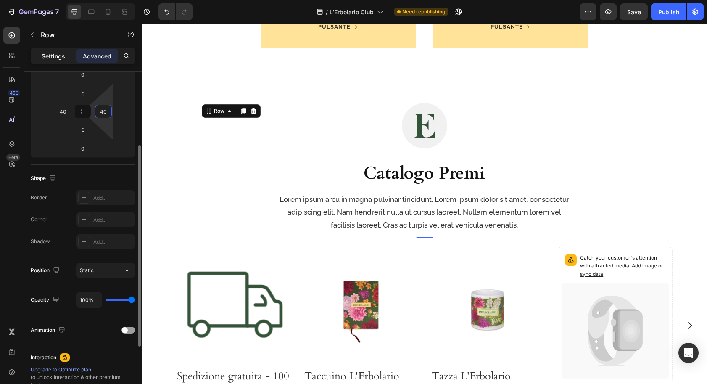
click at [55, 56] on p "Settings" at bounding box center [54, 56] width 24 height 9
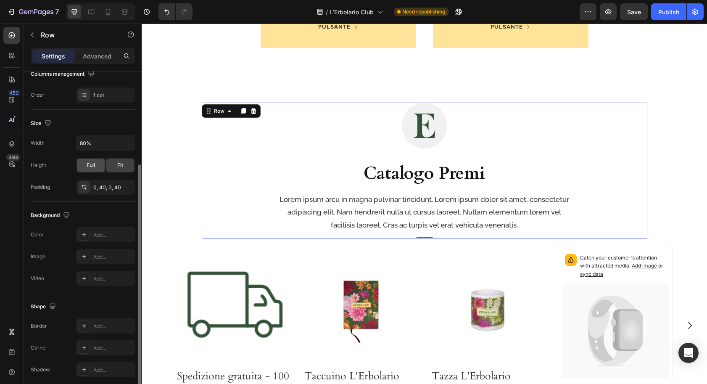
scroll to position [143, 0]
click at [99, 143] on input "80%" at bounding box center [106, 143] width 58 height 15
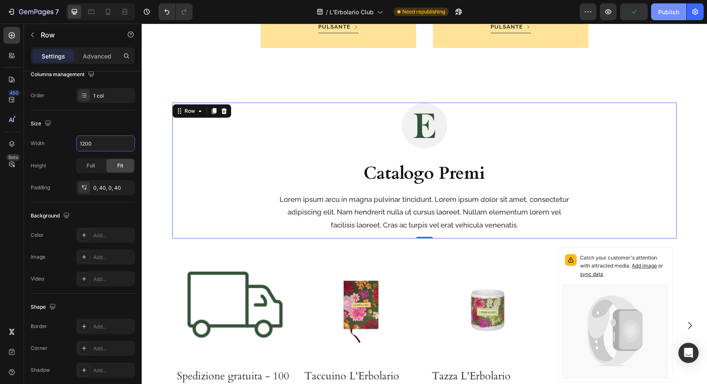
type input "1200"
click at [667, 12] on div "Publish" at bounding box center [669, 12] width 21 height 9
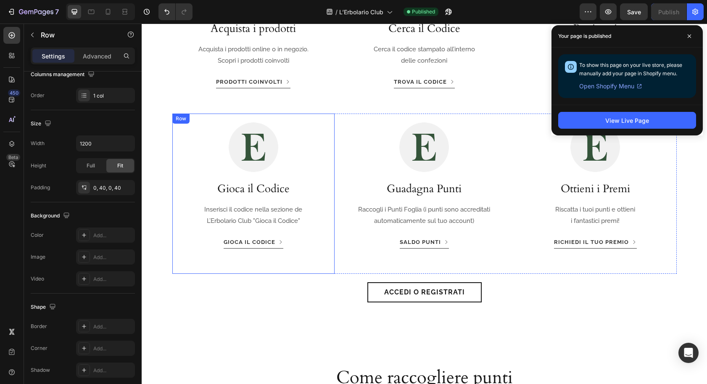
scroll to position [879, 0]
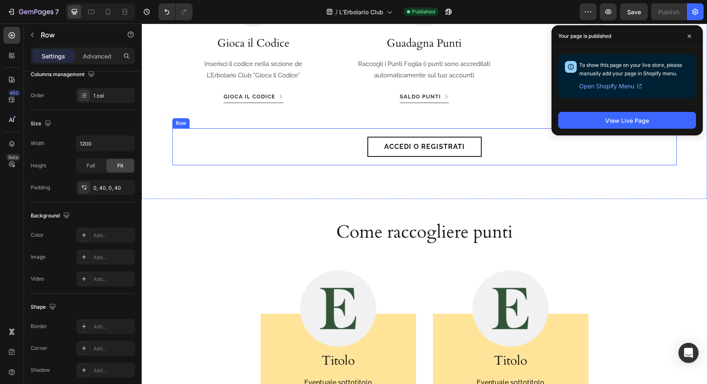
click at [177, 159] on div "Accedi o registrati Button Row" at bounding box center [424, 146] width 505 height 37
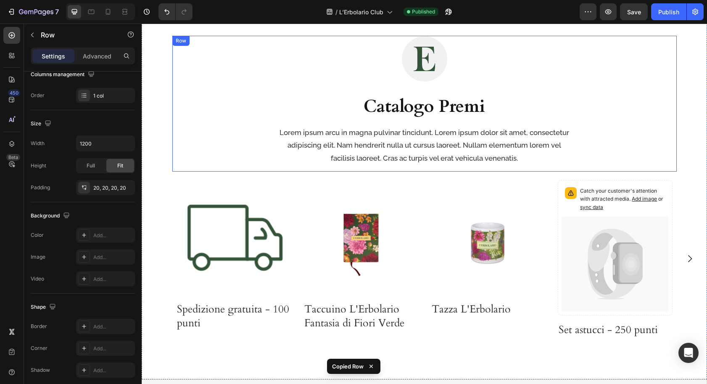
scroll to position [1484, 0]
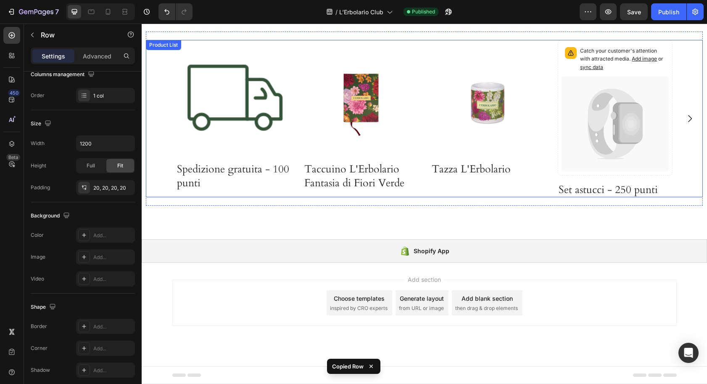
click at [159, 175] on div "Product Images Spedizione gratuita - 100 punti Product Title Row Product List P…" at bounding box center [424, 118] width 557 height 157
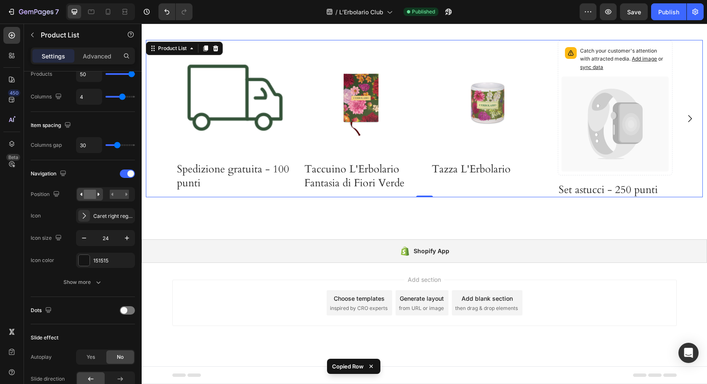
scroll to position [0, 0]
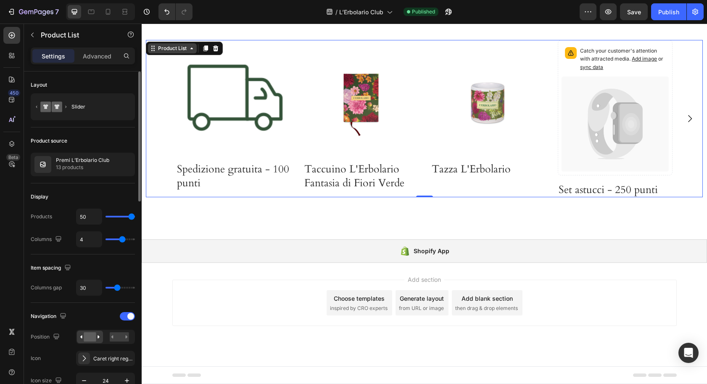
click at [170, 49] on div "Product List" at bounding box center [172, 49] width 32 height 8
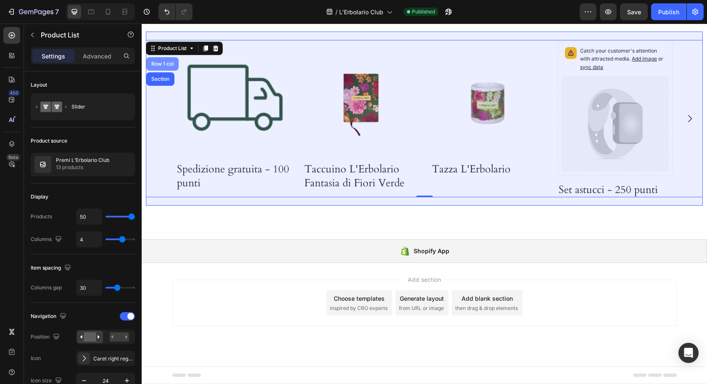
click at [165, 64] on div "Row 1 col" at bounding box center [163, 63] width 26 height 5
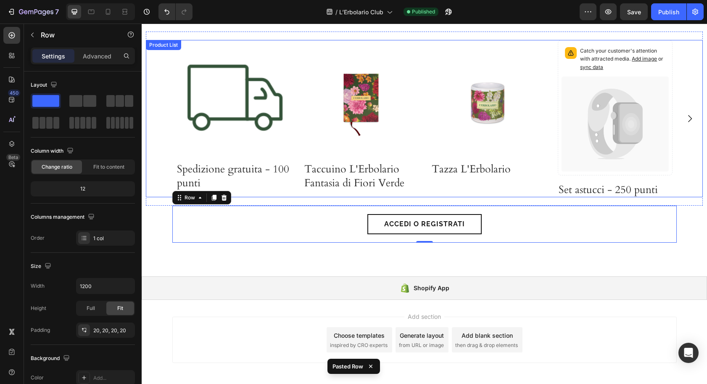
click at [153, 184] on div "Product Images Spedizione gratuita - 100 punti Product Title Row Product List P…" at bounding box center [424, 118] width 557 height 157
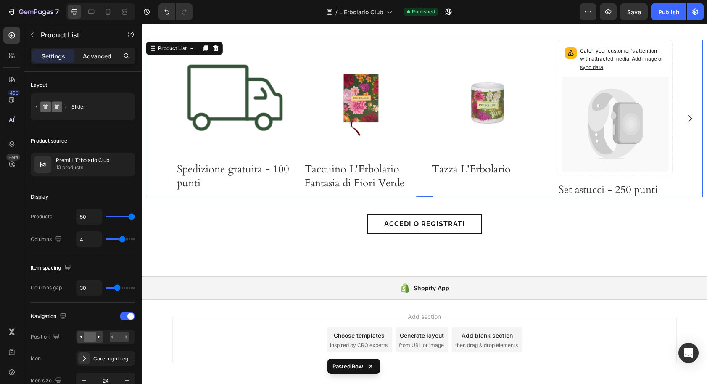
click at [93, 53] on p "Advanced" at bounding box center [97, 56] width 29 height 9
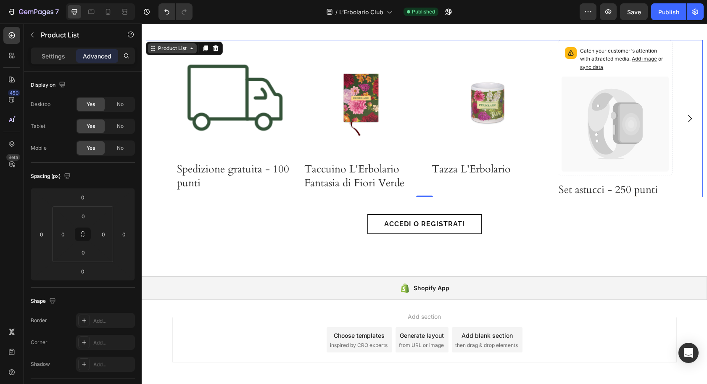
click at [170, 48] on div "Product List" at bounding box center [172, 49] width 32 height 8
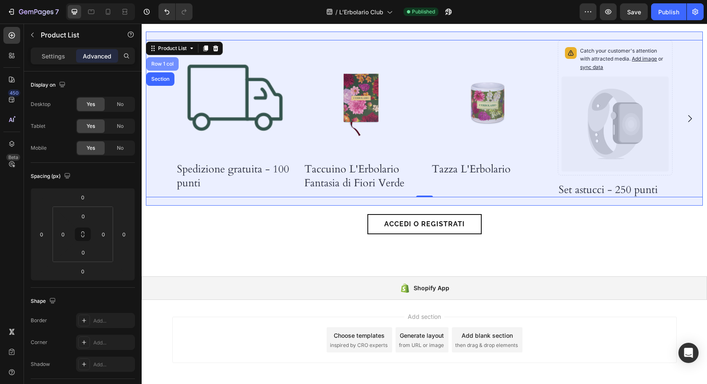
click at [166, 65] on div "Row 1 col" at bounding box center [163, 63] width 26 height 5
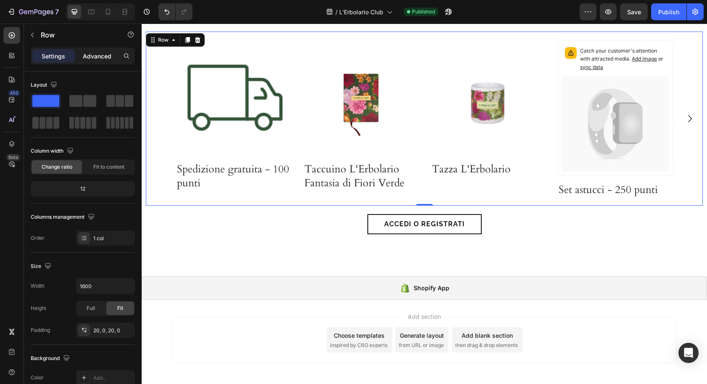
click at [101, 56] on p "Advanced" at bounding box center [97, 56] width 29 height 9
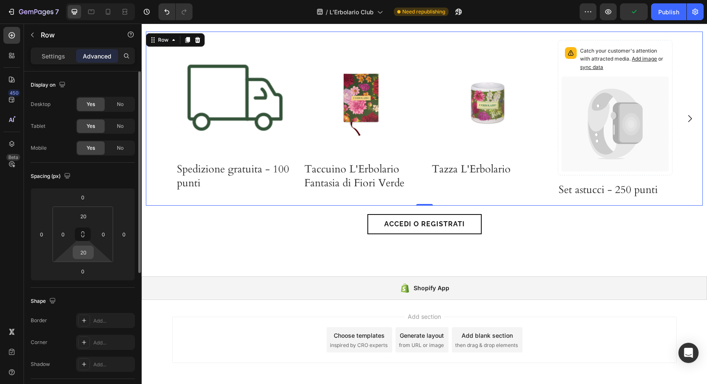
click at [84, 254] on input "20" at bounding box center [83, 252] width 17 height 13
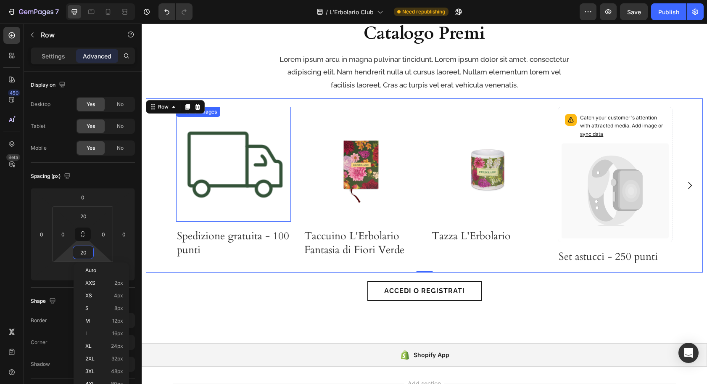
scroll to position [1395, 0]
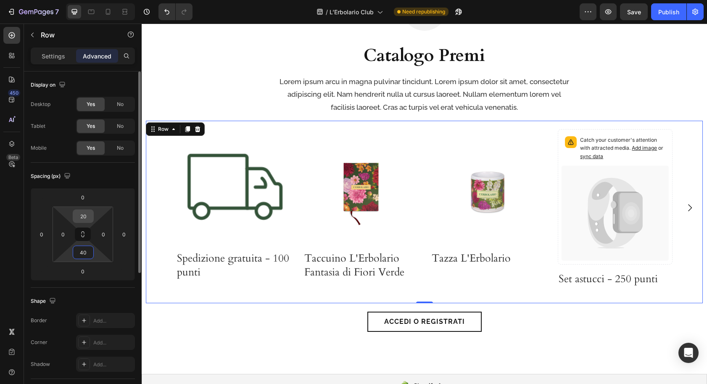
type input "40"
click at [86, 215] on input "20" at bounding box center [83, 216] width 17 height 13
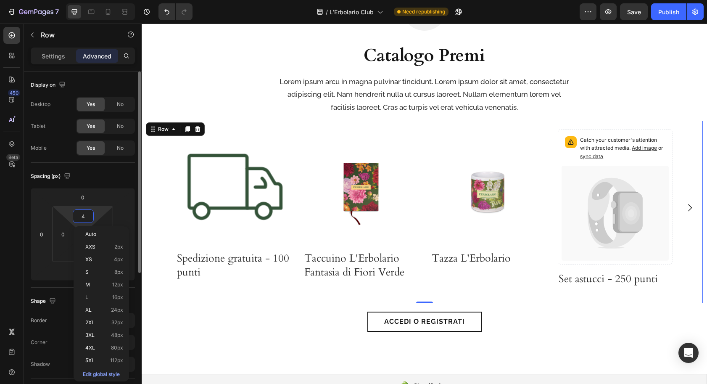
type input "40"
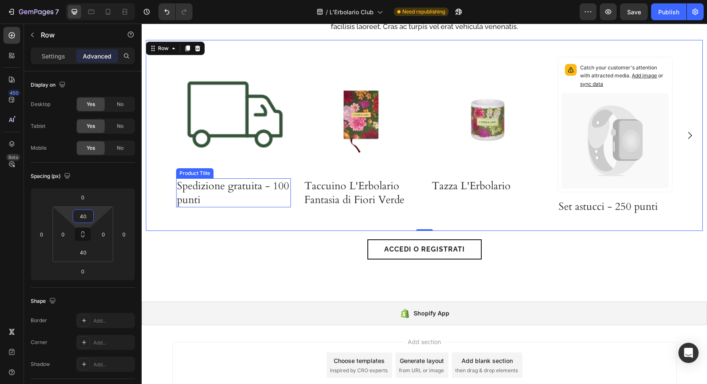
scroll to position [1480, 0]
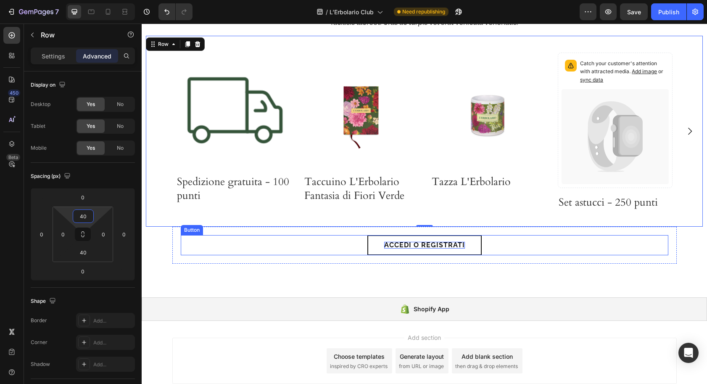
click at [408, 244] on p "Accedi o registrati" at bounding box center [424, 245] width 81 height 7
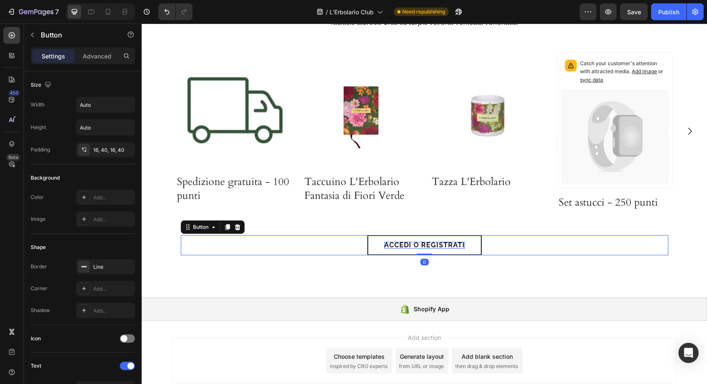
click at [395, 244] on p "Accedi o registrati" at bounding box center [424, 245] width 81 height 7
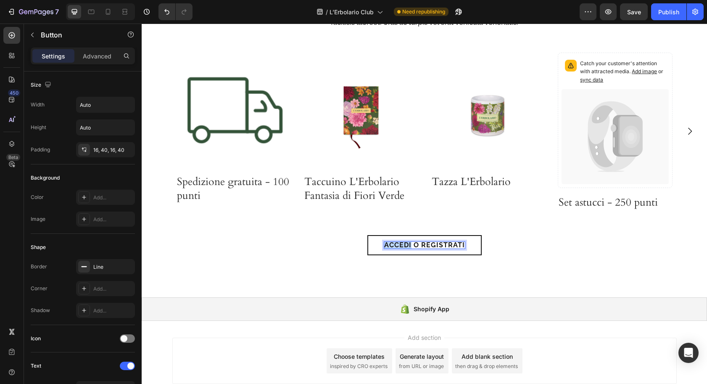
click at [395, 244] on p "Accedi o registrati" at bounding box center [424, 245] width 81 height 7
click at [414, 247] on p "Scopri il catalogo Premi" at bounding box center [424, 245] width 103 height 7
click at [379, 246] on p "Scopri il Catalogo Premi" at bounding box center [424, 245] width 103 height 7
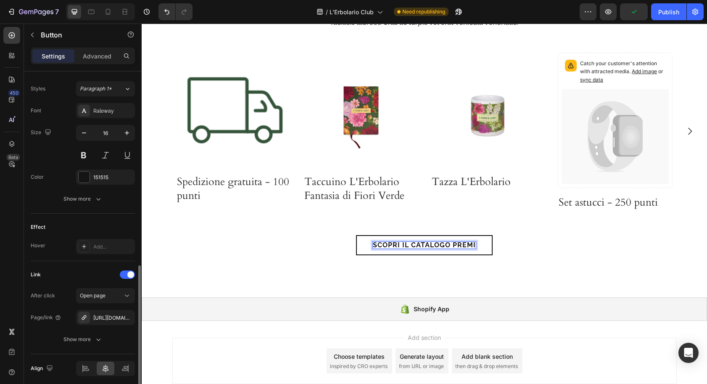
scroll to position [332, 0]
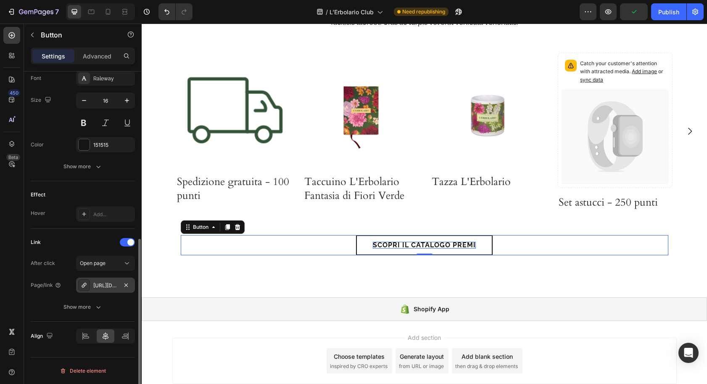
click at [98, 284] on div "[URL][DOMAIN_NAME]" at bounding box center [105, 286] width 24 height 8
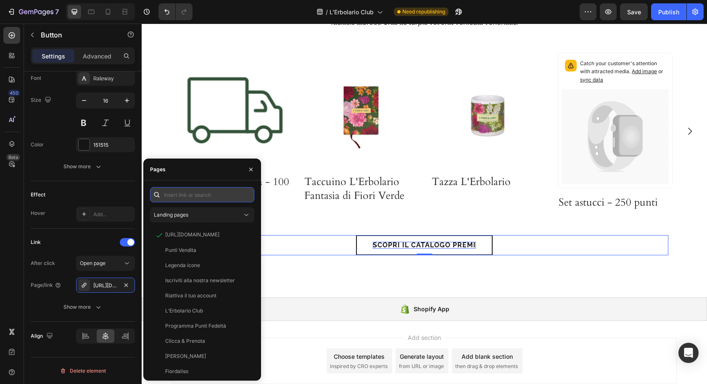
click at [194, 194] on input "text" at bounding box center [202, 194] width 104 height 15
click at [188, 194] on input "catalogo" at bounding box center [202, 194] width 104 height 15
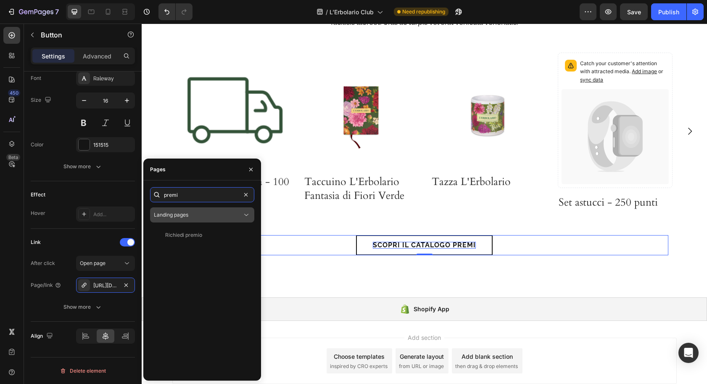
type input "premi"
click at [193, 215] on div "Landing pages" at bounding box center [198, 215] width 88 height 8
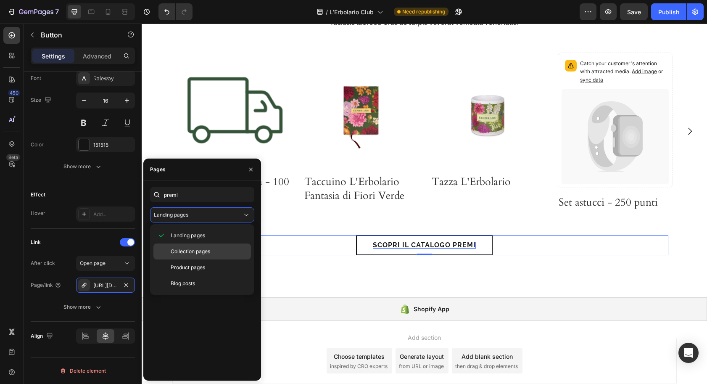
click at [193, 254] on span "Collection pages" at bounding box center [191, 252] width 40 height 8
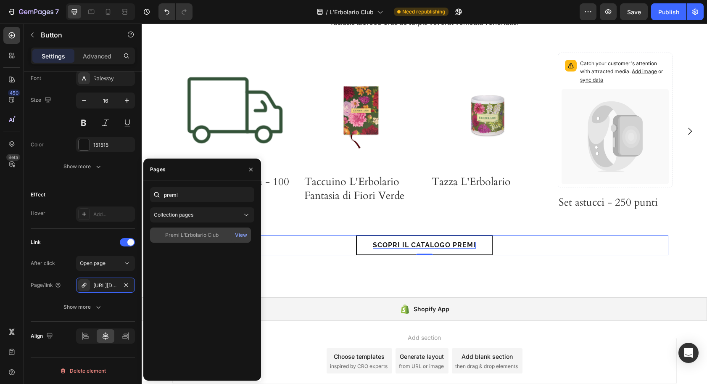
click at [186, 237] on div "Premi L’Erbolario Club" at bounding box center [191, 235] width 53 height 8
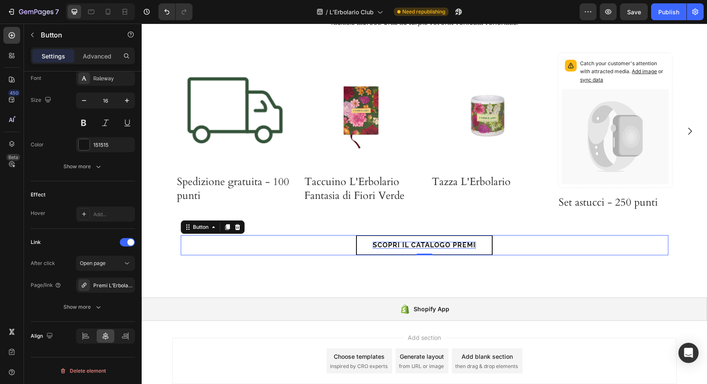
drag, startPoint x: 668, startPoint y: 11, endPoint x: 663, endPoint y: 23, distance: 12.3
click at [667, 12] on div "Publish" at bounding box center [669, 12] width 21 height 9
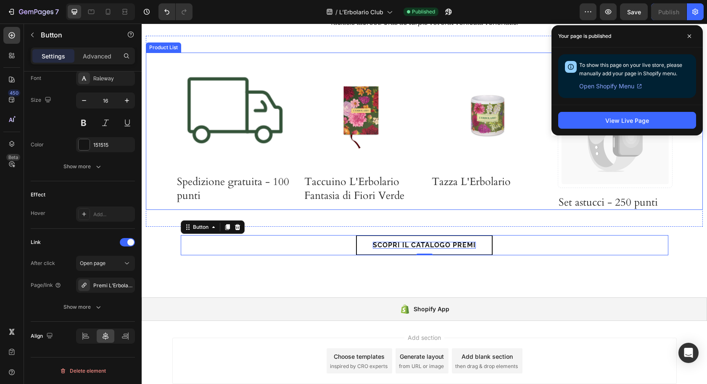
click at [158, 149] on div "Product Images Spedizione gratuita - 100 punti Product Title Row Product List P…" at bounding box center [424, 131] width 557 height 157
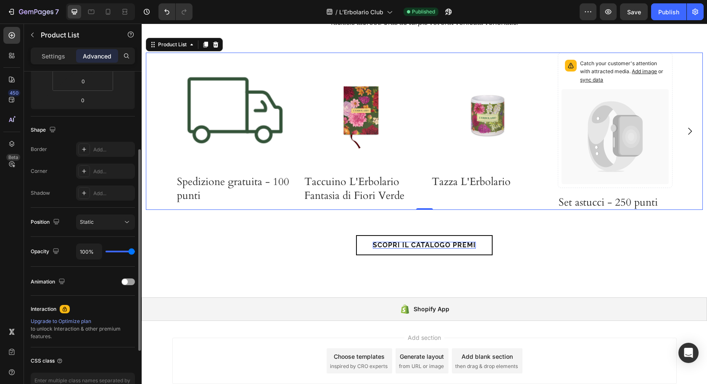
scroll to position [184, 0]
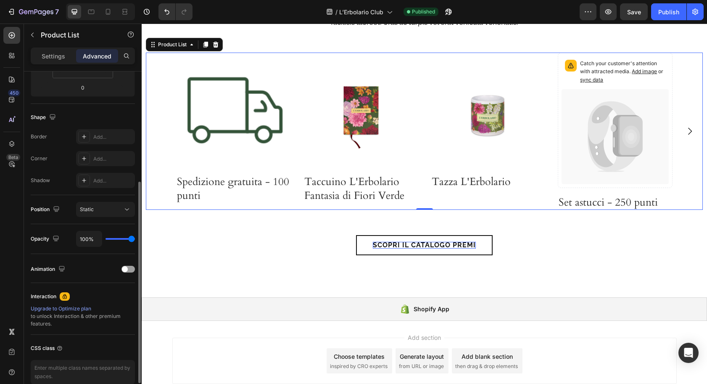
drag, startPoint x: 46, startPoint y: 56, endPoint x: 63, endPoint y: 120, distance: 66.8
click at [46, 56] on p "Settings" at bounding box center [54, 56] width 24 height 9
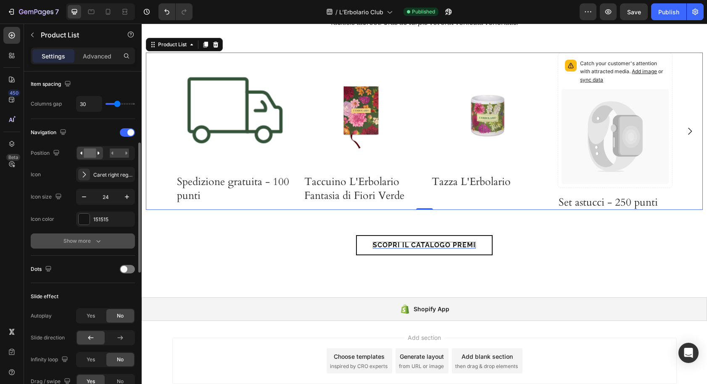
click at [89, 239] on div "Show more" at bounding box center [83, 241] width 39 height 8
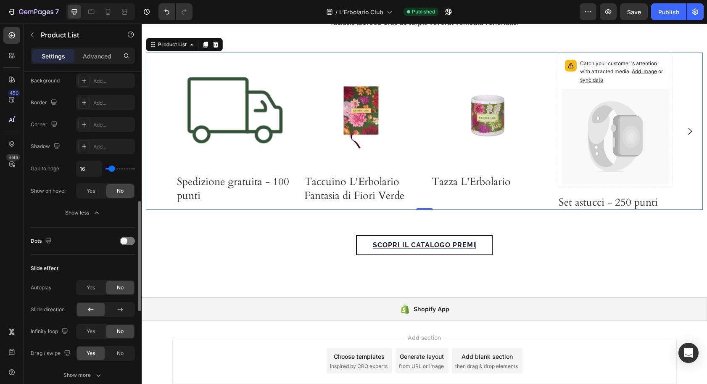
scroll to position [377, 0]
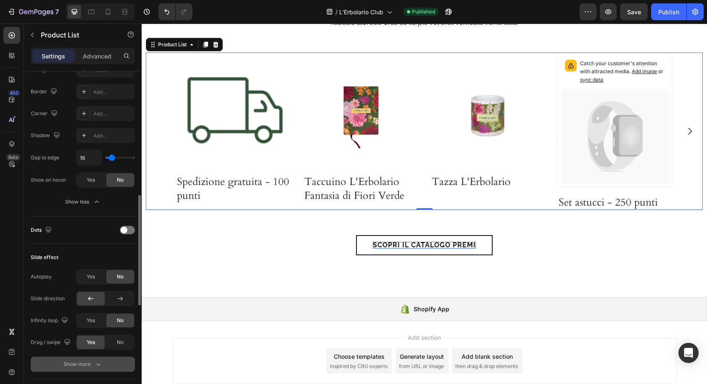
click at [70, 363] on div "Show more" at bounding box center [83, 364] width 39 height 8
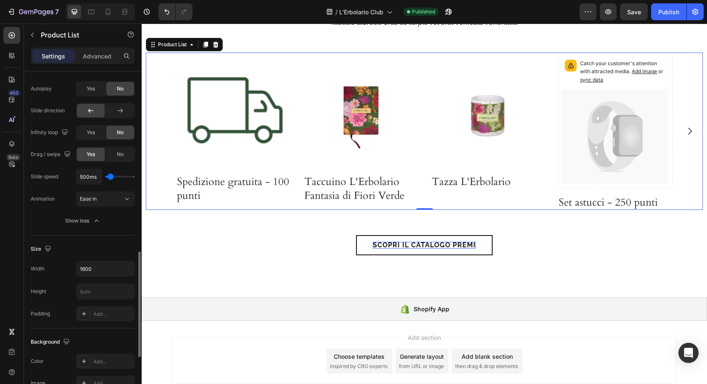
scroll to position [567, 0]
click at [98, 193] on div "Ease in" at bounding box center [101, 197] width 43 height 8
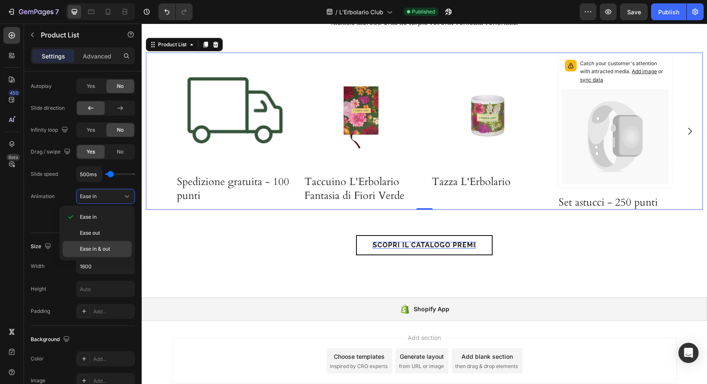
click at [102, 247] on span "Ease in & out" at bounding box center [95, 249] width 30 height 8
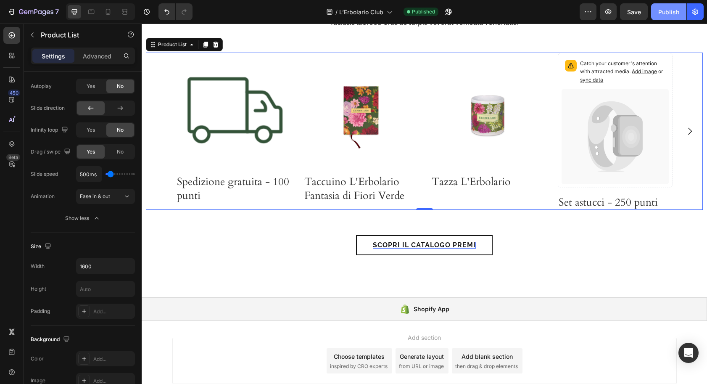
click at [659, 17] on button "Publish" at bounding box center [668, 11] width 35 height 17
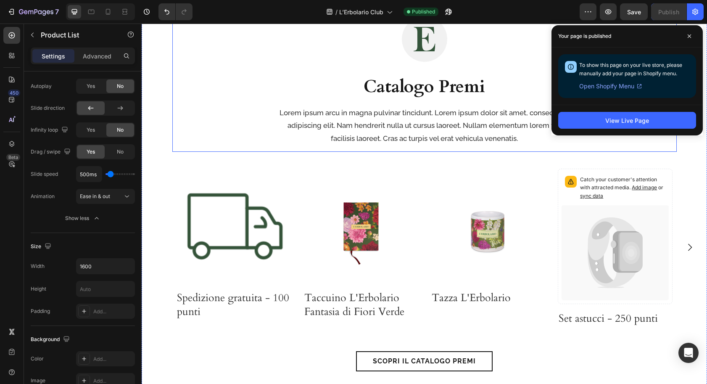
scroll to position [1235, 0]
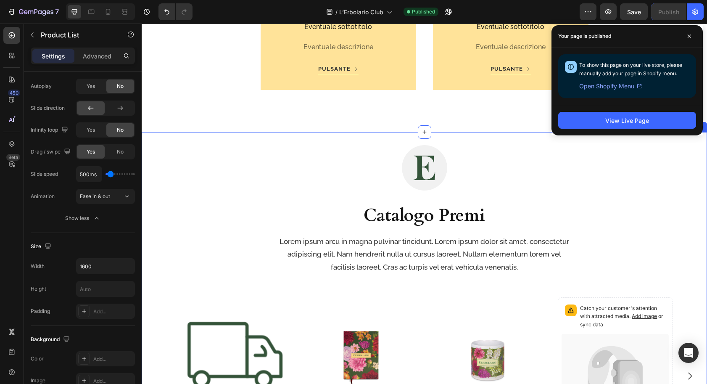
click at [164, 149] on div "Image Catalogo Premi Heading Lorem ipsum arcu in magna pulvinar tincidunt. Lore…" at bounding box center [424, 327] width 557 height 364
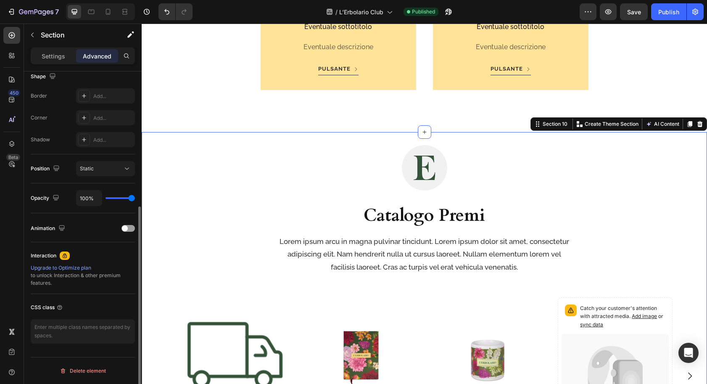
scroll to position [0, 0]
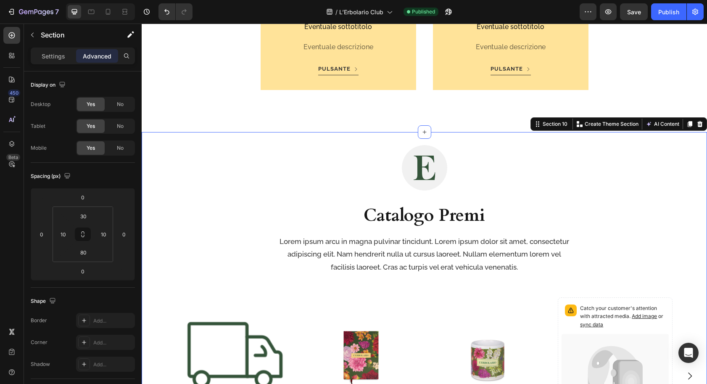
click at [691, 126] on icon at bounding box center [690, 124] width 7 height 7
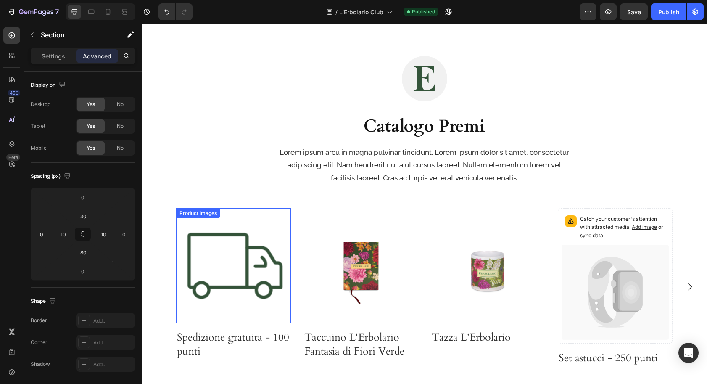
scroll to position [1727, 0]
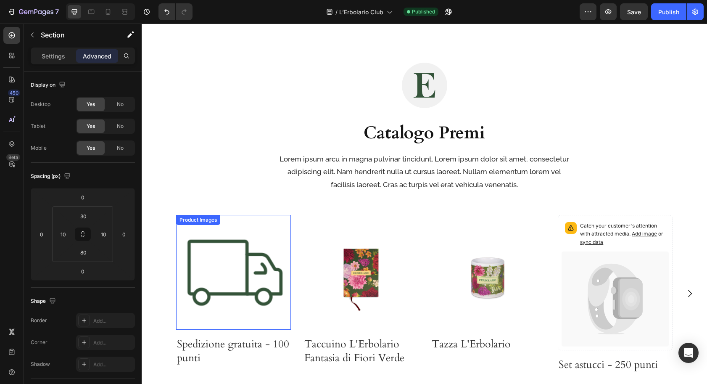
click at [186, 227] on div "Product Images" at bounding box center [233, 272] width 115 height 115
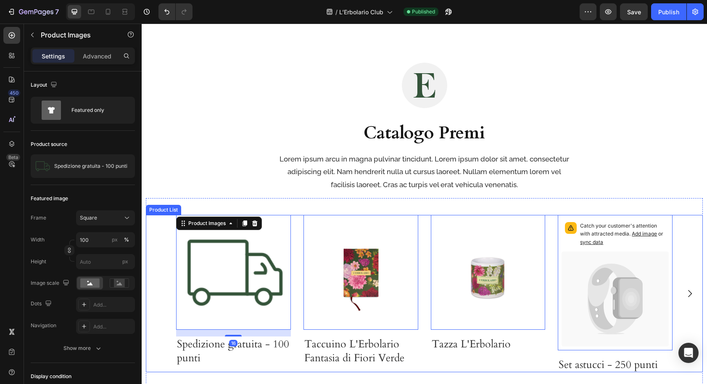
click at [167, 231] on div "Product Images 16 Spedizione gratuita - 100 punti Product Title Row Product Lis…" at bounding box center [424, 293] width 557 height 157
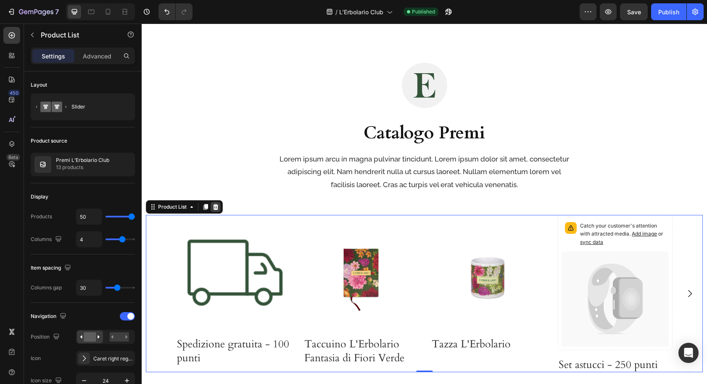
click at [216, 208] on icon at bounding box center [215, 207] width 7 height 7
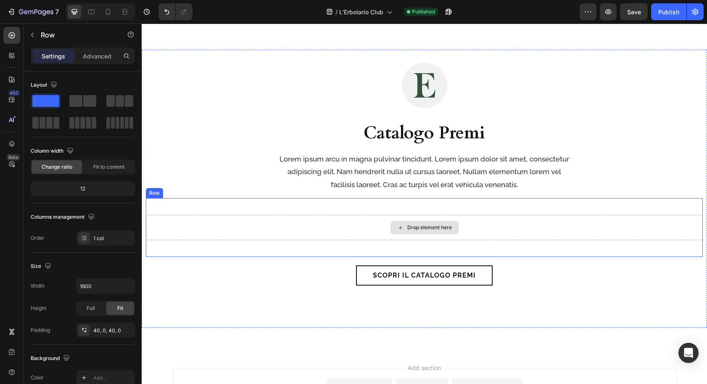
click at [210, 224] on div "Drop element here" at bounding box center [424, 227] width 557 height 25
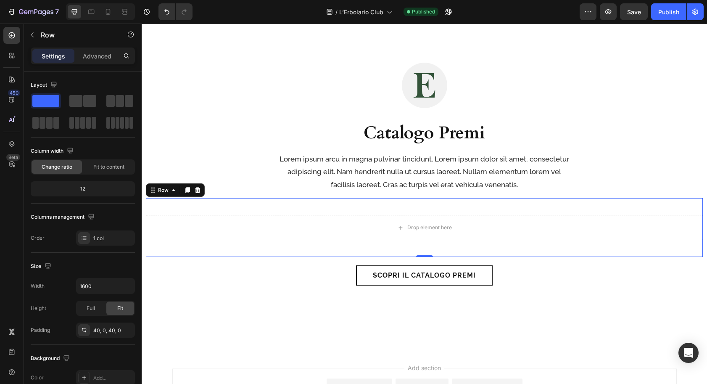
click at [198, 189] on icon at bounding box center [197, 190] width 5 height 6
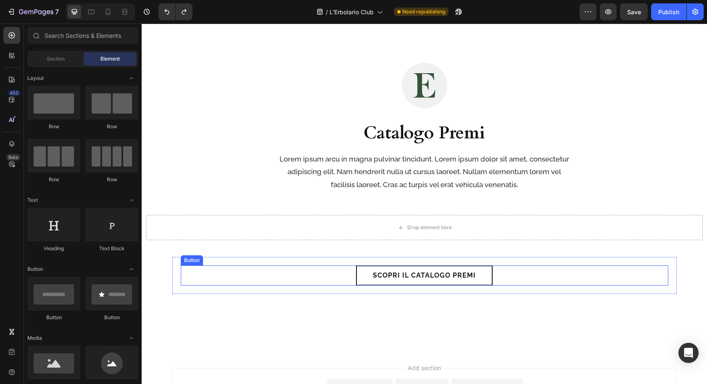
click at [198, 272] on div "Scopri il Catalogo Premi Button" at bounding box center [425, 275] width 488 height 20
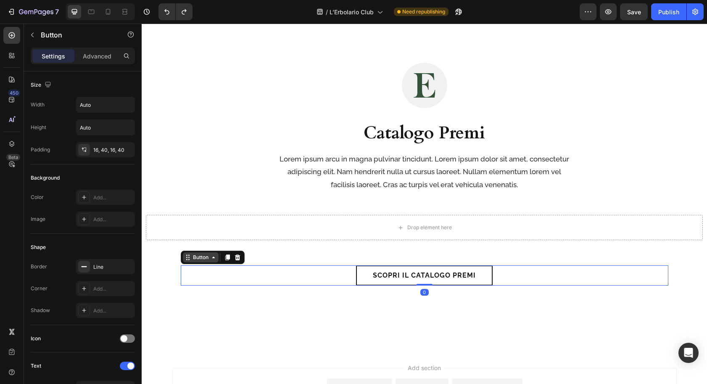
click at [200, 256] on div "Button" at bounding box center [200, 258] width 19 height 8
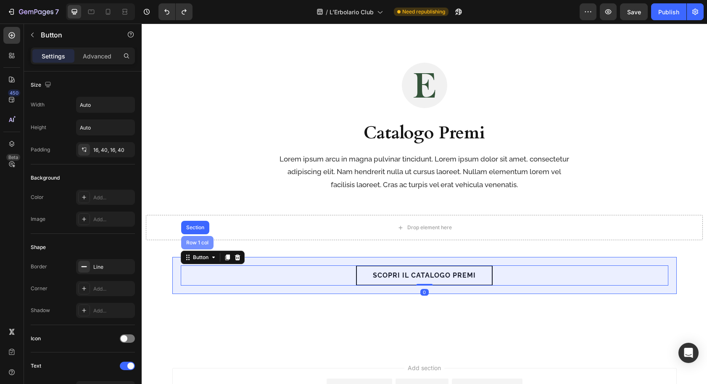
click at [202, 243] on div "Row 1 col" at bounding box center [198, 242] width 26 height 5
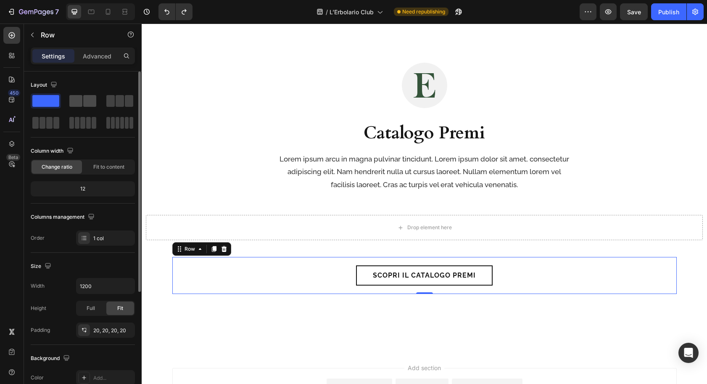
drag, startPoint x: 85, startPoint y: 98, endPoint x: 87, endPoint y: 107, distance: 9.2
click at [84, 98] on span at bounding box center [89, 101] width 13 height 12
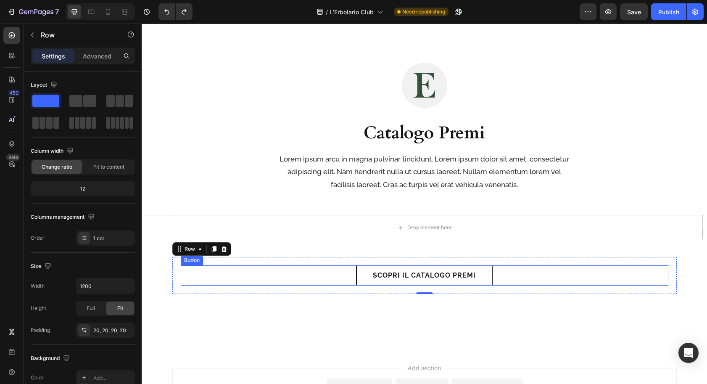
click at [333, 273] on div "Scopri il Catalogo Premi Button" at bounding box center [425, 275] width 488 height 20
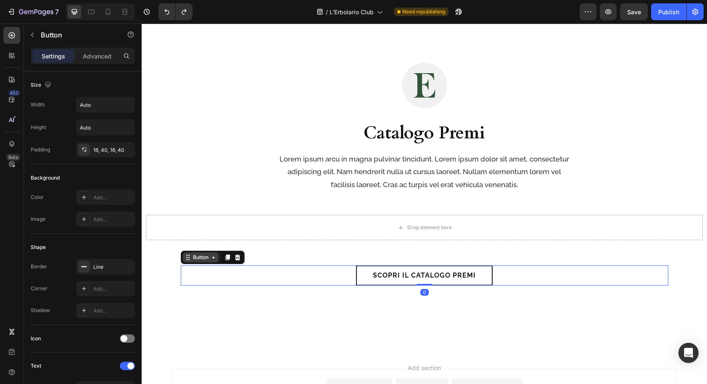
click at [207, 260] on div "Button" at bounding box center [200, 258] width 19 height 8
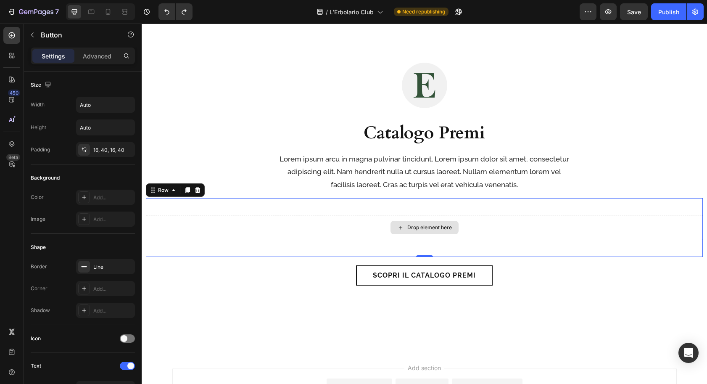
click at [243, 228] on div "Drop element here" at bounding box center [424, 227] width 557 height 25
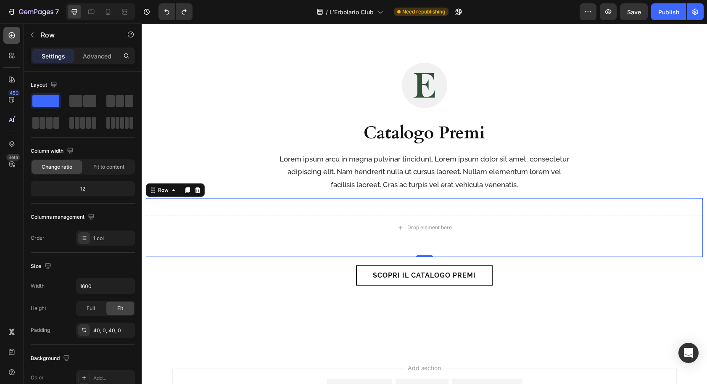
click at [15, 34] on icon at bounding box center [12, 35] width 8 height 8
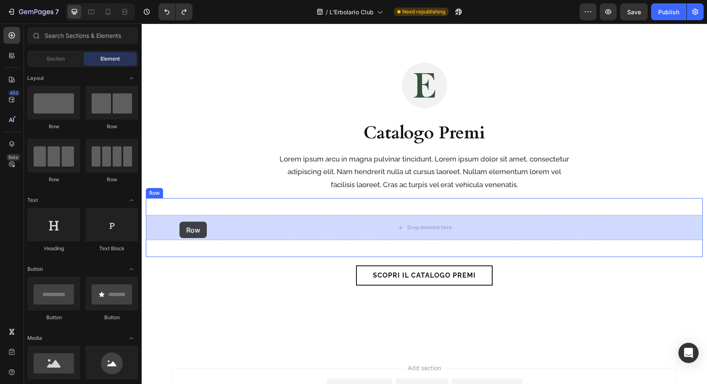
drag, startPoint x: 265, startPoint y: 149, endPoint x: 183, endPoint y: 227, distance: 112.8
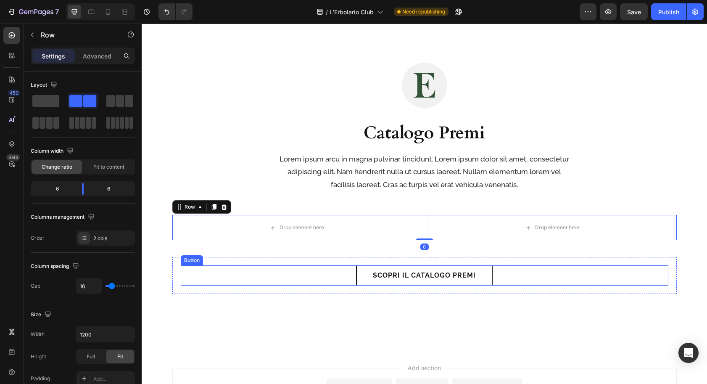
click at [188, 271] on div "Scopri il Catalogo Premi Button" at bounding box center [425, 275] width 488 height 20
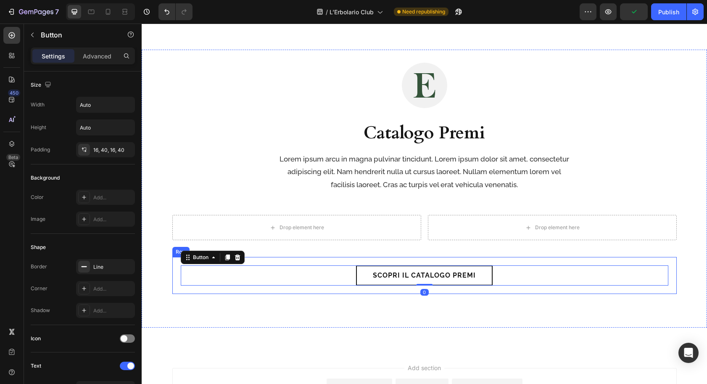
click at [176, 275] on div "Scopri il Catalogo Premi Button 0 Row" at bounding box center [424, 275] width 505 height 37
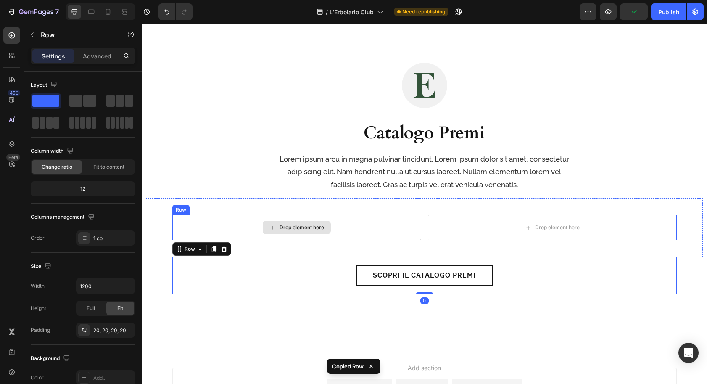
click at [202, 226] on div "Drop element here" at bounding box center [296, 227] width 249 height 25
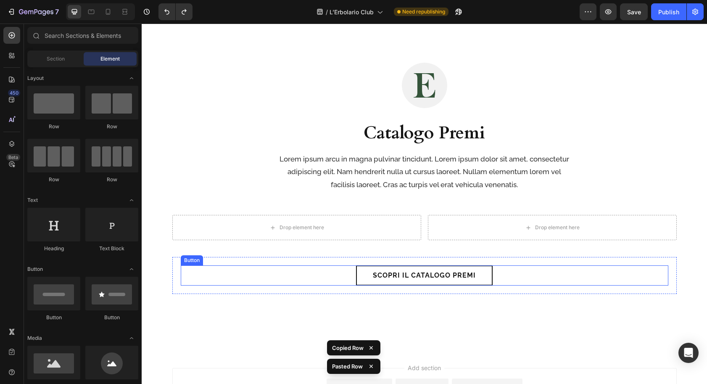
click at [233, 275] on div "Scopri il Catalogo Premi Button" at bounding box center [425, 275] width 488 height 20
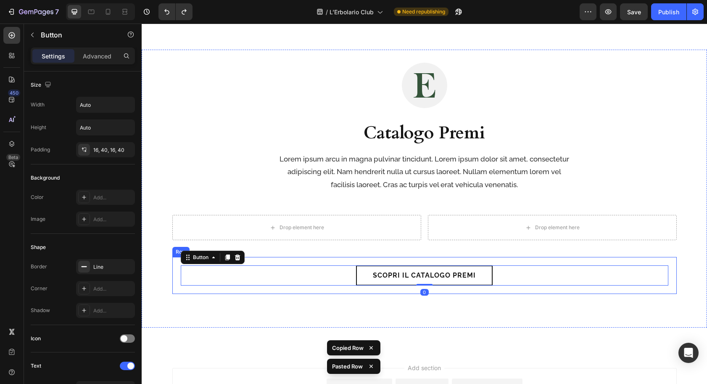
click at [174, 271] on div "Scopri il Catalogo Premi Button 0 Row" at bounding box center [424, 275] width 505 height 37
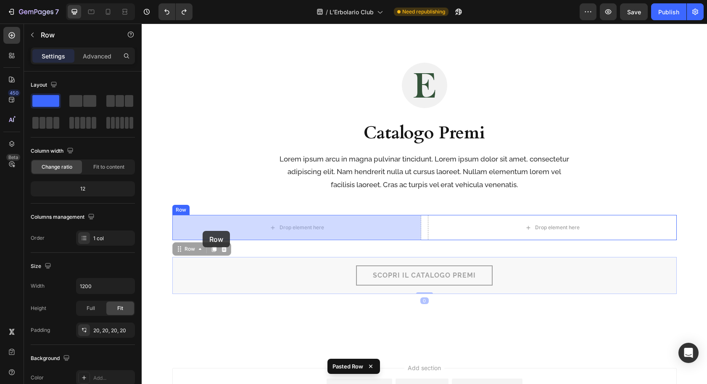
drag, startPoint x: 187, startPoint y: 246, endPoint x: 203, endPoint y: 231, distance: 21.7
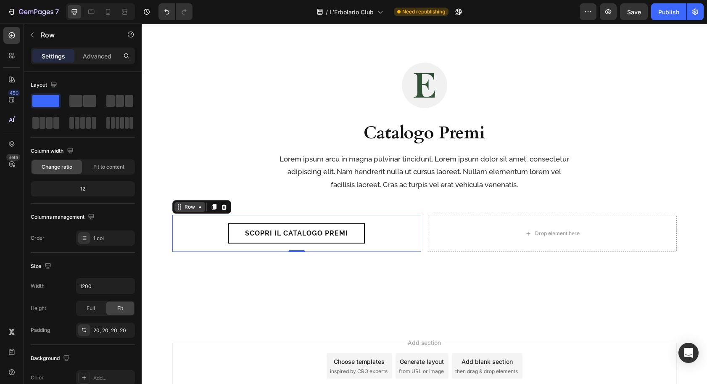
click at [188, 207] on div "Row" at bounding box center [190, 207] width 14 height 8
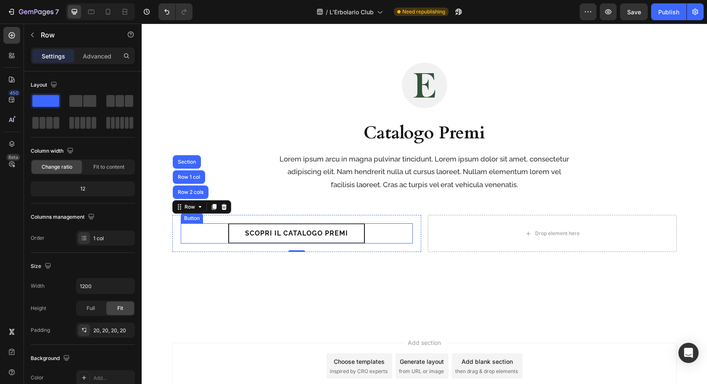
click at [189, 236] on div "Scopri il Catalogo Premi Button" at bounding box center [297, 233] width 232 height 20
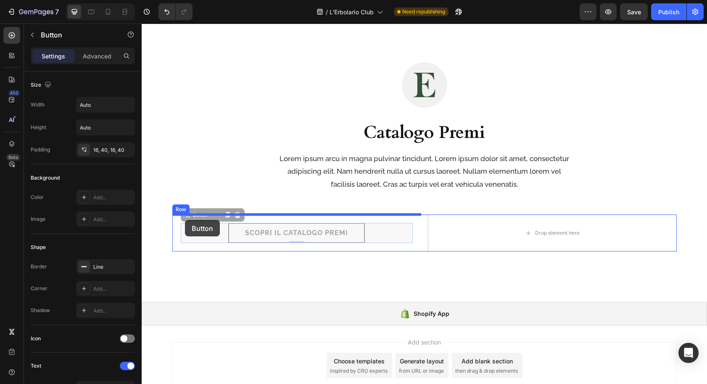
drag, startPoint x: 188, startPoint y: 215, endPoint x: 185, endPoint y: 220, distance: 5.6
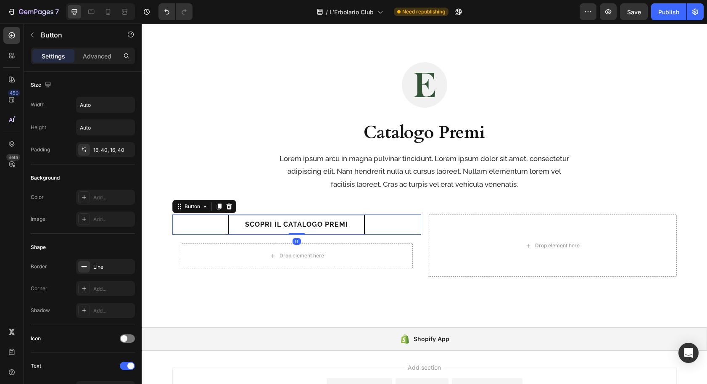
drag, startPoint x: 295, startPoint y: 238, endPoint x: 249, endPoint y: 242, distance: 46.8
click at [296, 229] on div "Scopri il Catalogo Premi Button 0" at bounding box center [296, 224] width 249 height 20
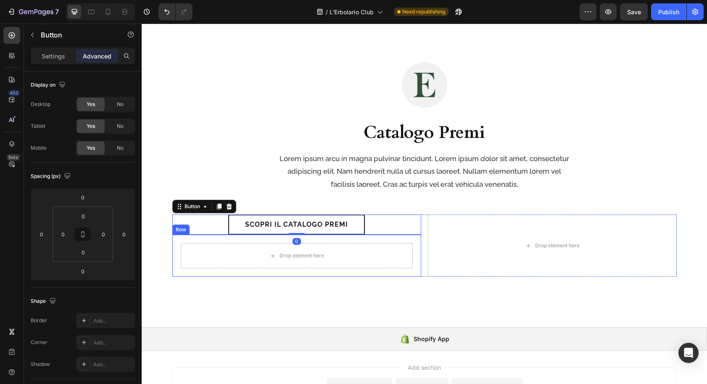
click at [176, 240] on div "Drop element here Row" at bounding box center [296, 256] width 249 height 42
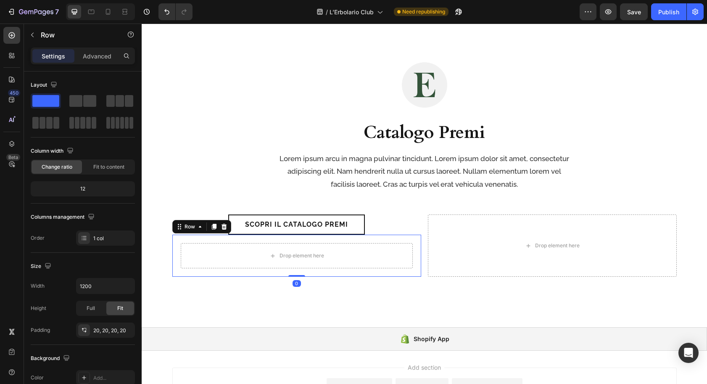
click at [224, 225] on icon at bounding box center [223, 227] width 5 height 6
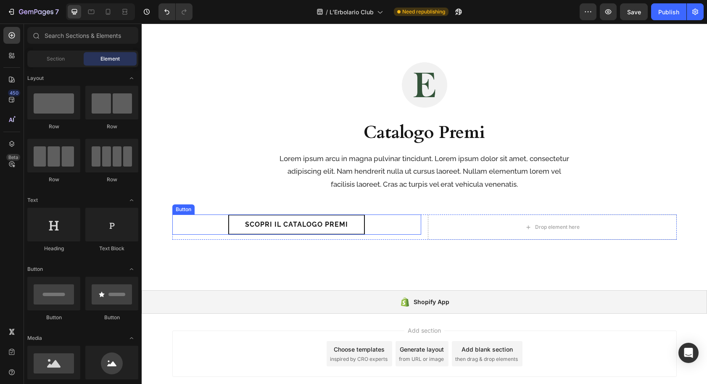
click at [195, 224] on div "Scopri il Catalogo Premi Button" at bounding box center [296, 224] width 249 height 20
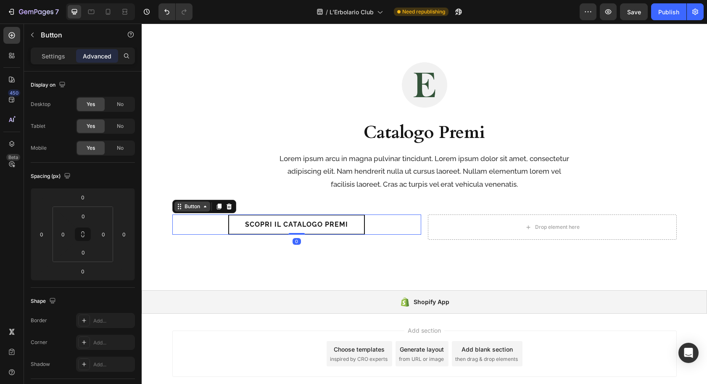
click at [187, 208] on div "Button" at bounding box center [192, 207] width 19 height 8
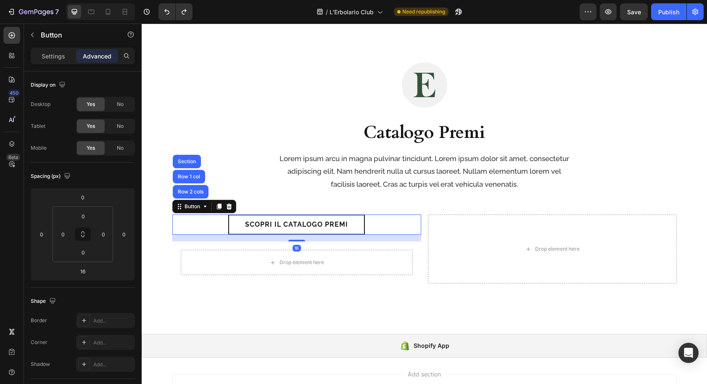
type input "0"
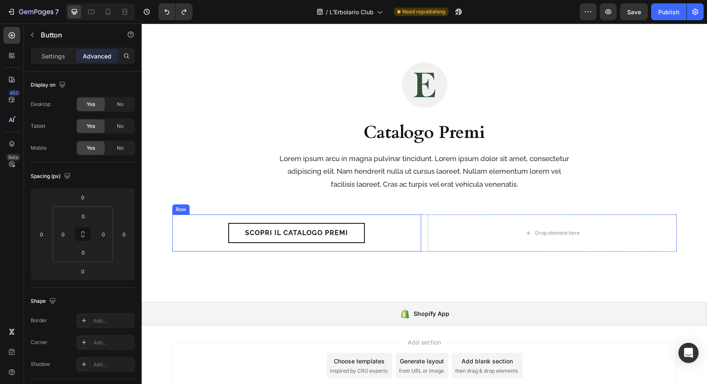
click at [198, 228] on div "Scopri il Catalogo Premi Button" at bounding box center [297, 233] width 232 height 20
click at [227, 235] on div "Scopri il Catalogo Premi Button" at bounding box center [297, 233] width 232 height 20
click at [246, 235] on p "Scopri il Catalogo Premi" at bounding box center [296, 233] width 103 height 7
drag, startPoint x: 236, startPoint y: 236, endPoint x: 227, endPoint y: 238, distance: 9.0
click at [235, 236] on link "Scopri il Catalogo Premi" at bounding box center [296, 233] width 137 height 20
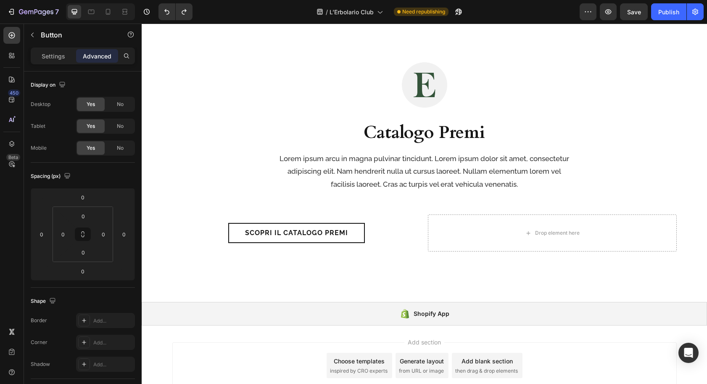
click at [213, 238] on div "Scopri il Catalogo Premi Button" at bounding box center [297, 233] width 232 height 20
click at [665, 17] on button "Publish" at bounding box center [668, 11] width 35 height 17
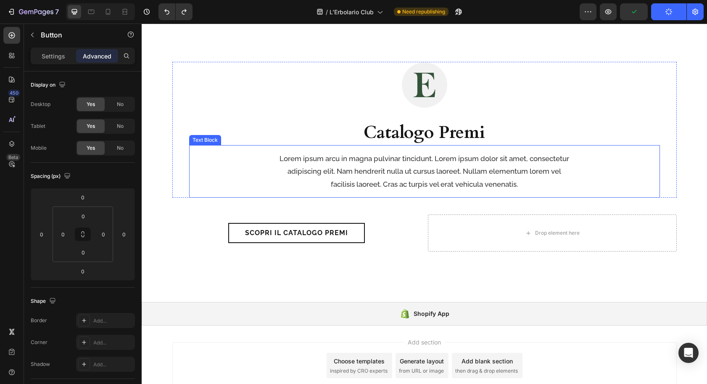
click at [265, 188] on div "Lorem ipsum arcu in magna pulvinar tincidunt. Lorem ipsum dolor sit amet, conse…" at bounding box center [424, 171] width 471 height 40
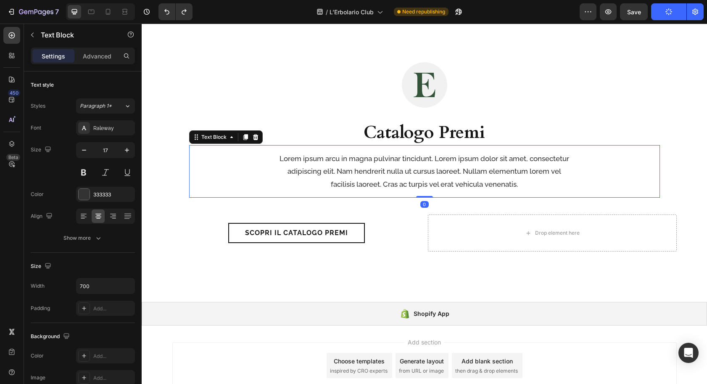
click at [282, 138] on h2 "Catalogo Premi" at bounding box center [425, 133] width 336 height 24
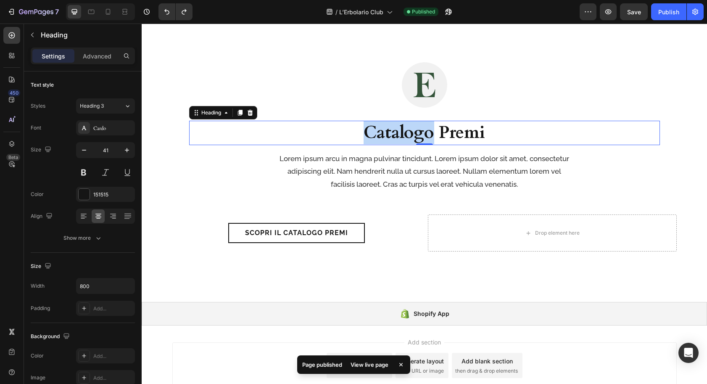
click at [378, 132] on strong "Catalogo Premi" at bounding box center [425, 133] width 122 height 24
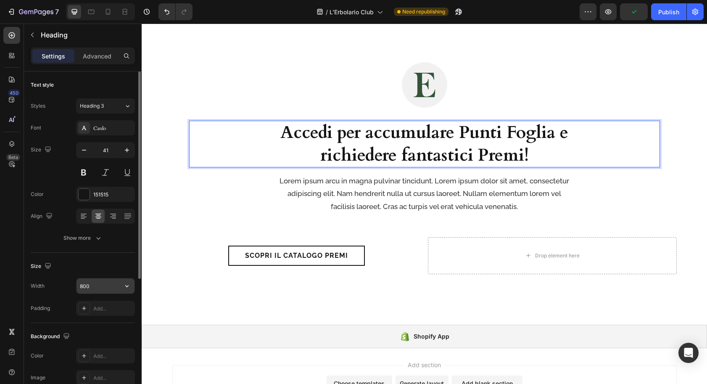
click at [95, 289] on input "800" at bounding box center [106, 285] width 58 height 15
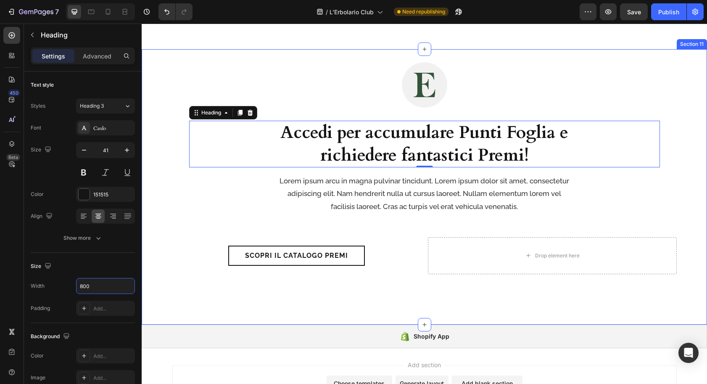
click at [164, 157] on div "Image ⁠⁠⁠⁠⁠⁠⁠ Accedi per accumulare Punti Foglia e richiedere fantastici Premi!…" at bounding box center [424, 176] width 557 height 229
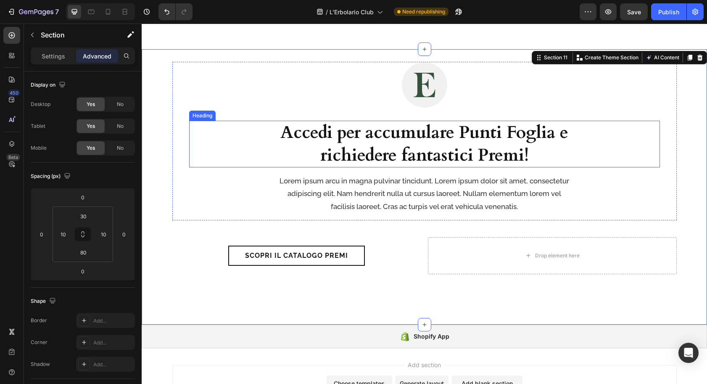
click at [204, 146] on div "⁠⁠⁠⁠⁠⁠⁠ Accedi per accumulare Punti Foglia e richiedere fantastici Premi!" at bounding box center [424, 144] width 471 height 47
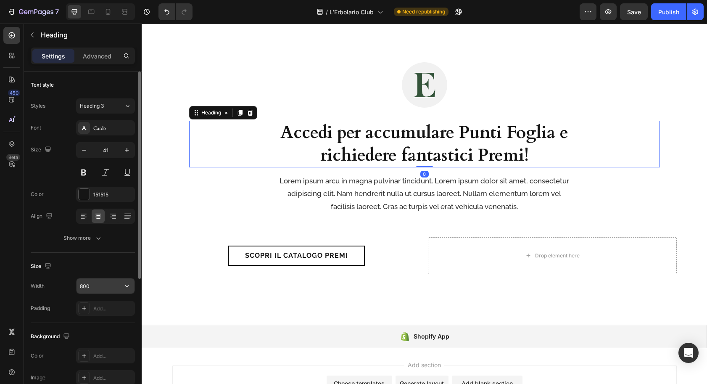
click at [98, 284] on input "800" at bounding box center [106, 285] width 58 height 15
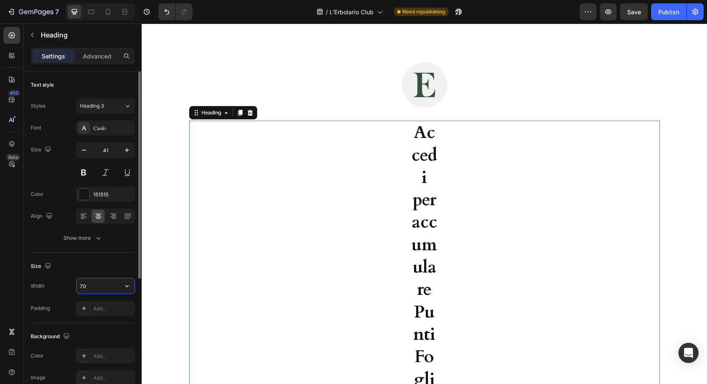
type input "7"
type input "6"
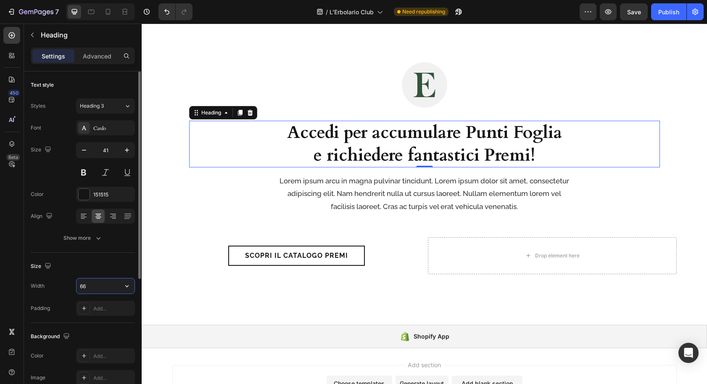
type input "6"
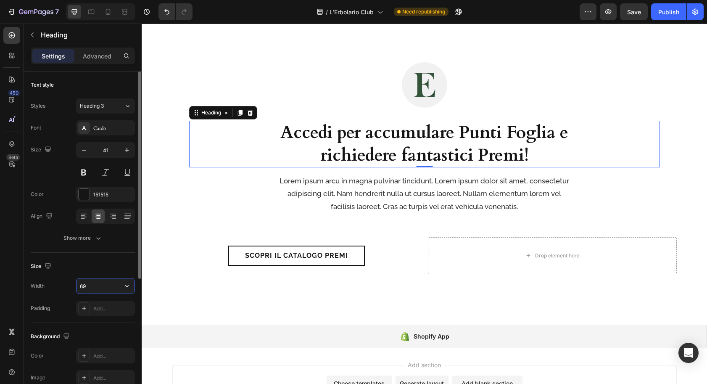
type input "6"
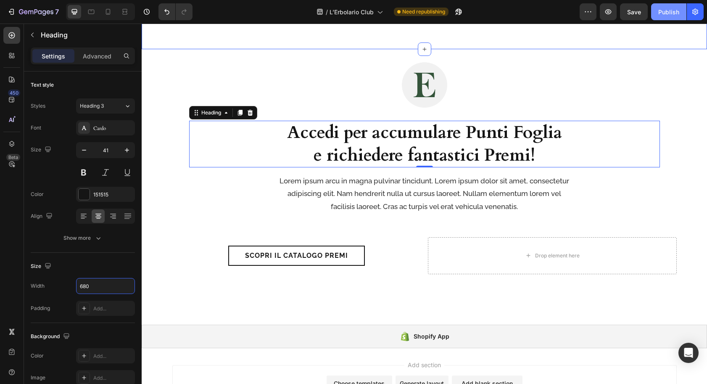
type input "680"
click at [663, 17] on button "Publish" at bounding box center [668, 11] width 35 height 17
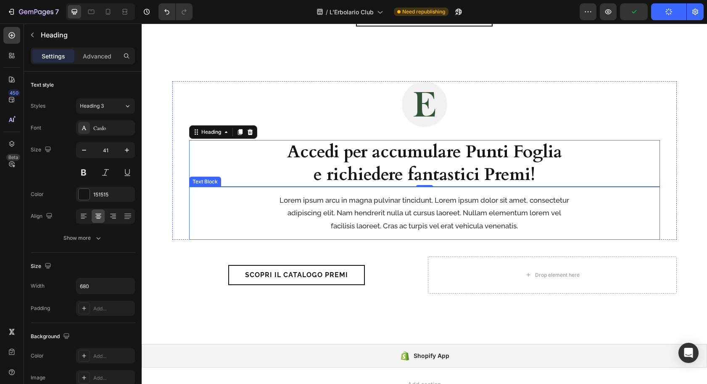
scroll to position [1710, 0]
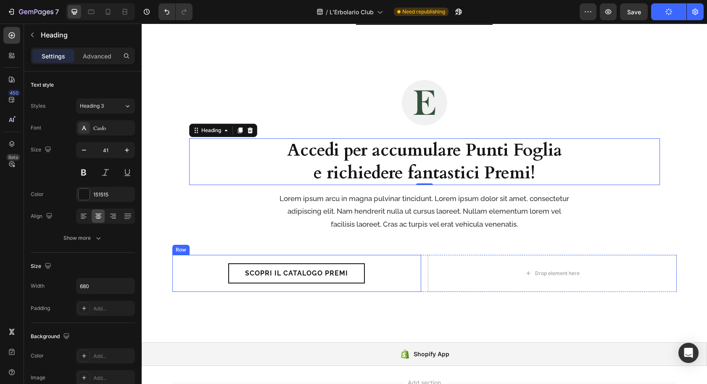
click at [397, 259] on div "Scopri il Catalogo Premi Button Row" at bounding box center [296, 273] width 249 height 37
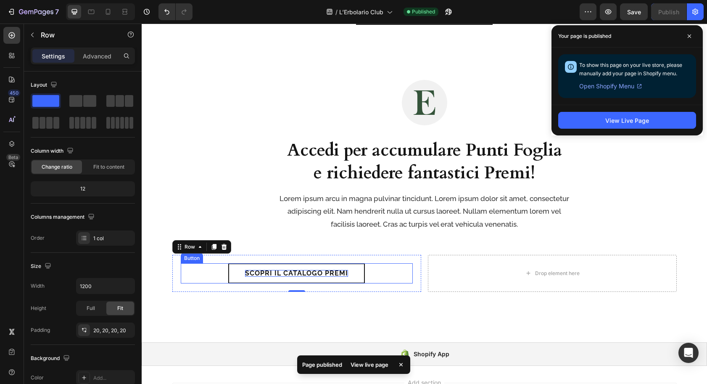
click at [278, 272] on p "Scopri il Catalogo Premi" at bounding box center [296, 273] width 103 height 7
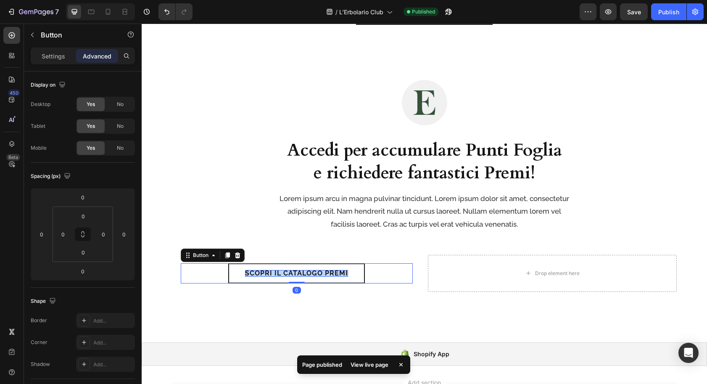
click at [278, 272] on p "Scopri il Catalogo Premi" at bounding box center [296, 273] width 103 height 7
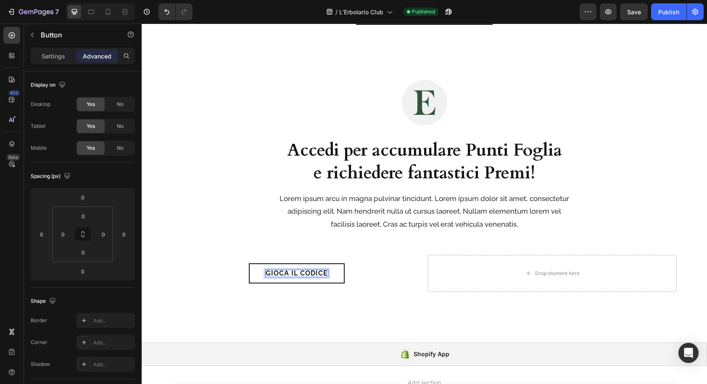
click at [216, 277] on div "Gioca il Codice Button 0" at bounding box center [297, 273] width 232 height 20
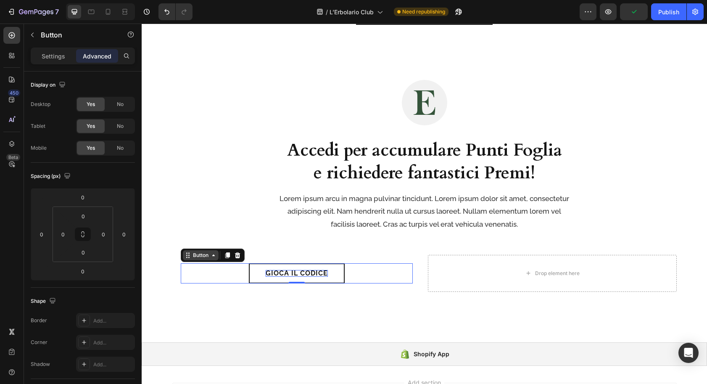
click at [201, 257] on div "Button" at bounding box center [200, 256] width 19 height 8
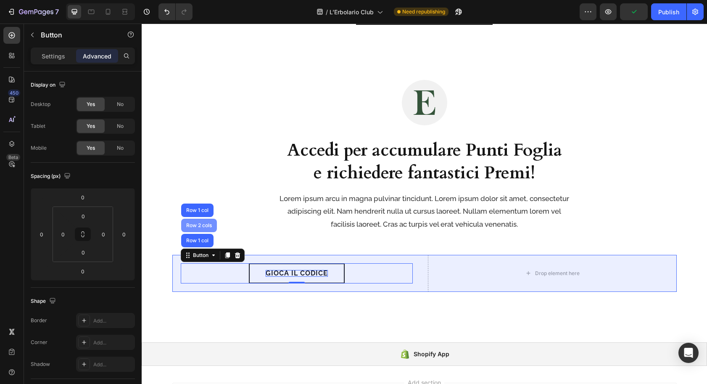
click at [203, 225] on div "Row 2 cols" at bounding box center [199, 225] width 29 height 5
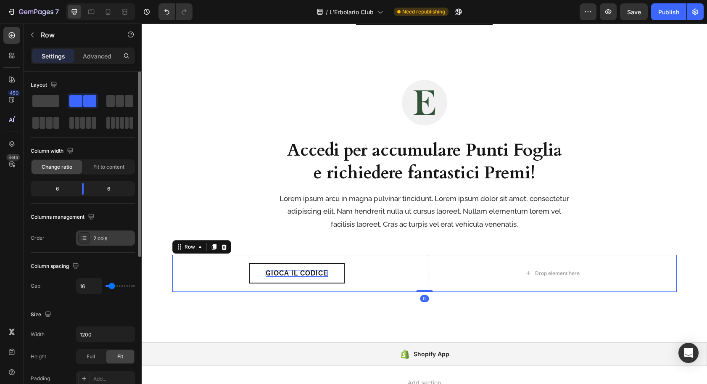
click at [102, 239] on div "2 cols" at bounding box center [113, 239] width 40 height 8
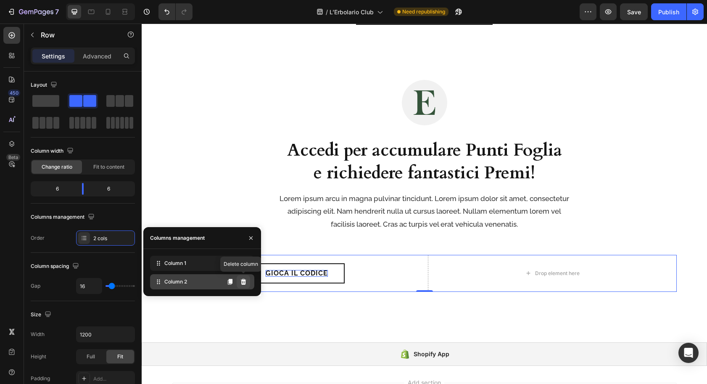
click at [244, 283] on icon at bounding box center [243, 282] width 5 height 6
click at [243, 282] on icon at bounding box center [243, 282] width 5 height 6
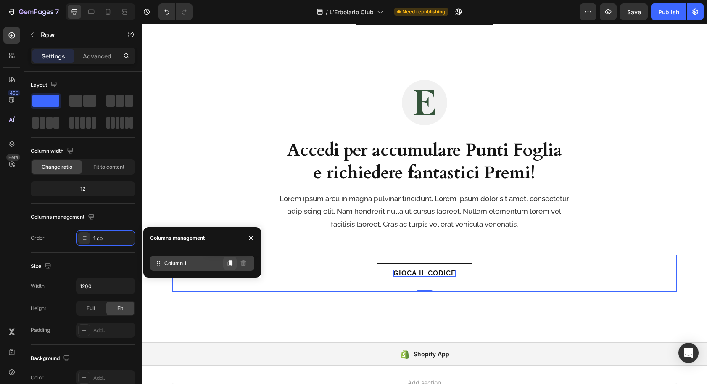
click at [231, 262] on icon at bounding box center [230, 263] width 5 height 6
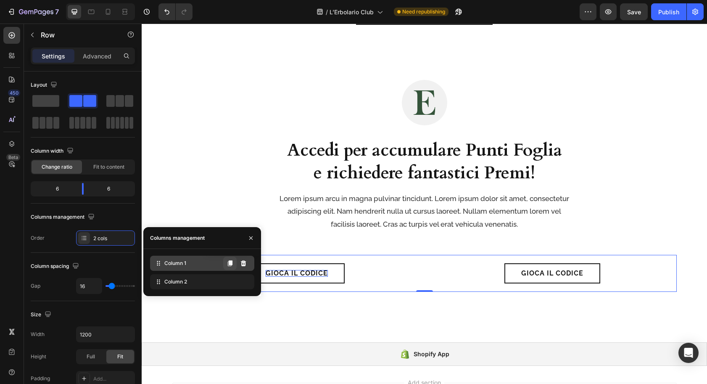
click at [229, 263] on icon at bounding box center [230, 263] width 5 height 6
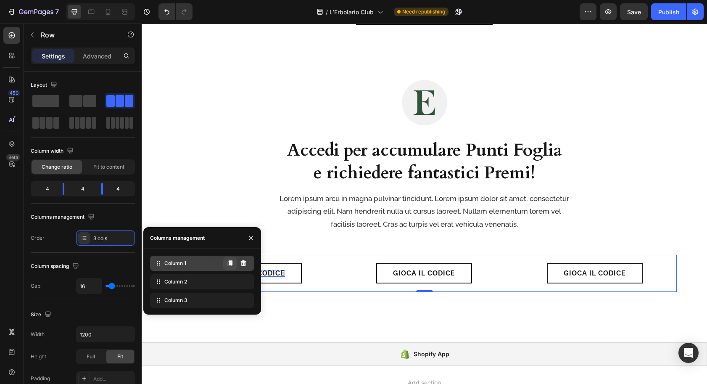
click at [229, 263] on icon at bounding box center [230, 263] width 5 height 6
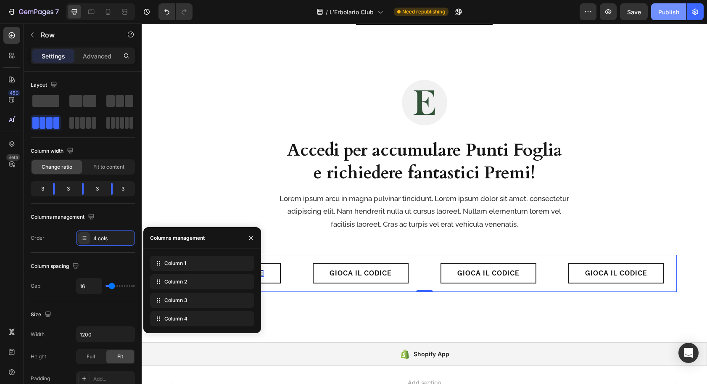
click at [665, 11] on div "Publish" at bounding box center [669, 12] width 21 height 9
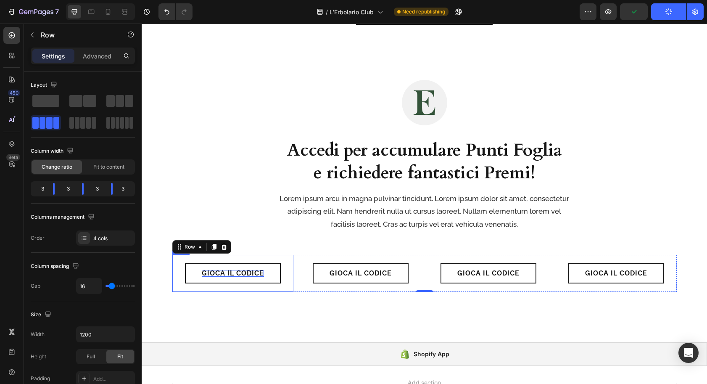
click at [179, 266] on div "Gioca il Codice Button Row" at bounding box center [232, 273] width 121 height 37
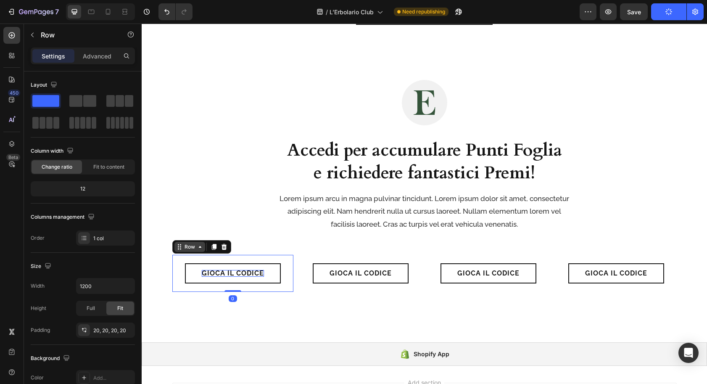
click at [182, 248] on icon at bounding box center [179, 247] width 7 height 7
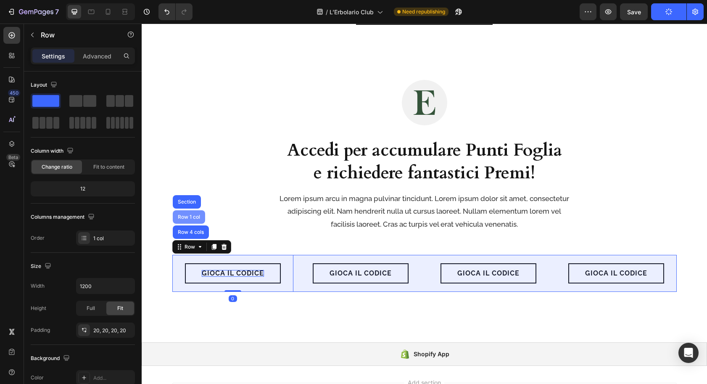
click at [187, 229] on div "Row 4 cols" at bounding box center [191, 231] width 36 height 13
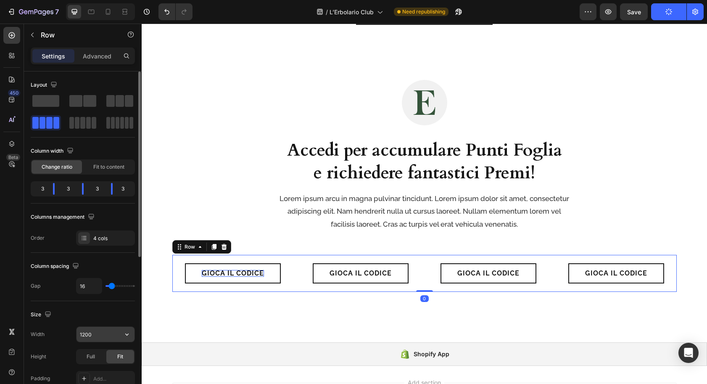
click at [93, 338] on input "1200" at bounding box center [106, 334] width 58 height 15
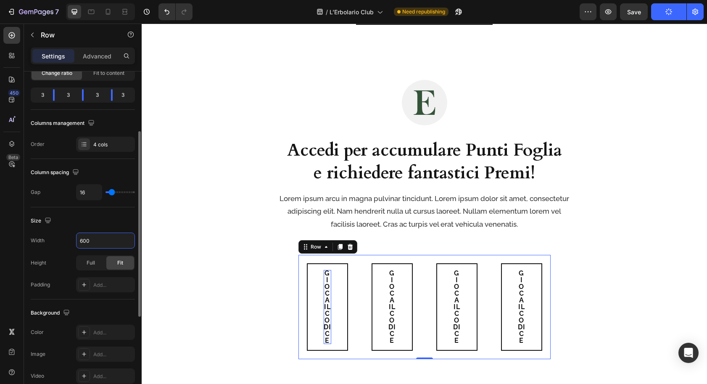
scroll to position [105, 0]
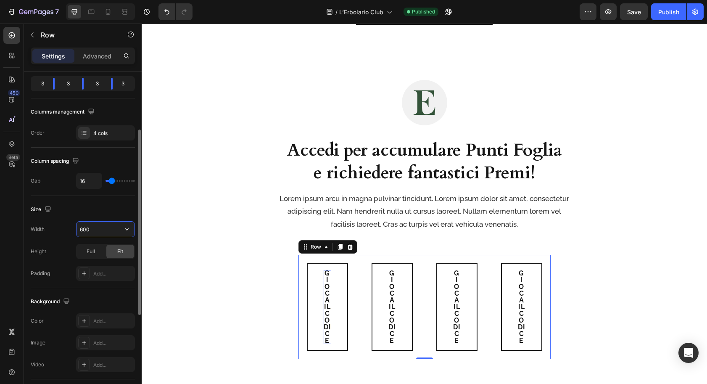
click at [97, 228] on input "600" at bounding box center [106, 229] width 58 height 15
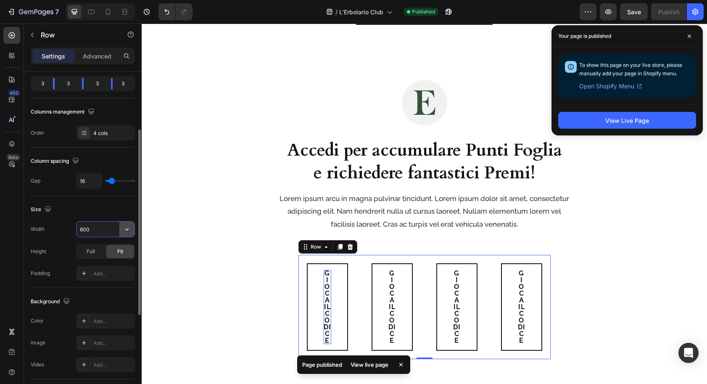
click at [131, 229] on icon "button" at bounding box center [127, 229] width 8 height 8
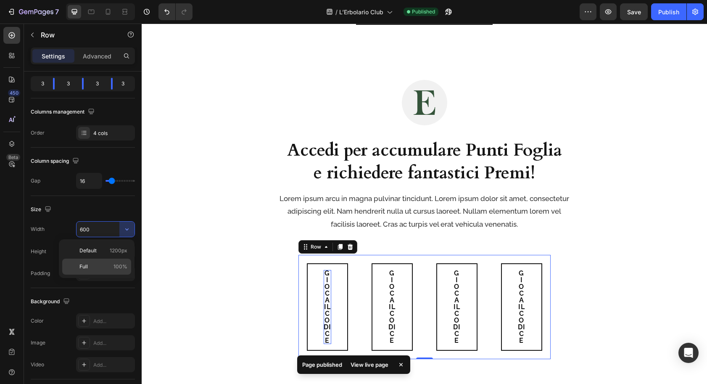
click at [116, 266] on span "100%" at bounding box center [121, 267] width 14 height 8
type input "100%"
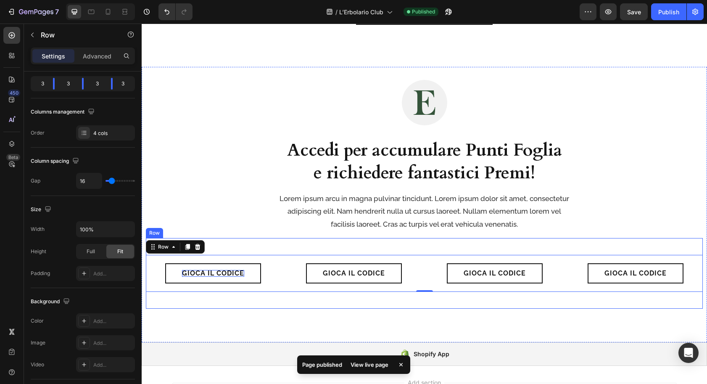
click at [227, 246] on div "Gioca il Codice Button Row Gioca il Codice Button Row Gioca il Codice Button Ro…" at bounding box center [424, 273] width 557 height 71
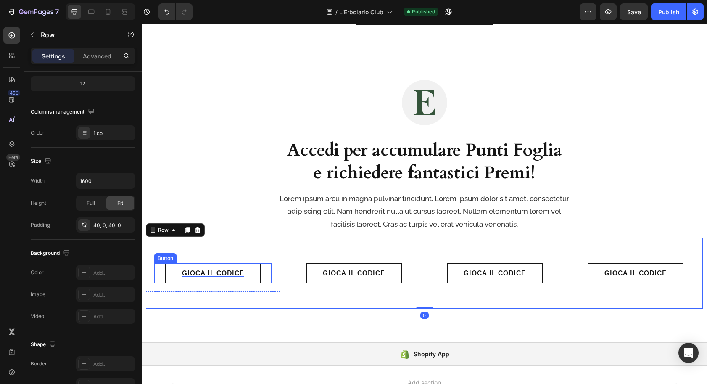
click at [175, 275] on link "Gioca il Codice" at bounding box center [213, 273] width 96 height 20
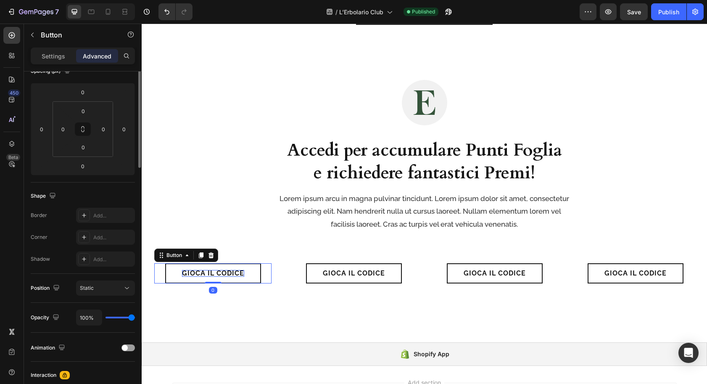
scroll to position [0, 0]
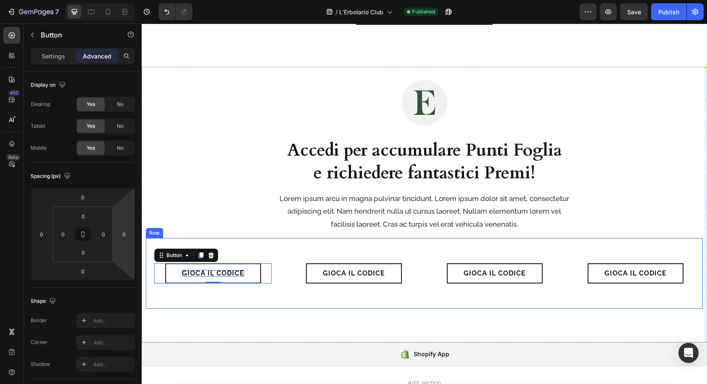
click at [247, 252] on div "Gioca il Codice Button 0 Row Gioca il Codice Button Row Gioca il Codice Button …" at bounding box center [424, 273] width 557 height 71
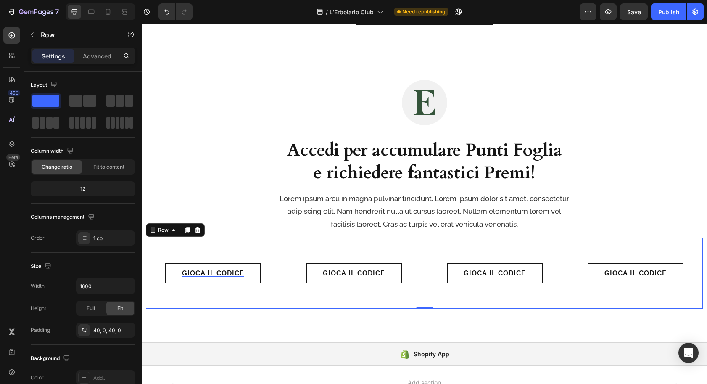
click at [155, 257] on div "Gioca il Codice Button Row" at bounding box center [213, 273] width 134 height 37
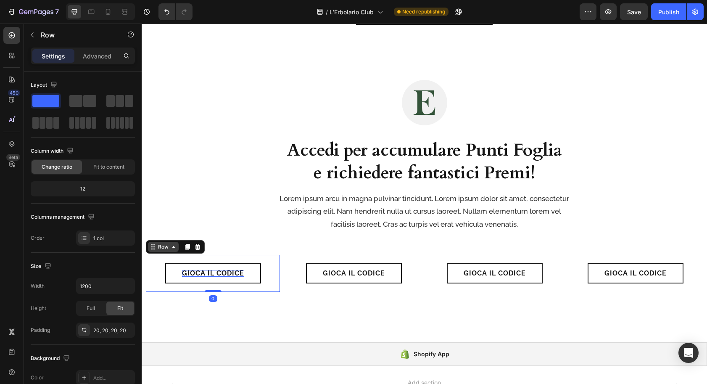
click at [160, 247] on div "Row" at bounding box center [163, 247] width 14 height 8
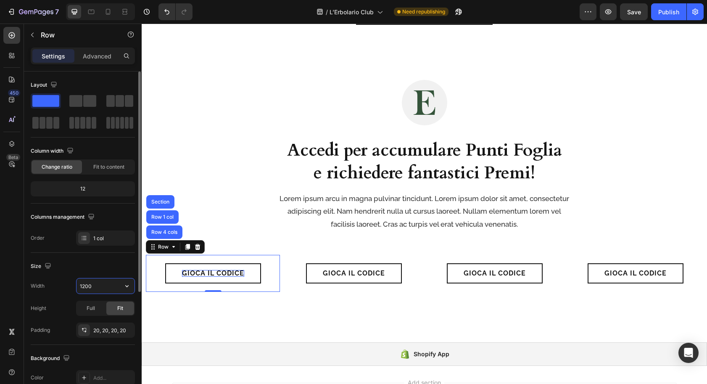
click at [117, 286] on input "1200" at bounding box center [106, 285] width 58 height 15
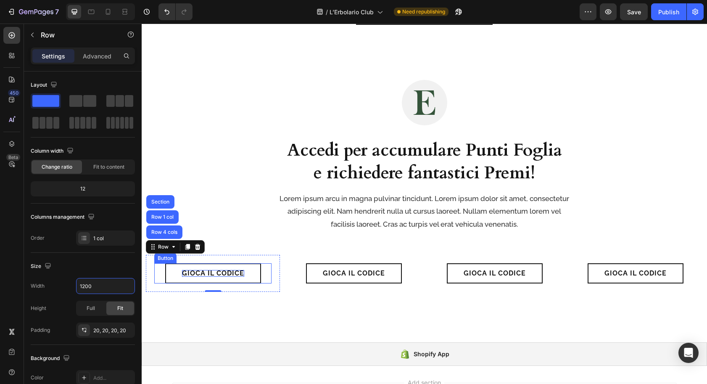
click at [159, 276] on div "Gioca il Codice Button" at bounding box center [212, 273] width 117 height 20
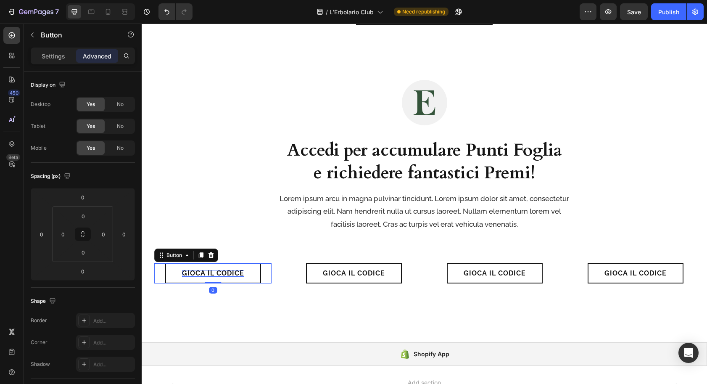
click at [174, 275] on link "Gioca il Codice" at bounding box center [213, 273] width 96 height 20
click at [159, 274] on div "Gioca il Codice Button 0" at bounding box center [212, 273] width 117 height 20
click at [168, 256] on div "Button" at bounding box center [174, 256] width 19 height 8
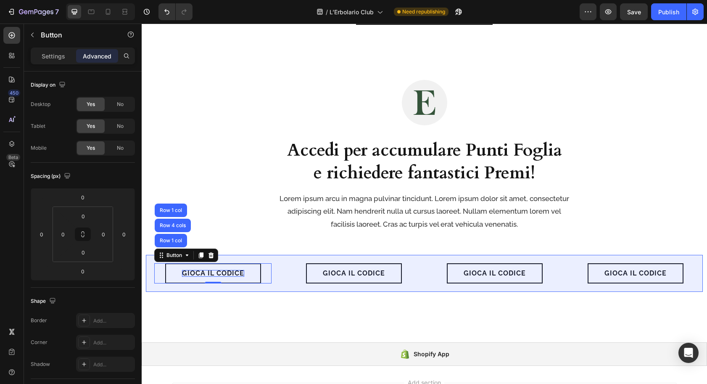
click at [175, 224] on div "Row 4 cols" at bounding box center [172, 225] width 29 height 5
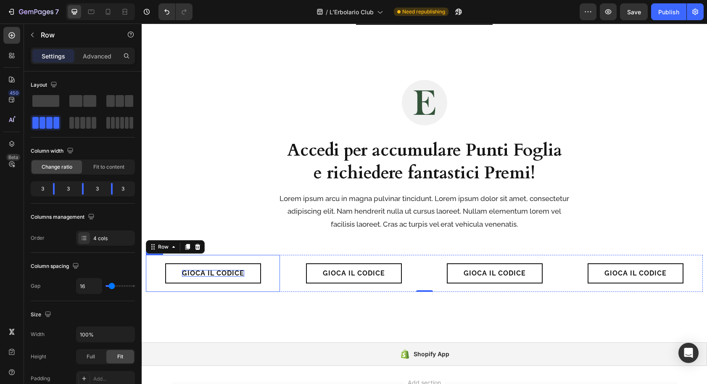
click at [150, 273] on div "Gioca il Codice Button Row" at bounding box center [213, 273] width 134 height 37
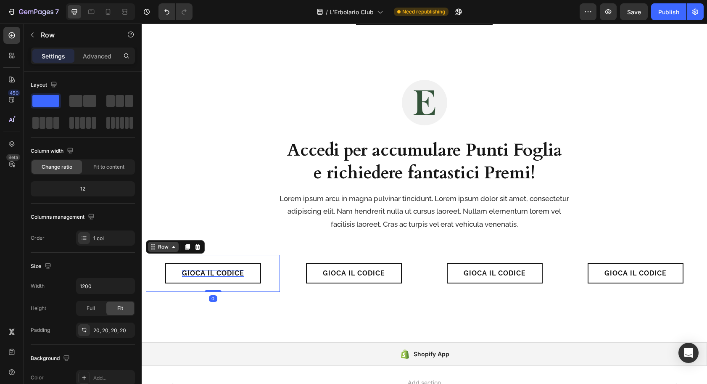
click at [163, 250] on div "Row" at bounding box center [163, 247] width 14 height 8
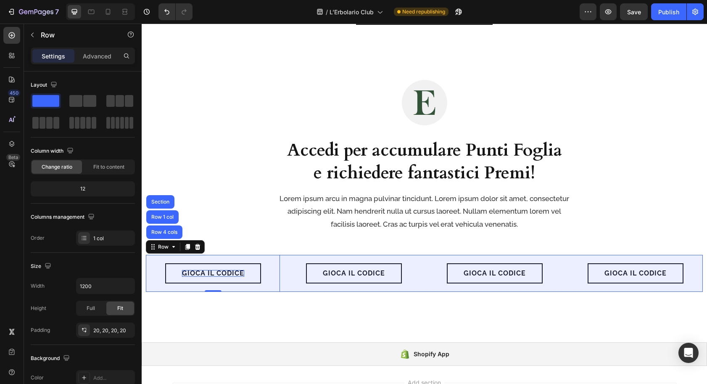
click at [162, 231] on div "Row 4 cols" at bounding box center [164, 232] width 29 height 5
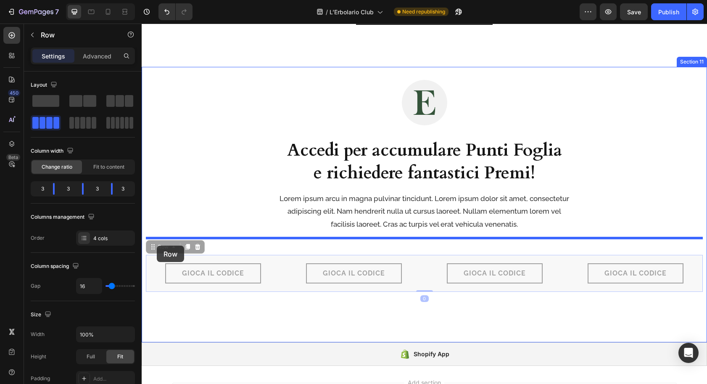
drag, startPoint x: 154, startPoint y: 249, endPoint x: 144, endPoint y: 246, distance: 9.7
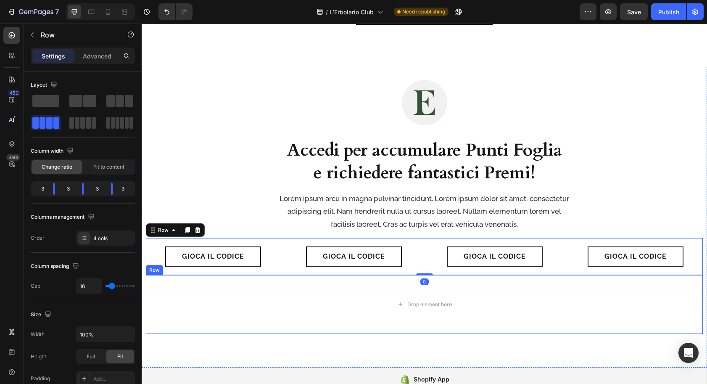
click at [171, 282] on div "Drop element here Row" at bounding box center [424, 304] width 557 height 59
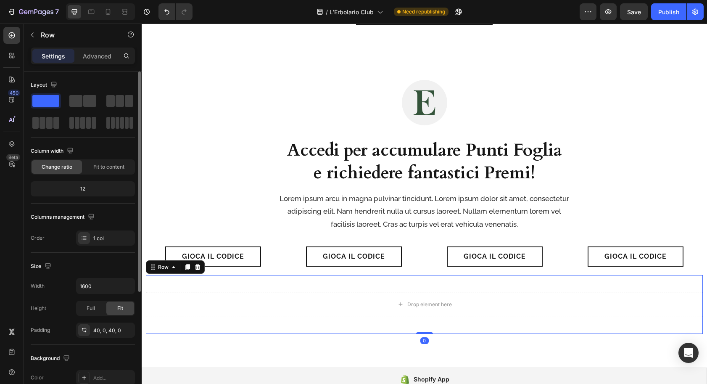
drag, startPoint x: 90, startPoint y: 56, endPoint x: 96, endPoint y: 92, distance: 36.6
click at [90, 56] on p "Advanced" at bounding box center [97, 56] width 29 height 9
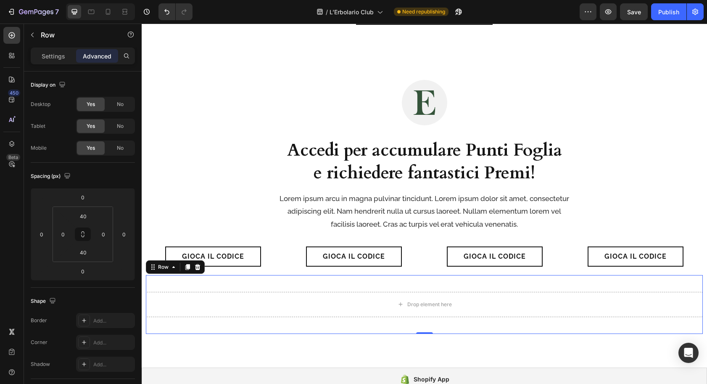
click at [182, 283] on div "Drop element here Row 0" at bounding box center [424, 304] width 557 height 59
click at [198, 265] on icon at bounding box center [197, 267] width 5 height 6
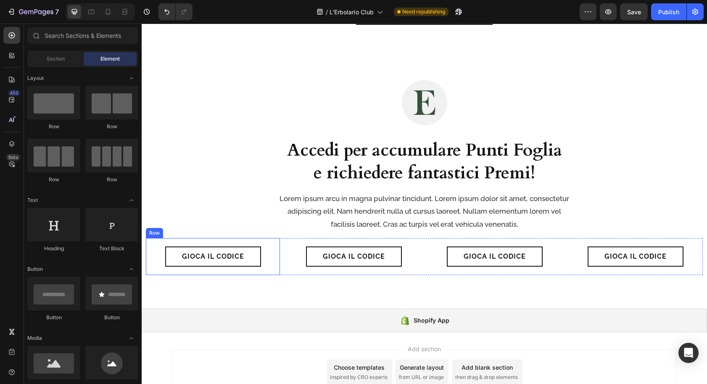
click at [149, 247] on div "Gioca il Codice Button Row" at bounding box center [213, 256] width 134 height 37
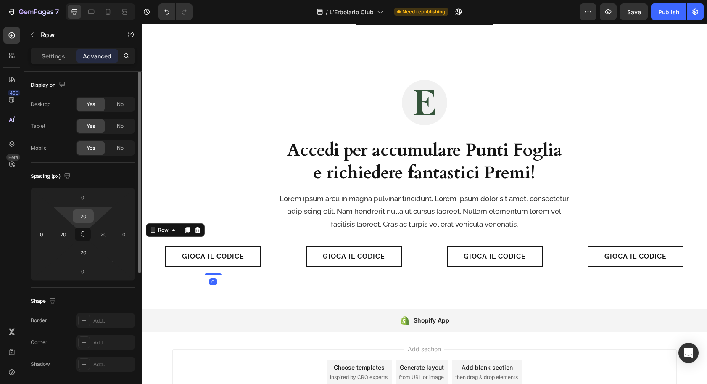
click at [83, 217] on input "20" at bounding box center [83, 216] width 17 height 13
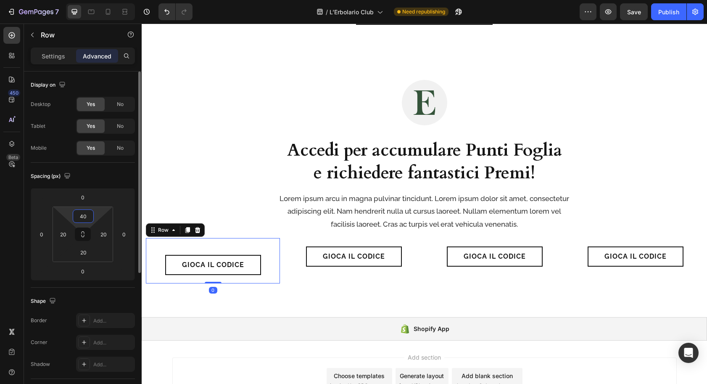
type input "40"
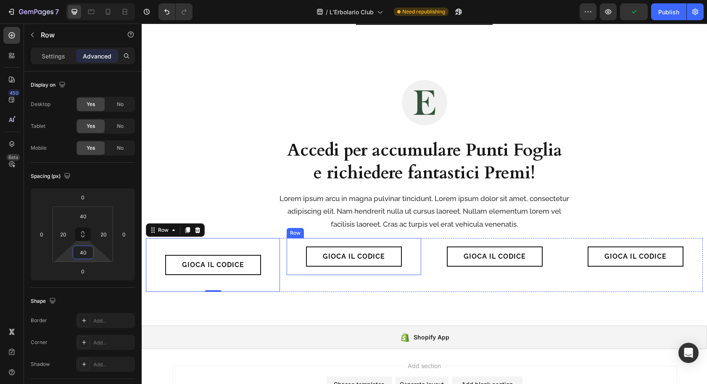
click at [331, 243] on div "Gioca il Codice Button Row" at bounding box center [354, 256] width 134 height 37
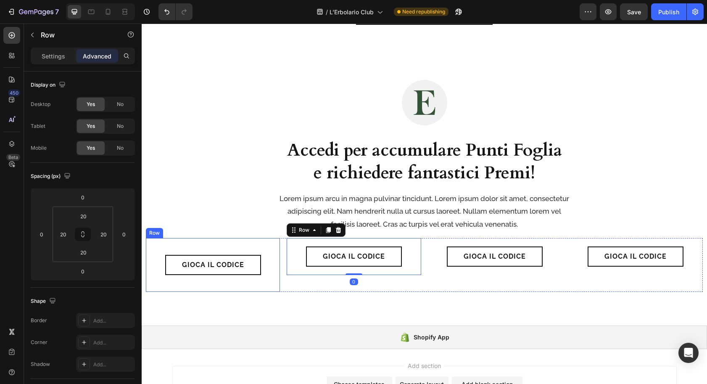
click at [239, 244] on div "Gioca il Codice Button Row" at bounding box center [213, 265] width 134 height 54
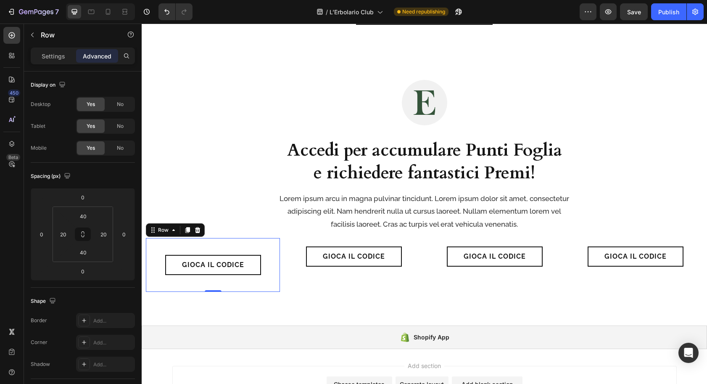
type input "20"
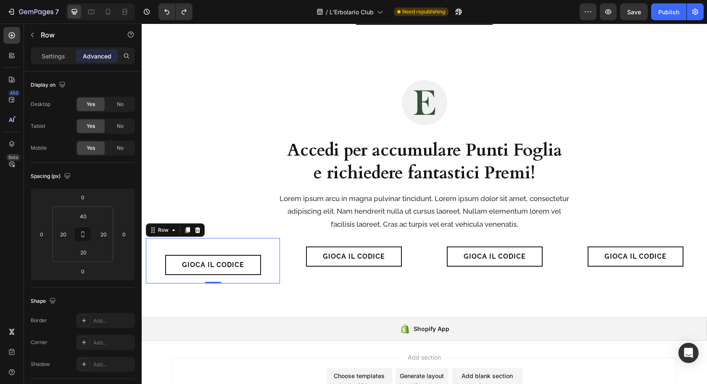
type input "20"
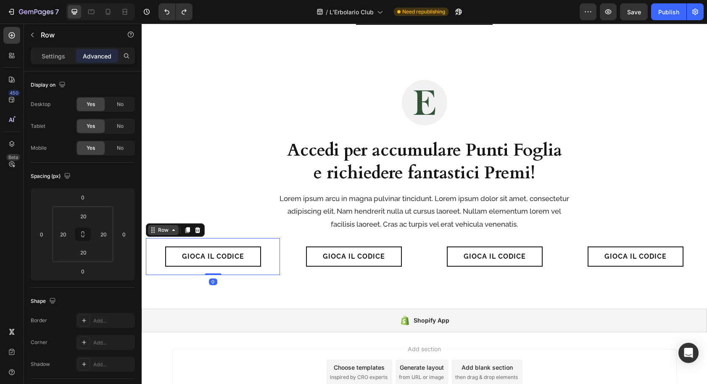
click at [167, 231] on div "Row" at bounding box center [163, 230] width 14 height 8
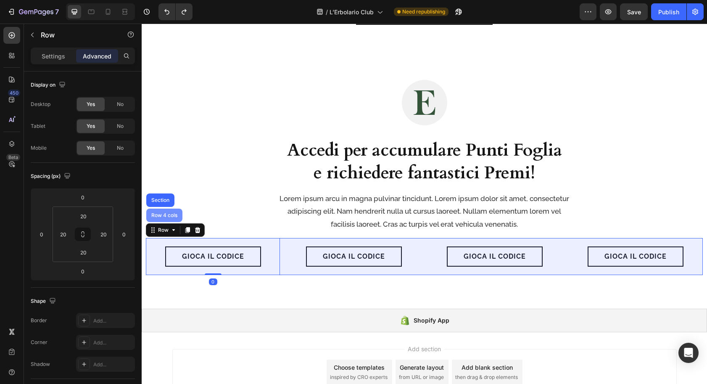
click at [168, 216] on div "Row 4 cols" at bounding box center [164, 215] width 29 height 5
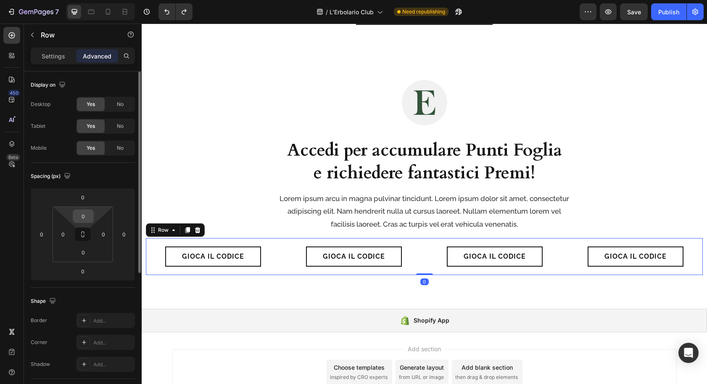
click at [85, 215] on input "0" at bounding box center [83, 216] width 17 height 13
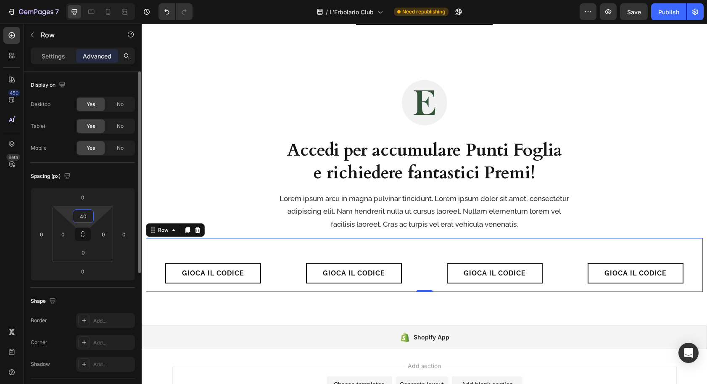
type input "40"
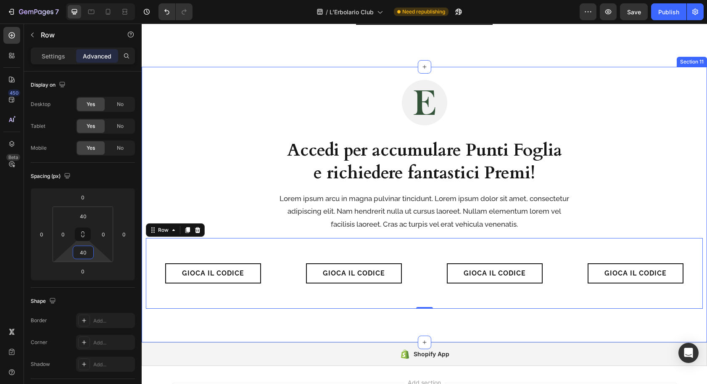
click at [145, 190] on div "Image ⁠⁠⁠⁠⁠⁠⁠ Accedi per accumulare Punti Foglia e richiedere fantastici Premi!…" at bounding box center [425, 204] width 566 height 275
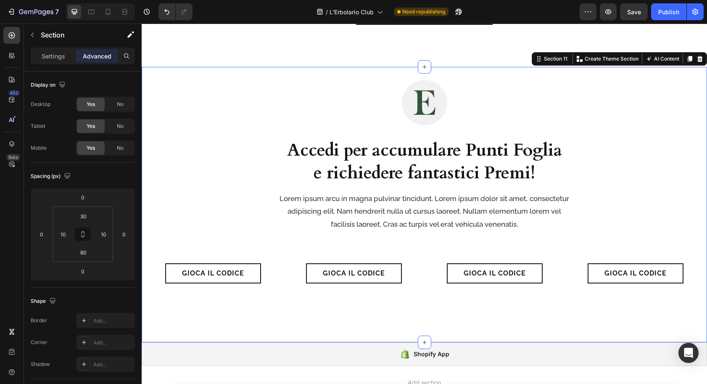
click at [177, 191] on div "Image ⁠⁠⁠⁠⁠⁠⁠ Accedi per accumulare Punti Foglia e richiedere fantastici Premi!…" at bounding box center [424, 158] width 505 height 158
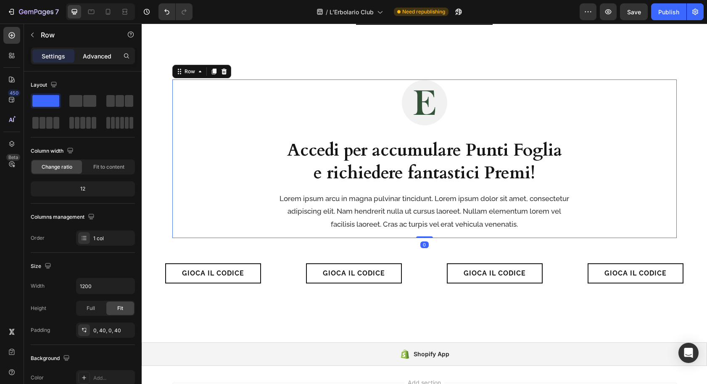
click at [91, 59] on p "Advanced" at bounding box center [97, 56] width 29 height 9
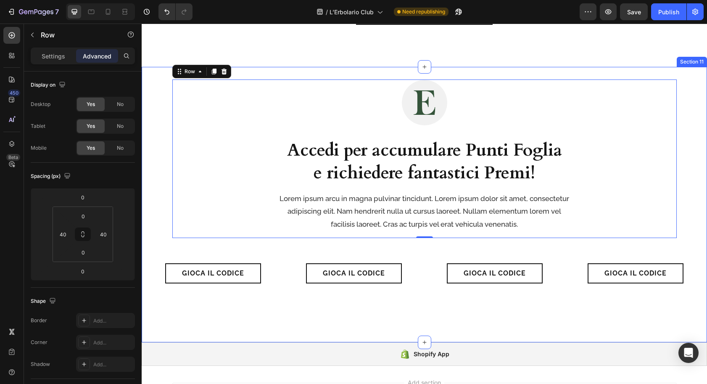
click at [145, 199] on div "Image ⁠⁠⁠⁠⁠⁠⁠ Accedi per accumulare Punti Foglia e richiedere fantastici Premi!…" at bounding box center [425, 204] width 566 height 275
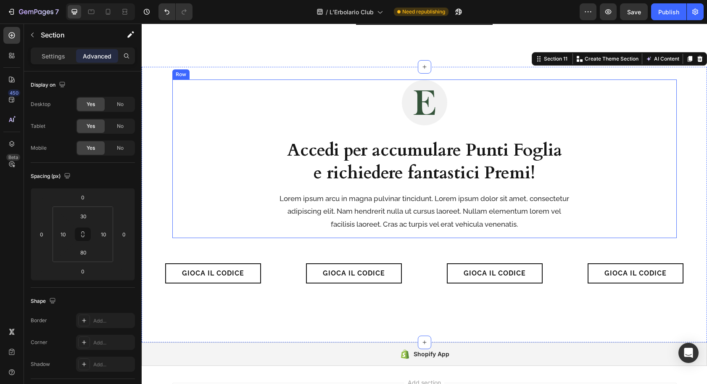
click at [175, 152] on div "Image ⁠⁠⁠⁠⁠⁠⁠ Accedi per accumulare Punti Foglia e richiedere fantastici Premi!…" at bounding box center [424, 158] width 505 height 158
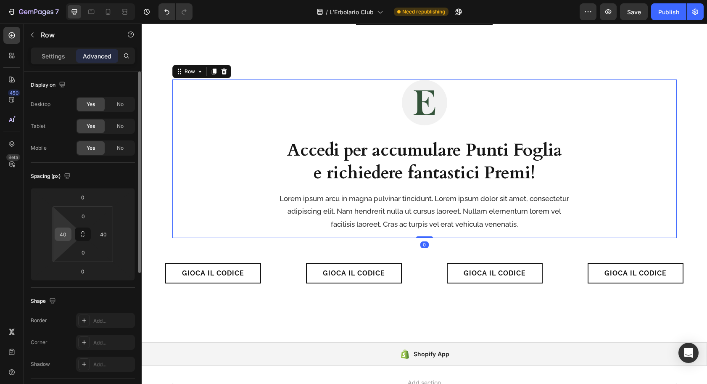
click at [64, 235] on input "40" at bounding box center [63, 234] width 13 height 13
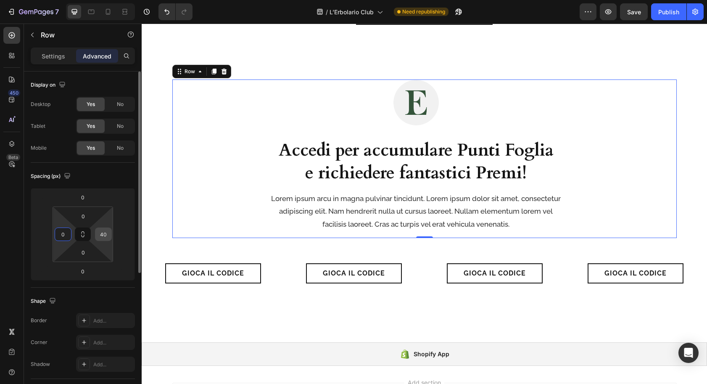
type input "0"
click at [100, 233] on input "40" at bounding box center [103, 234] width 13 height 13
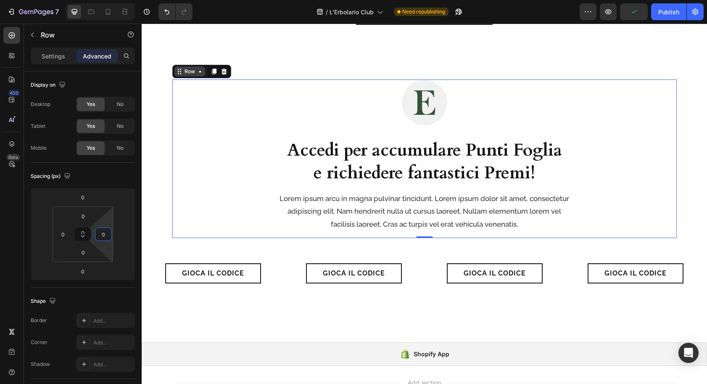
type input "0"
click at [193, 66] on div "Row" at bounding box center [190, 71] width 31 height 10
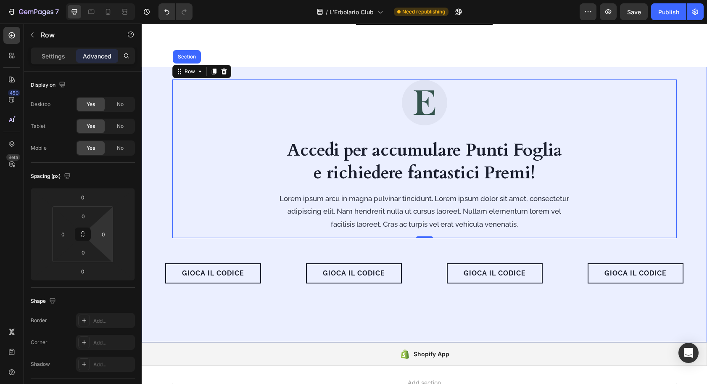
click at [190, 58] on div "Section" at bounding box center [186, 56] width 21 height 5
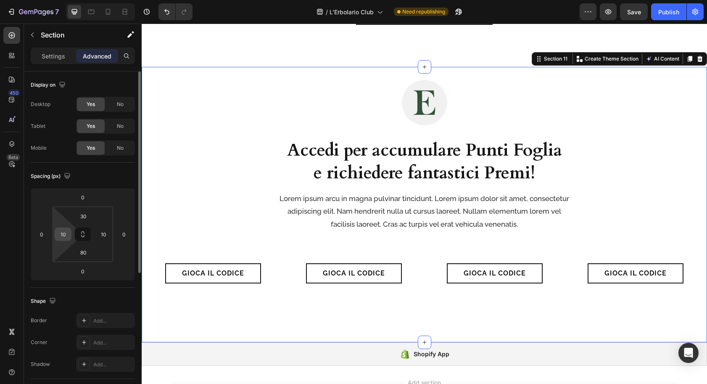
click at [67, 238] on input "10" at bounding box center [63, 234] width 13 height 13
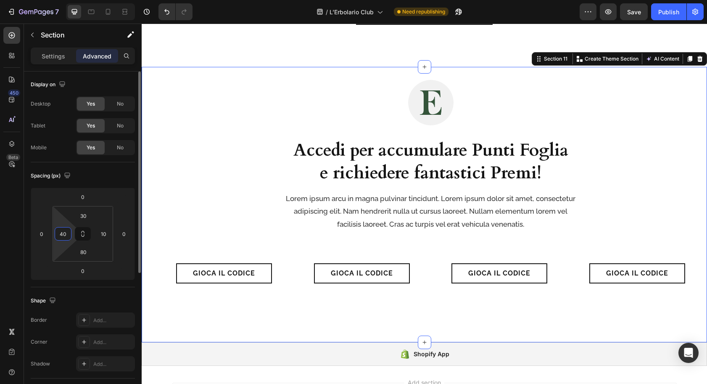
type input "40"
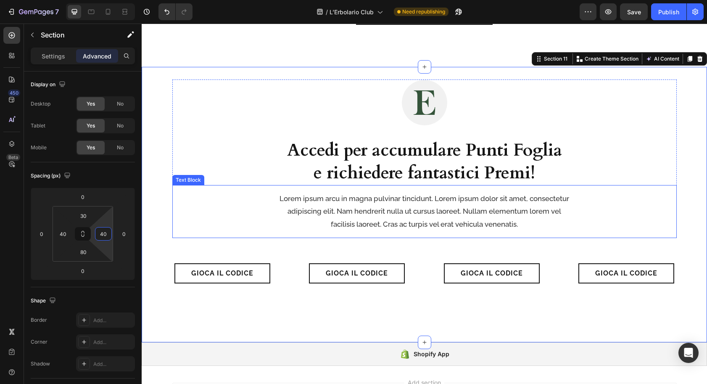
click at [307, 208] on p "Lorem ipsum arcu in magna pulvinar tincidunt. Lorem ipsum dolor sit amet, conse…" at bounding box center [424, 211] width 293 height 39
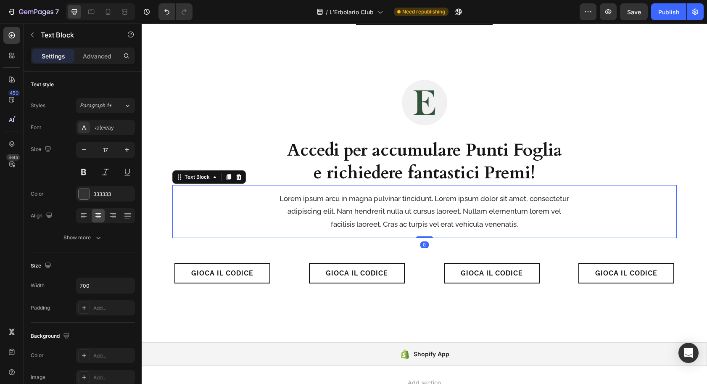
scroll to position [0, 0]
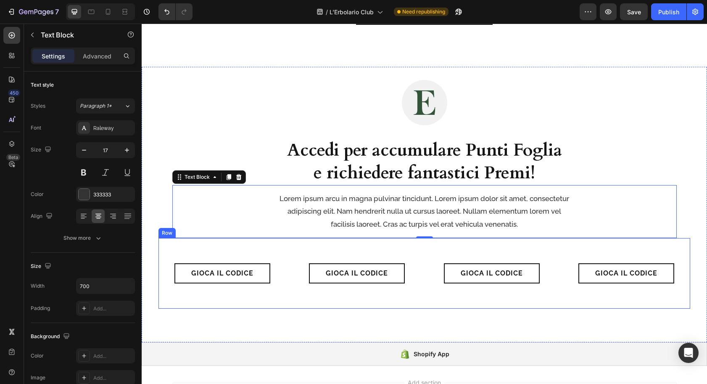
click at [329, 246] on div "Gioca il Codice Button Row Gioca il Codice Button Row Gioca il Codice Button Ro…" at bounding box center [425, 273] width 532 height 71
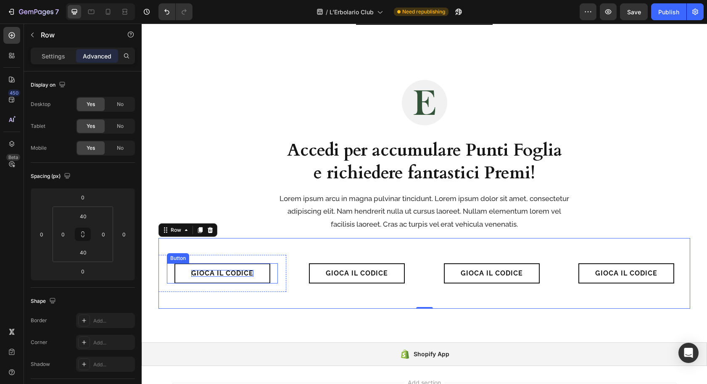
click at [225, 275] on p "Gioca il Codice" at bounding box center [222, 273] width 62 height 7
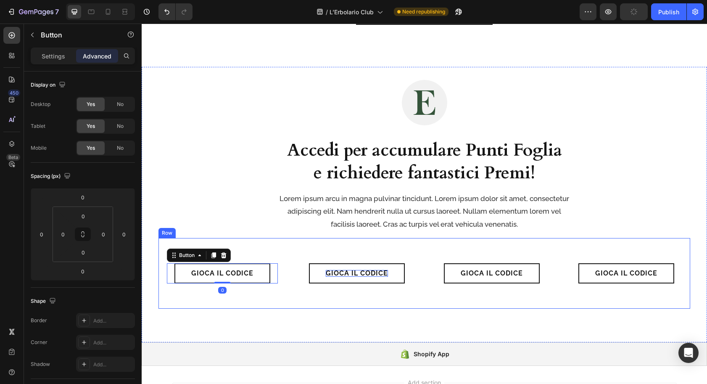
click at [341, 274] on p "Gioca il Codice" at bounding box center [357, 273] width 62 height 7
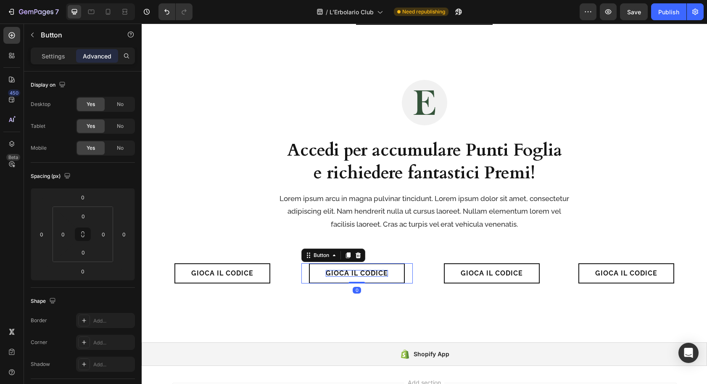
click at [356, 273] on p "Gioca il Codice" at bounding box center [357, 273] width 62 height 7
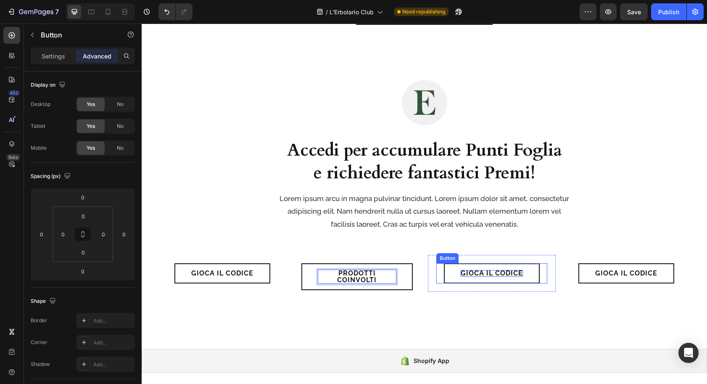
click at [476, 273] on p "Gioca il Codice" at bounding box center [492, 273] width 62 height 7
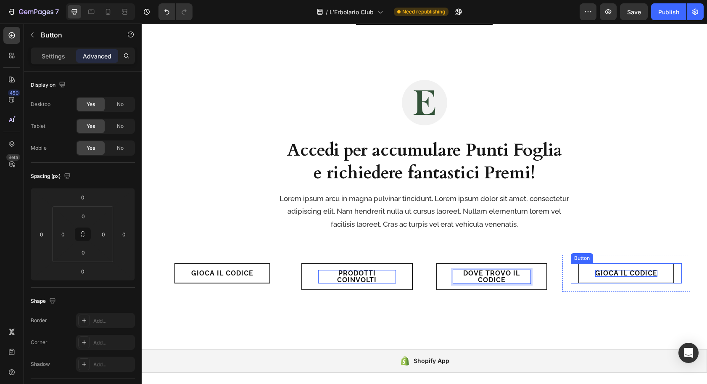
click at [609, 273] on p "Gioca il Codice" at bounding box center [627, 273] width 62 height 7
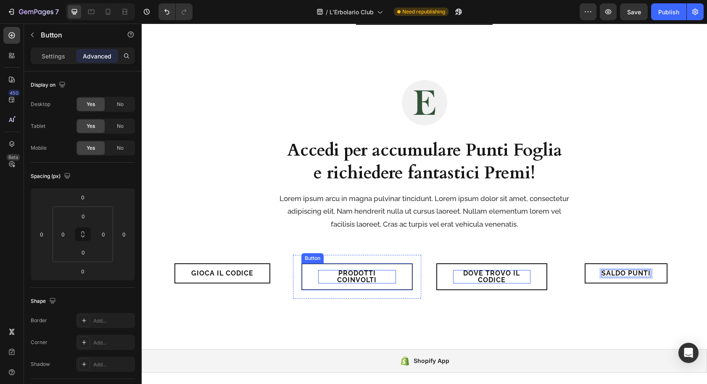
click at [308, 273] on link "Prodotti Coinvolti" at bounding box center [357, 276] width 111 height 27
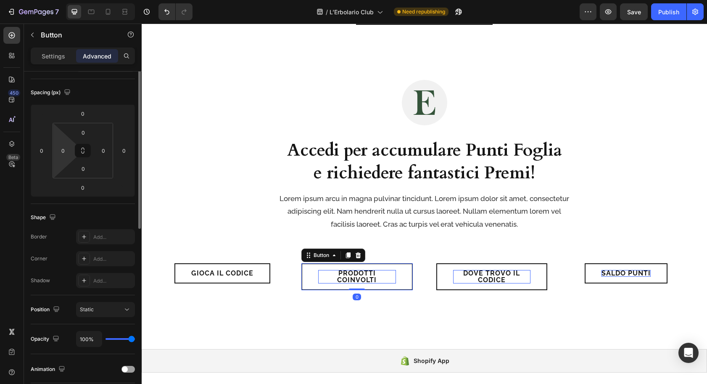
scroll to position [106, 0]
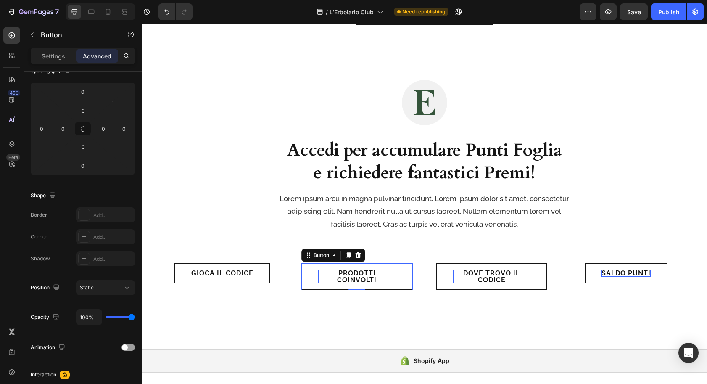
drag, startPoint x: 54, startPoint y: 57, endPoint x: 52, endPoint y: 65, distance: 7.9
click at [53, 57] on p "Settings" at bounding box center [54, 56] width 24 height 9
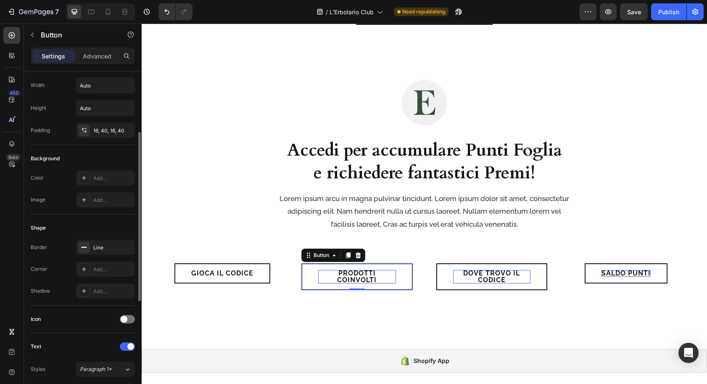
scroll to position [0, 0]
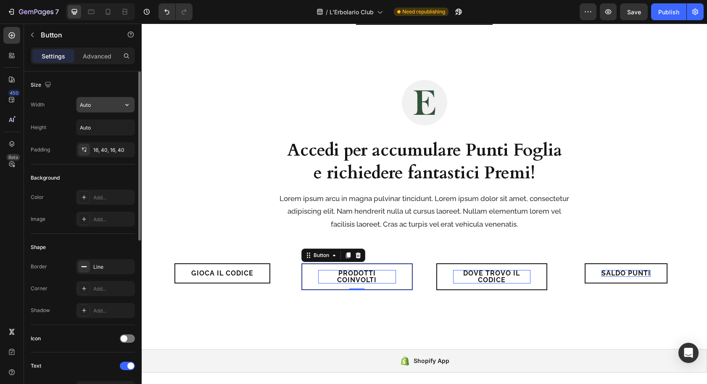
click at [93, 108] on input "Auto" at bounding box center [106, 104] width 58 height 15
click at [310, 278] on link "Prodotti Coinvolti" at bounding box center [357, 276] width 111 height 27
click at [103, 151] on div "16, 40, 16, 40" at bounding box center [105, 150] width 24 height 8
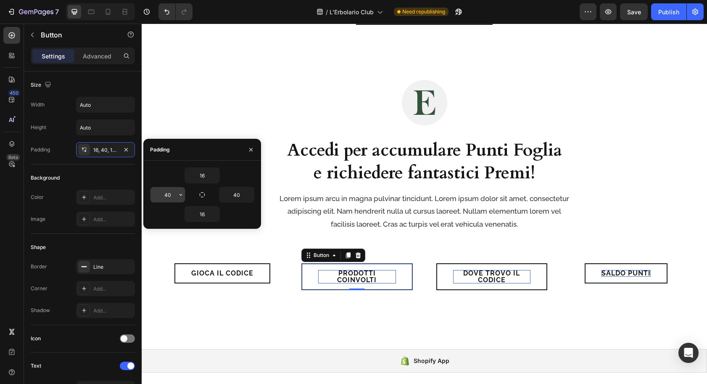
click at [171, 197] on input "40" at bounding box center [168, 194] width 34 height 15
type input "30"
click at [164, 196] on input "30" at bounding box center [168, 194] width 34 height 15
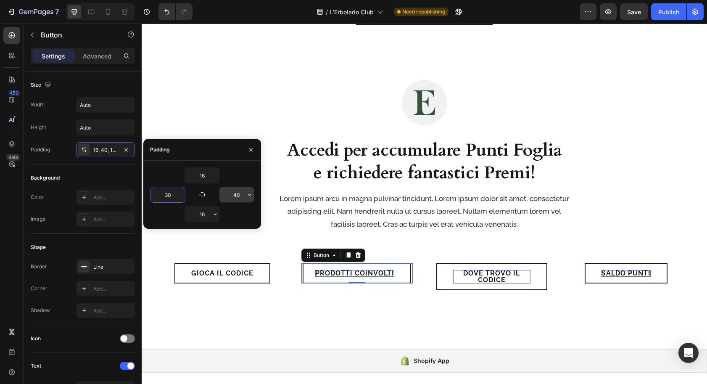
click at [241, 196] on input "40" at bounding box center [237, 194] width 34 height 15
paste input "3"
type input "30"
click at [457, 275] on p "Dove trovo il codice" at bounding box center [491, 276] width 77 height 13
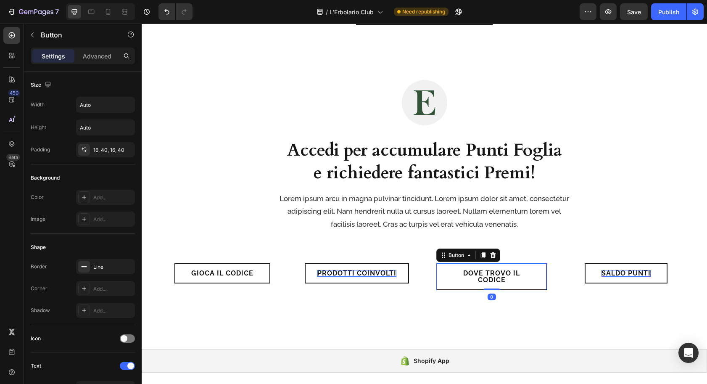
click at [444, 278] on link "Dove trovo il codice" at bounding box center [492, 276] width 111 height 27
click at [95, 148] on div "16, 40, 16, 40" at bounding box center [105, 150] width 24 height 8
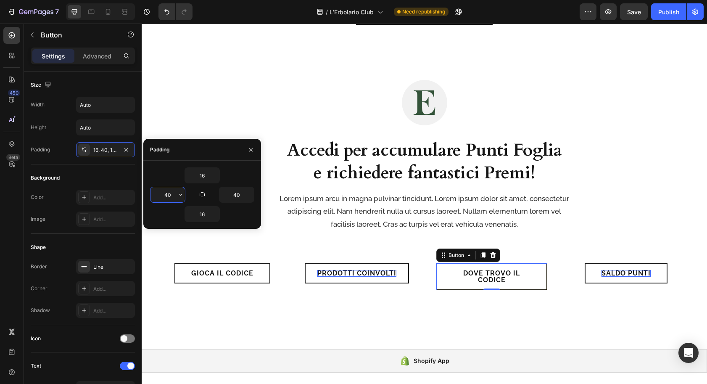
click at [175, 197] on input "40" at bounding box center [168, 194] width 34 height 15
paste input "3"
type input "30"
click at [241, 198] on input "40" at bounding box center [237, 194] width 34 height 15
paste input "3"
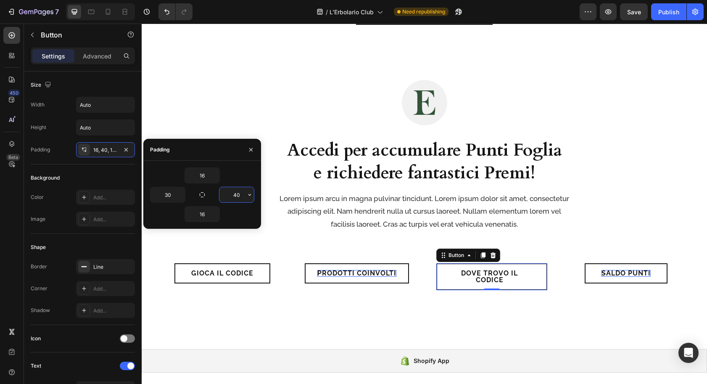
type input "30"
click at [182, 274] on link "Gioca il Codice" at bounding box center [223, 273] width 96 height 20
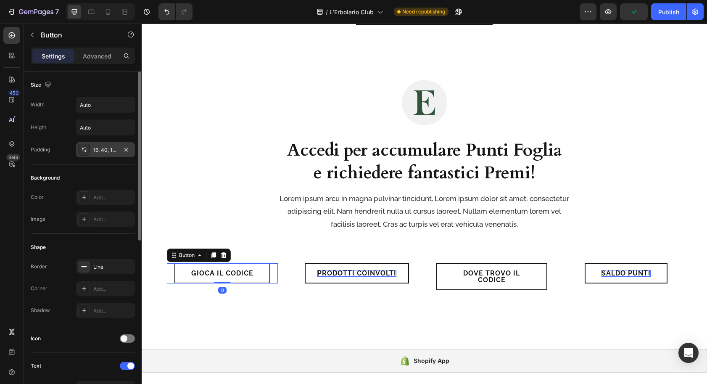
click at [95, 148] on div "16, 40, 16, 40" at bounding box center [105, 150] width 24 height 8
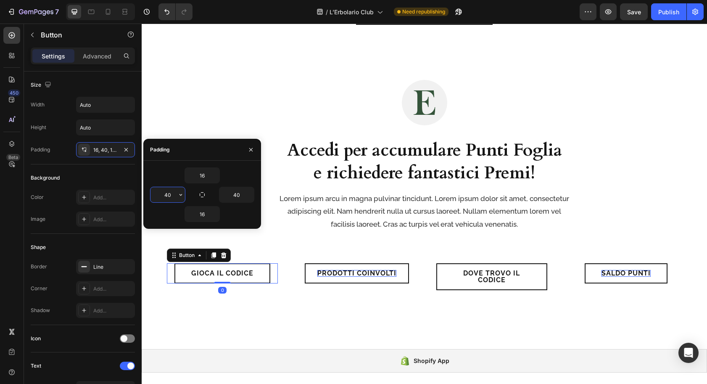
click at [171, 194] on input "40" at bounding box center [168, 194] width 34 height 15
paste input "3"
type input "30"
drag, startPoint x: 231, startPoint y: 196, endPoint x: 254, endPoint y: 197, distance: 23.6
click at [232, 197] on input "40" at bounding box center [237, 194] width 34 height 15
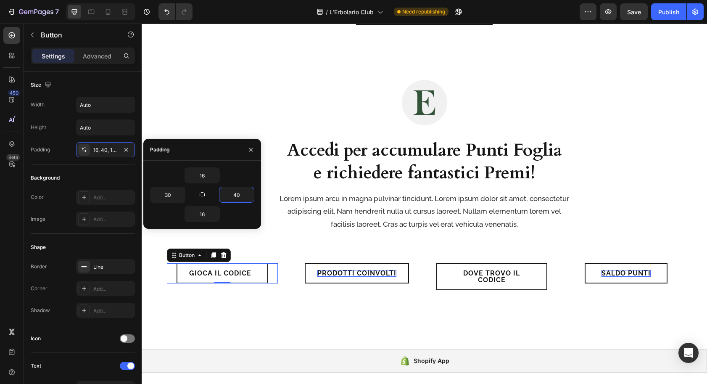
paste input "3"
type input "30"
click at [597, 268] on link "Saldo Punti" at bounding box center [626, 273] width 83 height 20
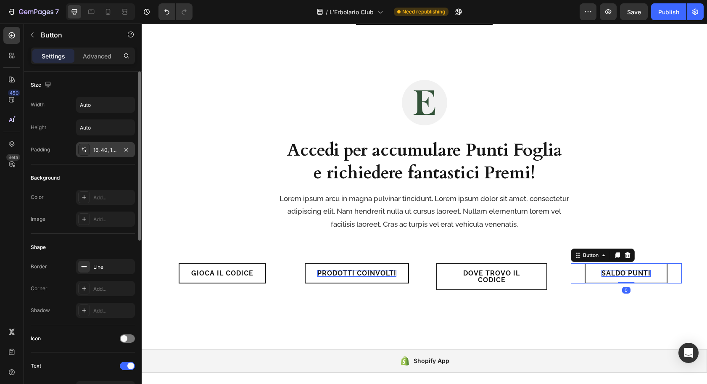
click at [108, 149] on div "16, 40, 16, 40" at bounding box center [105, 150] width 24 height 8
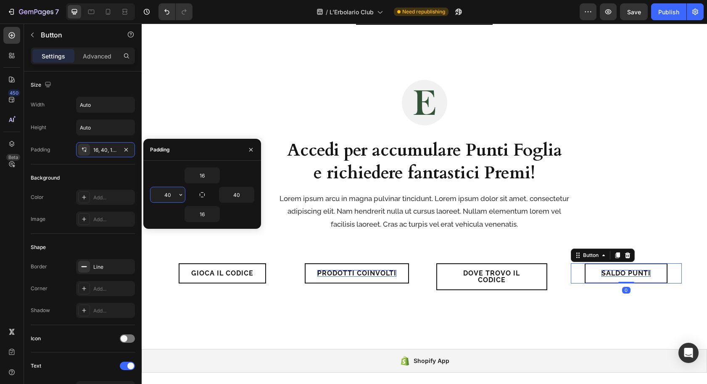
drag, startPoint x: 168, startPoint y: 196, endPoint x: 201, endPoint y: 204, distance: 33.9
click at [168, 196] on input "40" at bounding box center [168, 194] width 34 height 15
paste input "3"
type input "30"
click at [241, 193] on input "40" at bounding box center [237, 194] width 34 height 15
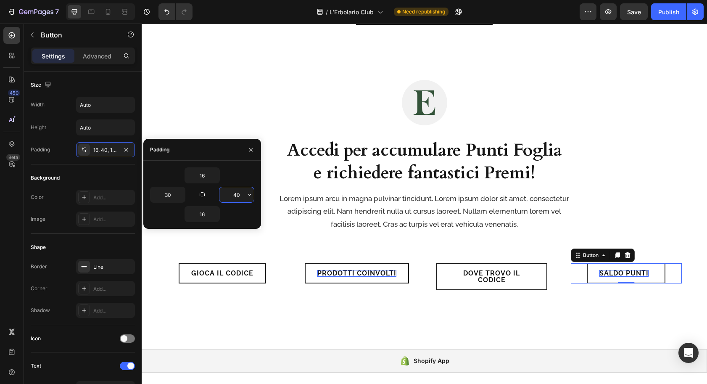
paste input "3"
type input "30"
drag, startPoint x: 299, startPoint y: 275, endPoint x: 289, endPoint y: 275, distance: 9.3
click at [298, 275] on div "Prodotti Coinvolti Button Row" at bounding box center [357, 273] width 128 height 37
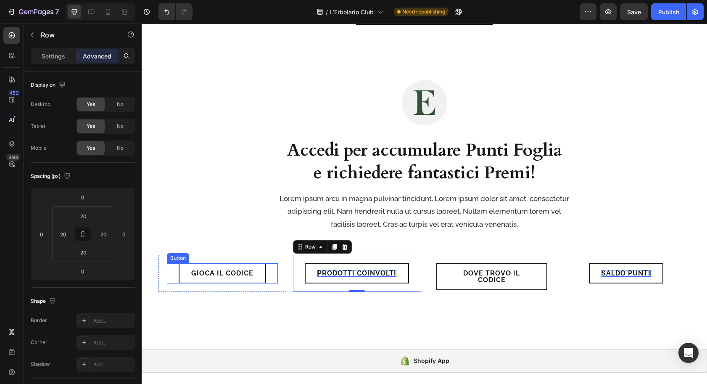
click at [175, 270] on div "Gioca il Codice Button" at bounding box center [222, 273] width 111 height 20
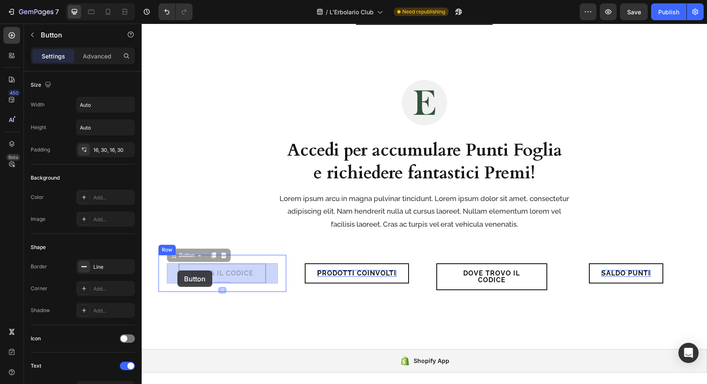
drag, startPoint x: 175, startPoint y: 254, endPoint x: 177, endPoint y: 270, distance: 16.3
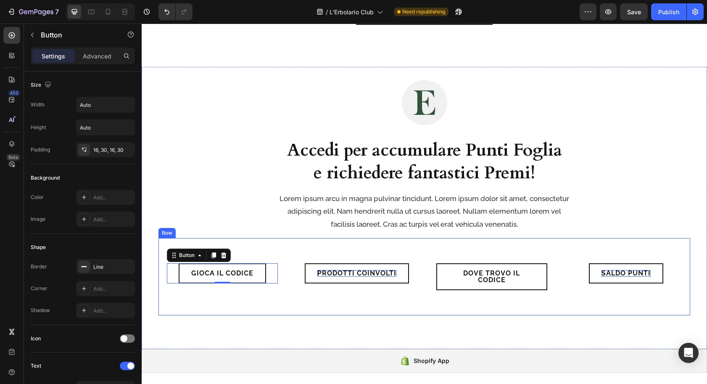
click at [306, 244] on div "Gioca il Codice Button 0 Row Prodotti Coinvolti Button Row Dove trovo il codice…" at bounding box center [425, 276] width 532 height 77
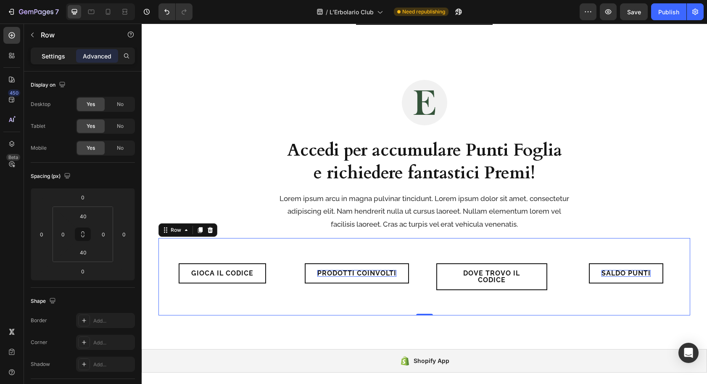
click at [43, 54] on p "Settings" at bounding box center [54, 56] width 24 height 9
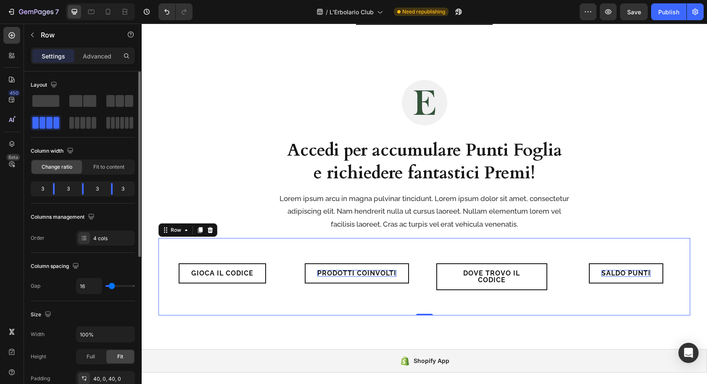
drag, startPoint x: 50, startPoint y: 98, endPoint x: 114, endPoint y: 156, distance: 86.3
click at [50, 98] on span at bounding box center [45, 101] width 27 height 12
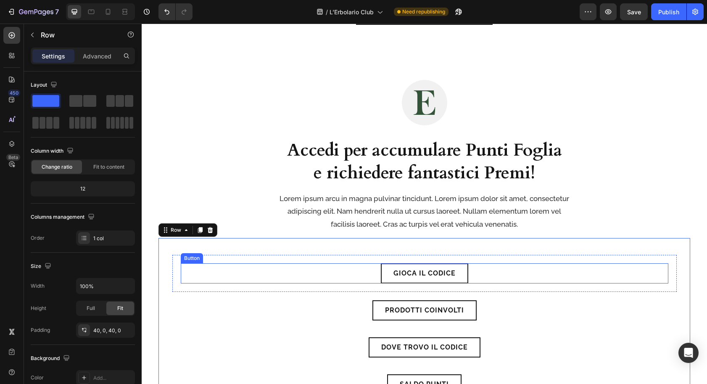
click at [339, 270] on div "Gioca il Codice Button" at bounding box center [425, 273] width 488 height 20
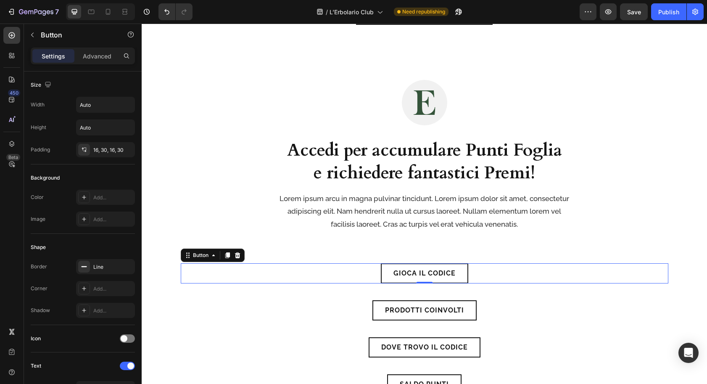
click at [276, 273] on div "Gioca il Codice Button 0" at bounding box center [425, 273] width 488 height 20
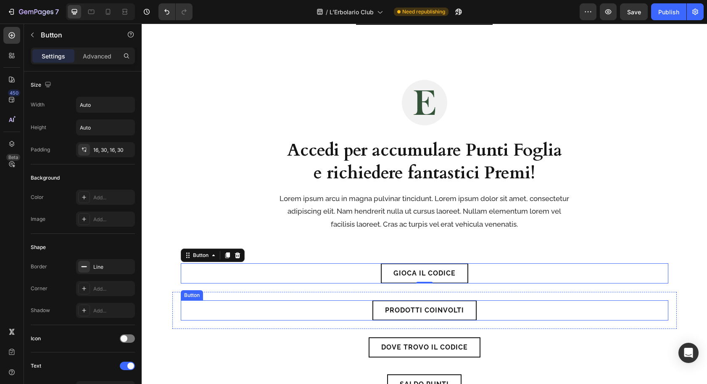
click at [275, 309] on div "Prodotti Coinvolti Button" at bounding box center [425, 310] width 488 height 20
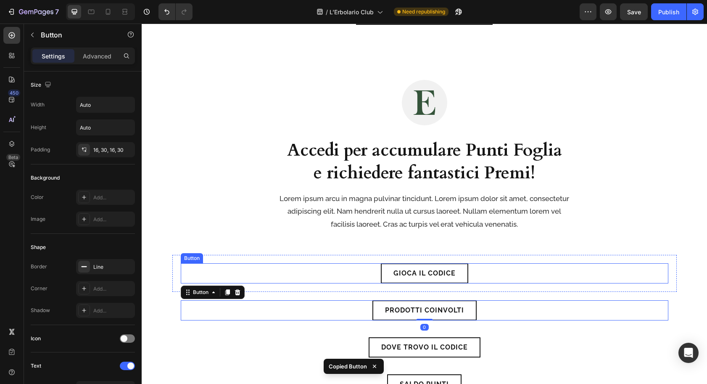
click at [274, 272] on div "Gioca il Codice Button" at bounding box center [425, 273] width 488 height 20
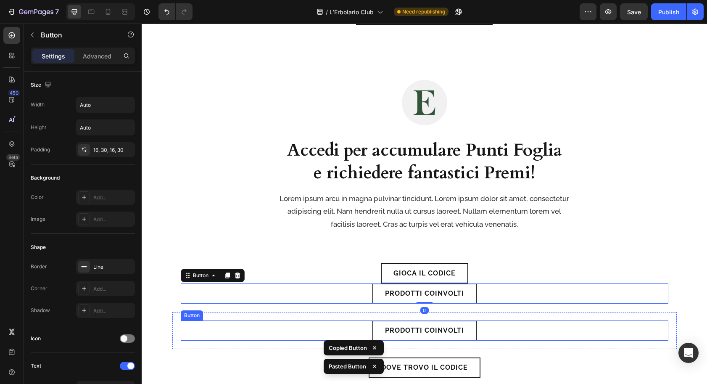
click at [263, 322] on div "Prodotti Coinvolti Button" at bounding box center [425, 330] width 488 height 20
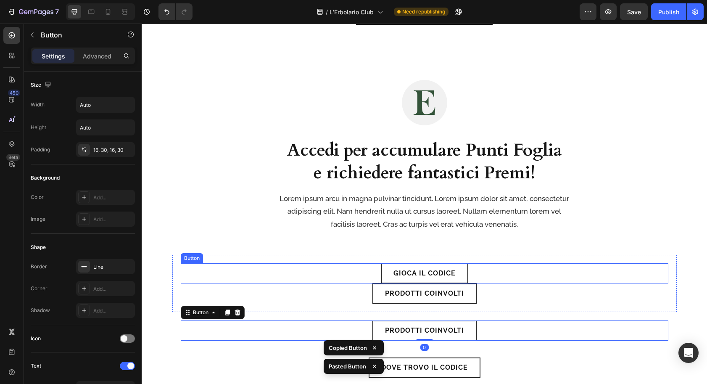
click at [272, 266] on div "Gioca il Codice Button" at bounding box center [425, 273] width 488 height 20
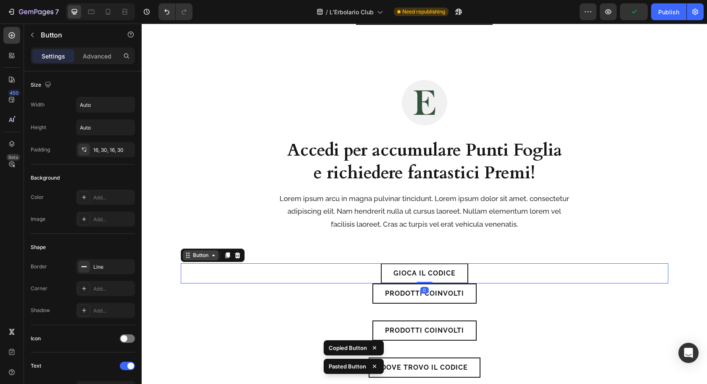
click at [207, 256] on div "Button" at bounding box center [200, 256] width 19 height 8
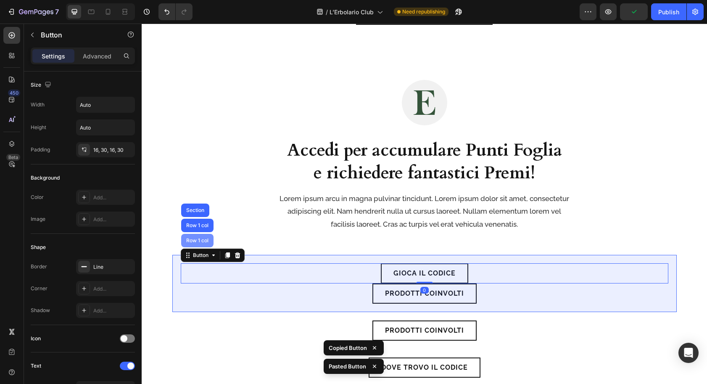
click at [205, 239] on div "Row 1 col" at bounding box center [198, 240] width 26 height 5
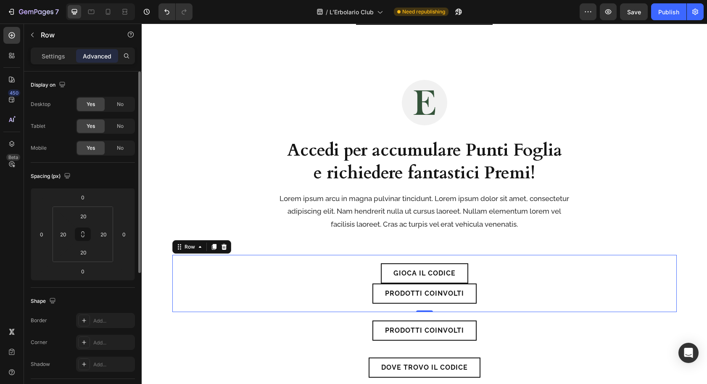
drag, startPoint x: 51, startPoint y: 56, endPoint x: 53, endPoint y: 74, distance: 18.2
click at [51, 56] on p "Settings" at bounding box center [54, 56] width 24 height 9
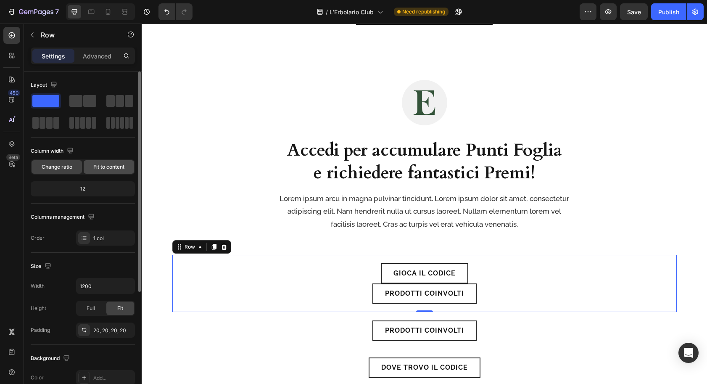
click at [109, 167] on span "Fit to content" at bounding box center [108, 167] width 31 height 8
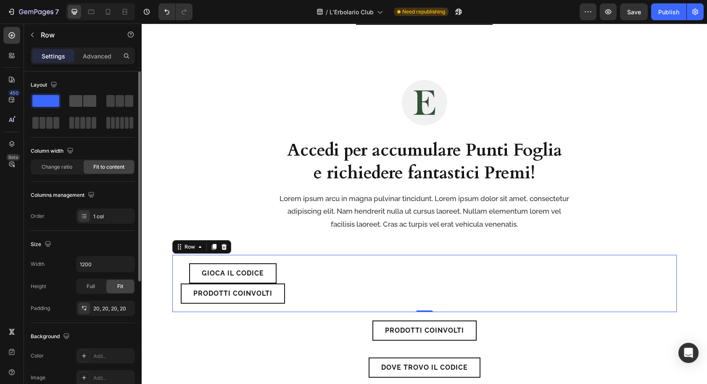
drag, startPoint x: 81, startPoint y: 101, endPoint x: 77, endPoint y: 104, distance: 4.5
click at [81, 101] on span at bounding box center [75, 101] width 13 height 12
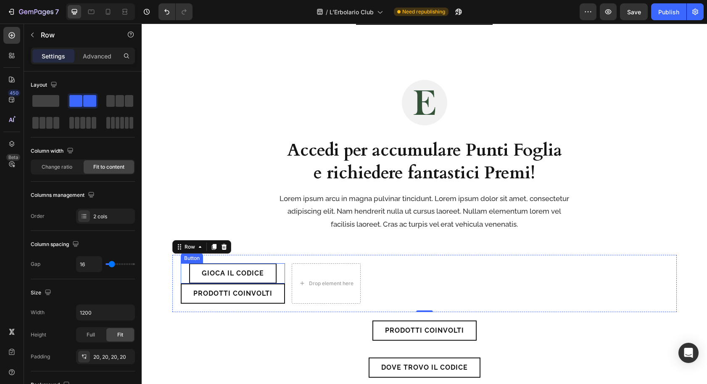
click at [185, 273] on div "Gioca il Codice Button" at bounding box center [233, 273] width 104 height 20
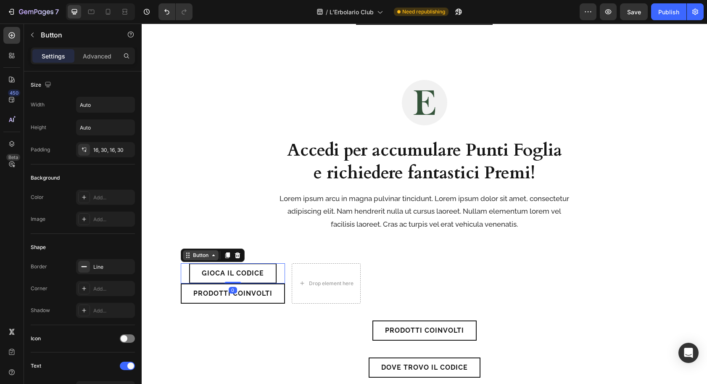
click at [190, 254] on icon at bounding box center [188, 255] width 7 height 7
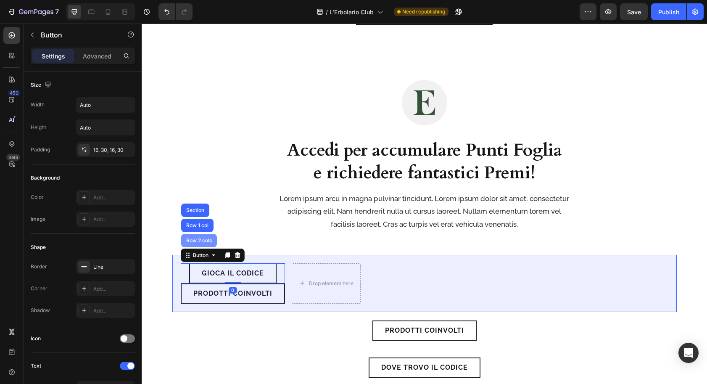
click at [197, 238] on div "Row 2 cols" at bounding box center [199, 240] width 29 height 5
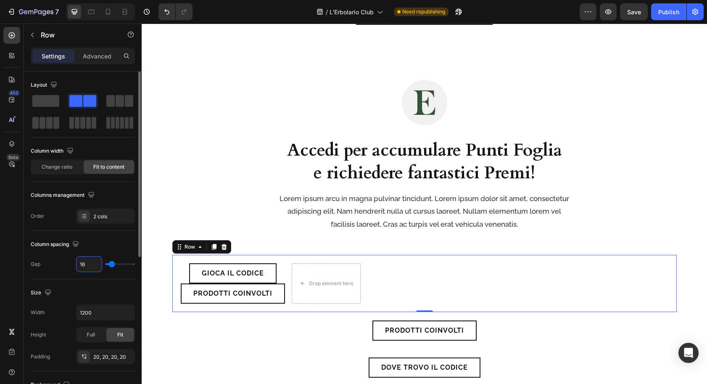
click at [89, 265] on input "16" at bounding box center [89, 264] width 25 height 15
type input "3"
type input "30"
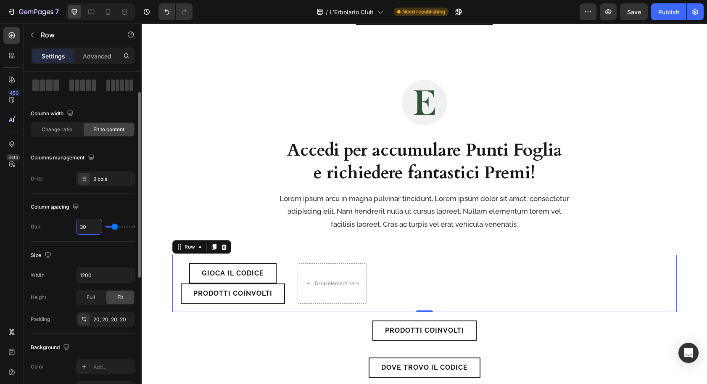
scroll to position [38, 0]
type input "30"
click at [101, 273] on input "1200" at bounding box center [106, 274] width 58 height 15
click at [126, 271] on icon "button" at bounding box center [127, 274] width 8 height 8
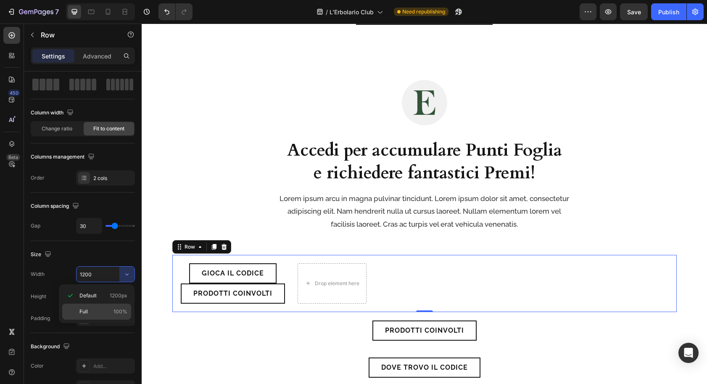
click at [105, 310] on p "Full 100%" at bounding box center [103, 312] width 48 height 8
type input "100%"
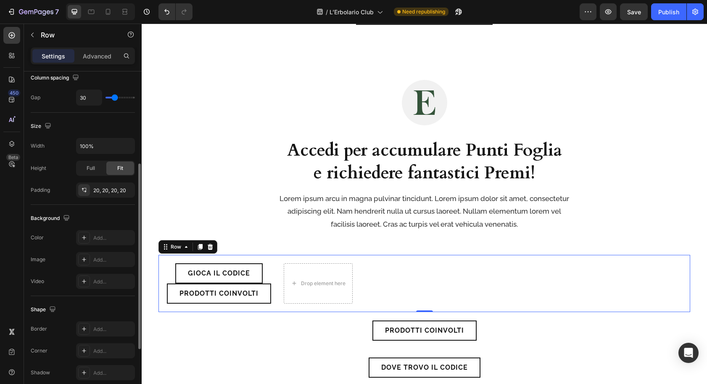
scroll to position [273, 0]
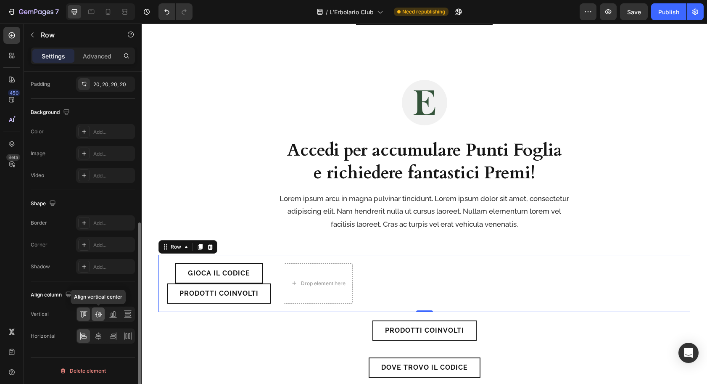
click at [99, 315] on icon at bounding box center [98, 314] width 8 height 8
click at [98, 336] on icon at bounding box center [98, 336] width 8 height 8
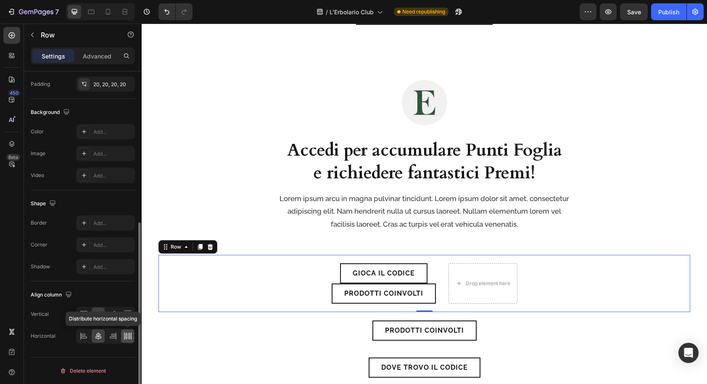
click at [130, 337] on icon at bounding box center [128, 336] width 8 height 8
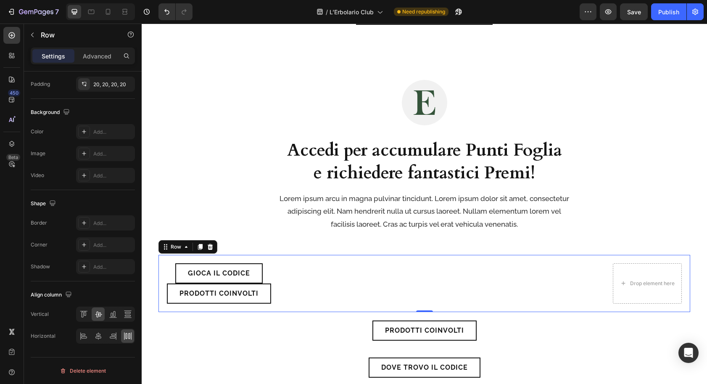
scroll to position [0, 0]
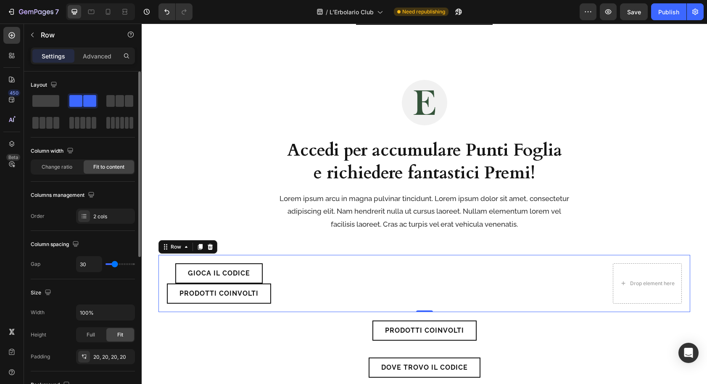
drag, startPoint x: 53, startPoint y: 102, endPoint x: 87, endPoint y: 149, distance: 58.1
click at [54, 101] on span at bounding box center [45, 101] width 27 height 12
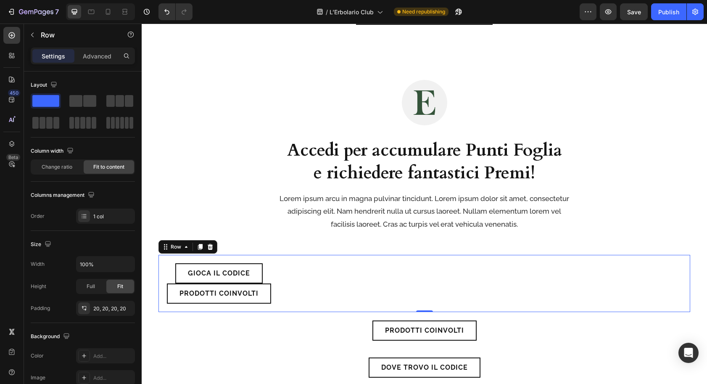
scroll to position [202, 0]
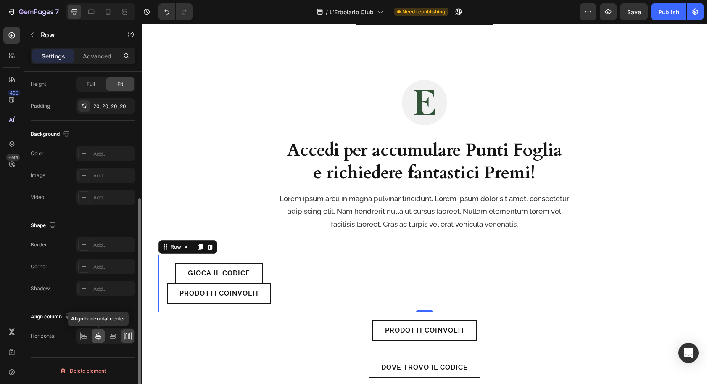
click at [97, 337] on icon at bounding box center [98, 336] width 8 height 8
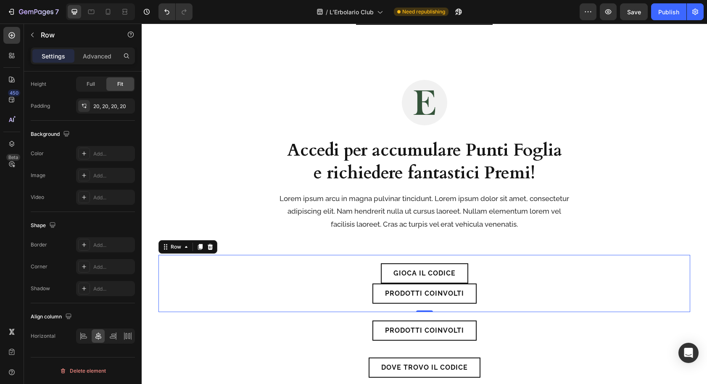
click at [377, 272] on div "Gioca il Codice Button" at bounding box center [425, 273] width 104 height 20
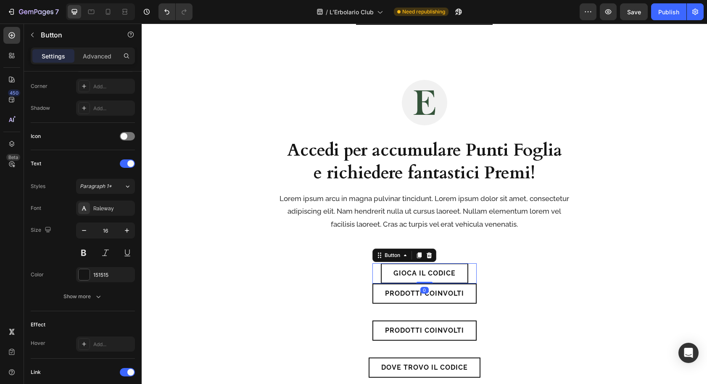
scroll to position [0, 0]
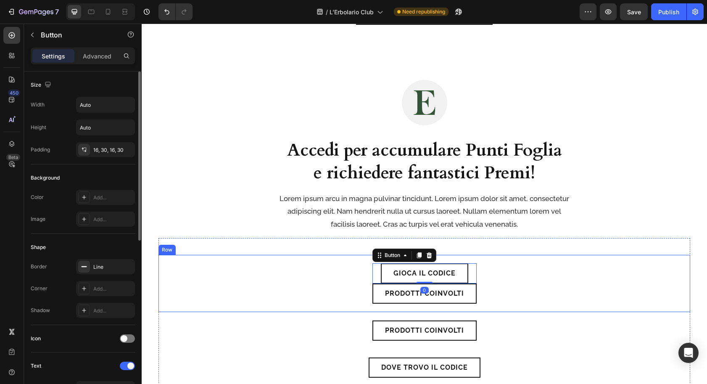
click at [346, 273] on div "Gioca il Codice Button 0 Prodotti Coinvolti Button Row" at bounding box center [425, 283] width 532 height 57
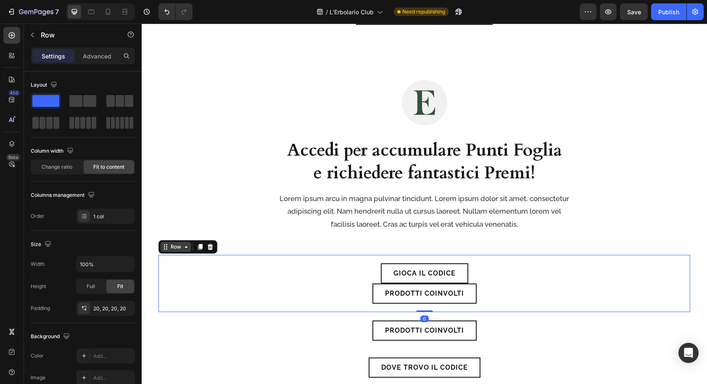
click at [181, 248] on div "Row" at bounding box center [176, 247] width 14 height 8
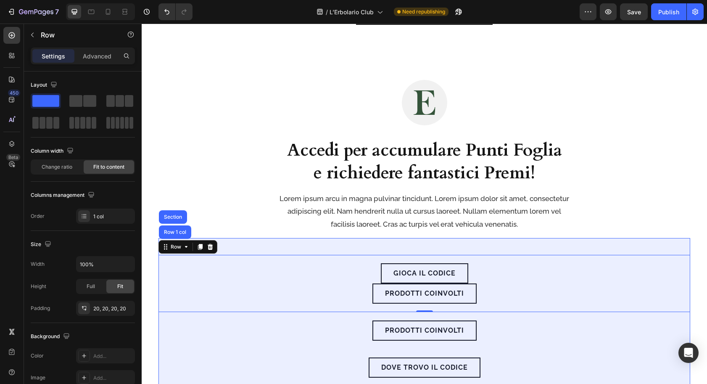
click at [178, 230] on div "Row 1 col" at bounding box center [175, 232] width 26 height 5
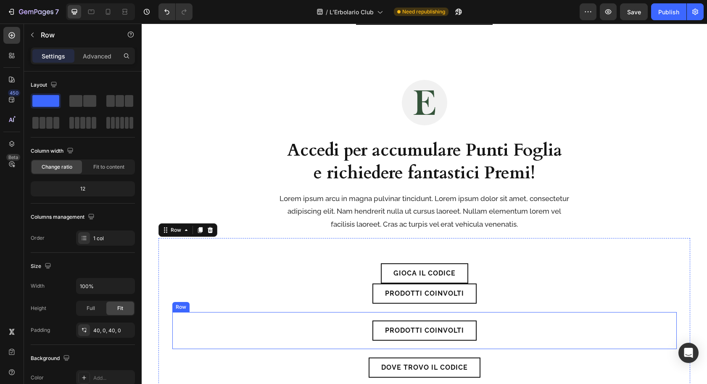
click at [175, 320] on div "Prodotti Coinvolti Button Row" at bounding box center [424, 330] width 505 height 37
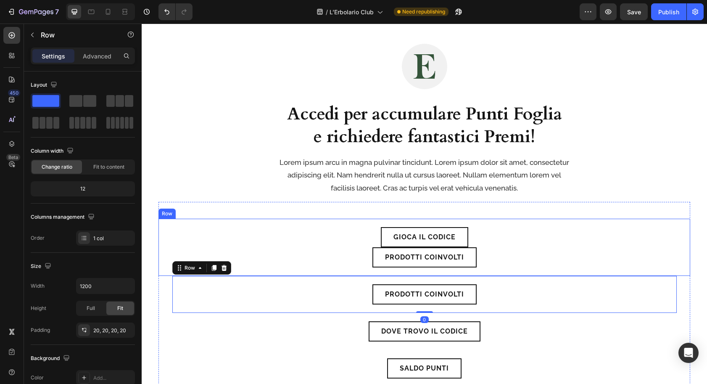
scroll to position [1790, 0]
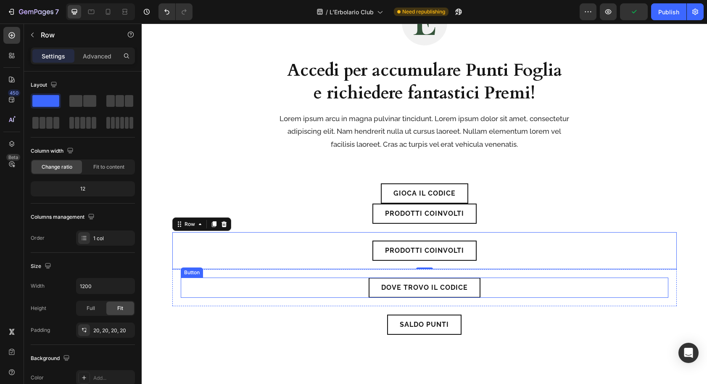
click at [328, 290] on div "Dove trovo il codice Button" at bounding box center [425, 288] width 488 height 20
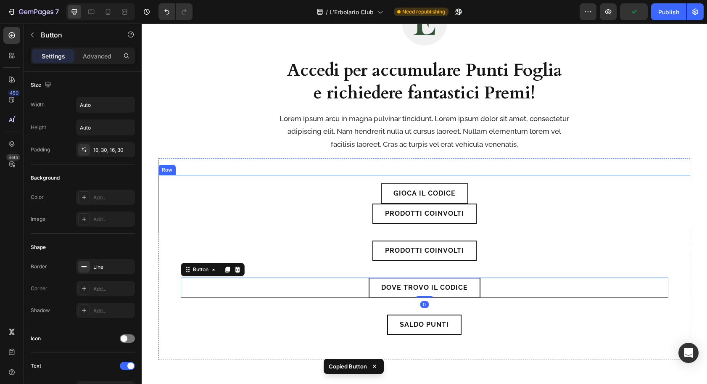
click at [317, 208] on div "Gioca il Codice Button Prodotti Coinvolti Button Row" at bounding box center [425, 203] width 532 height 57
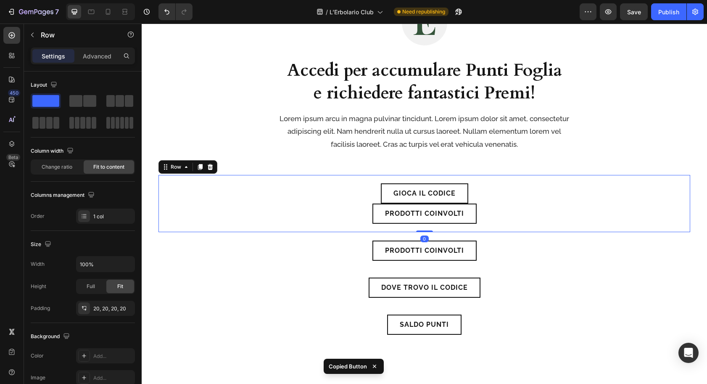
click at [292, 216] on div "Gioca il Codice Button Prodotti Coinvolti Button Row 0" at bounding box center [425, 203] width 532 height 57
click at [382, 215] on link "Prodotti Coinvolti" at bounding box center [425, 214] width 104 height 20
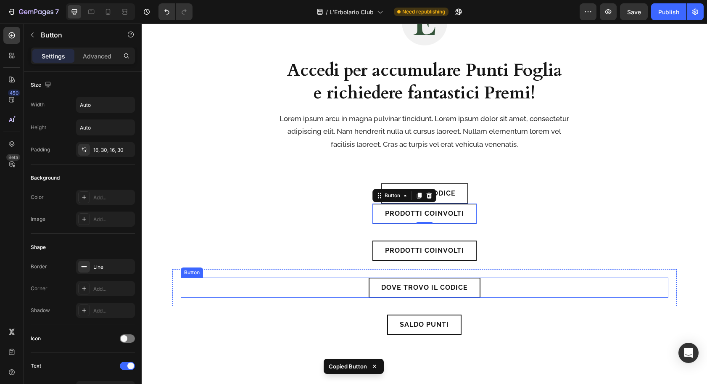
click at [380, 289] on link "Dove trovo il codice" at bounding box center [425, 288] width 112 height 20
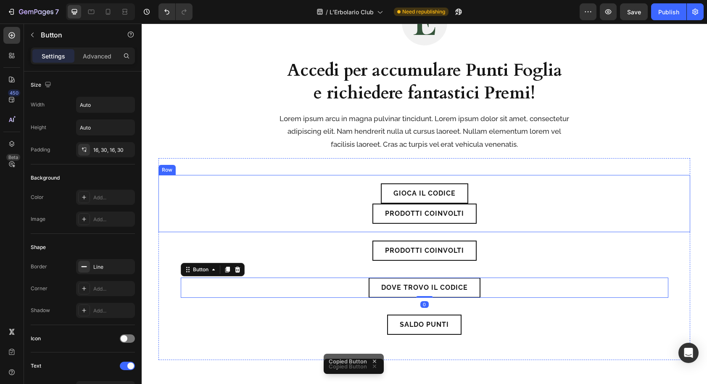
click at [379, 212] on link "Prodotti Coinvolti" at bounding box center [425, 214] width 104 height 20
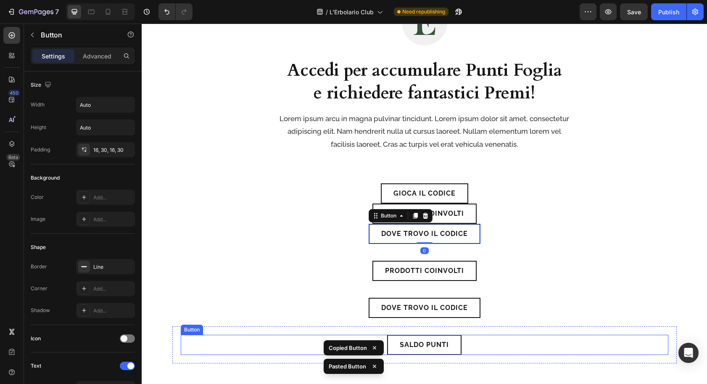
click at [390, 341] on link "Saldo Punti" at bounding box center [424, 345] width 74 height 20
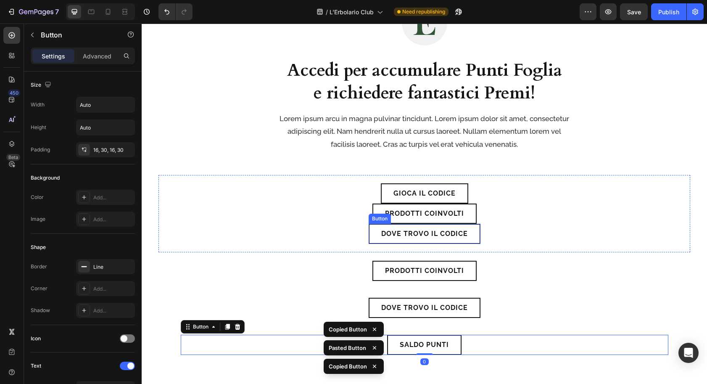
click at [388, 229] on link "Dove trovo il codice" at bounding box center [425, 234] width 112 height 20
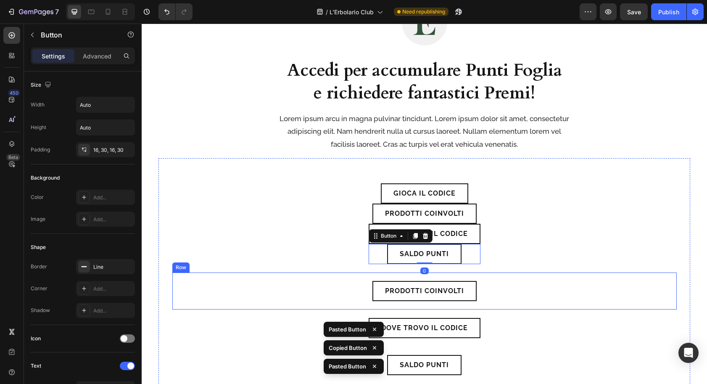
click at [339, 277] on div "Prodotti Coinvolti Button Row" at bounding box center [424, 291] width 505 height 37
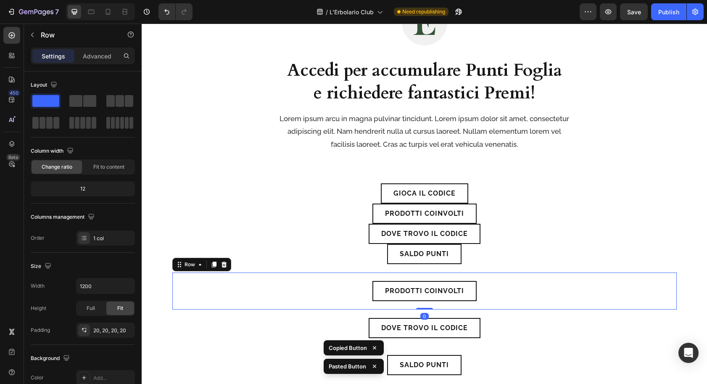
drag, startPoint x: 225, startPoint y: 262, endPoint x: 243, endPoint y: 273, distance: 20.6
click at [225, 262] on icon at bounding box center [223, 265] width 5 height 6
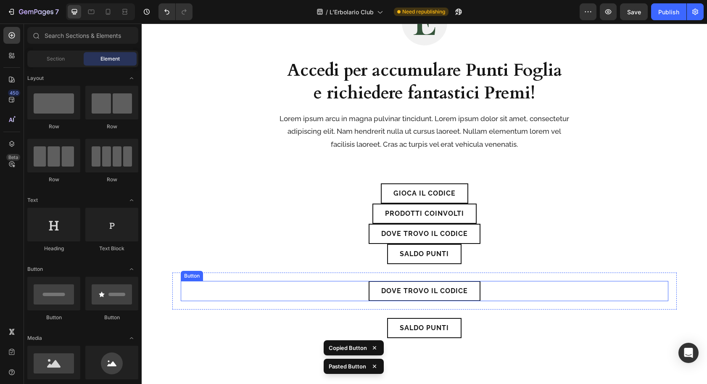
click at [281, 282] on div "Dove trovo il codice Button" at bounding box center [425, 291] width 488 height 20
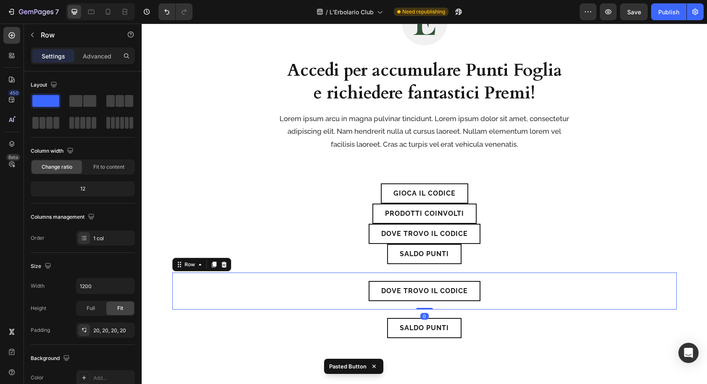
click at [260, 274] on div "Dove trovo il codice Button Row 0" at bounding box center [424, 291] width 505 height 37
click at [227, 262] on icon at bounding box center [224, 264] width 7 height 7
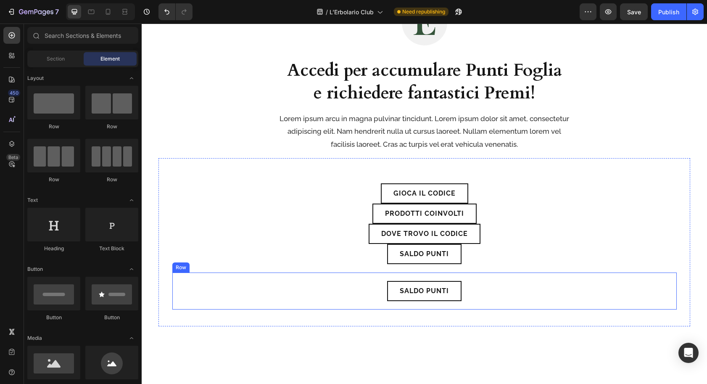
click at [286, 275] on div "Saldo Punti Button Row" at bounding box center [424, 291] width 505 height 37
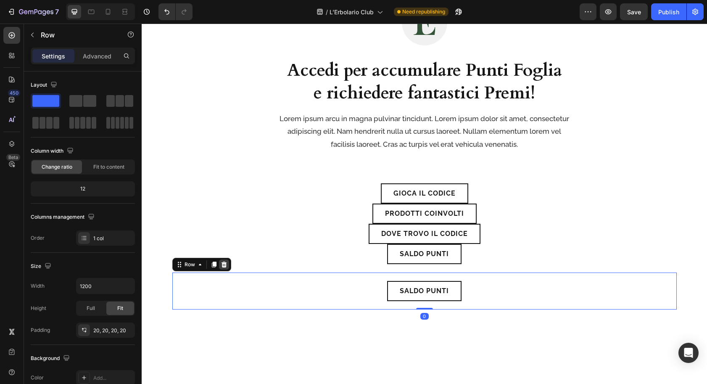
click at [224, 264] on icon at bounding box center [224, 264] width 7 height 7
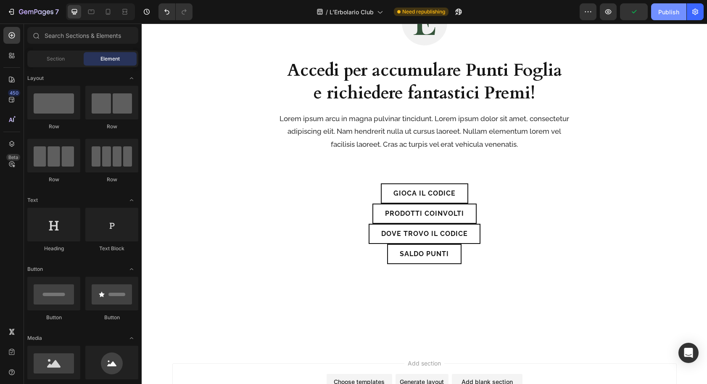
click at [667, 14] on div "Publish" at bounding box center [669, 12] width 21 height 9
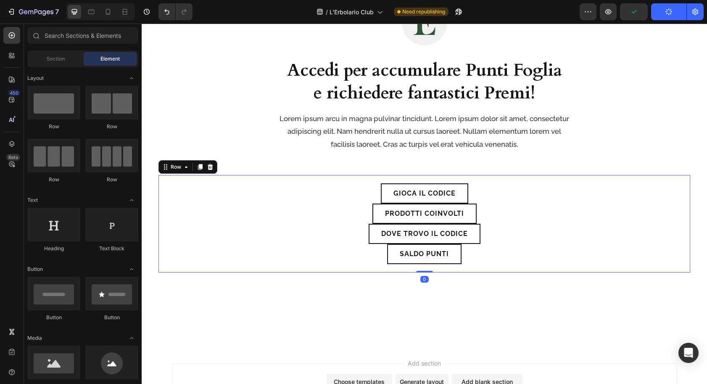
click at [277, 190] on div "Gioca il Codice Button Prodotti Coinvolti Button Dove trovo il codice Button Sa…" at bounding box center [425, 224] width 532 height 98
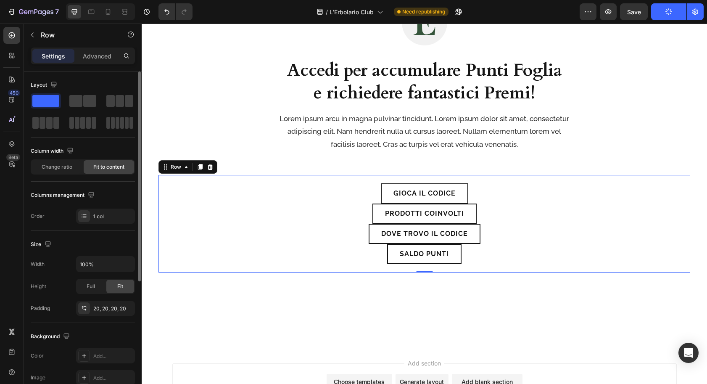
drag, startPoint x: 84, startPoint y: 60, endPoint x: 82, endPoint y: 72, distance: 11.8
click at [84, 60] on div "Advanced" at bounding box center [97, 55] width 42 height 13
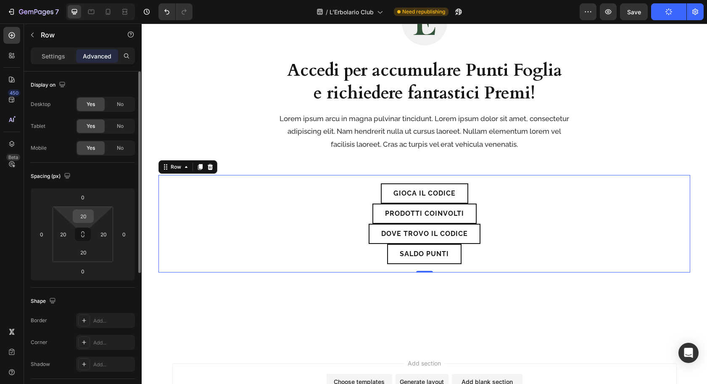
click at [85, 216] on input "20" at bounding box center [83, 216] width 17 height 13
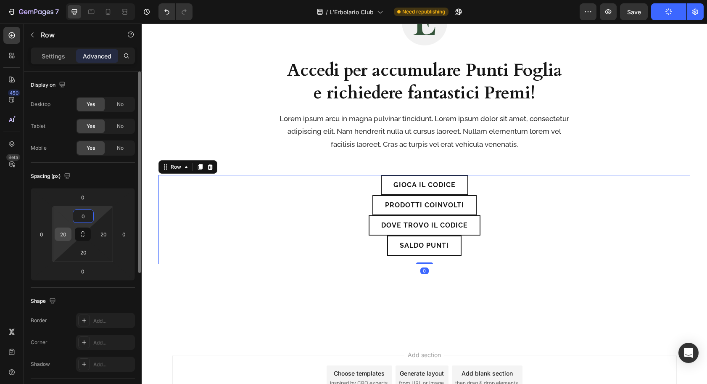
type input "0"
click at [66, 234] on input "20" at bounding box center [63, 234] width 13 height 13
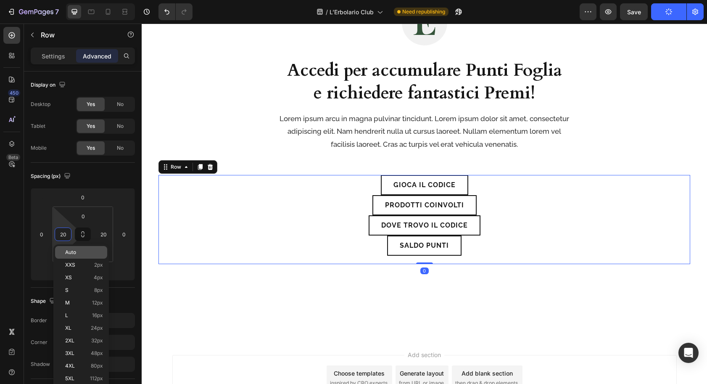
paste input
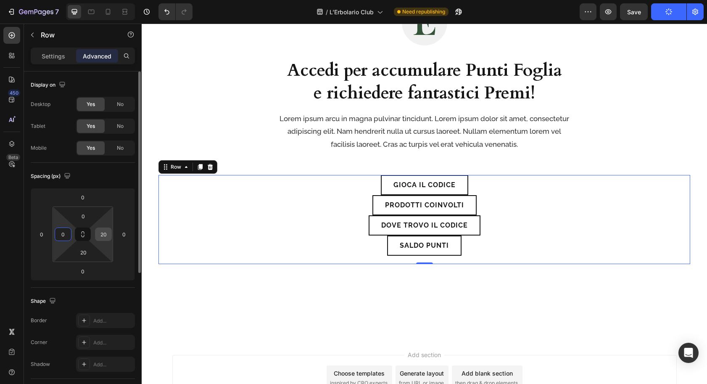
type input "0"
click at [99, 233] on input "20" at bounding box center [103, 234] width 13 height 13
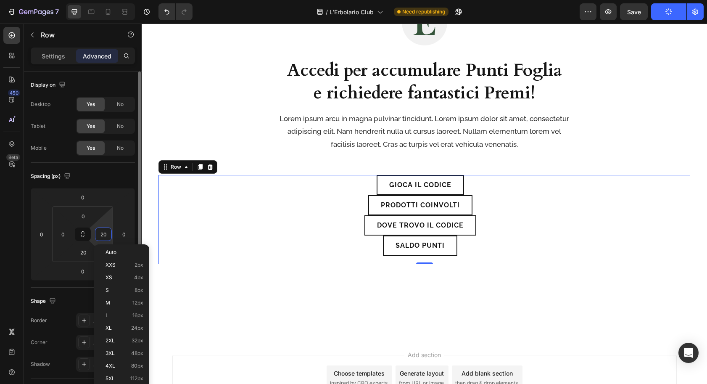
paste input
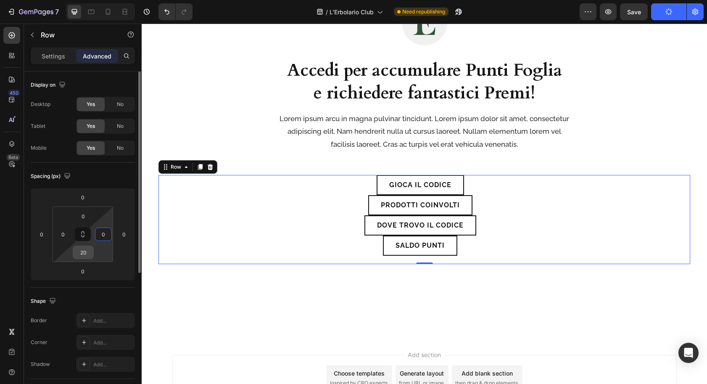
type input "0"
click at [87, 252] on input "20" at bounding box center [83, 252] width 17 height 13
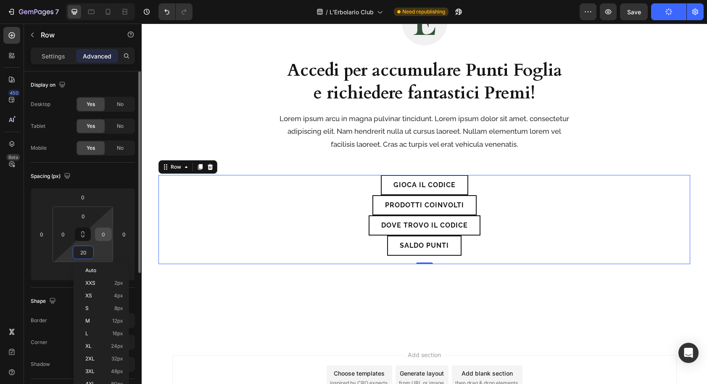
paste input
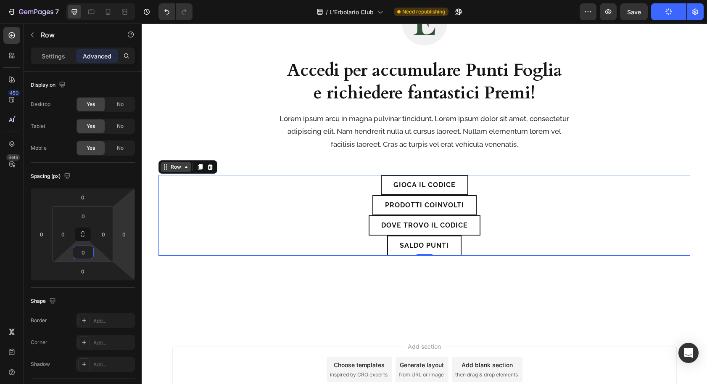
type input "0"
click at [177, 166] on div "Row" at bounding box center [176, 167] width 14 height 8
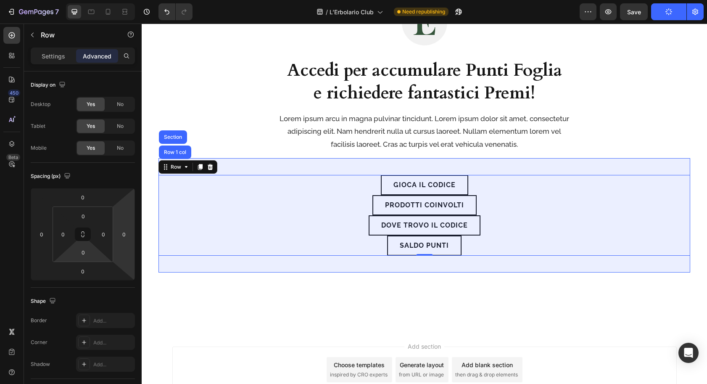
click at [179, 154] on div "Row 1 col" at bounding box center [175, 152] width 26 height 5
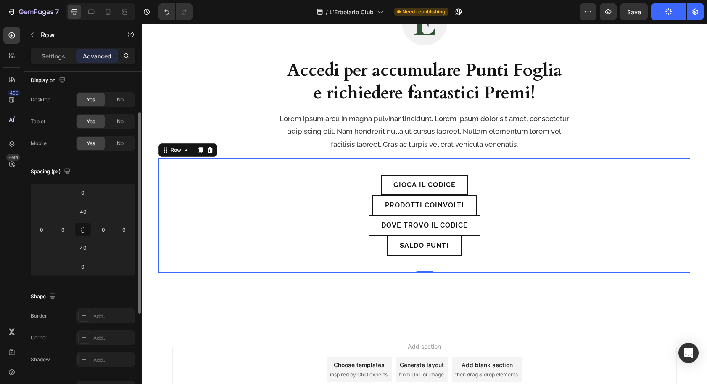
scroll to position [0, 0]
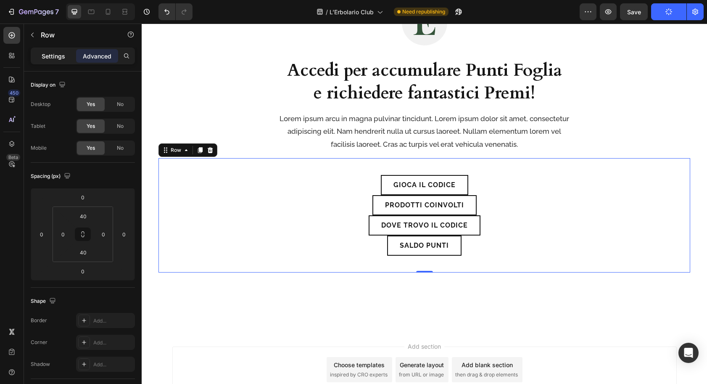
click at [41, 55] on div "Settings" at bounding box center [53, 55] width 42 height 13
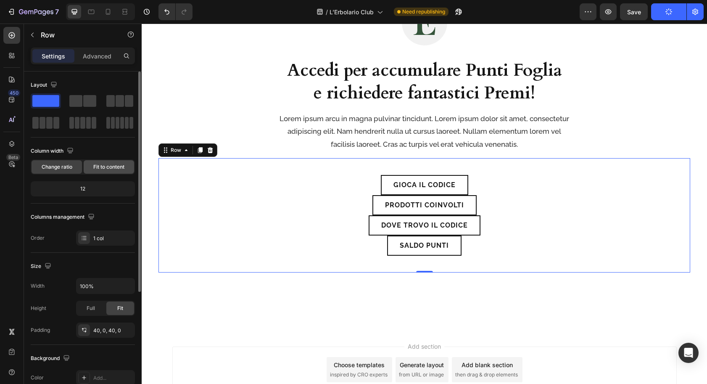
click at [96, 162] on div "Fit to content" at bounding box center [109, 166] width 50 height 13
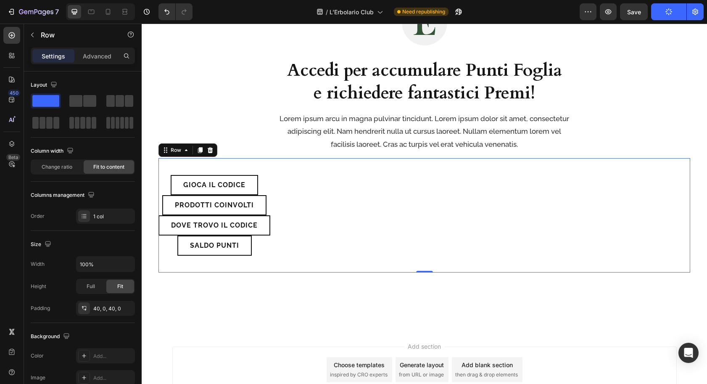
scroll to position [202, 0]
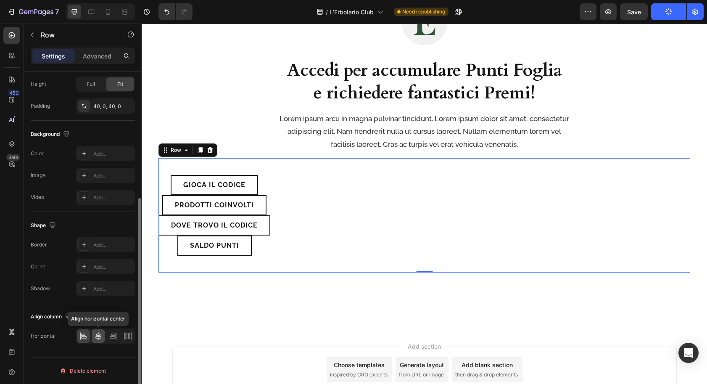
click at [99, 338] on icon at bounding box center [98, 336] width 8 height 8
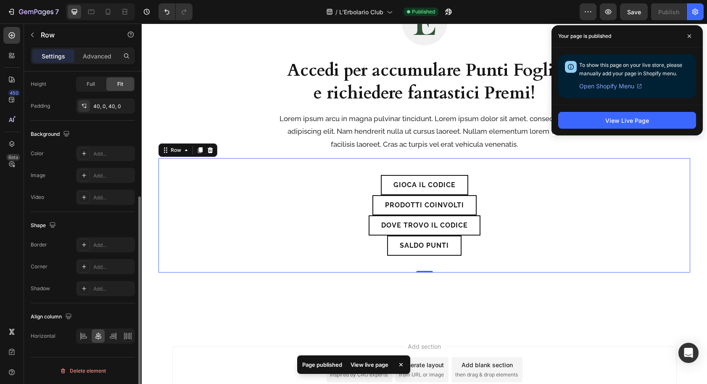
scroll to position [0, 0]
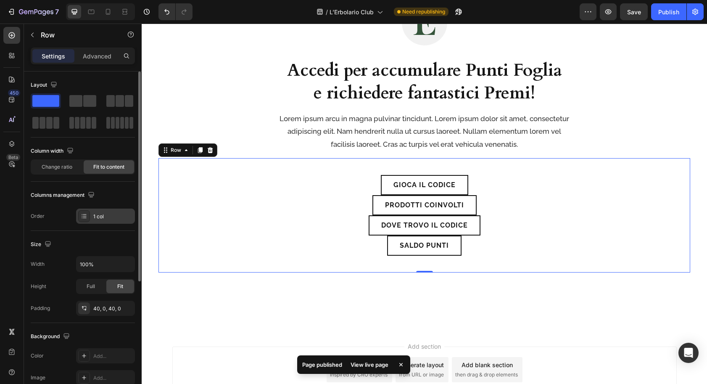
click at [107, 217] on div "1 col" at bounding box center [113, 217] width 40 height 8
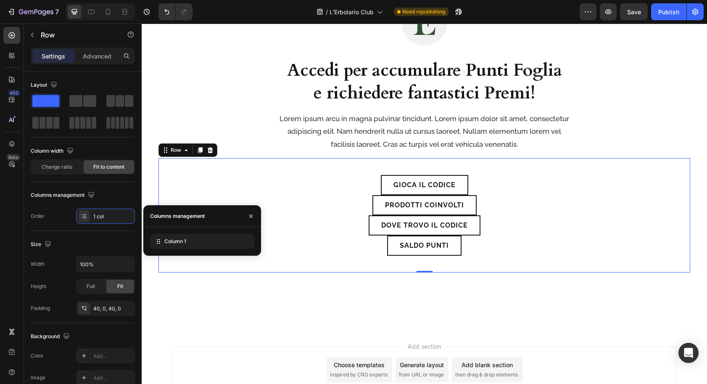
click at [11, 237] on div "450 Beta" at bounding box center [11, 175] width 17 height 297
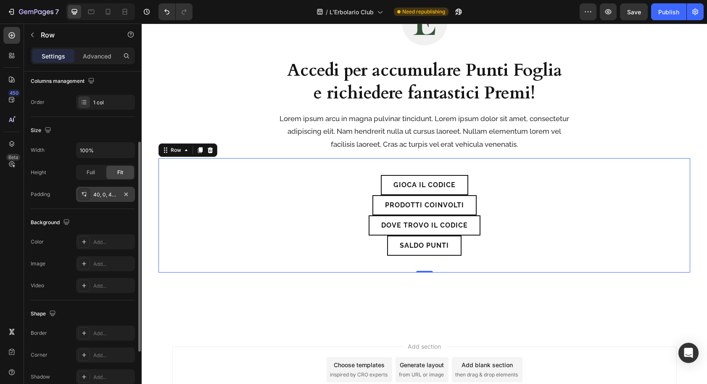
scroll to position [113, 0]
drag, startPoint x: 668, startPoint y: 12, endPoint x: 659, endPoint y: 21, distance: 13.4
click at [667, 13] on div "Publish" at bounding box center [669, 12] width 21 height 9
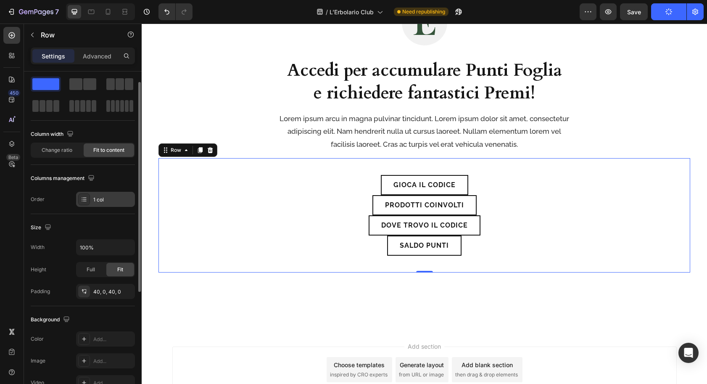
scroll to position [0, 0]
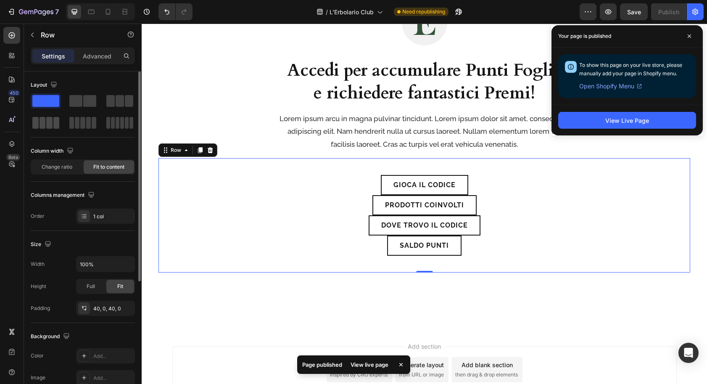
click at [50, 125] on span at bounding box center [49, 123] width 6 height 12
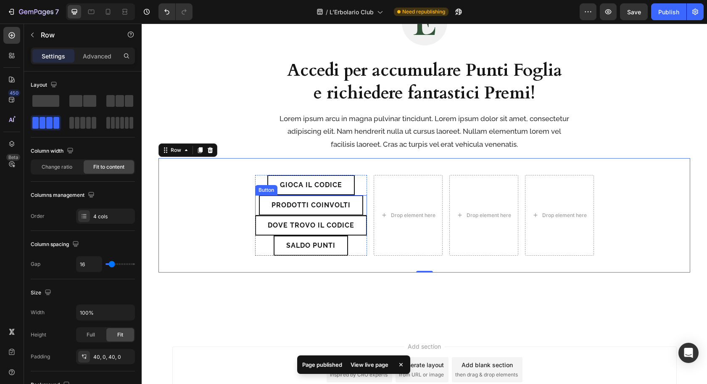
click at [265, 201] on link "Prodotti Coinvolti" at bounding box center [311, 205] width 104 height 20
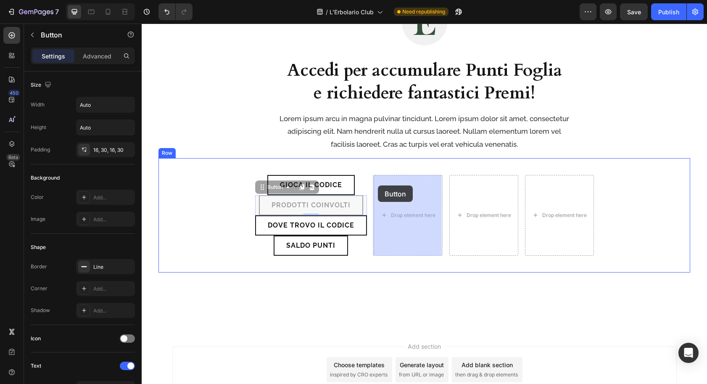
drag, startPoint x: 270, startPoint y: 187, endPoint x: 378, endPoint y: 187, distance: 107.7
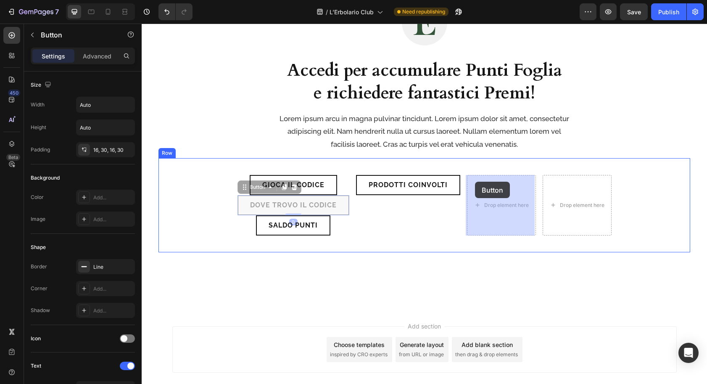
drag, startPoint x: 259, startPoint y: 186, endPoint x: 479, endPoint y: 183, distance: 220.4
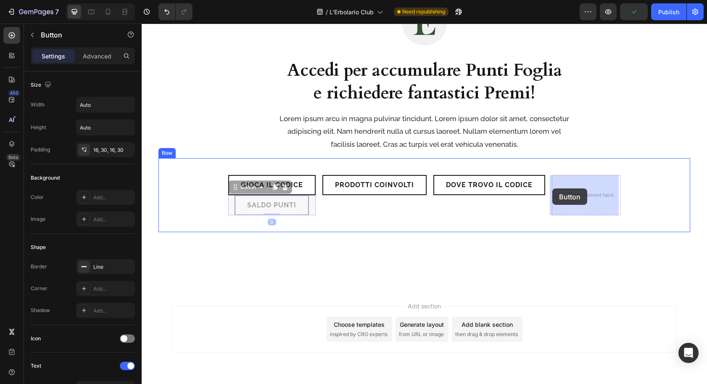
drag, startPoint x: 246, startPoint y: 190, endPoint x: 574, endPoint y: 189, distance: 327.6
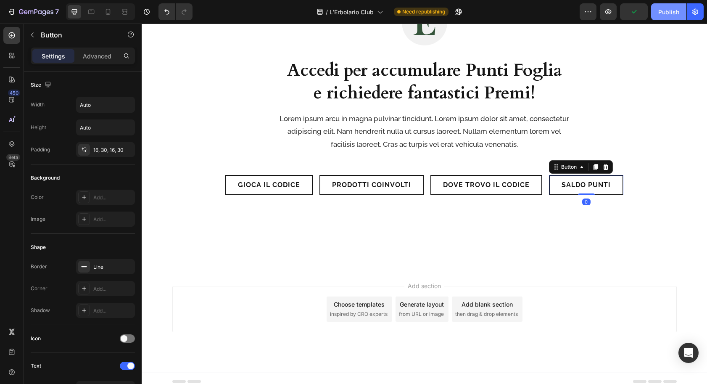
click at [670, 15] on div "Publish" at bounding box center [669, 12] width 21 height 9
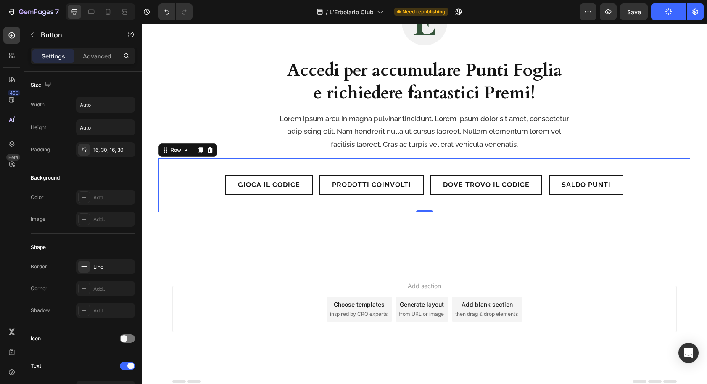
click at [191, 178] on div "Gioca il Codice Button Row Prodotti Coinvolti Button Dove trovo il codice Butto…" at bounding box center [425, 185] width 532 height 54
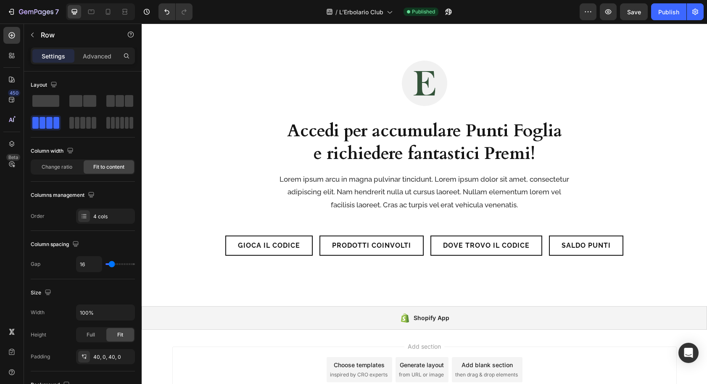
scroll to position [1730, 0]
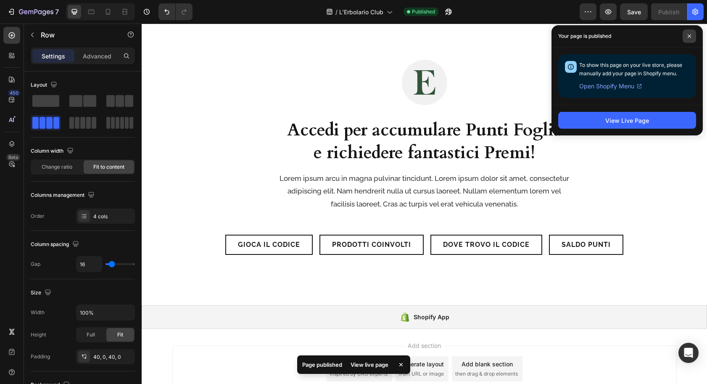
drag, startPoint x: 692, startPoint y: 36, endPoint x: 688, endPoint y: 40, distance: 5.4
click at [691, 37] on span at bounding box center [689, 35] width 13 height 13
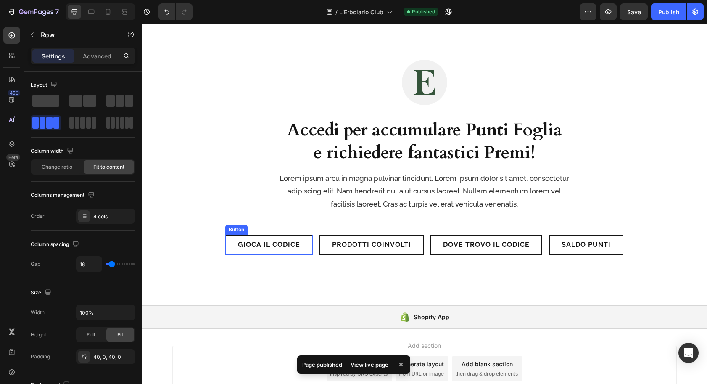
click at [297, 248] on link "Gioca il Codice" at bounding box center [268, 245] width 87 height 20
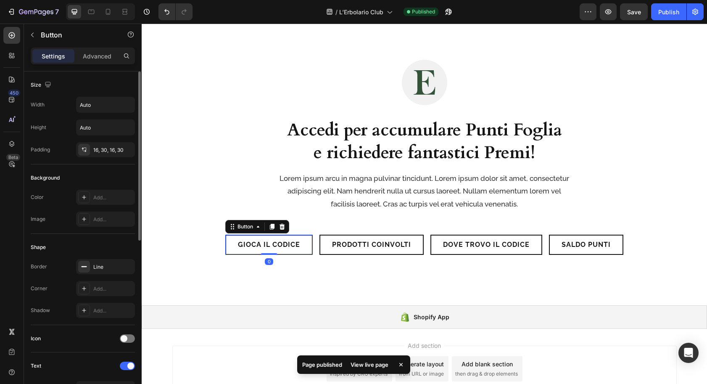
scroll to position [332, 0]
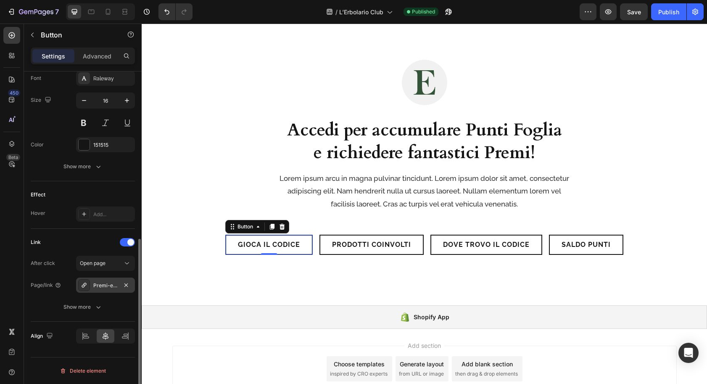
click at [103, 285] on div "Premi-erbolario-club" at bounding box center [105, 286] width 24 height 8
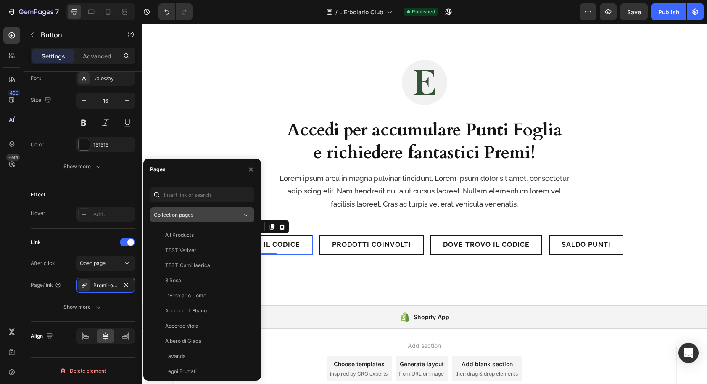
click at [180, 216] on span "Collection pages" at bounding box center [174, 215] width 40 height 6
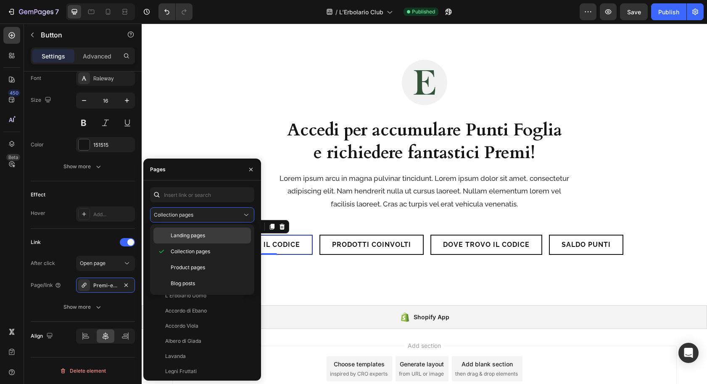
click at [180, 235] on span "Landing pages" at bounding box center [188, 236] width 34 height 8
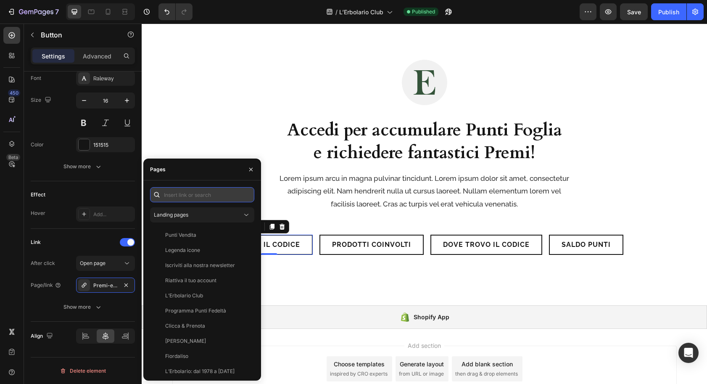
click at [185, 195] on input "text" at bounding box center [202, 194] width 104 height 15
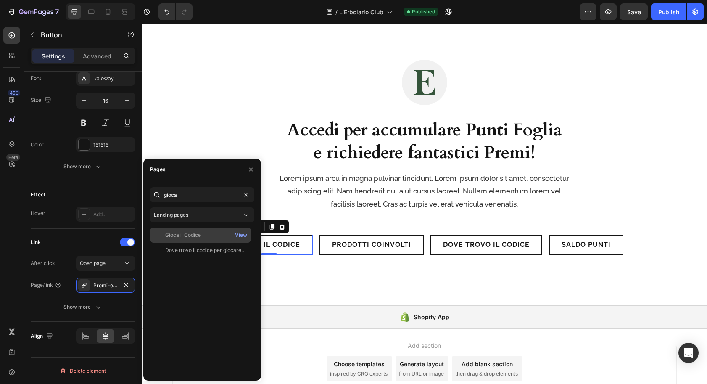
type input "gioca"
click at [195, 236] on div "Gioca il Codice" at bounding box center [183, 235] width 36 height 8
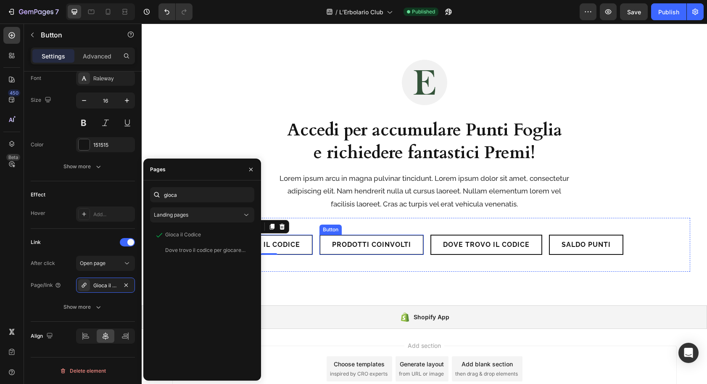
click at [377, 248] on p "Prodotti Coinvolti" at bounding box center [371, 244] width 79 height 7
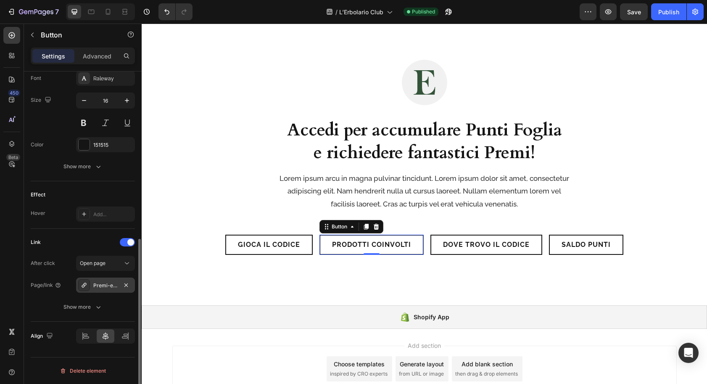
click at [93, 286] on div "Premi-erbolario-club" at bounding box center [105, 285] width 59 height 15
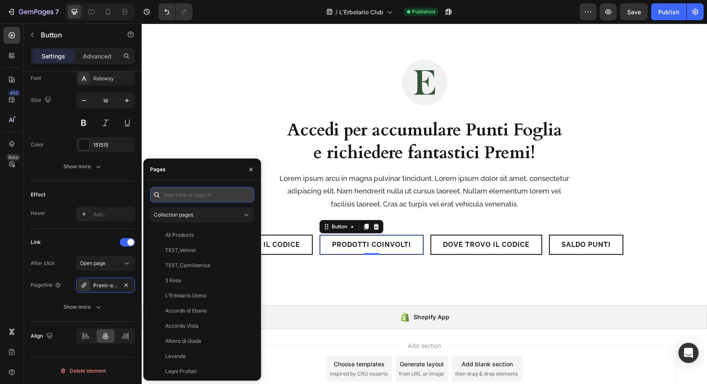
click at [181, 195] on input "text" at bounding box center [202, 194] width 104 height 15
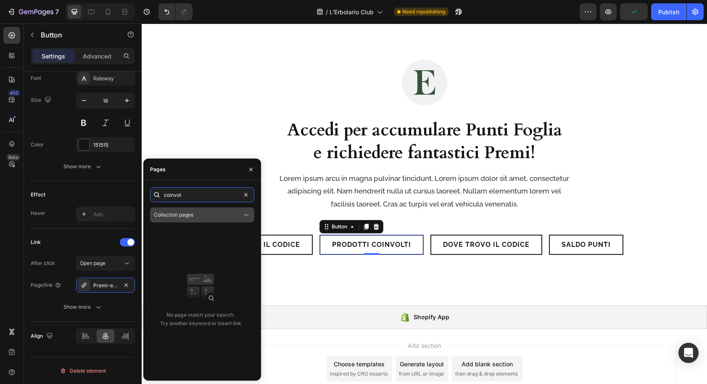
type input "coinvol"
click at [193, 216] on span "Collection pages" at bounding box center [174, 215] width 40 height 6
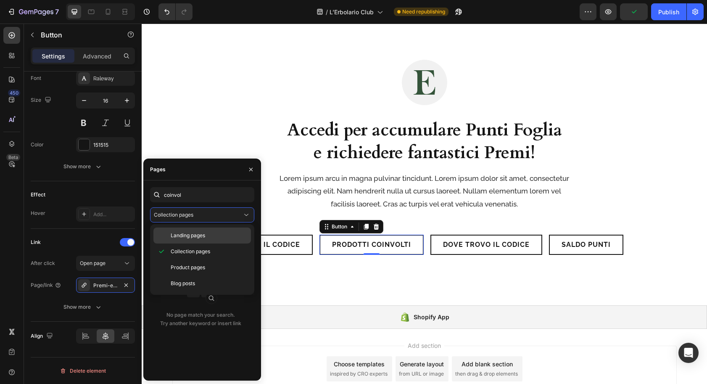
click at [189, 232] on span "Landing pages" at bounding box center [188, 236] width 34 height 8
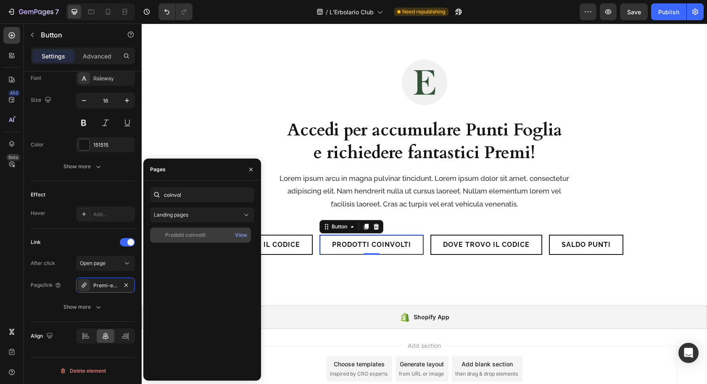
click at [198, 233] on div "Prodotti coinvolti" at bounding box center [185, 235] width 40 height 8
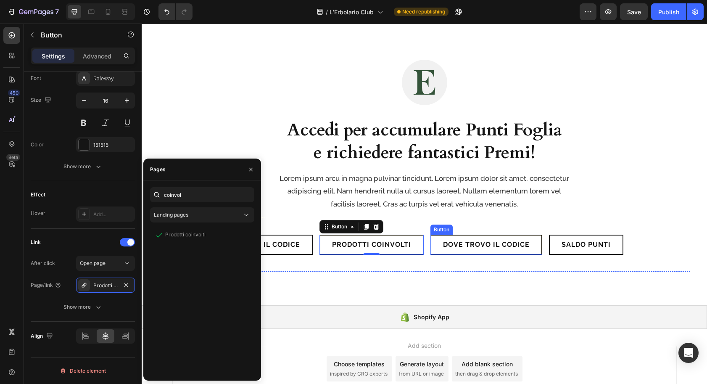
click at [474, 247] on p "Dove trovo il codice" at bounding box center [486, 244] width 87 height 7
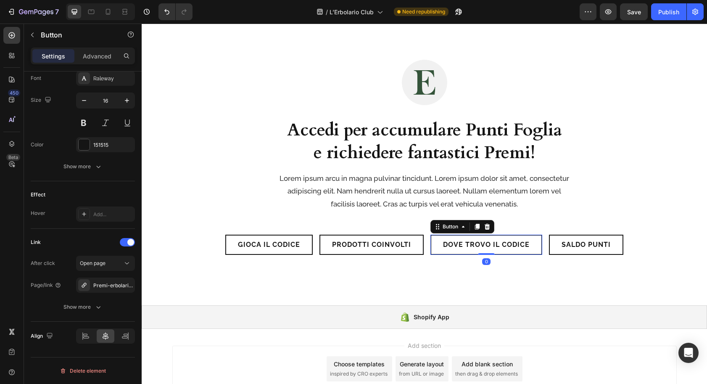
click at [441, 249] on link "Dove trovo il codice" at bounding box center [487, 245] width 112 height 20
drag, startPoint x: 110, startPoint y: 286, endPoint x: 118, endPoint y: 278, distance: 11.0
click at [110, 286] on div "Premi-erbolario-club" at bounding box center [105, 286] width 24 height 8
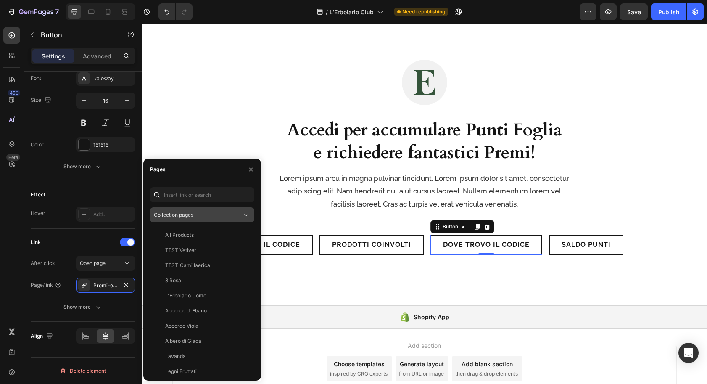
click at [181, 217] on span "Collection pages" at bounding box center [174, 215] width 40 height 6
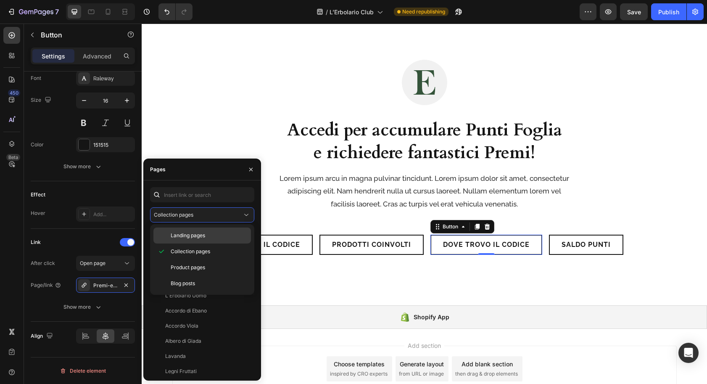
click at [180, 230] on div "Landing pages" at bounding box center [203, 236] width 98 height 16
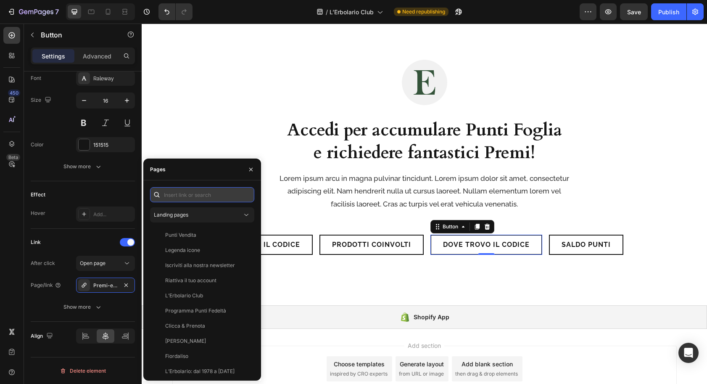
click at [185, 196] on input "text" at bounding box center [202, 194] width 104 height 15
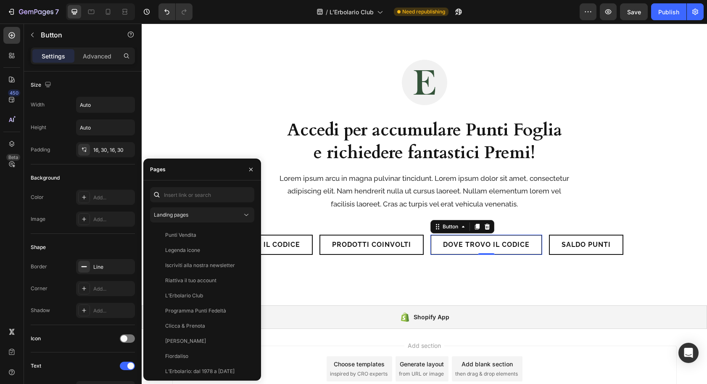
scroll to position [332, 0]
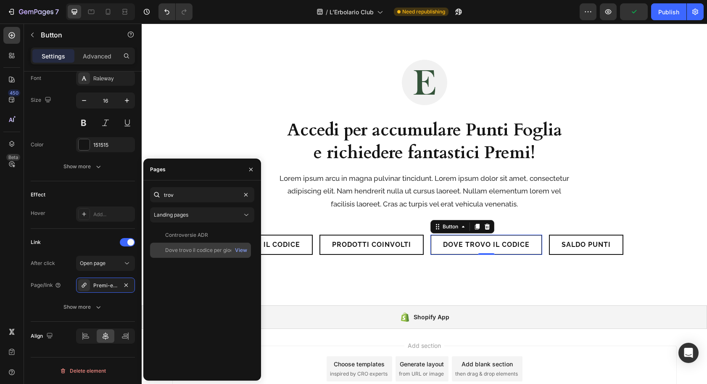
type input "trov"
click at [191, 252] on div "Dove trovo il codice per giocare a L’Erbolario Club?" at bounding box center [205, 250] width 81 height 8
click at [553, 247] on link "Saldo Punti" at bounding box center [586, 245] width 74 height 20
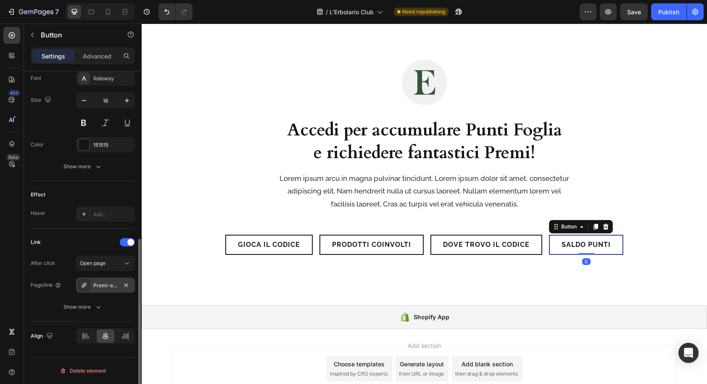
drag, startPoint x: 104, startPoint y: 286, endPoint x: 109, endPoint y: 283, distance: 5.6
click at [104, 286] on div "Premi-erbolario-club" at bounding box center [105, 286] width 24 height 8
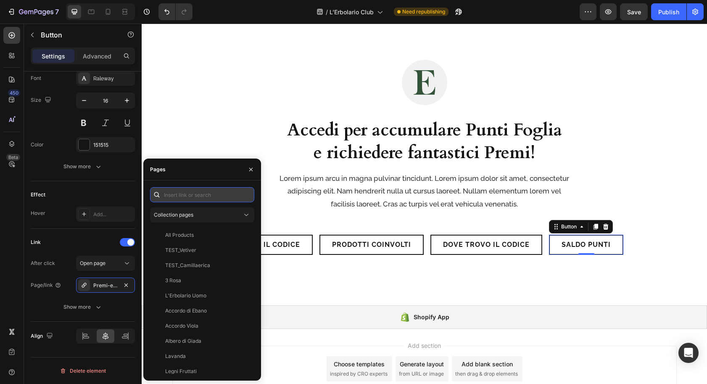
click at [207, 192] on input "text" at bounding box center [202, 194] width 104 height 15
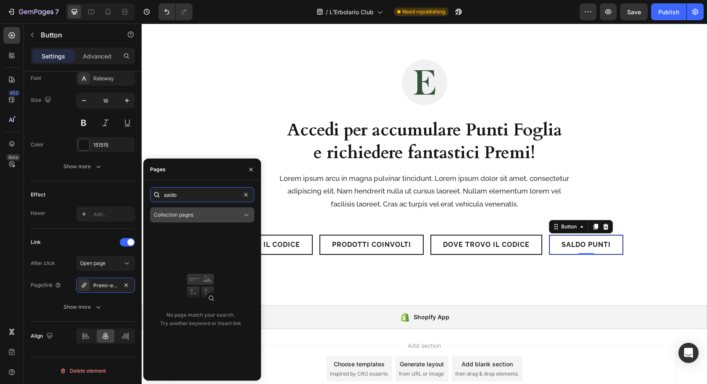
type input "saldo"
click at [202, 218] on div "Collection pages" at bounding box center [198, 215] width 88 height 8
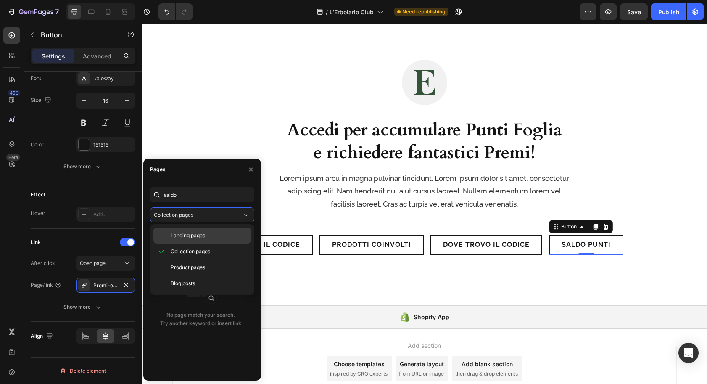
click at [198, 238] on span "Landing pages" at bounding box center [188, 236] width 34 height 8
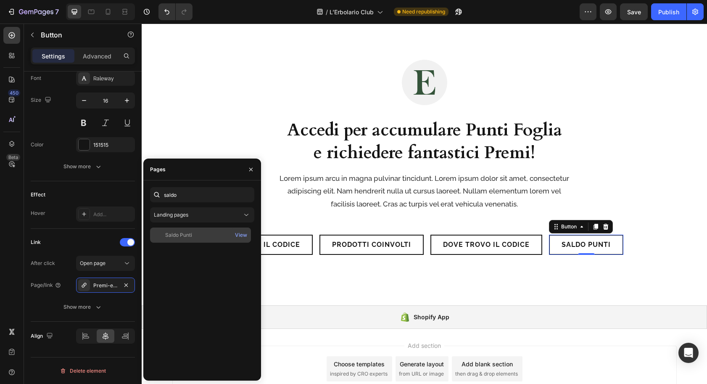
click at [205, 233] on div "Saldo Punti" at bounding box center [201, 235] width 94 height 8
click at [658, 14] on button "Publish" at bounding box center [668, 11] width 35 height 17
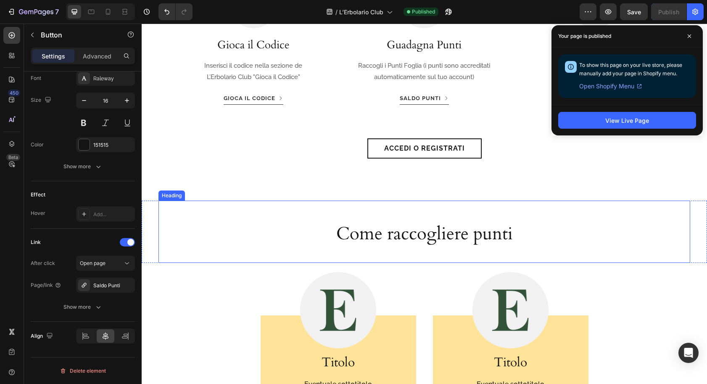
scroll to position [971, 0]
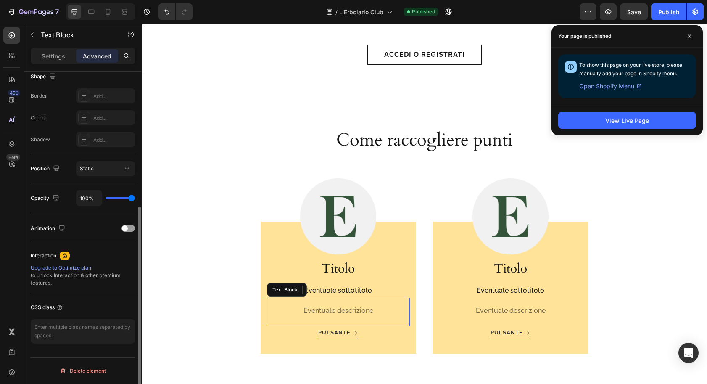
click at [267, 298] on div "Eventuale descrizione Text Block" at bounding box center [338, 312] width 143 height 29
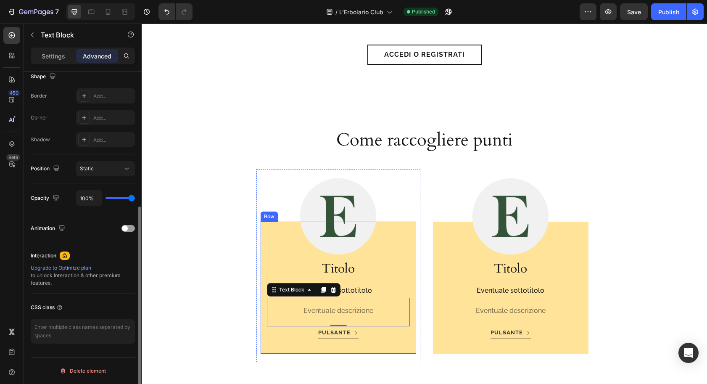
scroll to position [1034, 0]
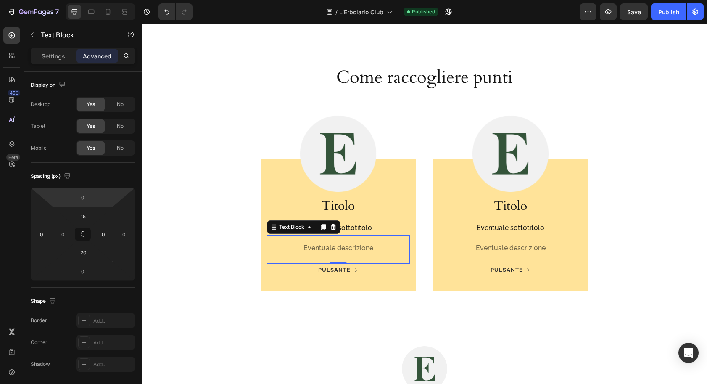
click at [51, 48] on div "Settings Advanced" at bounding box center [83, 56] width 104 height 17
click at [52, 56] on p "Settings" at bounding box center [54, 56] width 24 height 9
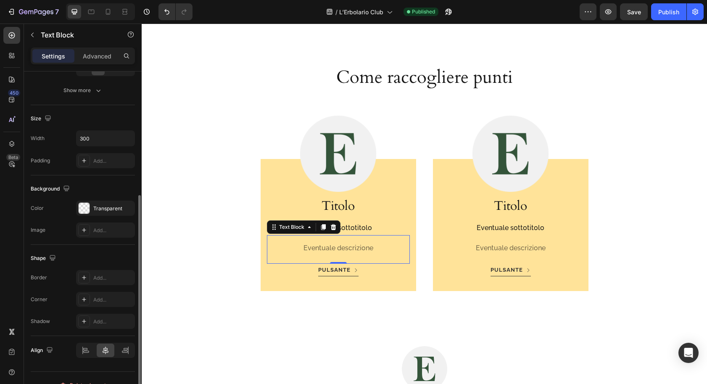
scroll to position [162, 0]
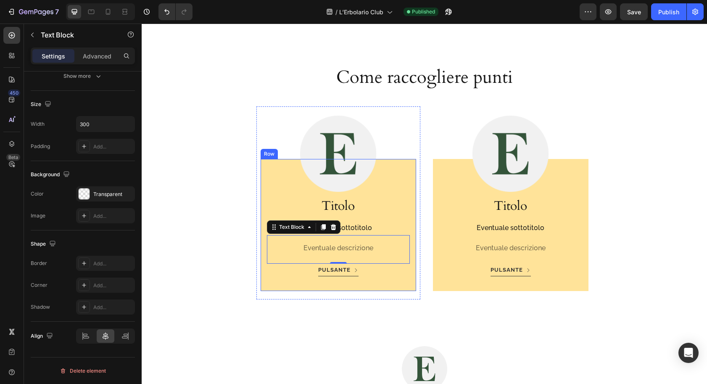
click at [264, 208] on div "Titolo Heading Eventuale sottotitolo Text Block Eventuale descrizione Text Bloc…" at bounding box center [339, 225] width 156 height 132
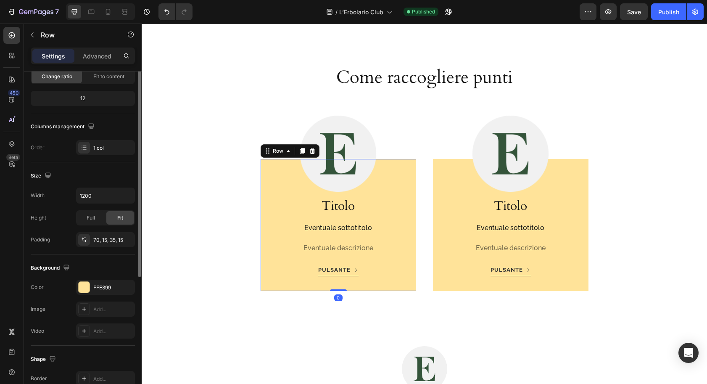
scroll to position [126, 0]
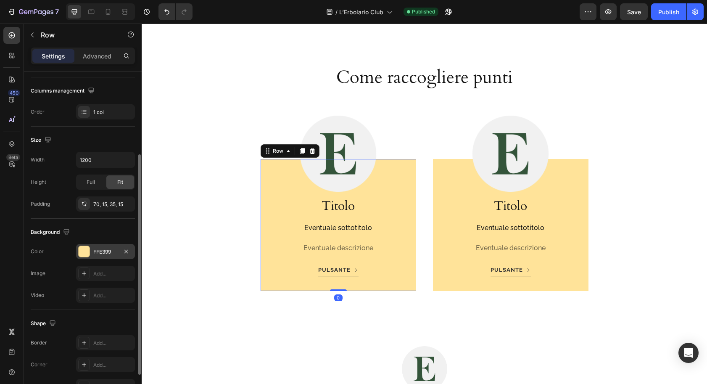
click at [94, 252] on div "FFE399" at bounding box center [105, 252] width 24 height 8
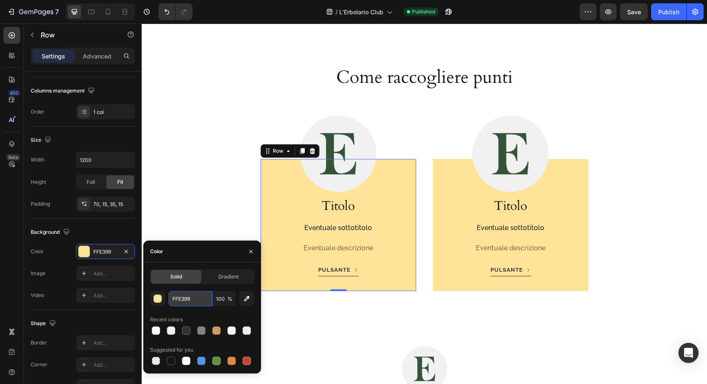
click at [190, 302] on input "FFE399" at bounding box center [191, 298] width 44 height 15
click at [191, 302] on input "FFE399" at bounding box center [191, 298] width 44 height 15
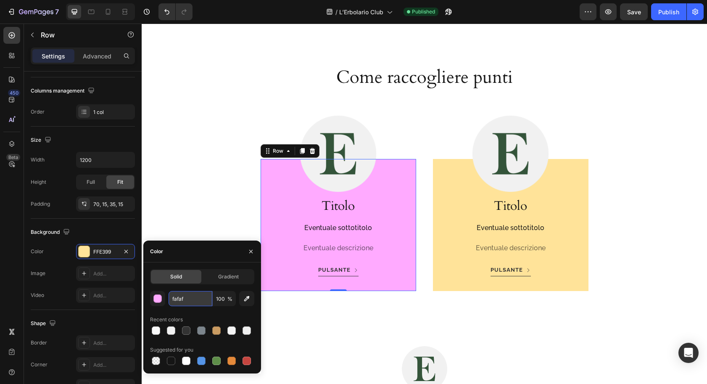
type input "fafafa"
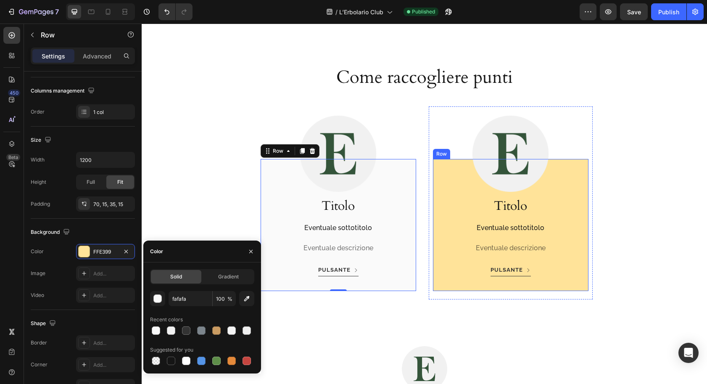
click at [440, 287] on div "Titolo Heading Eventuale sottotitolo Text Block Eventuale descrizione Text Bloc…" at bounding box center [511, 225] width 156 height 132
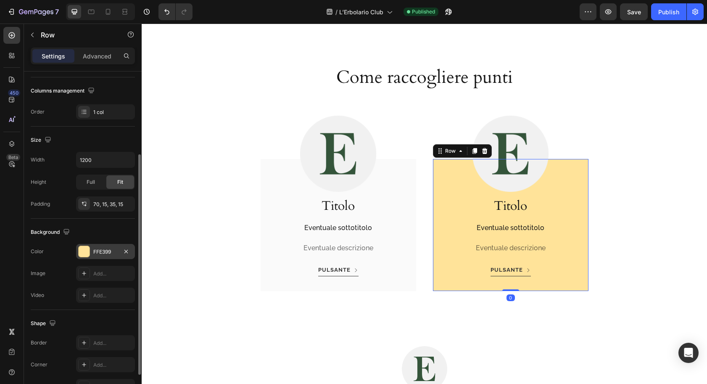
click at [101, 248] on div "FFE399" at bounding box center [105, 252] width 24 height 8
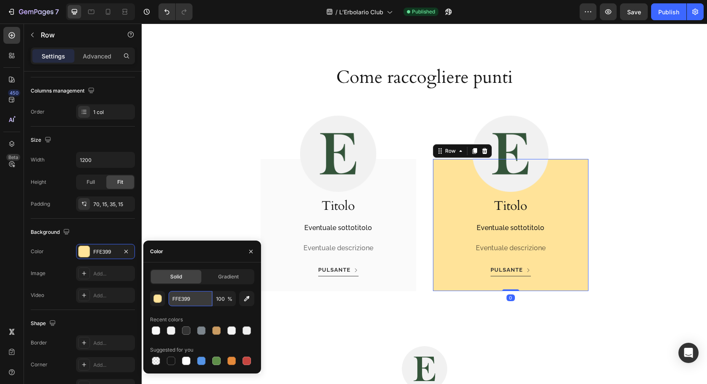
click at [188, 302] on input "FFE399" at bounding box center [191, 298] width 44 height 15
paste input "fafafa"
type input "fafafa"
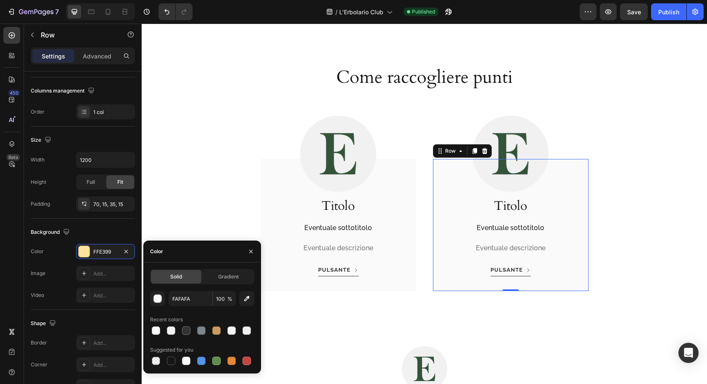
drag, startPoint x: 665, startPoint y: 13, endPoint x: 662, endPoint y: 21, distance: 8.5
click at [665, 13] on div "Publish" at bounding box center [669, 12] width 21 height 9
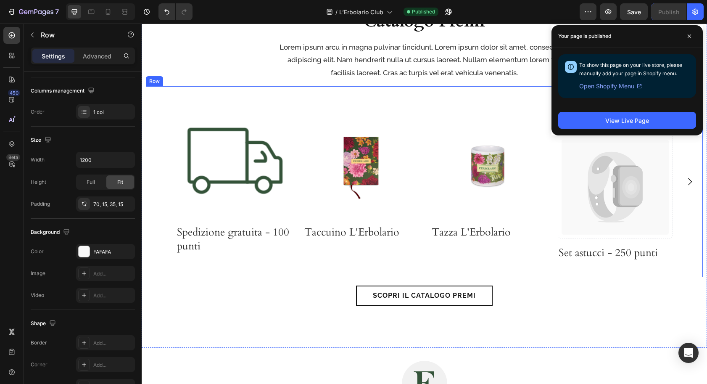
scroll to position [0, 0]
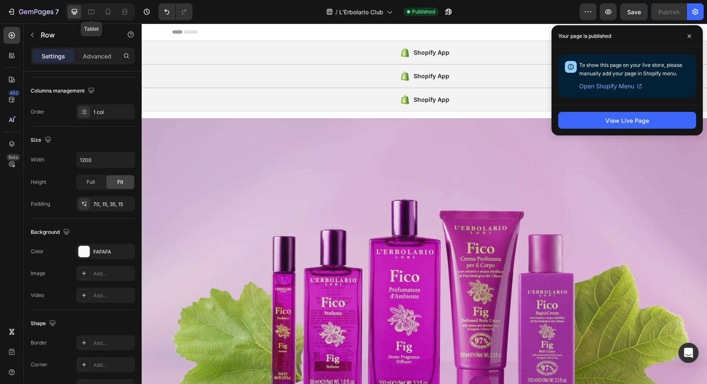
drag, startPoint x: 91, startPoint y: 9, endPoint x: 105, endPoint y: 24, distance: 20.2
click at [91, 9] on icon at bounding box center [91, 12] width 8 height 8
type input "100%"
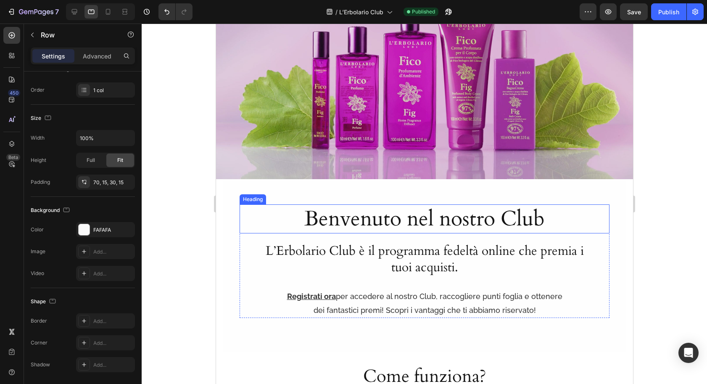
scroll to position [278, 0]
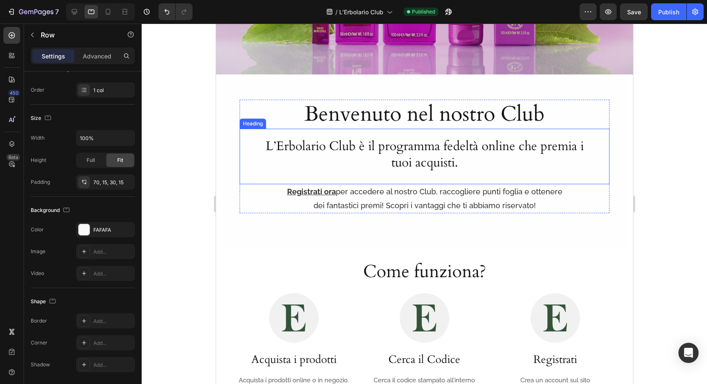
click at [311, 154] on h2 "L’Erbolario Club è il programma fedeltà online che premia i tuoi acquisti." at bounding box center [424, 154] width 324 height 34
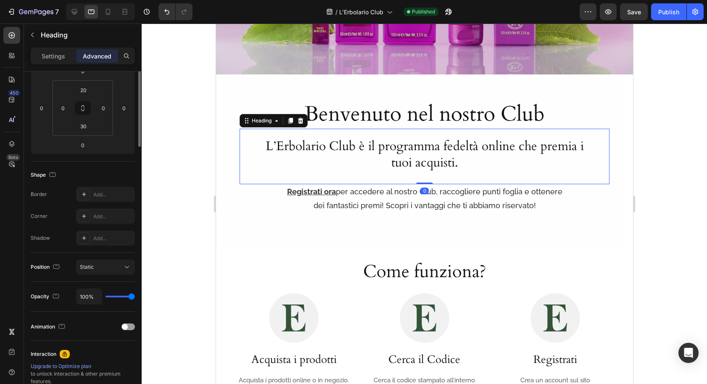
scroll to position [0, 0]
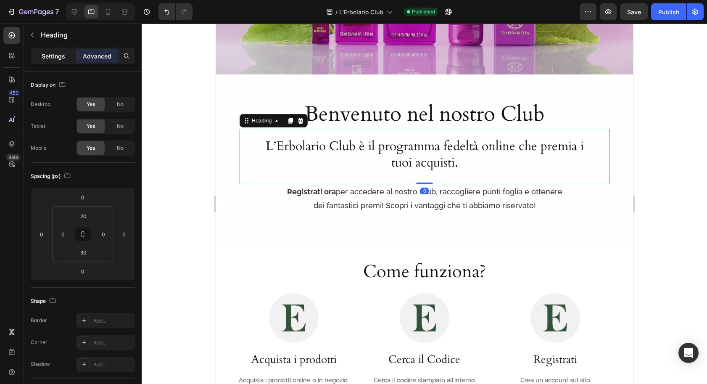
click at [42, 62] on div "Settings" at bounding box center [53, 55] width 42 height 13
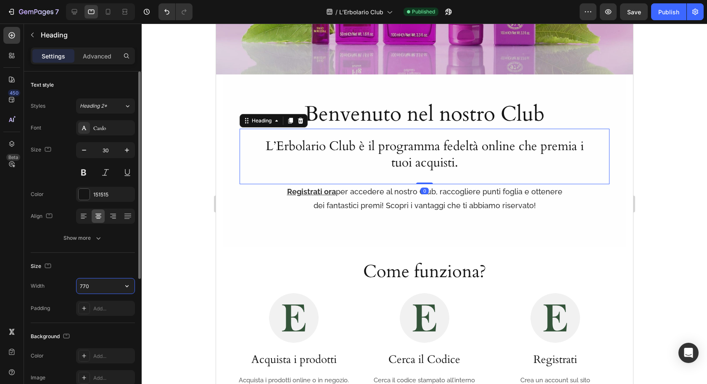
click at [93, 289] on input "770" at bounding box center [106, 285] width 58 height 15
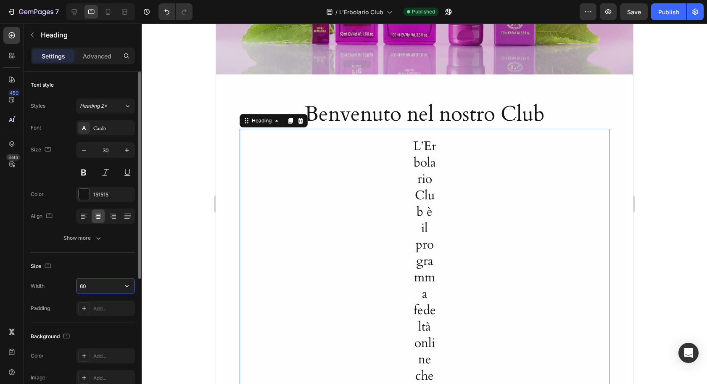
type input "600"
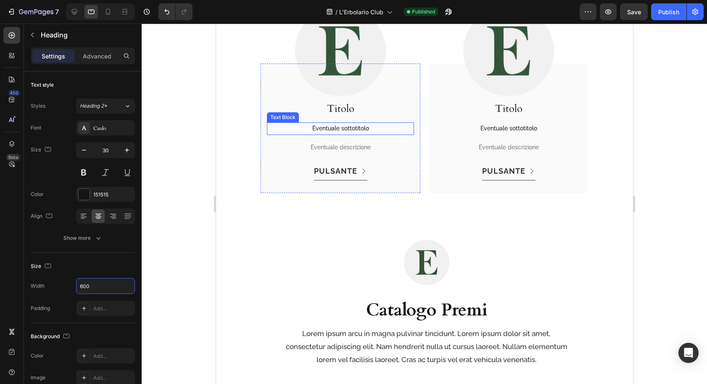
scroll to position [948, 0]
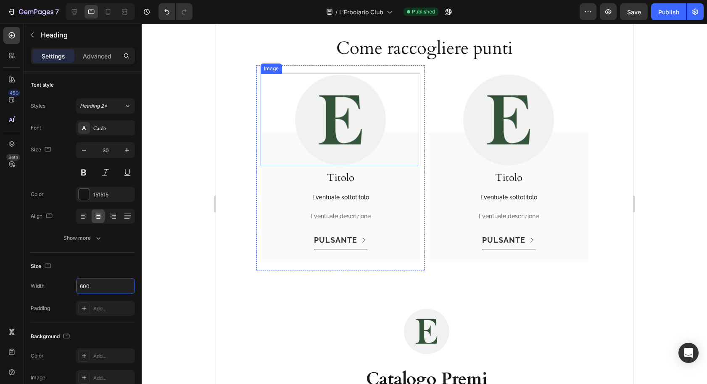
click at [272, 128] on div at bounding box center [340, 120] width 160 height 93
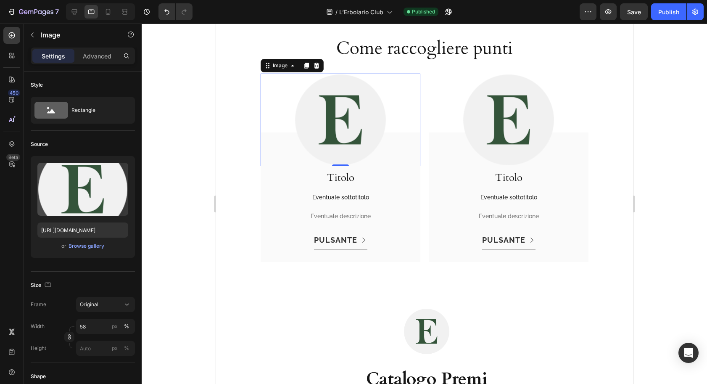
scroll to position [909, 0]
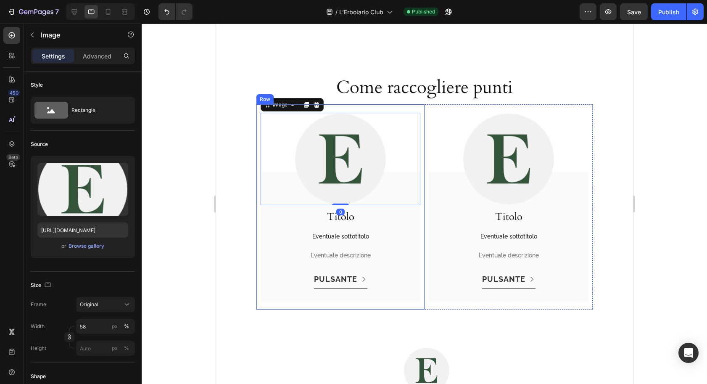
click at [257, 122] on div "Image 0 Titolo Heading Eventuale sottotitolo Text Block Eventuale descrizione T…" at bounding box center [340, 206] width 168 height 205
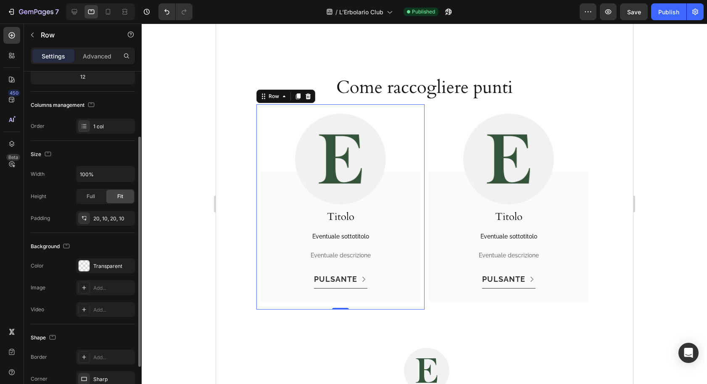
scroll to position [93, 0]
click at [96, 172] on input "100%" at bounding box center [106, 171] width 58 height 15
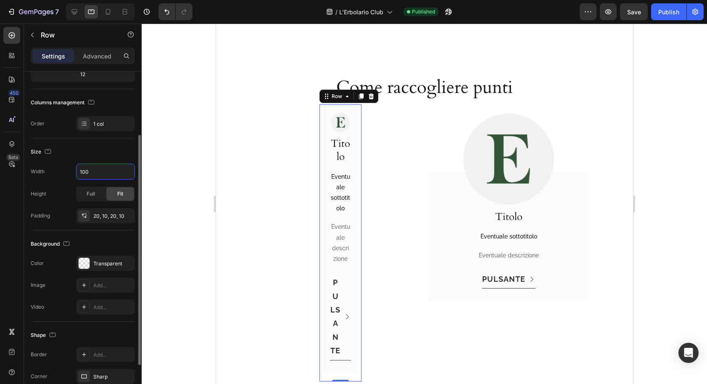
type input "100%"
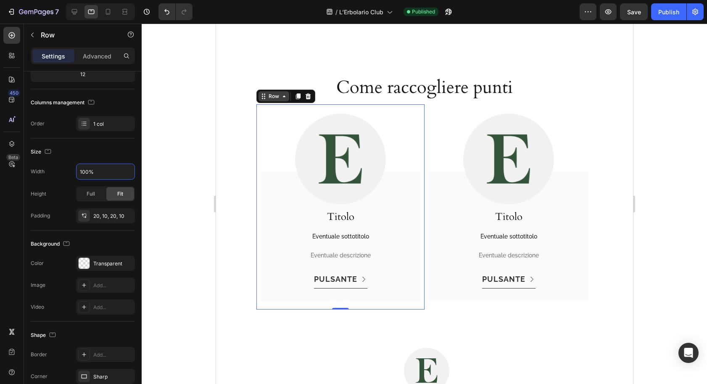
click at [267, 93] on div "Row" at bounding box center [274, 97] width 14 height 8
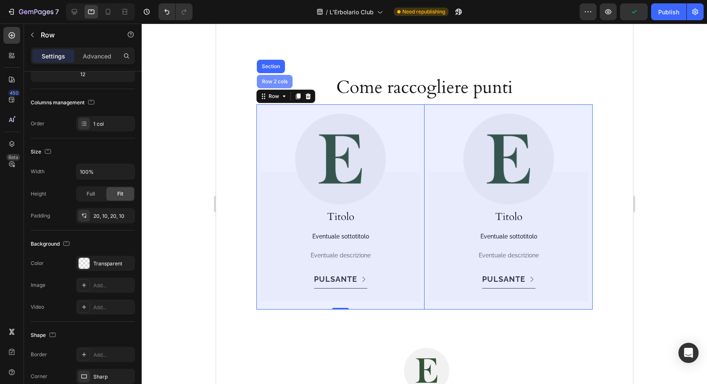
click at [269, 84] on div "Row 2 cols" at bounding box center [274, 81] width 29 height 5
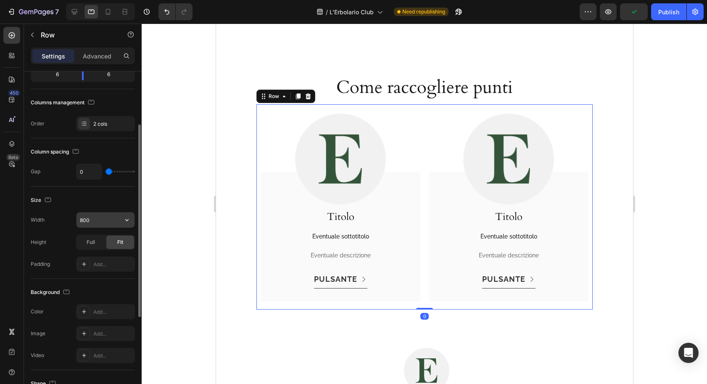
click at [101, 225] on input "800" at bounding box center [106, 219] width 58 height 15
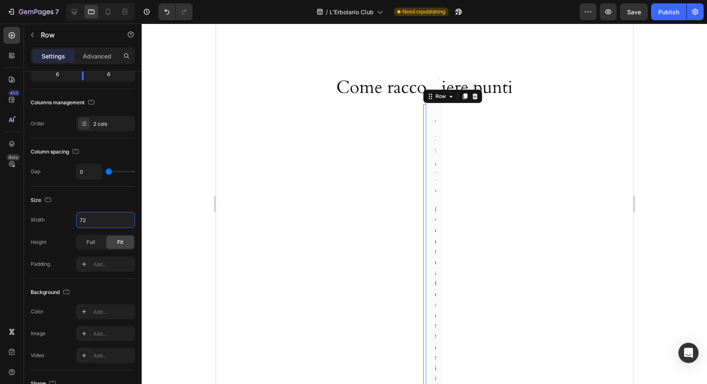
type input "720"
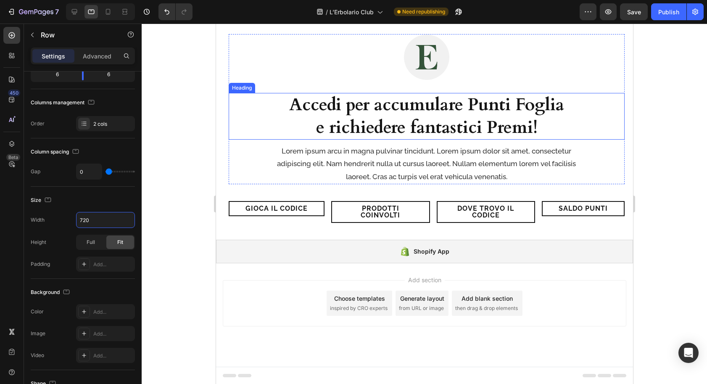
scroll to position [1612, 0]
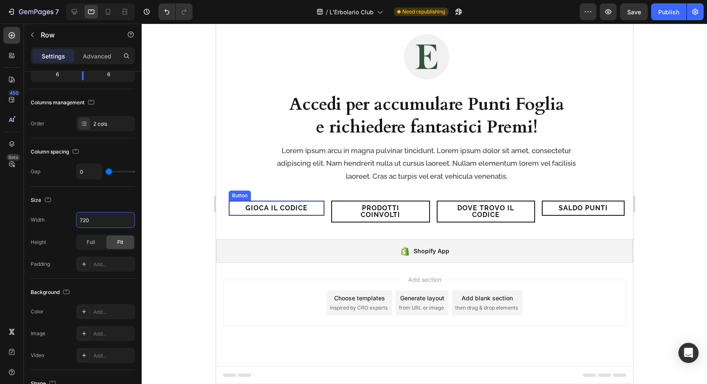
click at [235, 208] on link "Gioca il Codice" at bounding box center [276, 208] width 96 height 15
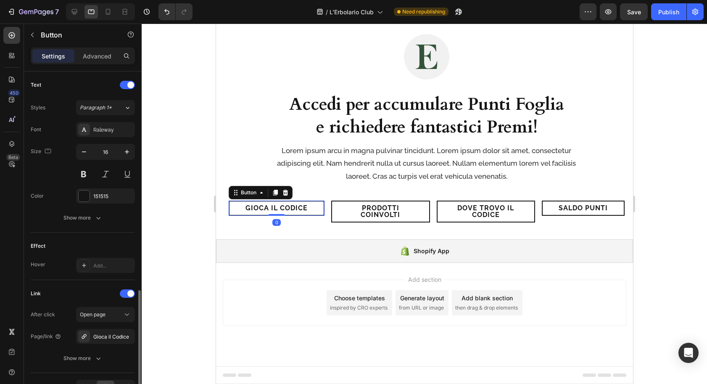
scroll to position [332, 0]
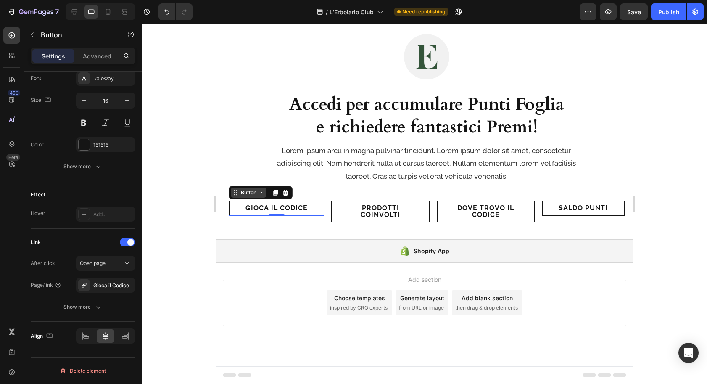
click at [238, 193] on icon at bounding box center [235, 192] width 7 height 7
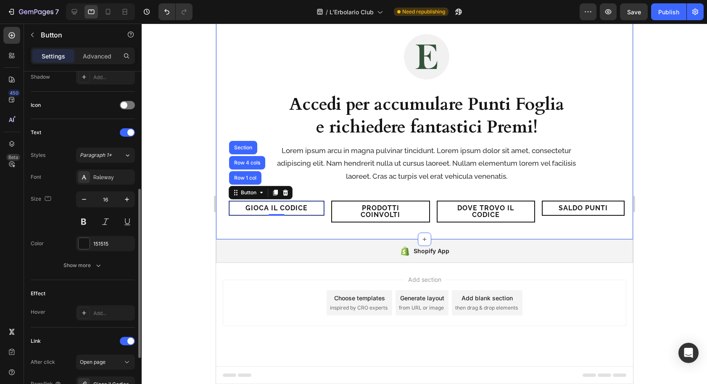
scroll to position [233, 0]
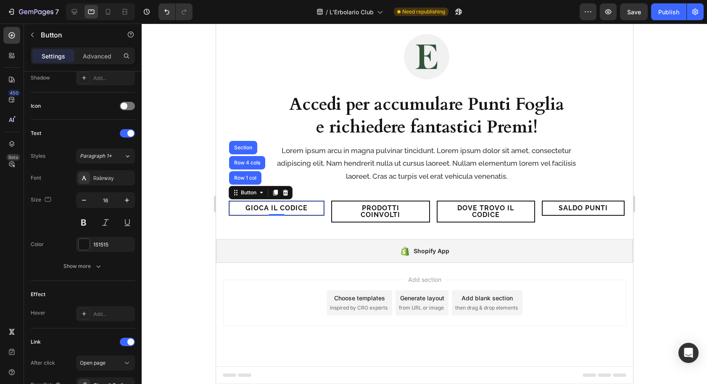
click at [234, 213] on link "Gioca il Codice" at bounding box center [276, 208] width 96 height 15
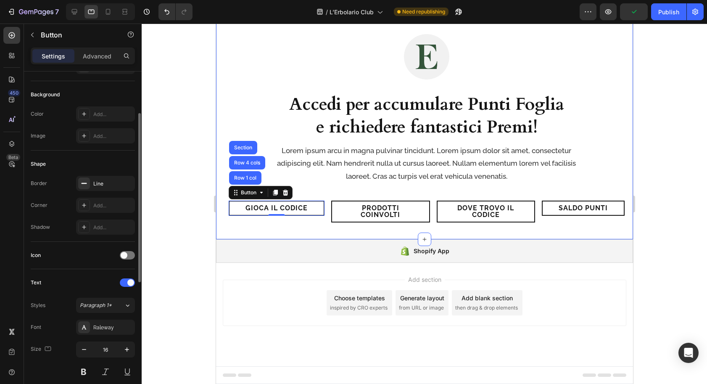
scroll to position [0, 0]
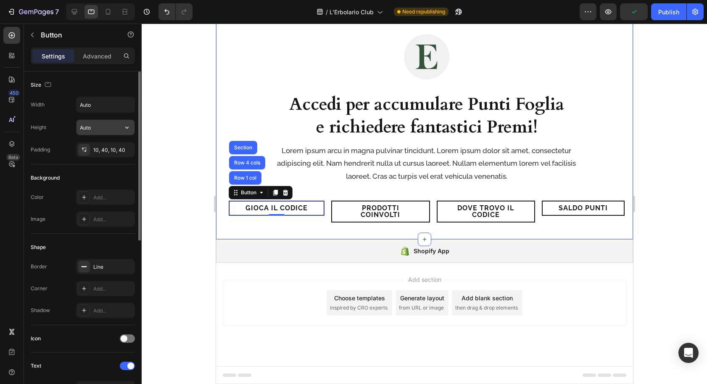
click at [90, 126] on input "Auto" at bounding box center [106, 127] width 58 height 15
click at [135, 128] on div at bounding box center [138, 239] width 6 height 336
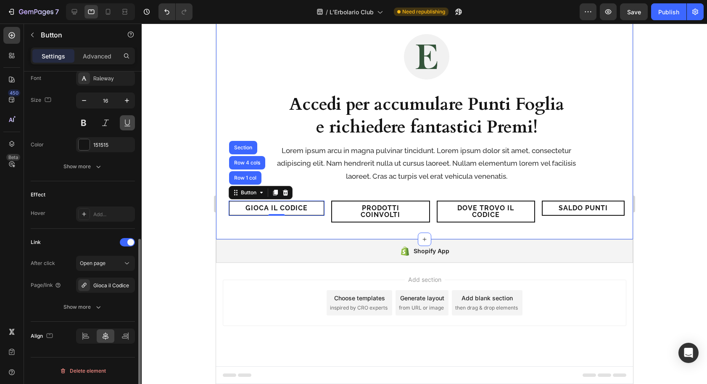
click at [128, 127] on button at bounding box center [127, 122] width 15 height 15
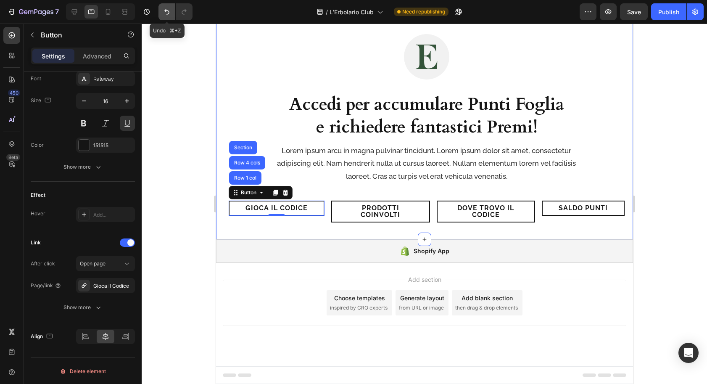
click at [165, 12] on icon "Undo/Redo" at bounding box center [167, 12] width 8 height 8
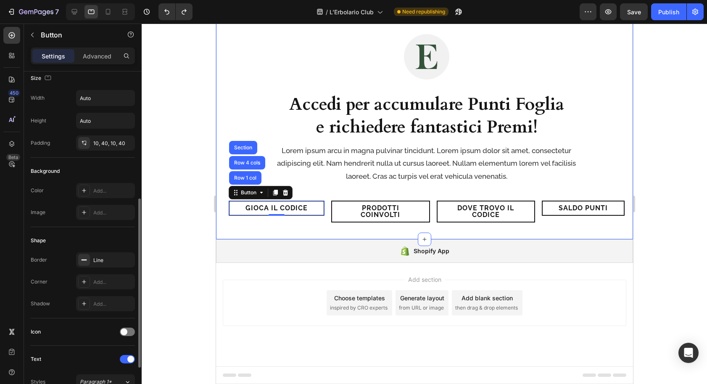
scroll to position [0, 0]
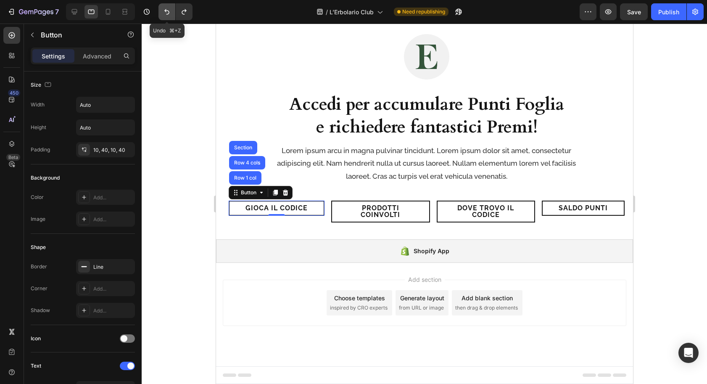
click at [167, 11] on icon "Undo/Redo" at bounding box center [166, 11] width 5 height 5
click at [185, 13] on icon "Undo/Redo" at bounding box center [184, 12] width 8 height 8
click at [168, 14] on icon "Undo/Redo" at bounding box center [167, 12] width 8 height 8
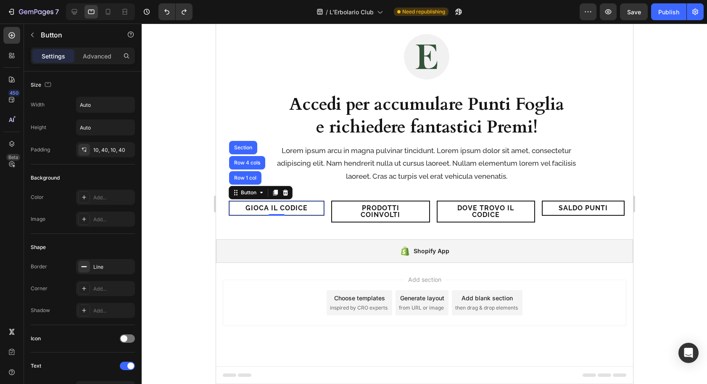
click at [238, 211] on link "Gioca il Codice" at bounding box center [276, 208] width 96 height 15
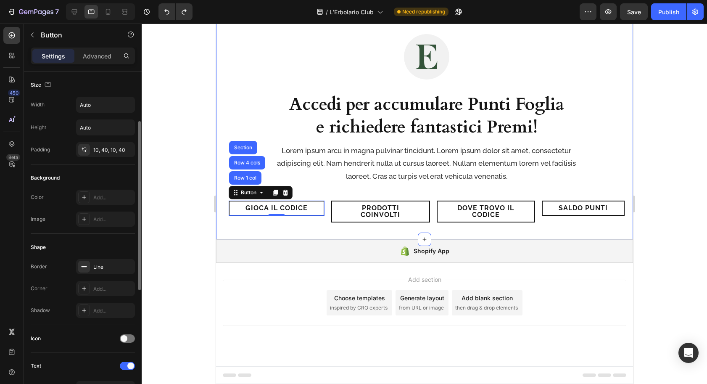
scroll to position [33, 0]
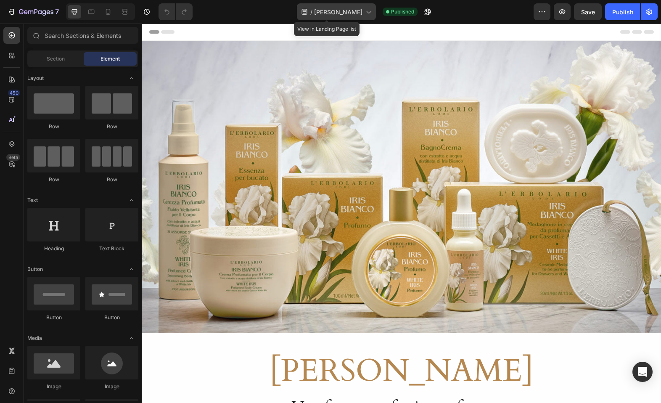
click at [334, 8] on span "[PERSON_NAME]" at bounding box center [338, 12] width 48 height 9
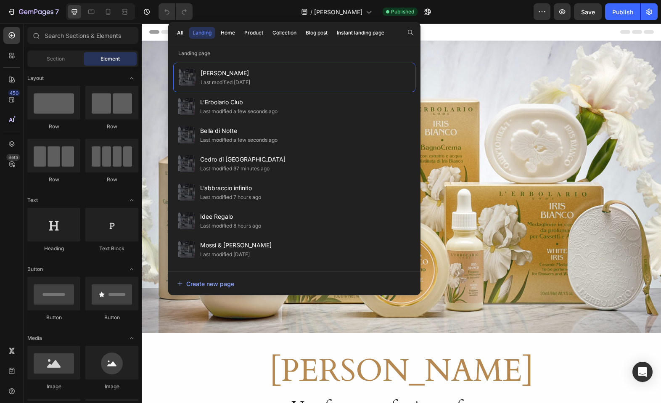
drag, startPoint x: 409, startPoint y: 31, endPoint x: 406, endPoint y: 44, distance: 13.0
click at [409, 31] on icon "button" at bounding box center [410, 32] width 7 height 7
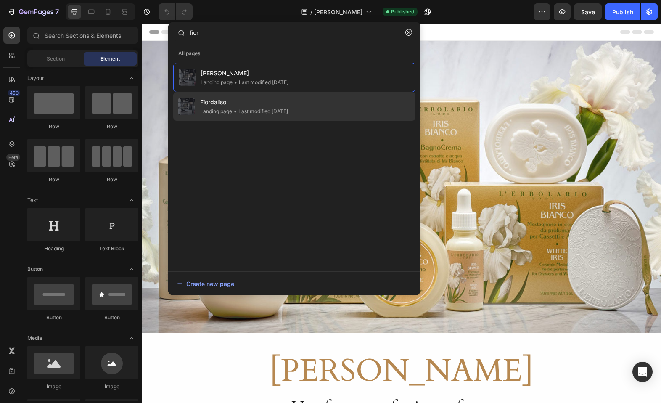
type input "fior"
click at [330, 107] on div "Fiordaliso Landing page • Last modified 20 days ago" at bounding box center [294, 106] width 242 height 29
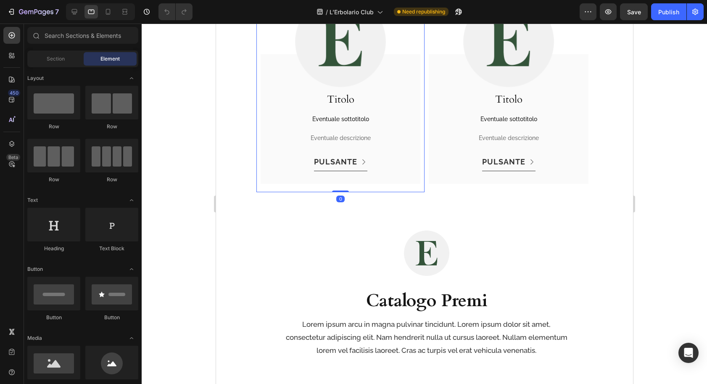
scroll to position [1032, 0]
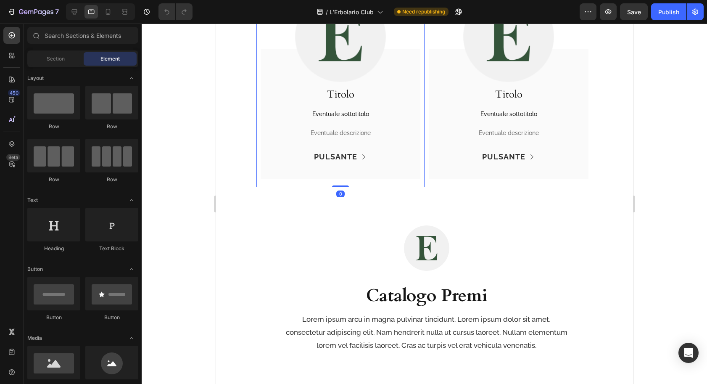
click at [259, 132] on div "Image Titolo Heading Eventuale sottotitolo Text Block Eventuale descrizione Tex…" at bounding box center [340, 84] width 168 height 205
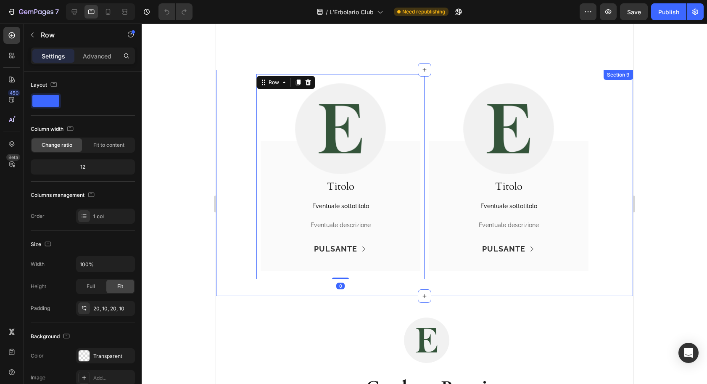
scroll to position [882, 0]
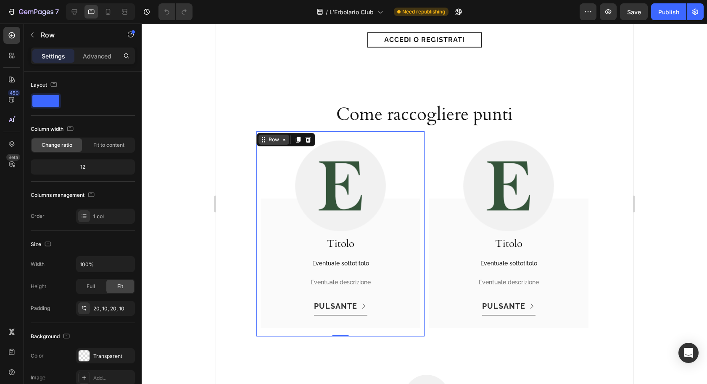
click at [271, 143] on div "Row" at bounding box center [273, 140] width 31 height 10
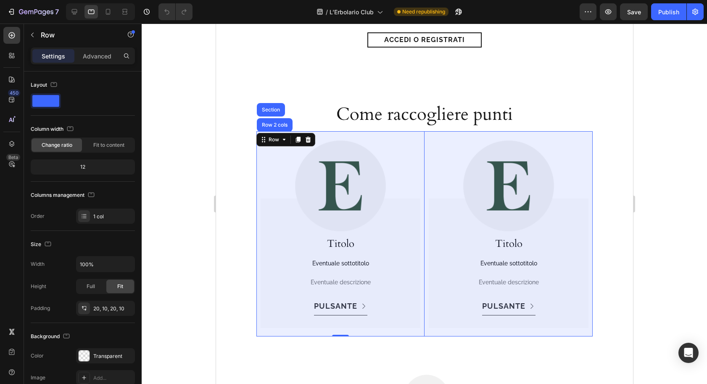
click at [273, 123] on div "Row 2 cols" at bounding box center [274, 124] width 29 height 5
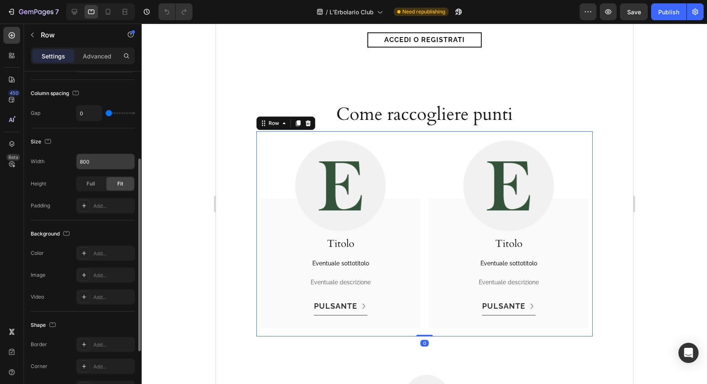
scroll to position [149, 0]
click at [97, 168] on input "800" at bounding box center [106, 163] width 58 height 15
type input "720"
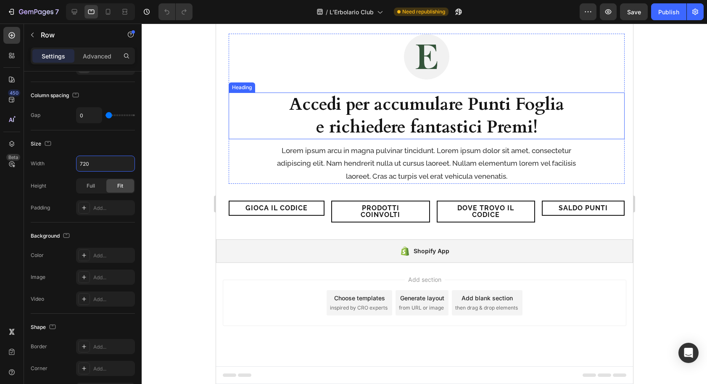
scroll to position [1612, 0]
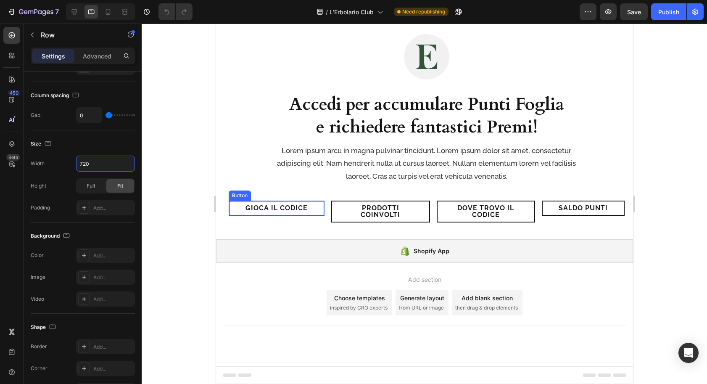
click at [236, 206] on link "Gioca il Codice" at bounding box center [276, 208] width 96 height 15
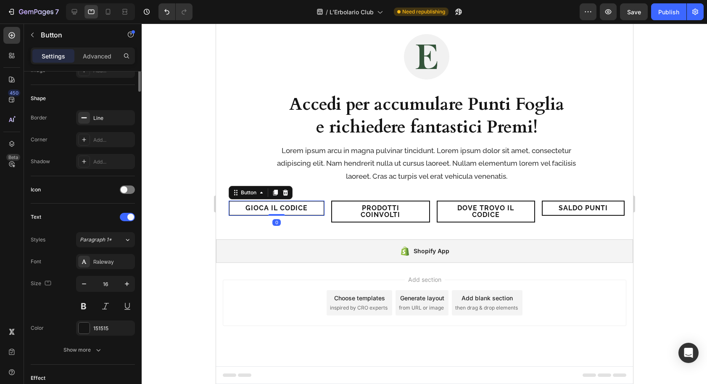
scroll to position [0, 0]
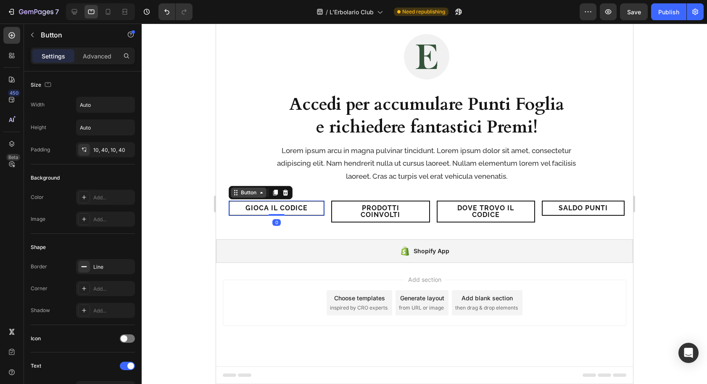
click at [246, 193] on div "Button" at bounding box center [248, 193] width 19 height 8
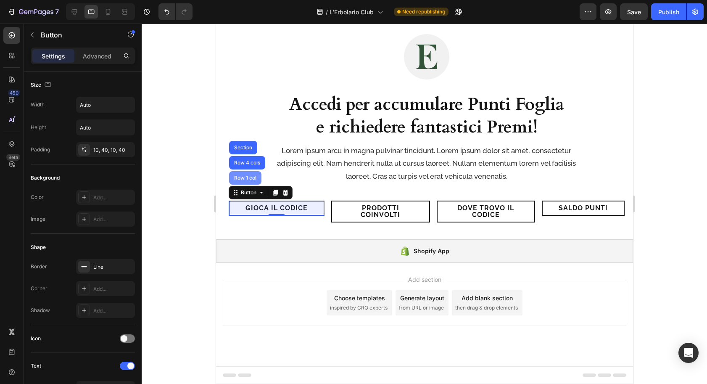
click at [249, 177] on div "Row 1 col" at bounding box center [245, 177] width 26 height 5
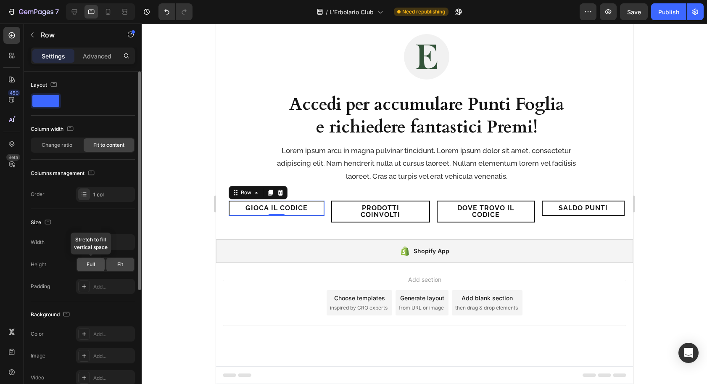
click at [87, 264] on span "Full" at bounding box center [91, 265] width 8 height 8
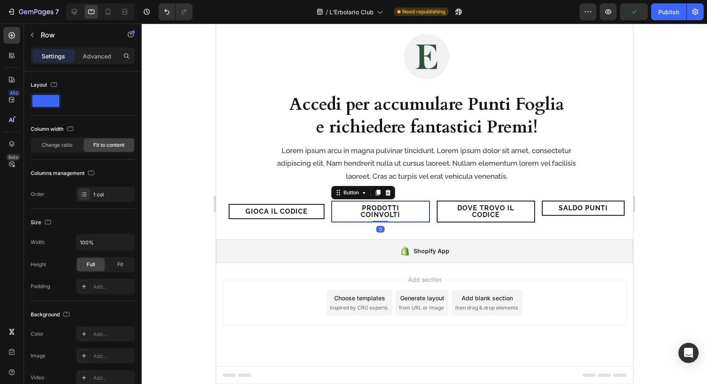
click at [335, 206] on link "Prodotti Coinvolti" at bounding box center [380, 212] width 99 height 22
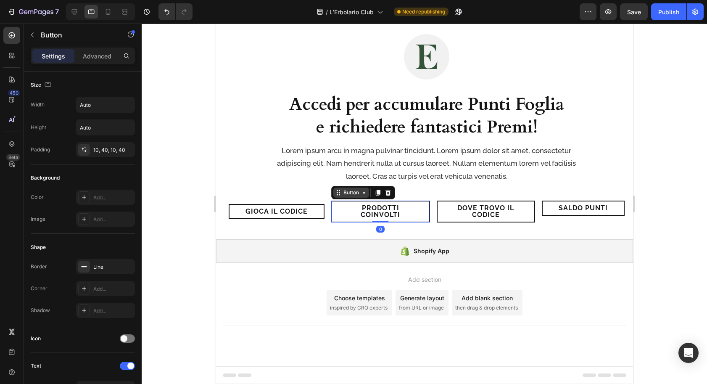
click at [337, 191] on icon at bounding box center [338, 192] width 7 height 7
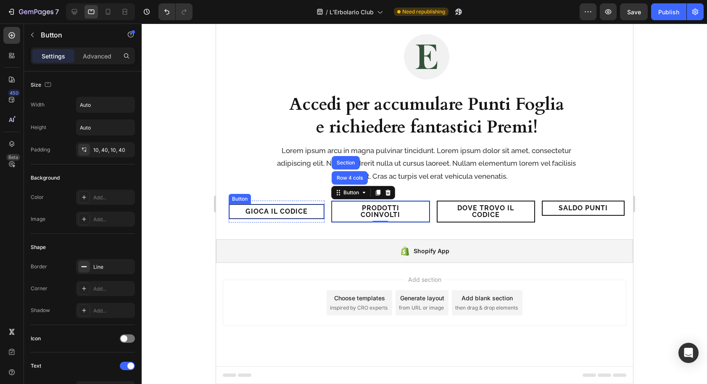
click at [238, 211] on link "Gioca il Codice" at bounding box center [276, 211] width 96 height 15
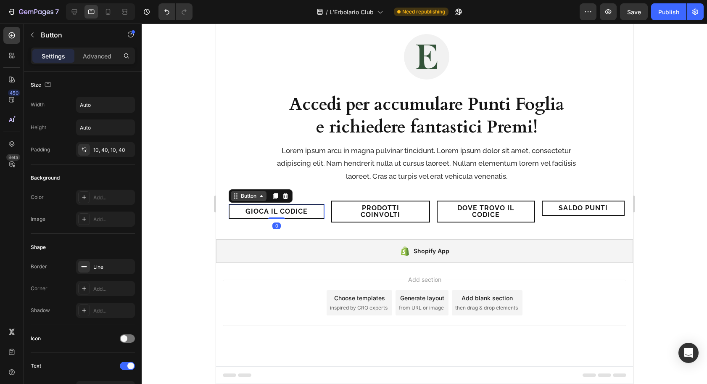
click at [239, 196] on div "Button" at bounding box center [248, 196] width 19 height 8
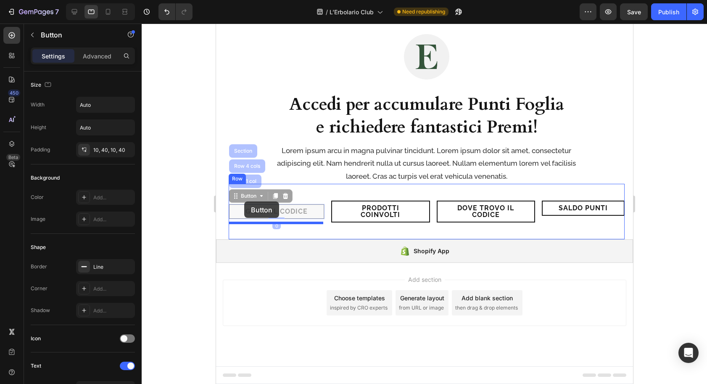
drag, startPoint x: 236, startPoint y: 196, endPoint x: 244, endPoint y: 201, distance: 9.3
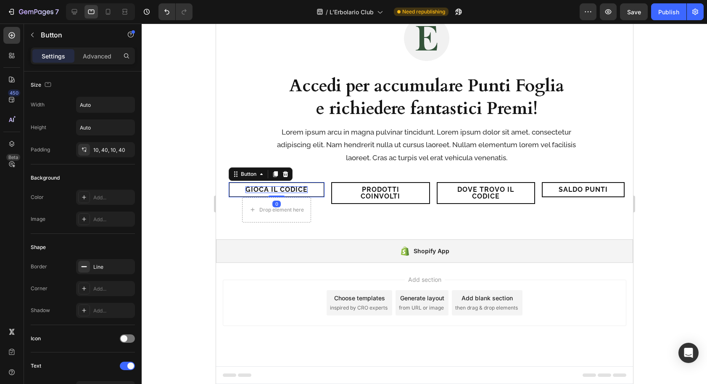
drag, startPoint x: 278, startPoint y: 221, endPoint x: 279, endPoint y: 208, distance: 13.5
click at [279, 197] on div "Gioca il Codice Button 0" at bounding box center [276, 189] width 96 height 15
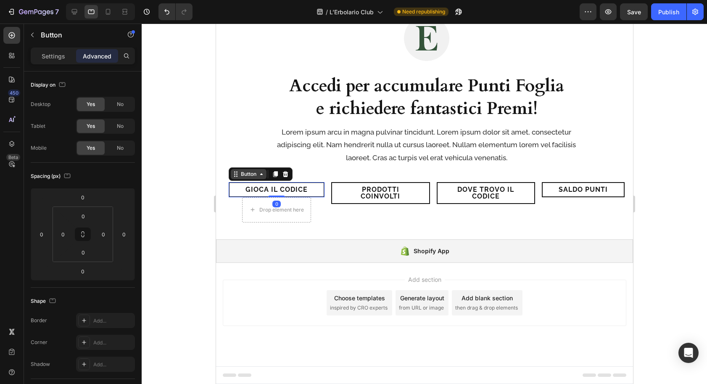
click at [250, 178] on div "Button" at bounding box center [248, 174] width 19 height 8
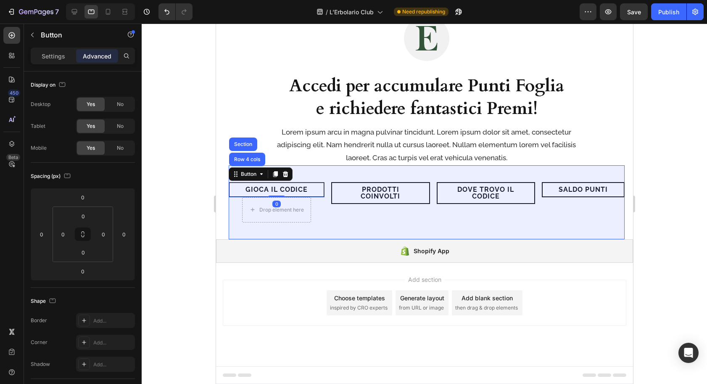
click at [249, 162] on div "Row 4 cols" at bounding box center [246, 159] width 29 height 5
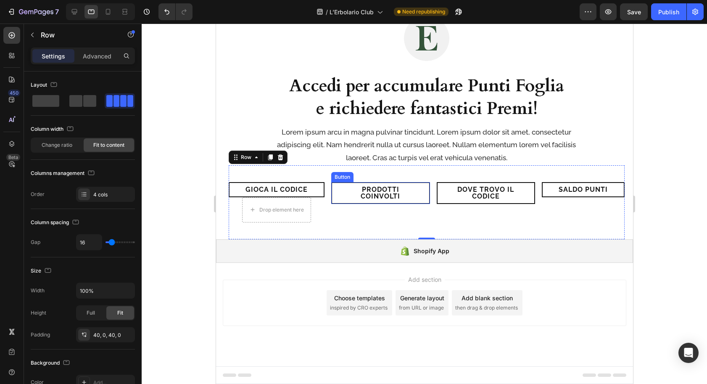
click at [342, 204] on link "Prodotti Coinvolti" at bounding box center [380, 193] width 99 height 22
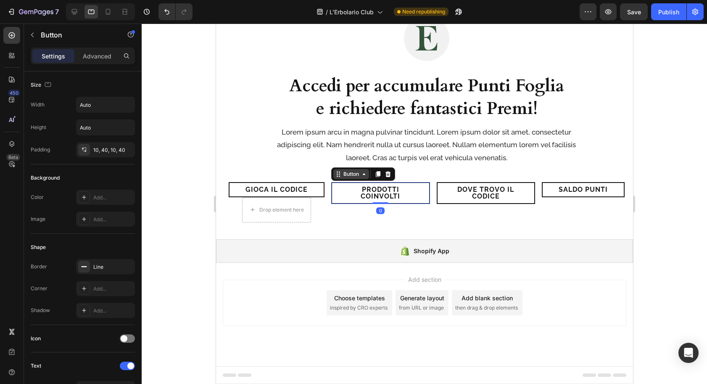
click at [343, 178] on div "Button" at bounding box center [351, 174] width 19 height 8
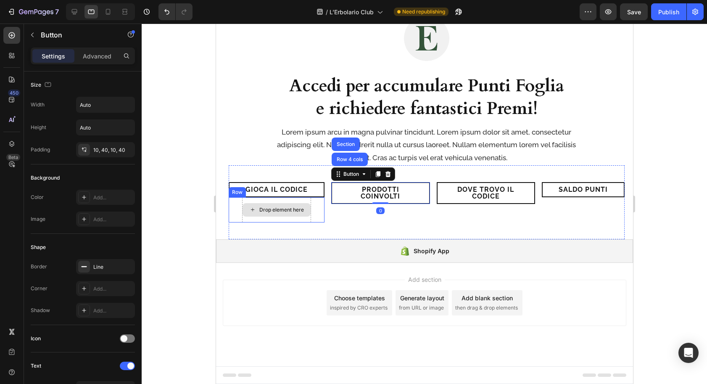
click at [297, 213] on div "Drop element here" at bounding box center [281, 210] width 45 height 7
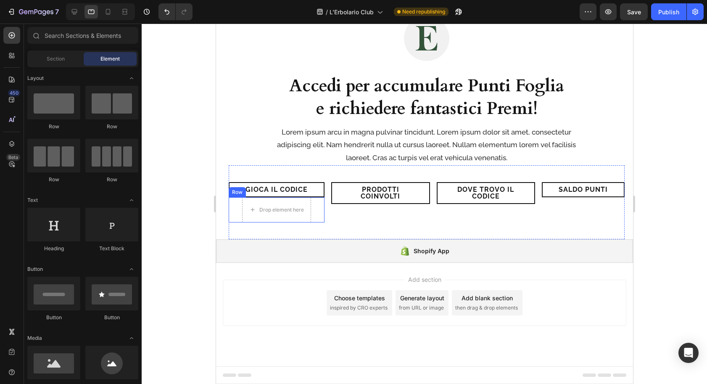
click at [236, 222] on div "Drop element here Row" at bounding box center [276, 209] width 96 height 25
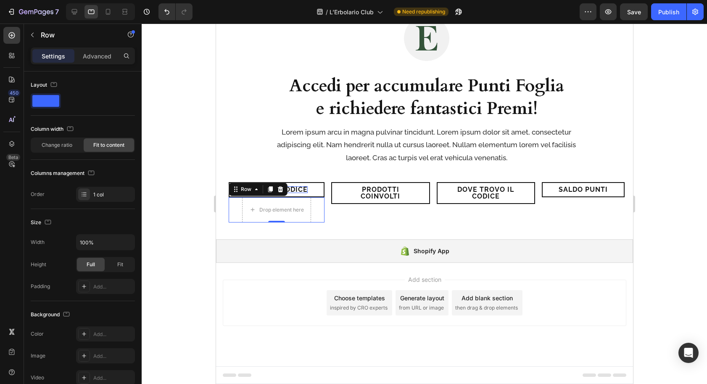
click at [281, 192] on icon at bounding box center [280, 189] width 5 height 6
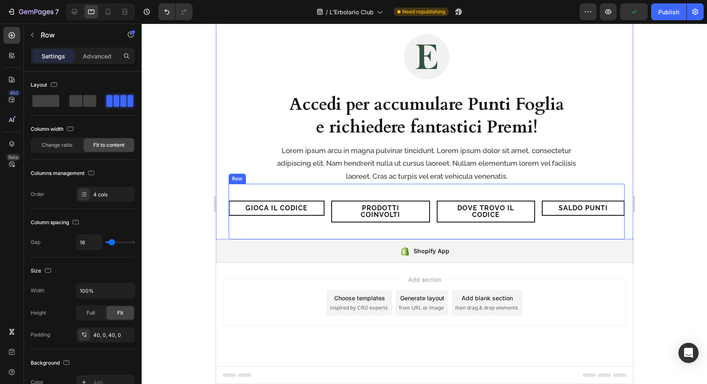
click at [277, 196] on div "Gioca il Codice Button Prodotti Coinvolti Button Dove trovo il codice Button Sa…" at bounding box center [426, 212] width 396 height 56
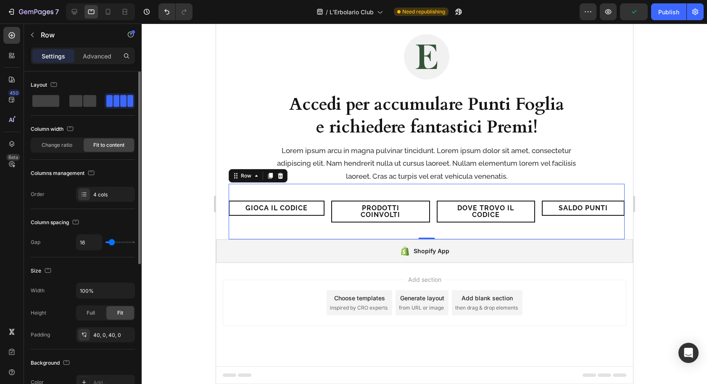
scroll to position [251, 0]
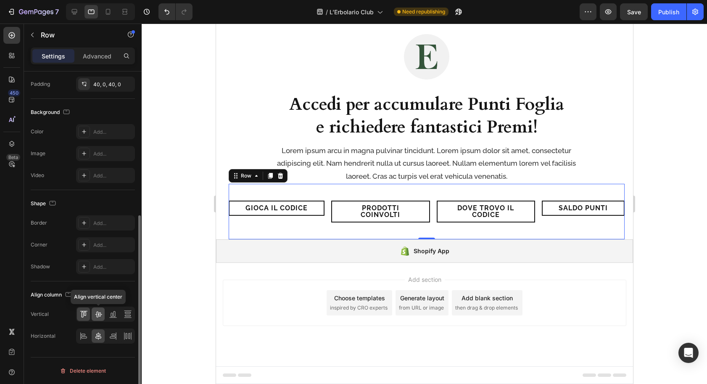
click at [100, 312] on icon at bounding box center [98, 314] width 8 height 8
click at [82, 314] on icon at bounding box center [83, 314] width 8 height 8
click at [127, 313] on icon at bounding box center [128, 314] width 8 height 8
click at [87, 313] on icon at bounding box center [83, 314] width 8 height 8
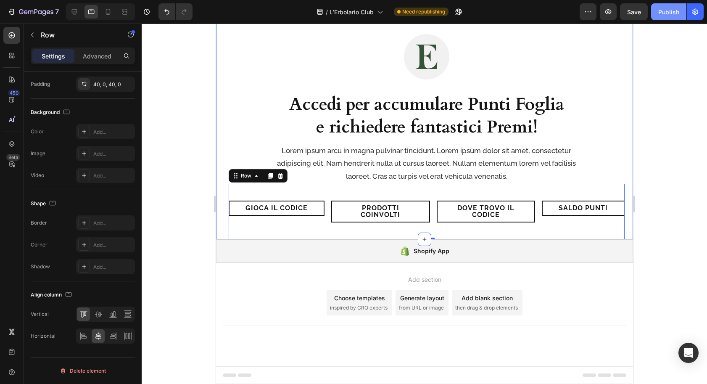
drag, startPoint x: 672, startPoint y: 9, endPoint x: 667, endPoint y: 16, distance: 8.1
click at [671, 10] on div "Publish" at bounding box center [669, 12] width 21 height 9
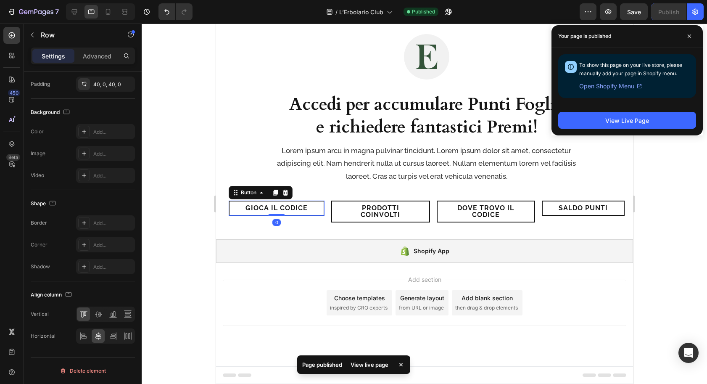
drag, startPoint x: 238, startPoint y: 207, endPoint x: 234, endPoint y: 211, distance: 5.4
click at [237, 207] on link "Gioca il Codice" at bounding box center [276, 208] width 96 height 15
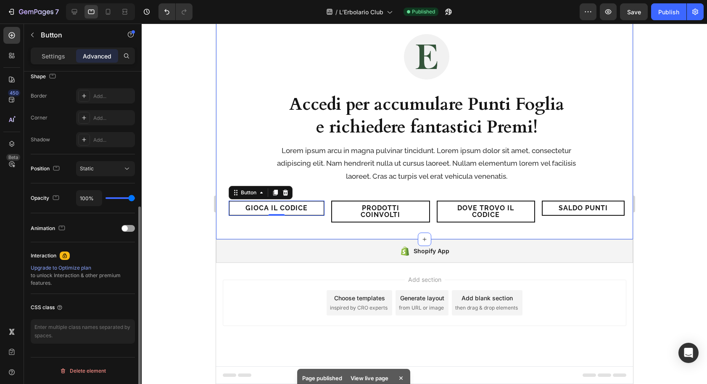
scroll to position [0, 0]
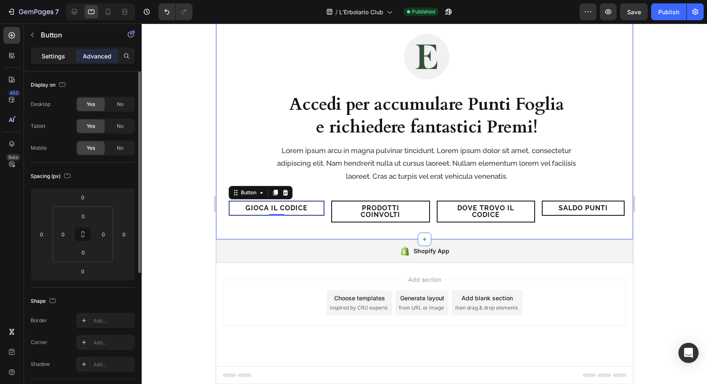
drag, startPoint x: 58, startPoint y: 56, endPoint x: 57, endPoint y: 61, distance: 5.6
click at [58, 56] on p "Settings" at bounding box center [54, 56] width 24 height 9
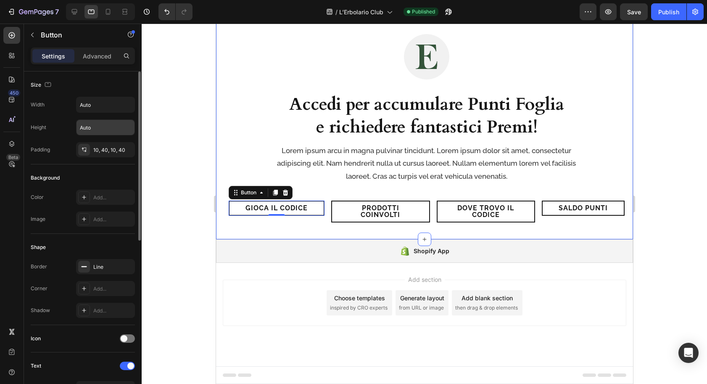
click at [104, 129] on input "Auto" at bounding box center [106, 127] width 58 height 15
click at [126, 127] on icon "button" at bounding box center [127, 127] width 8 height 8
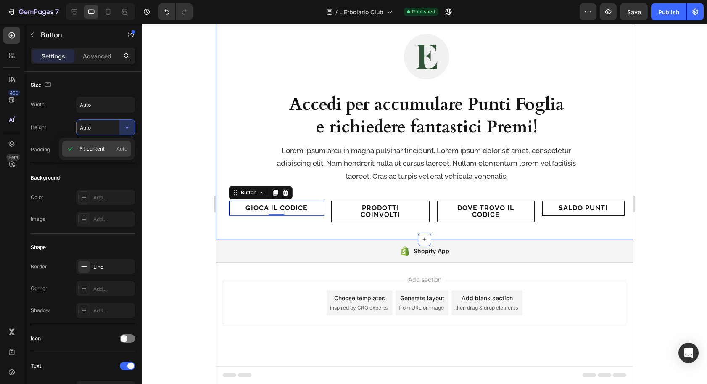
click at [123, 149] on span "Auto" at bounding box center [122, 149] width 11 height 8
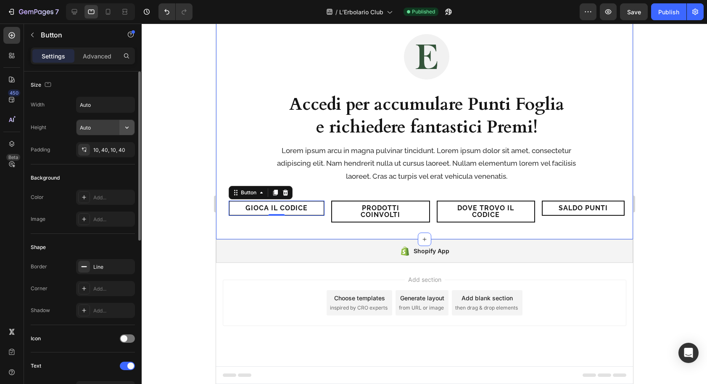
click at [123, 124] on icon "button" at bounding box center [127, 127] width 8 height 8
click at [102, 127] on input "Auto" at bounding box center [106, 127] width 58 height 15
click at [127, 124] on icon "button" at bounding box center [127, 127] width 8 height 8
click at [97, 147] on span "Fit content" at bounding box center [91, 149] width 25 height 8
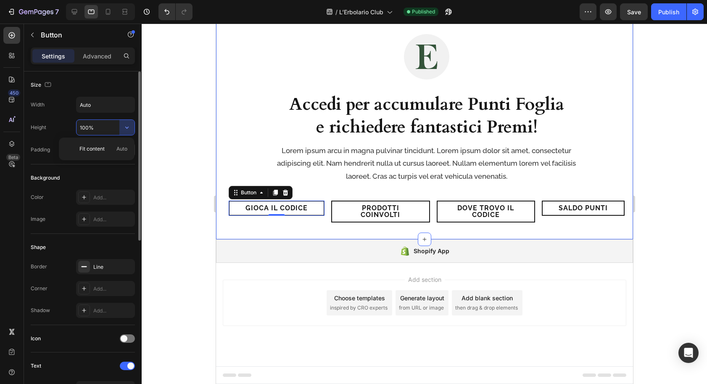
type input "Auto"
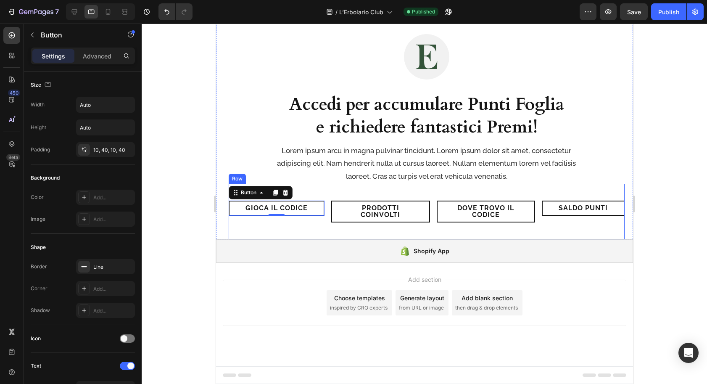
click at [331, 212] on link "Prodotti Coinvolti" at bounding box center [380, 212] width 99 height 22
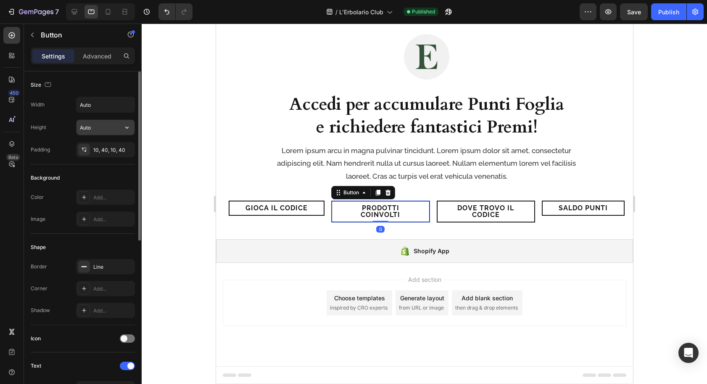
click at [111, 128] on input "Auto" at bounding box center [106, 127] width 58 height 15
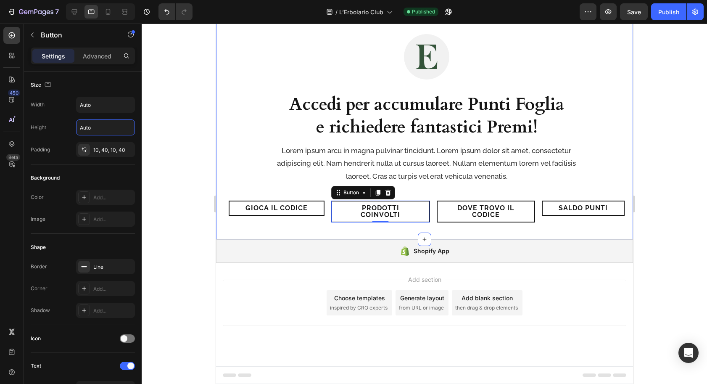
click at [234, 209] on link "Gioca il Codice" at bounding box center [276, 208] width 96 height 15
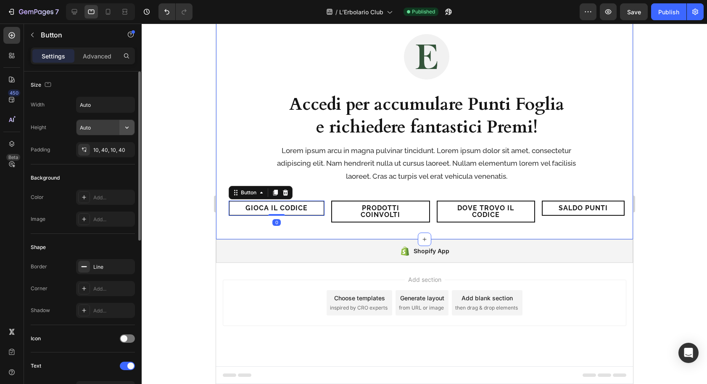
click at [126, 129] on icon "button" at bounding box center [127, 127] width 8 height 8
drag, startPoint x: 123, startPoint y: 148, endPoint x: 138, endPoint y: 165, distance: 22.6
click at [123, 149] on span "Auto" at bounding box center [122, 149] width 11 height 8
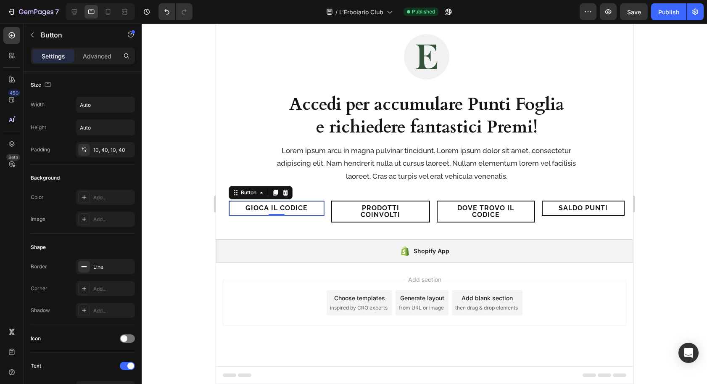
click at [233, 209] on link "Gioca il Codice" at bounding box center [276, 208] width 96 height 15
click at [342, 211] on link "Prodotti Coinvolti" at bounding box center [380, 212] width 99 height 22
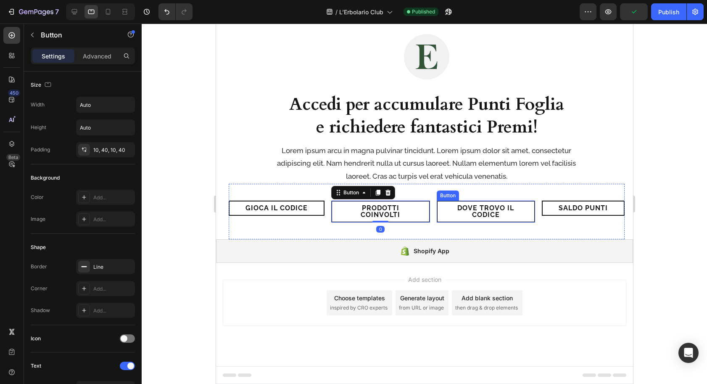
click at [451, 211] on link "Dove trovo il codice" at bounding box center [486, 212] width 99 height 22
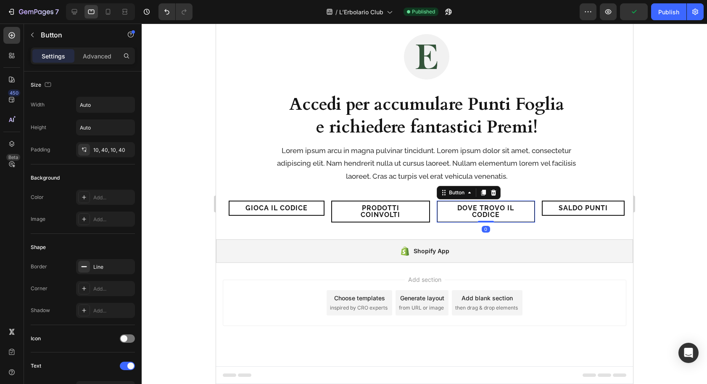
drag, startPoint x: 667, startPoint y: 12, endPoint x: 641, endPoint y: 60, distance: 54.8
click at [667, 12] on div "Publish" at bounding box center [669, 12] width 21 height 9
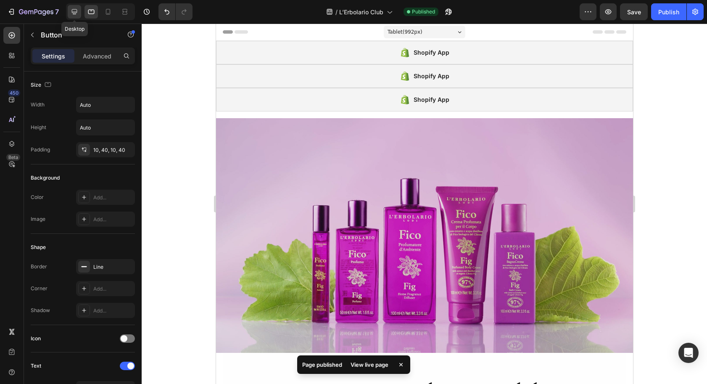
drag, startPoint x: 72, startPoint y: 10, endPoint x: 74, endPoint y: 14, distance: 4.9
click at [72, 10] on icon at bounding box center [74, 11] width 5 height 5
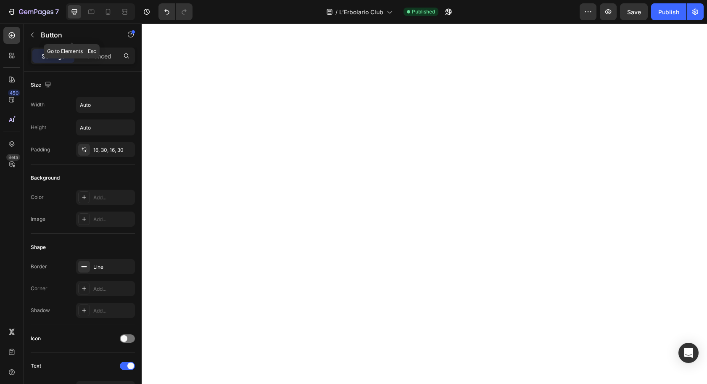
scroll to position [419, 0]
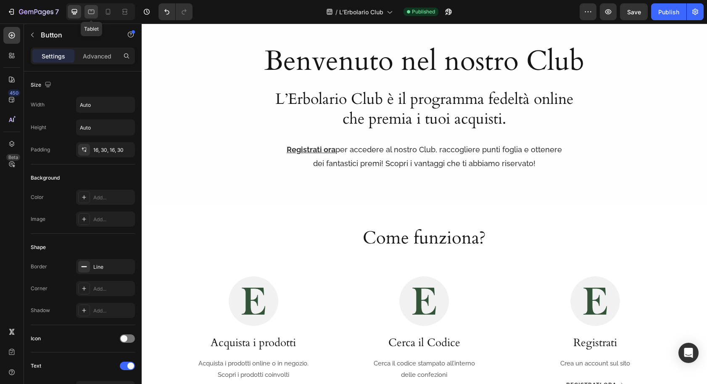
click at [90, 10] on icon at bounding box center [91, 12] width 8 height 8
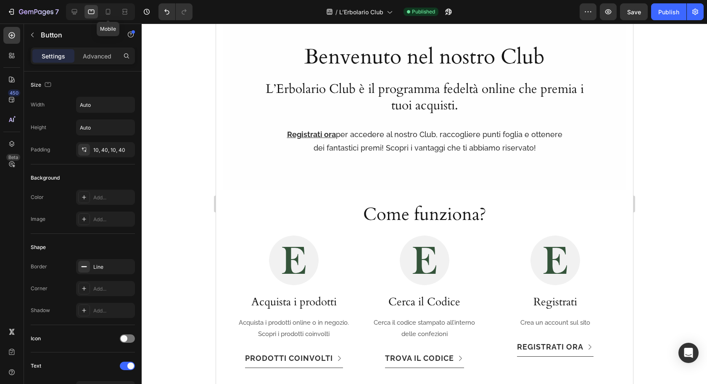
drag, startPoint x: 106, startPoint y: 10, endPoint x: 122, endPoint y: 46, distance: 39.2
click at [107, 11] on icon at bounding box center [108, 12] width 8 height 8
type input "15"
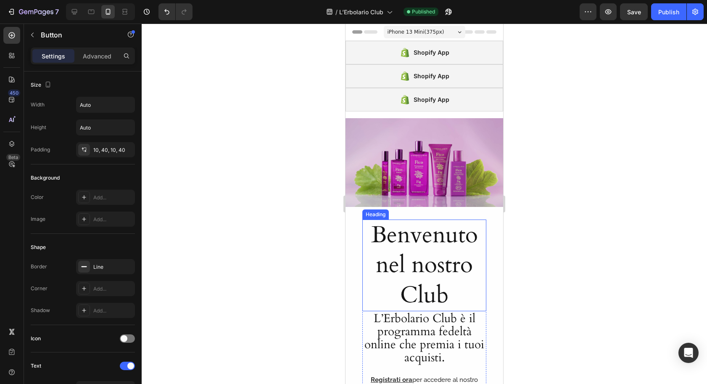
click at [389, 240] on h1 "Benvenuto nel nostro Club" at bounding box center [425, 266] width 124 height 92
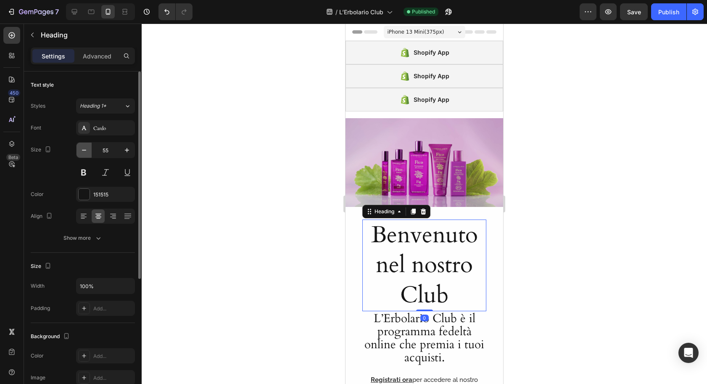
click at [82, 150] on icon "button" at bounding box center [84, 150] width 8 height 8
click at [82, 151] on icon "button" at bounding box center [84, 150] width 8 height 8
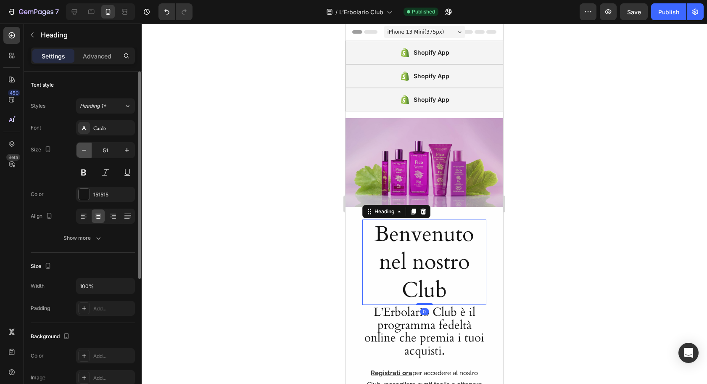
click at [82, 151] on icon "button" at bounding box center [84, 150] width 8 height 8
type input "48"
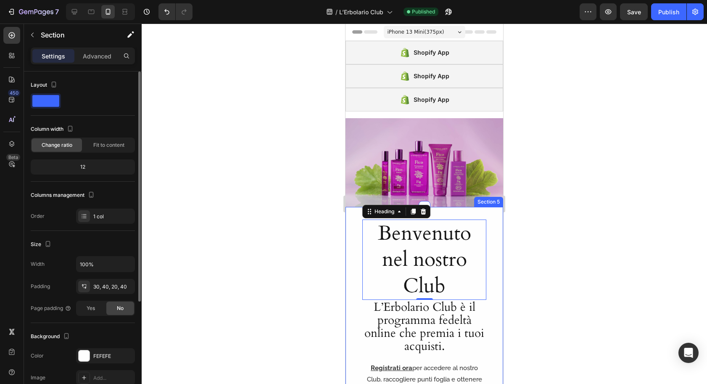
click at [350, 236] on div "Benvenuto nel nostro Club Heading 0 L’Erbolario Club è il programma fedeltà onl…" at bounding box center [425, 318] width 158 height 223
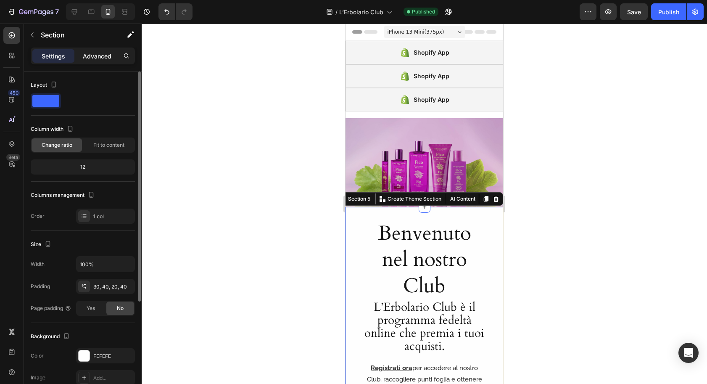
click at [90, 58] on p "Advanced" at bounding box center [97, 56] width 29 height 9
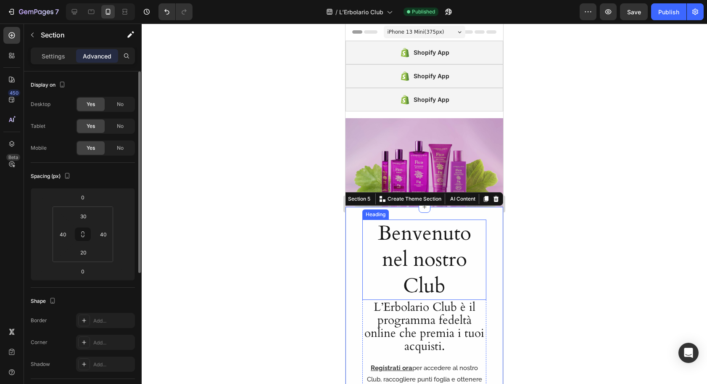
click at [392, 232] on h1 "Benvenuto nel nostro Club" at bounding box center [425, 260] width 124 height 80
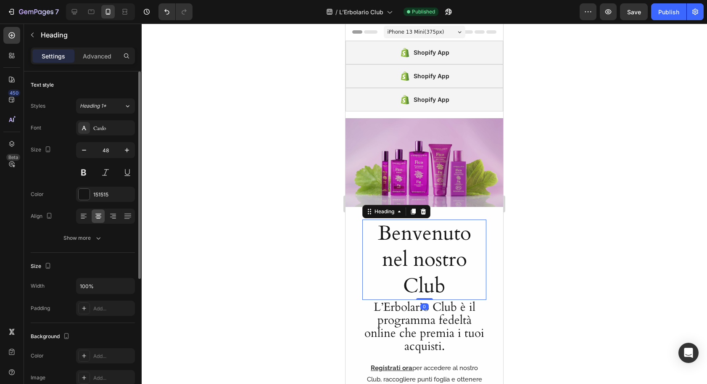
click at [368, 238] on h1 "Benvenuto nel nostro Club" at bounding box center [425, 260] width 124 height 80
click at [86, 58] on p "Advanced" at bounding box center [97, 56] width 29 height 9
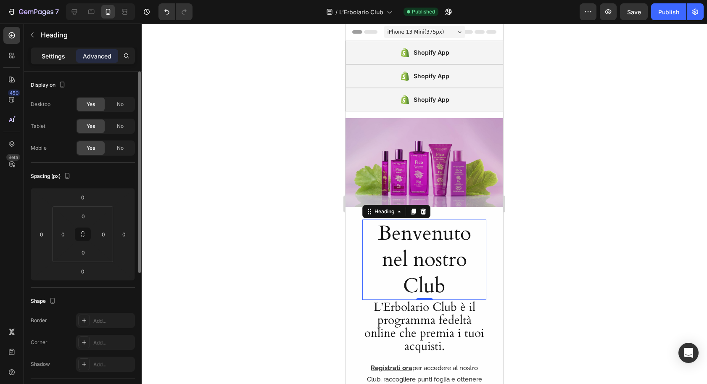
drag, startPoint x: 55, startPoint y: 54, endPoint x: 56, endPoint y: 75, distance: 20.6
click at [55, 55] on p "Settings" at bounding box center [54, 56] width 24 height 9
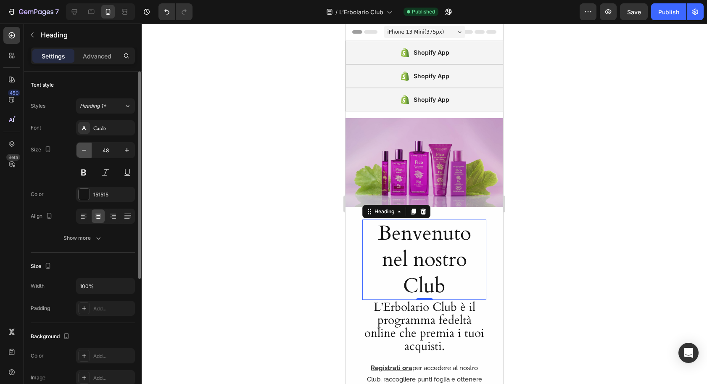
click at [84, 148] on icon "button" at bounding box center [84, 150] width 8 height 8
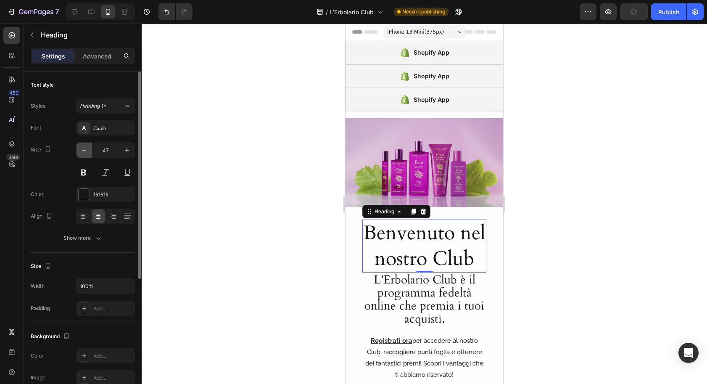
click at [84, 148] on icon "button" at bounding box center [84, 150] width 8 height 8
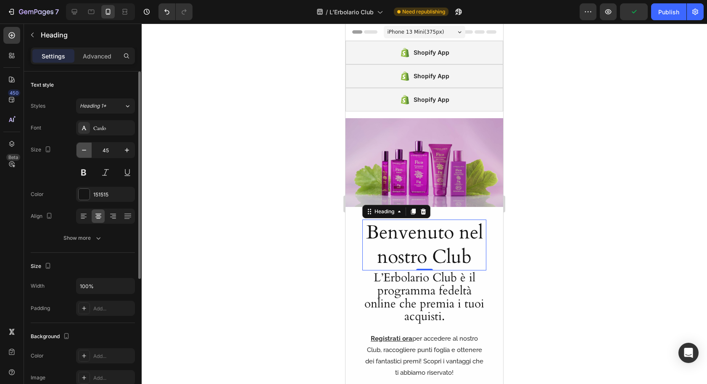
type input "44"
click at [370, 290] on h2 "L’Erbolario Club è il programma fedeltà online che premia i tuoi acquisti." at bounding box center [425, 295] width 124 height 53
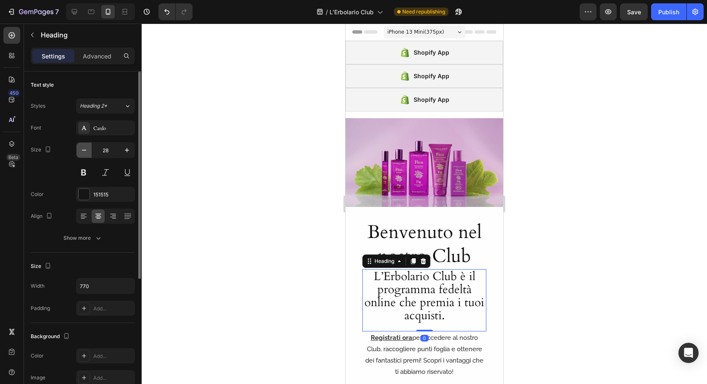
click at [84, 150] on icon "button" at bounding box center [84, 150] width 4 height 1
type input "26"
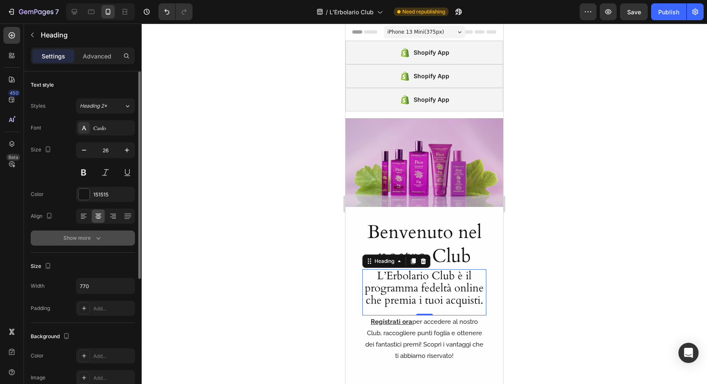
click at [89, 239] on div "Show more" at bounding box center [83, 238] width 39 height 8
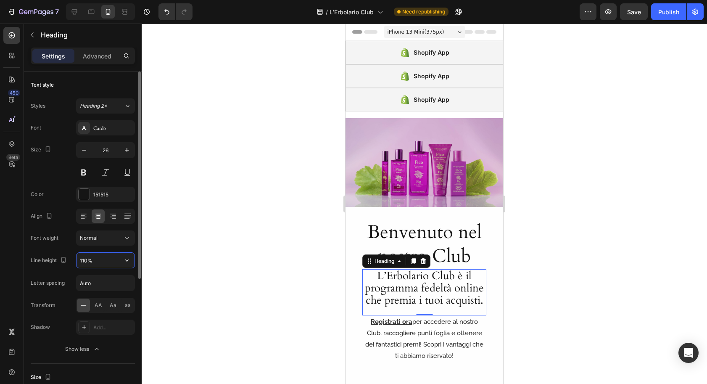
click at [97, 260] on input "110%" at bounding box center [106, 260] width 58 height 15
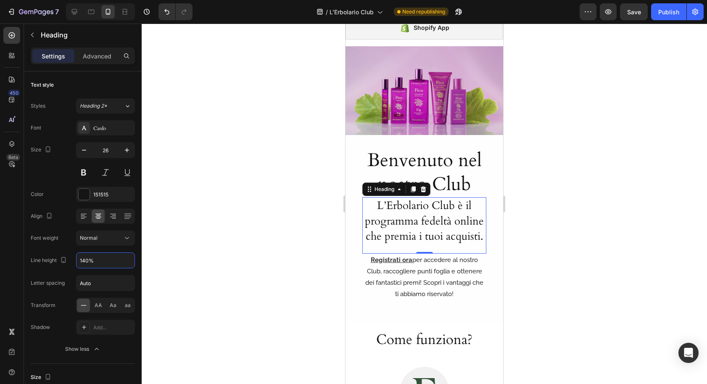
scroll to position [74, 0]
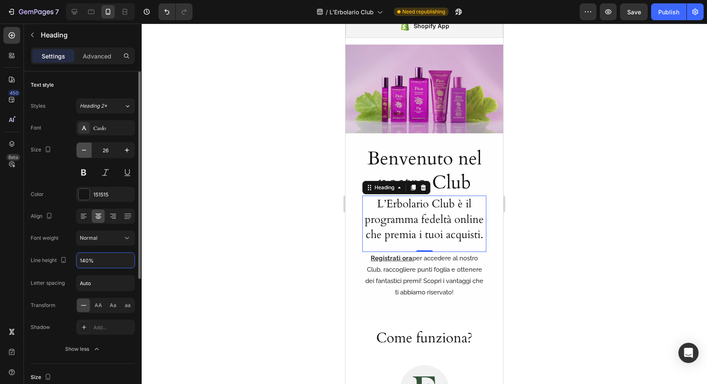
type input "140%"
click at [85, 151] on icon "button" at bounding box center [84, 150] width 8 height 8
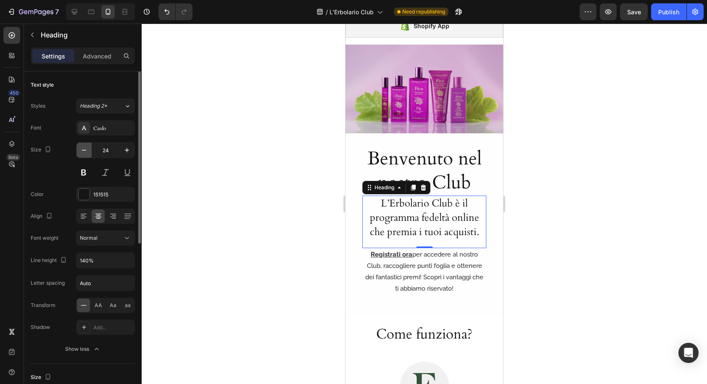
click at [85, 151] on icon "button" at bounding box center [84, 150] width 8 height 8
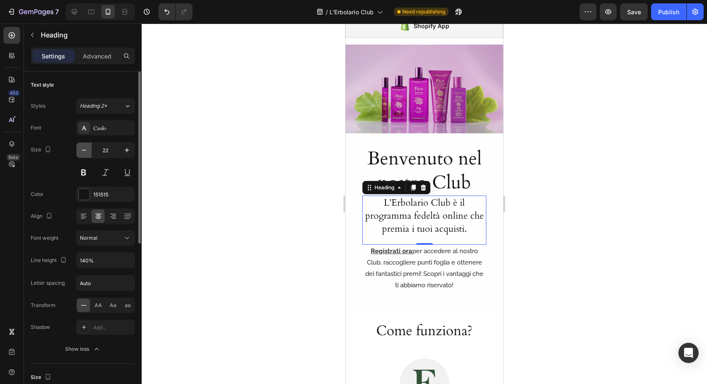
click at [84, 151] on icon "button" at bounding box center [84, 150] width 8 height 8
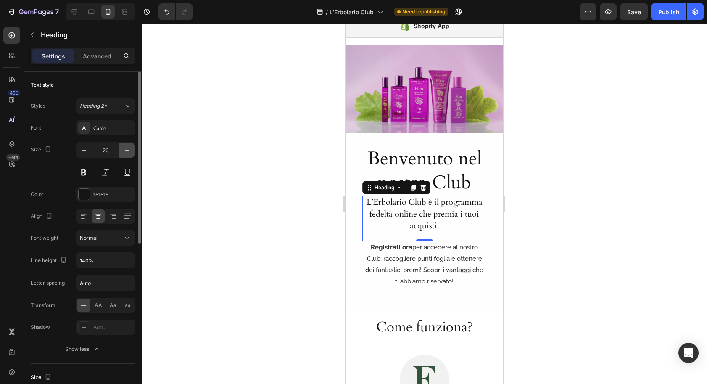
click at [126, 151] on icon "button" at bounding box center [127, 150] width 8 height 8
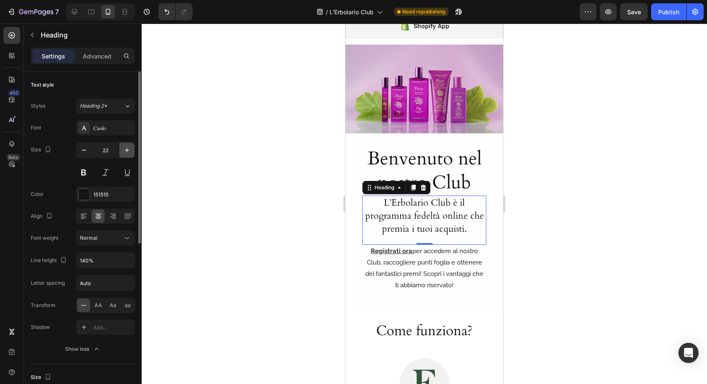
click at [126, 151] on icon "button" at bounding box center [127, 150] width 8 height 8
type input "24"
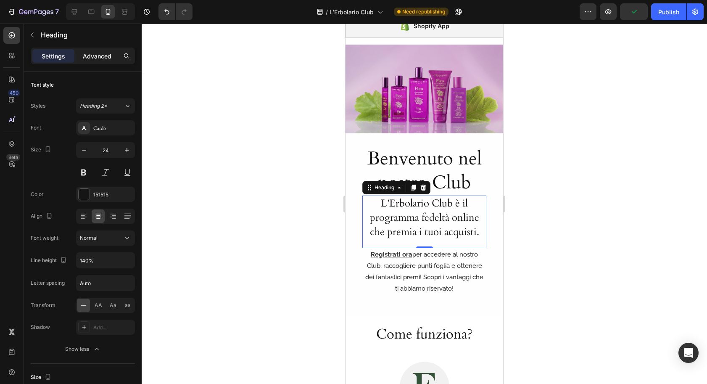
click at [101, 54] on p "Advanced" at bounding box center [97, 56] width 29 height 9
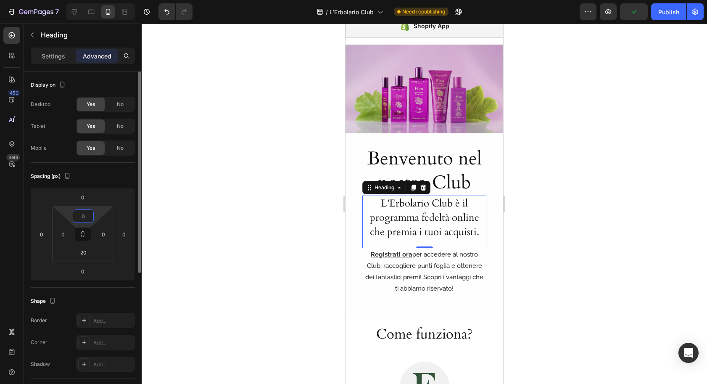
click at [87, 217] on input "0" at bounding box center [83, 216] width 17 height 13
type input "10"
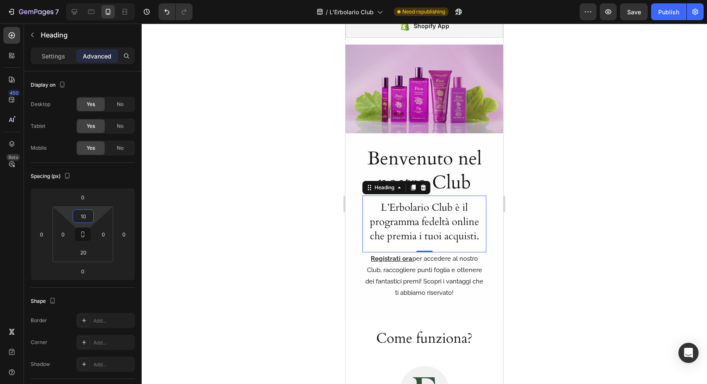
click at [449, 182] on p "Benvenuto nel nostro Club" at bounding box center [424, 171] width 122 height 48
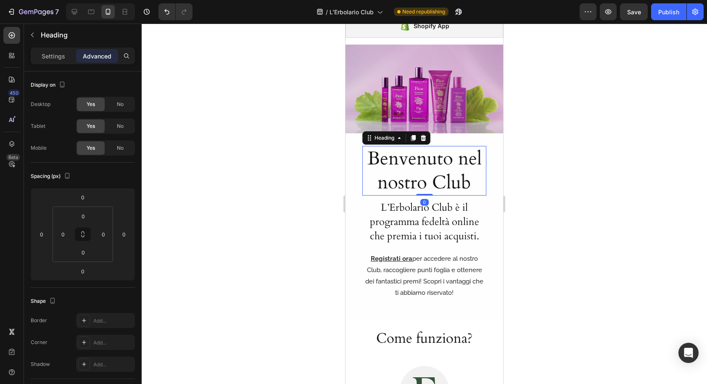
drag, startPoint x: 56, startPoint y: 58, endPoint x: 58, endPoint y: 64, distance: 5.7
click at [58, 58] on p "Settings" at bounding box center [54, 56] width 24 height 9
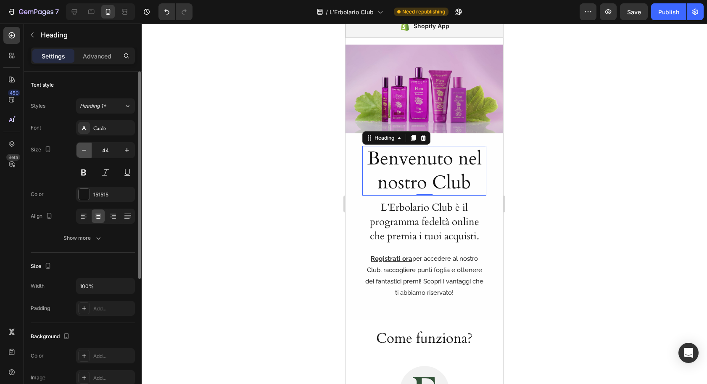
click at [84, 151] on icon "button" at bounding box center [84, 150] width 8 height 8
type input "42"
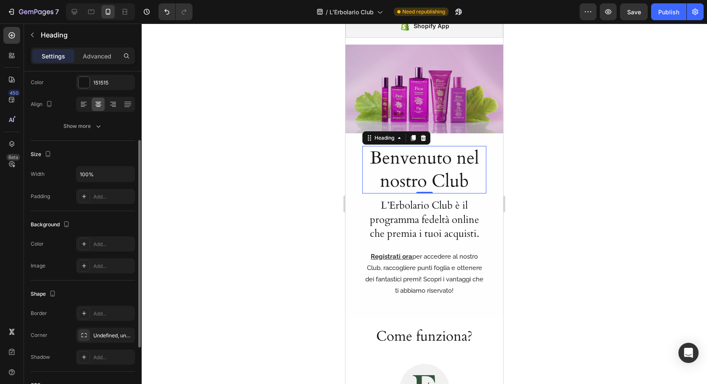
scroll to position [0, 0]
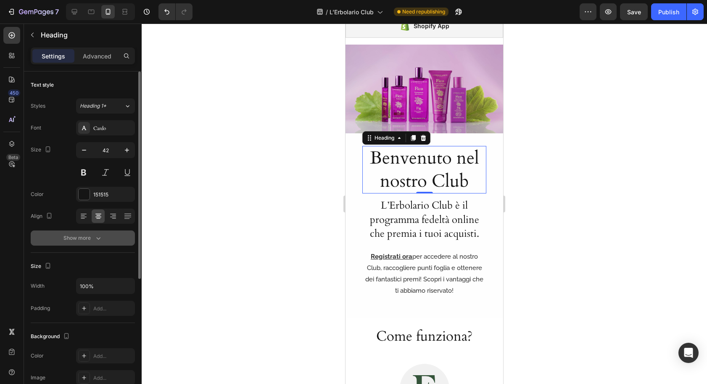
click at [82, 236] on div "Show more" at bounding box center [83, 238] width 39 height 8
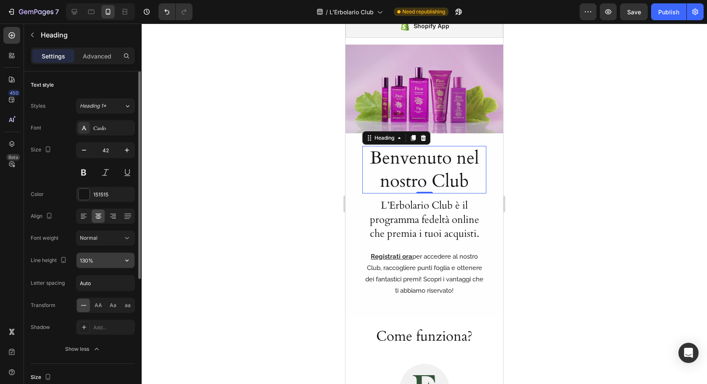
click at [108, 261] on input "130%" at bounding box center [106, 260] width 58 height 15
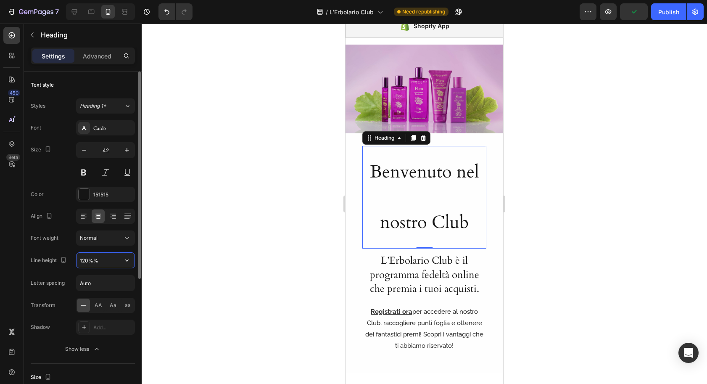
type input "120%"
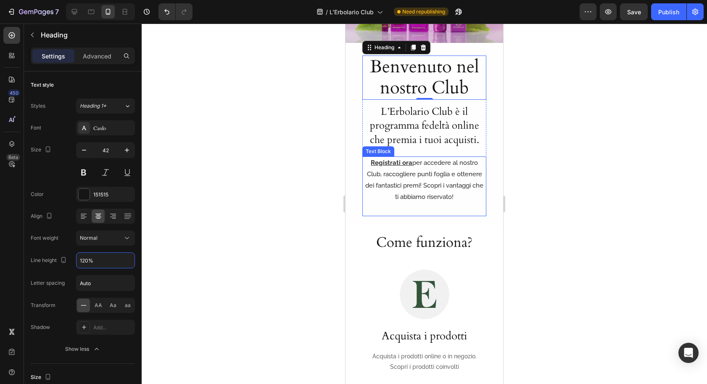
scroll to position [163, 0]
click at [397, 196] on p "Registrati ora per accedere al nostro Club, raccogliere punti foglia e ottenere…" at bounding box center [424, 180] width 122 height 45
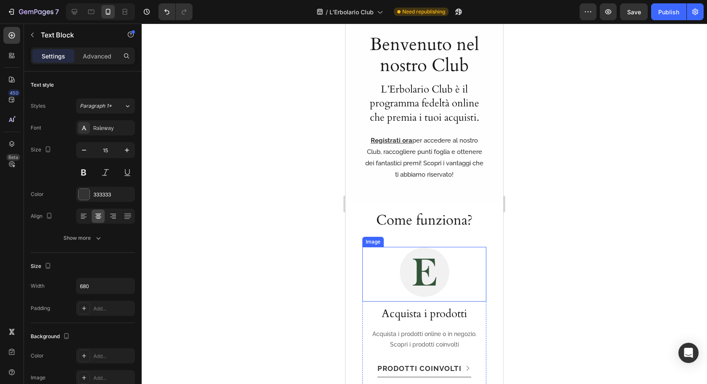
scroll to position [172, 0]
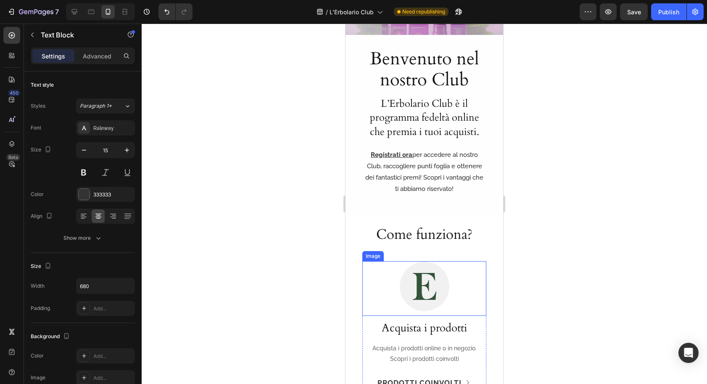
click at [366, 271] on div at bounding box center [425, 286] width 124 height 50
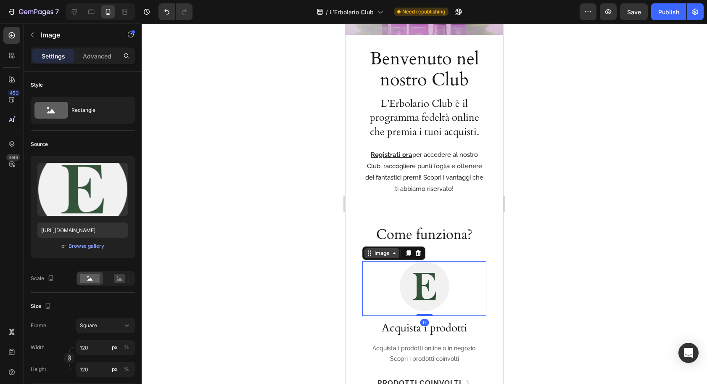
click at [373, 256] on div "Image" at bounding box center [382, 253] width 35 height 10
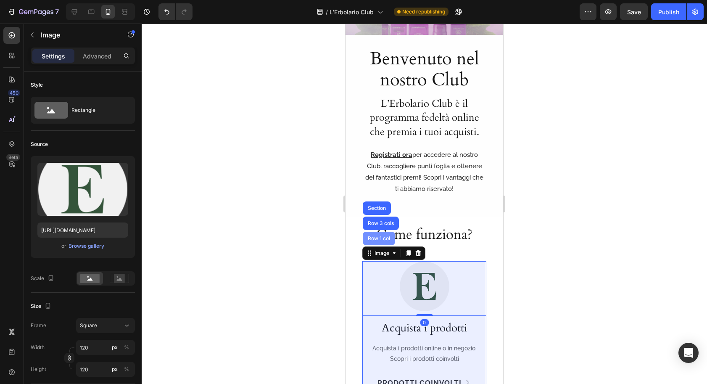
click at [378, 240] on div "Row 1 col" at bounding box center [379, 238] width 26 height 5
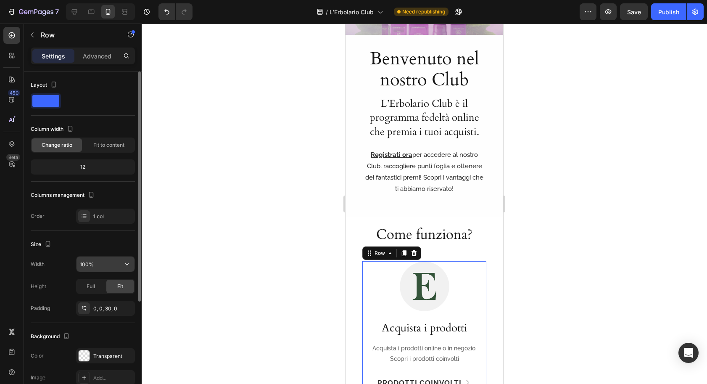
click at [100, 260] on input "100%" at bounding box center [106, 264] width 58 height 15
click at [100, 262] on input "100%" at bounding box center [106, 264] width 58 height 15
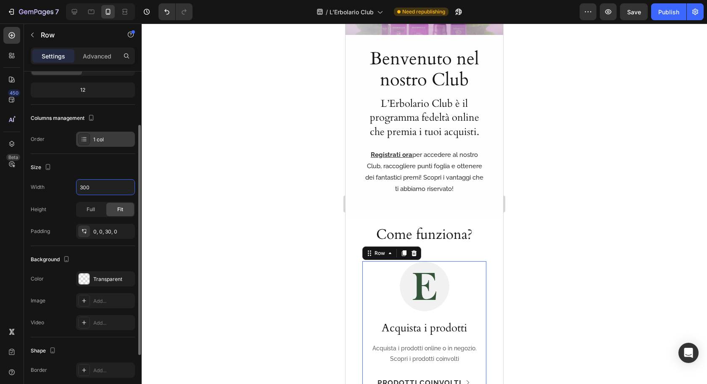
scroll to position [77, 0]
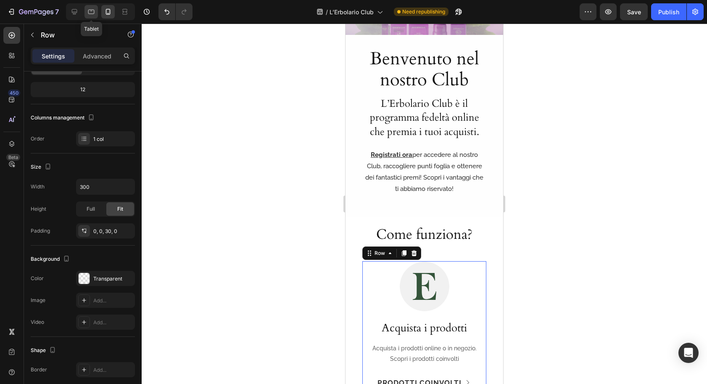
click at [88, 11] on icon at bounding box center [91, 12] width 6 height 5
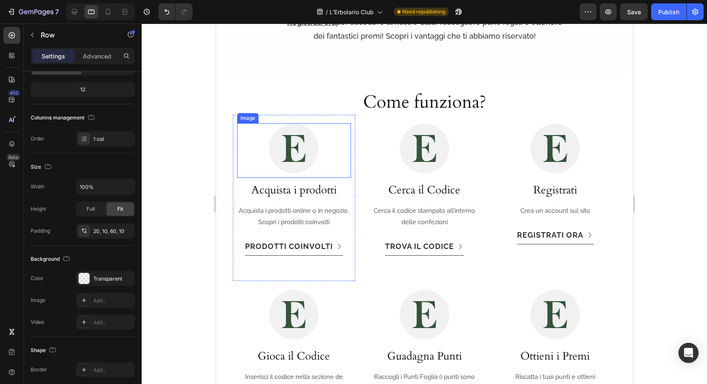
scroll to position [447, 0]
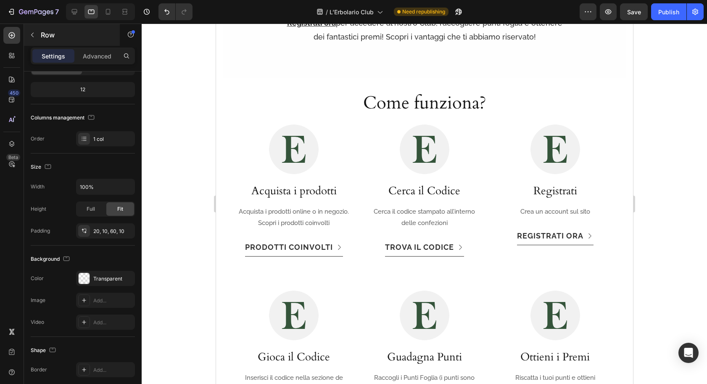
drag, startPoint x: 109, startPoint y: 9, endPoint x: 112, endPoint y: 27, distance: 18.1
click at [109, 9] on icon at bounding box center [108, 12] width 5 height 6
type input "300"
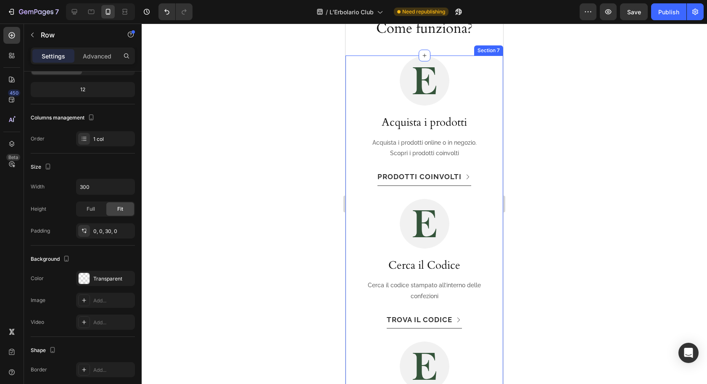
scroll to position [527, 0]
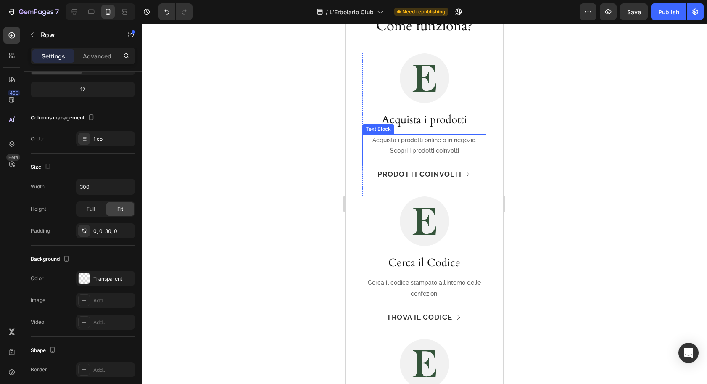
click at [364, 140] on p "Acquista i prodotti online o in negozio. Scopri i prodotti coinvolti" at bounding box center [424, 145] width 122 height 21
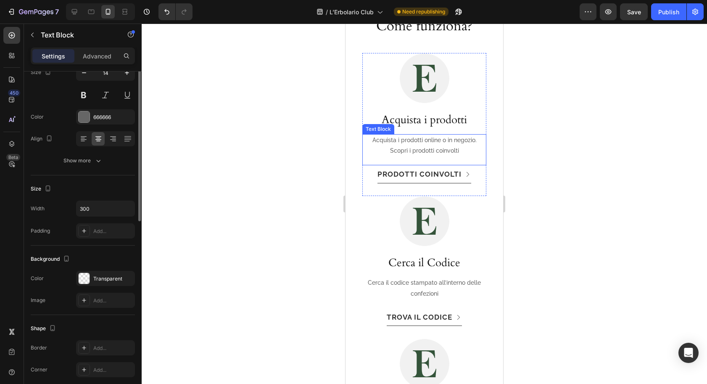
scroll to position [0, 0]
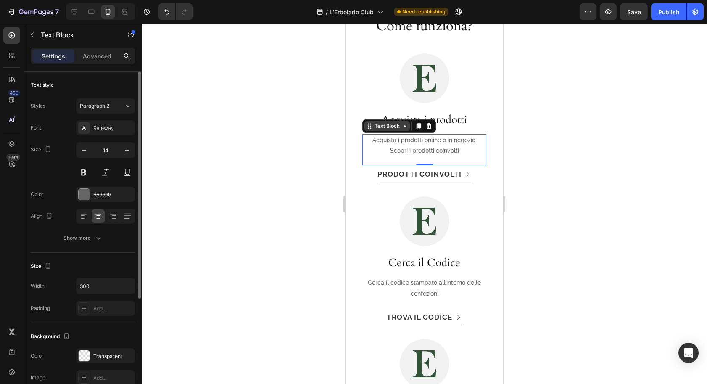
click at [371, 127] on icon at bounding box center [369, 126] width 7 height 7
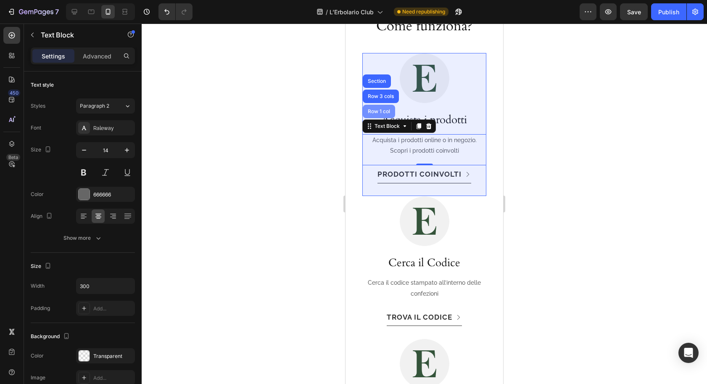
click at [373, 113] on div "Row 1 col" at bounding box center [379, 111] width 26 height 5
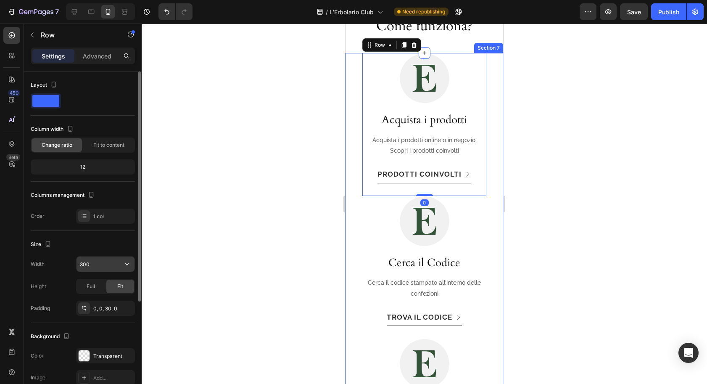
click at [99, 264] on input "300" at bounding box center [106, 264] width 58 height 15
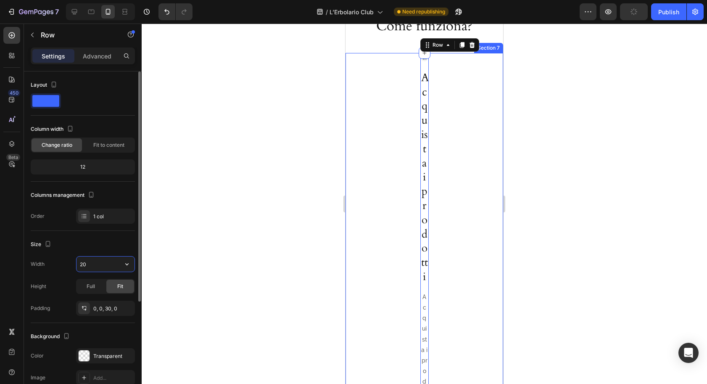
type input "2"
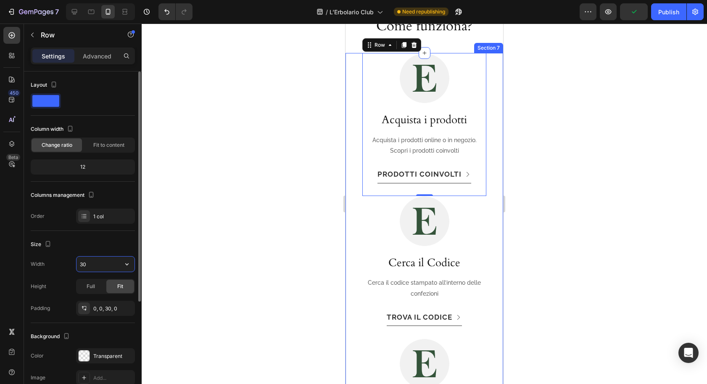
type input "300"
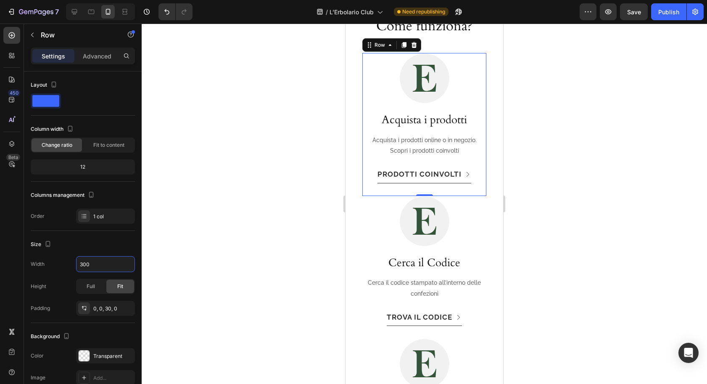
click at [367, 192] on div "Image Acquista i prodotti Heading Acquista i prodotti online o in negozio. Scop…" at bounding box center [425, 124] width 124 height 143
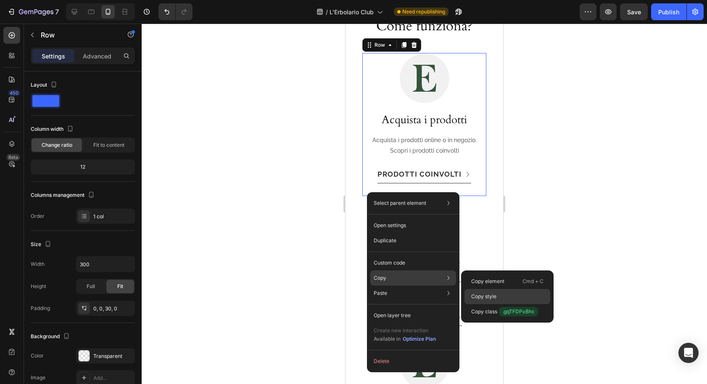
click at [484, 296] on p "Copy style" at bounding box center [483, 297] width 25 height 8
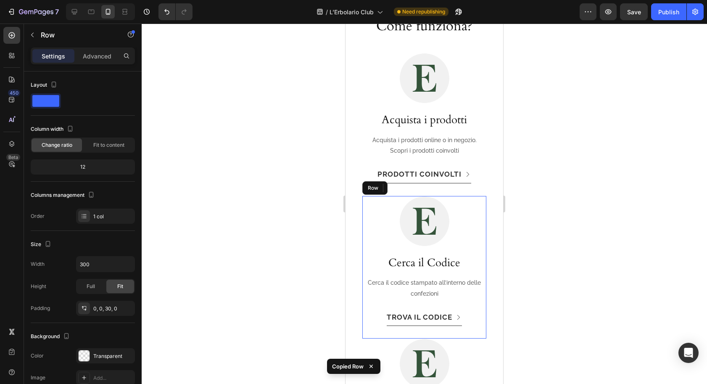
click at [367, 331] on div "Image Cerca il Codice Heading Cerca il codice stampato all’interno delle confez…" at bounding box center [425, 267] width 124 height 143
type input "300"
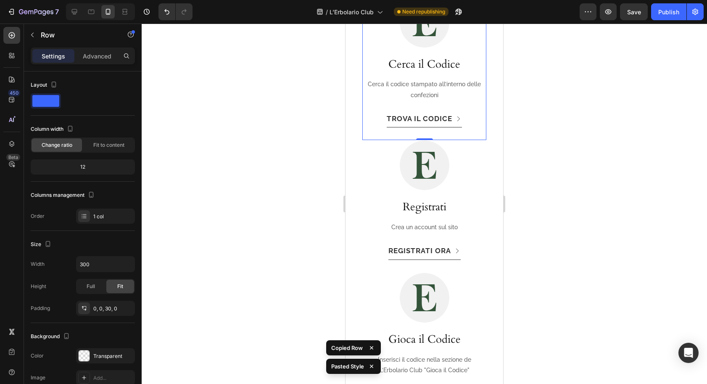
scroll to position [729, 0]
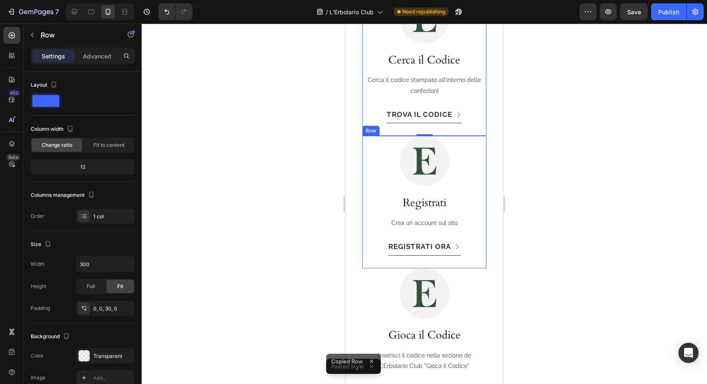
click at [367, 261] on div "Image Registrati Heading Crea un account sul sito Text Block Registrati ora But…" at bounding box center [425, 202] width 124 height 132
type input "300"
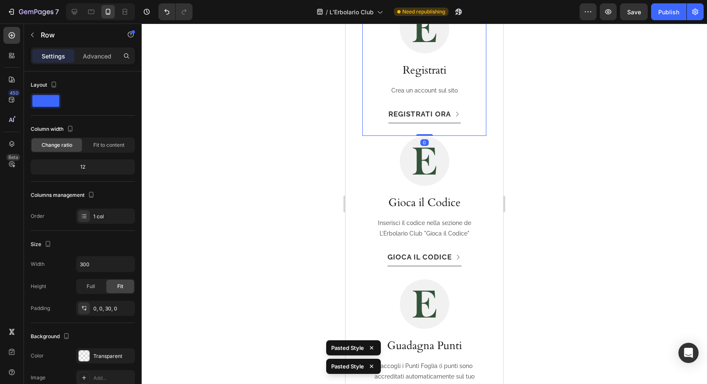
scroll to position [867, 0]
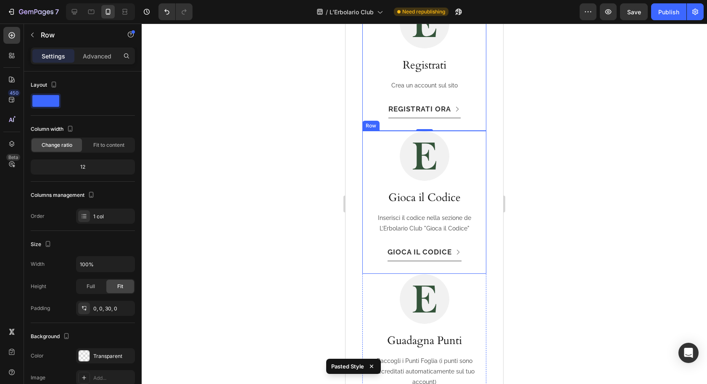
click at [369, 267] on div "Image Gioca il Codice Heading Inserisci il codice nella sezione de L’Erbolario …" at bounding box center [425, 202] width 124 height 143
type input "300"
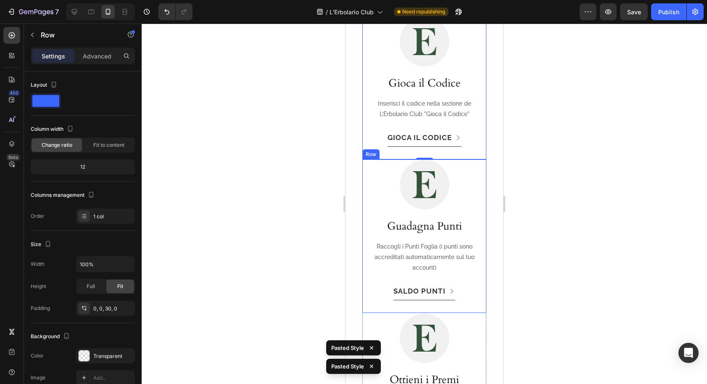
click at [368, 310] on div "Image Guadagna Punti Heading Raccogli i Punti Foglia (i punti sono accreditati …" at bounding box center [425, 236] width 124 height 154
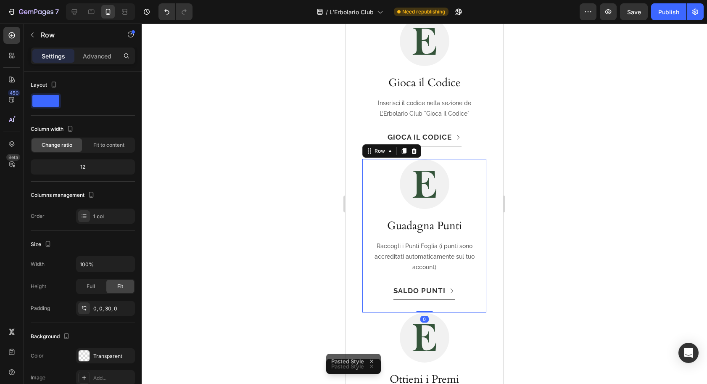
type input "300"
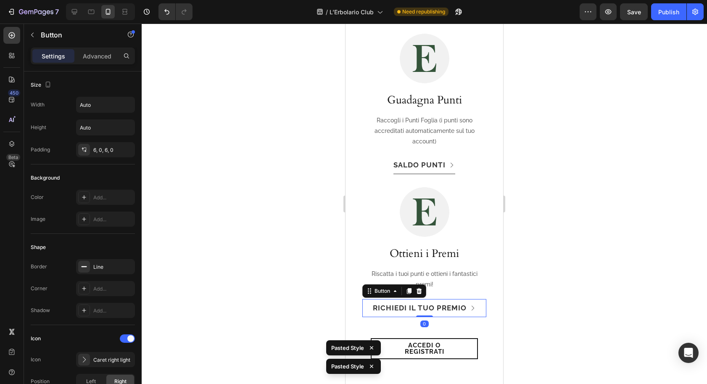
click at [368, 308] on div "[PERSON_NAME] il tuo Premio Button 0" at bounding box center [425, 308] width 124 height 18
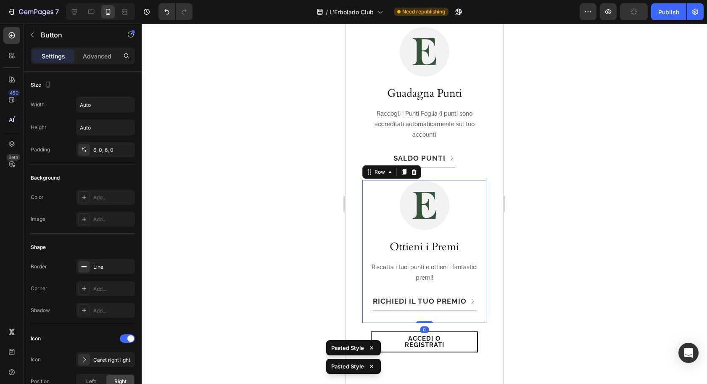
click at [367, 319] on div "Image Ottieni i Premi Heading Riscatta i tuoi punti e ottieni i fantastici prem…" at bounding box center [425, 251] width 124 height 143
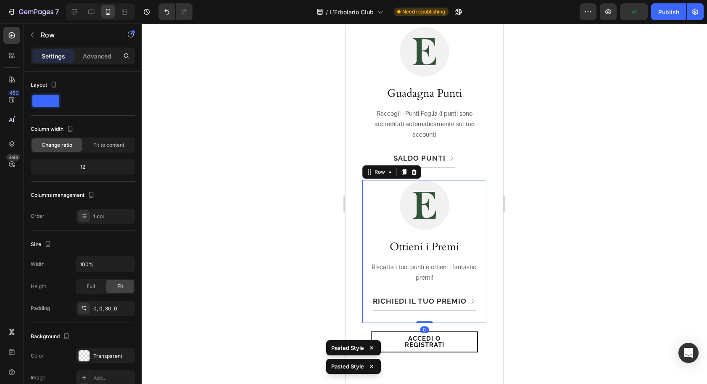
type input "300"
click at [384, 342] on link "Accedi o registrati" at bounding box center [424, 341] width 107 height 21
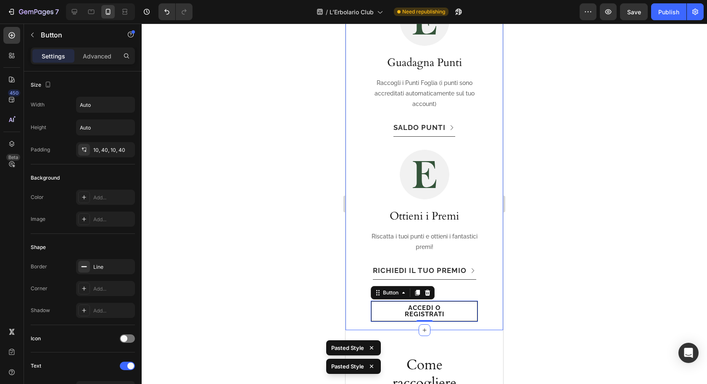
scroll to position [1148, 0]
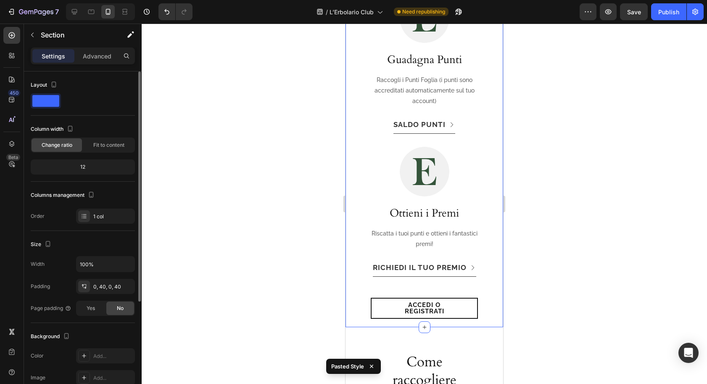
drag, startPoint x: 95, startPoint y: 59, endPoint x: 99, endPoint y: 71, distance: 12.4
click at [95, 59] on p "Advanced" at bounding box center [97, 56] width 29 height 9
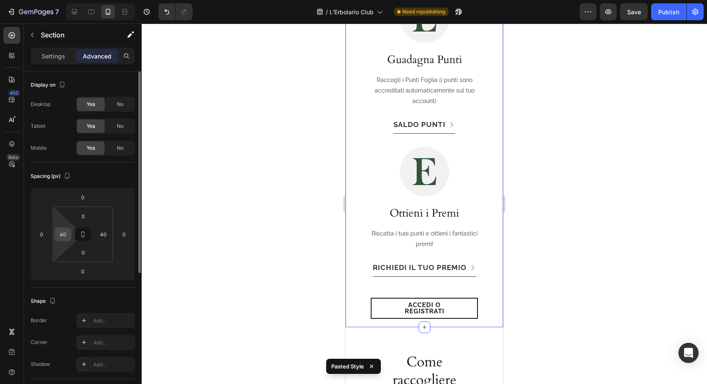
click at [65, 234] on input "40" at bounding box center [63, 234] width 13 height 13
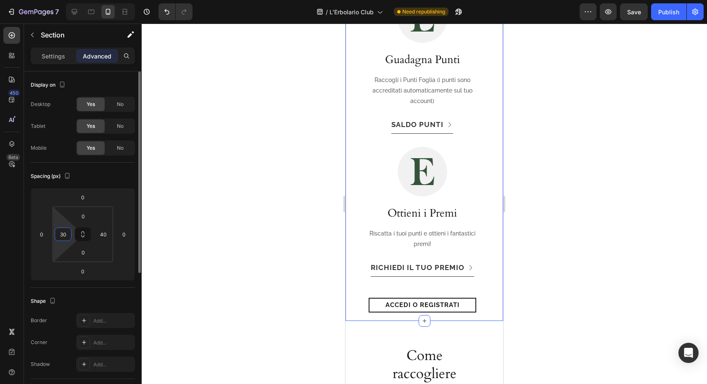
type input "30"
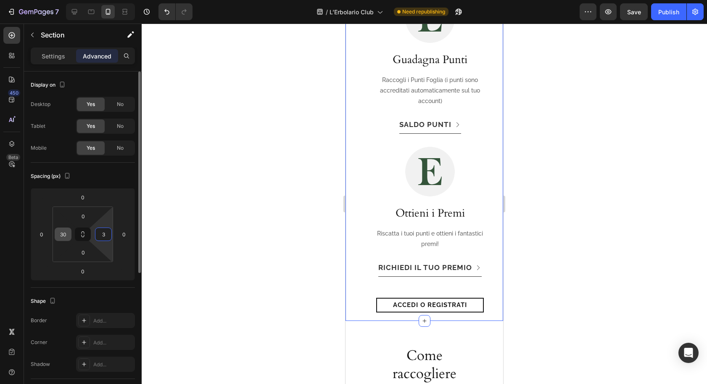
type input "30"
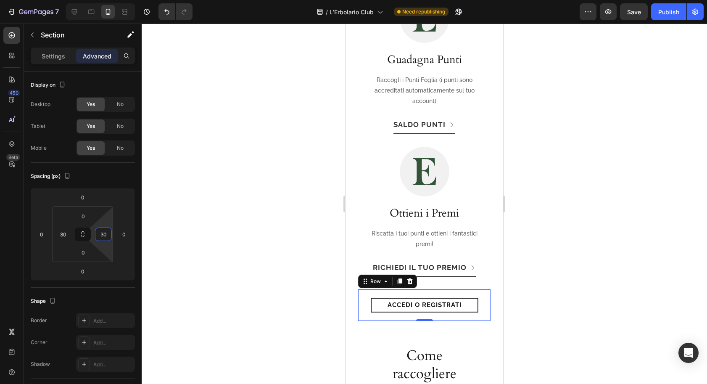
click at [362, 295] on div "Accedi o registrati Button Row 0" at bounding box center [424, 305] width 132 height 32
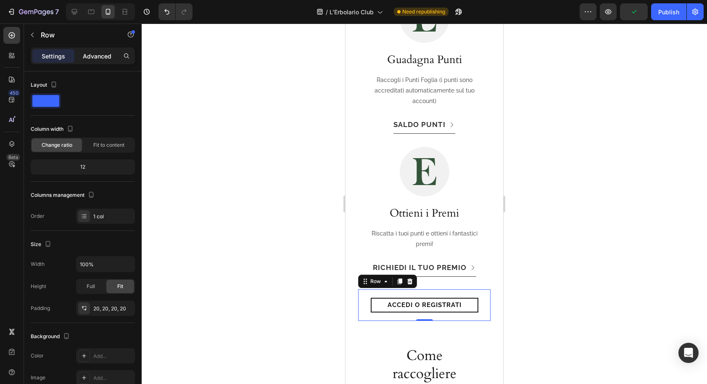
click at [94, 61] on div "Advanced" at bounding box center [97, 55] width 42 height 13
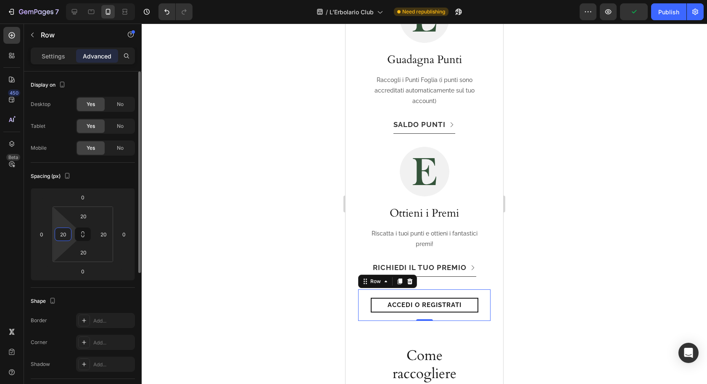
click at [65, 236] on input "20" at bounding box center [63, 234] width 13 height 13
type input "0"
click at [102, 234] on input "20" at bounding box center [103, 234] width 13 height 13
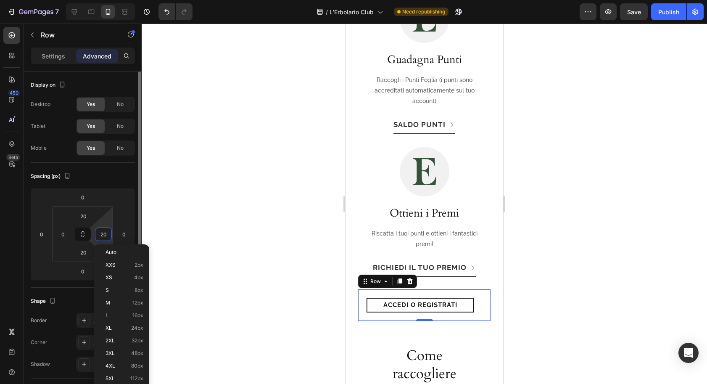
type input "0"
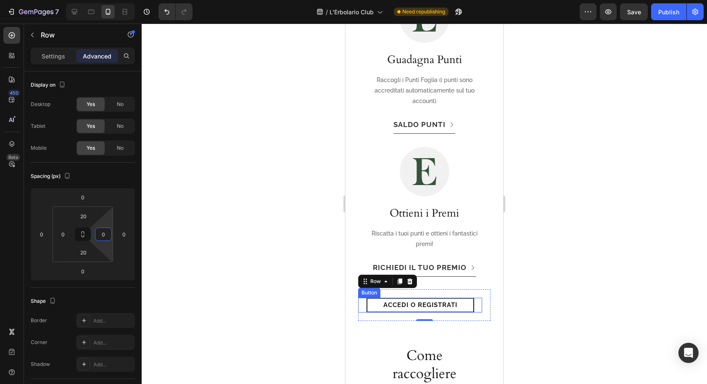
click at [373, 298] on link "Accedi o registrati" at bounding box center [421, 305] width 108 height 15
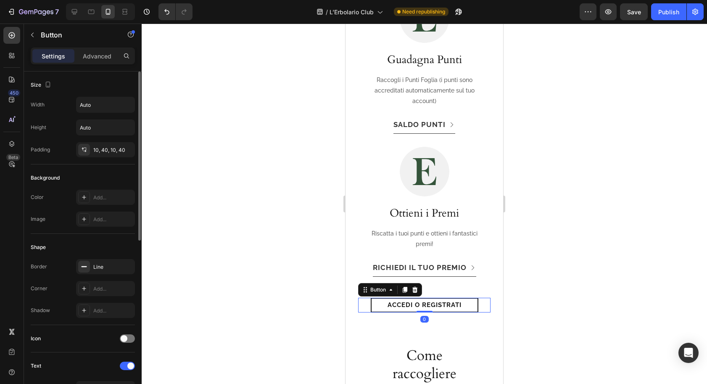
drag, startPoint x: 100, startPoint y: 148, endPoint x: 117, endPoint y: 157, distance: 19.4
click at [100, 148] on div "10, 40, 10, 40" at bounding box center [113, 150] width 40 height 8
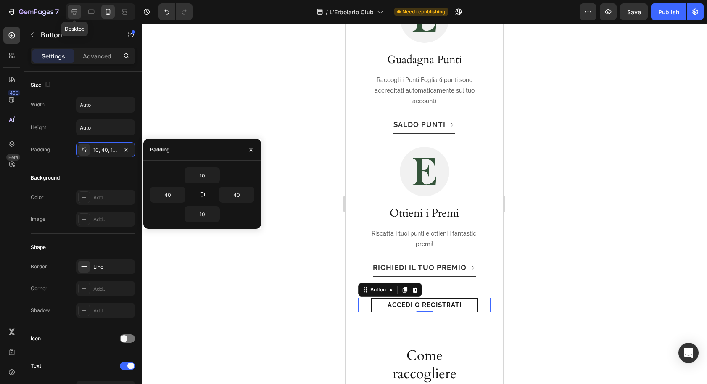
click at [75, 11] on icon at bounding box center [74, 12] width 8 height 8
type input "16"
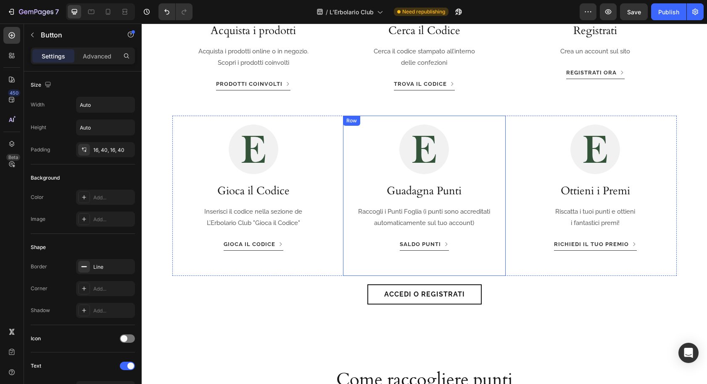
scroll to position [668, 0]
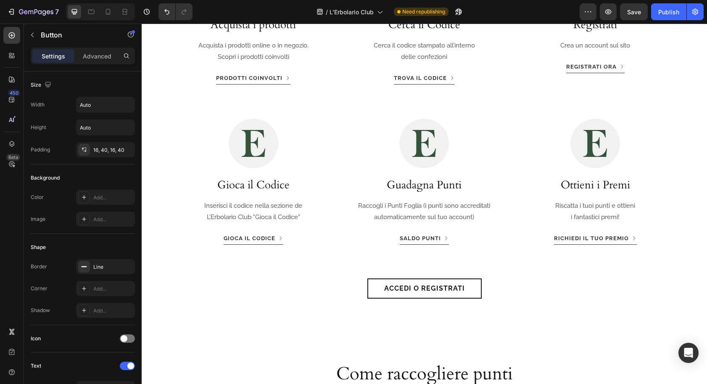
click at [379, 283] on link "Accedi o registrati" at bounding box center [425, 288] width 114 height 20
click at [91, 10] on icon at bounding box center [91, 12] width 6 height 5
type input "10"
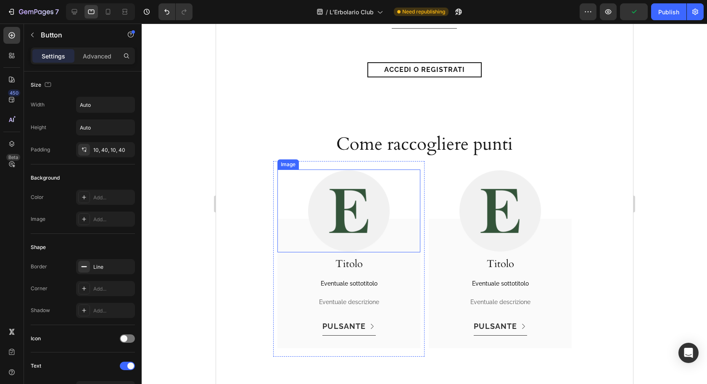
scroll to position [916, 0]
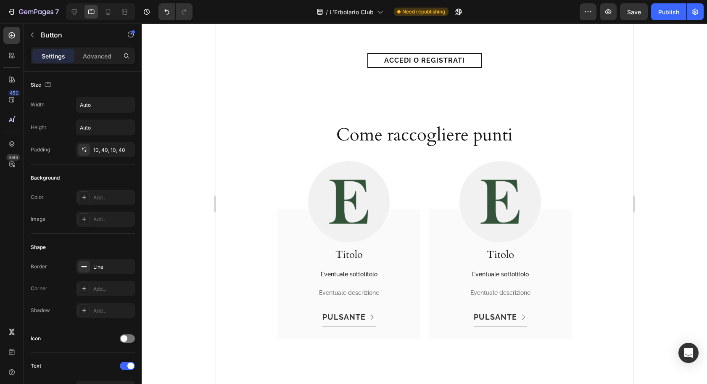
click at [373, 60] on link "Accedi o registrati" at bounding box center [424, 60] width 114 height 15
click at [109, 152] on div "10, 40, 10, 40" at bounding box center [105, 150] width 24 height 8
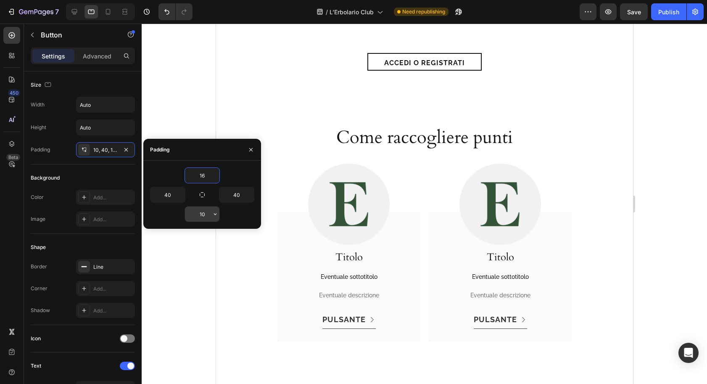
type input "16"
click at [203, 214] on input "10" at bounding box center [202, 214] width 34 height 15
paste input "6"
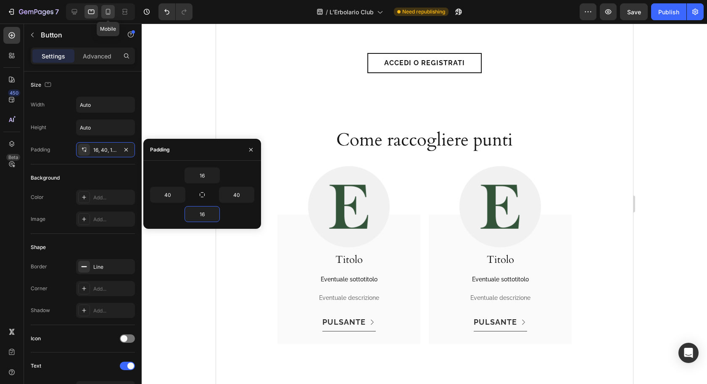
type input "16"
drag, startPoint x: 110, startPoint y: 10, endPoint x: 109, endPoint y: 15, distance: 5.1
click at [110, 10] on icon at bounding box center [108, 12] width 8 height 8
type input "15"
type input "10"
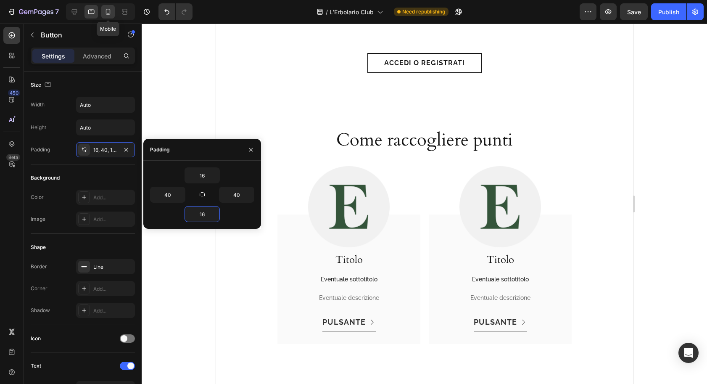
type input "10"
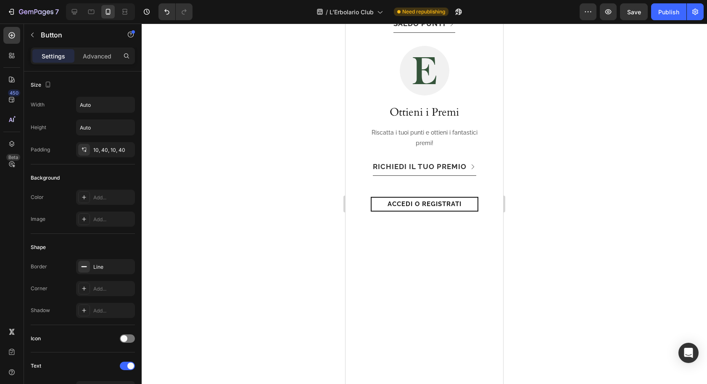
drag, startPoint x: 101, startPoint y: 146, endPoint x: 148, endPoint y: 159, distance: 48.0
click at [101, 146] on div "10, 40, 10, 40" at bounding box center [113, 150] width 40 height 8
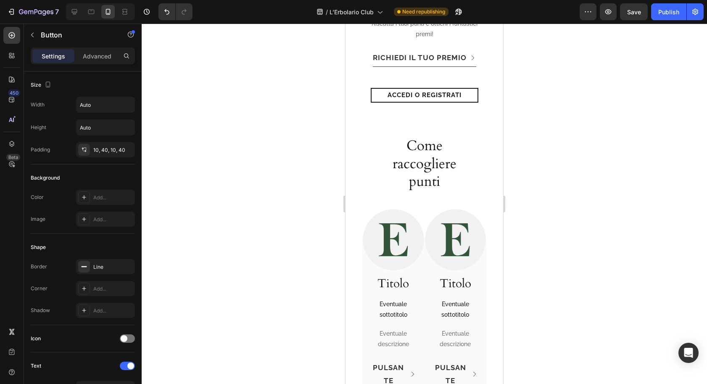
scroll to position [1382, 0]
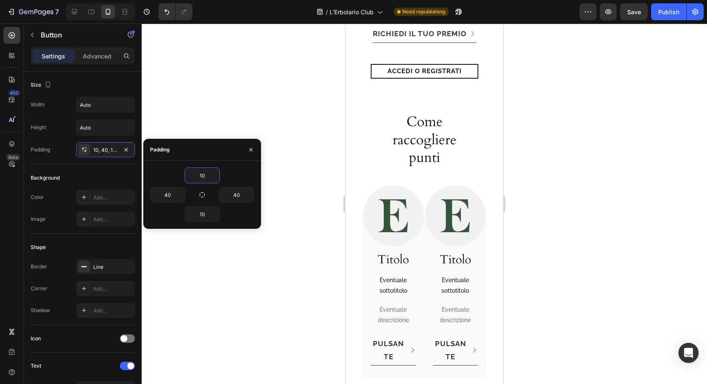
paste input "6"
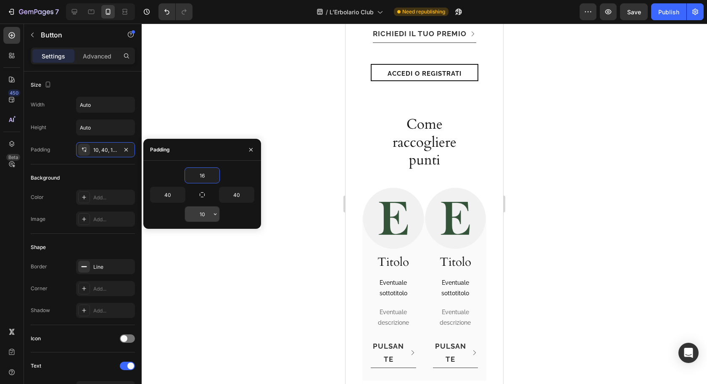
type input "16"
click at [207, 217] on input "10" at bounding box center [202, 214] width 34 height 15
paste input "6"
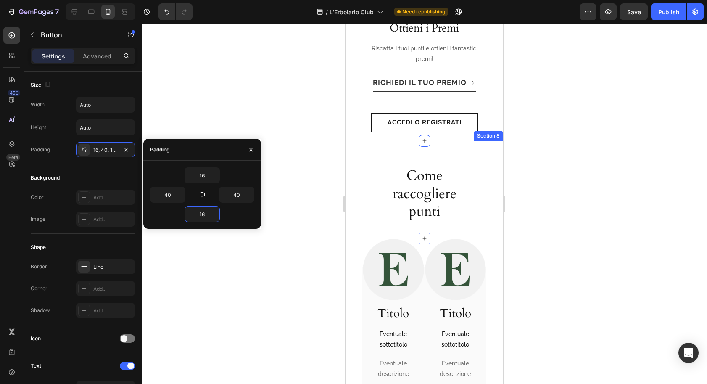
scroll to position [1316, 0]
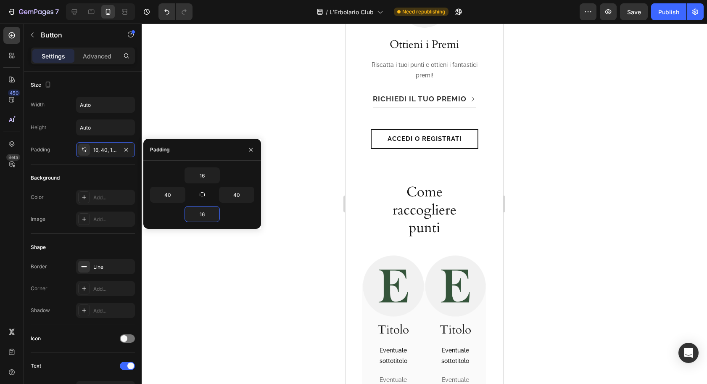
type input "16"
click at [375, 132] on link "Accedi o registrati" at bounding box center [425, 139] width 108 height 20
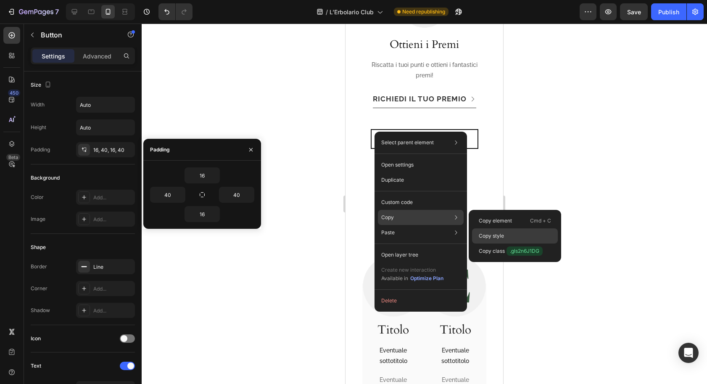
click at [479, 233] on p "Copy style" at bounding box center [491, 236] width 25 height 8
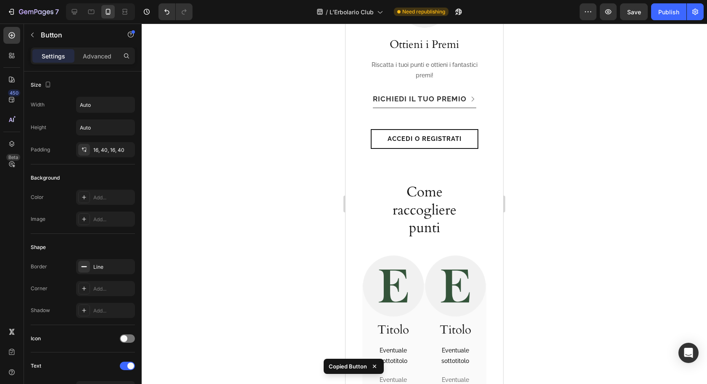
click at [380, 129] on link "Accedi o registrati" at bounding box center [425, 139] width 108 height 20
click at [372, 144] on div "Accedi o registrati Button Row 0" at bounding box center [424, 139] width 132 height 37
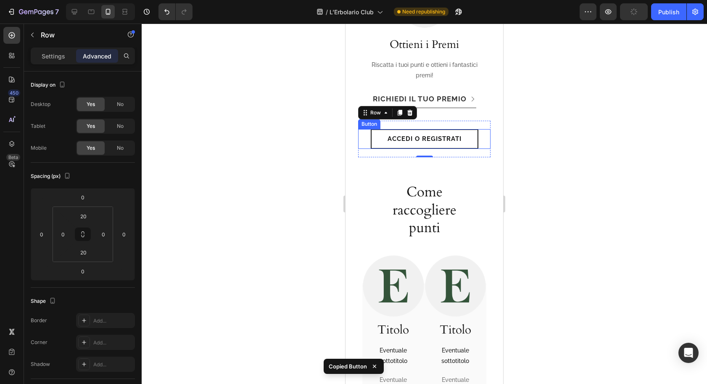
click at [376, 132] on link "Accedi o registrati" at bounding box center [425, 139] width 108 height 20
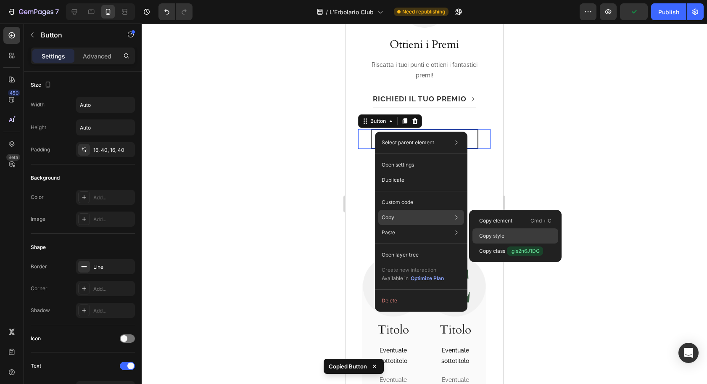
click at [482, 233] on p "Copy style" at bounding box center [491, 236] width 25 height 8
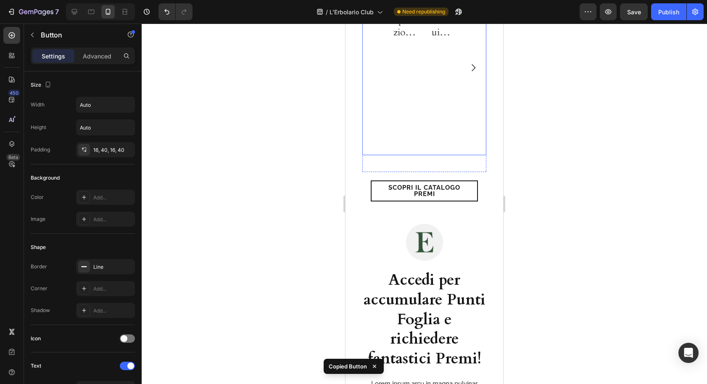
scroll to position [2032, 0]
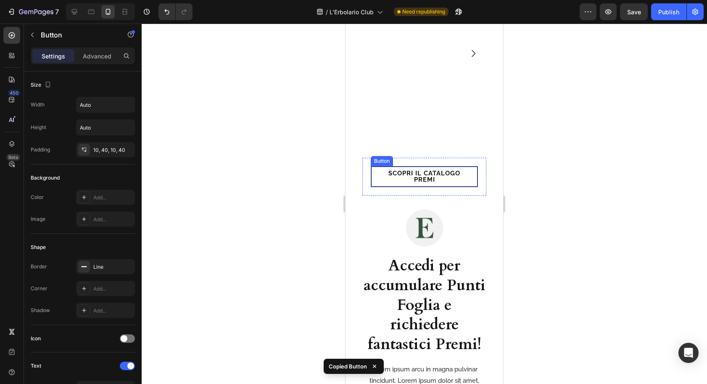
click at [376, 174] on link "Scopri il Catalogo Premi" at bounding box center [424, 176] width 107 height 21
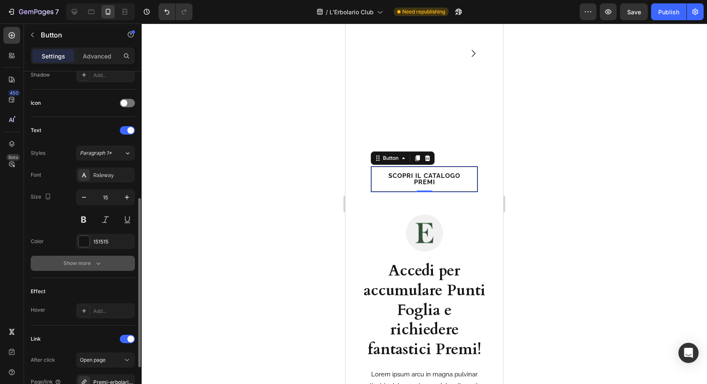
scroll to position [251, 0]
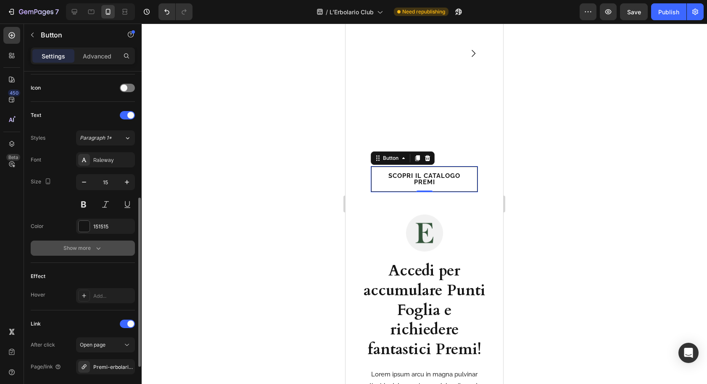
click at [87, 246] on div "Show more" at bounding box center [83, 248] width 39 height 8
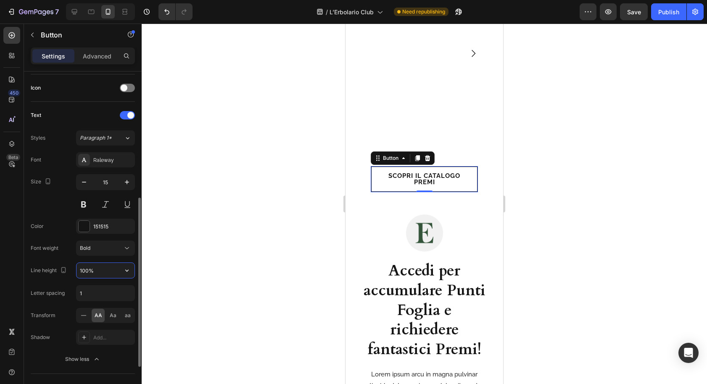
click at [94, 272] on input "100%" at bounding box center [106, 270] width 58 height 15
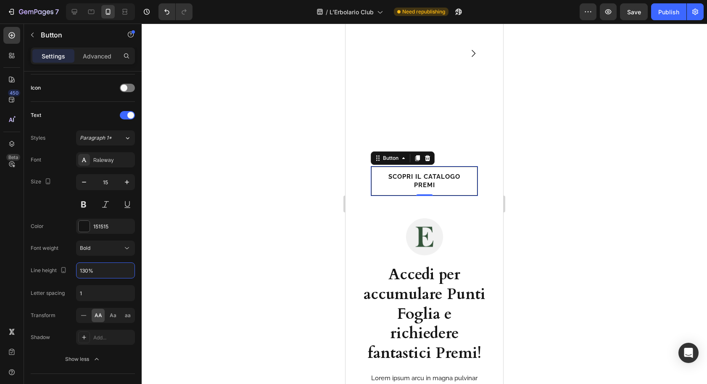
type input "130%"
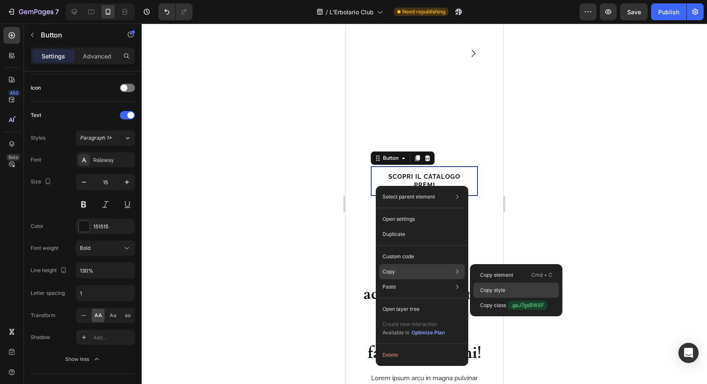
click at [479, 298] on div "Copy style" at bounding box center [517, 305] width 86 height 15
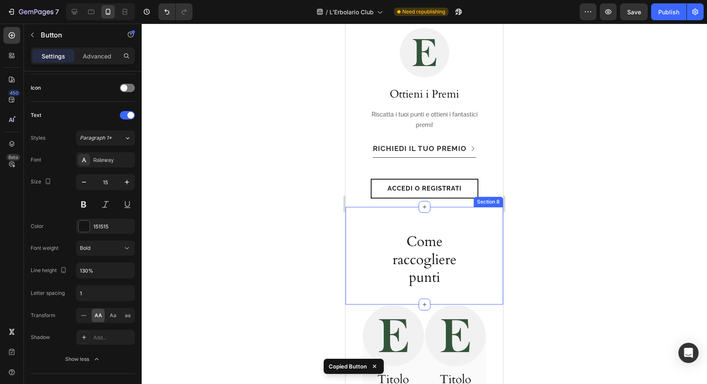
scroll to position [1245, 0]
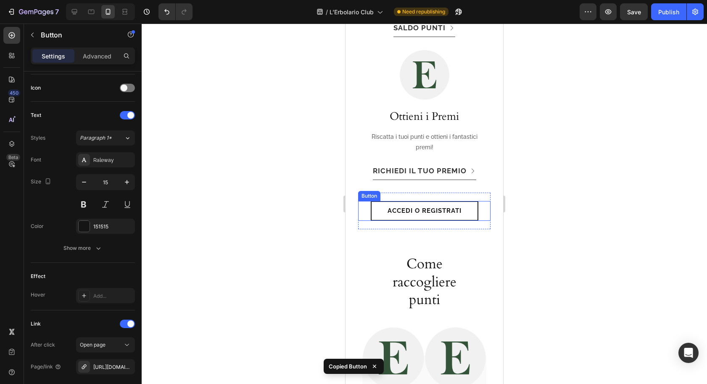
click at [373, 204] on link "Accedi o registrati" at bounding box center [425, 211] width 108 height 20
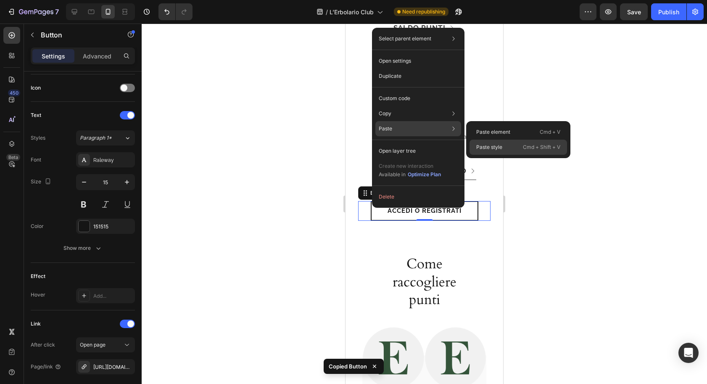
click at [482, 146] on p "Paste style" at bounding box center [490, 147] width 26 height 8
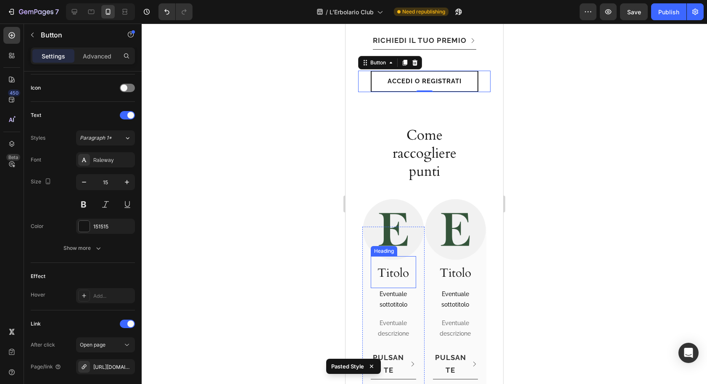
scroll to position [1406, 0]
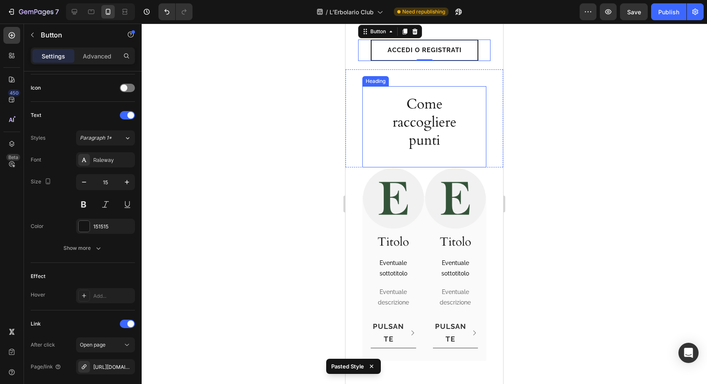
click at [374, 119] on div "Come raccogliere punti Heading" at bounding box center [425, 126] width 124 height 81
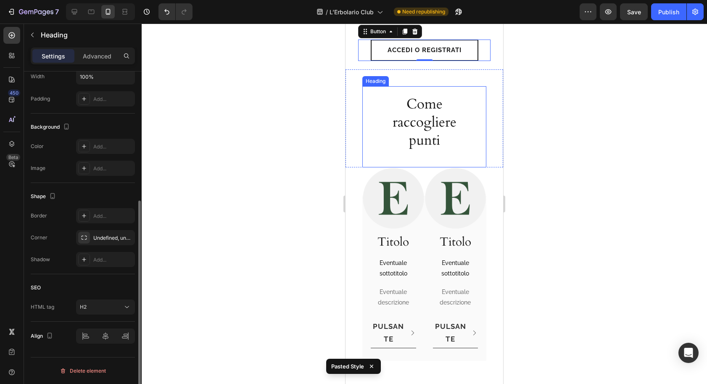
scroll to position [0, 0]
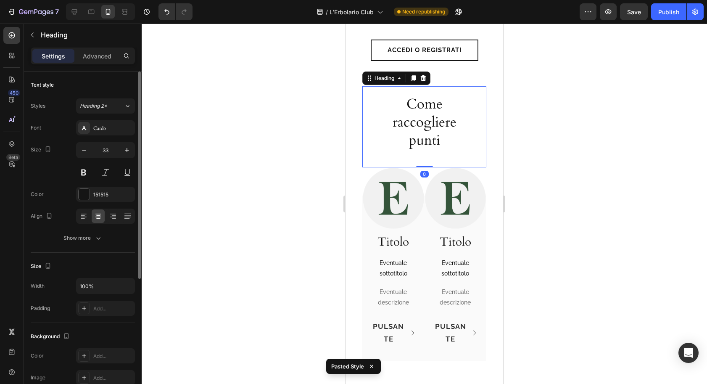
click at [104, 57] on p "Advanced" at bounding box center [97, 56] width 29 height 9
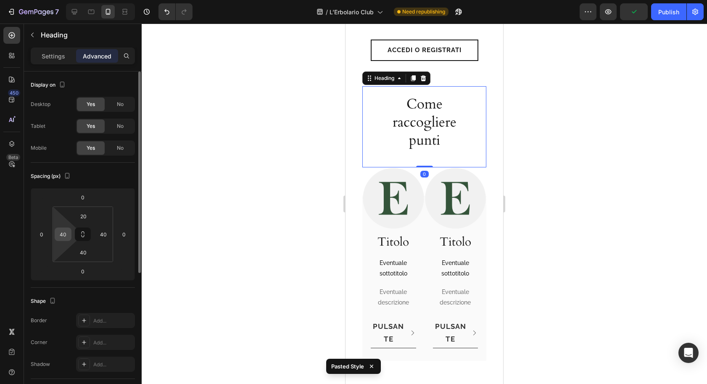
click at [70, 234] on div "40" at bounding box center [63, 234] width 17 height 13
click at [63, 235] on input "40" at bounding box center [63, 234] width 13 height 13
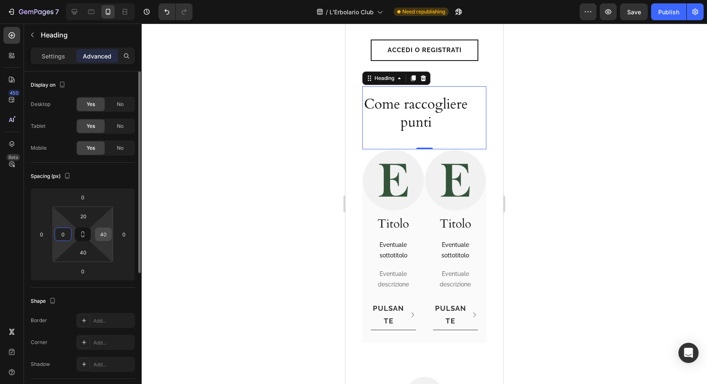
type input "0"
click at [101, 234] on input "40" at bounding box center [103, 234] width 13 height 13
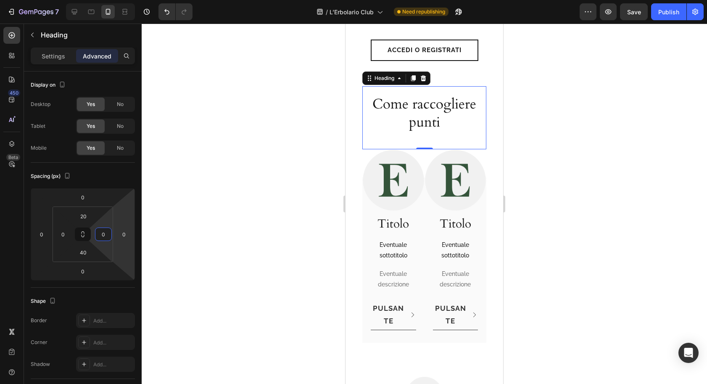
type input "0"
click at [374, 123] on div "Come raccogliere punti Heading 0" at bounding box center [425, 117] width 124 height 63
click at [59, 55] on p "Settings" at bounding box center [54, 56] width 24 height 9
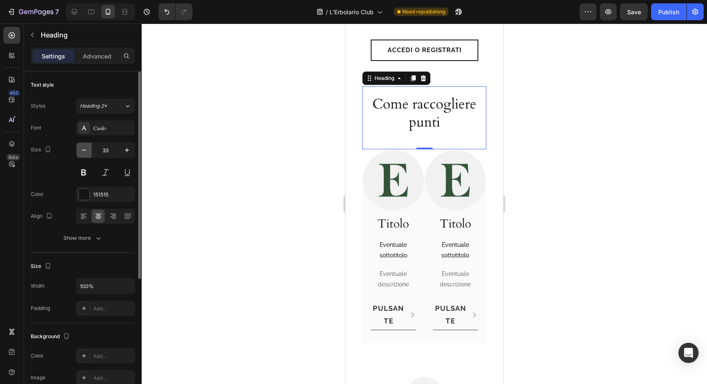
click at [81, 150] on icon "button" at bounding box center [84, 150] width 8 height 8
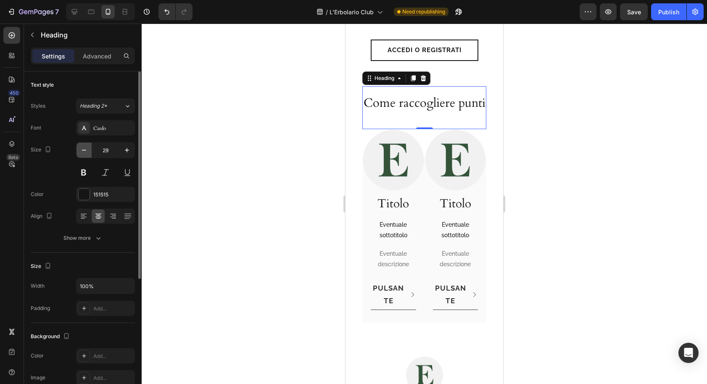
click at [81, 150] on icon "button" at bounding box center [84, 150] width 8 height 8
type input "26"
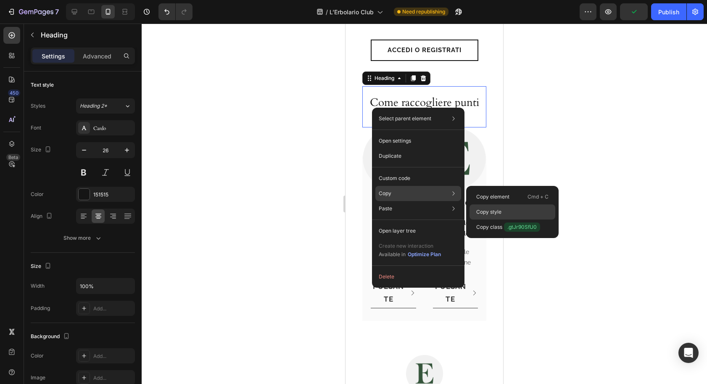
click at [482, 208] on p "Copy style" at bounding box center [489, 212] width 25 height 8
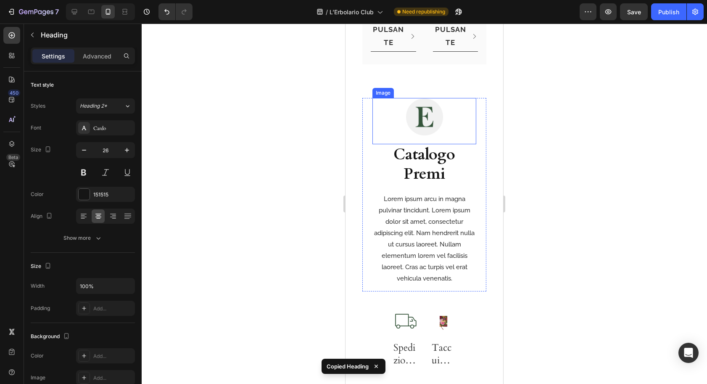
scroll to position [1639, 0]
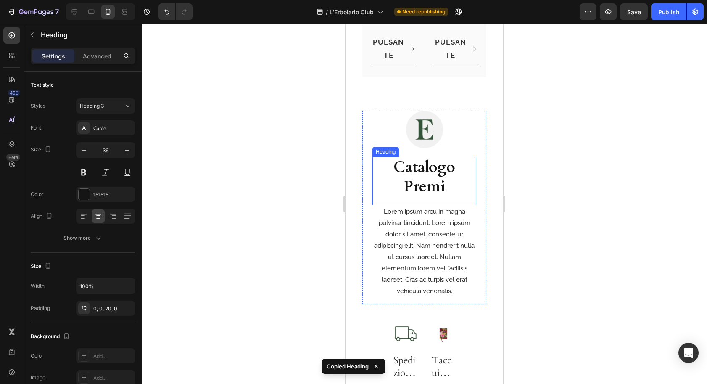
click at [384, 181] on h2 "Catalogo Premi" at bounding box center [425, 181] width 104 height 49
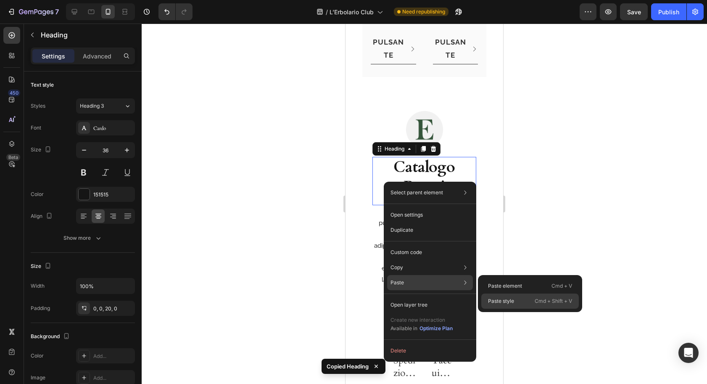
click at [494, 302] on p "Paste style" at bounding box center [501, 301] width 26 height 8
type input "26"
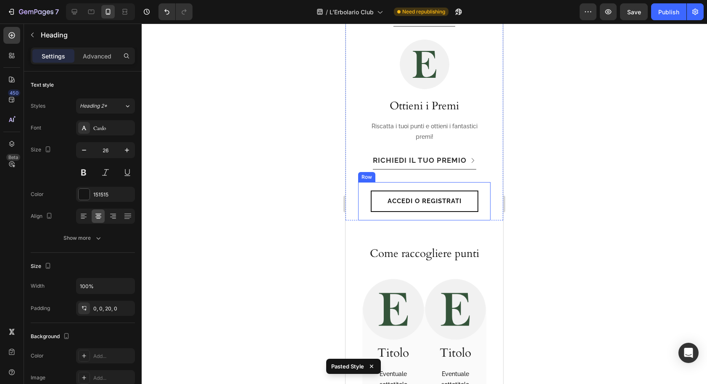
scroll to position [1253, 0]
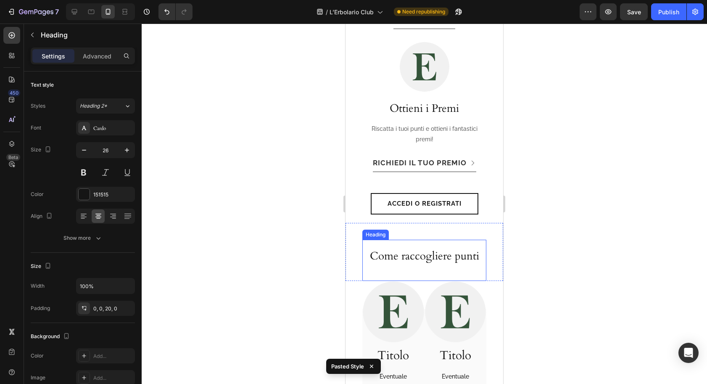
click at [396, 248] on h2 "Come raccogliere punti" at bounding box center [425, 256] width 124 height 16
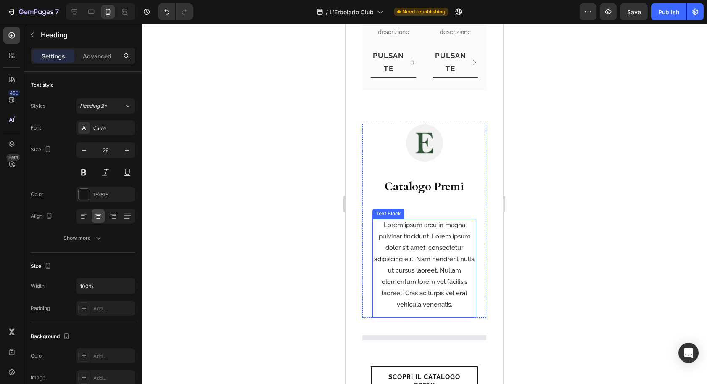
scroll to position [1649, 0]
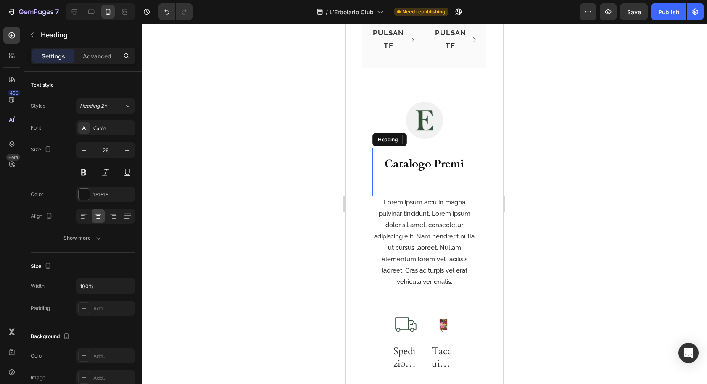
click at [387, 161] on strong "Catalogo Premi" at bounding box center [424, 163] width 79 height 15
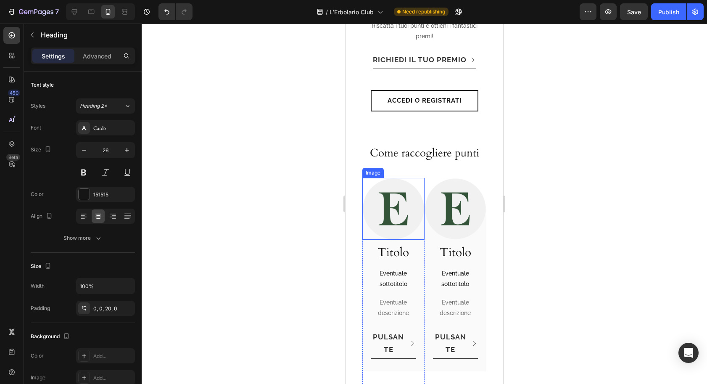
scroll to position [1348, 0]
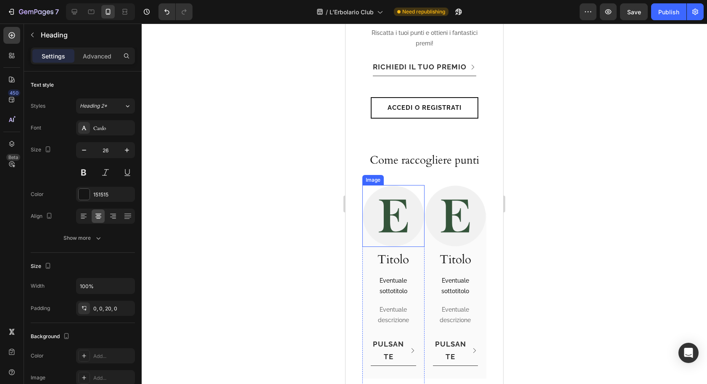
click at [373, 185] on img at bounding box center [394, 216] width 62 height 62
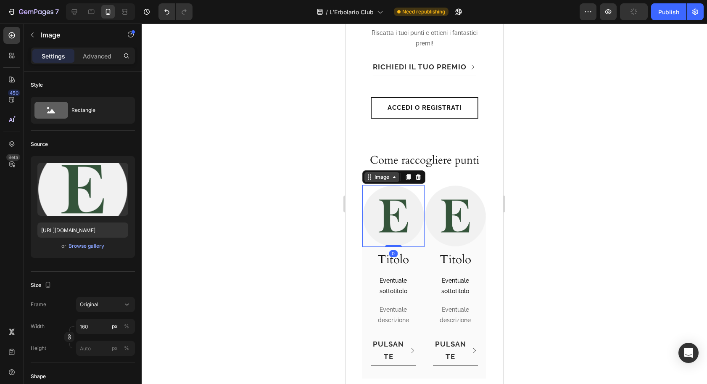
click at [373, 173] on div "Image" at bounding box center [382, 177] width 18 height 8
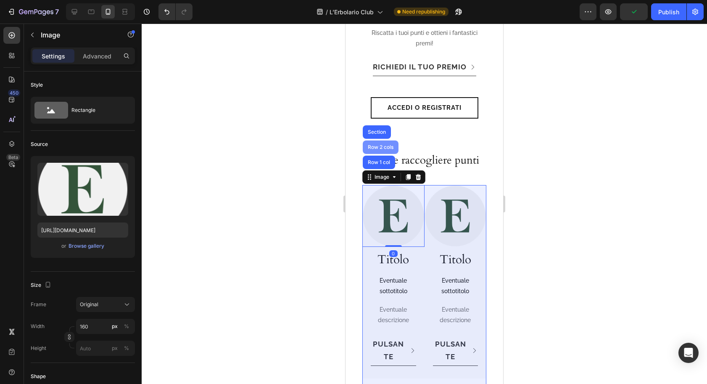
click at [384, 145] on div "Row 2 cols" at bounding box center [380, 147] width 29 height 5
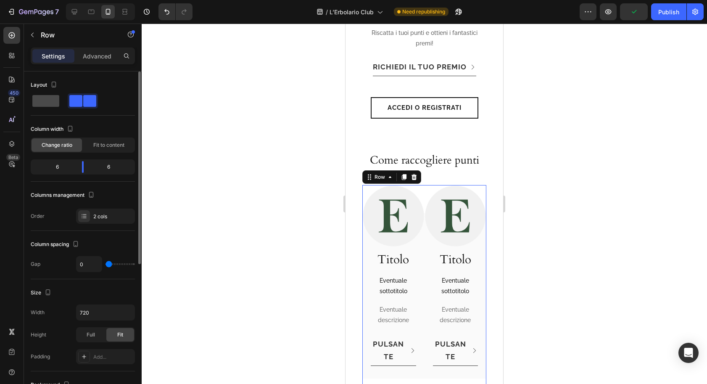
drag, startPoint x: 50, startPoint y: 100, endPoint x: 53, endPoint y: 104, distance: 5.7
click at [50, 100] on span at bounding box center [45, 101] width 27 height 12
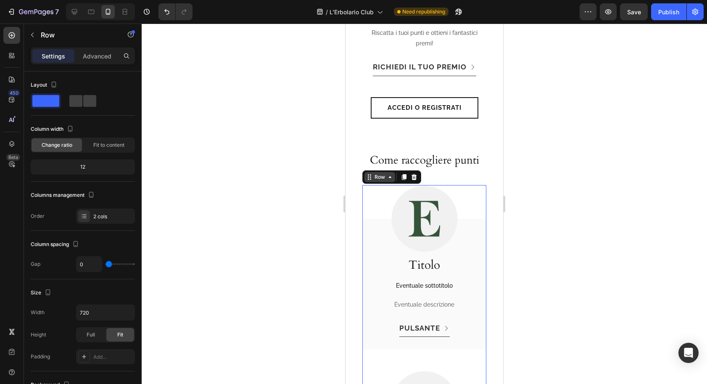
click at [386, 173] on div "Row" at bounding box center [380, 177] width 14 height 8
click at [366, 199] on div at bounding box center [425, 218] width 124 height 67
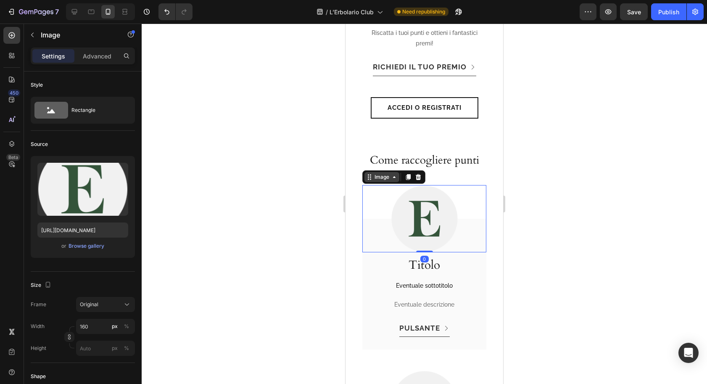
click at [379, 173] on div "Image" at bounding box center [382, 177] width 18 height 8
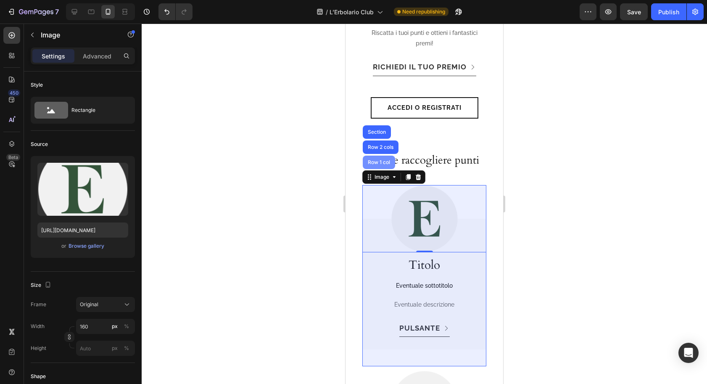
click at [381, 160] on div "Row 1 col" at bounding box center [379, 162] width 26 height 5
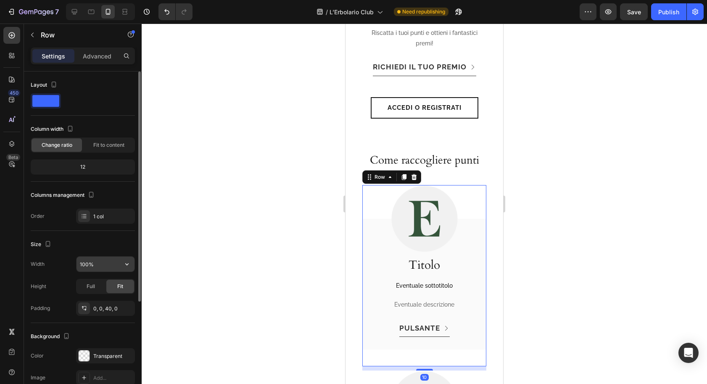
click at [100, 267] on input "100%" at bounding box center [106, 264] width 58 height 15
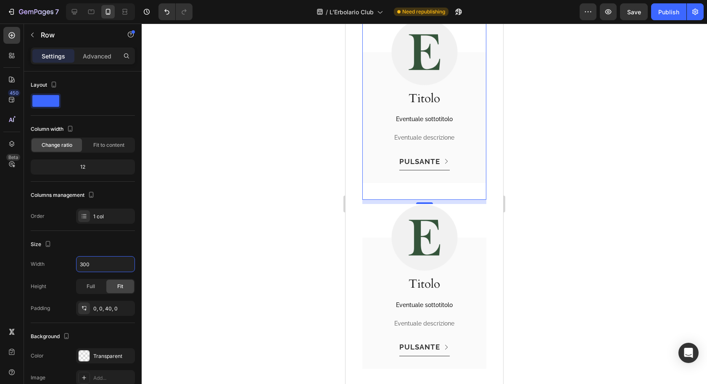
scroll to position [1505, 0]
type input "300"
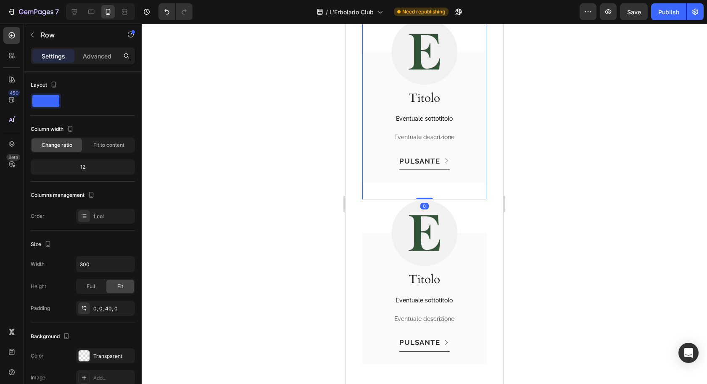
click at [425, 190] on div "Image Titolo Heading Eventuale sottotitolo Text Block Eventuale descrizione Tex…" at bounding box center [425, 108] width 124 height 181
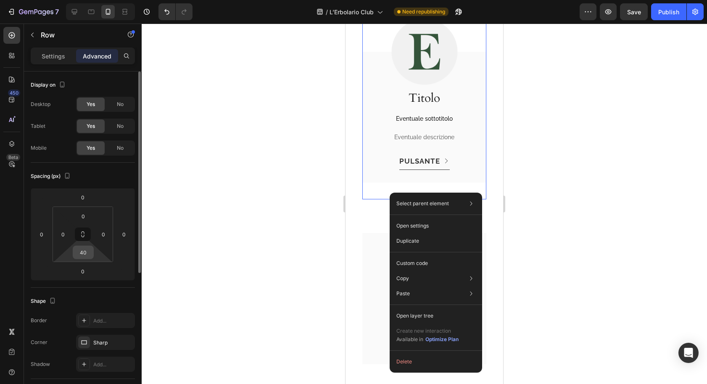
click at [81, 252] on input "40" at bounding box center [83, 252] width 17 height 13
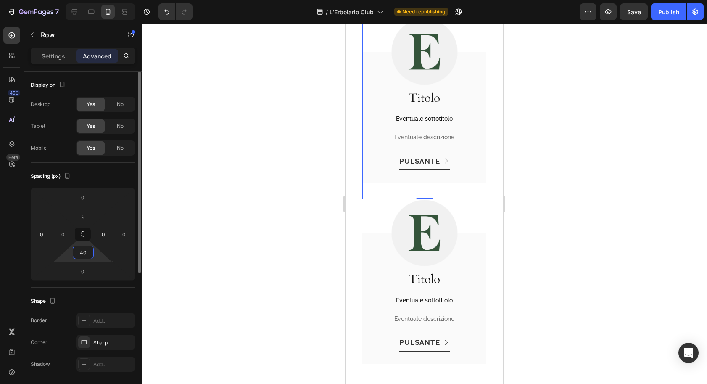
click at [81, 252] on input "40" at bounding box center [83, 252] width 17 height 13
type input "0"
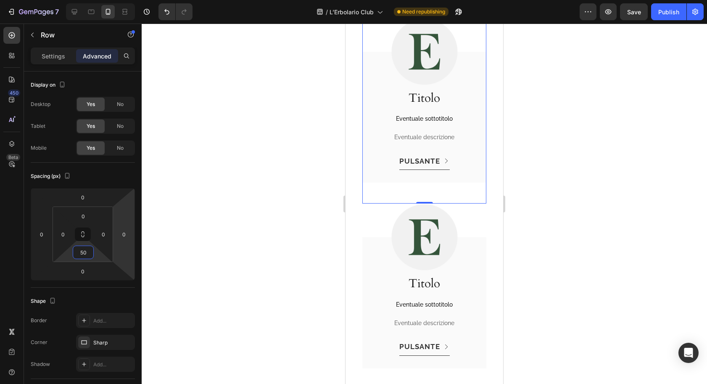
type input "50"
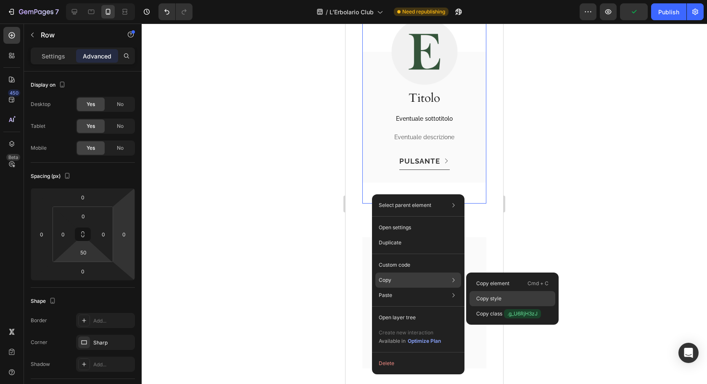
click at [485, 297] on p "Copy style" at bounding box center [489, 299] width 25 height 8
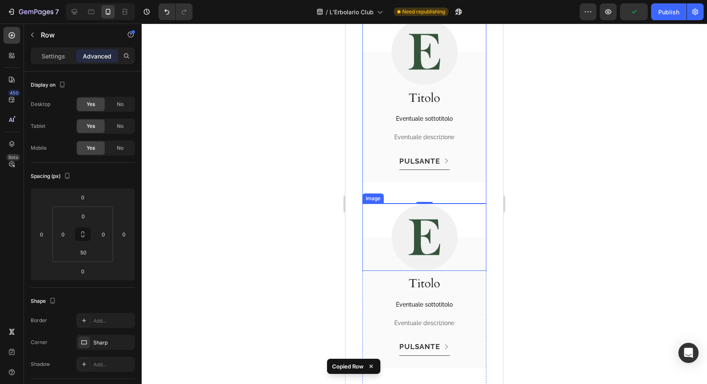
click at [373, 213] on div at bounding box center [425, 237] width 124 height 67
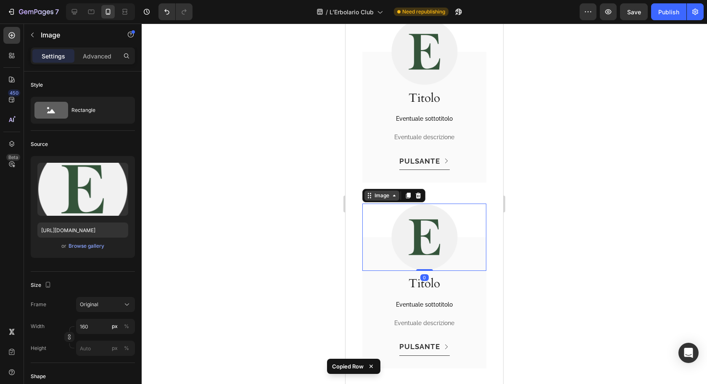
click at [376, 196] on div "Image" at bounding box center [382, 196] width 18 height 8
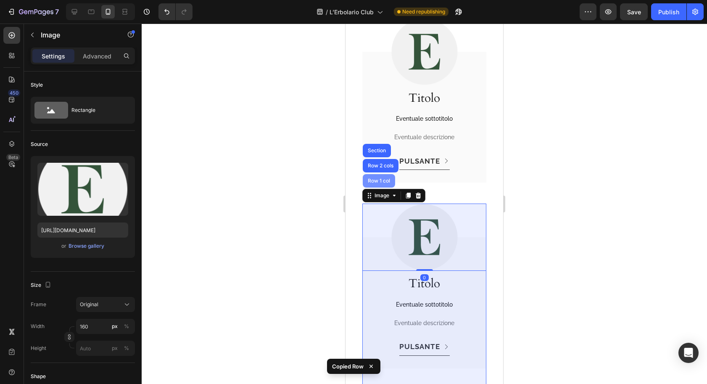
click at [376, 181] on div "Row 1 col" at bounding box center [379, 180] width 26 height 5
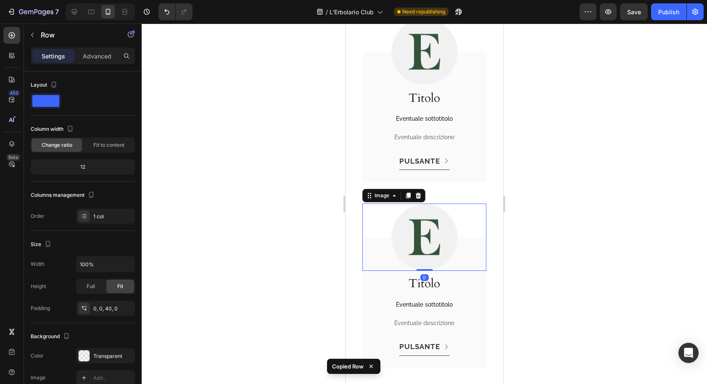
drag, startPoint x: 374, startPoint y: 213, endPoint x: 400, endPoint y: 223, distance: 27.4
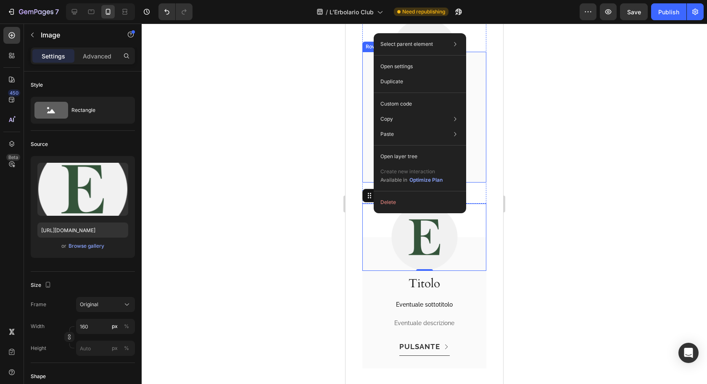
click at [366, 171] on div "Titolo Heading Eventuale sottotitolo Text Block Eventuale descrizione Text Bloc…" at bounding box center [425, 117] width 124 height 131
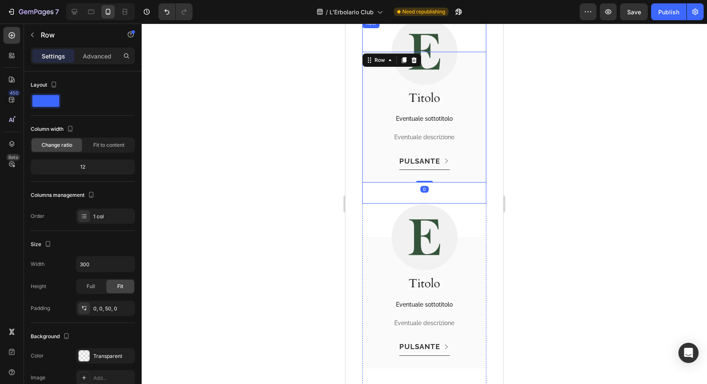
click at [366, 188] on div "Image Titolo Heading Eventuale sottotitolo Text Block Eventuale descrizione Tex…" at bounding box center [425, 110] width 124 height 185
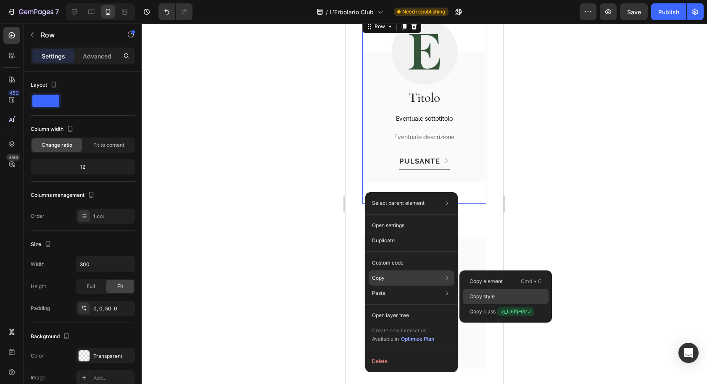
click at [479, 293] on p "Copy style" at bounding box center [482, 297] width 25 height 8
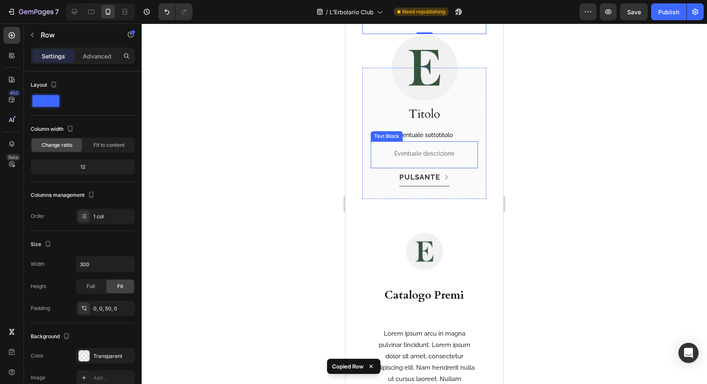
scroll to position [1693, 0]
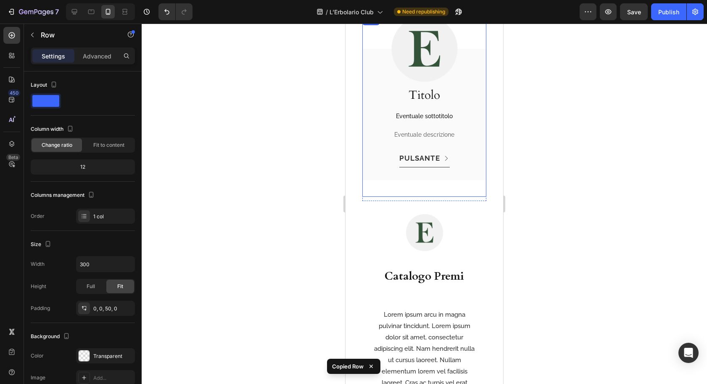
click at [372, 189] on div "Image Titolo Heading Eventuale sottotitolo Text Block Eventuale descrizione Tex…" at bounding box center [425, 105] width 124 height 181
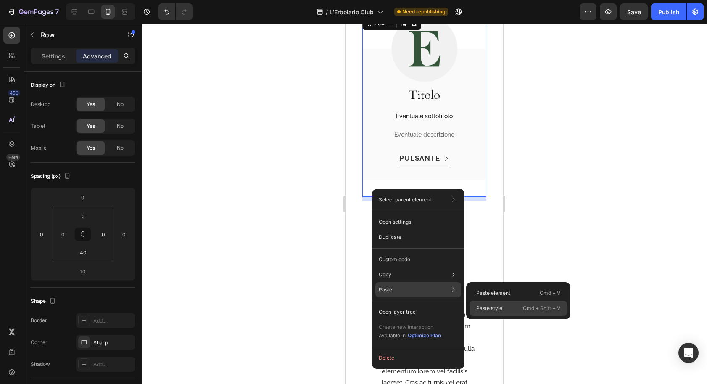
click at [485, 307] on p "Paste style" at bounding box center [490, 309] width 26 height 8
type input "0"
type input "50"
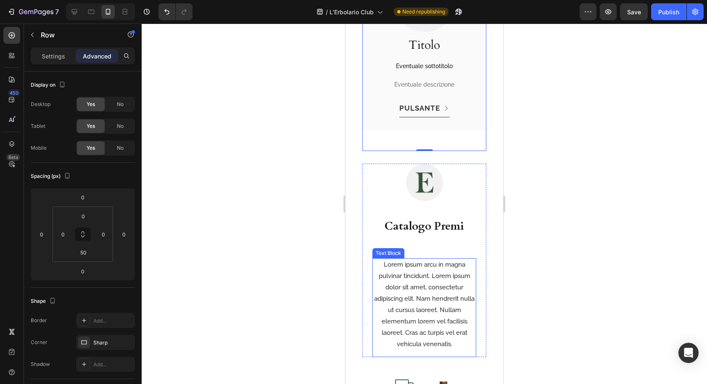
scroll to position [1745, 0]
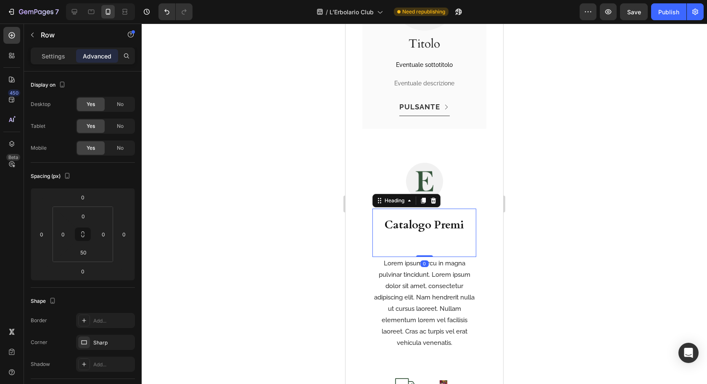
click at [409, 245] on div "Catalogo Premi Heading 0" at bounding box center [425, 233] width 104 height 49
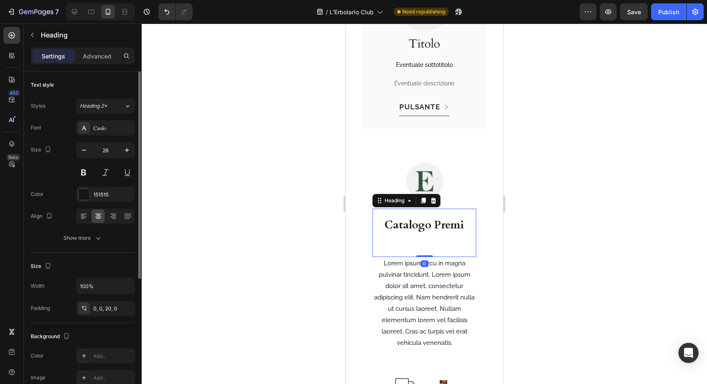
drag, startPoint x: 97, startPoint y: 56, endPoint x: 94, endPoint y: 84, distance: 28.7
click at [96, 56] on p "Advanced" at bounding box center [97, 56] width 29 height 9
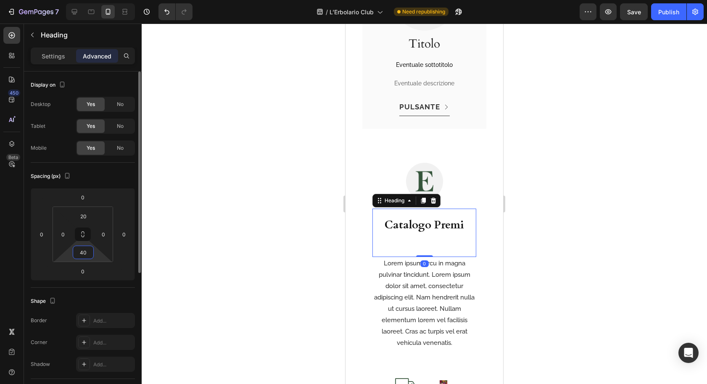
drag, startPoint x: 87, startPoint y: 256, endPoint x: 88, endPoint y: 262, distance: 5.5
click at [88, 257] on input "40" at bounding box center [83, 252] width 17 height 13
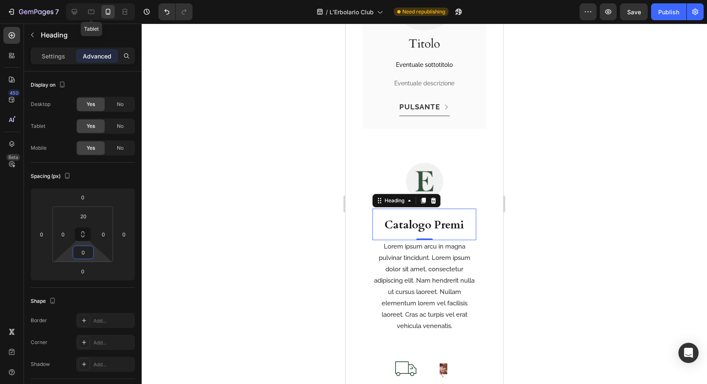
type input "0"
click at [93, 13] on icon at bounding box center [91, 12] width 8 height 8
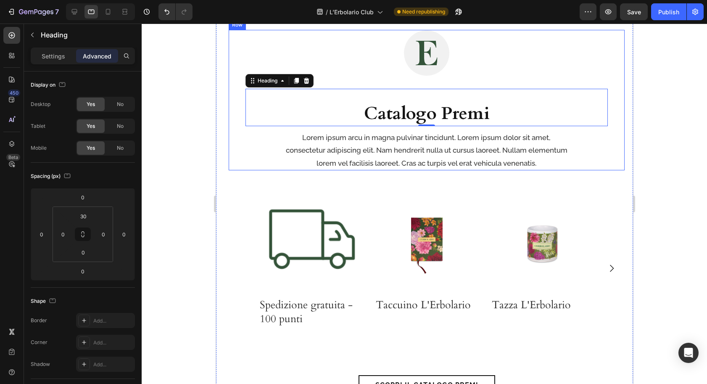
scroll to position [1821, 0]
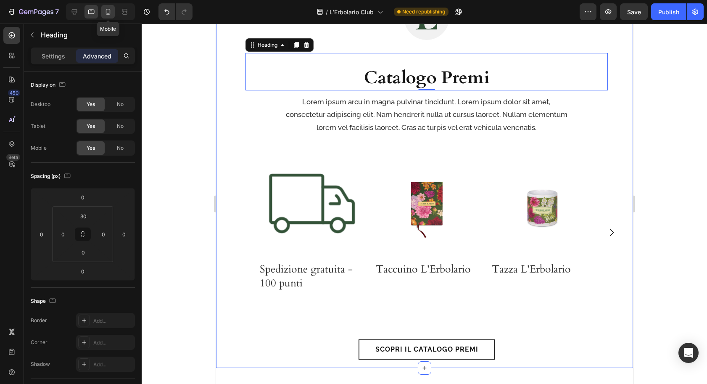
click at [104, 14] on icon at bounding box center [108, 12] width 8 height 8
type input "20"
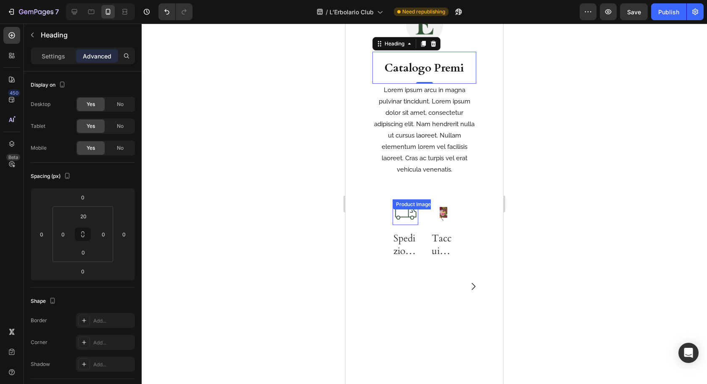
scroll to position [1724, 0]
click at [374, 214] on div "Product Images Spedizione gratuita - 100 punti Product Title Row Product List P…" at bounding box center [425, 288] width 124 height 175
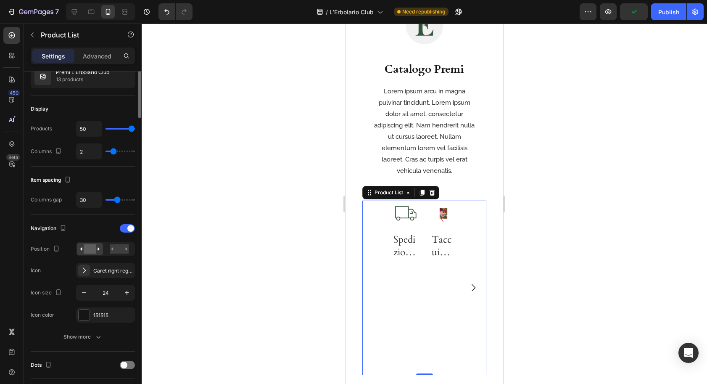
scroll to position [0, 0]
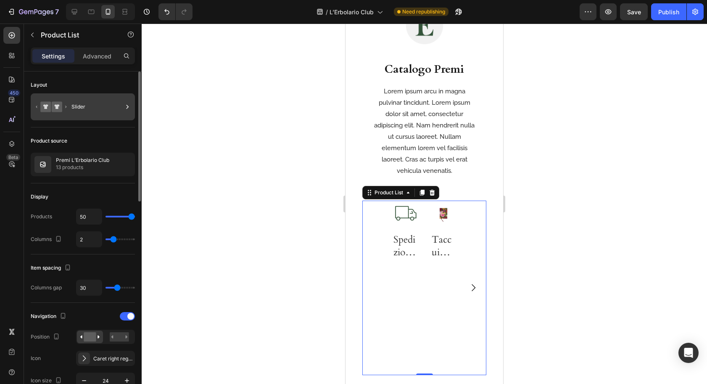
click at [100, 112] on div "Slider" at bounding box center [96, 106] width 51 height 19
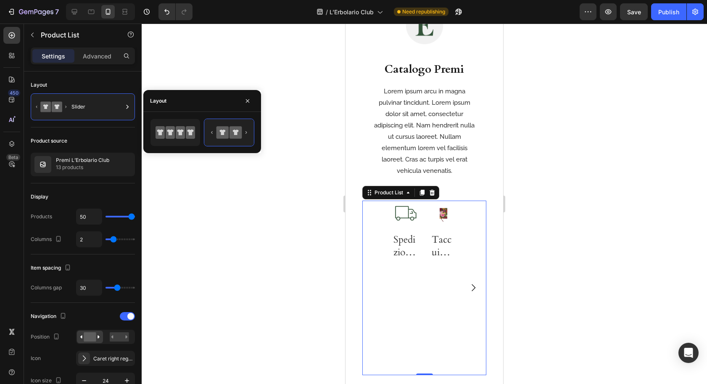
click at [375, 238] on div "Product Images Spedizione gratuita - 100 punti Product Title Row Product List 0…" at bounding box center [425, 288] width 124 height 175
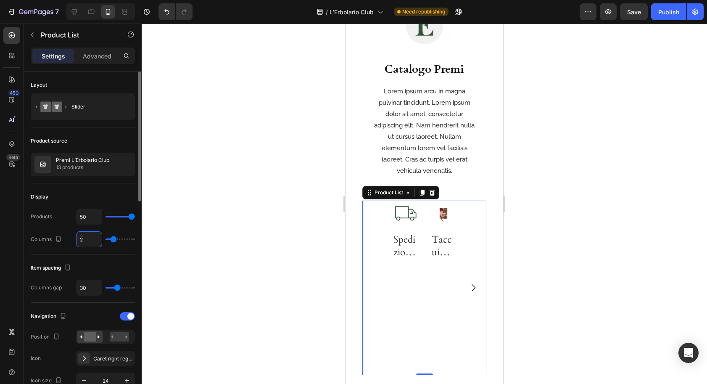
click at [89, 241] on input "2" at bounding box center [89, 239] width 25 height 15
type input "1"
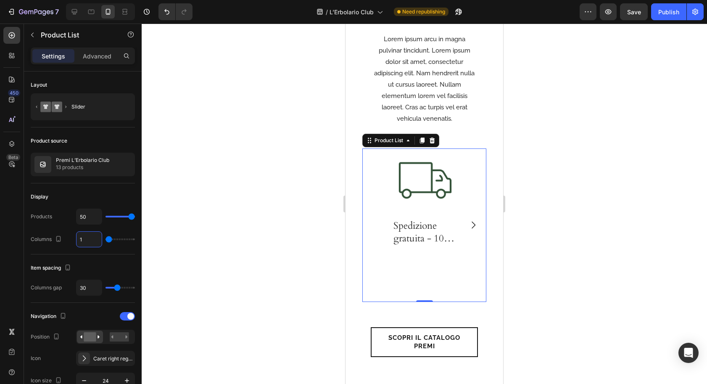
scroll to position [1778, 0]
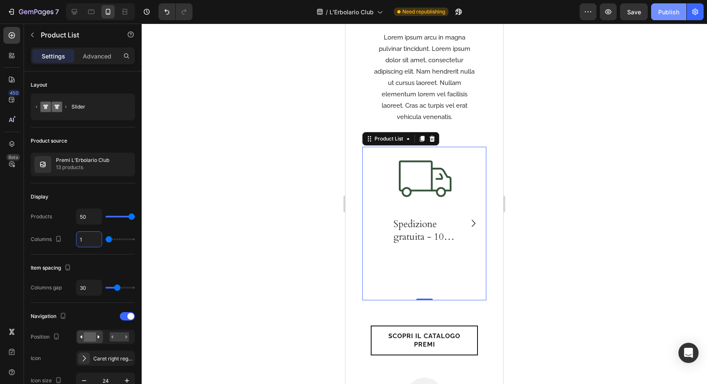
click at [670, 11] on div "Publish" at bounding box center [669, 12] width 21 height 9
drag, startPoint x: 93, startPoint y: 12, endPoint x: 199, endPoint y: 118, distance: 149.3
click at [93, 12] on icon at bounding box center [91, 12] width 8 height 8
type input "3"
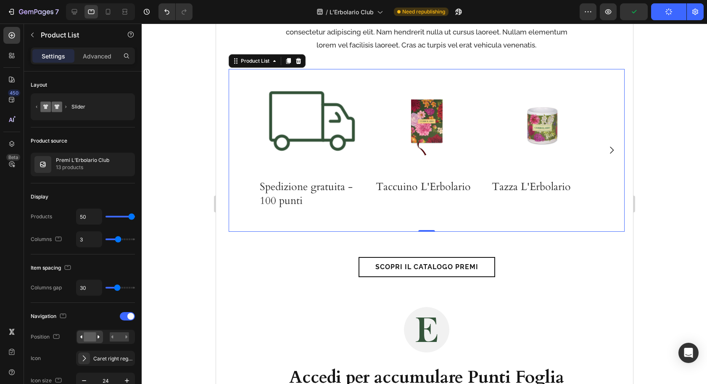
scroll to position [1920, 0]
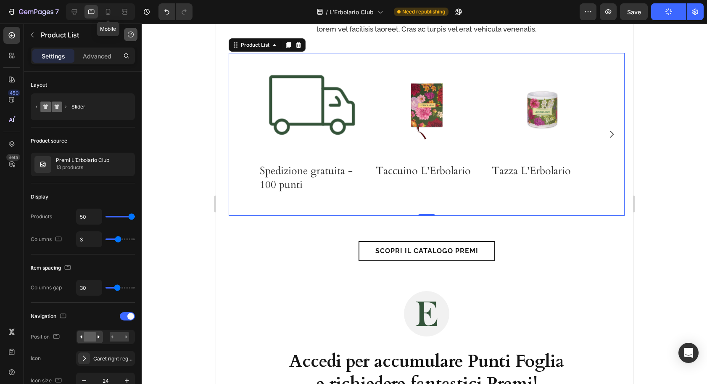
click at [108, 10] on icon at bounding box center [108, 12] width 8 height 8
type input "1"
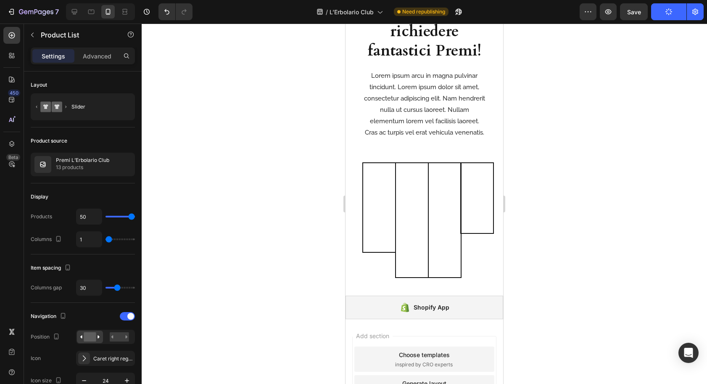
scroll to position [2265, 0]
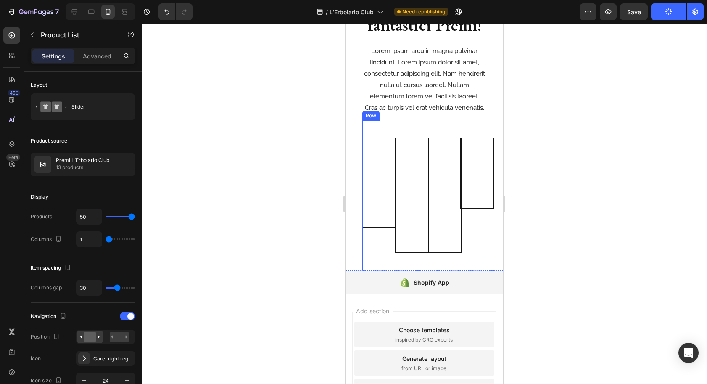
click at [398, 130] on div "Gioca il Codice Button Prodotti Coinvolti Button Dove trovo il codice Button Sa…" at bounding box center [425, 195] width 124 height 149
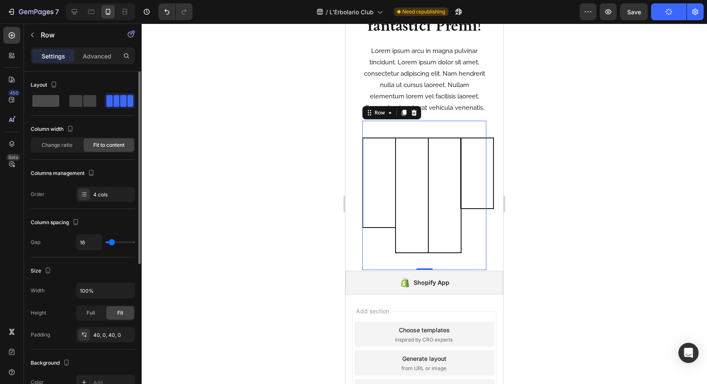
click at [83, 99] on span at bounding box center [89, 101] width 13 height 12
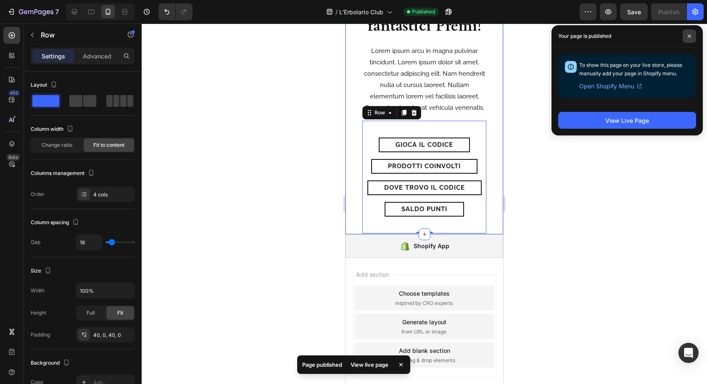
click at [688, 40] on span at bounding box center [689, 35] width 13 height 13
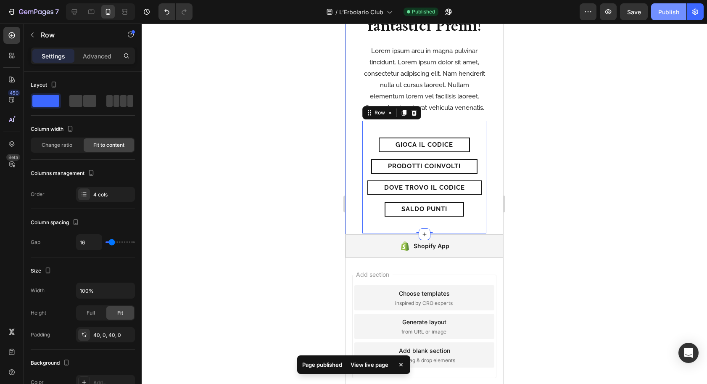
click at [671, 12] on div "Publish" at bounding box center [669, 12] width 21 height 9
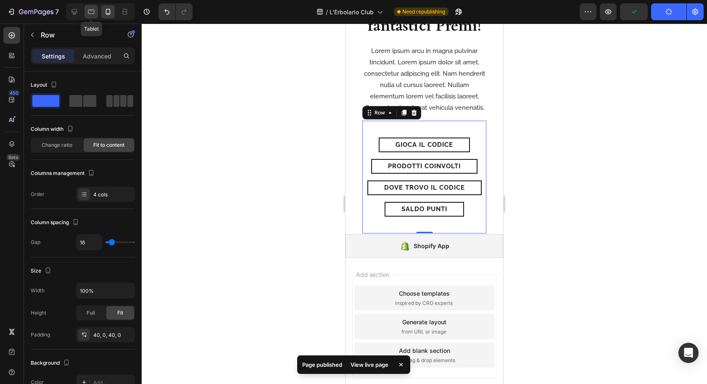
click at [89, 8] on icon at bounding box center [91, 12] width 8 height 8
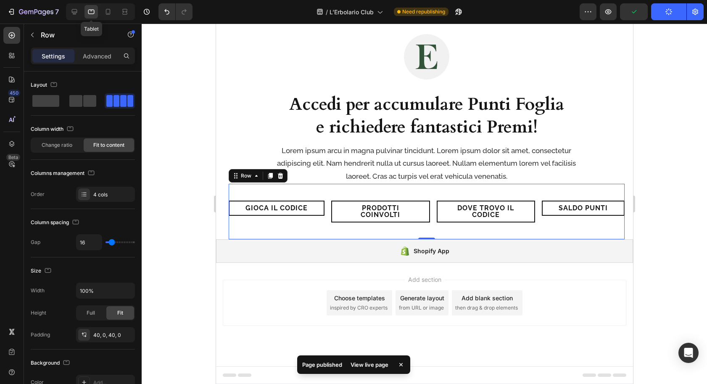
scroll to position [2056, 0]
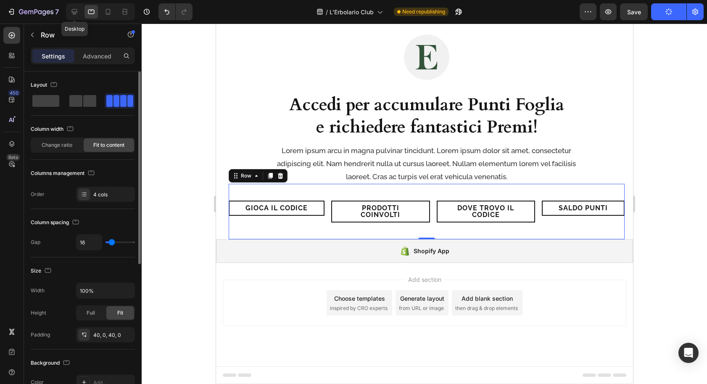
drag, startPoint x: 71, startPoint y: 9, endPoint x: 133, endPoint y: 84, distance: 96.8
click at [72, 9] on icon at bounding box center [74, 12] width 8 height 8
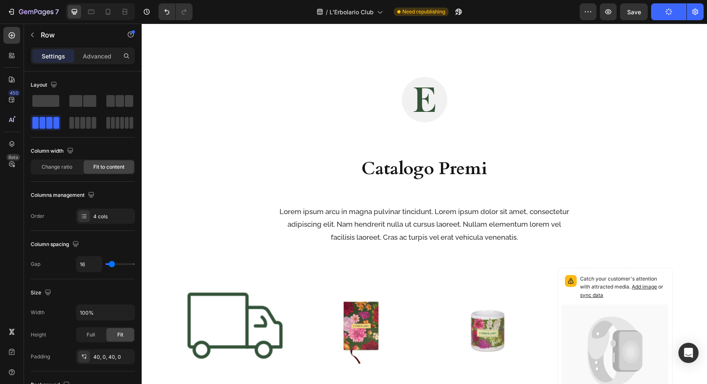
scroll to position [1190, 0]
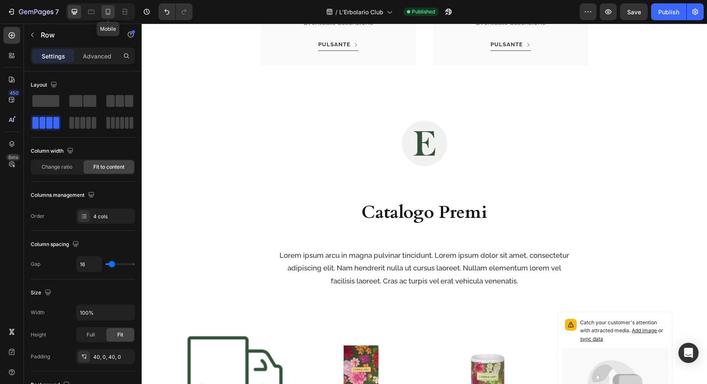
click at [109, 12] on icon at bounding box center [108, 12] width 8 height 8
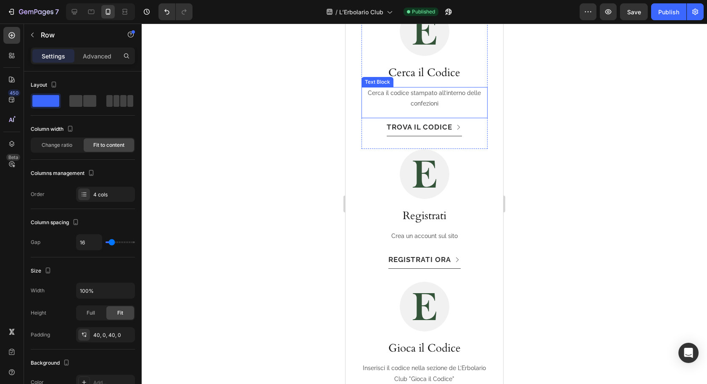
scroll to position [574, 0]
